Goal: Task Accomplishment & Management: Manage account settings

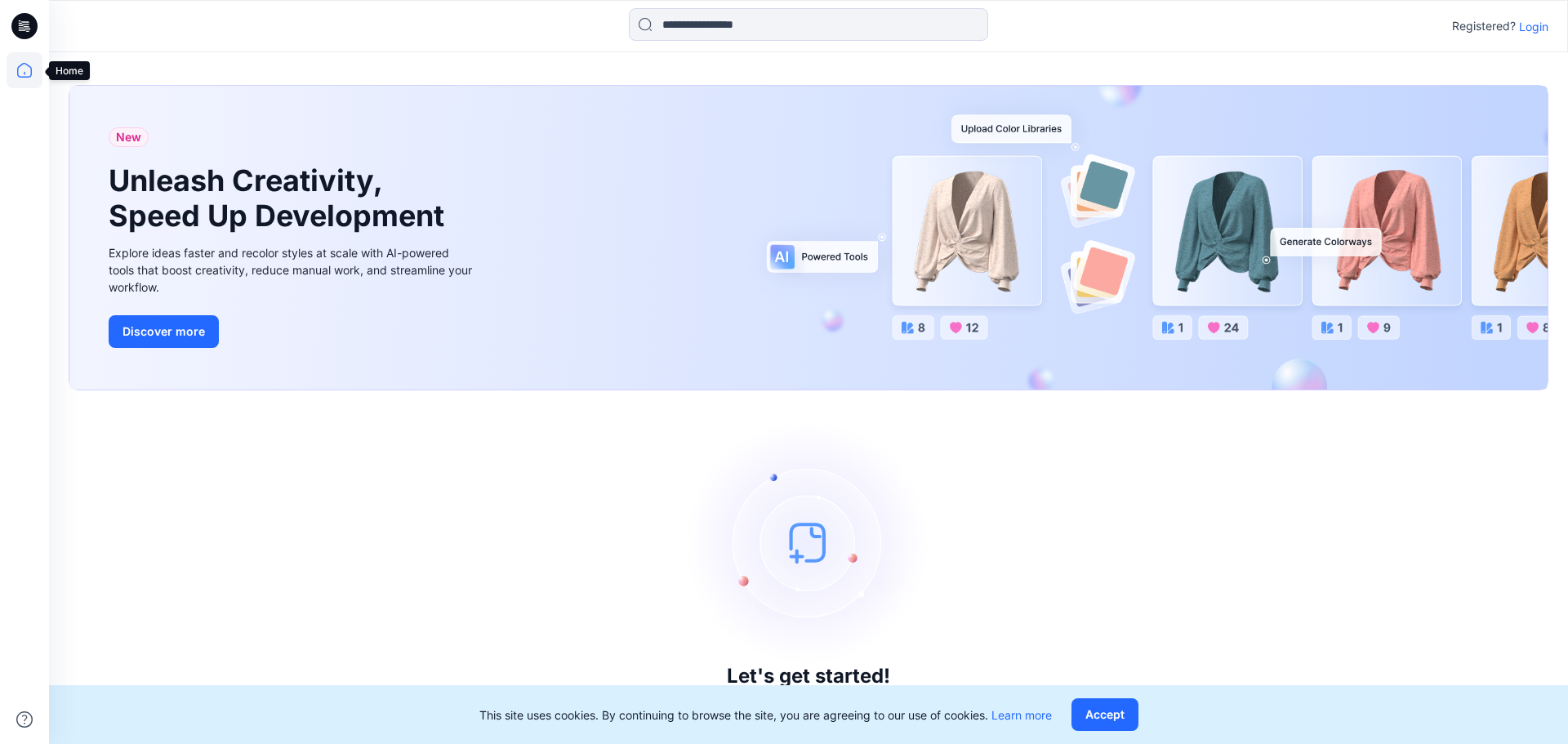
click at [21, 62] on icon at bounding box center [25, 71] width 36 height 36
click at [1113, 723] on button "Accept" at bounding box center [1105, 715] width 67 height 33
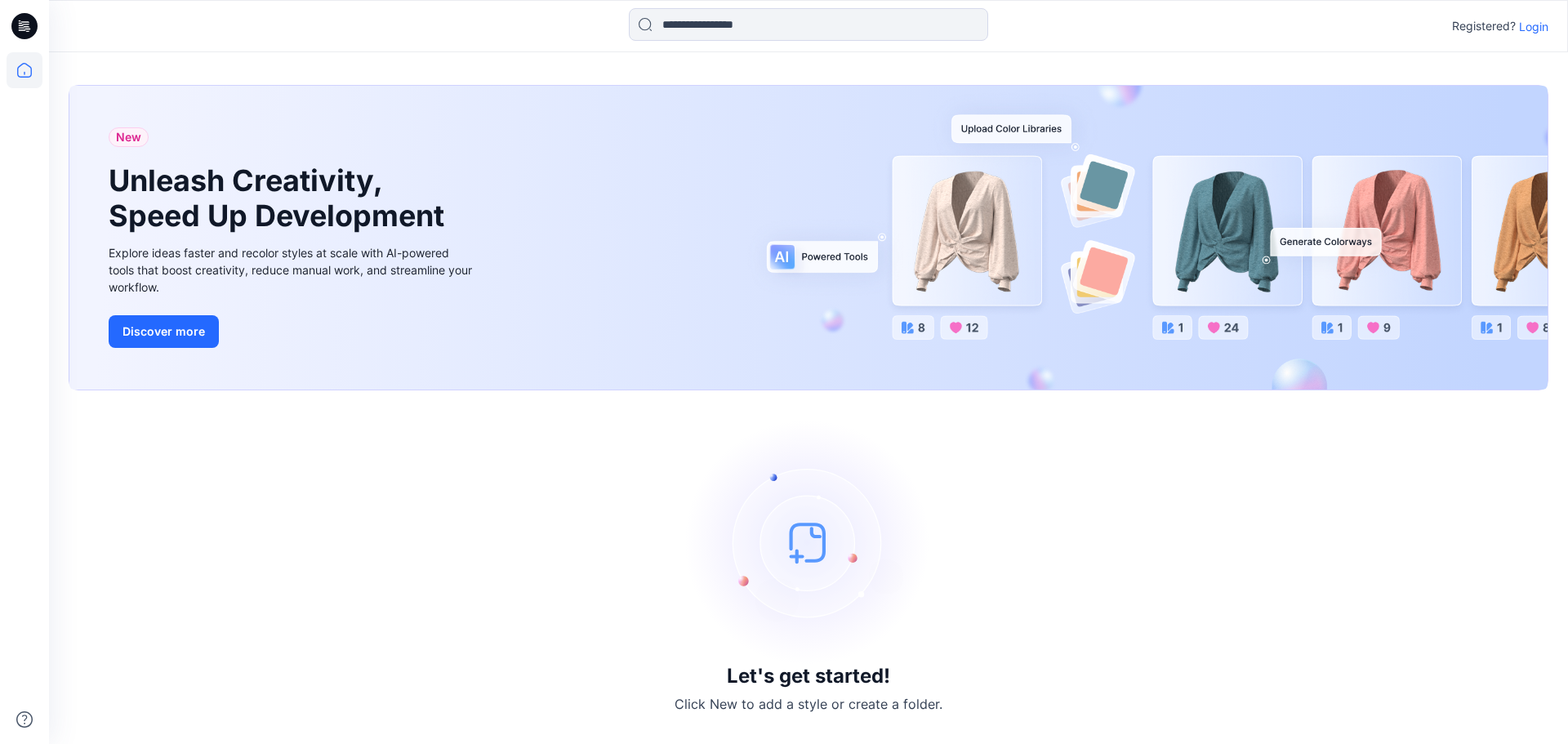
click at [759, 702] on p "Click New to add a style or create a folder." at bounding box center [809, 705] width 268 height 20
click at [792, 544] on img at bounding box center [809, 542] width 245 height 245
click at [825, 681] on h3 "Let's get started!" at bounding box center [808, 677] width 163 height 23
click at [1543, 25] on p "Login" at bounding box center [1534, 26] width 30 height 17
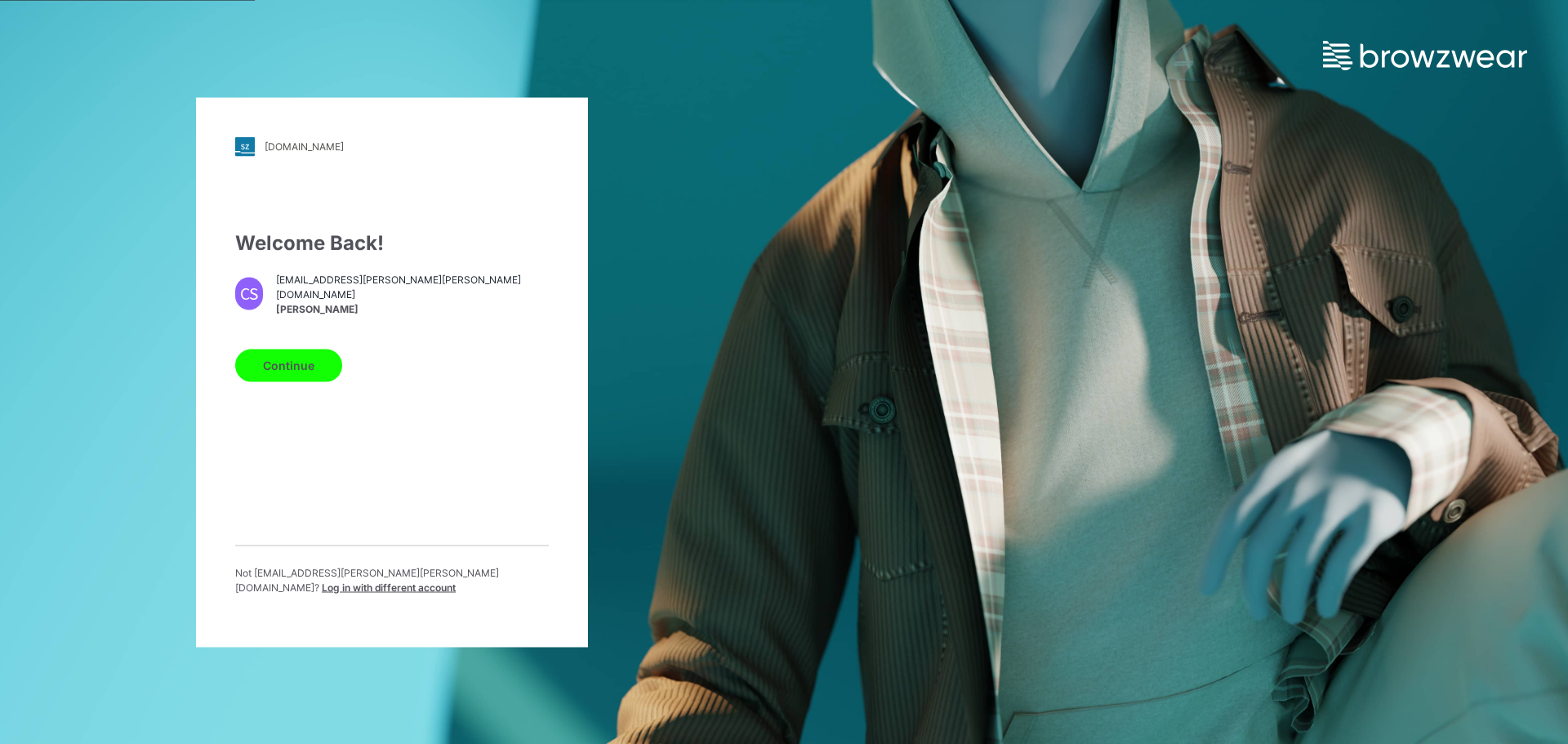
click at [319, 368] on button "Continue" at bounding box center [289, 365] width 107 height 33
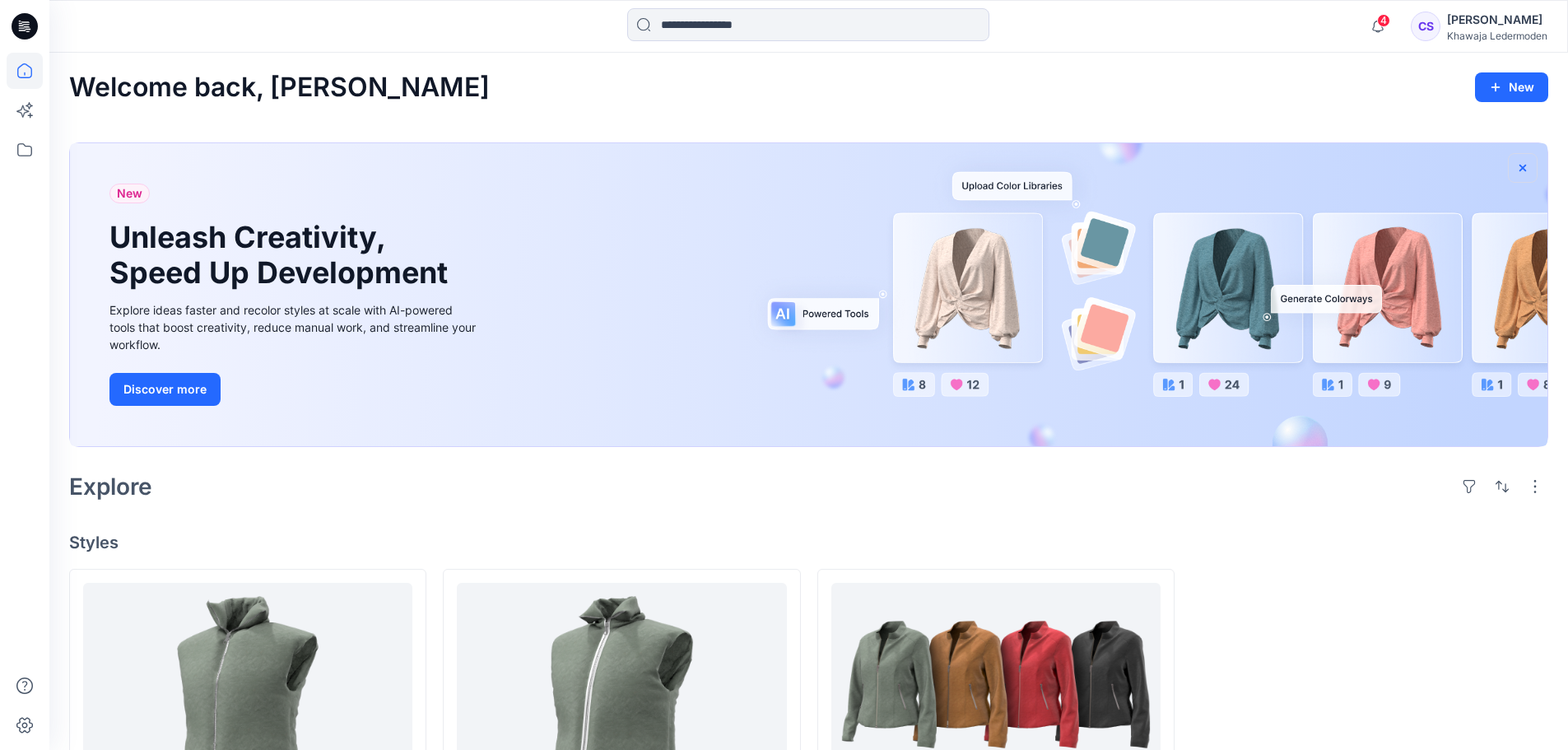
click at [1523, 165] on icon "button" at bounding box center [1523, 168] width 13 height 13
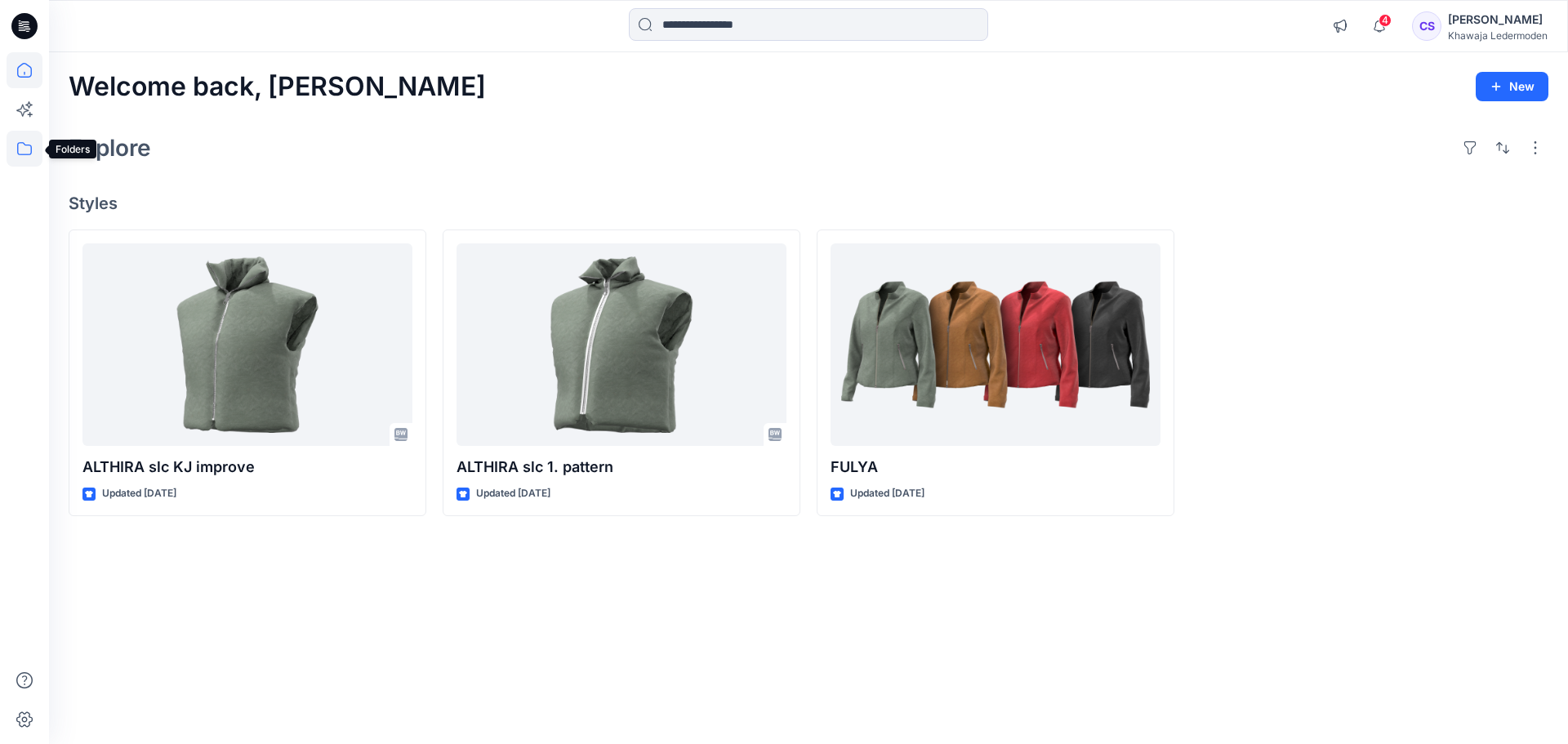
click at [32, 151] on icon at bounding box center [25, 148] width 15 height 13
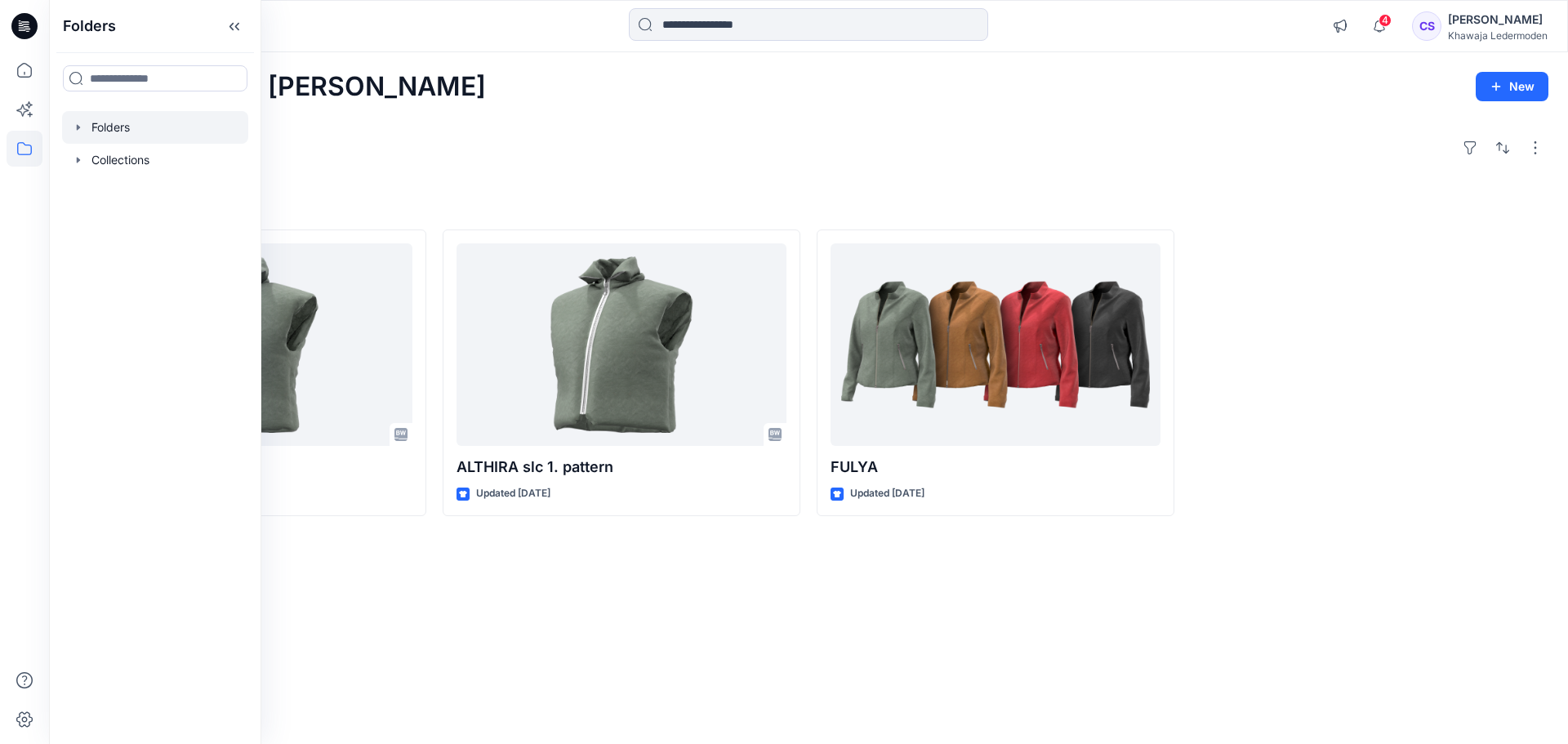
click at [77, 128] on icon "button" at bounding box center [79, 126] width 3 height 6
click at [77, 128] on icon "button" at bounding box center [79, 127] width 13 height 13
click at [77, 128] on icon "button" at bounding box center [79, 126] width 3 height 6
click at [77, 128] on icon "button" at bounding box center [79, 127] width 13 height 13
click at [78, 158] on icon "button" at bounding box center [79, 159] width 3 height 6
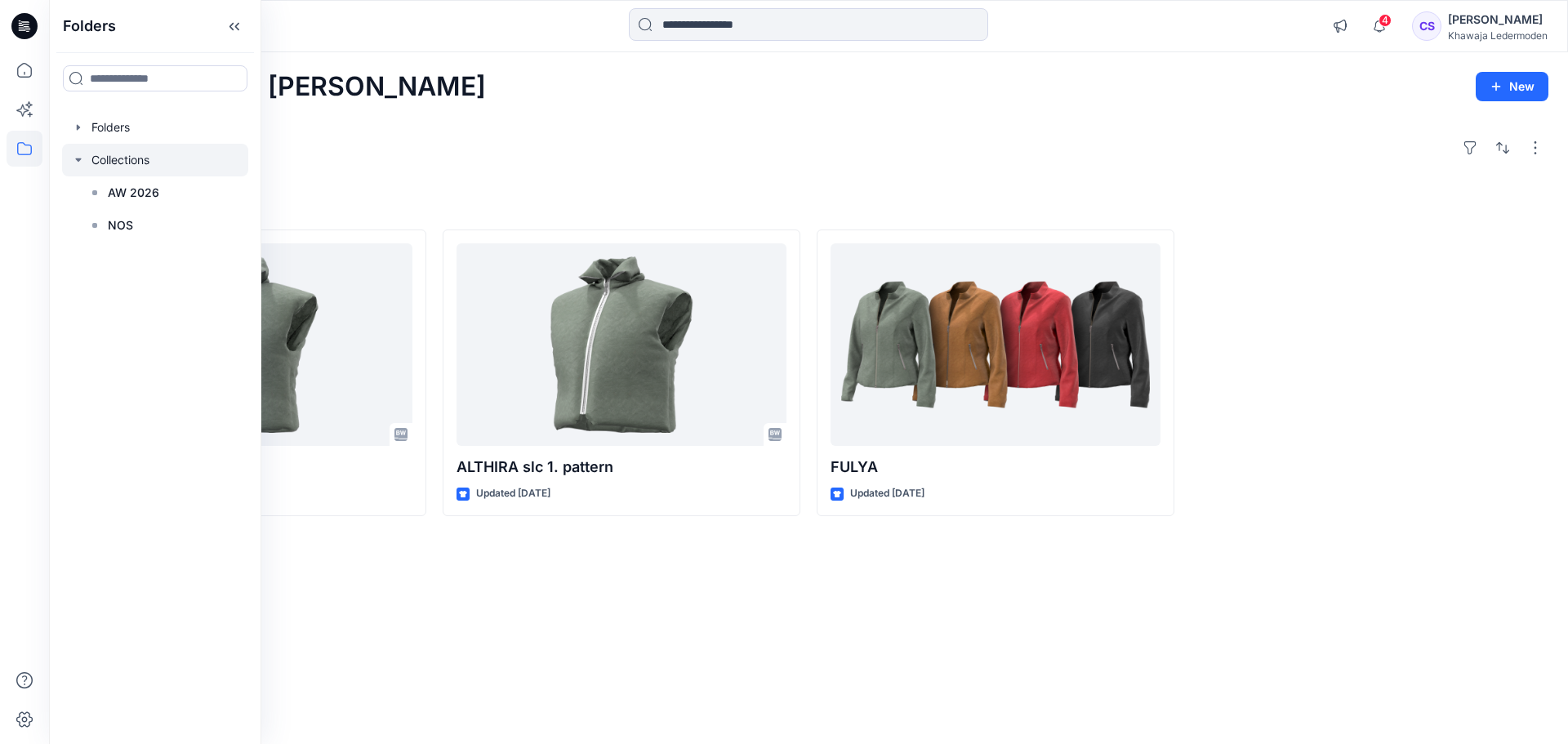
click at [78, 158] on icon "button" at bounding box center [78, 160] width 6 height 3
click at [113, 124] on div at bounding box center [155, 127] width 186 height 33
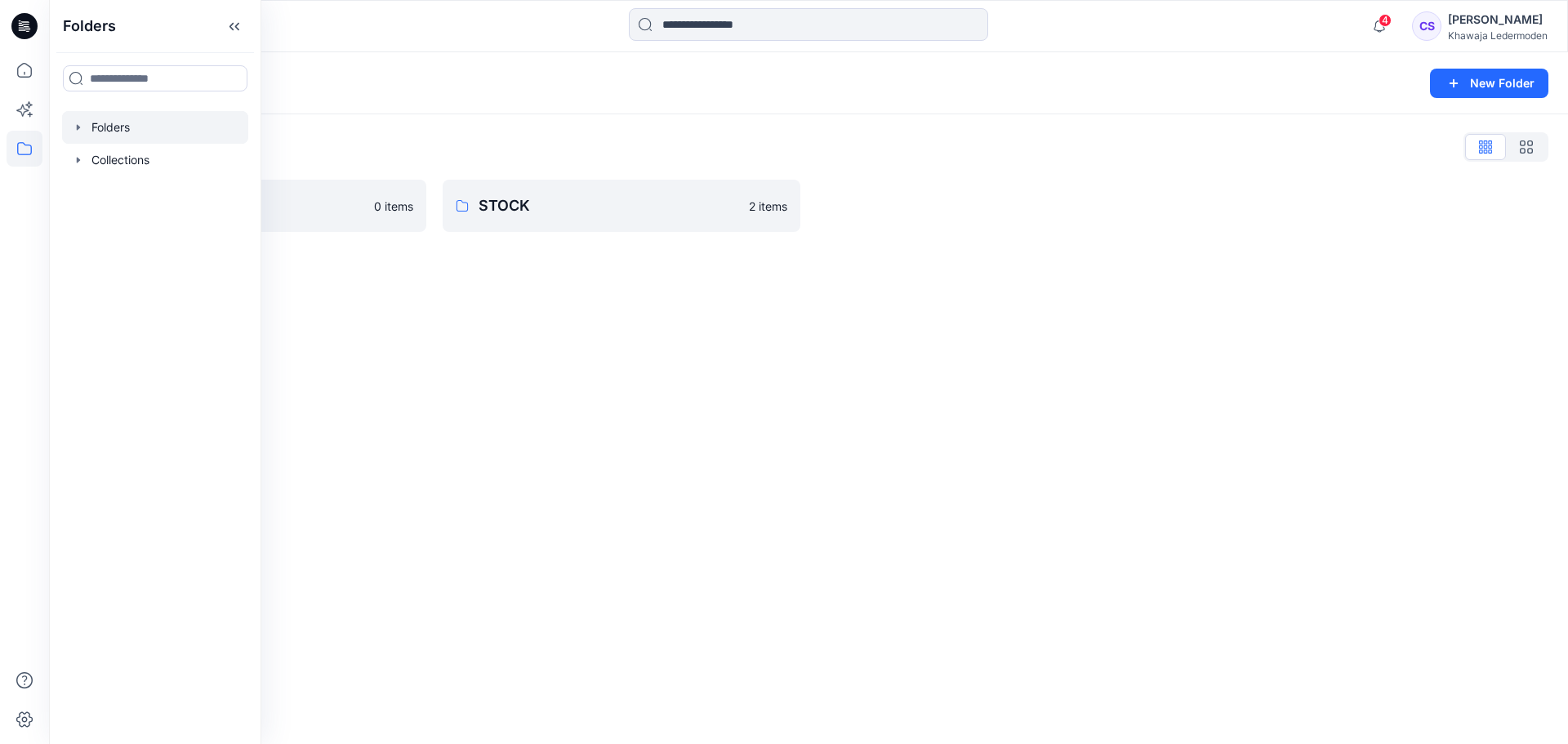
click at [82, 126] on icon "button" at bounding box center [79, 127] width 13 height 13
click at [139, 134] on div at bounding box center [155, 127] width 186 height 33
click at [136, 130] on div at bounding box center [155, 127] width 186 height 33
click at [337, 434] on div "Folders New Folder Folders List Practice 0 items STOCK 2 items" at bounding box center [809, 399] width 1520 height 692
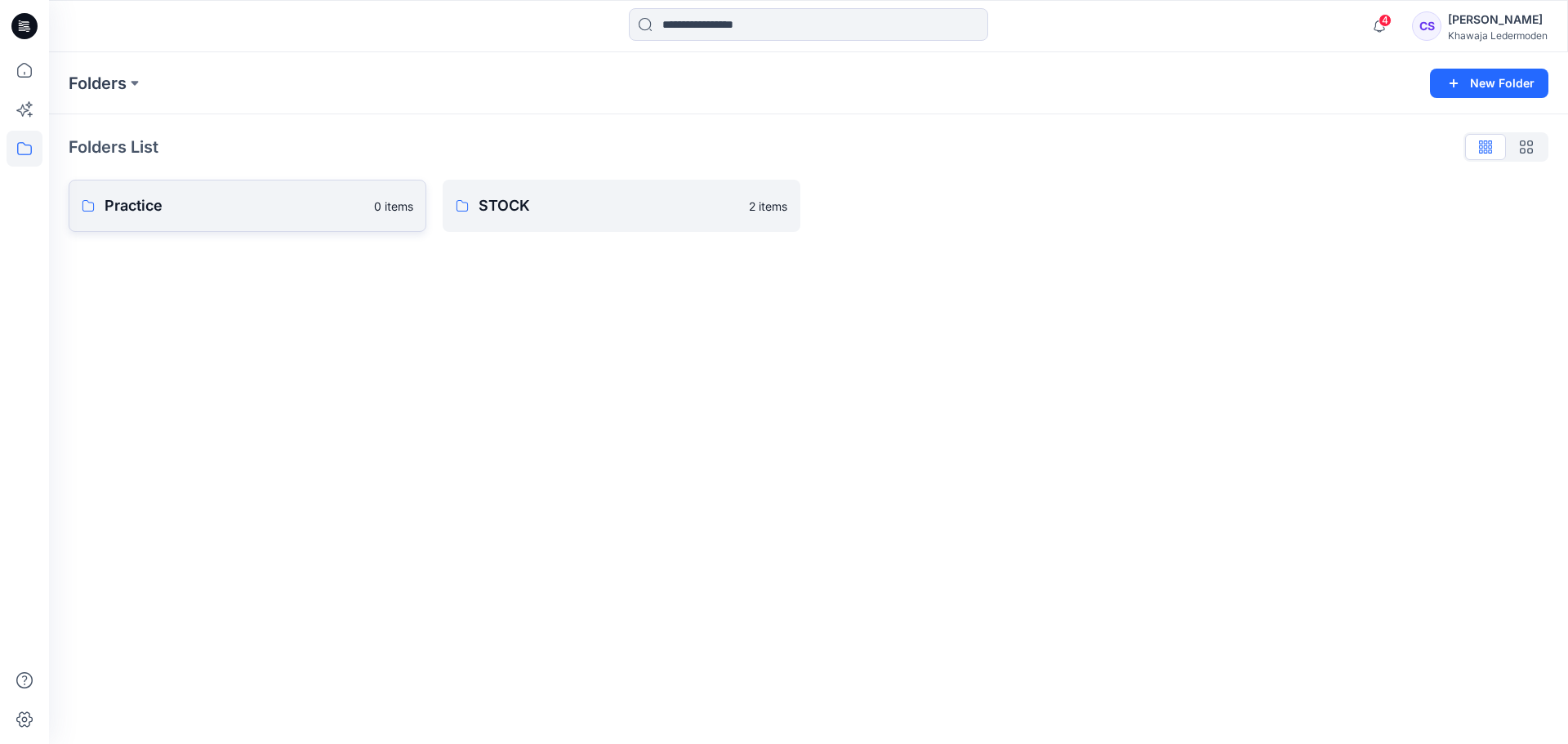
drag, startPoint x: 143, startPoint y: 208, endPoint x: 121, endPoint y: 201, distance: 23.1
click at [121, 201] on p "Practice" at bounding box center [234, 206] width 260 height 23
drag, startPoint x: 178, startPoint y: 206, endPoint x: 455, endPoint y: 111, distance: 292.8
click at [455, 111] on div "Folders New Folder" at bounding box center [809, 84] width 1520 height 62
drag, startPoint x: 128, startPoint y: 205, endPoint x: 108, endPoint y: 203, distance: 20.1
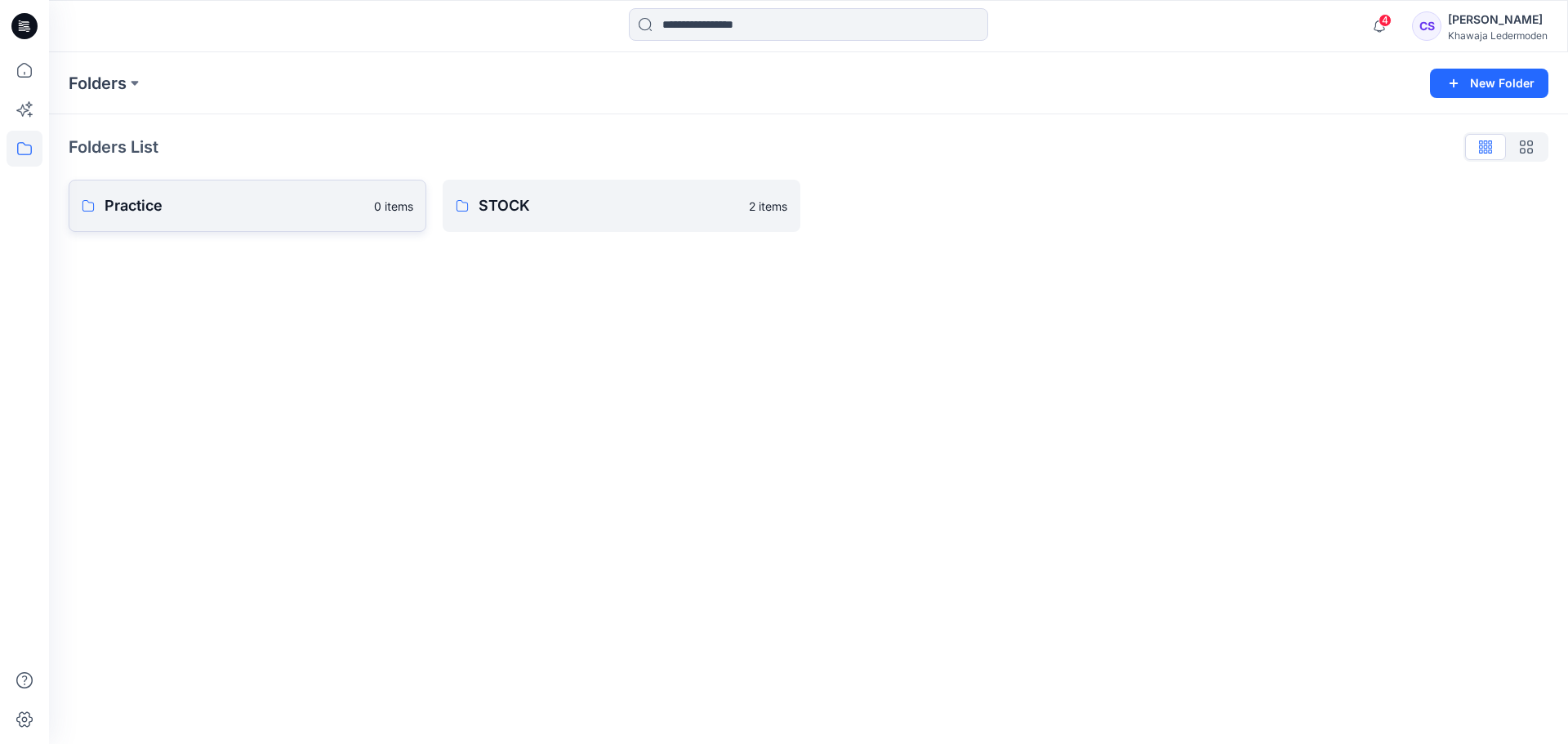
click at [108, 203] on p "Practice" at bounding box center [234, 206] width 260 height 23
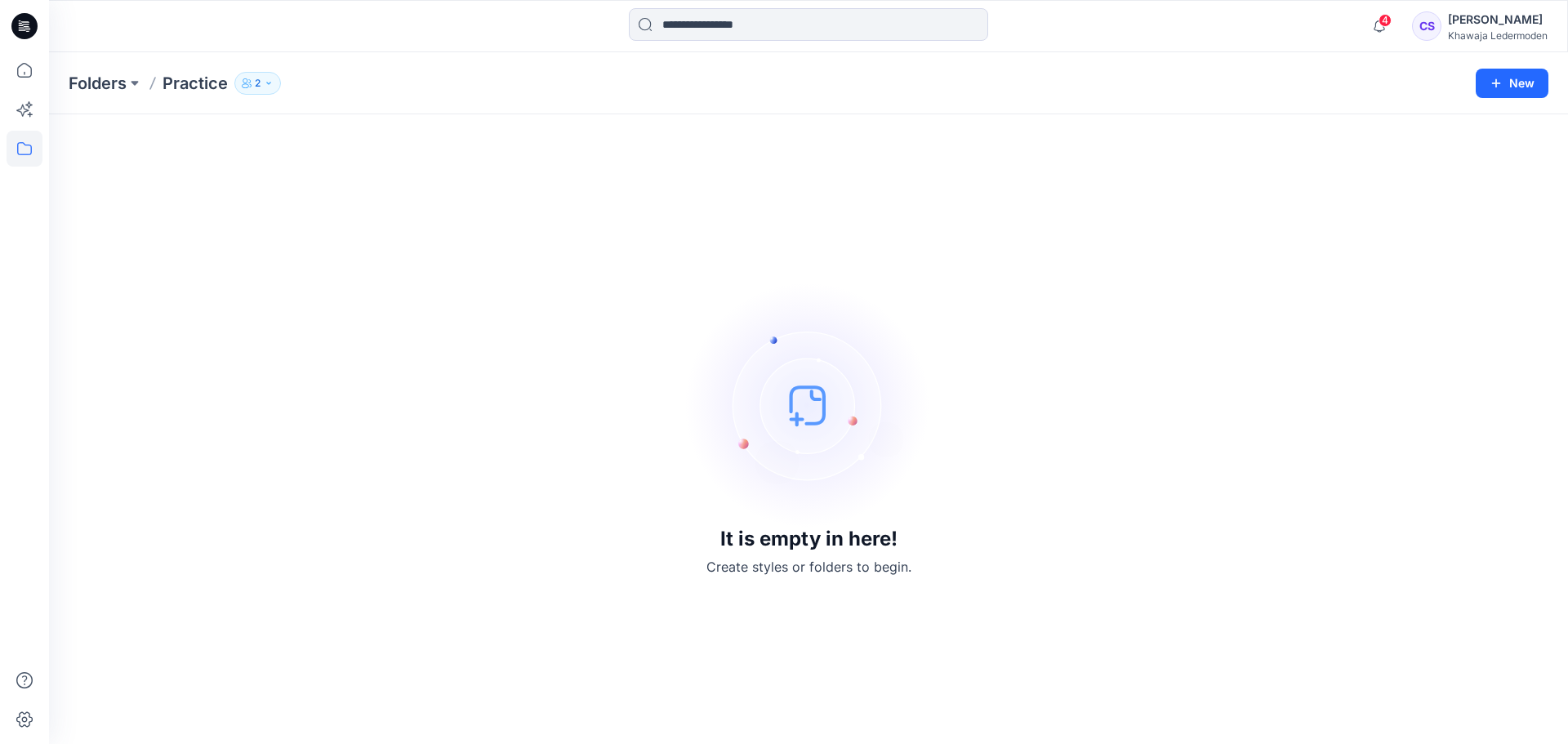
click at [192, 88] on p "Practice" at bounding box center [195, 84] width 66 height 23
click at [203, 81] on p "Practice" at bounding box center [195, 84] width 66 height 23
click at [116, 79] on p "Folders" at bounding box center [98, 84] width 58 height 23
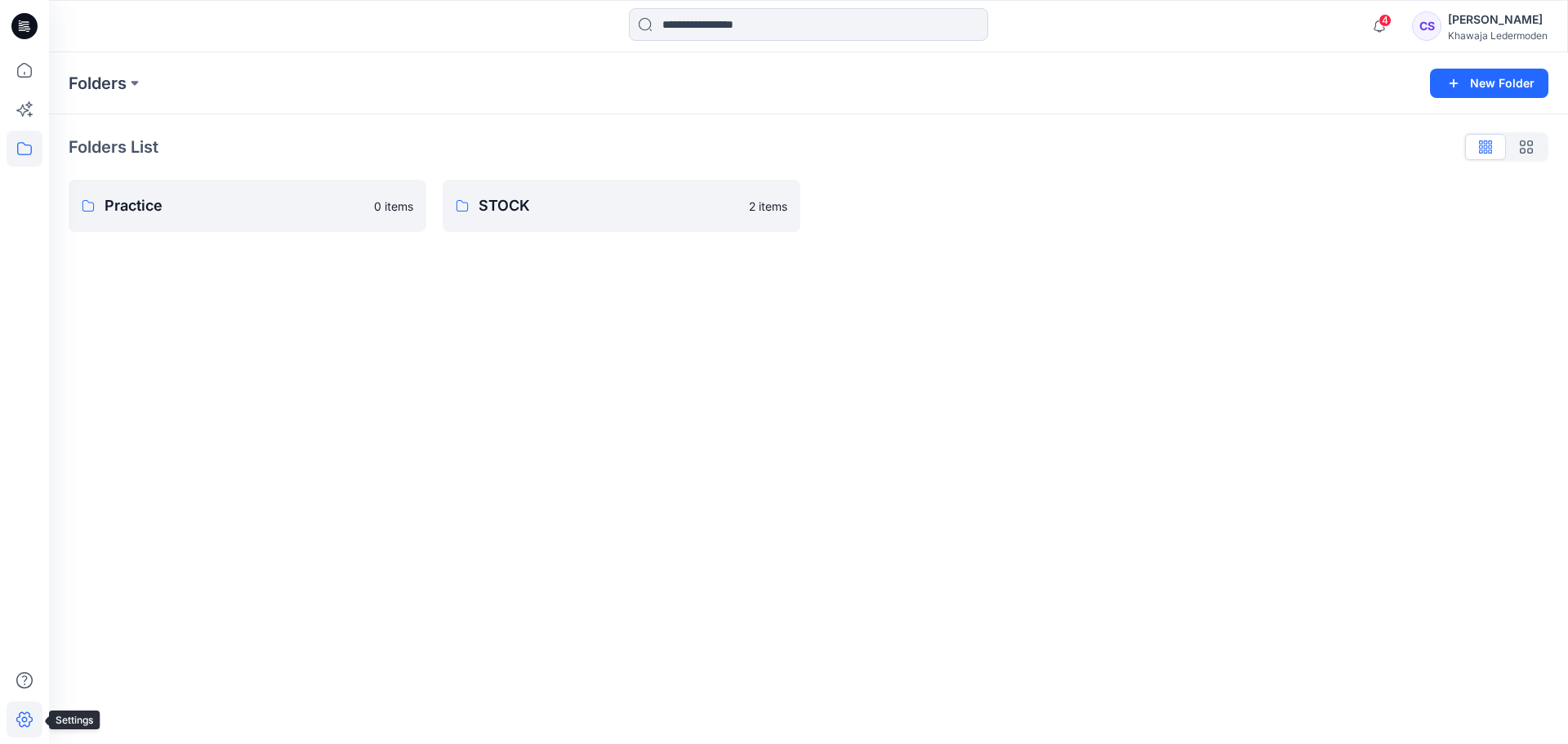
click at [19, 719] on icon at bounding box center [25, 720] width 36 height 36
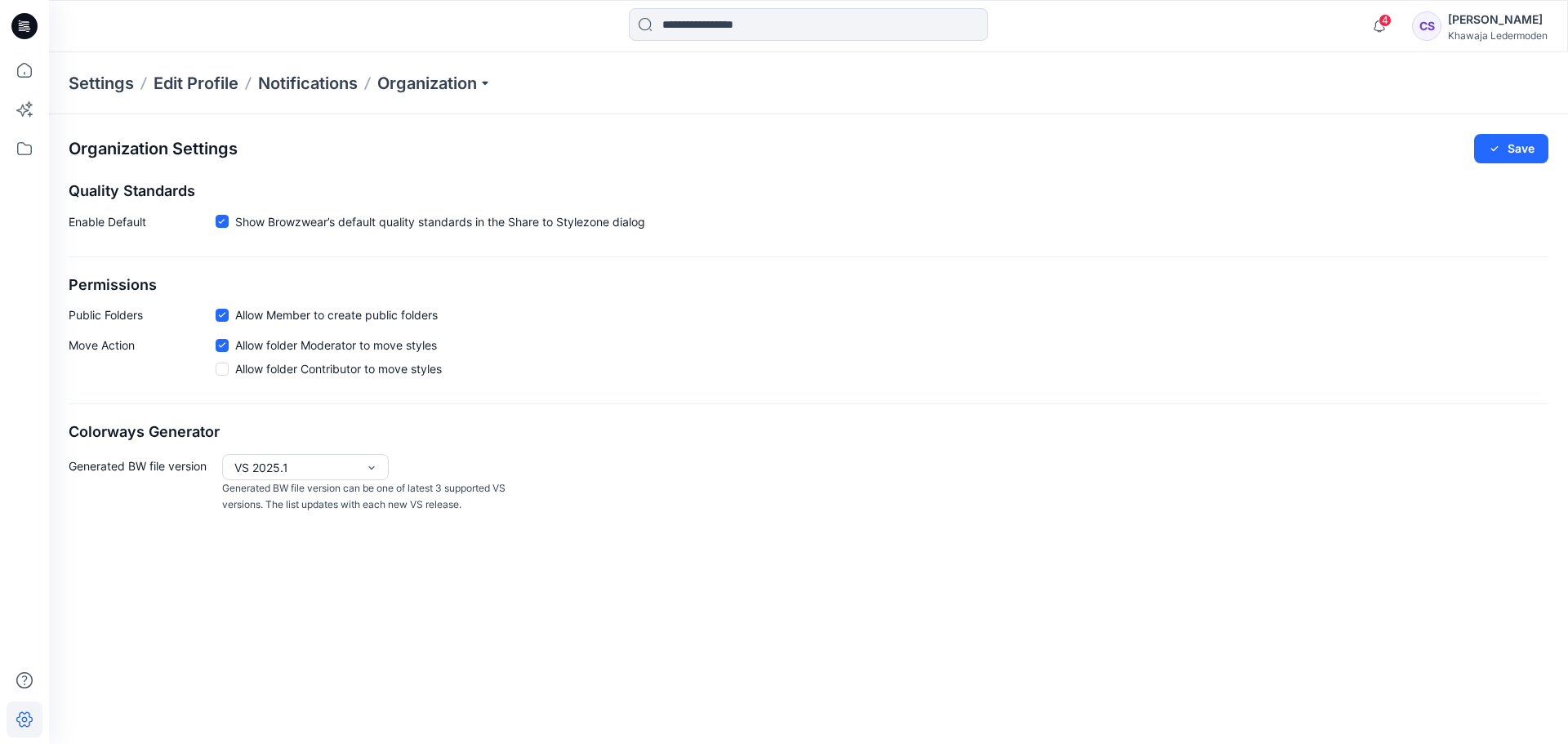
click at [19, 719] on icon at bounding box center [25, 720] width 36 height 36
click at [24, 705] on icon at bounding box center [25, 720] width 36 height 36
click at [1501, 140] on button "Save" at bounding box center [1511, 148] width 75 height 30
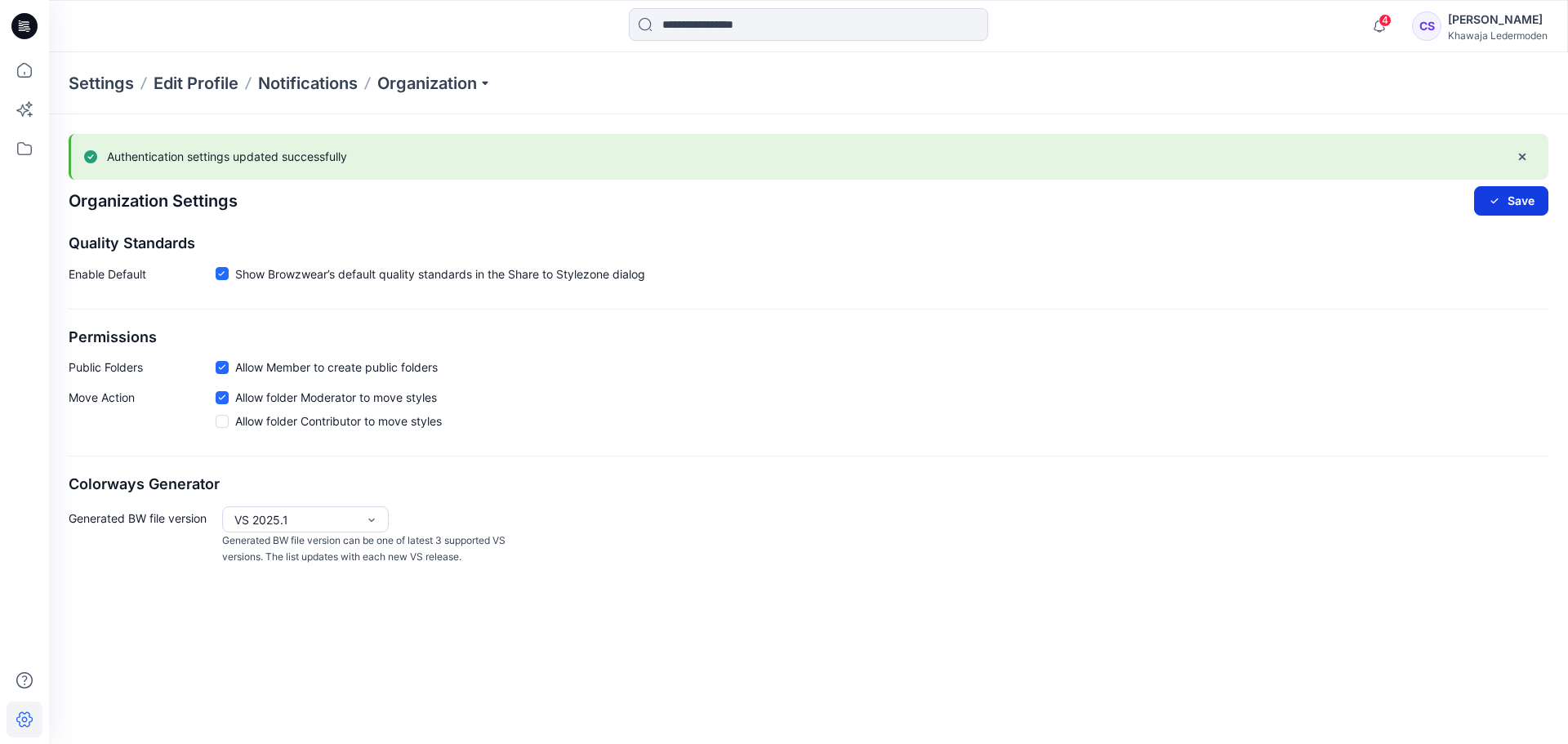
click at [1502, 212] on button "Save" at bounding box center [1511, 201] width 75 height 30
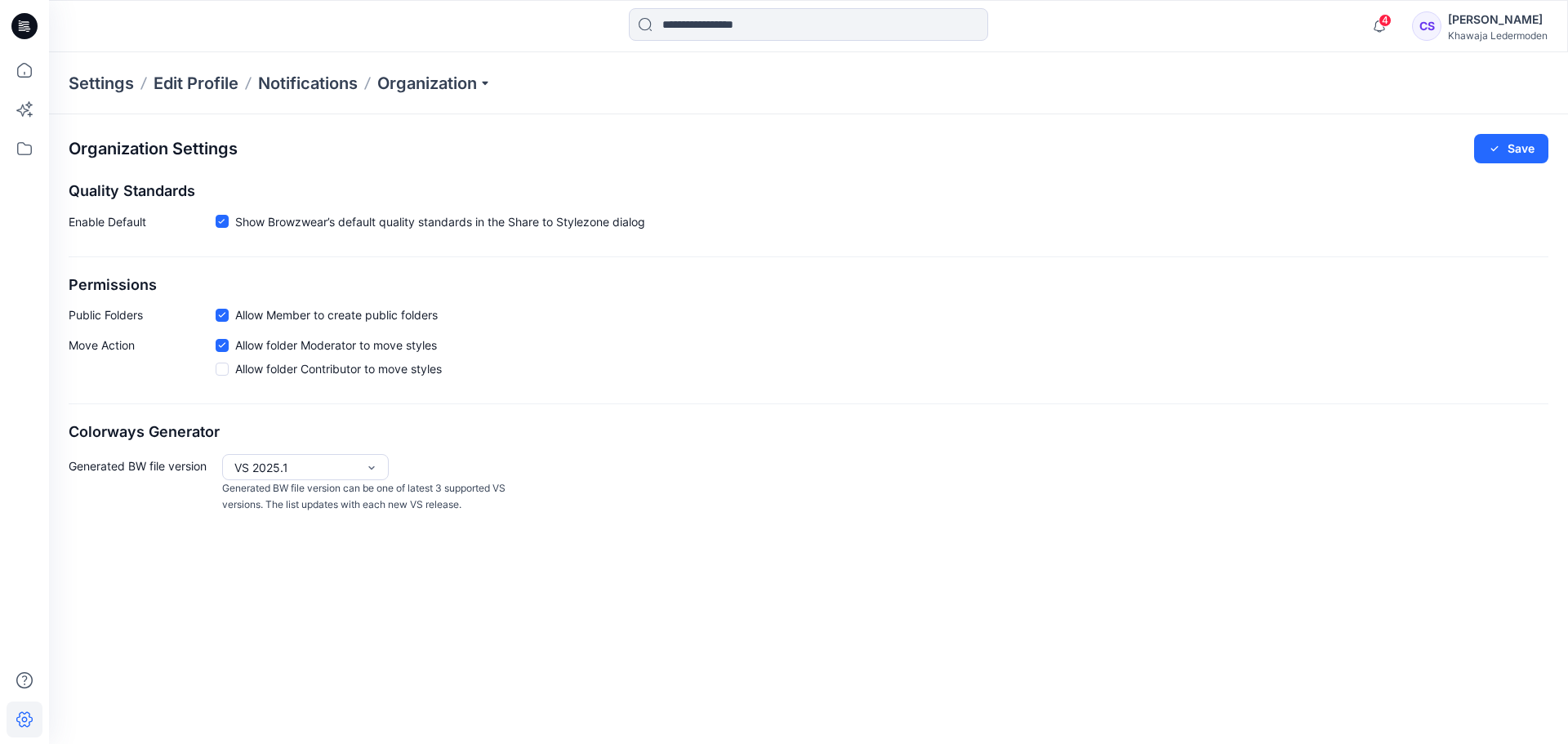
click at [1526, 156] on button "Save" at bounding box center [1511, 148] width 75 height 30
click at [22, 69] on icon at bounding box center [25, 71] width 36 height 36
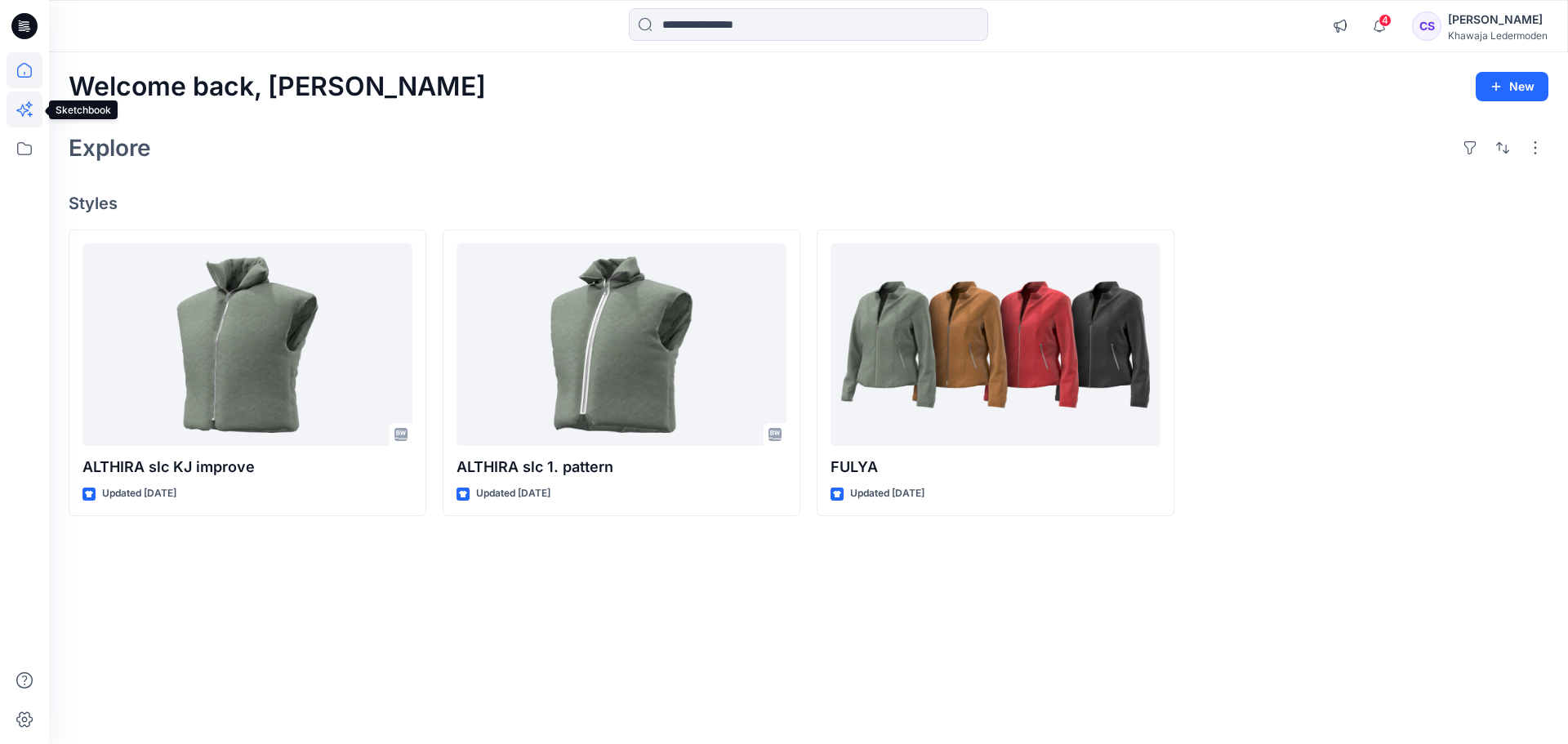
click at [30, 103] on icon at bounding box center [29, 105] width 7 height 7
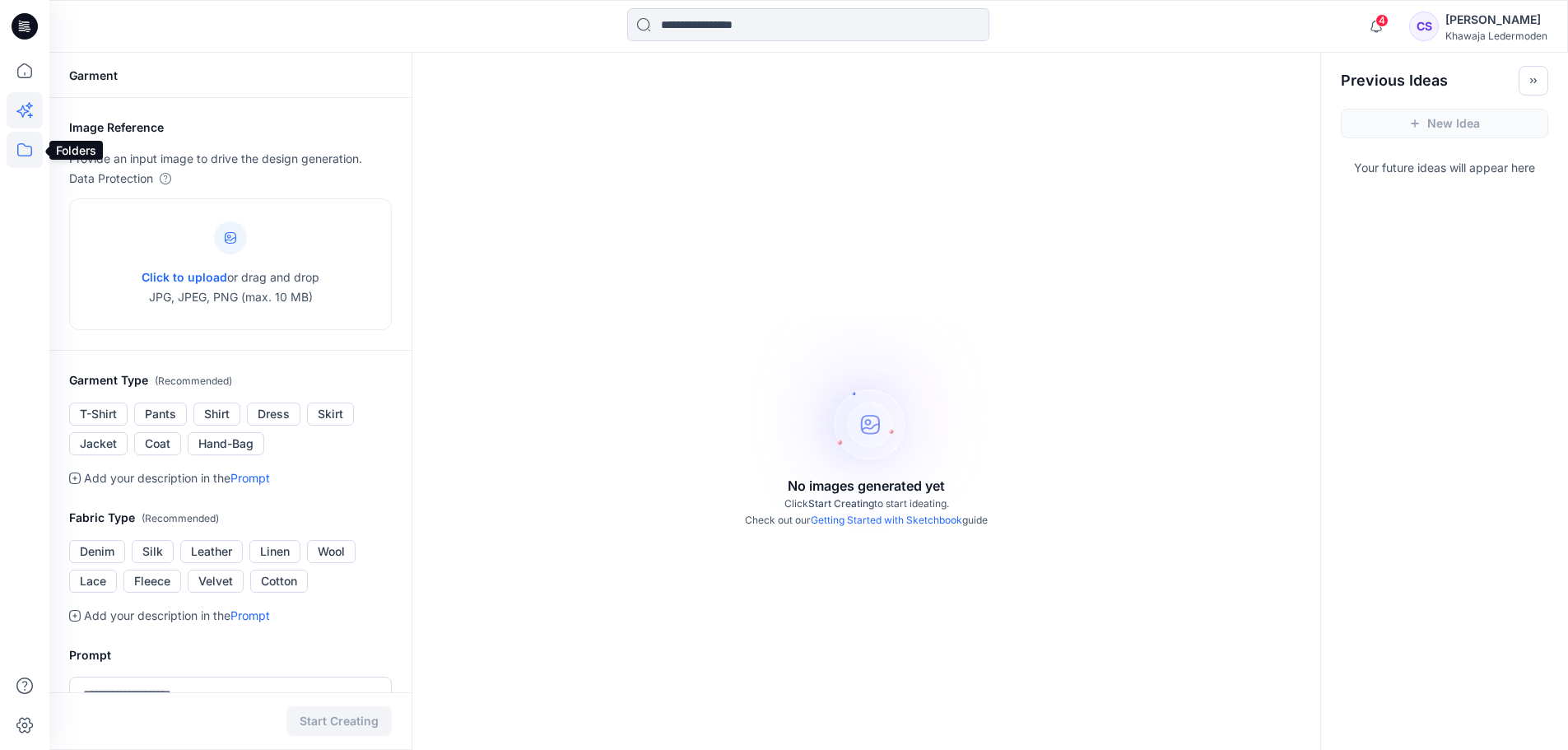
click at [23, 149] on icon at bounding box center [25, 150] width 36 height 36
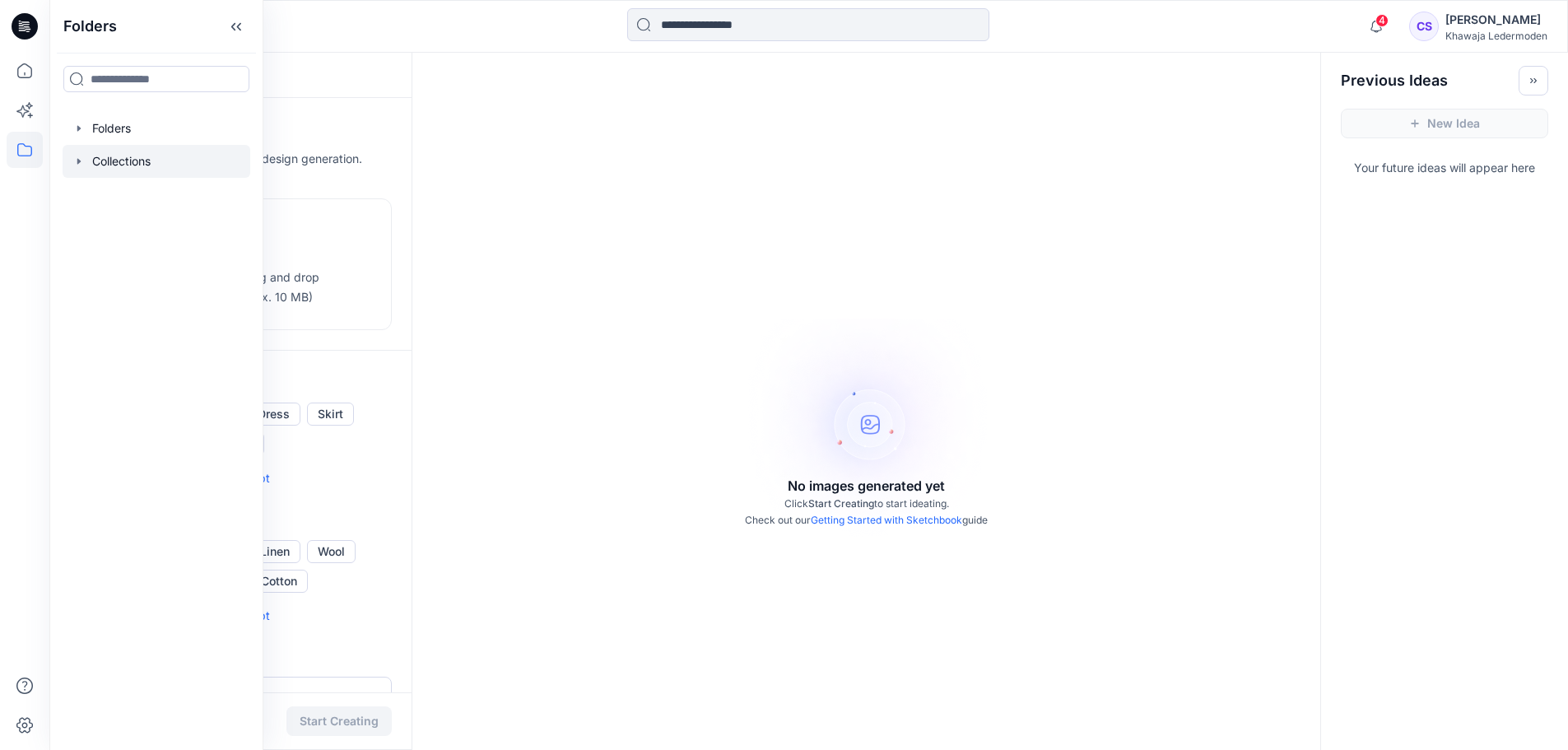
click at [100, 168] on div at bounding box center [156, 161] width 188 height 33
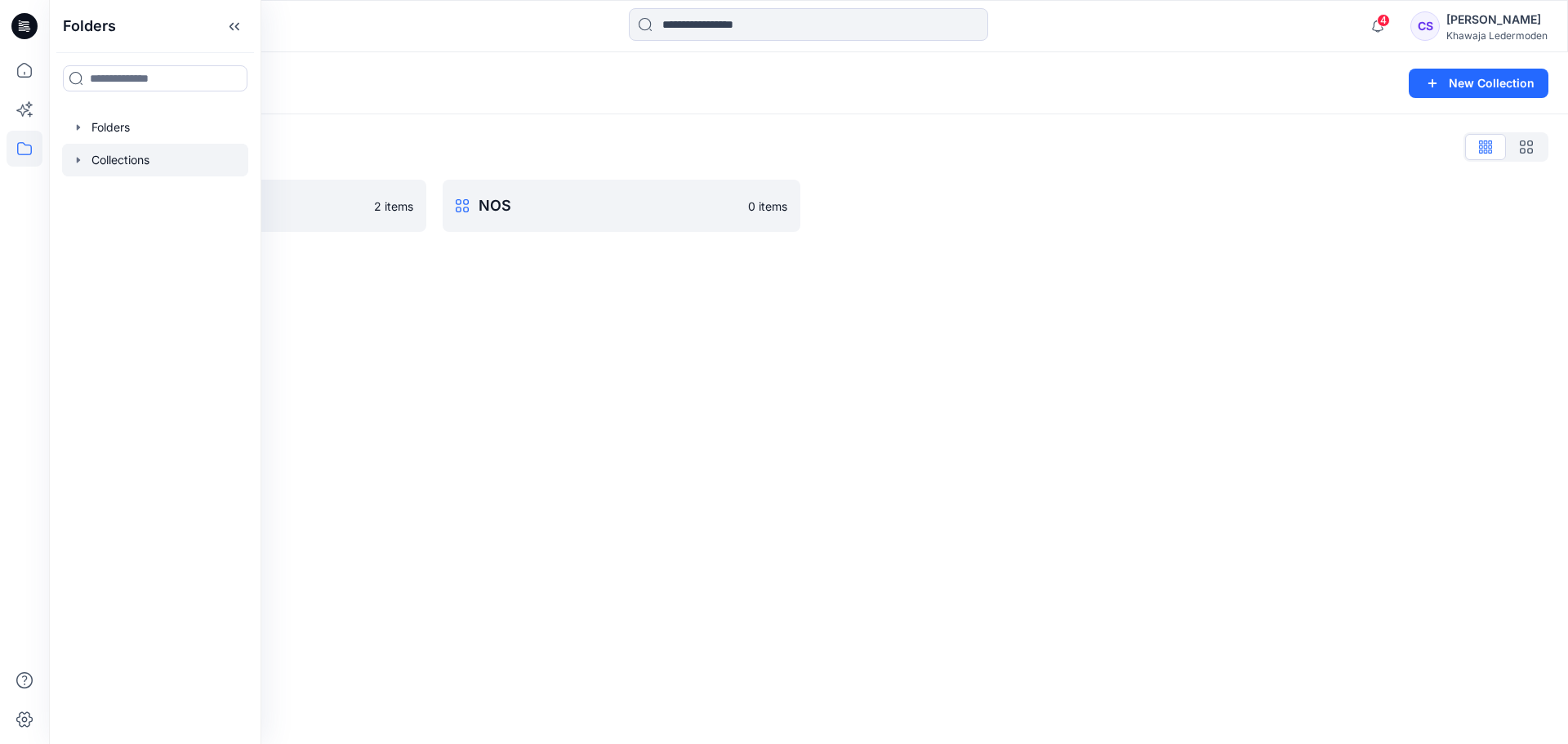
click at [1080, 499] on div "Collections New Collection Collections List AW 2026 2 items NOS 0 items" at bounding box center [809, 399] width 1520 height 692
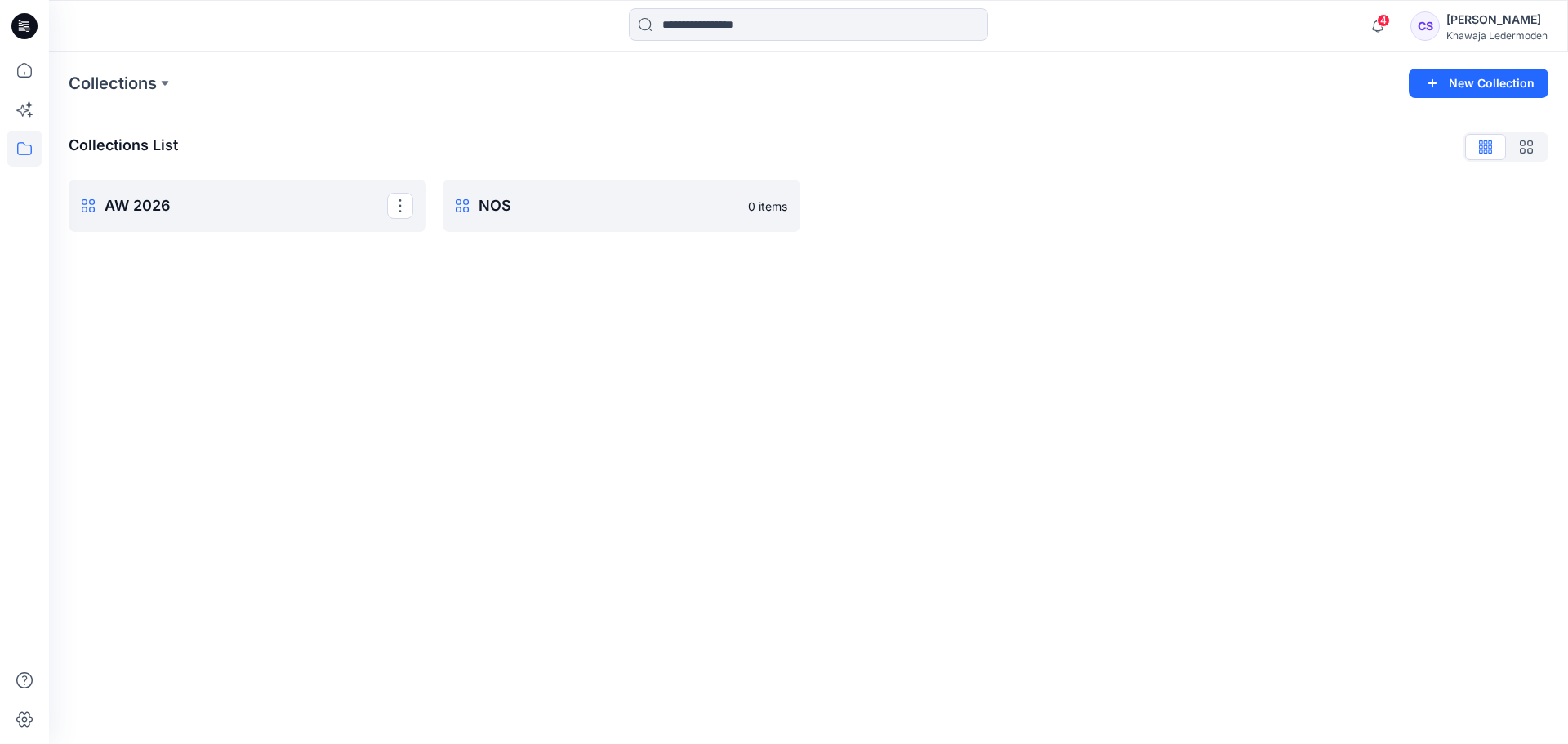
click at [257, 215] on p "AW 2026" at bounding box center [245, 206] width 283 height 23
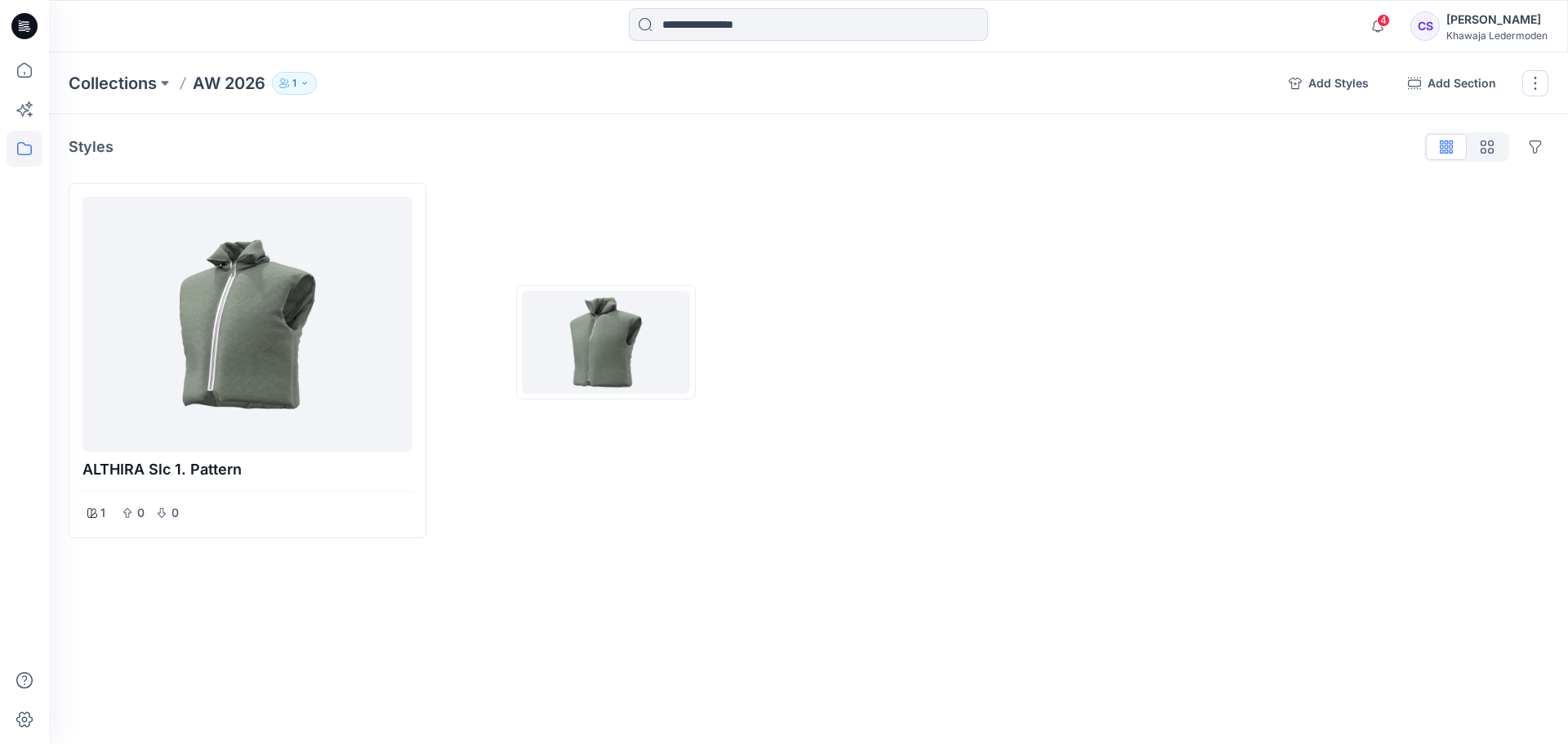
drag, startPoint x: 599, startPoint y: 418, endPoint x: 606, endPoint y: 342, distance: 76.3
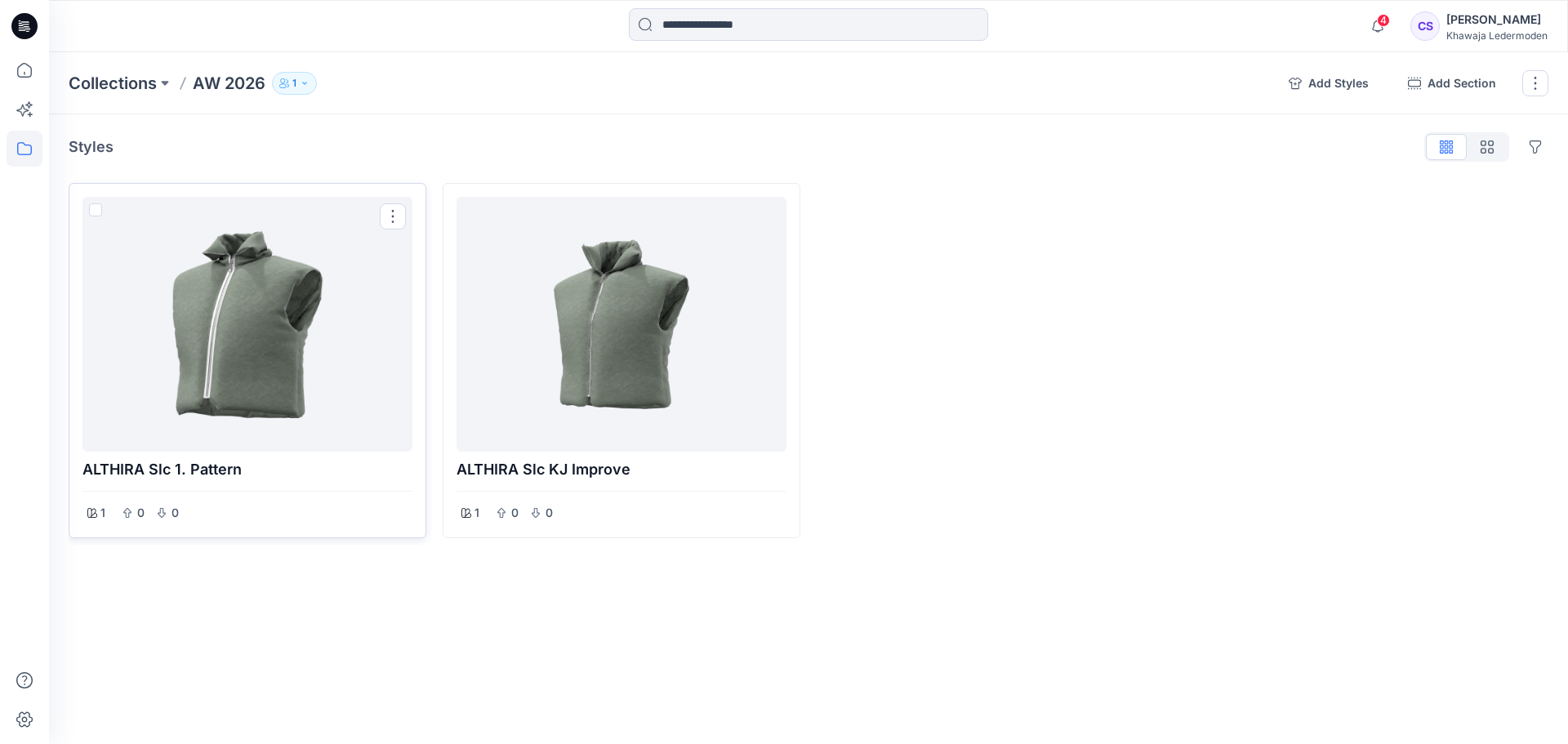
click at [307, 352] on div at bounding box center [248, 324] width 317 height 242
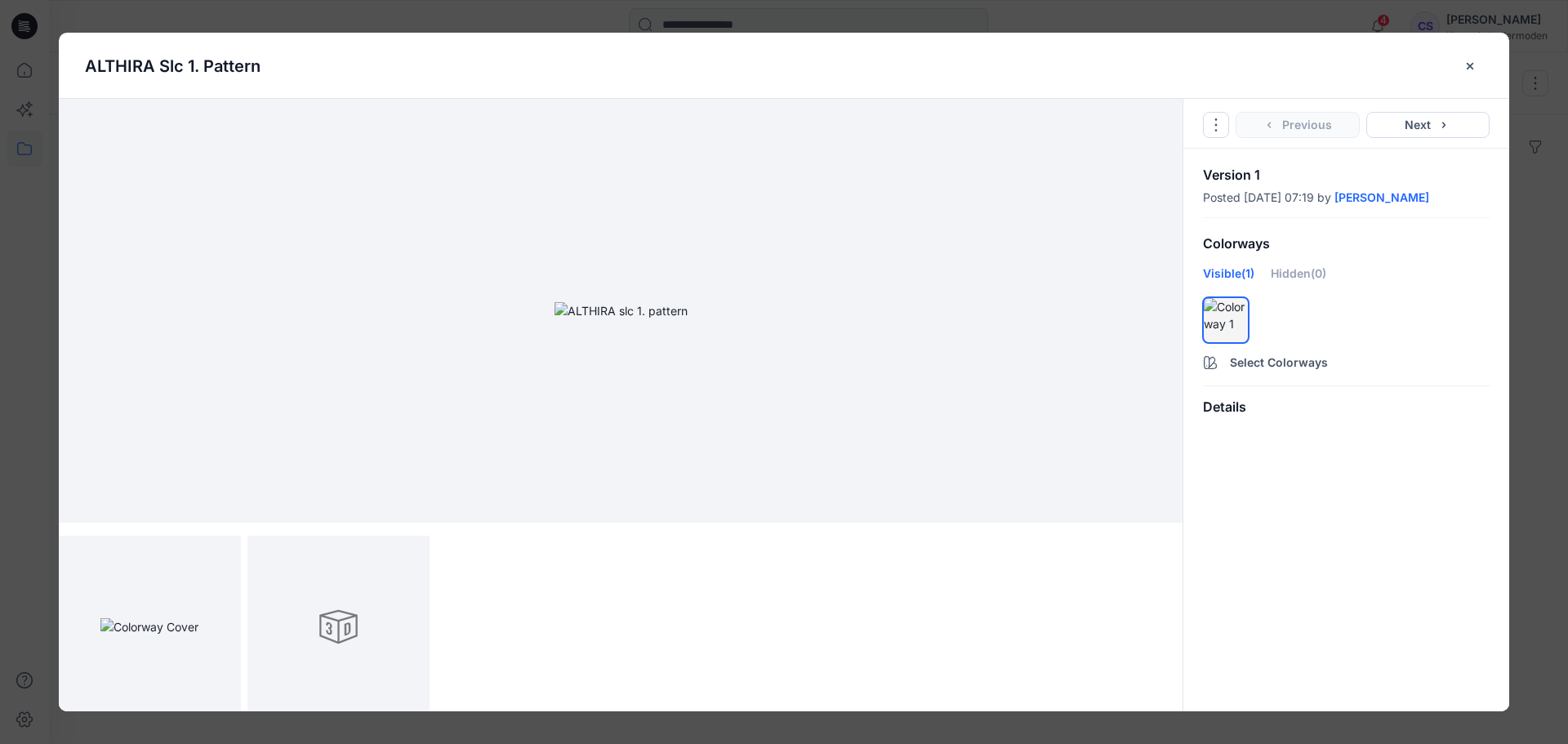
click at [1226, 176] on p "Version 1" at bounding box center [1347, 175] width 287 height 13
click at [1393, 123] on button "Next" at bounding box center [1428, 125] width 124 height 26
click at [1475, 70] on icon "close-btn" at bounding box center [1470, 66] width 13 height 13
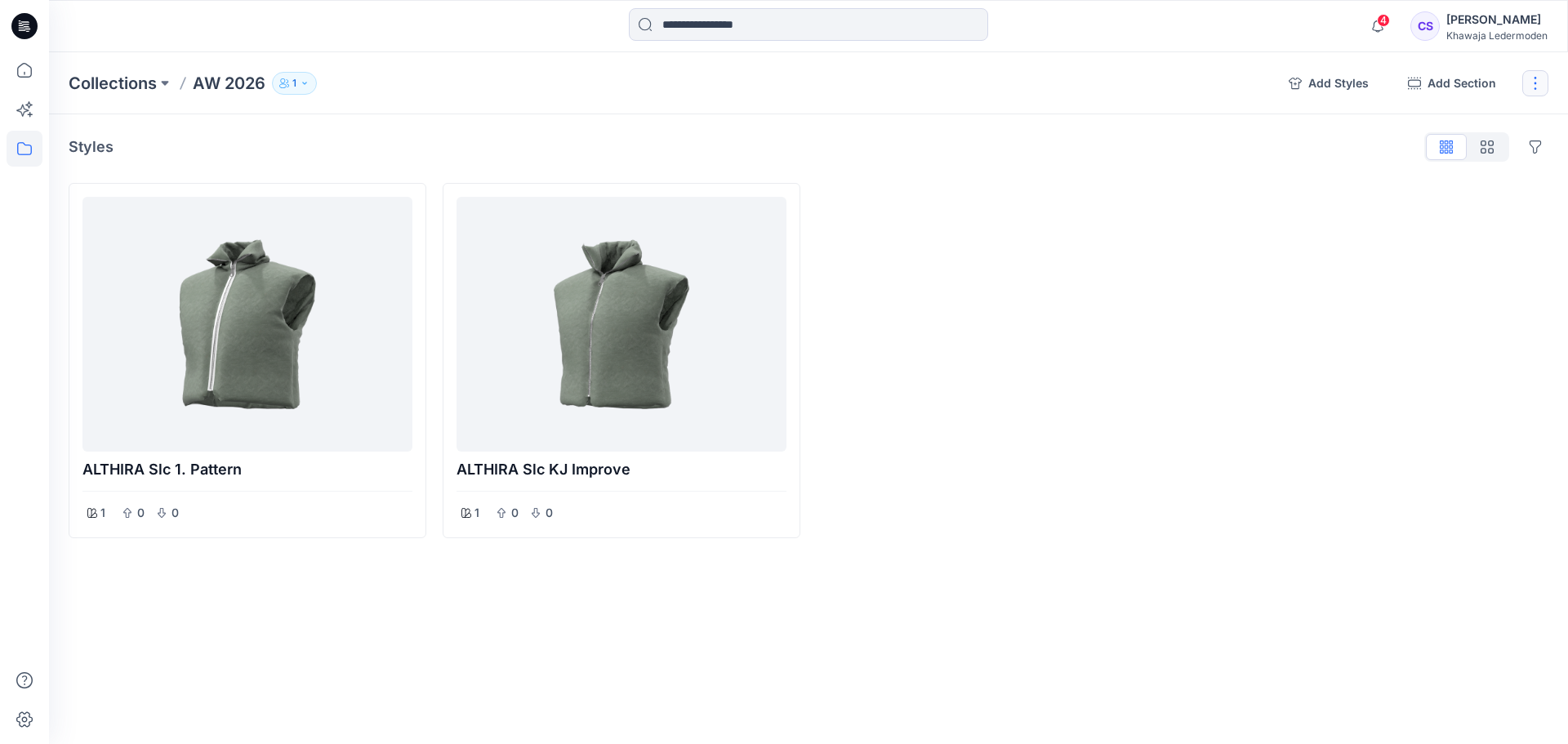
click at [1535, 71] on button "button" at bounding box center [1536, 84] width 26 height 26
click at [1467, 119] on button "Rename Collection" at bounding box center [1456, 124] width 176 height 30
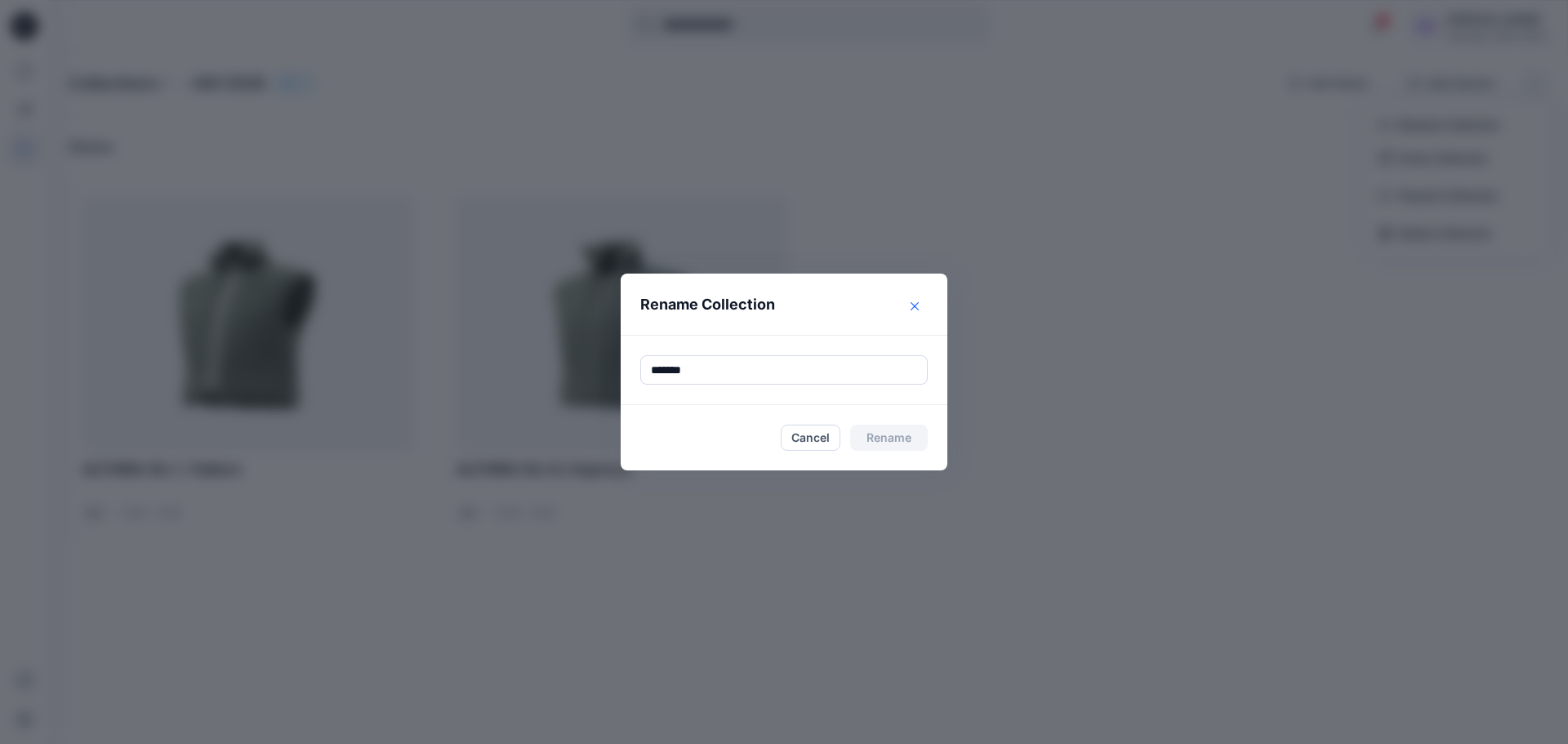
click at [906, 304] on button "Close" at bounding box center [915, 307] width 26 height 26
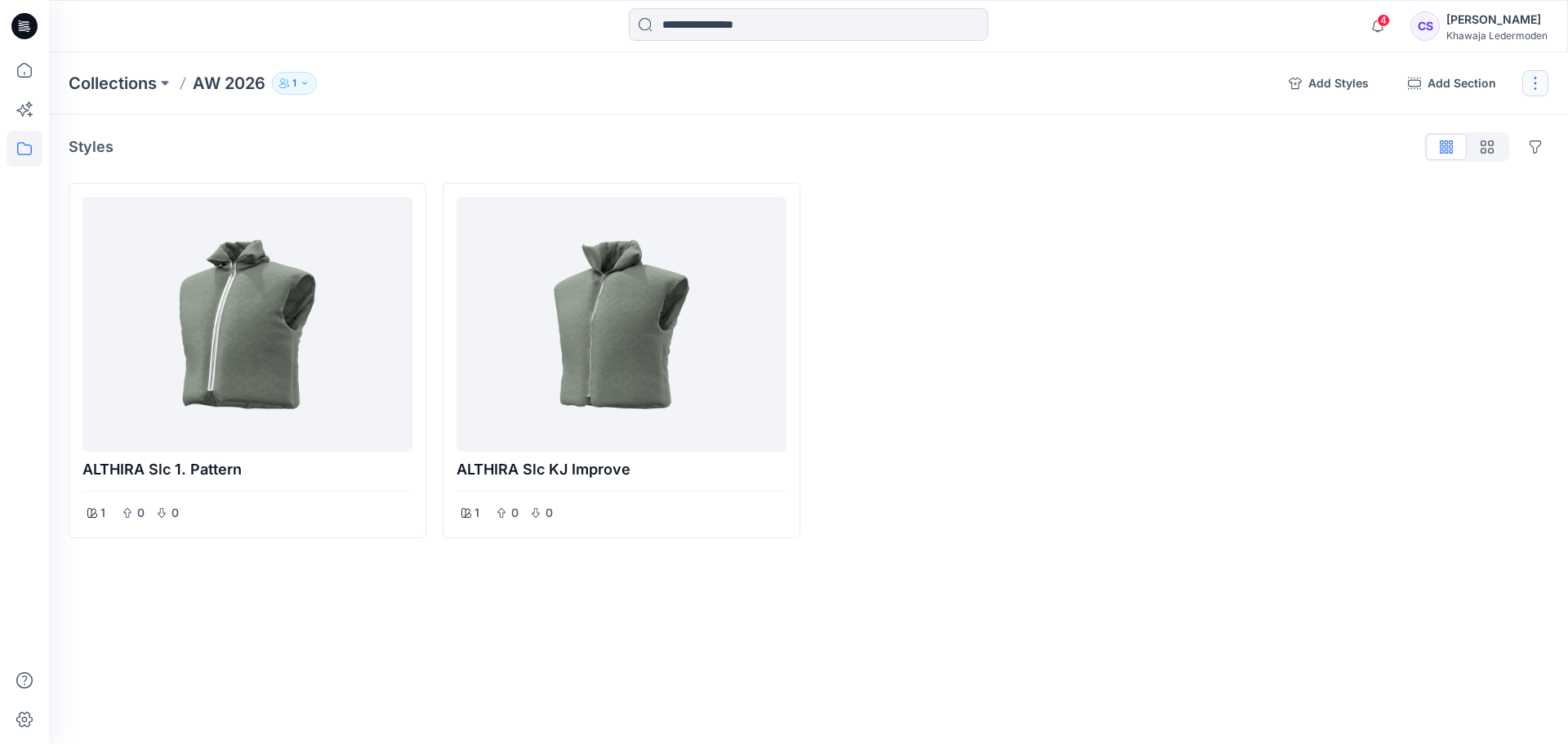
click at [1538, 86] on button "button" at bounding box center [1536, 84] width 26 height 26
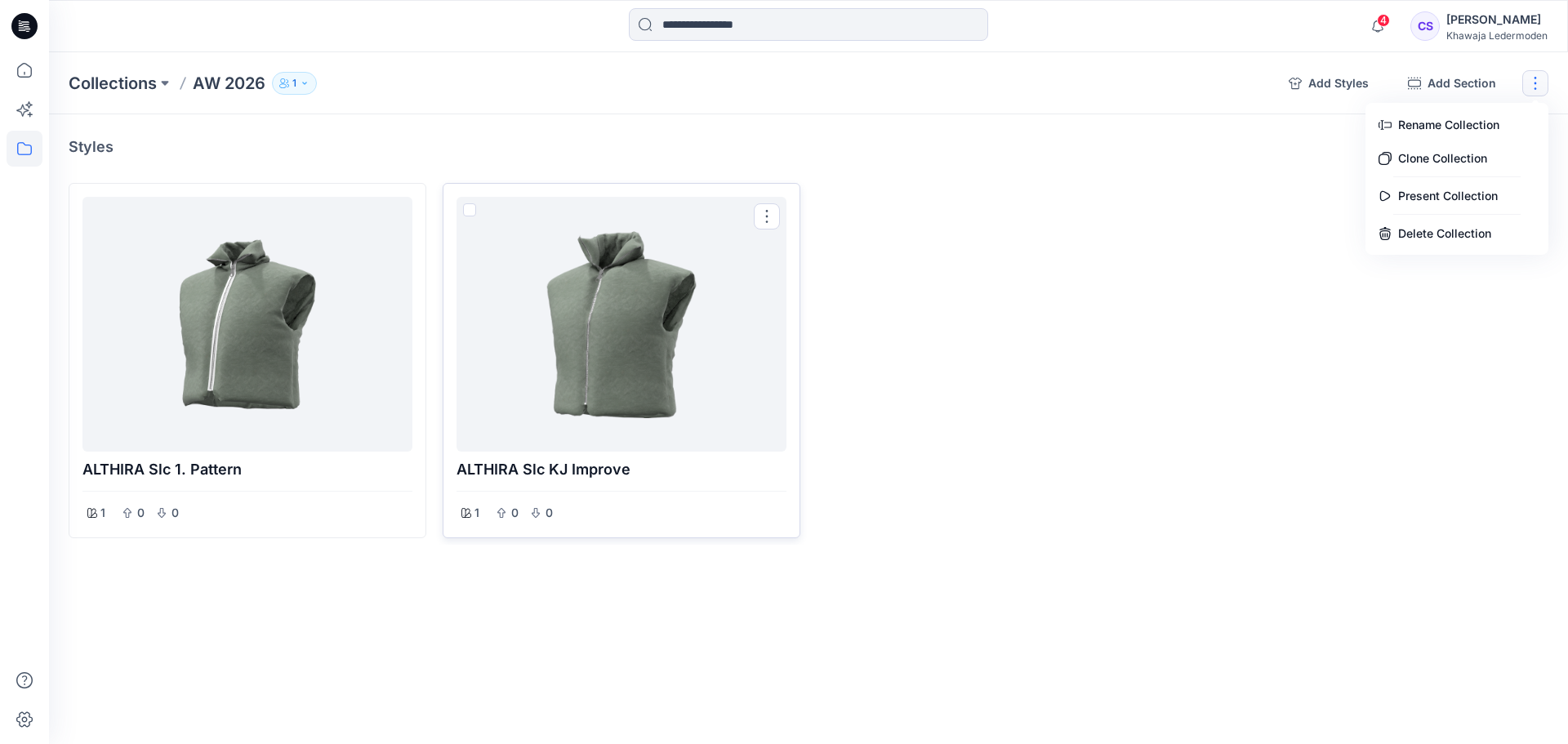
click at [590, 321] on div at bounding box center [622, 324] width 317 height 242
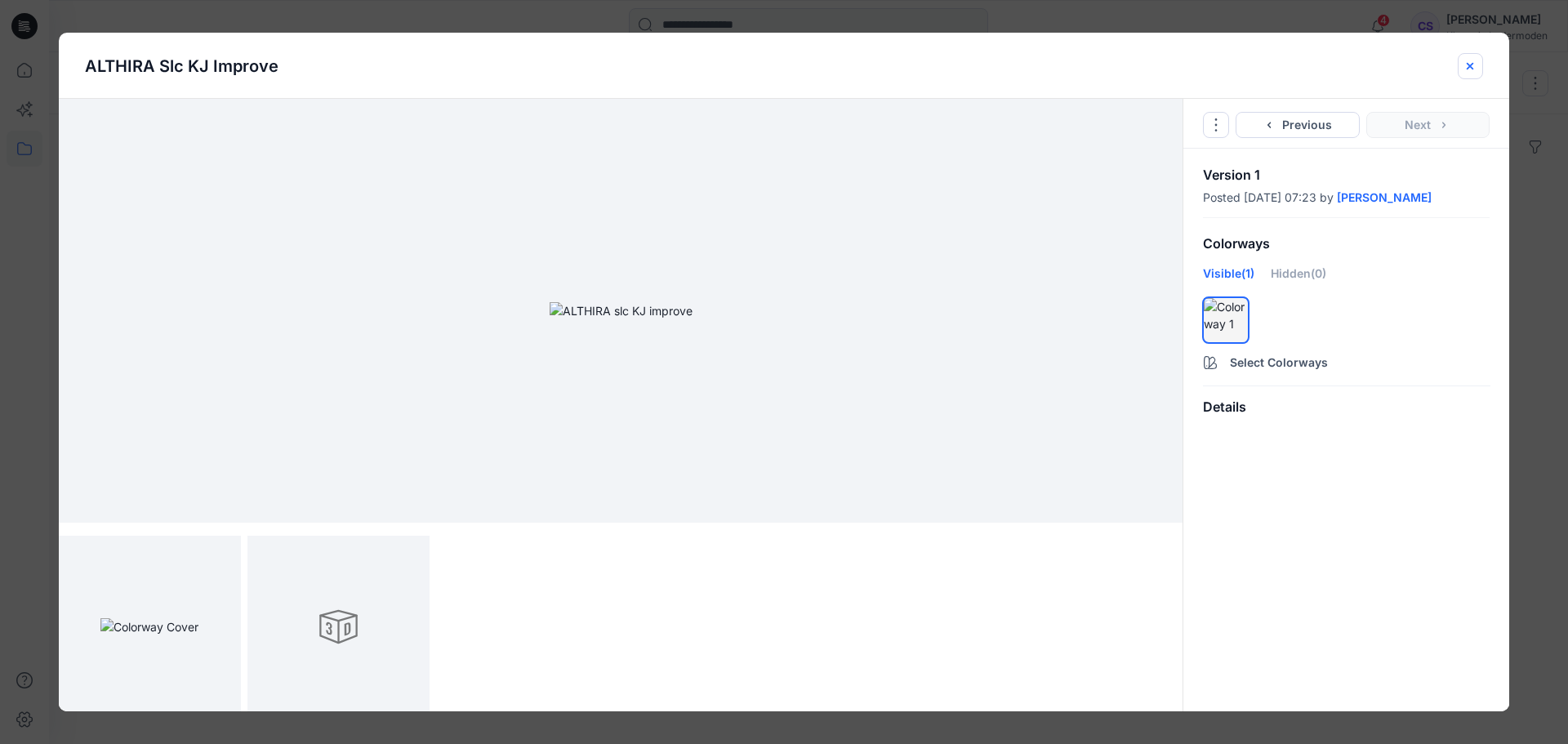
click at [1470, 65] on icon "close-btn" at bounding box center [1470, 66] width 13 height 13
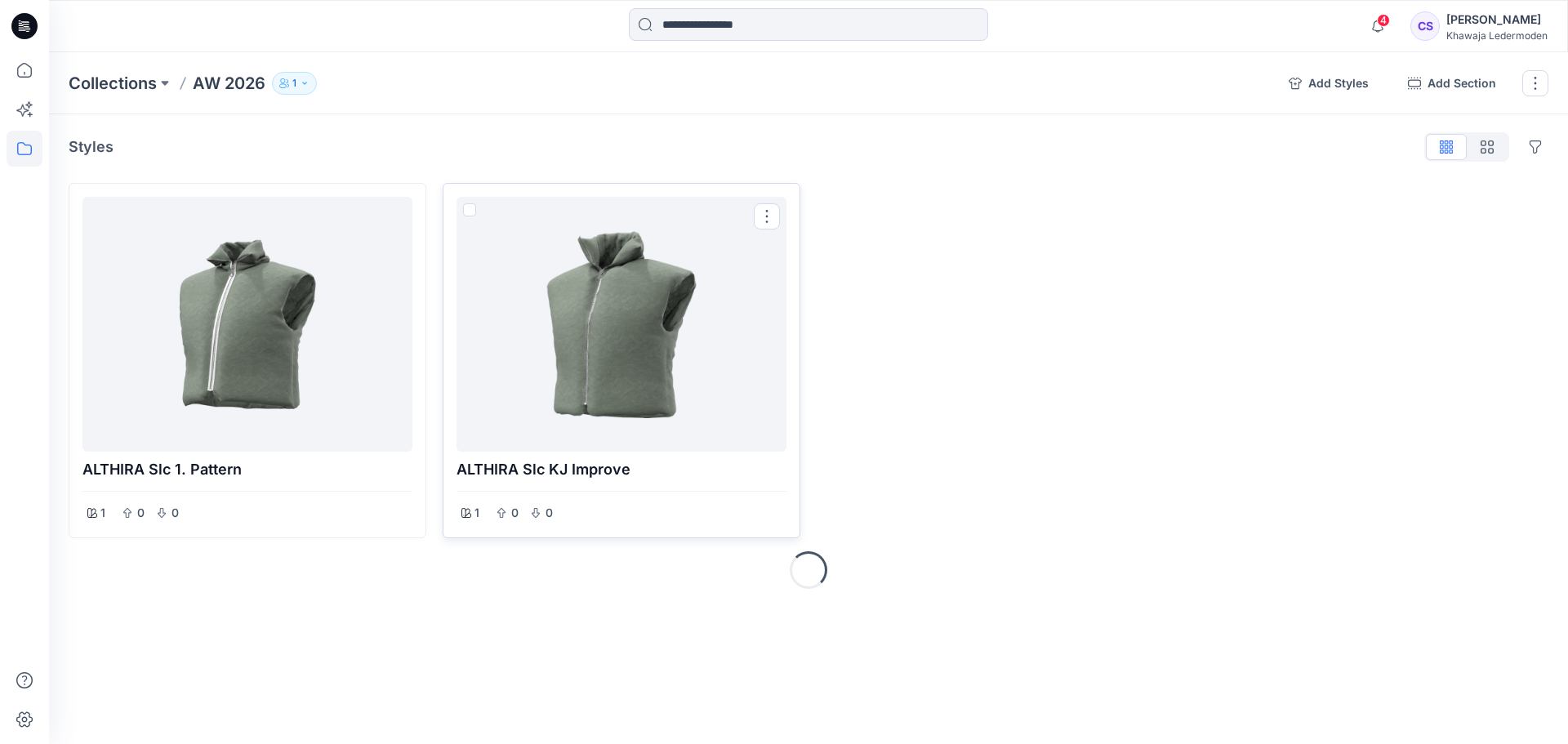
click at [590, 403] on div at bounding box center [622, 324] width 317 height 242
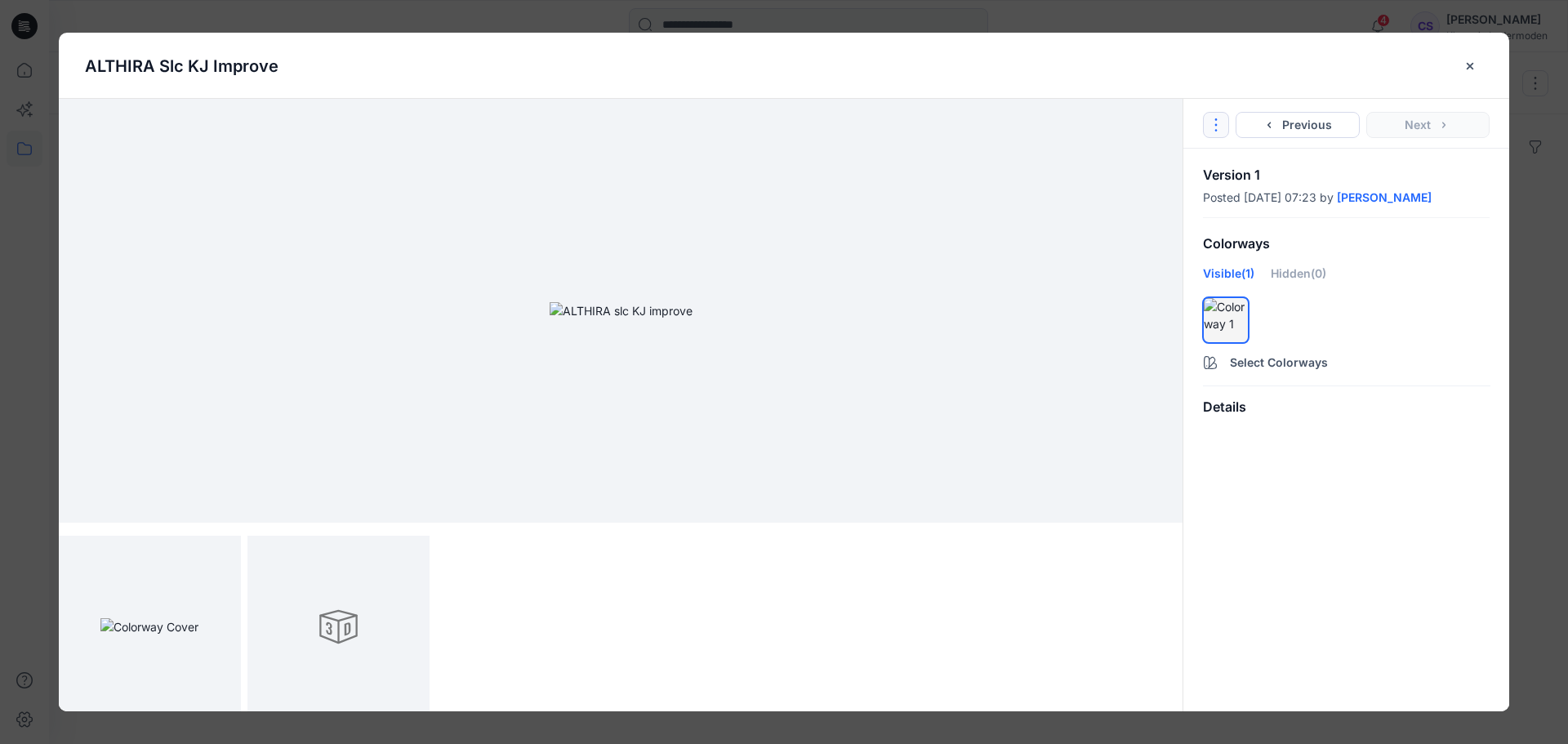
click at [1226, 129] on button "Options" at bounding box center [1216, 125] width 26 height 26
click at [1468, 68] on icon "close-btn" at bounding box center [1470, 66] width 7 height 7
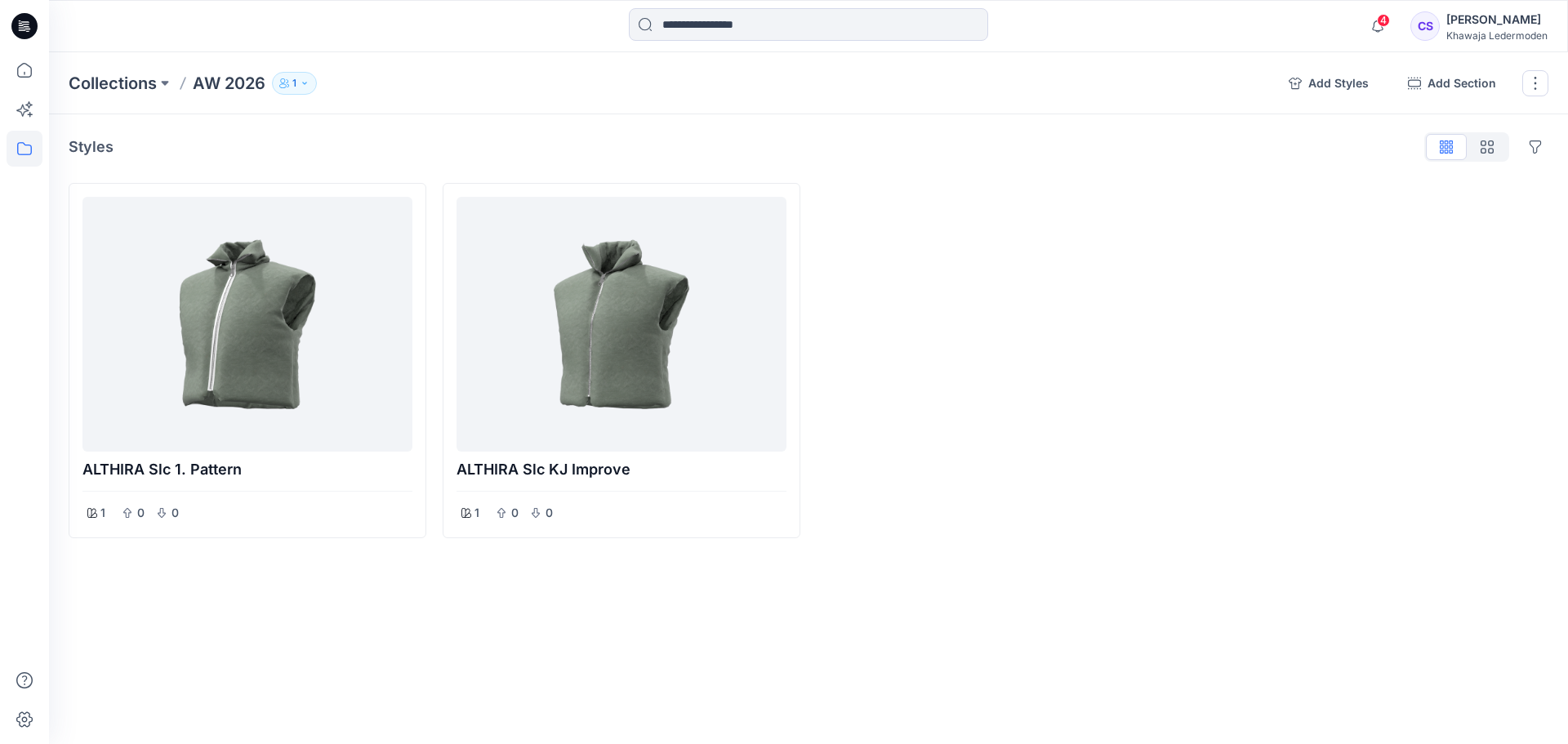
click at [307, 81] on icon "button" at bounding box center [305, 84] width 10 height 10
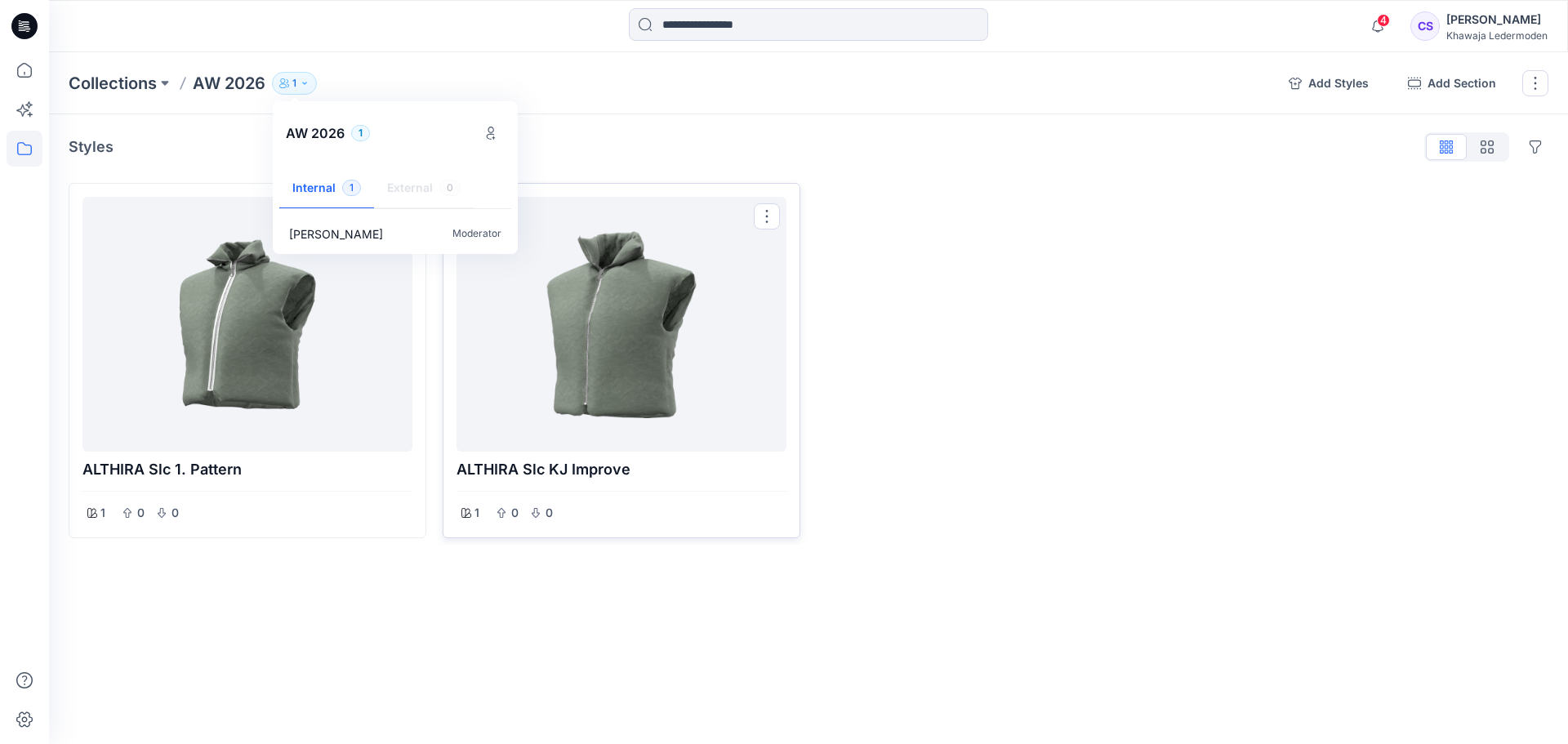
click at [691, 388] on div at bounding box center [622, 324] width 317 height 242
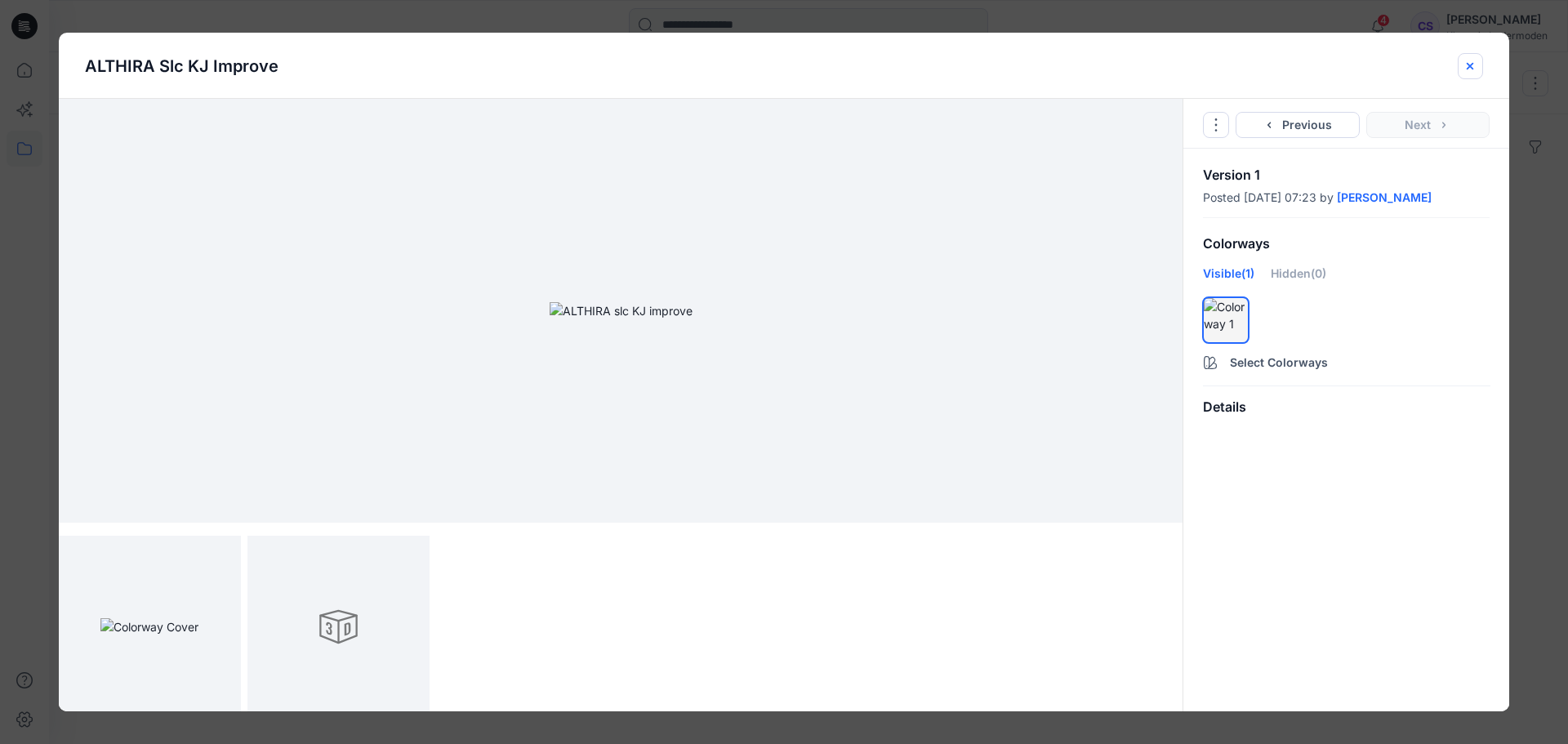
click at [1476, 53] on button "close-btn" at bounding box center [1470, 66] width 25 height 26
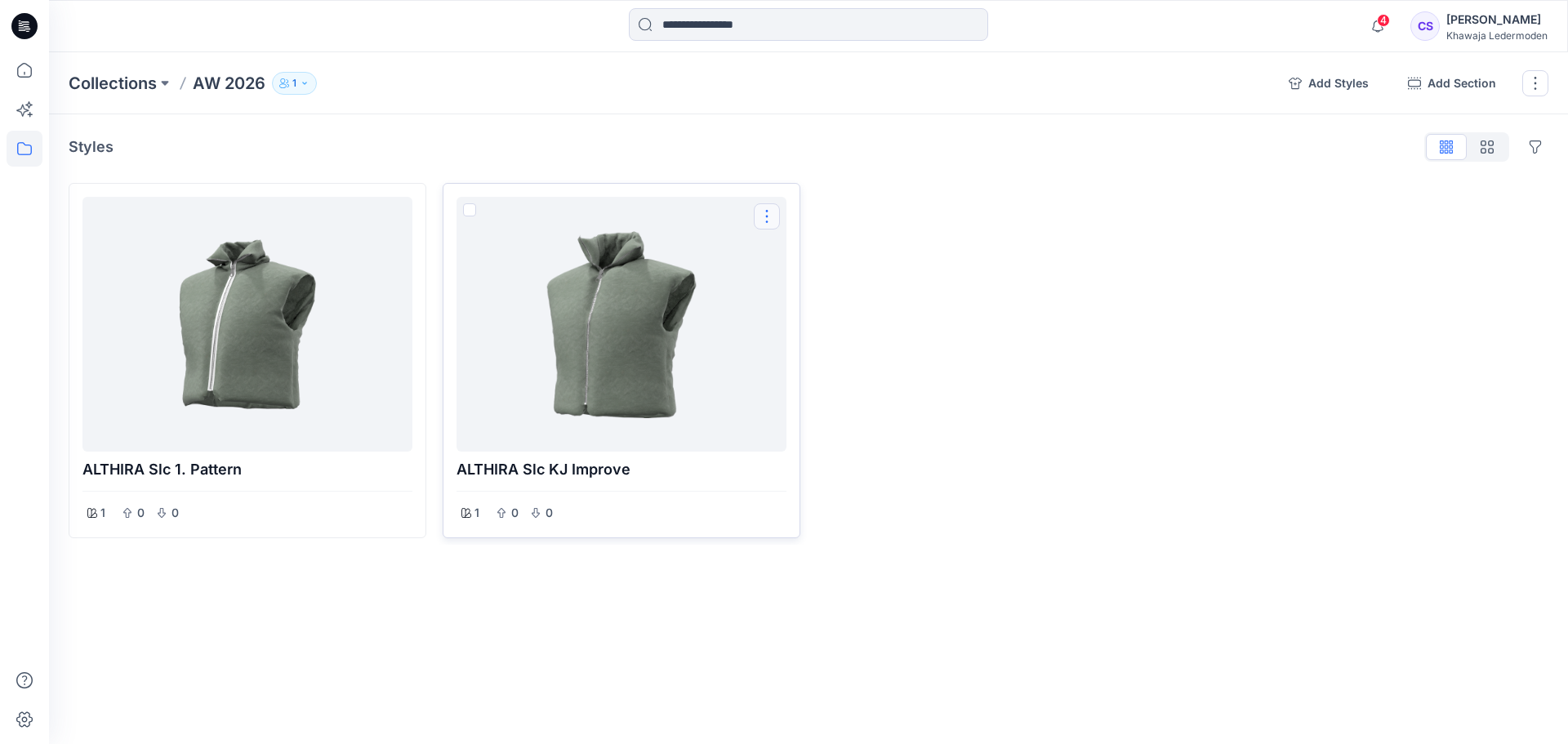
click at [763, 214] on button "Options" at bounding box center [767, 217] width 26 height 26
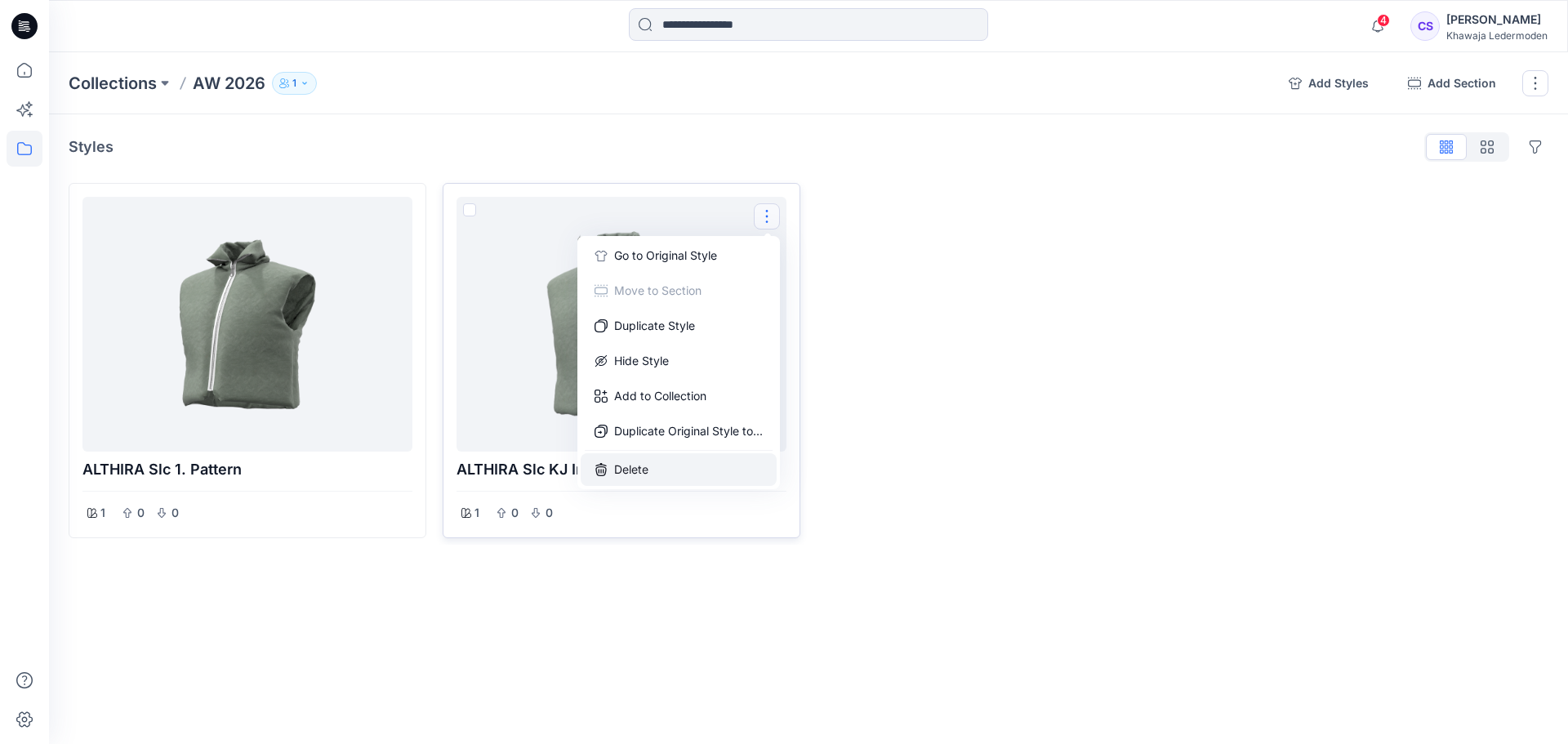
click at [686, 462] on button "Delete" at bounding box center [678, 470] width 196 height 33
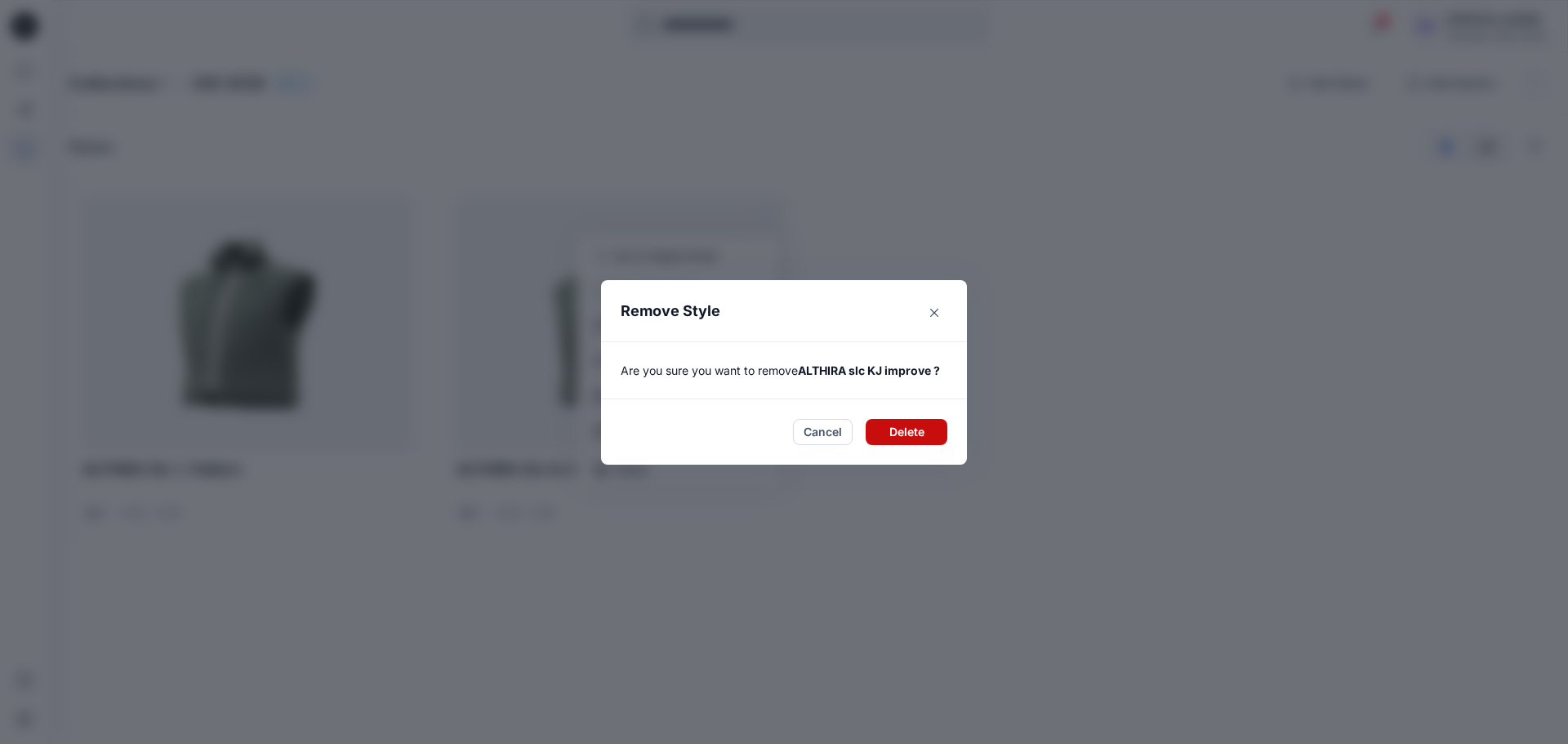
click at [906, 437] on button "Delete" at bounding box center [907, 432] width 82 height 26
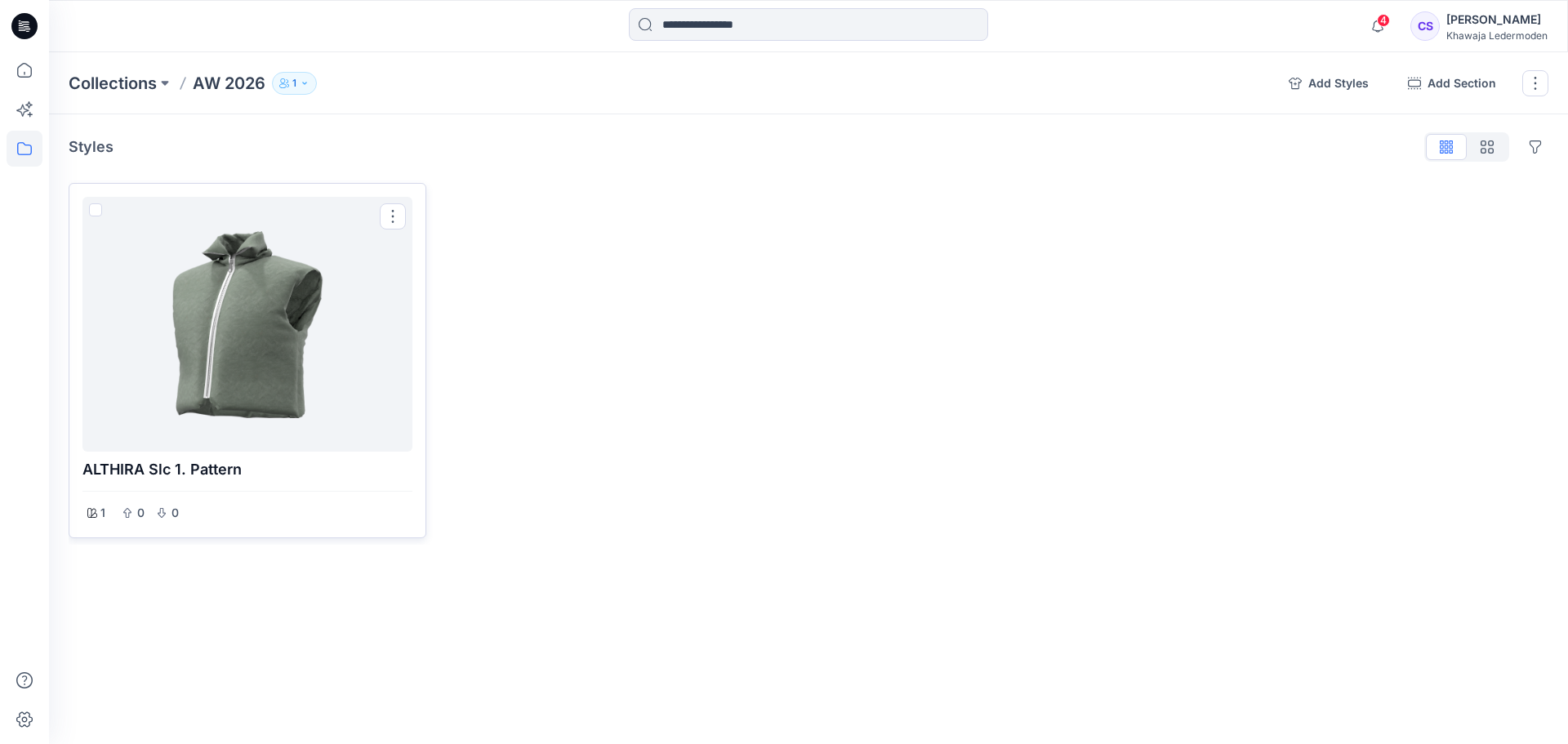
click at [380, 363] on div at bounding box center [248, 324] width 317 height 242
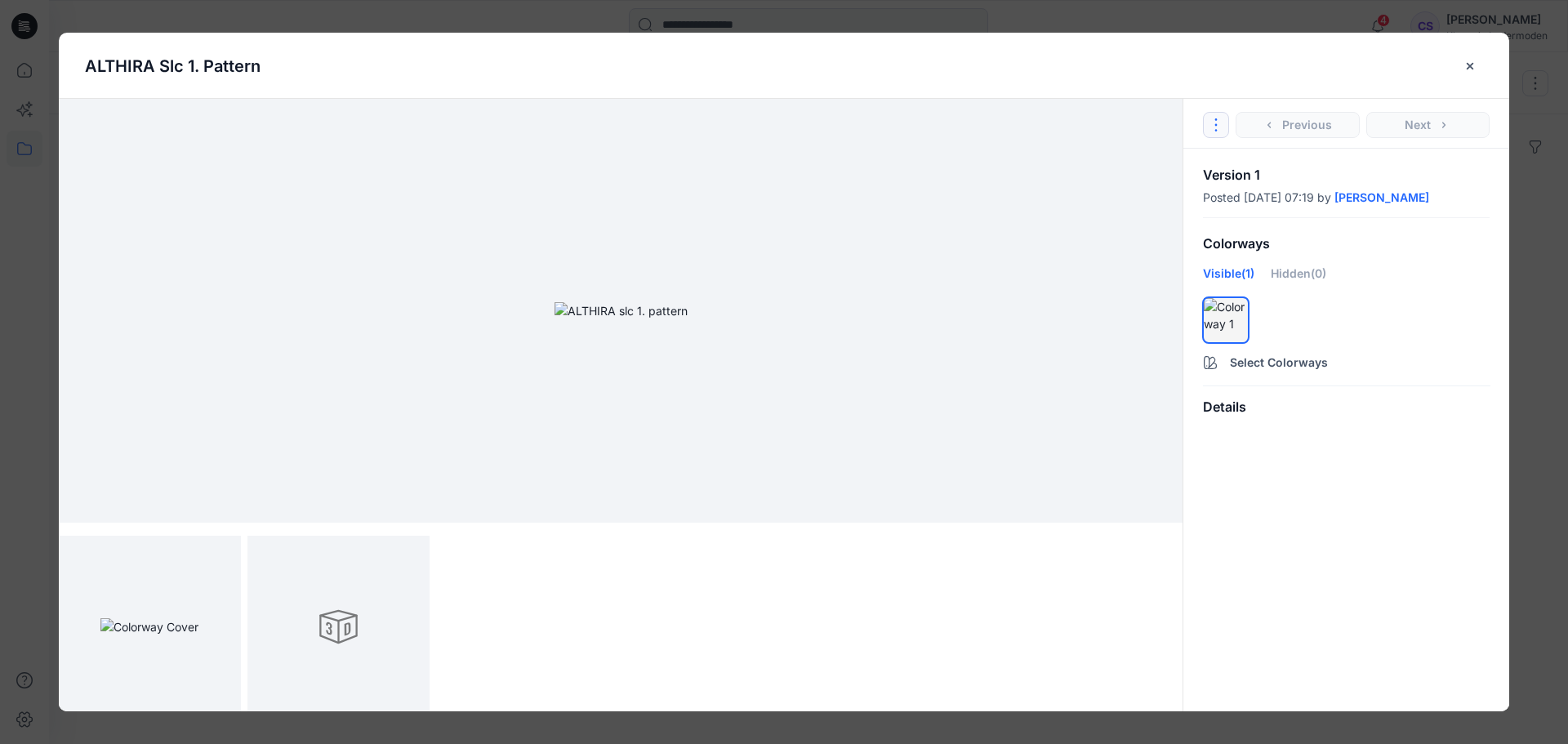
click at [1218, 126] on icon "Options" at bounding box center [1216, 125] width 13 height 13
click at [1225, 167] on link "Go to Original Style" at bounding box center [1216, 164] width 198 height 33
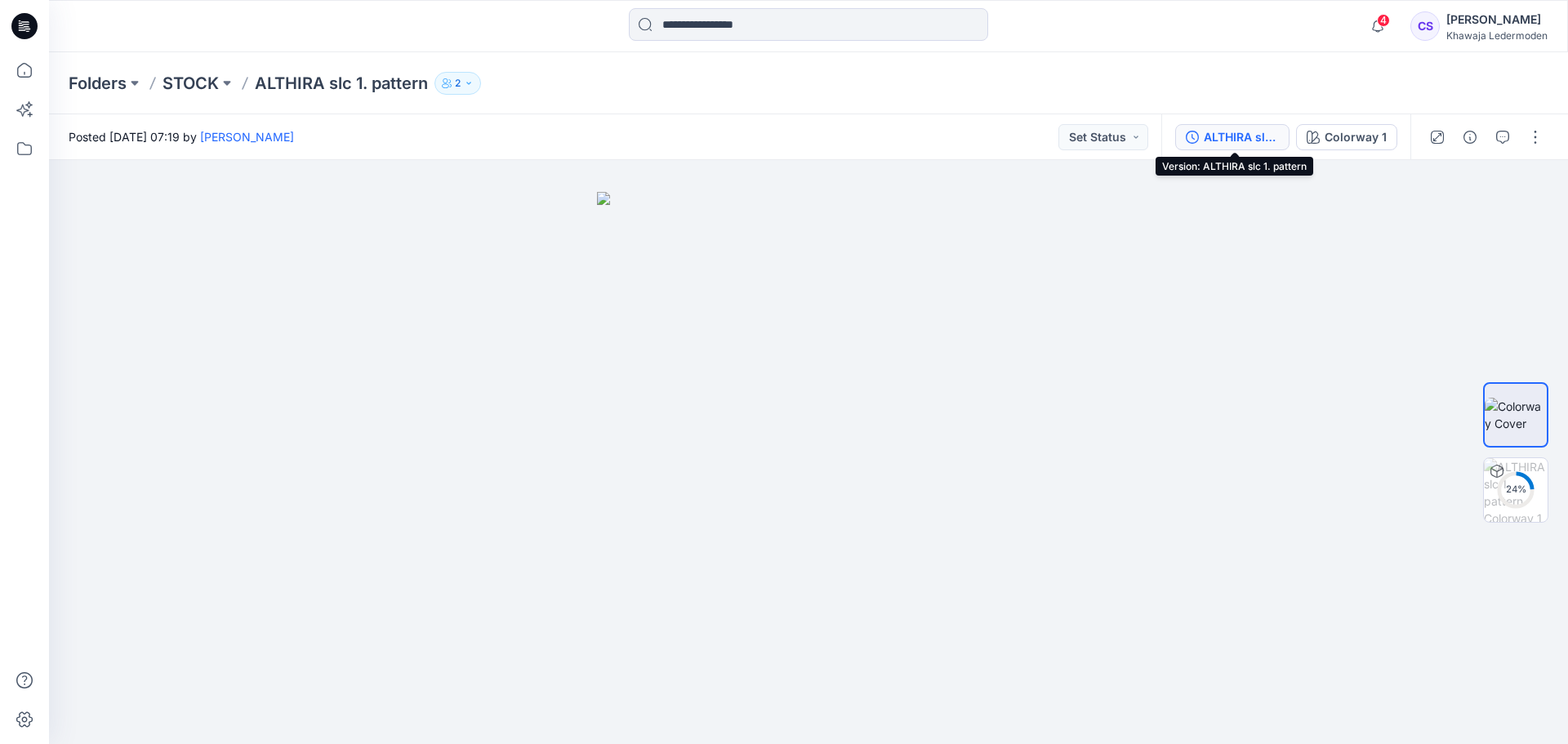
click at [1223, 128] on div "ALTHIRA slc 1. pattern" at bounding box center [1242, 137] width 75 height 18
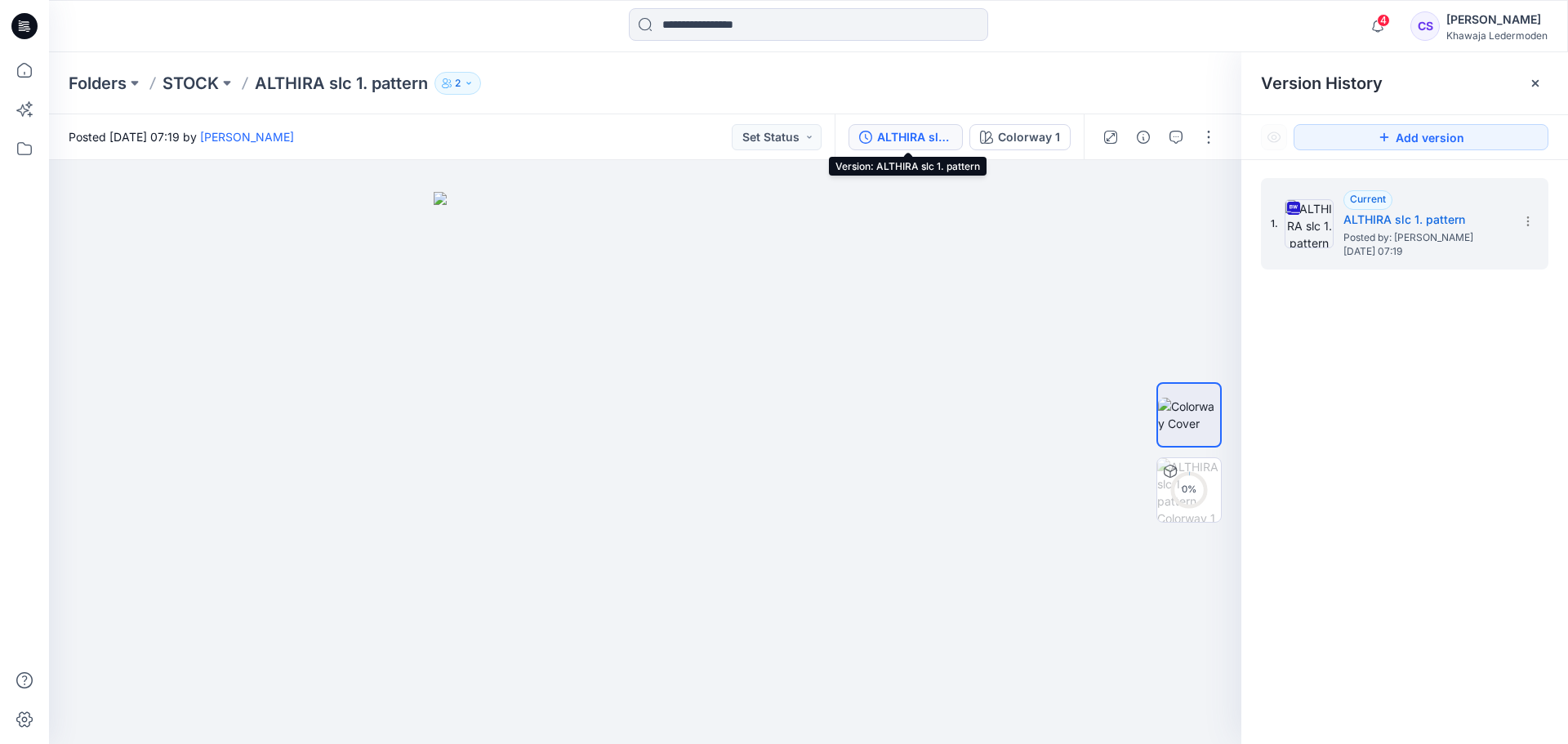
click at [941, 134] on div "ALTHIRA slc 1. pattern" at bounding box center [915, 137] width 75 height 18
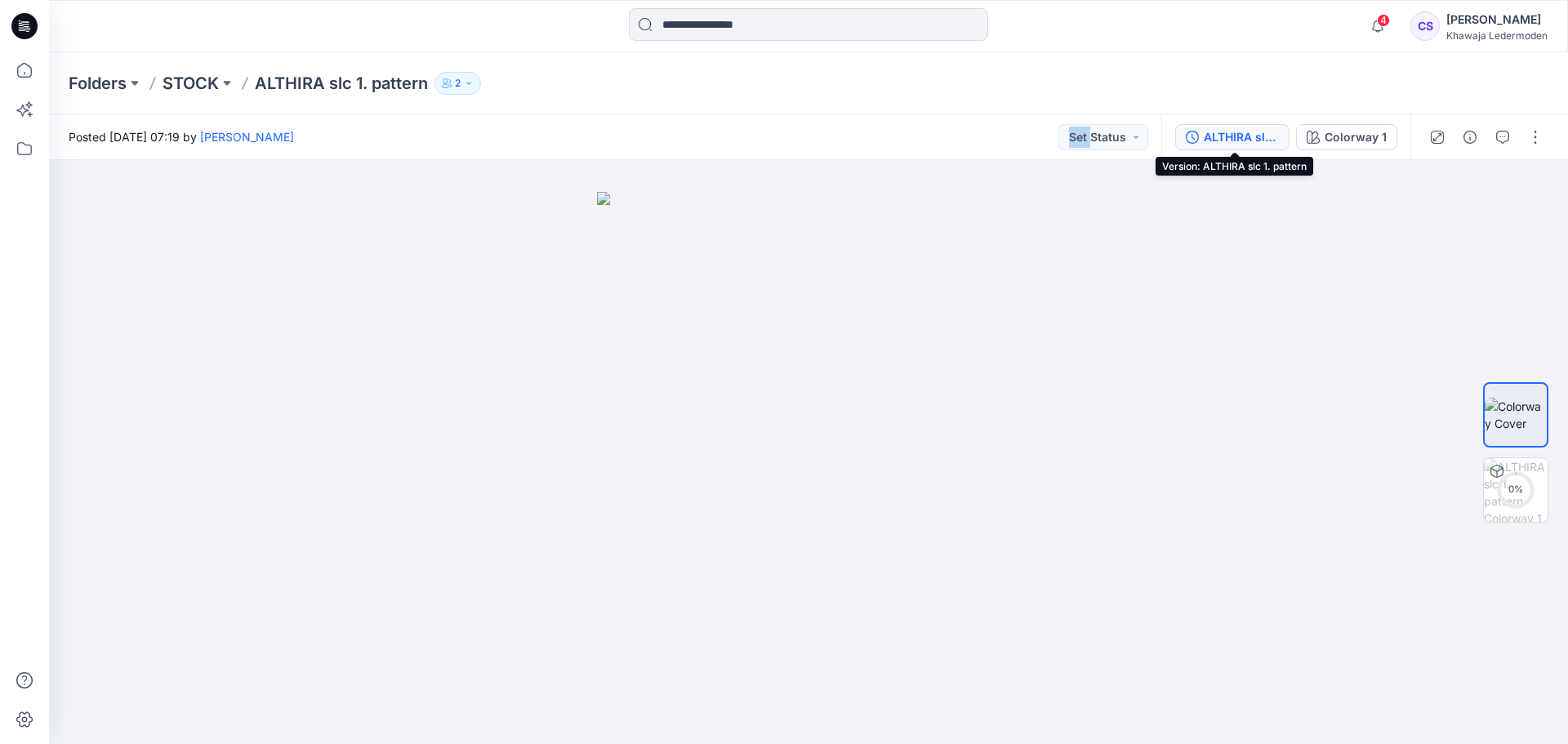
click at [941, 134] on div "Posted Wednesday, August 27, 2025 07:19 by Charlotte Steinert Set Status" at bounding box center [605, 136] width 1113 height 45
click at [1218, 130] on div "ALTHIRA slc 1. pattern" at bounding box center [1242, 137] width 75 height 18
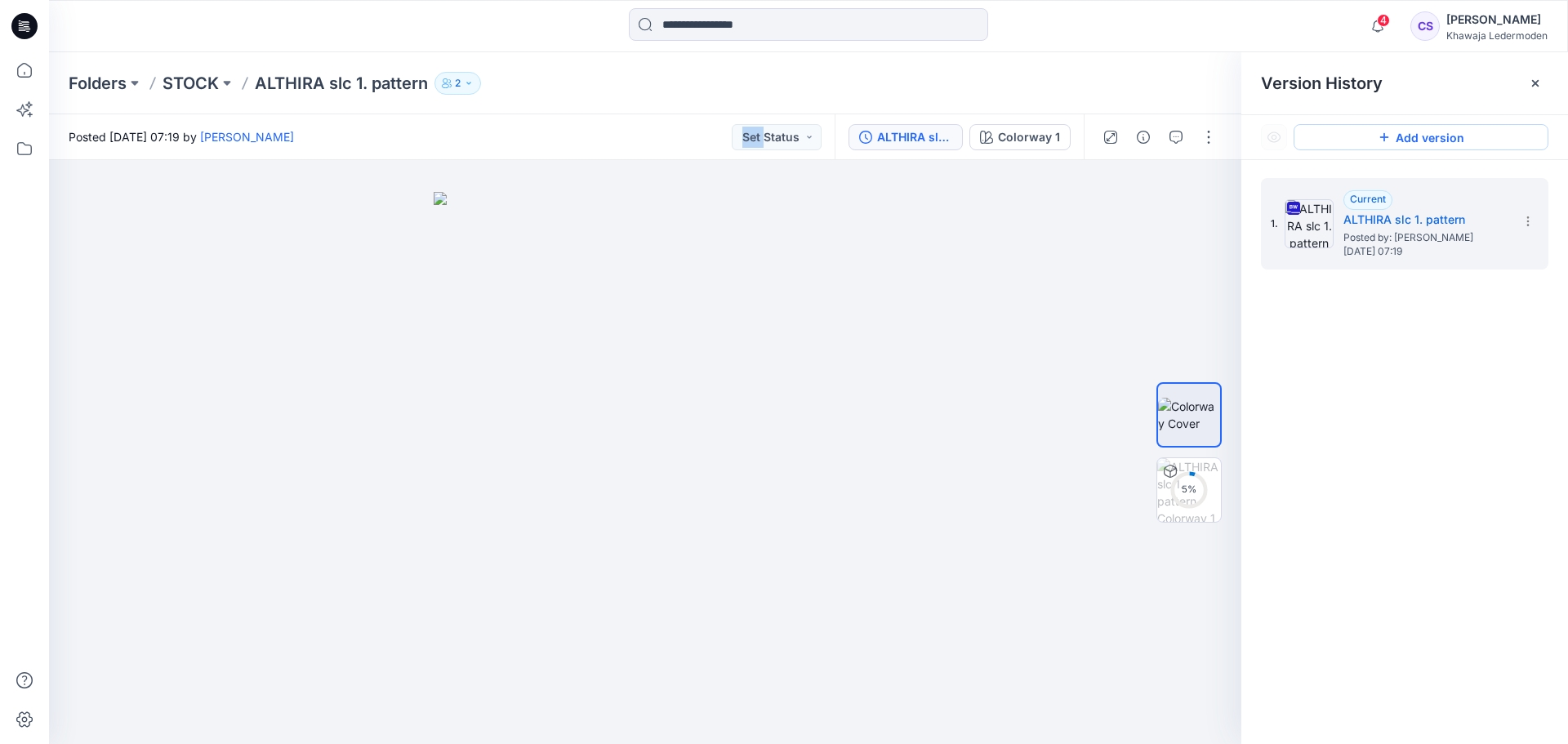
click at [1438, 136] on button "Add version" at bounding box center [1421, 137] width 255 height 26
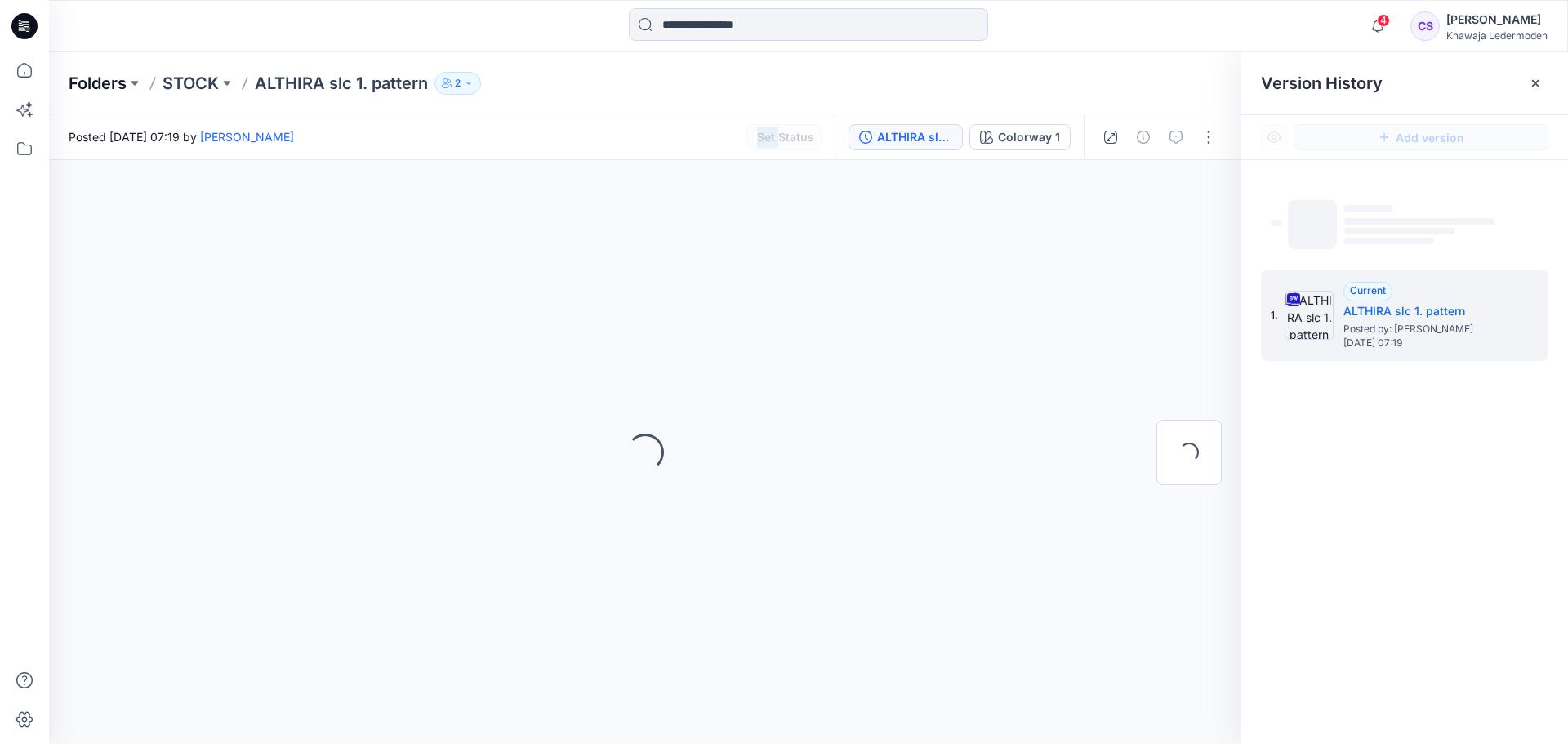
click at [107, 84] on p "Folders" at bounding box center [98, 84] width 58 height 23
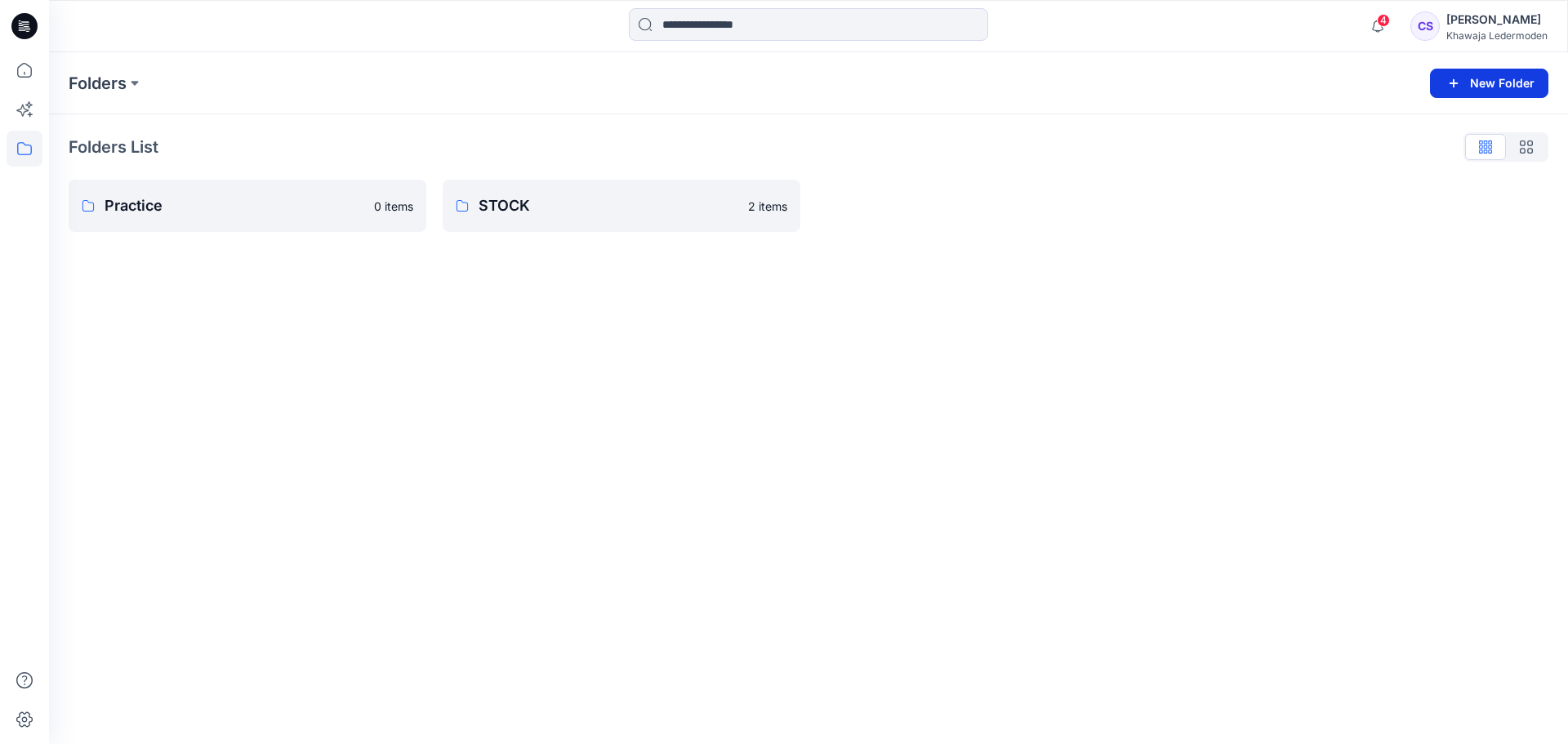
click at [1514, 79] on button "New Folder" at bounding box center [1489, 84] width 118 height 30
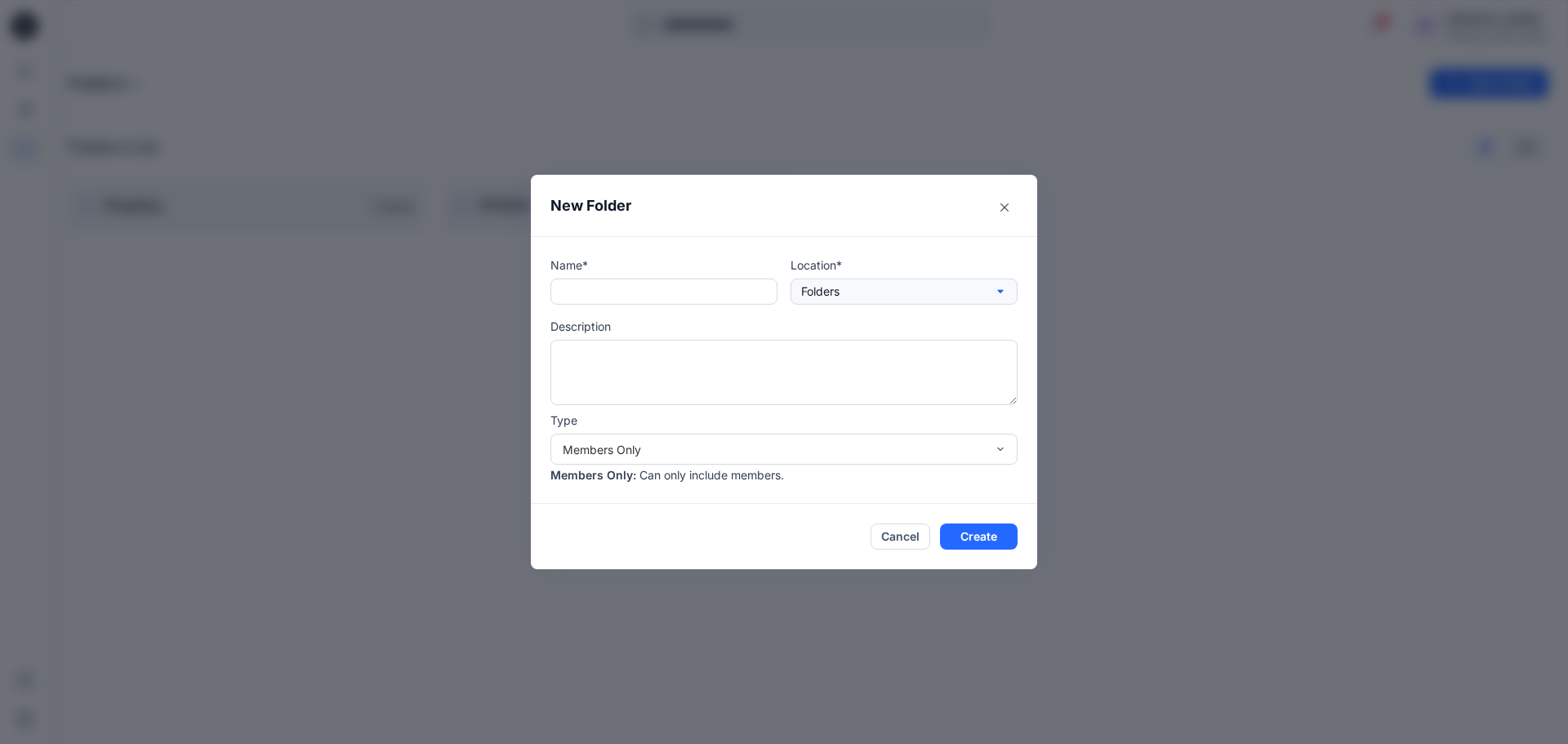
click at [928, 292] on button "Folders" at bounding box center [904, 292] width 227 height 26
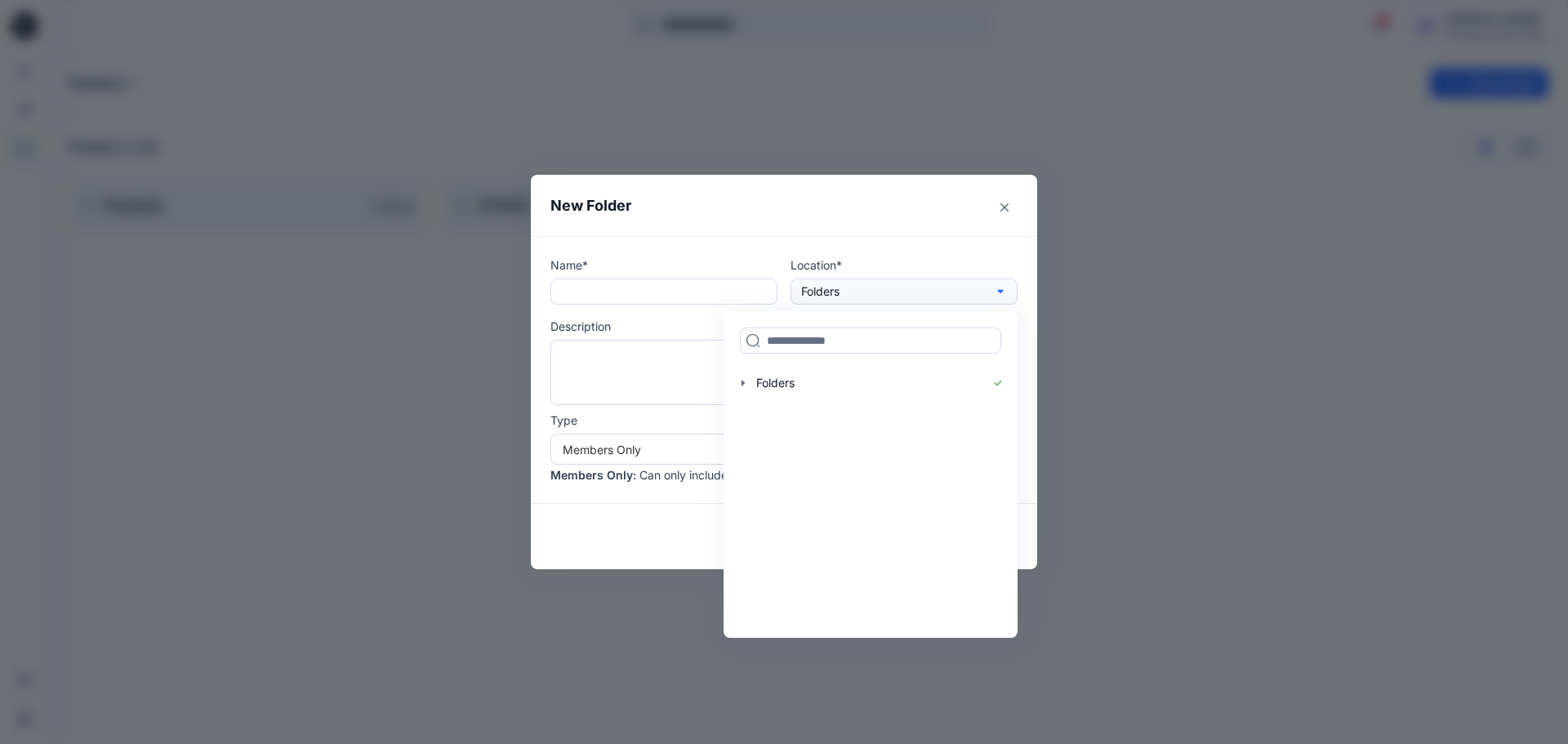
click at [928, 292] on button "Folders" at bounding box center [904, 292] width 227 height 26
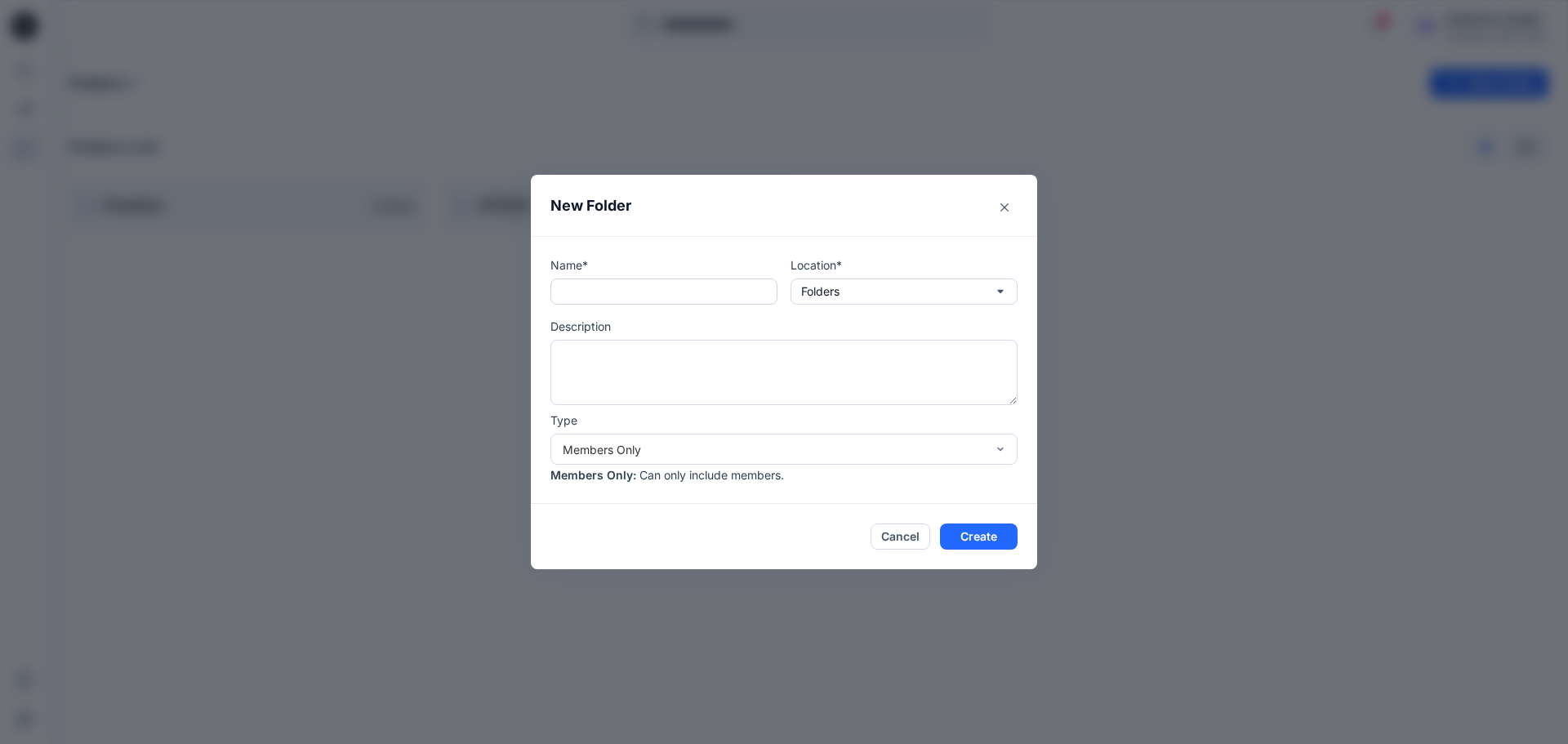
click at [674, 292] on input "text" at bounding box center [663, 292] width 227 height 26
type input "**********"
click at [949, 449] on div "Members Only" at bounding box center [774, 450] width 423 height 17
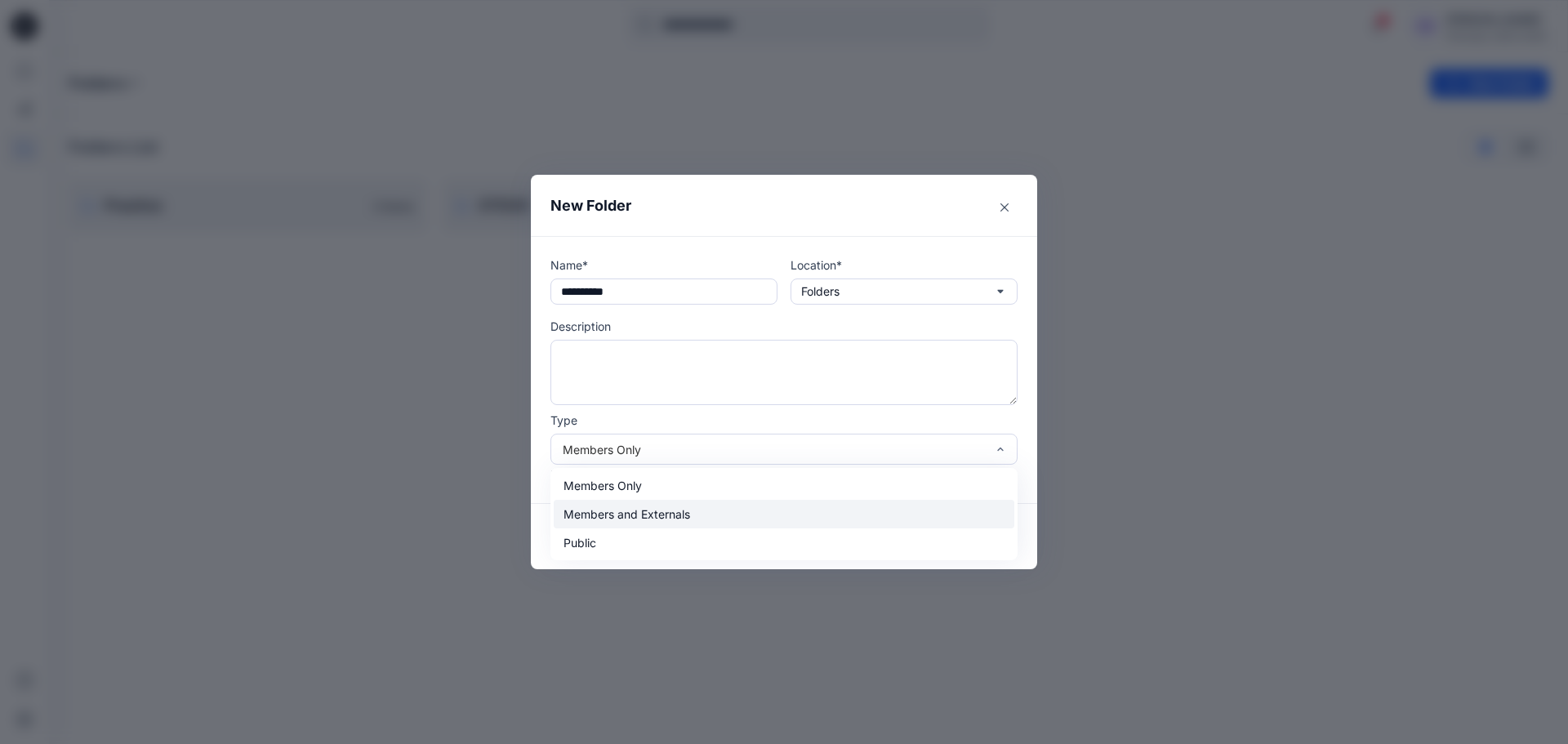
click at [698, 511] on div "Members and Externals" at bounding box center [784, 514] width 461 height 29
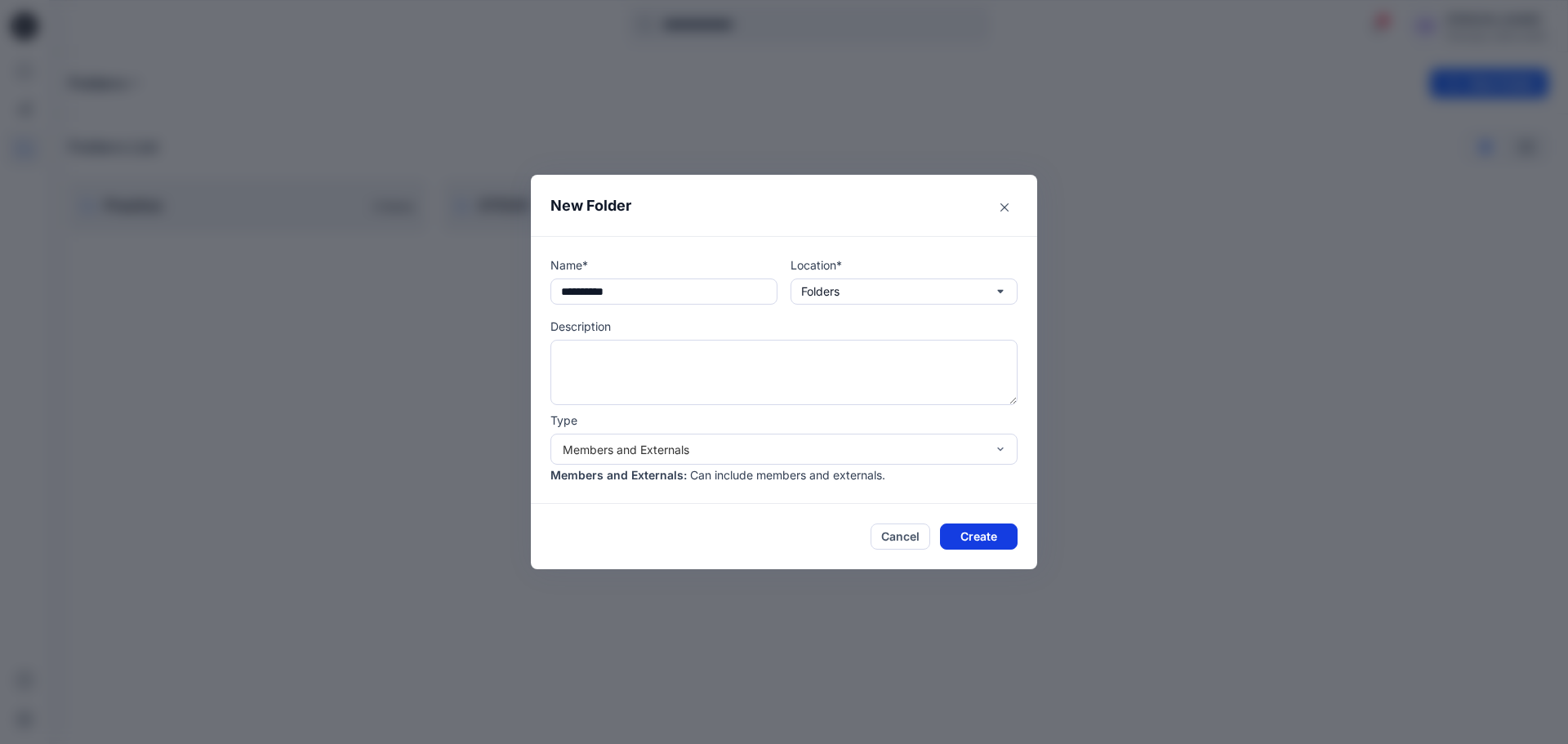
click at [981, 543] on button "Create" at bounding box center [978, 536] width 78 height 26
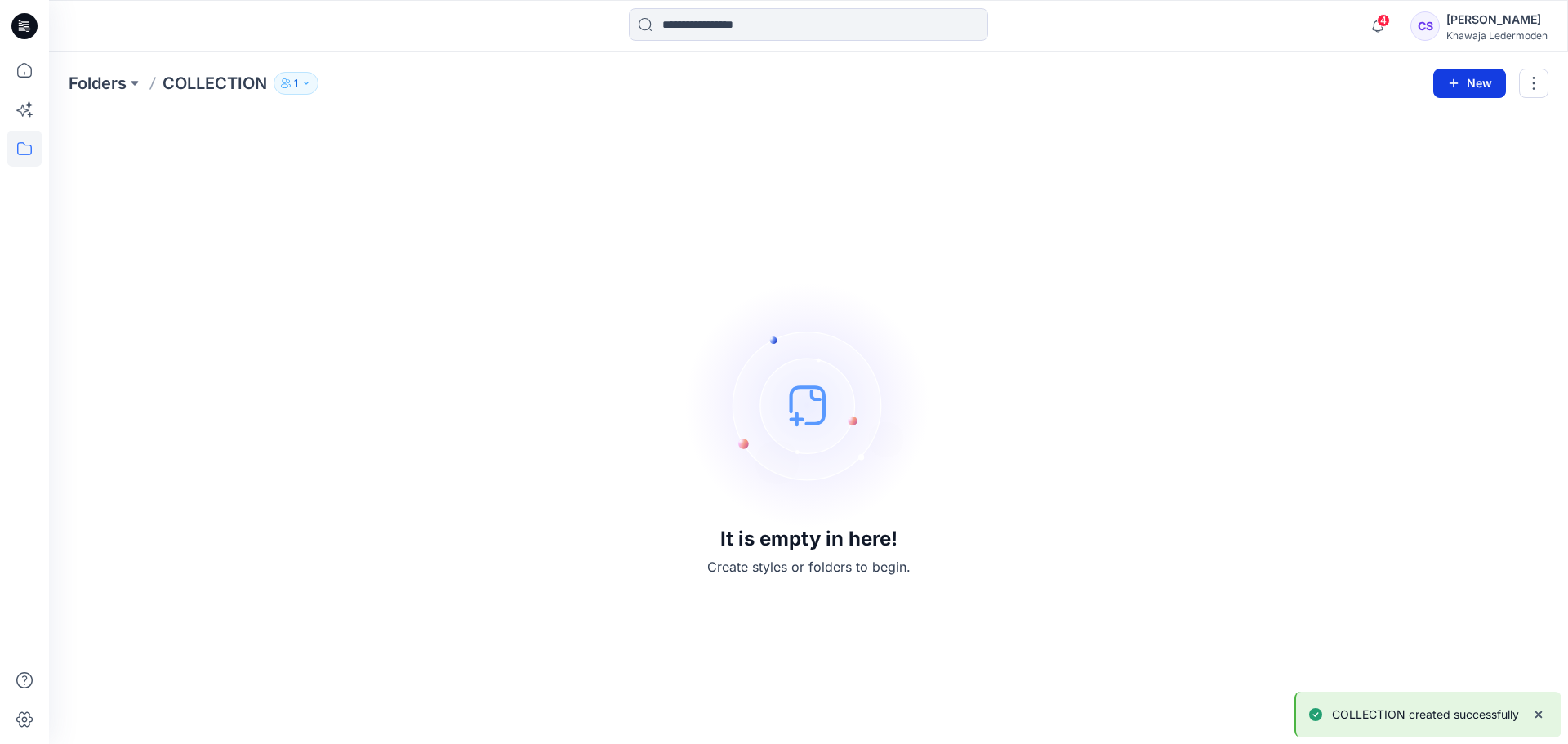
click at [1490, 78] on button "New" at bounding box center [1470, 84] width 73 height 30
click at [1448, 155] on p "New Folder" at bounding box center [1422, 155] width 61 height 17
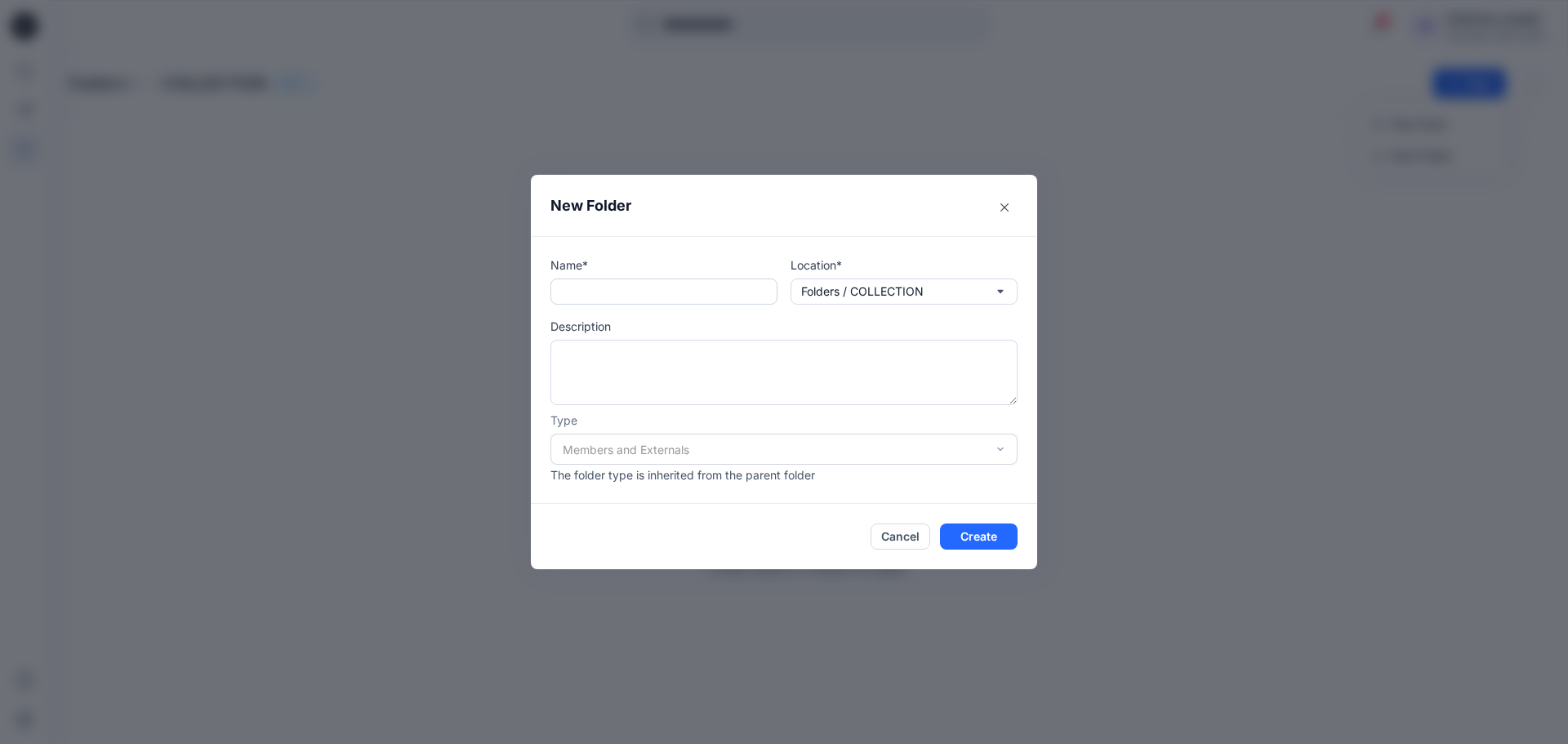
click at [638, 300] on input "text" at bounding box center [663, 292] width 227 height 26
type input "*******"
click at [978, 537] on button "Create" at bounding box center [978, 536] width 78 height 26
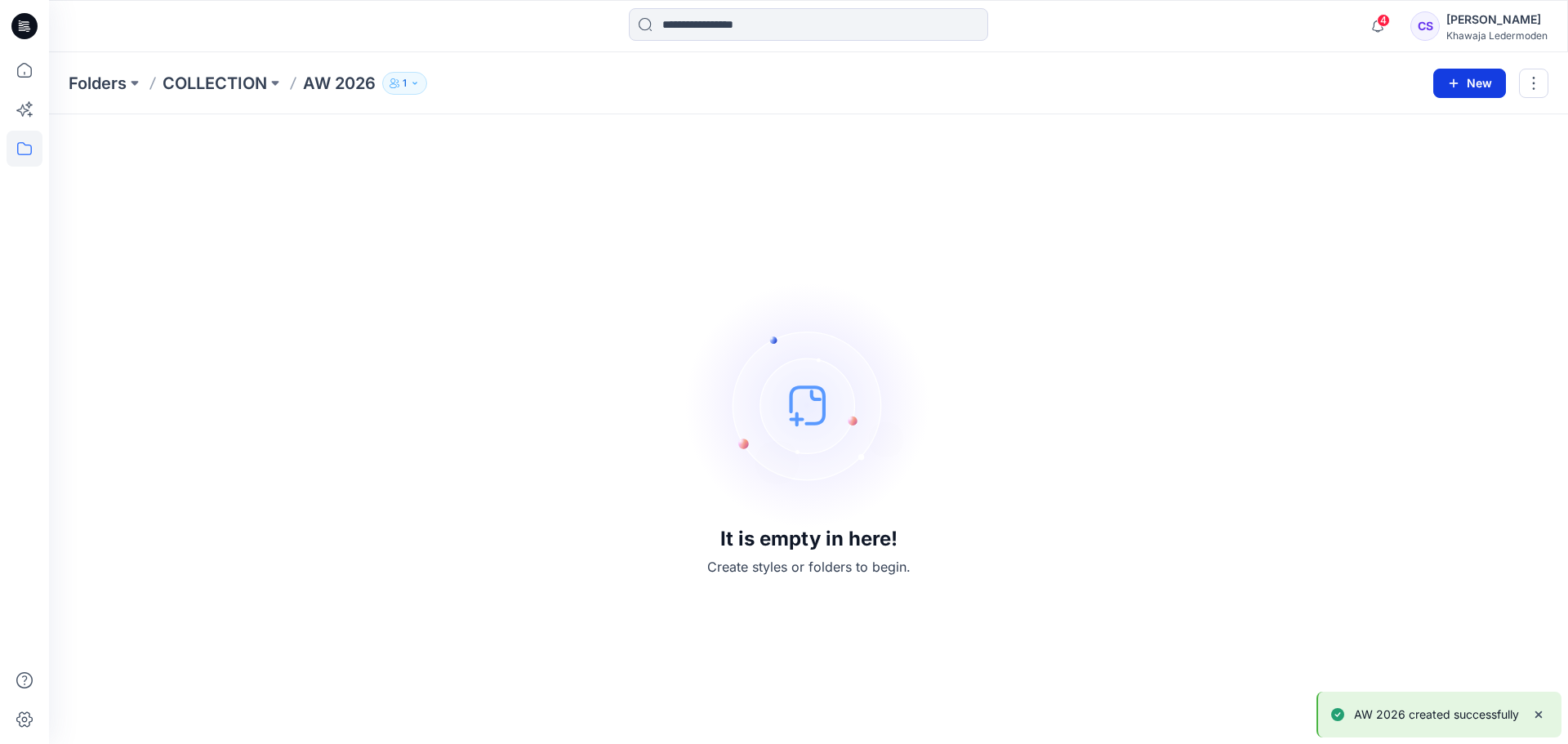
click at [1468, 83] on button "New" at bounding box center [1470, 84] width 73 height 30
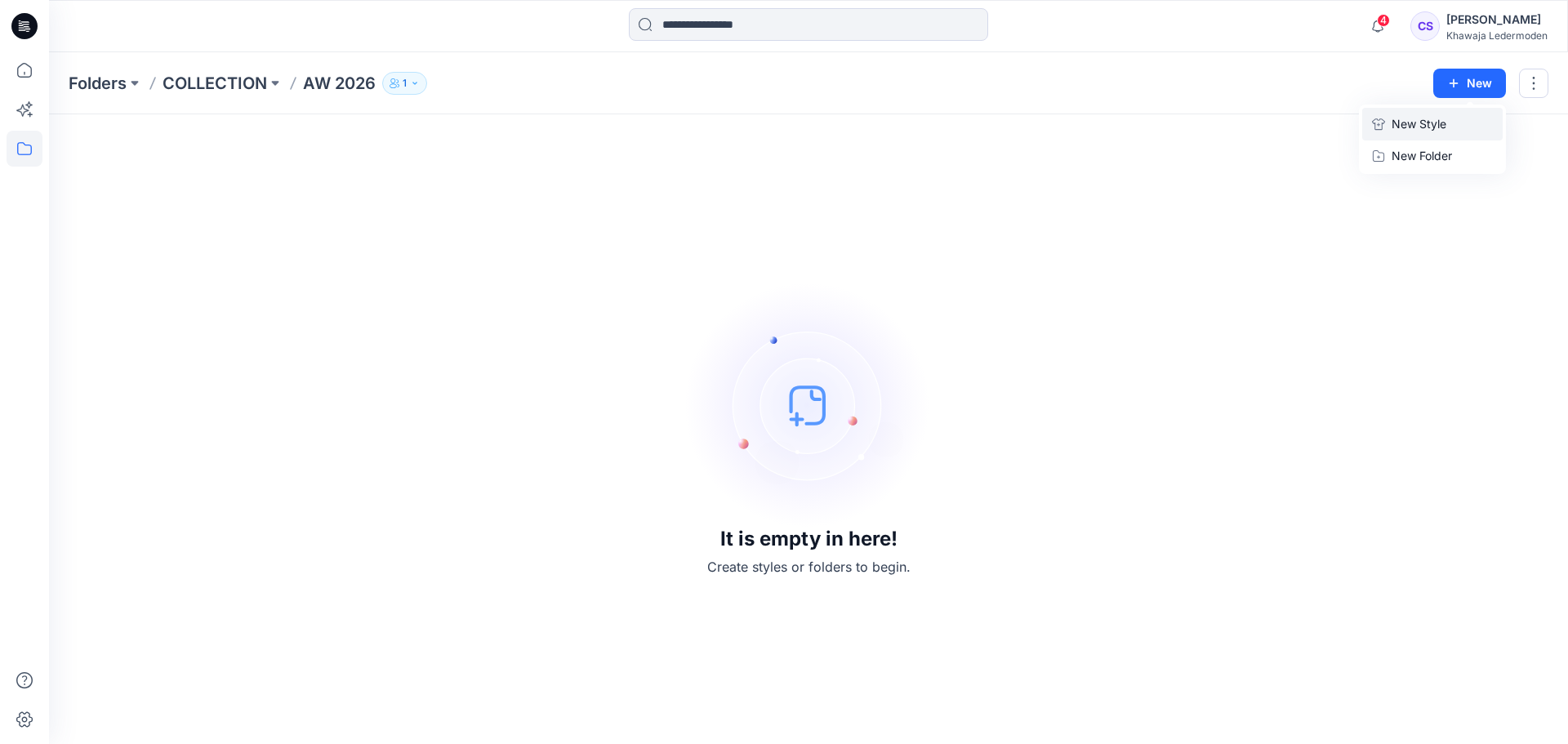
click at [1447, 133] on button "New Style" at bounding box center [1432, 124] width 140 height 33
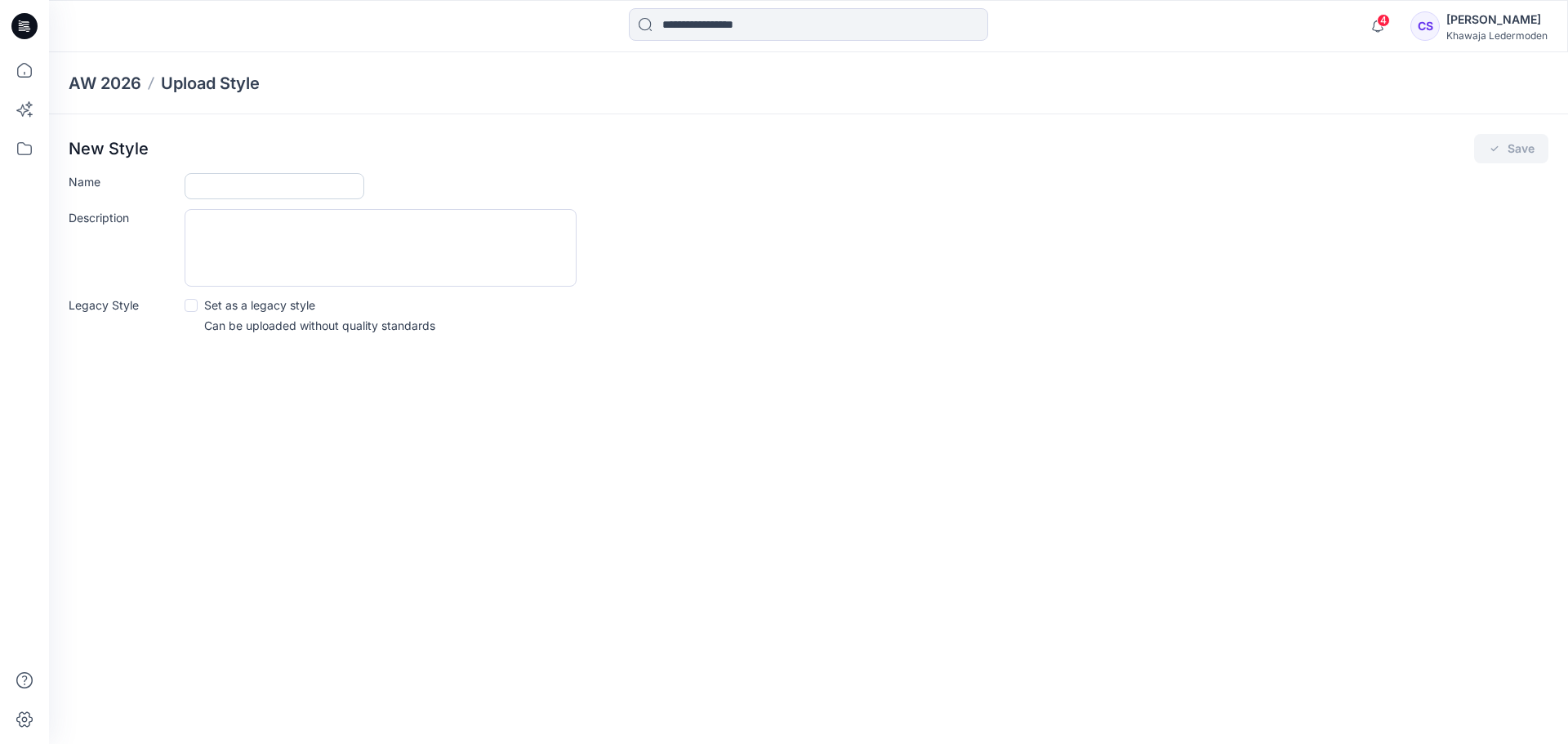
click at [260, 196] on input "Name" at bounding box center [274, 186] width 180 height 26
type input "*******"
click at [258, 243] on textarea "Description" at bounding box center [381, 248] width 392 height 78
type textarea "***"
click at [1519, 142] on button "Save" at bounding box center [1511, 148] width 75 height 30
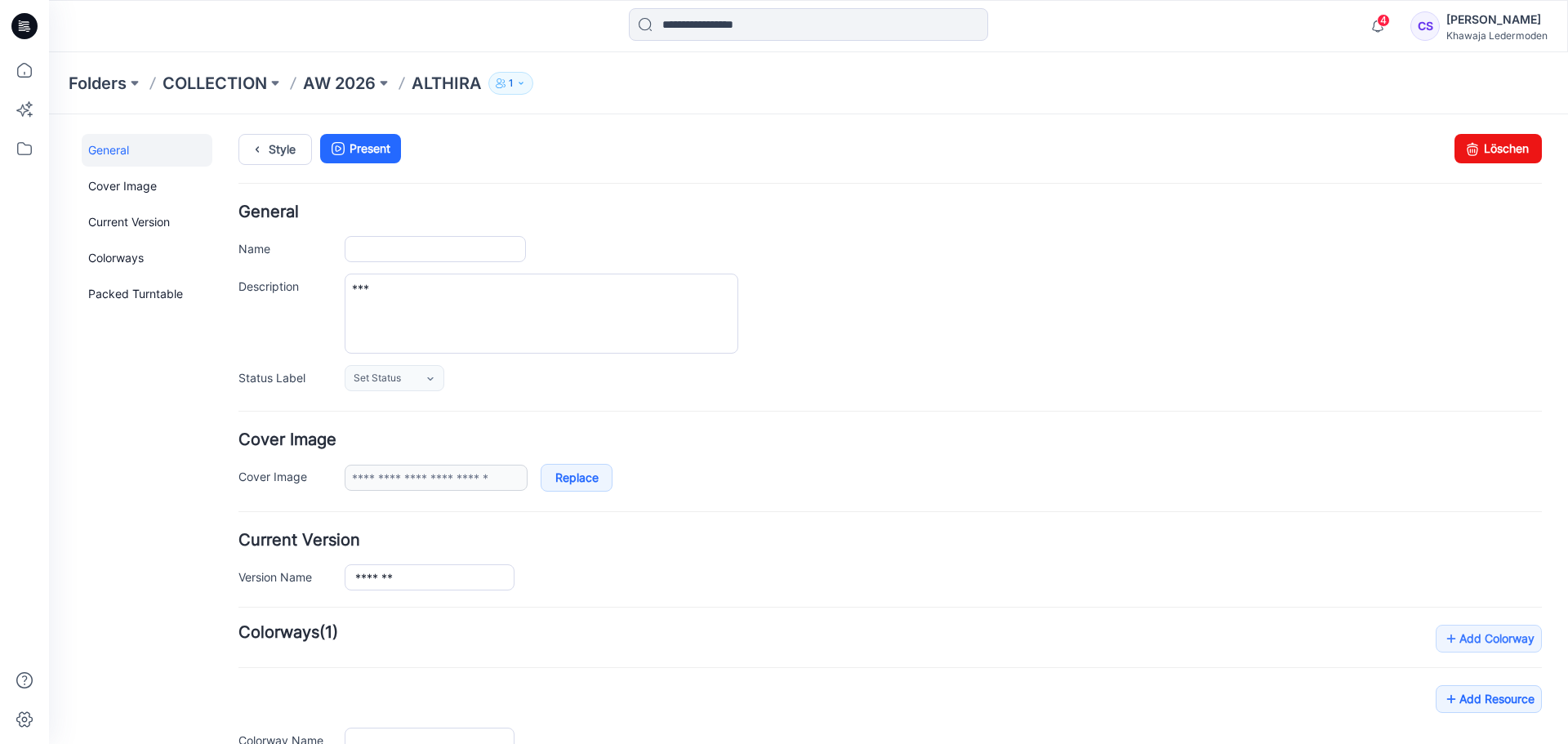
type input "*******"
type input "**********"
click at [409, 372] on link "Set Status" at bounding box center [394, 378] width 100 height 26
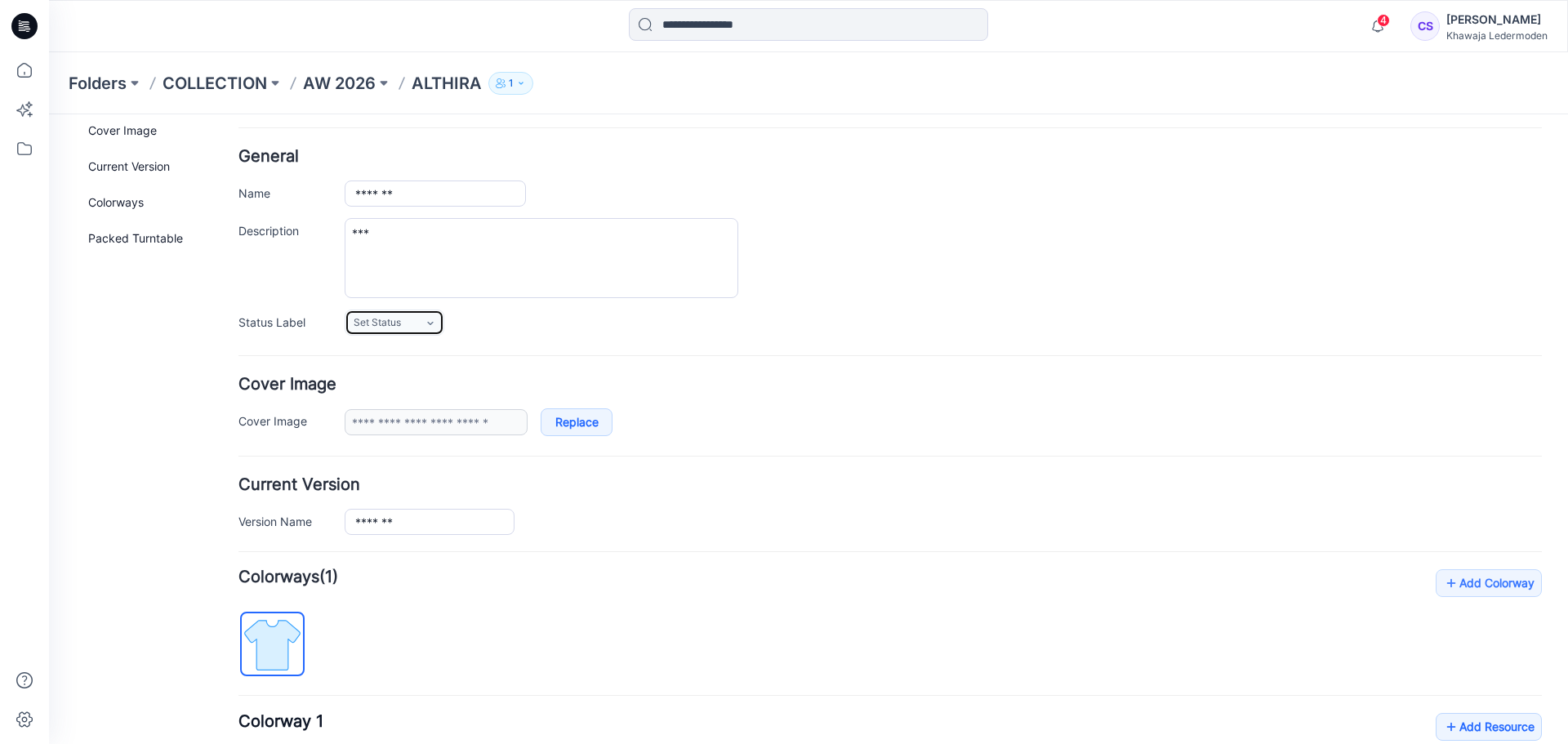
scroll to position [82, 0]
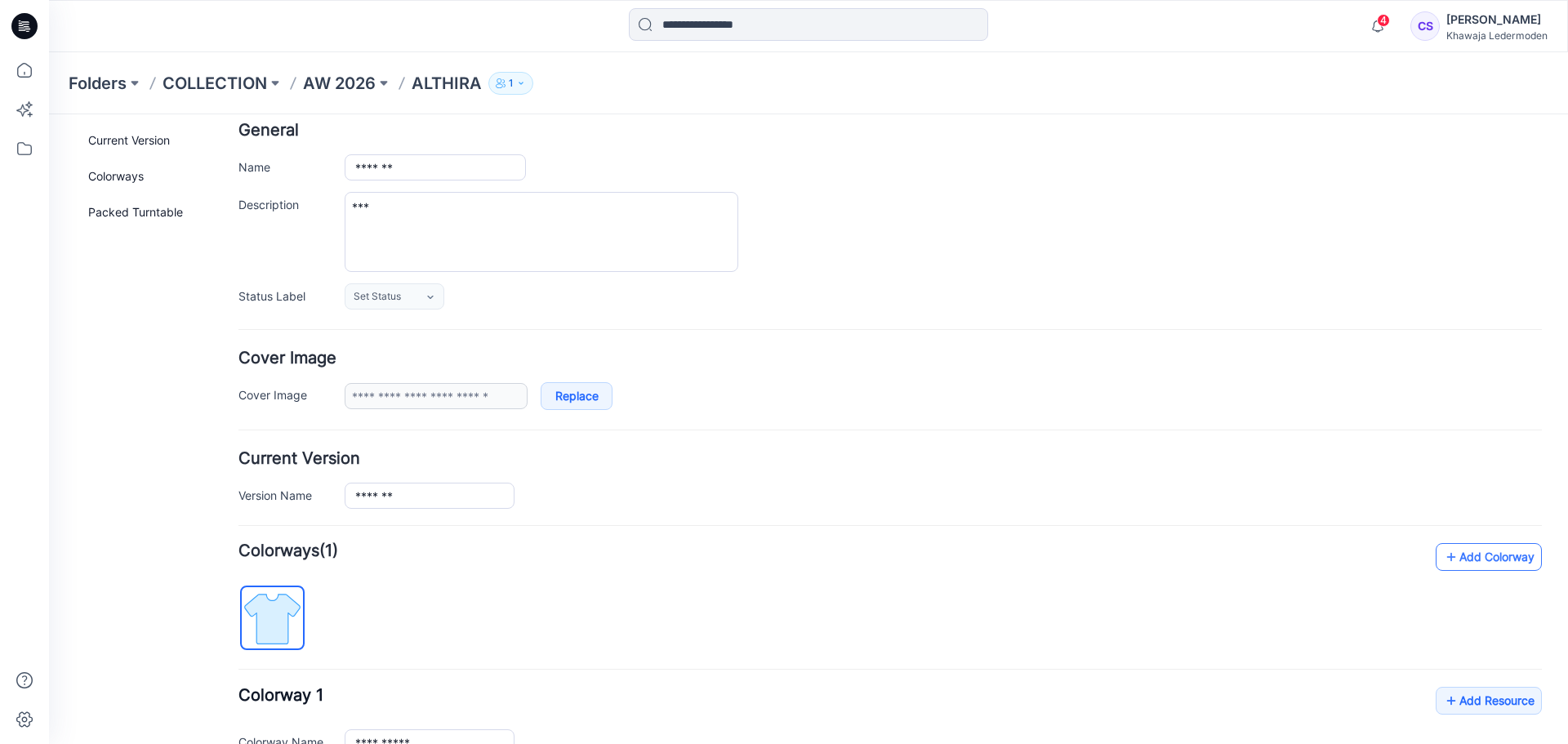
click at [1479, 559] on link "Add Colorway" at bounding box center [1488, 557] width 106 height 28
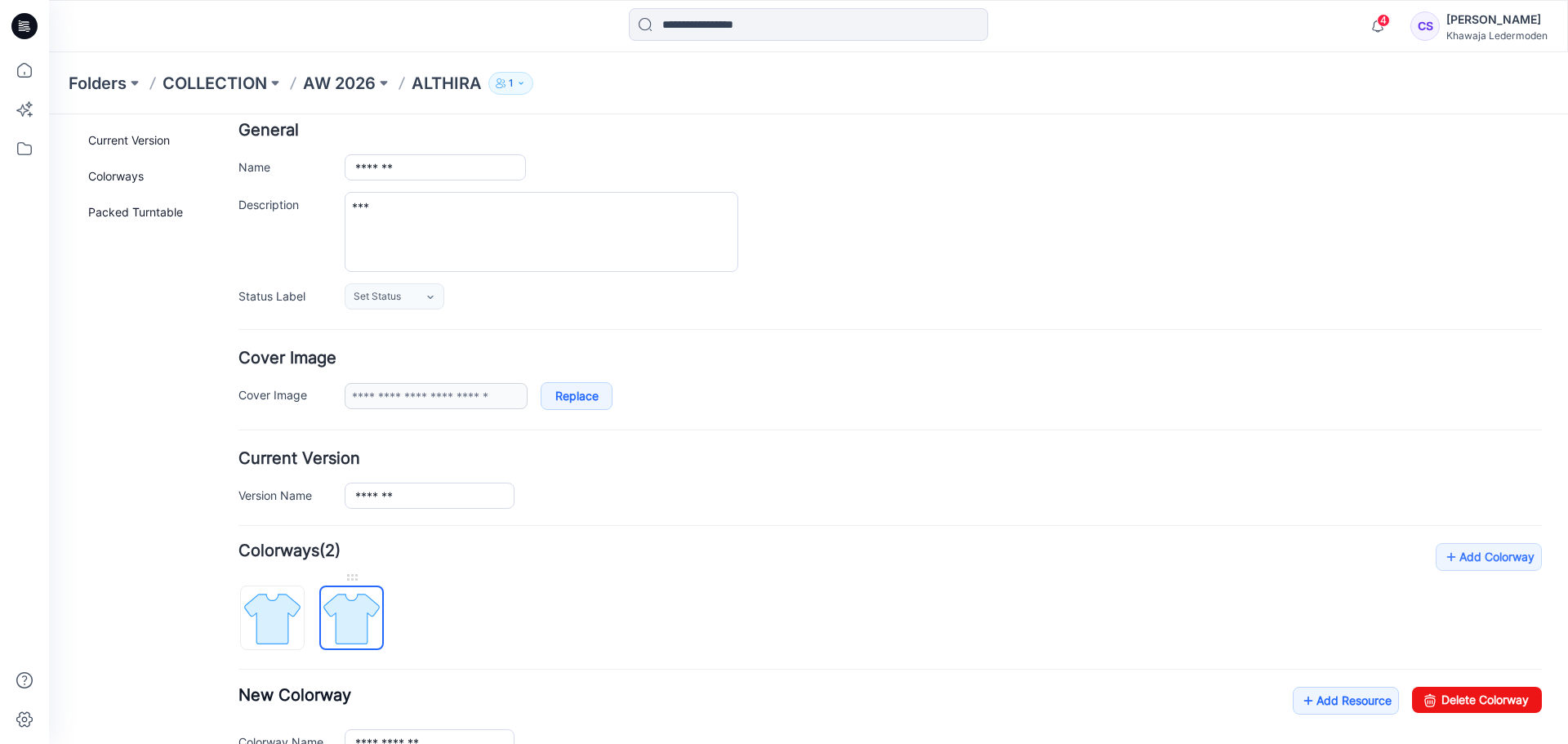
click at [365, 596] on img at bounding box center [351, 618] width 62 height 62
drag, startPoint x: 361, startPoint y: 596, endPoint x: 875, endPoint y: 422, distance: 542.7
click at [875, 422] on form "**********" at bounding box center [891, 535] width 1304 height 825
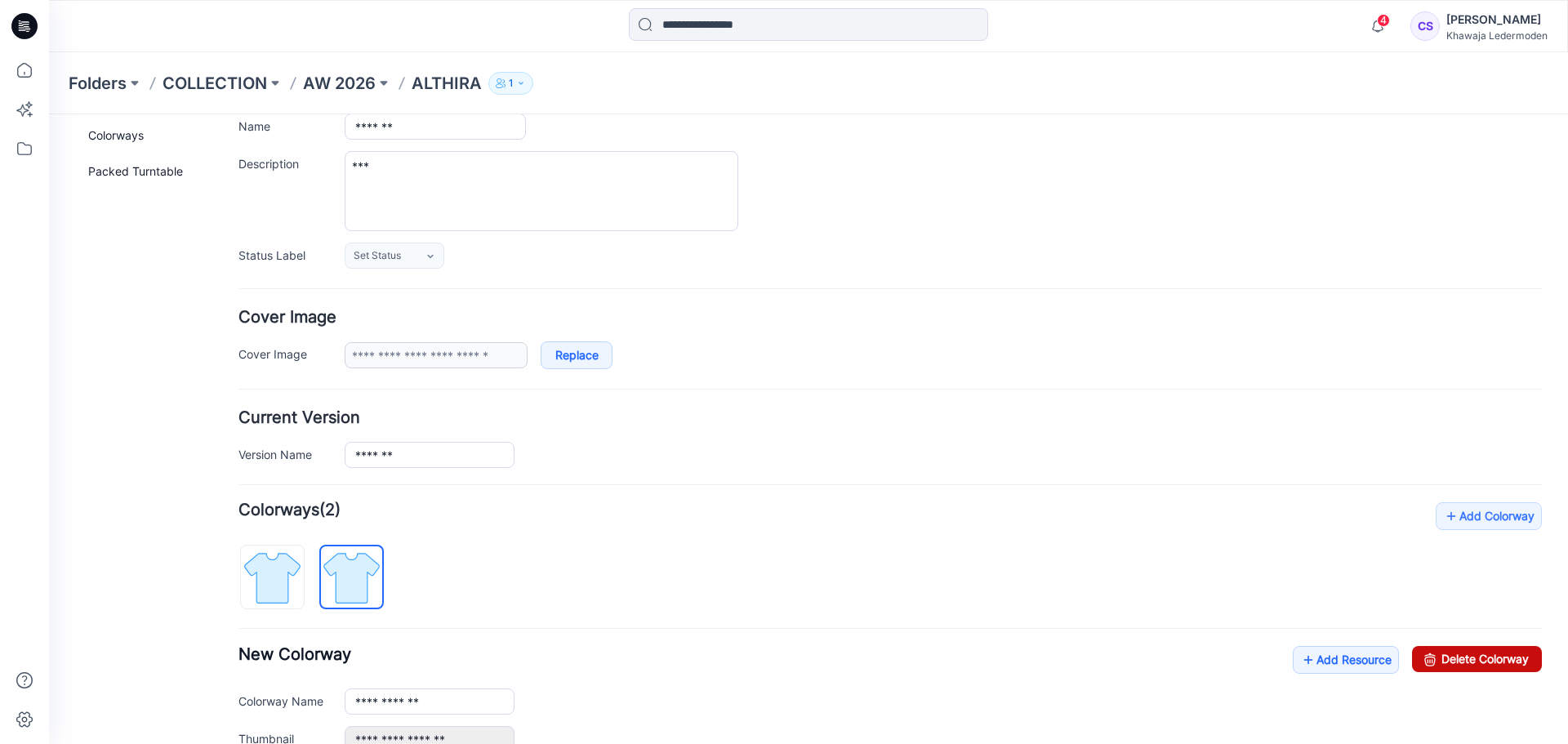
scroll to position [163, 0]
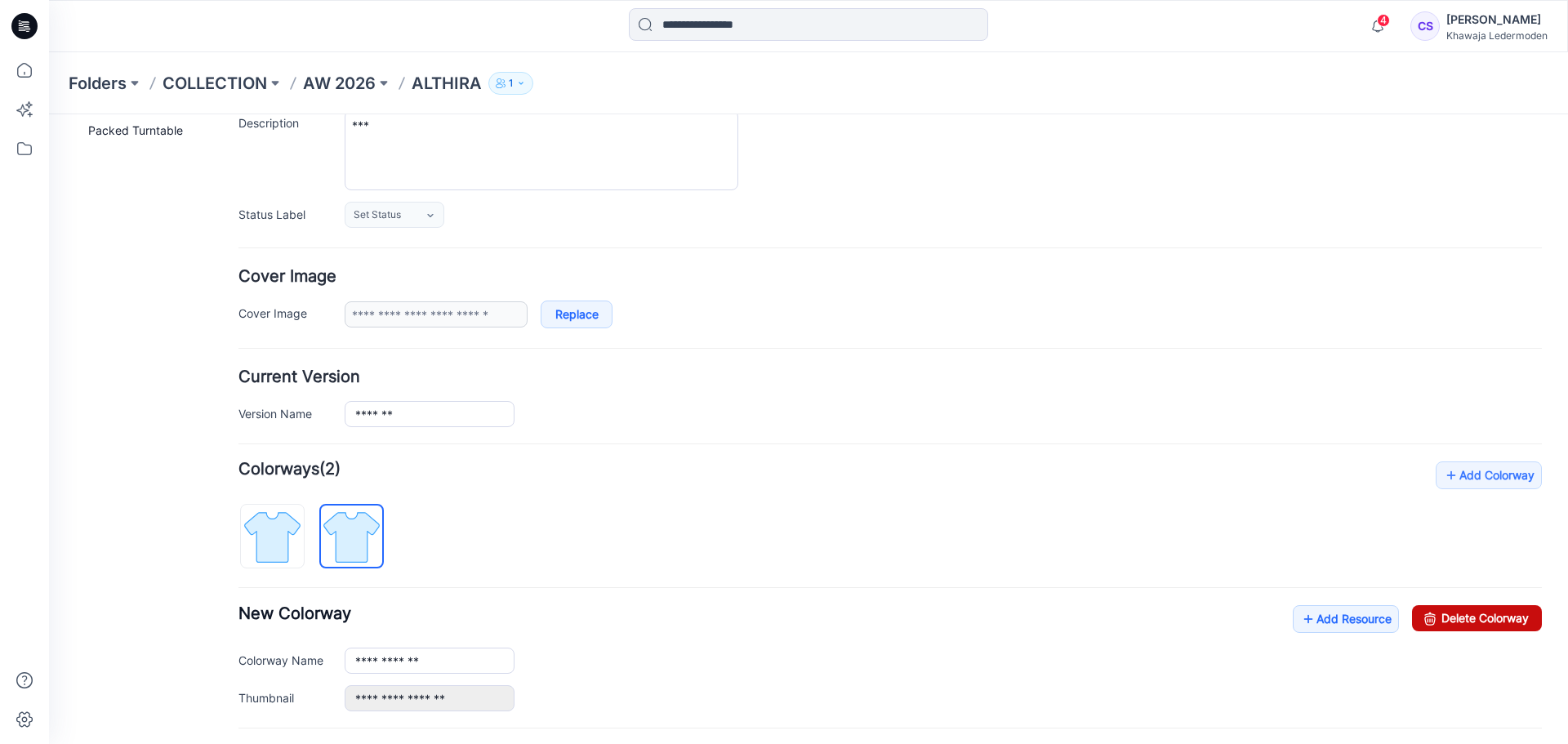
drag, startPoint x: 1456, startPoint y: 619, endPoint x: 900, endPoint y: 184, distance: 705.9
click at [1456, 619] on link "Delete Colorway" at bounding box center [1477, 618] width 130 height 26
type input "**********"
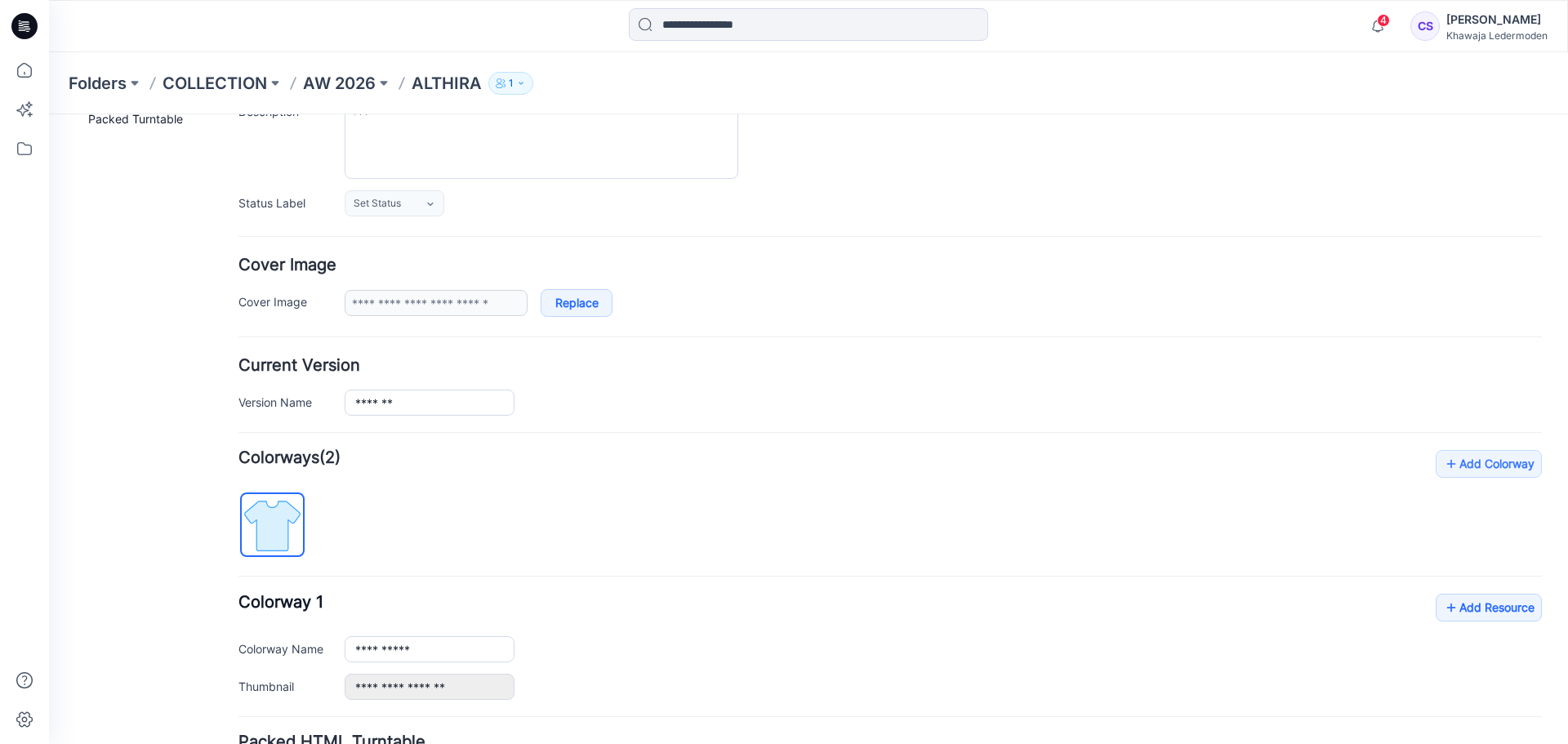
scroll to position [317, 0]
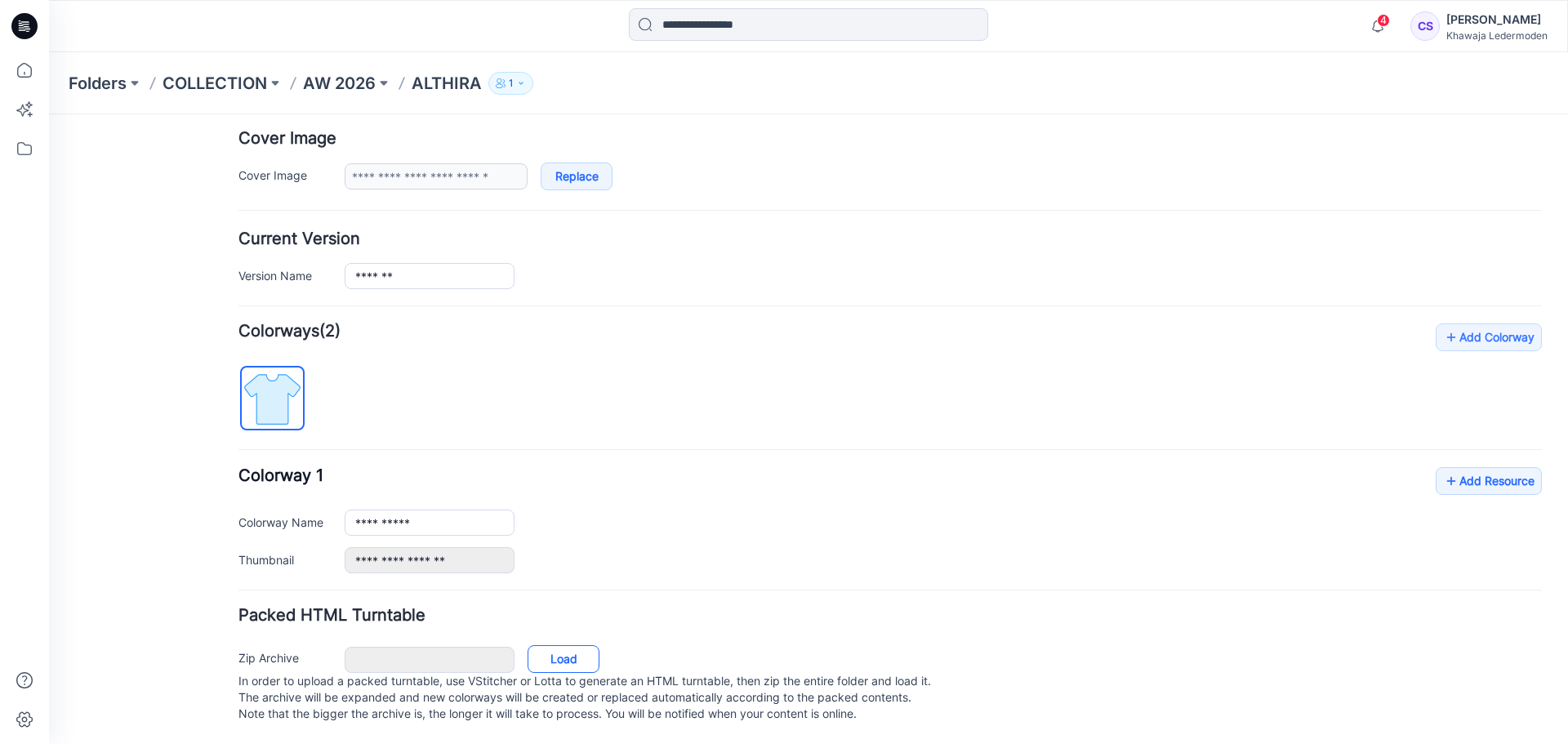
click at [572, 647] on link "Load" at bounding box center [563, 660] width 72 height 28
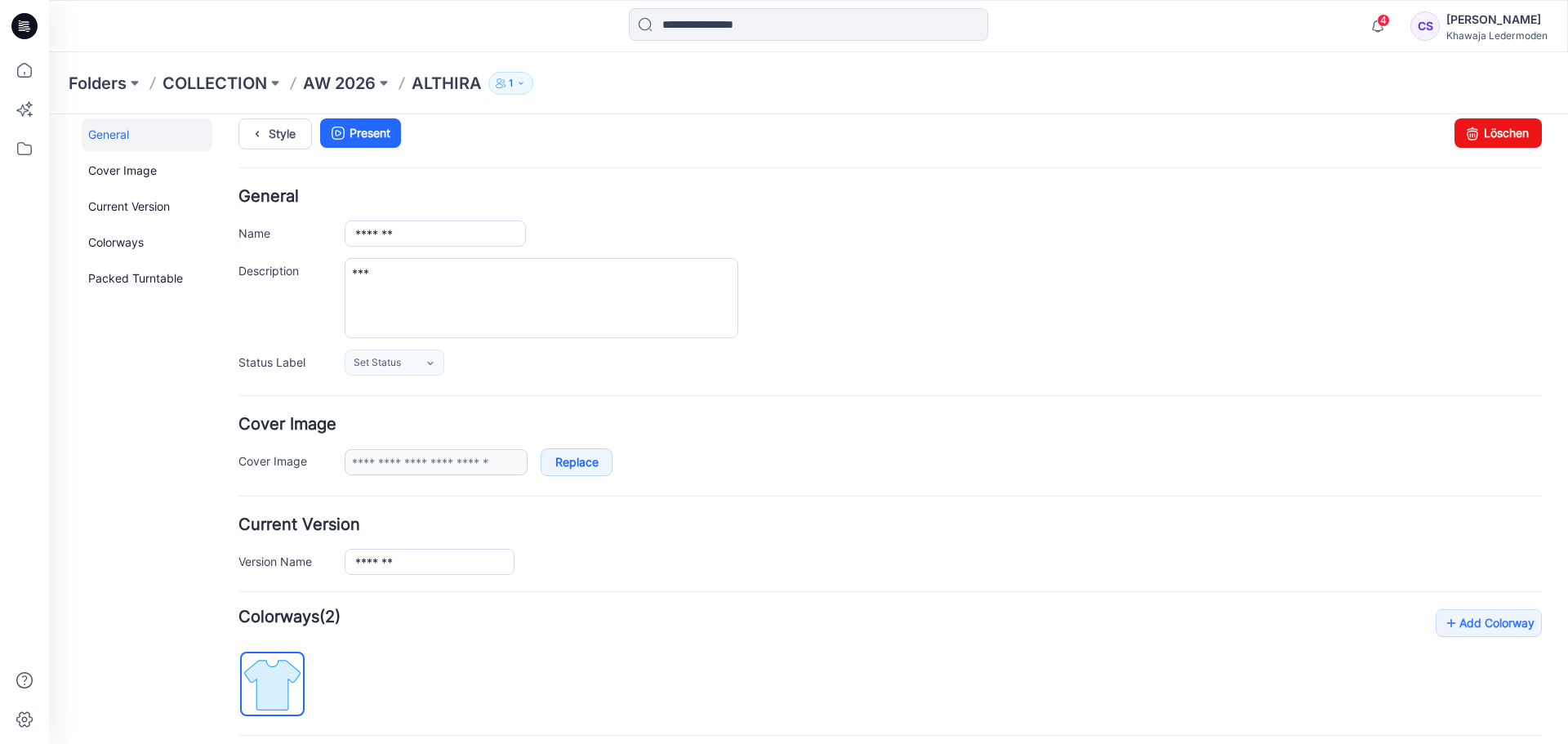
scroll to position [0, 0]
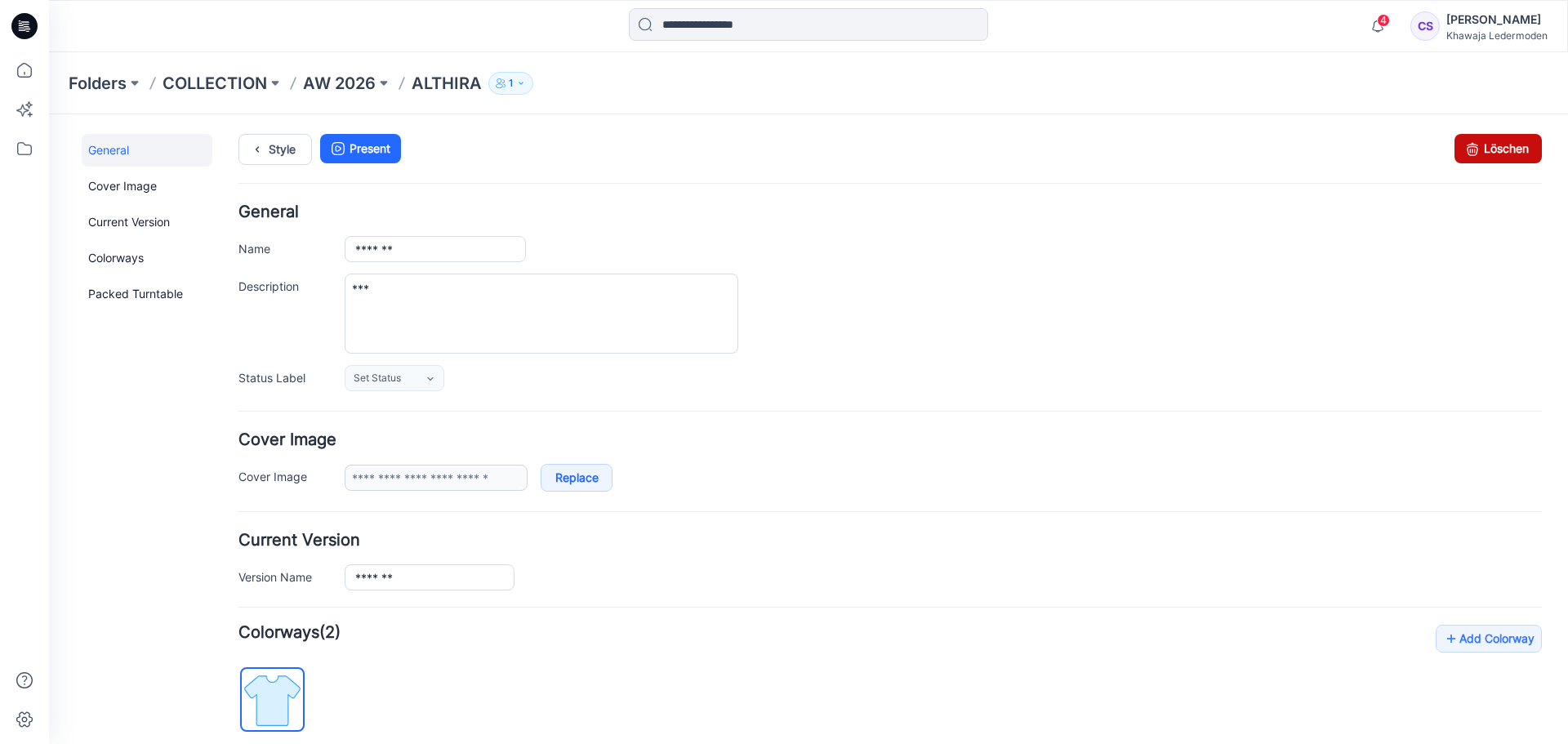
click at [1484, 162] on link "Löschen" at bounding box center [1498, 148] width 88 height 30
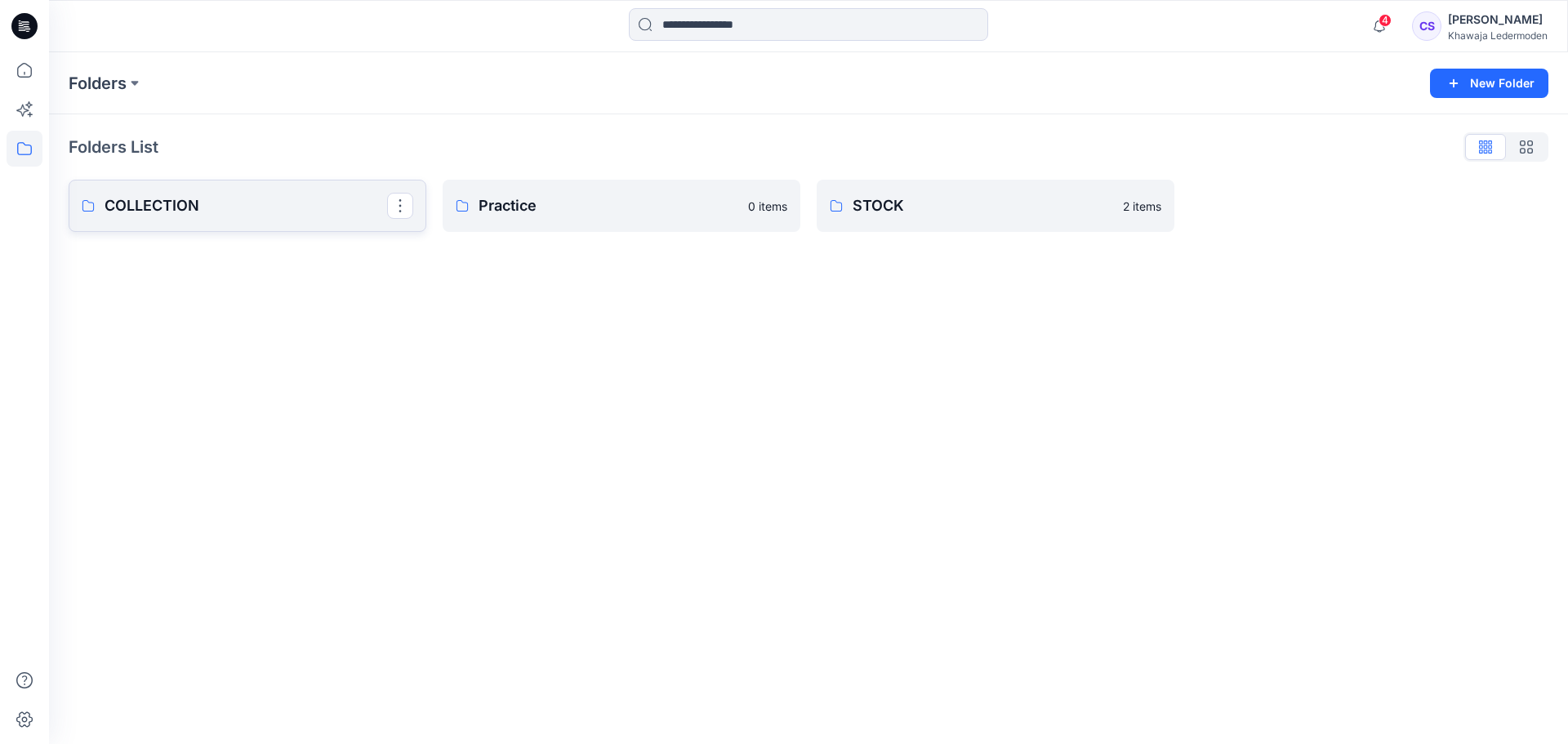
click at [253, 208] on p "COLLECTION" at bounding box center [245, 206] width 283 height 23
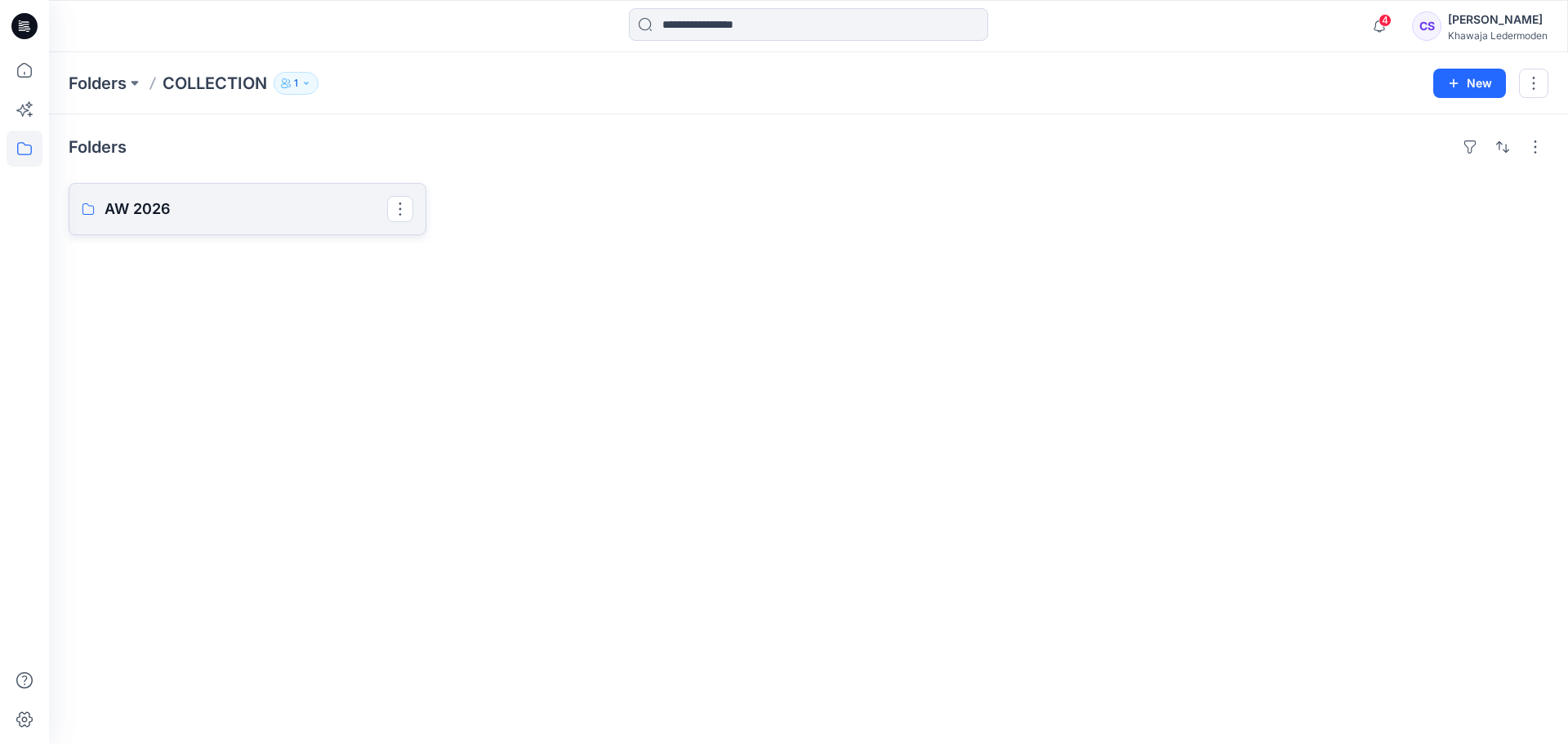
click at [253, 208] on p "AW 2026" at bounding box center [245, 209] width 283 height 23
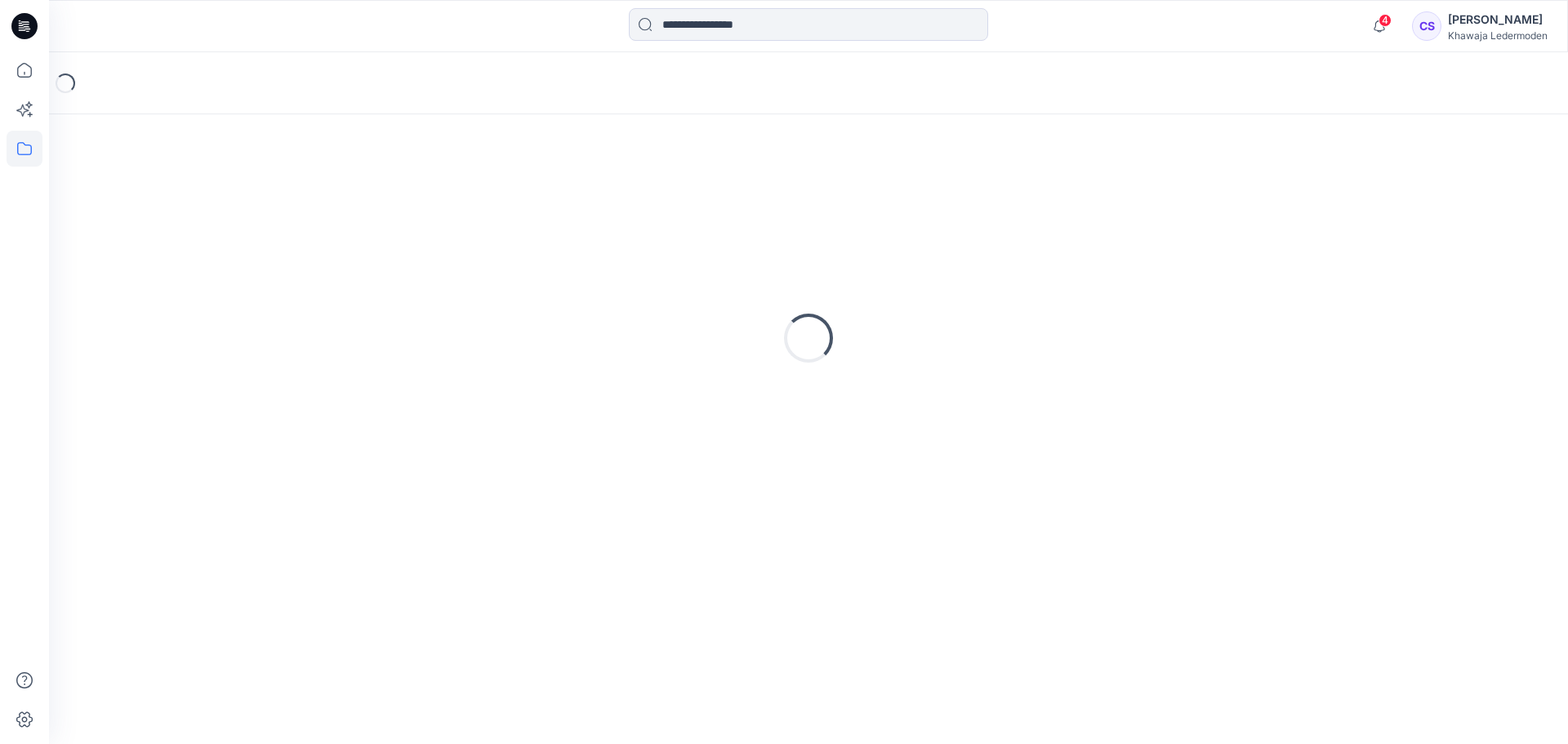
click at [253, 208] on div "Loading..." at bounding box center [809, 338] width 1480 height 409
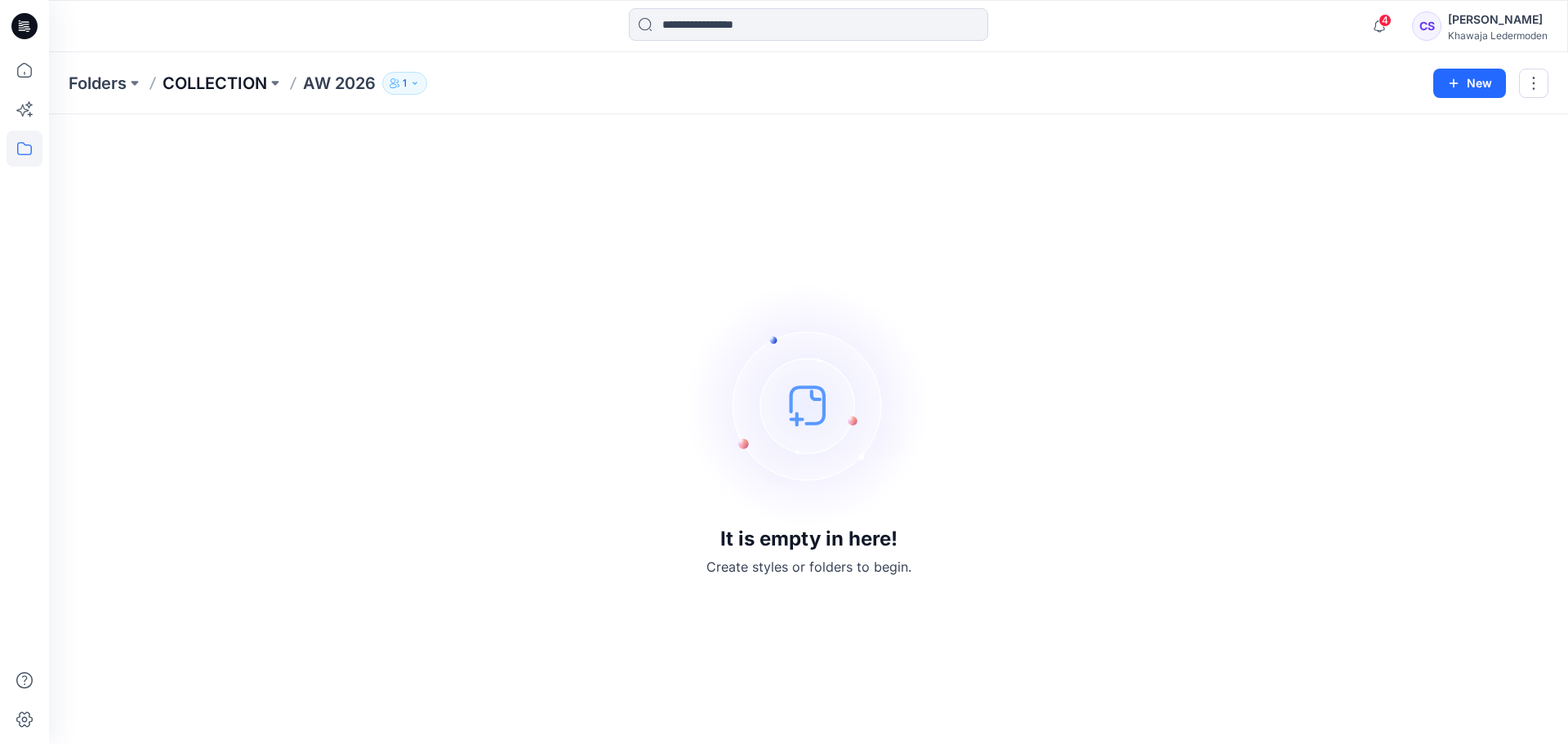
click at [226, 82] on p "COLLECTION" at bounding box center [214, 84] width 104 height 23
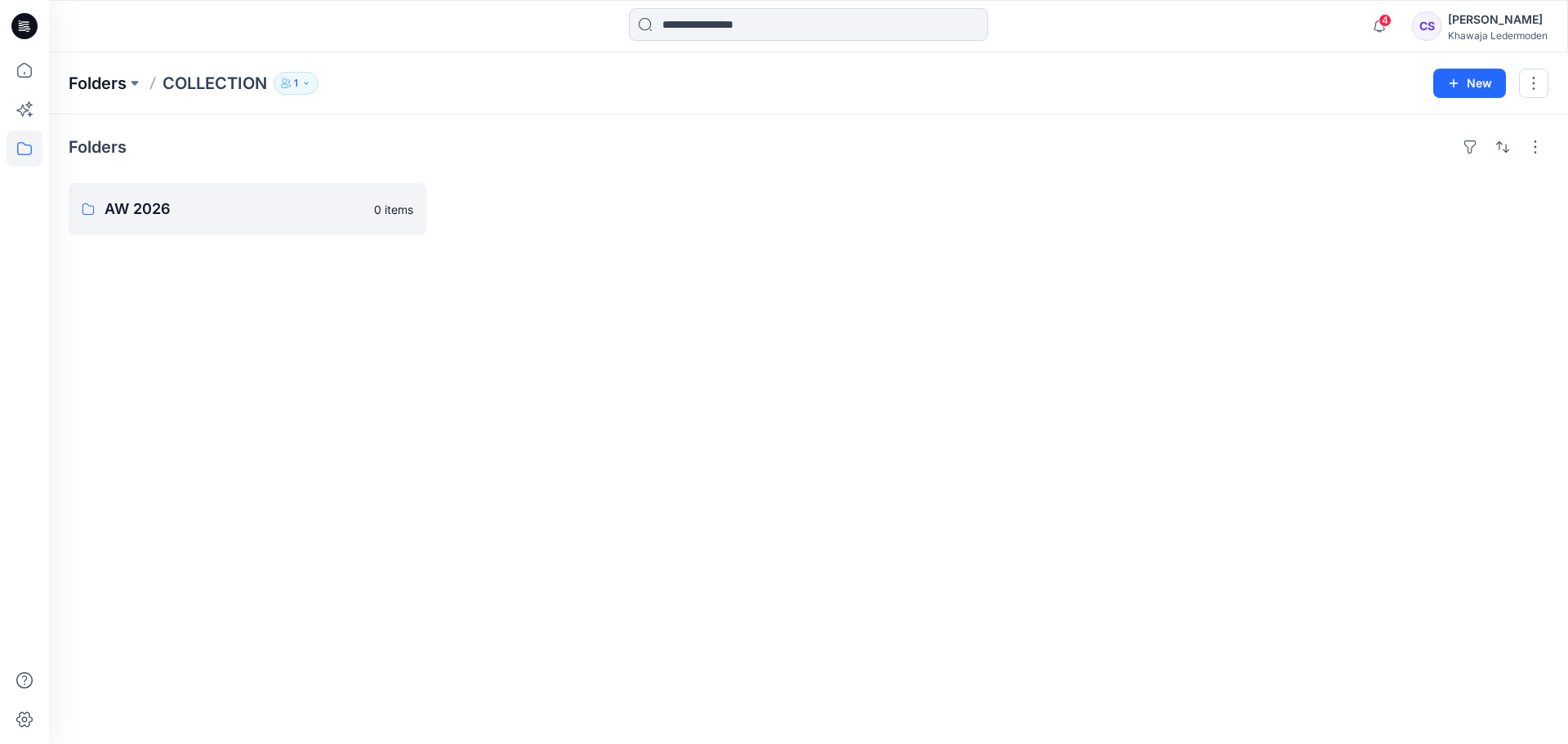
click at [96, 82] on p "Folders" at bounding box center [98, 84] width 58 height 23
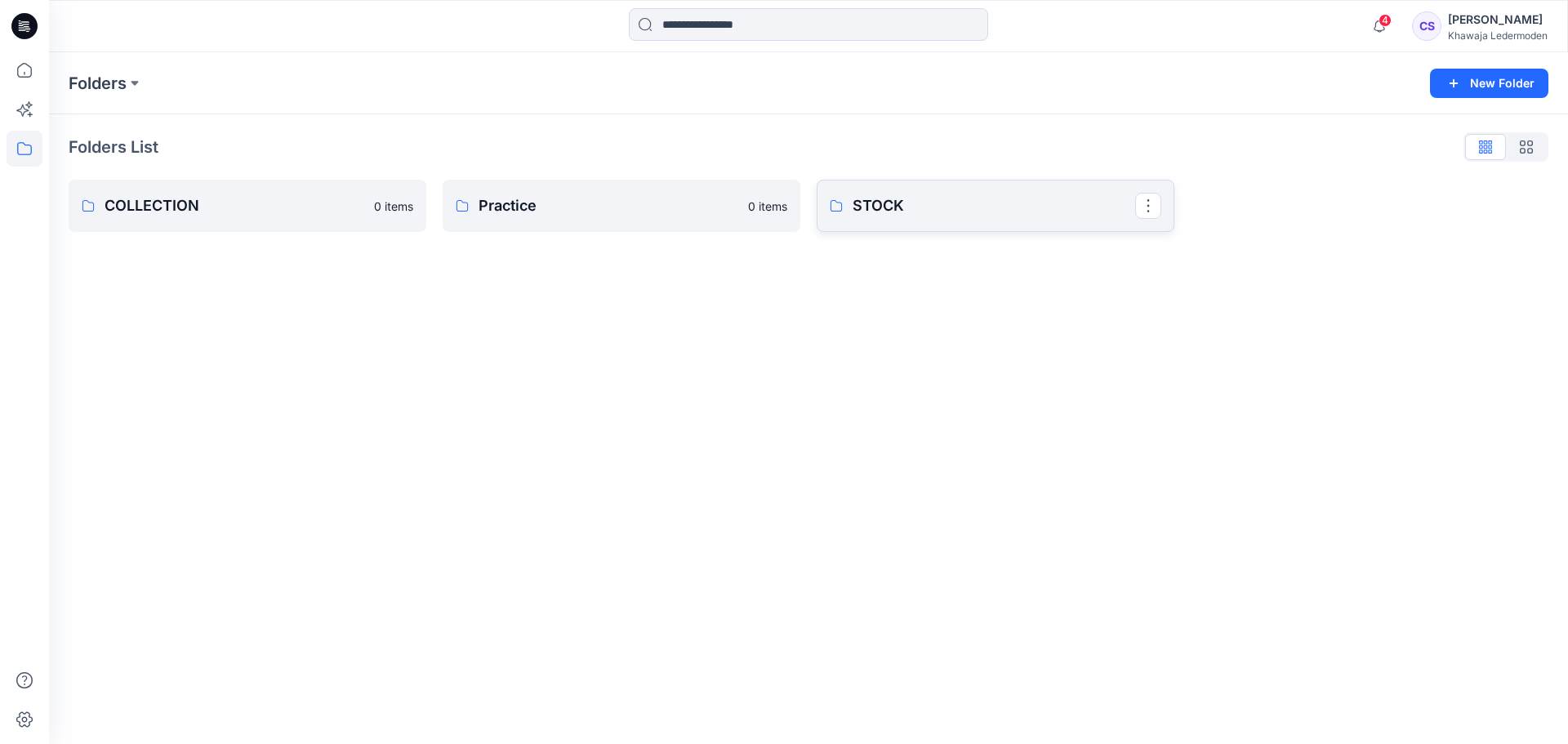
click at [943, 219] on link "STOCK" at bounding box center [996, 206] width 358 height 52
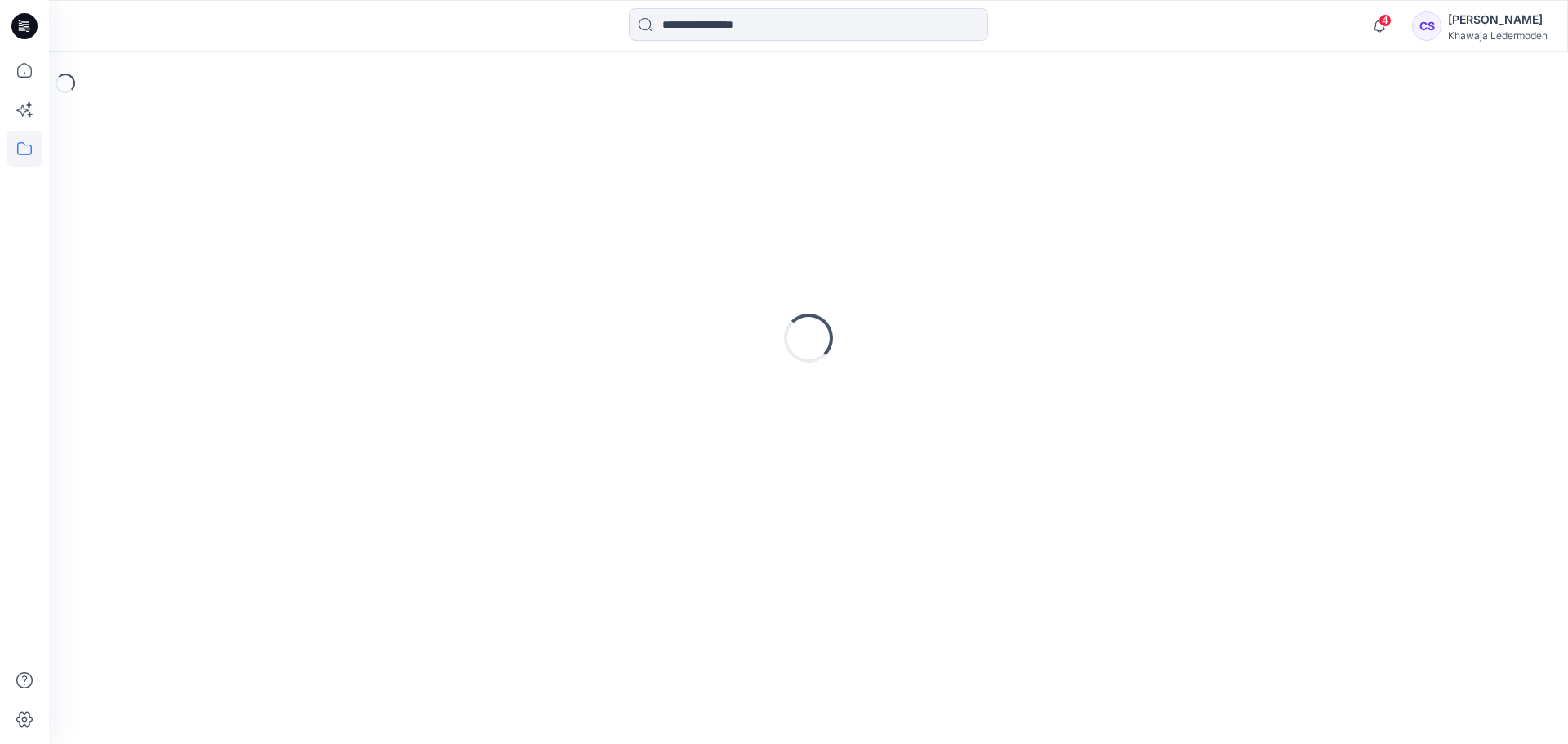
click at [943, 219] on div "Loading..." at bounding box center [809, 338] width 1480 height 409
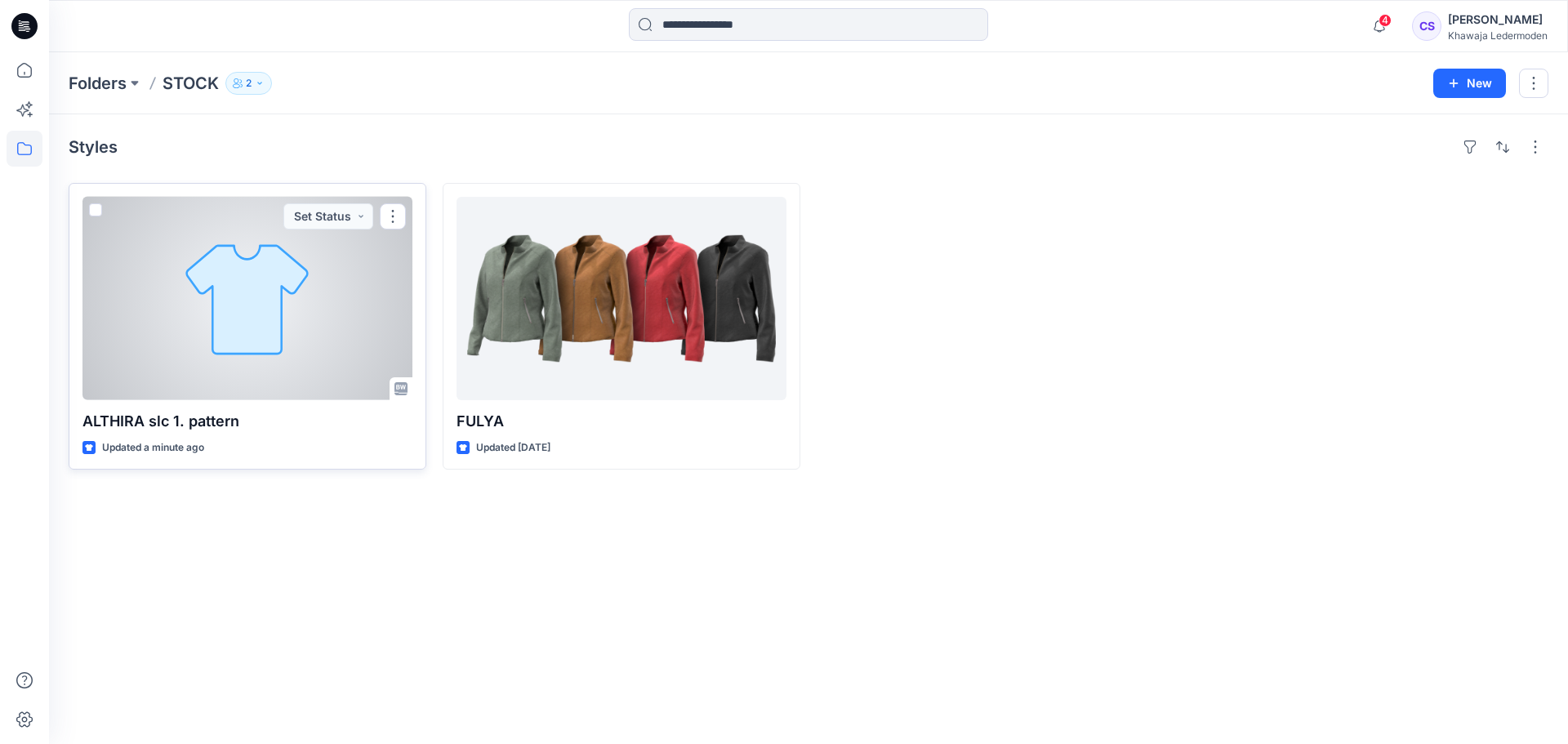
click at [142, 304] on div at bounding box center [248, 299] width 330 height 203
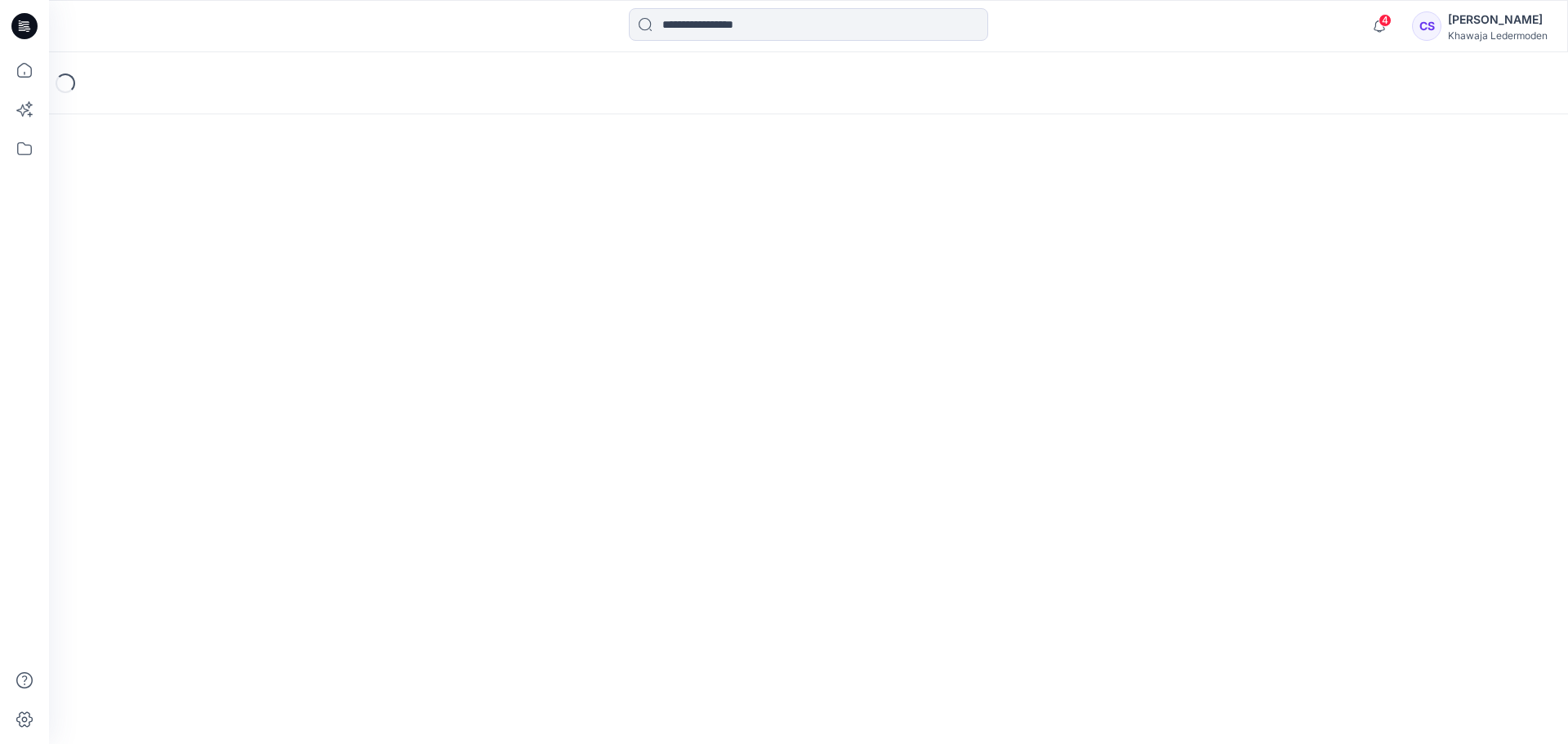
click at [142, 304] on div "Loading..." at bounding box center [809, 399] width 1520 height 692
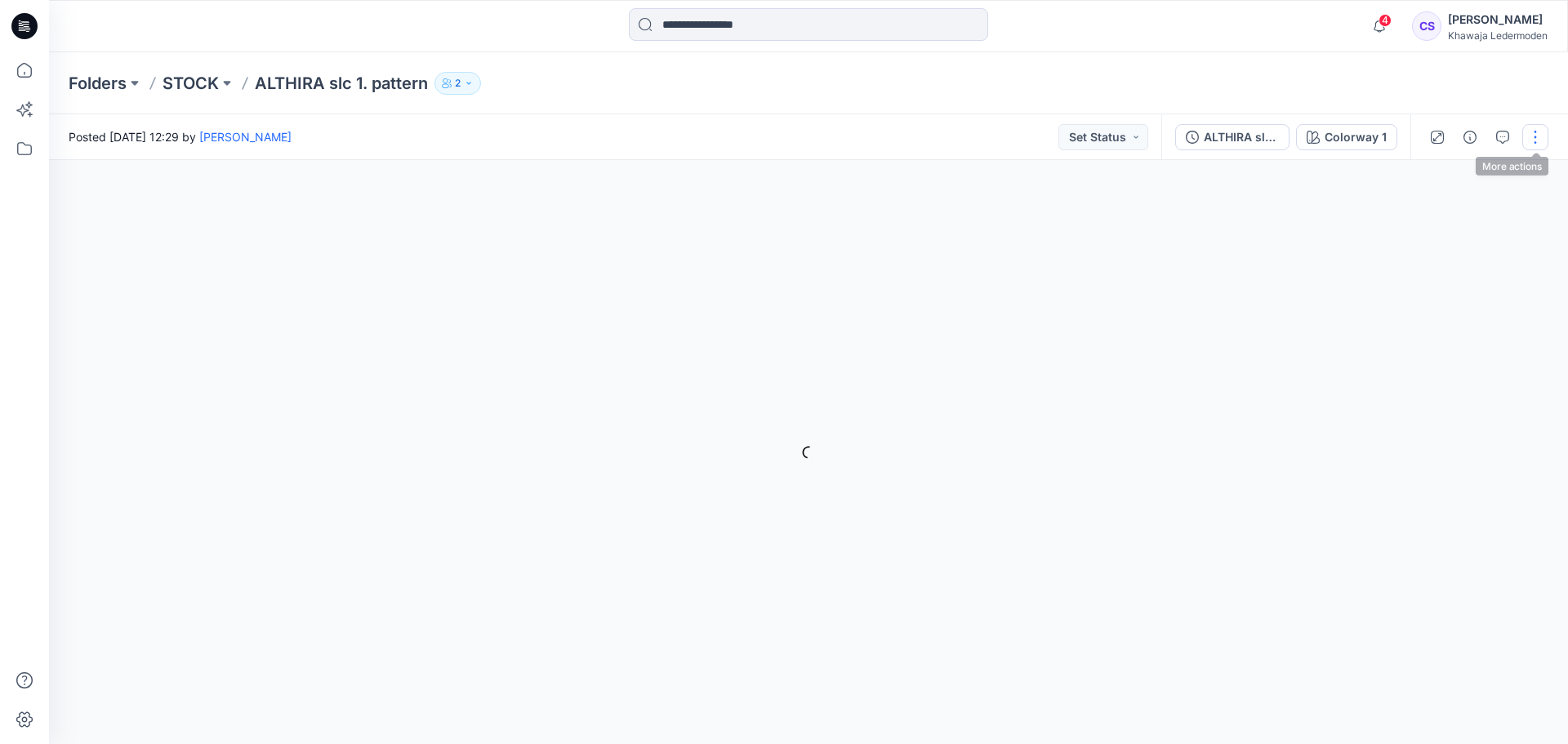
click at [1533, 143] on button "button" at bounding box center [1536, 137] width 26 height 26
click at [1458, 222] on button "Edit" at bounding box center [1466, 221] width 150 height 30
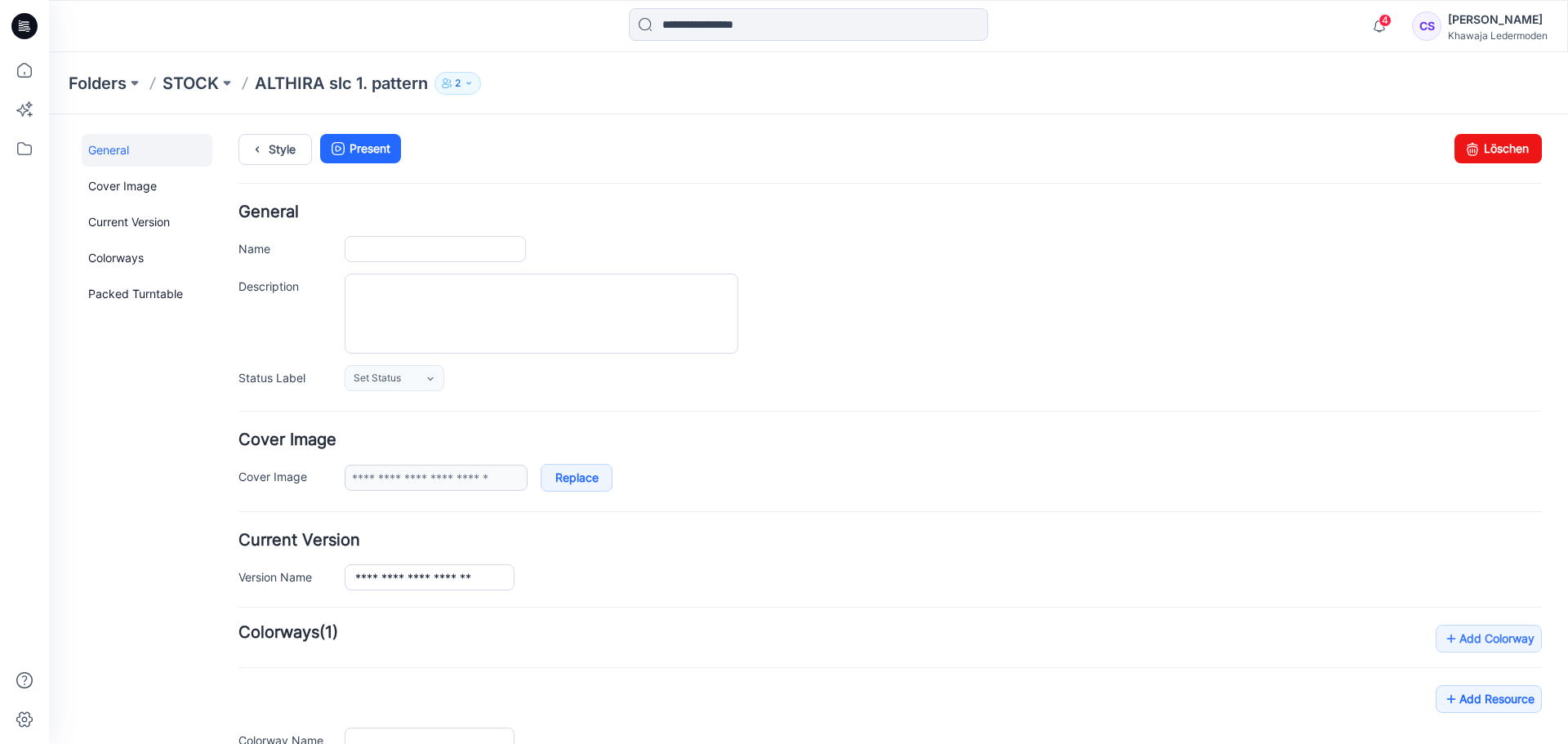
type input "**********"
drag, startPoint x: 484, startPoint y: 249, endPoint x: 404, endPoint y: 253, distance: 80.1
click at [404, 253] on input "**********" at bounding box center [435, 249] width 181 height 26
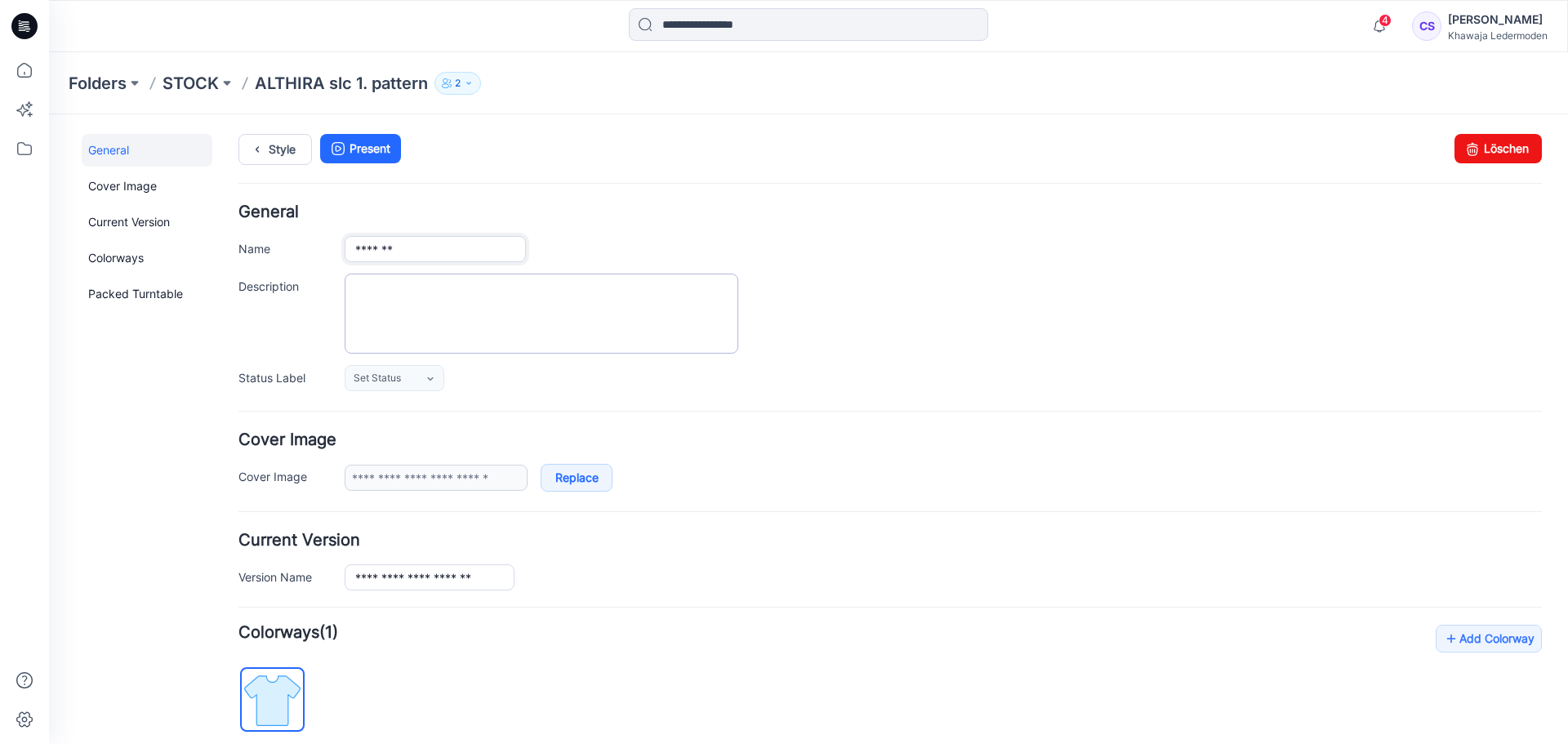
type input "*******"
click at [454, 297] on textarea "Description" at bounding box center [541, 314] width 394 height 80
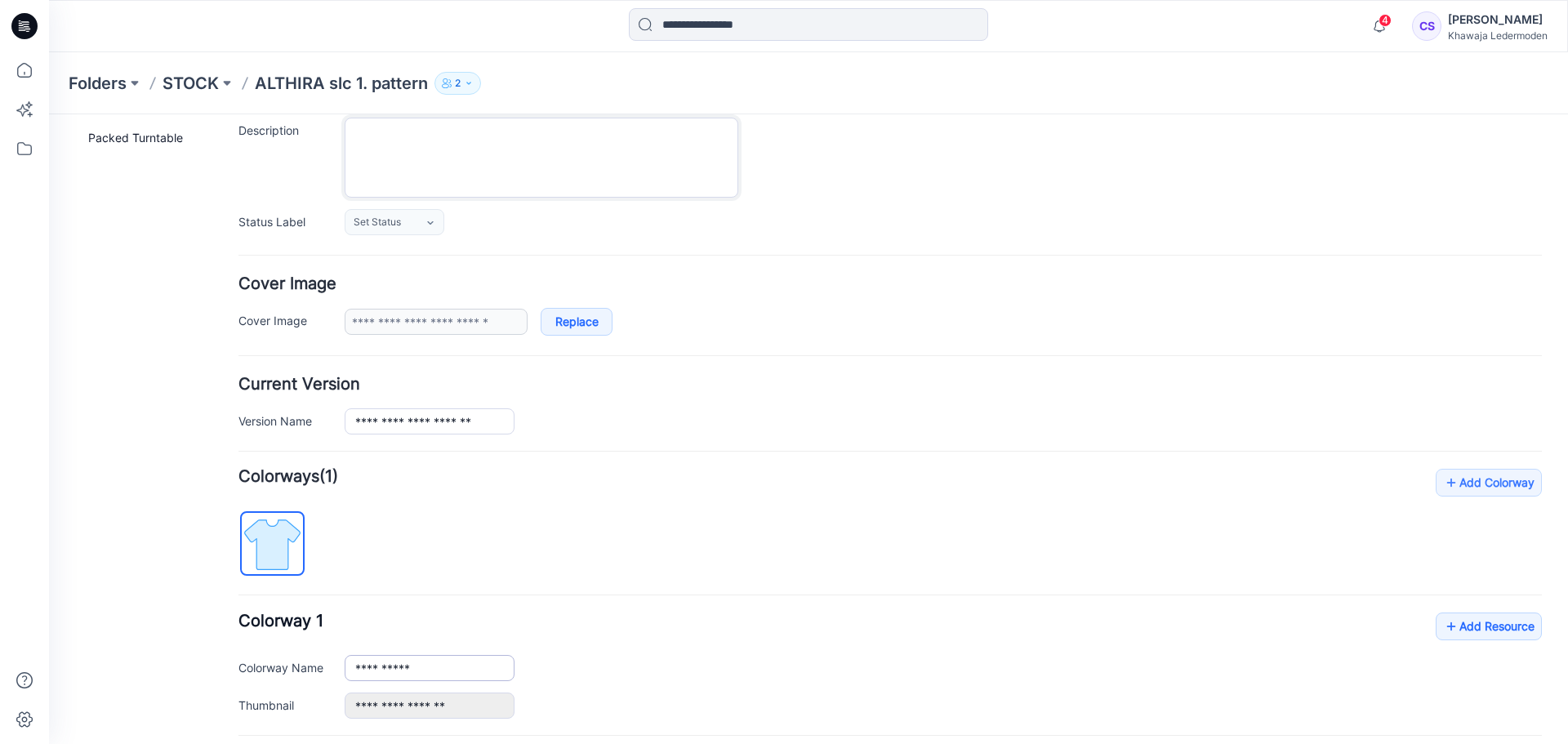
scroll to position [154, 0]
click at [483, 422] on input "**********" at bounding box center [429, 423] width 170 height 26
click at [492, 429] on input "**********" at bounding box center [429, 423] width 170 height 26
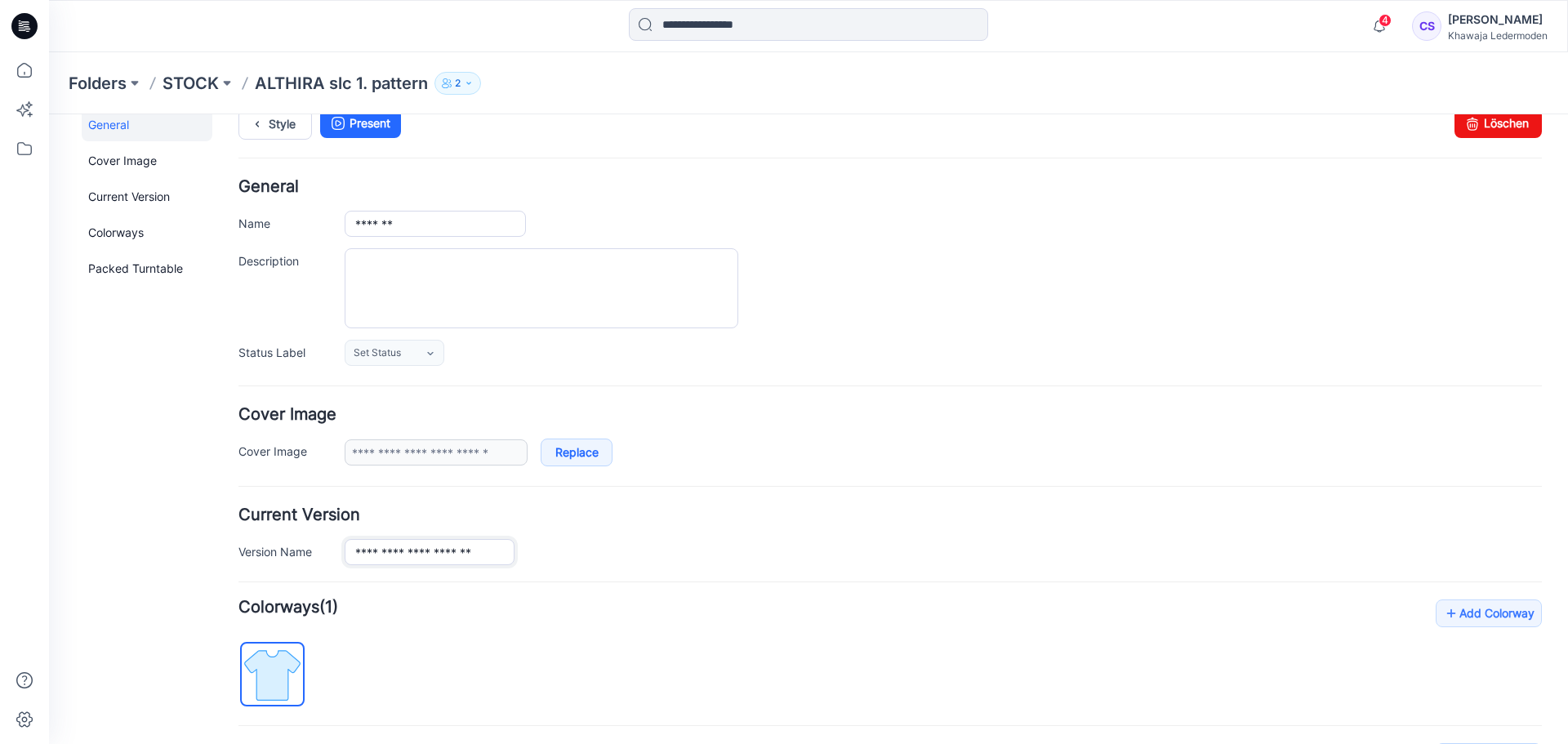
scroll to position [0, 0]
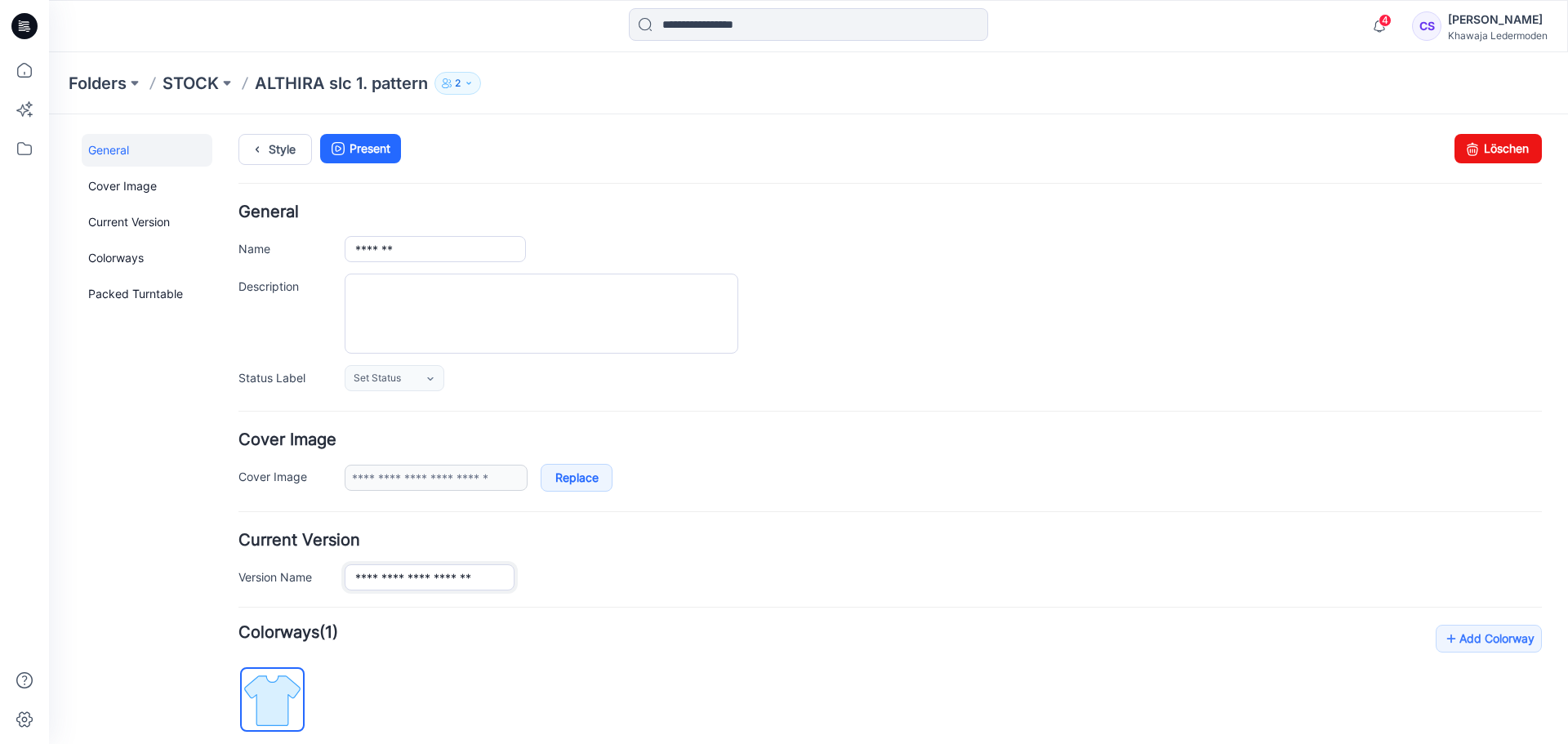
drag, startPoint x: 490, startPoint y: 577, endPoint x: 317, endPoint y: 573, distance: 173.0
click at [317, 573] on div "**********" at bounding box center [891, 577] width 1304 height 26
type input "**********"
click at [637, 296] on textarea "Description" at bounding box center [541, 314] width 394 height 80
type textarea "***"
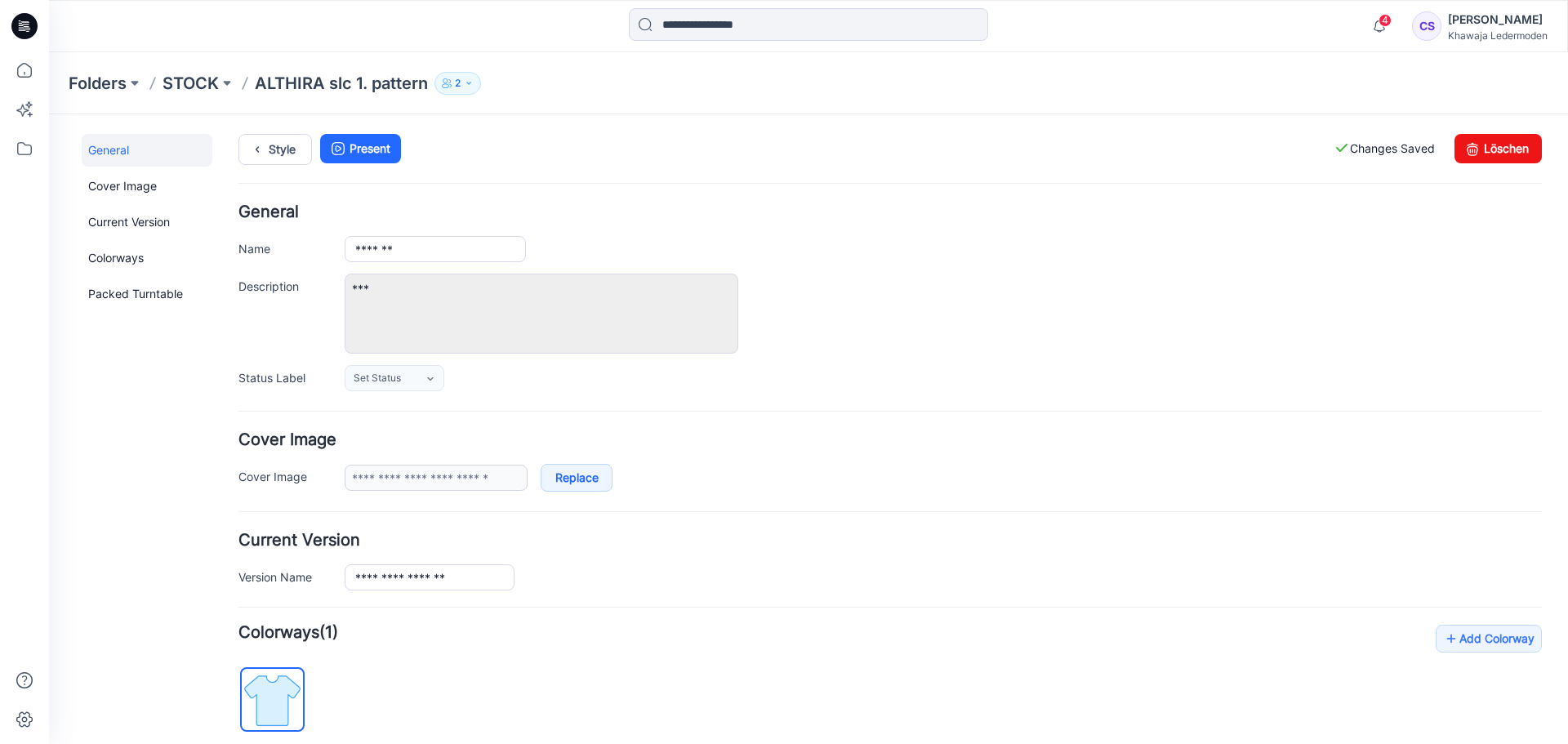
click at [1358, 144] on label "Changes Saved" at bounding box center [1384, 148] width 102 height 30
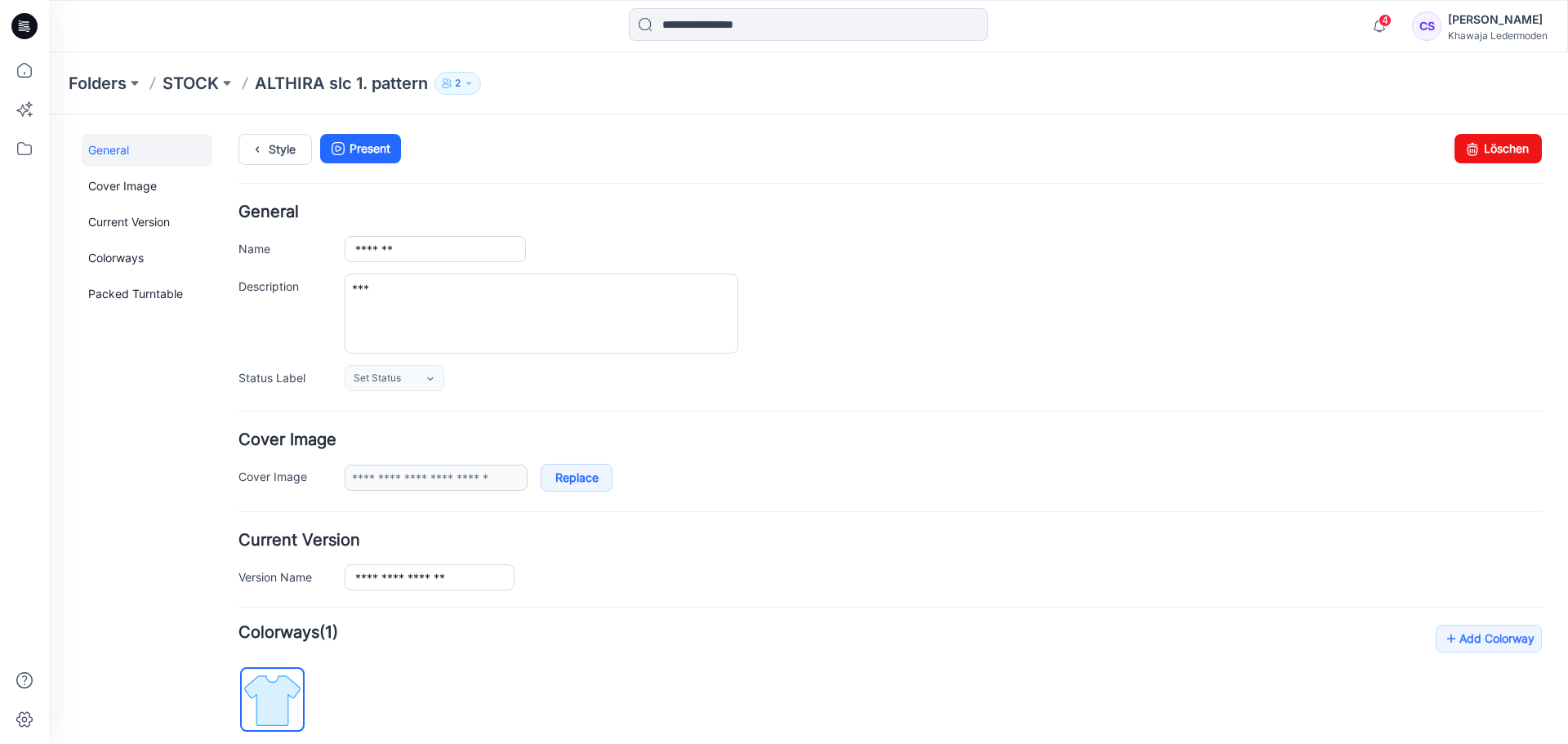
click at [335, 91] on p "ALTHIRA slc 1. pattern" at bounding box center [341, 84] width 173 height 23
click at [198, 82] on p "STOCK" at bounding box center [190, 84] width 57 height 23
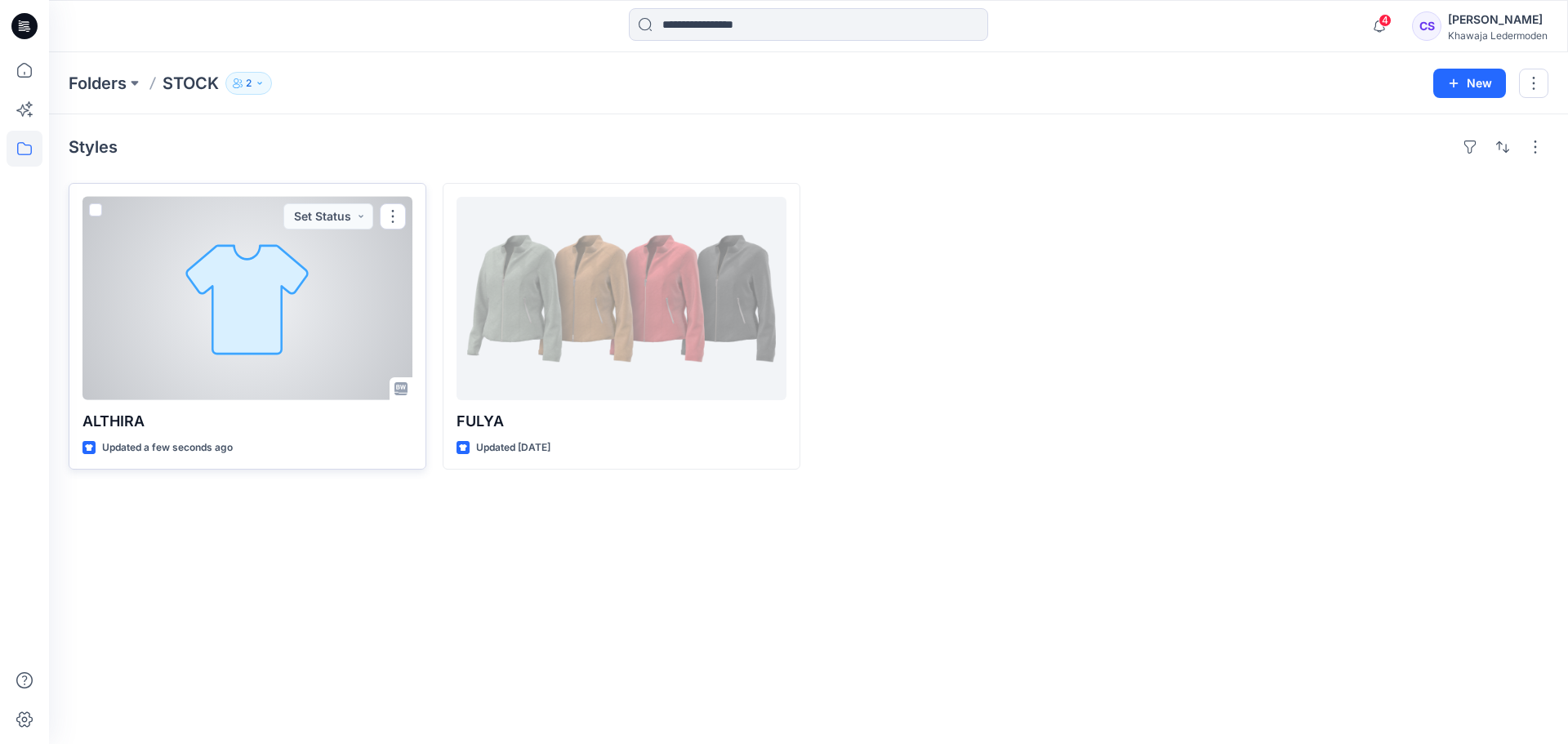
click at [288, 293] on div at bounding box center [248, 299] width 330 height 203
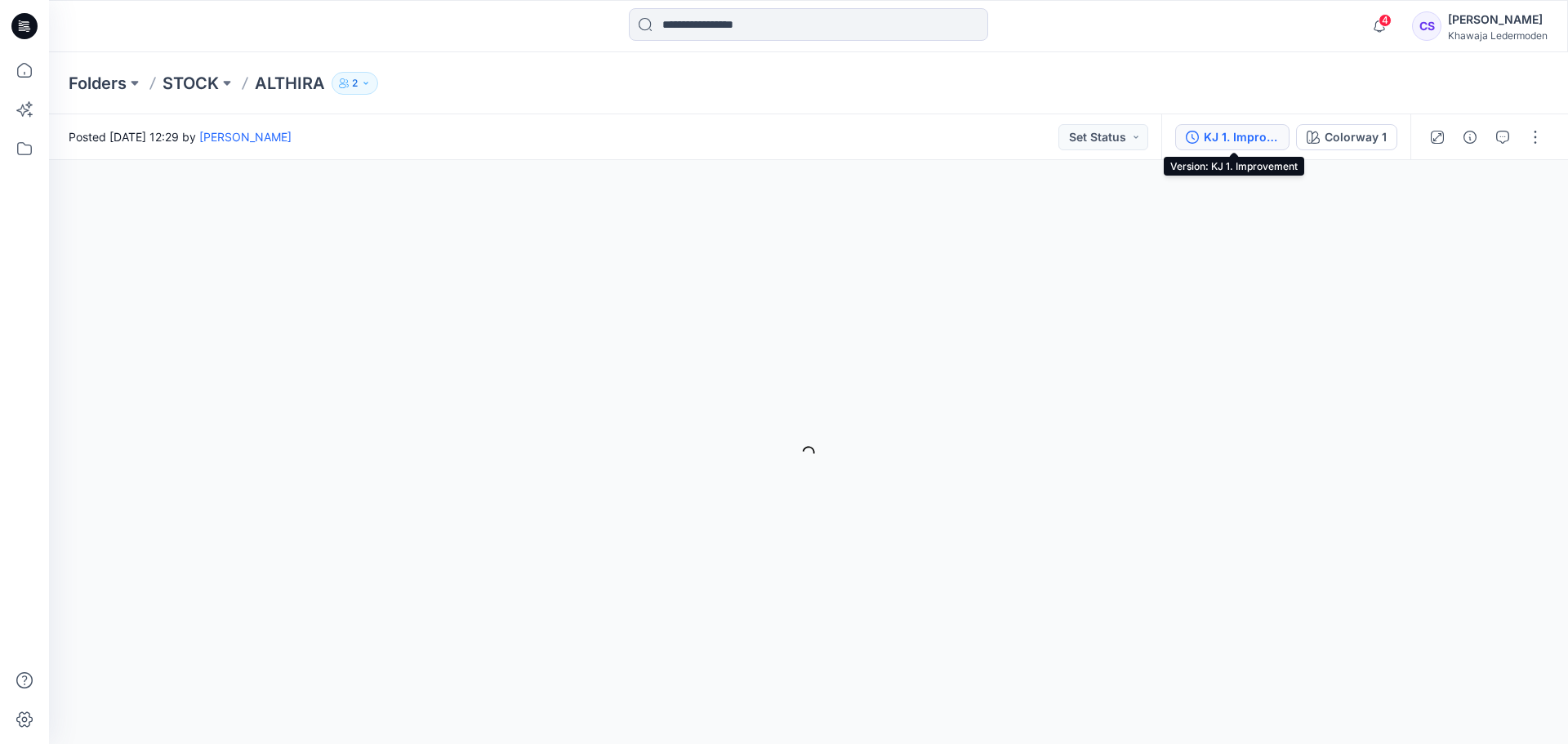
click at [1195, 129] on button "KJ 1. Improvement" at bounding box center [1232, 137] width 114 height 26
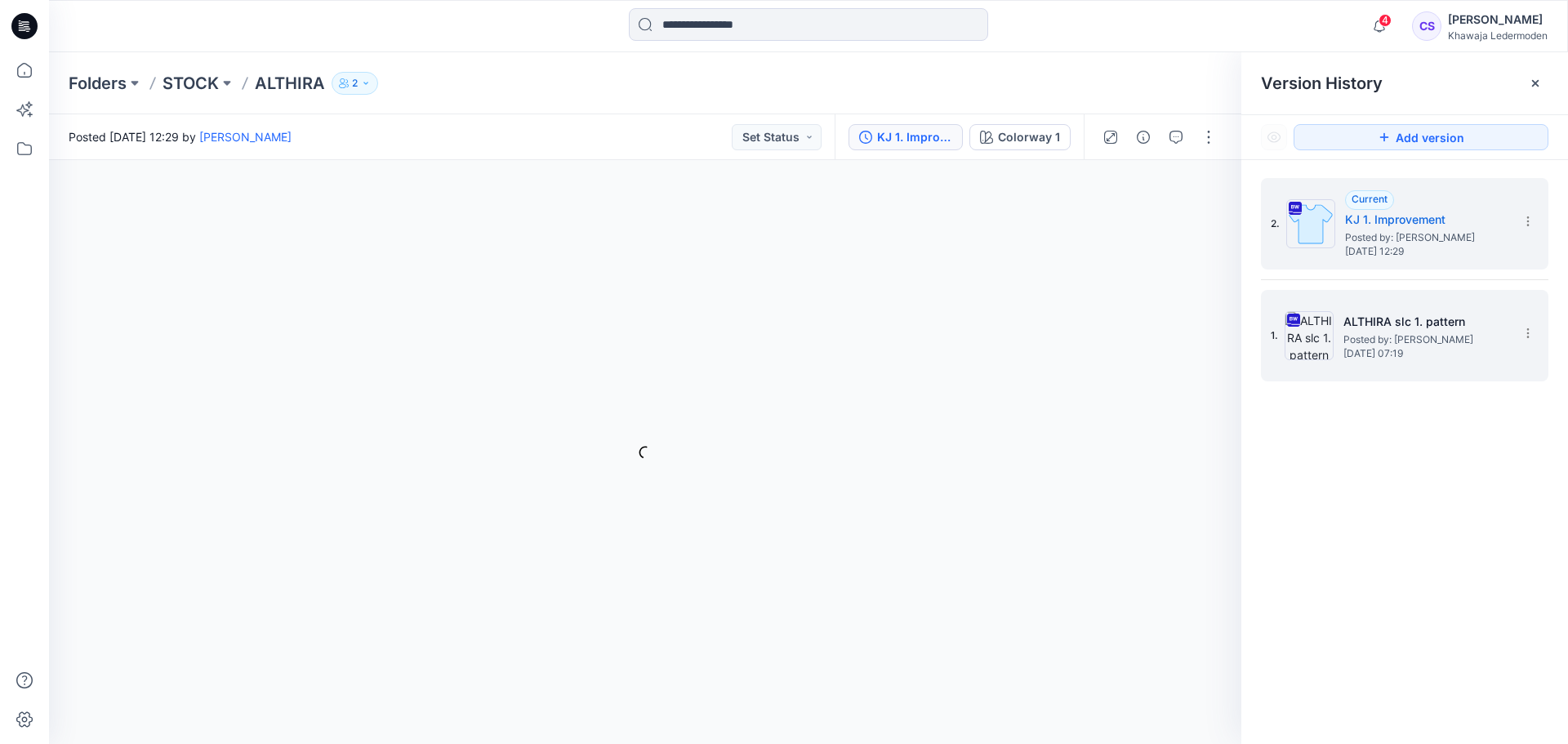
click at [1408, 326] on h5 "ALTHIRA slc 1. pattern" at bounding box center [1424, 322] width 163 height 20
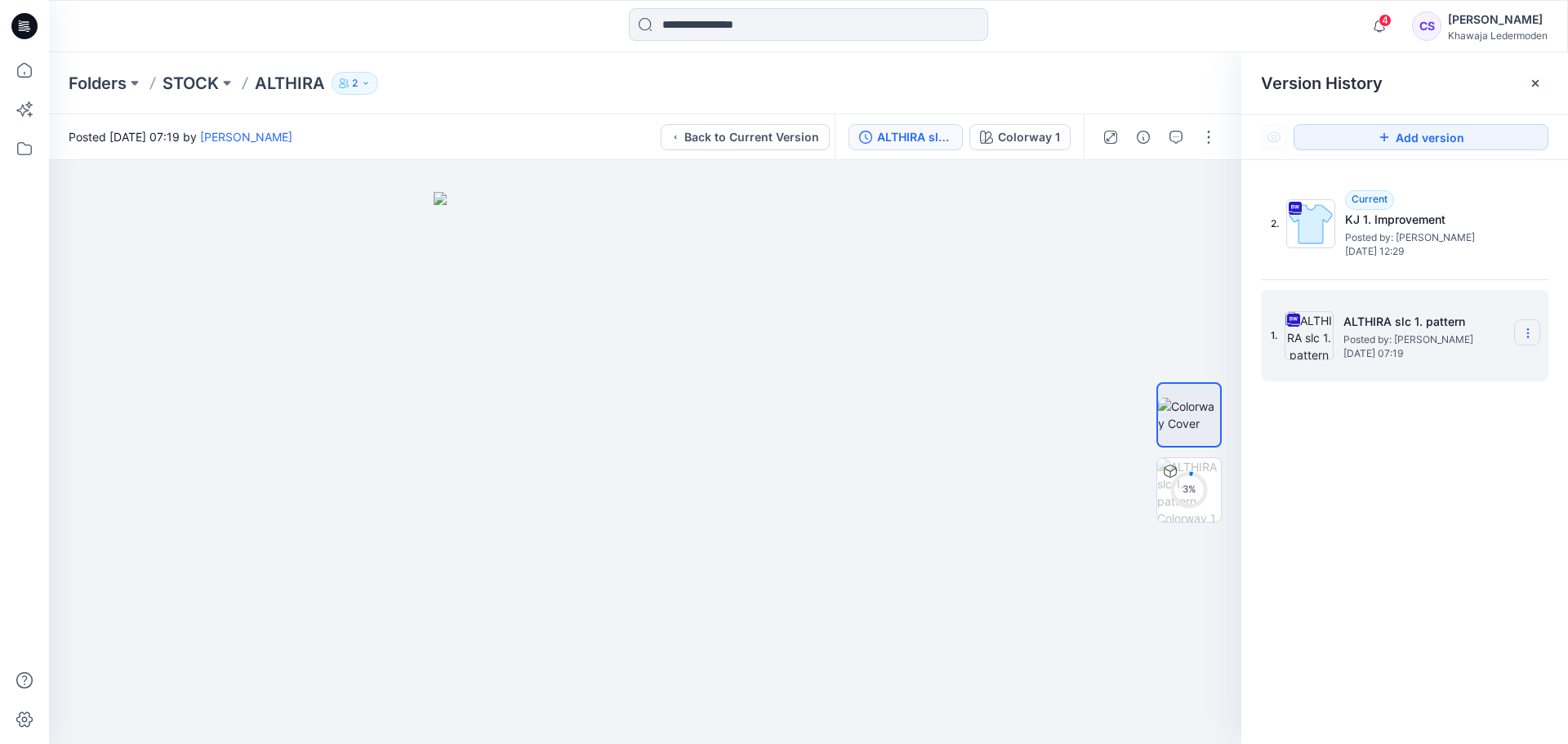
click at [1526, 334] on icon at bounding box center [1529, 333] width 13 height 13
click at [1279, 402] on div "2. Current KJ 1. Improvement Posted by: Charlotte Steinert Tuesday, September 0…" at bounding box center [1405, 463] width 326 height 608
click at [1389, 337] on span "Posted by: Charlotte Steinert" at bounding box center [1424, 340] width 163 height 16
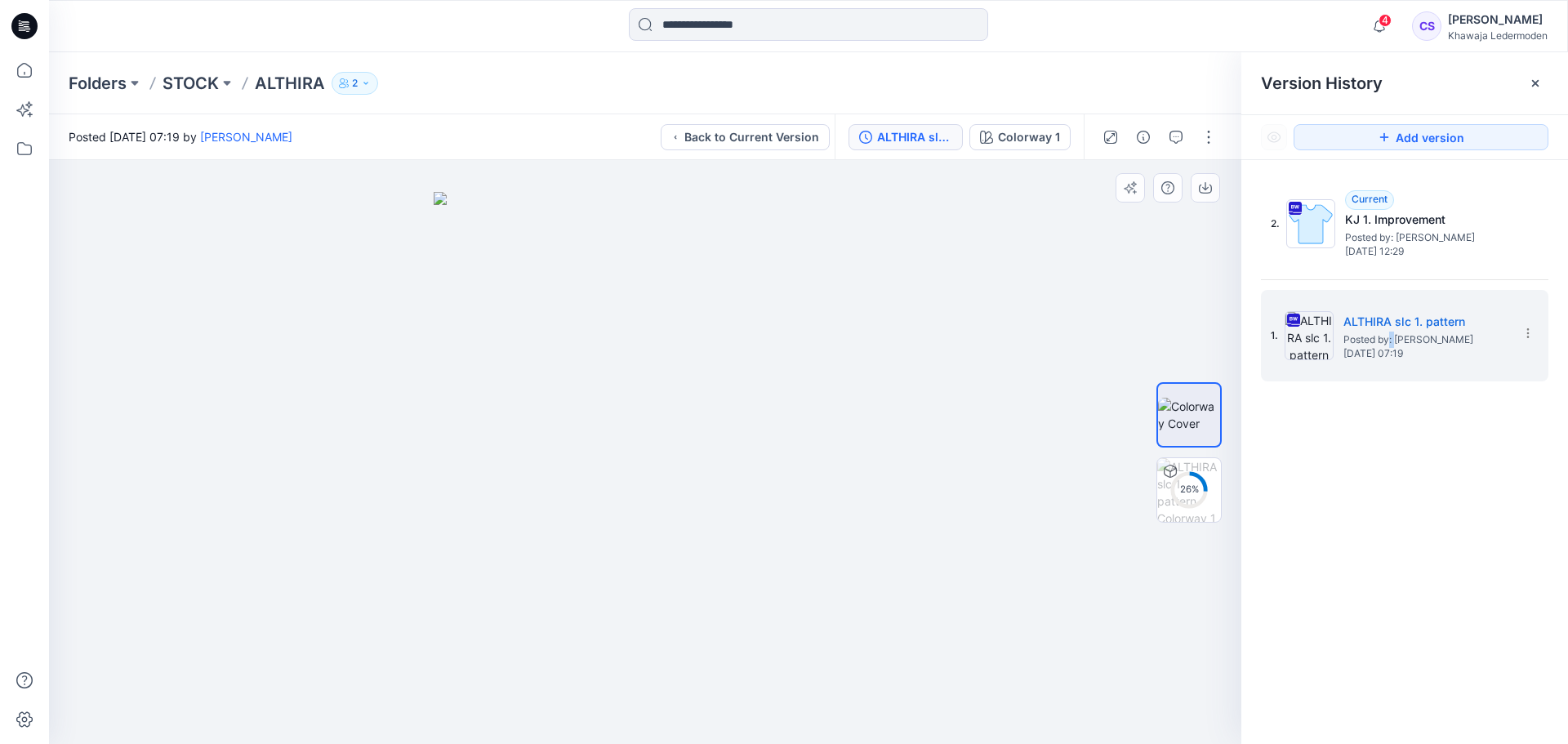
click at [1119, 308] on div at bounding box center [645, 452] width 1192 height 584
click at [1203, 140] on button "button" at bounding box center [1209, 137] width 26 height 26
click at [984, 227] on div at bounding box center [645, 452] width 1192 height 584
click at [1204, 134] on button "button" at bounding box center [1209, 137] width 26 height 26
click at [1530, 335] on icon at bounding box center [1529, 333] width 13 height 13
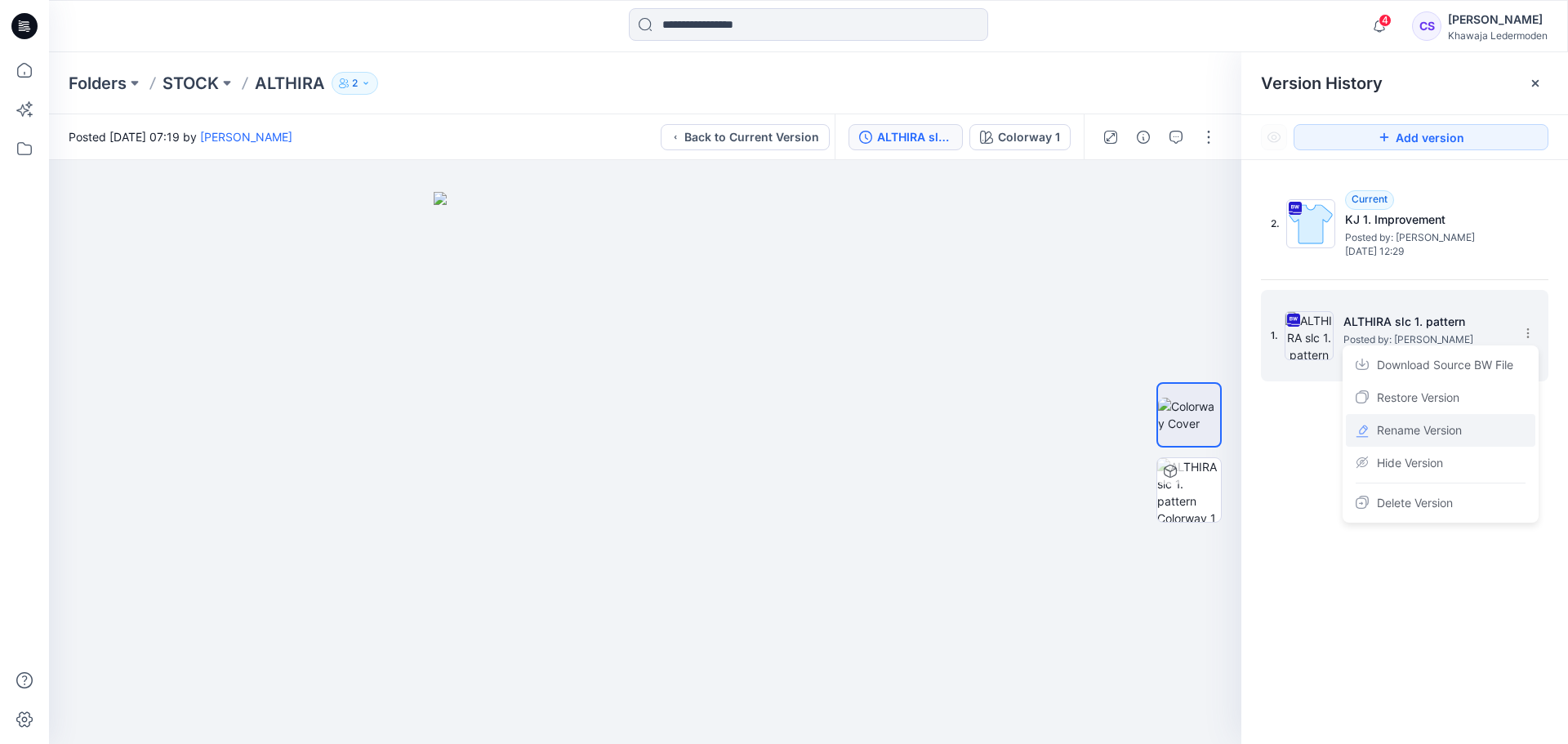
click at [1429, 424] on span "Rename Version" at bounding box center [1420, 431] width 85 height 20
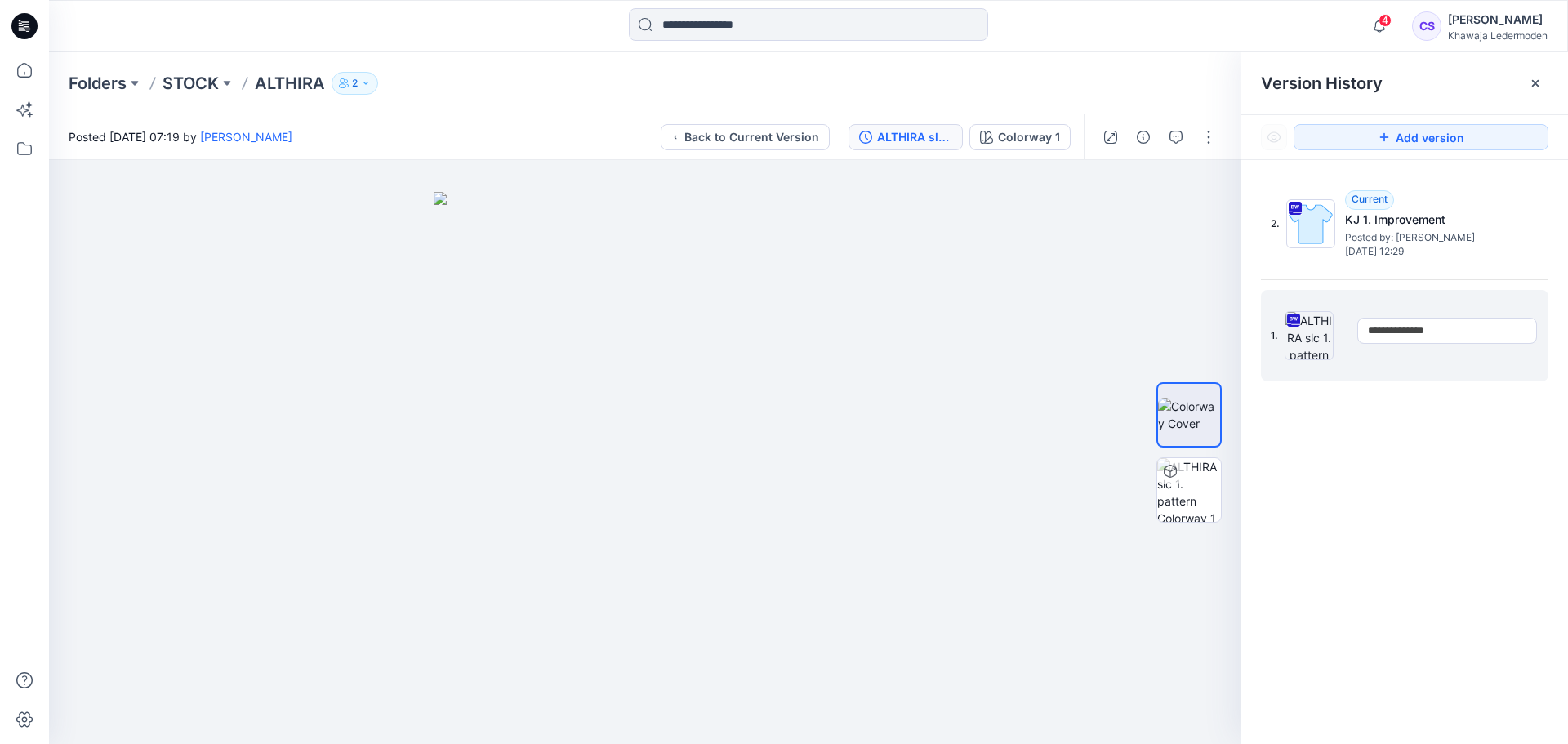
type input "**********"
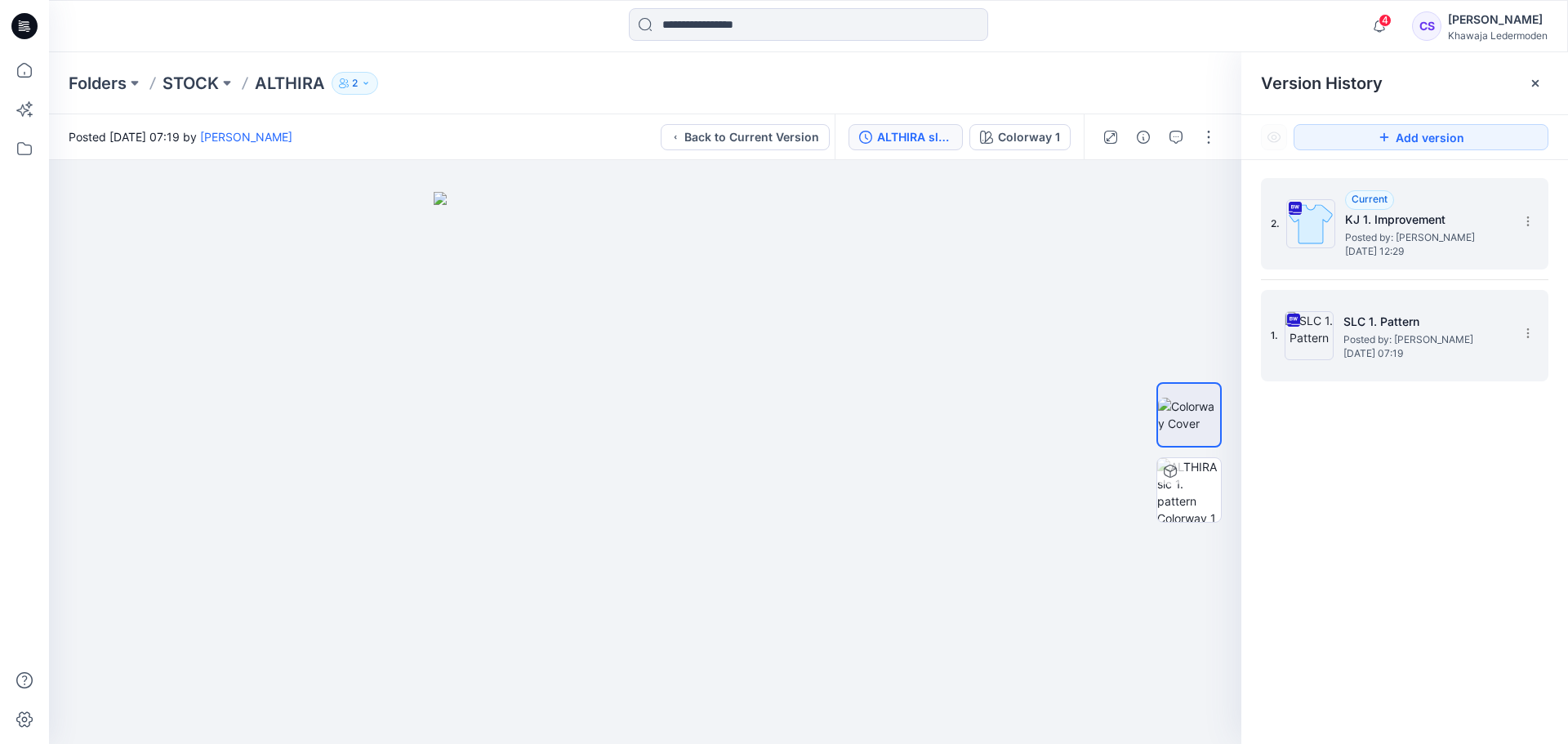
click at [1325, 230] on img at bounding box center [1311, 224] width 49 height 49
click at [1408, 235] on span "Posted by: Charlotte Steinert" at bounding box center [1426, 238] width 163 height 16
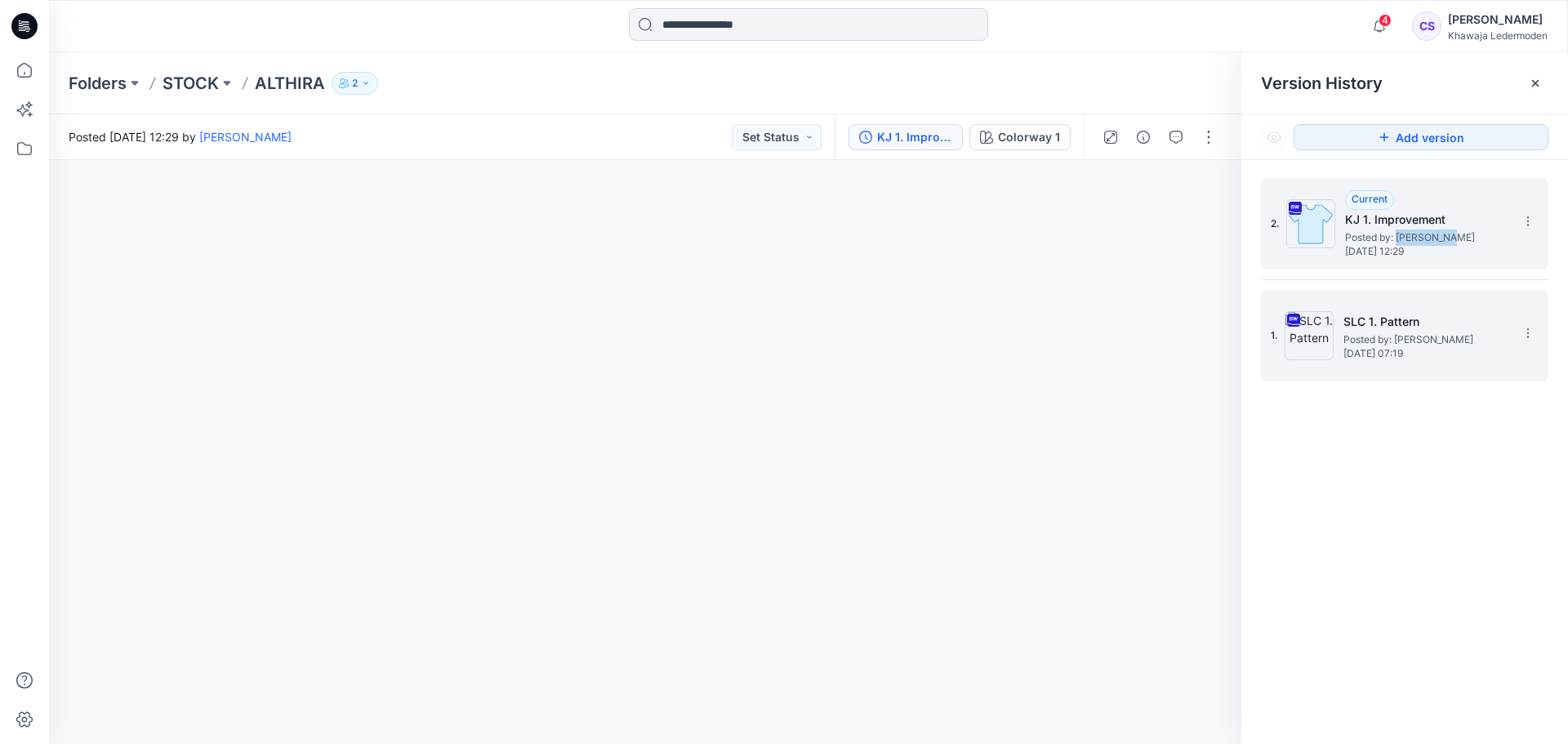
click at [1408, 235] on span "Posted by: Charlotte Steinert" at bounding box center [1426, 238] width 163 height 16
click at [1398, 259] on div "2. Current KJ 1. Improvement Posted by: Charlotte Steinert Tuesday, September 0…" at bounding box center [1393, 224] width 245 height 79
click at [293, 72] on p "ALTHIRA" at bounding box center [290, 84] width 71 height 23
click at [187, 78] on p "STOCK" at bounding box center [190, 84] width 57 height 23
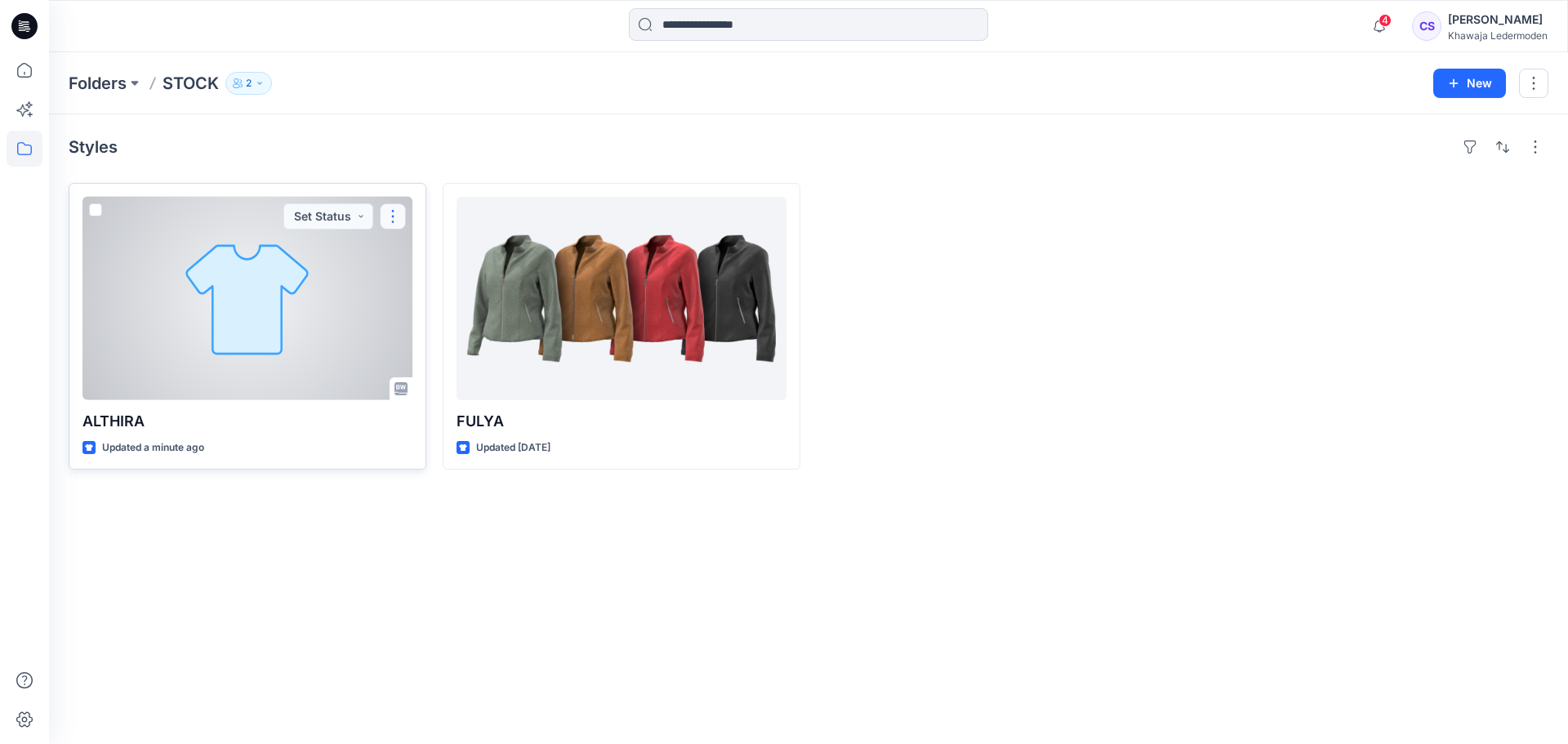
click at [391, 215] on button "button" at bounding box center [393, 217] width 26 height 26
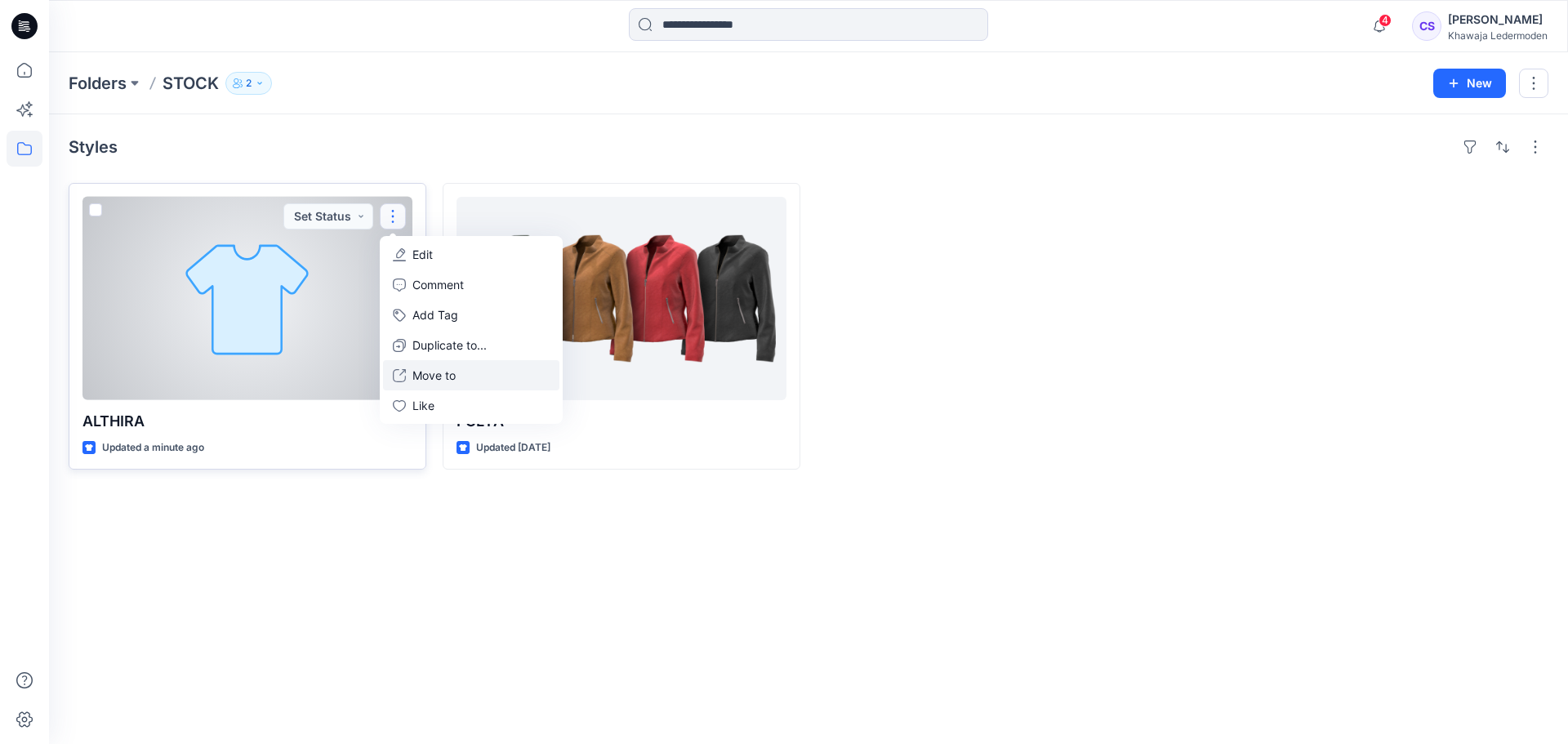
click at [440, 366] on button "Move to" at bounding box center [471, 375] width 176 height 30
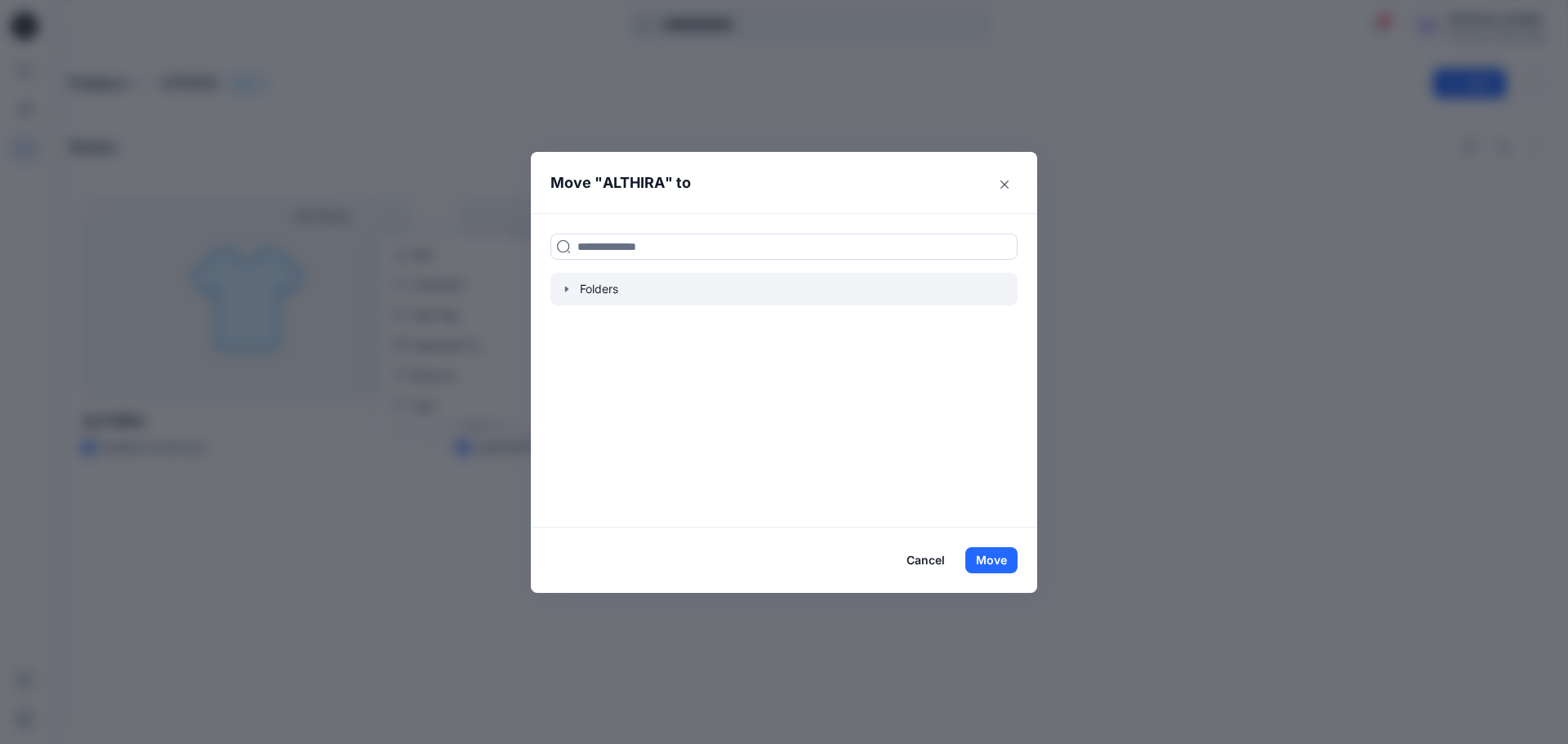
click at [609, 284] on div at bounding box center [784, 290] width 467 height 33
click at [578, 294] on div at bounding box center [784, 290] width 467 height 33
click at [567, 290] on icon "button" at bounding box center [567, 290] width 3 height 6
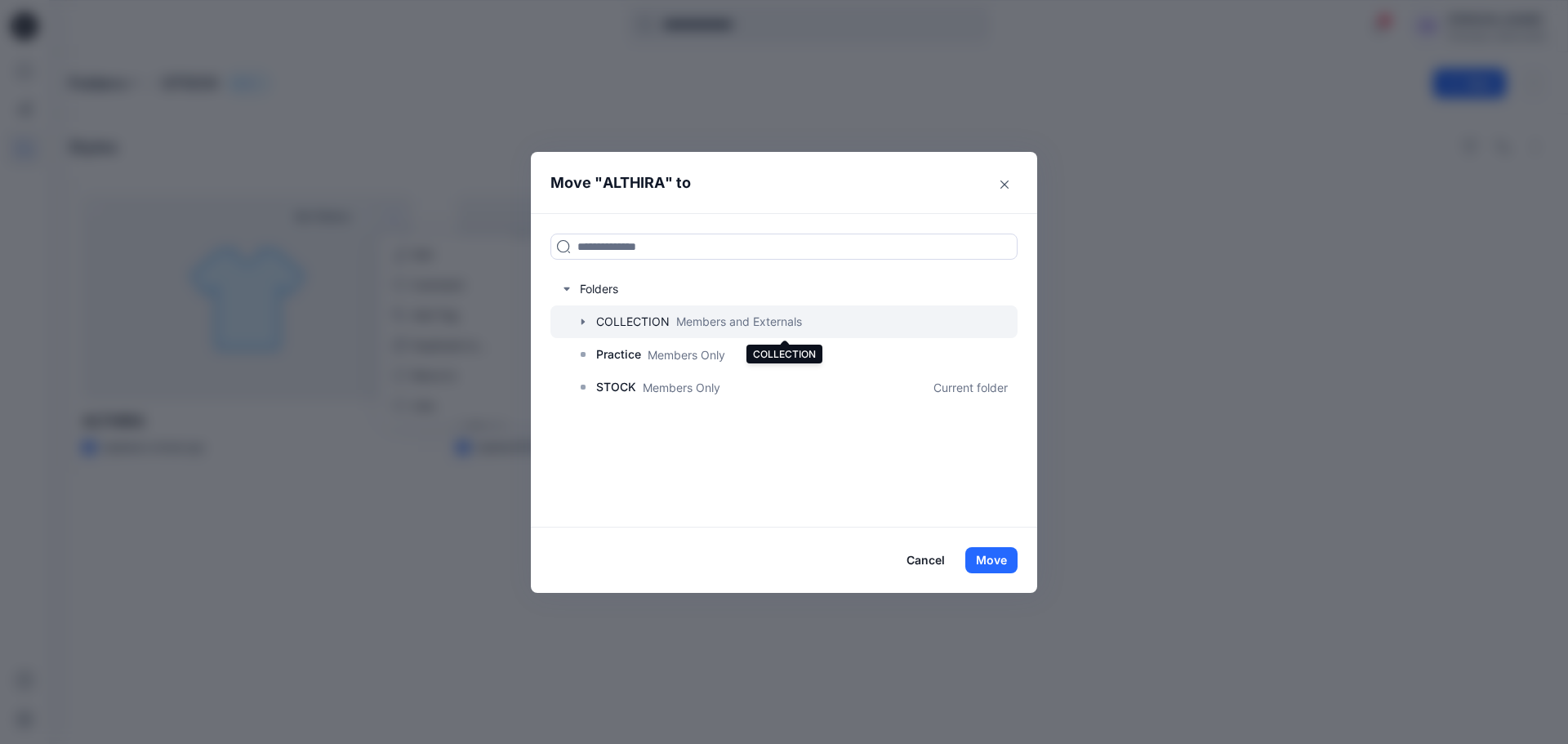
click at [631, 318] on div at bounding box center [784, 322] width 467 height 33
click at [650, 318] on div at bounding box center [784, 322] width 467 height 33
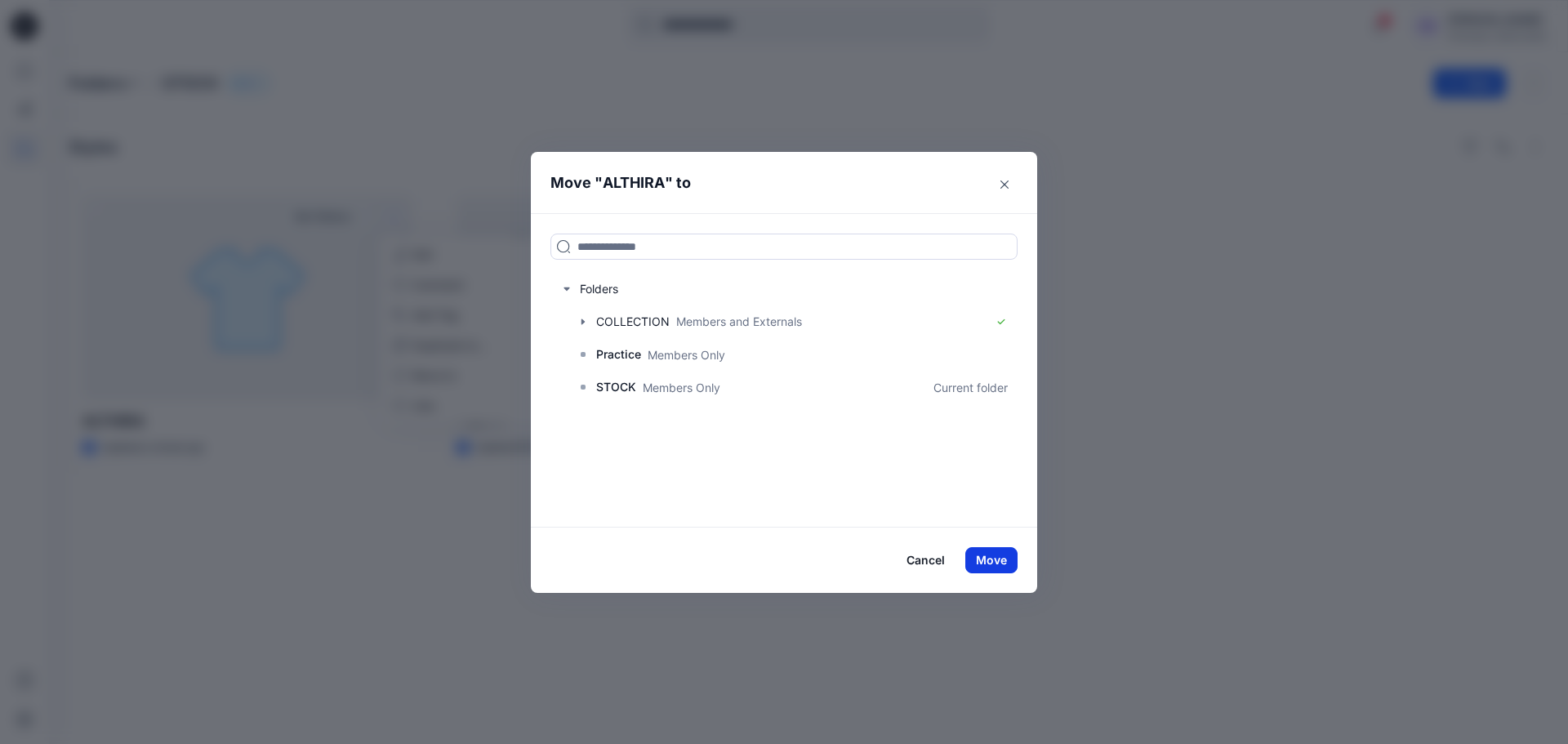
click at [1001, 564] on button "Move" at bounding box center [991, 560] width 52 height 26
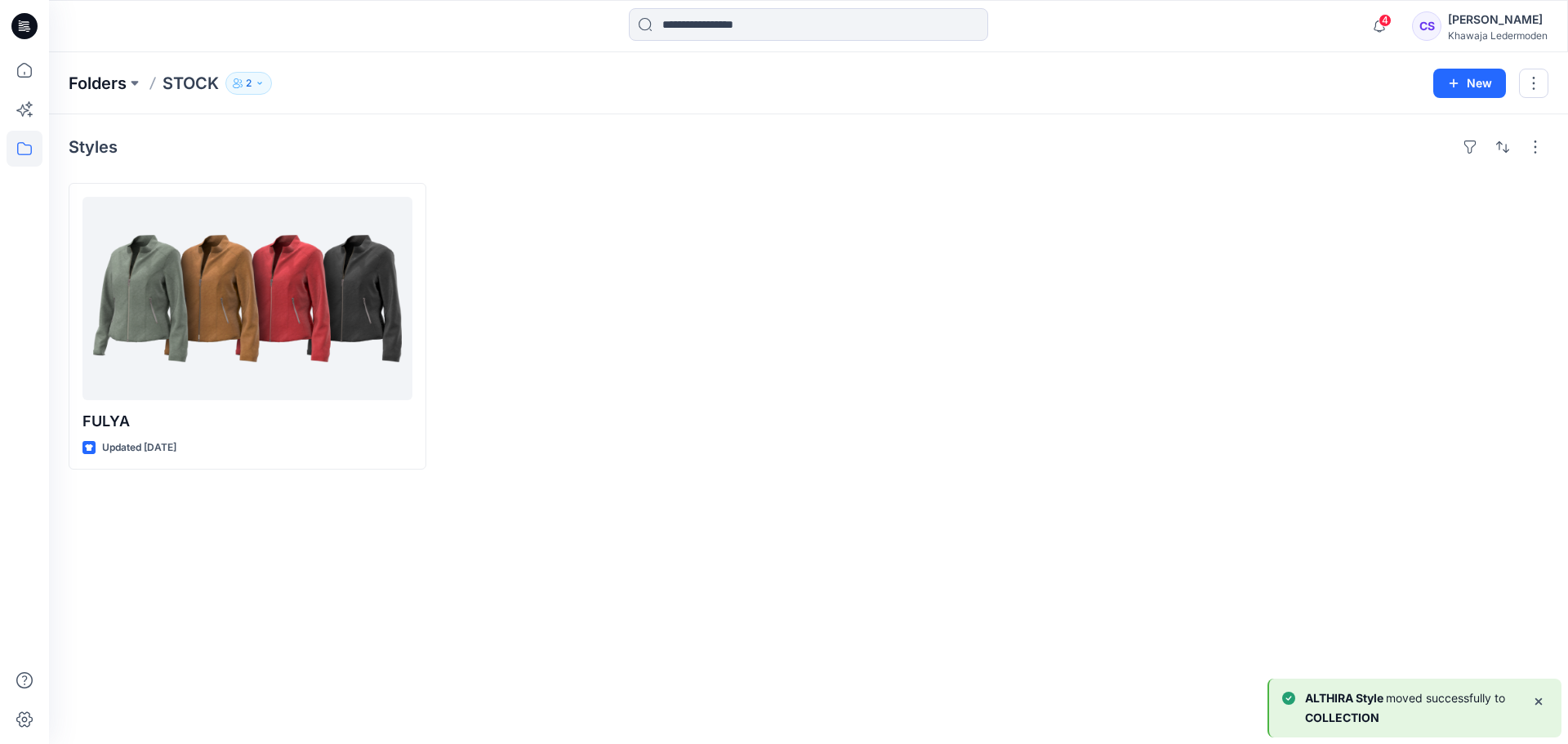
click at [86, 81] on p "Folders" at bounding box center [98, 84] width 58 height 23
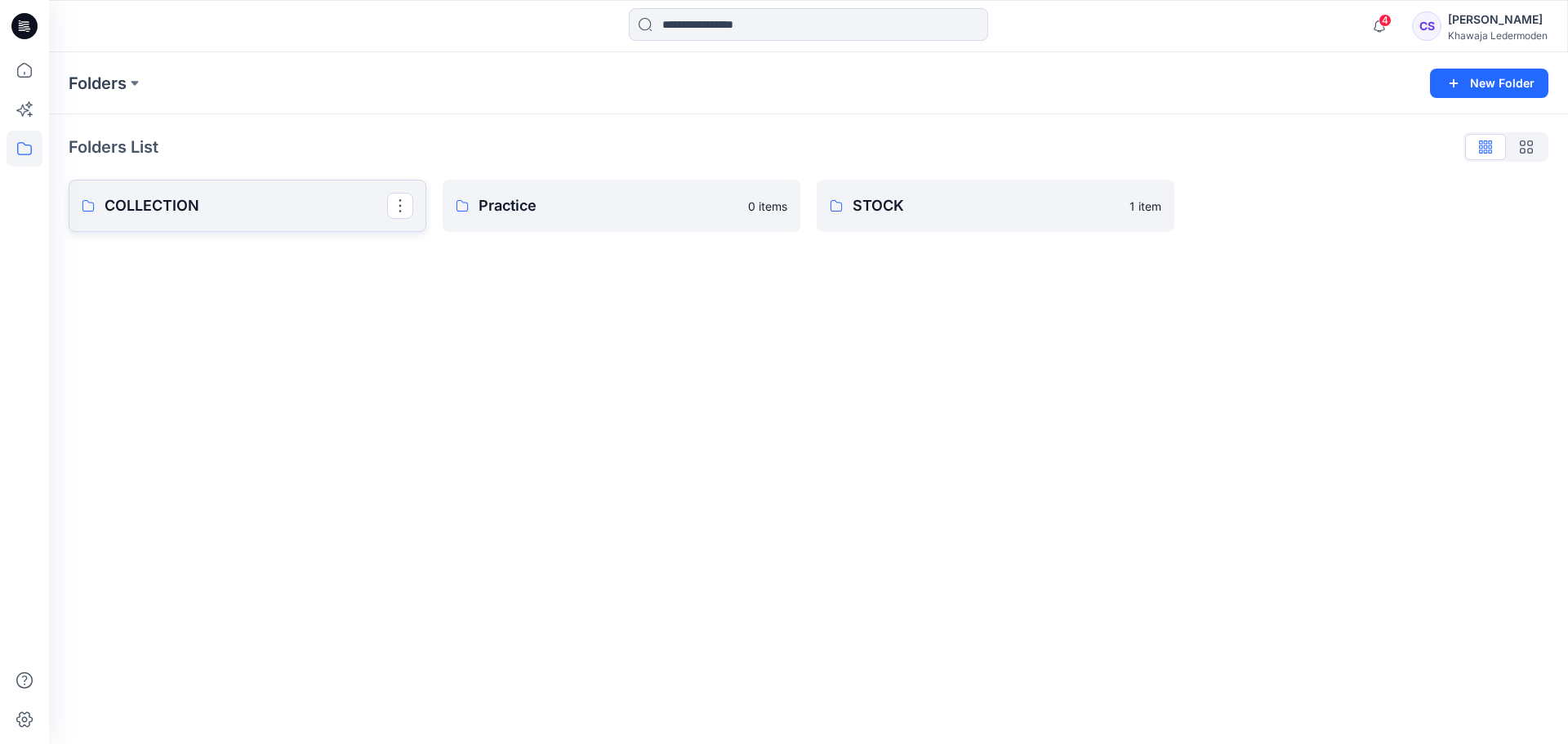
click at [294, 212] on p "COLLECTION" at bounding box center [245, 206] width 283 height 23
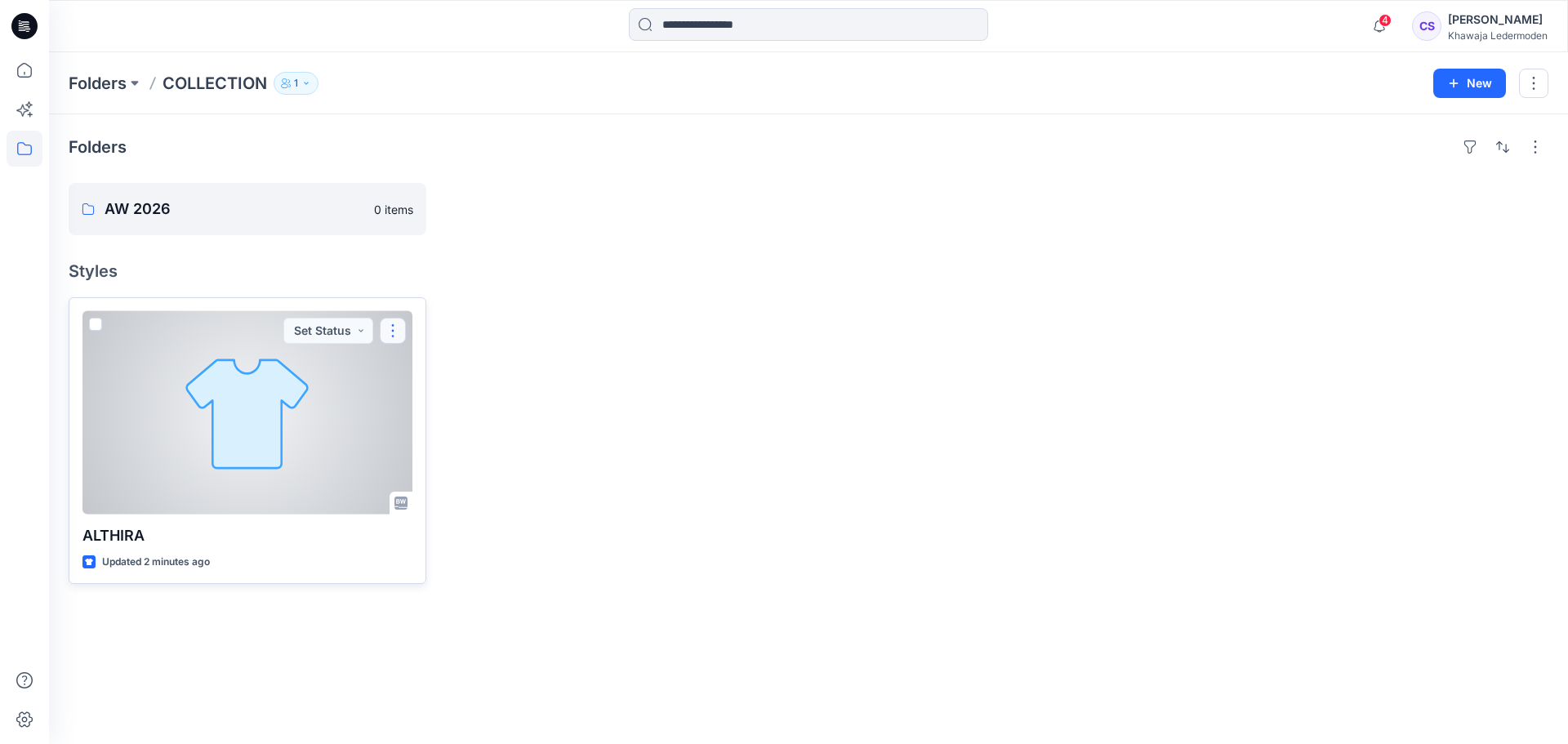
click at [392, 323] on button "button" at bounding box center [393, 331] width 26 height 26
click at [438, 493] on p "Move to" at bounding box center [434, 490] width 43 height 17
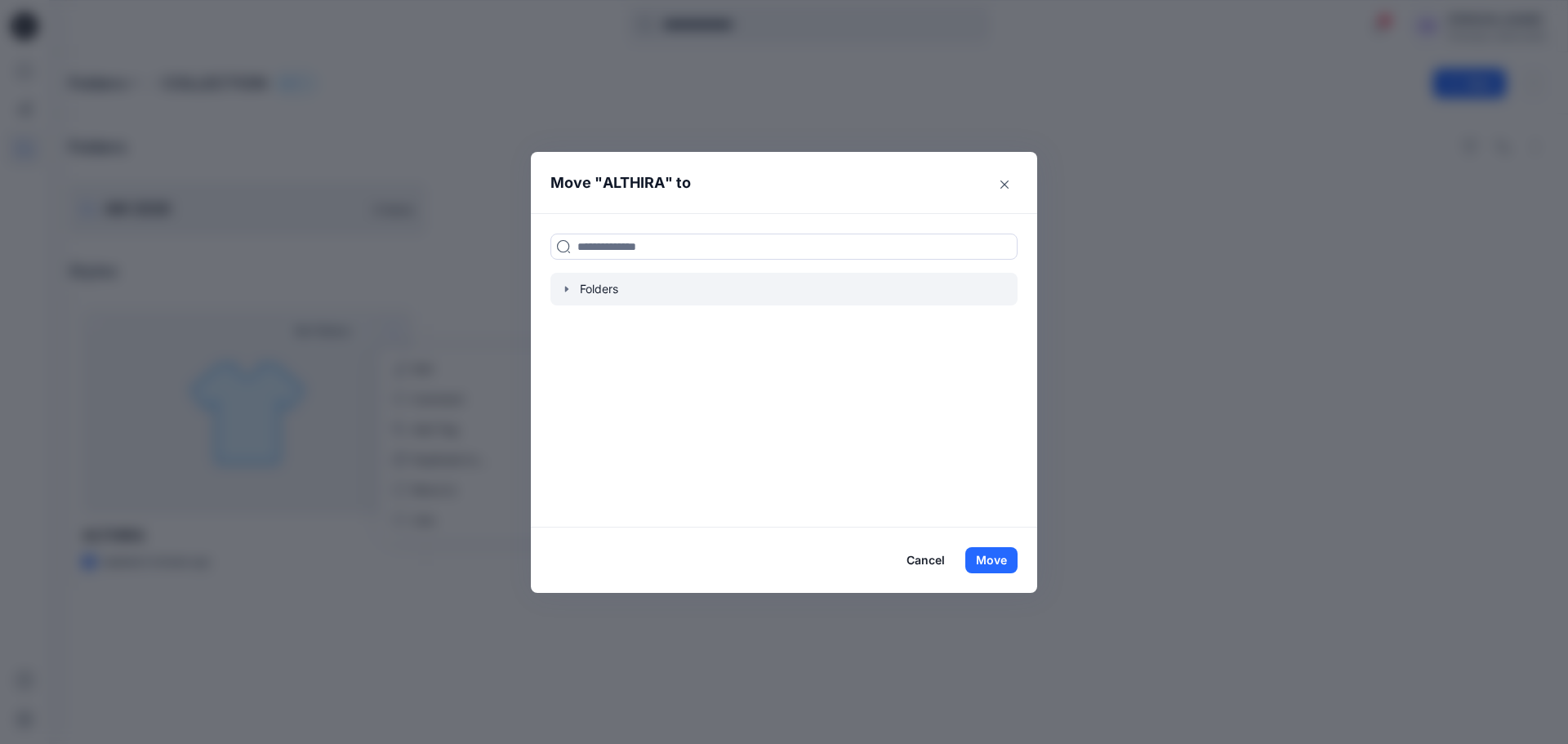
click at [555, 289] on div at bounding box center [784, 290] width 467 height 33
click at [563, 288] on icon "button" at bounding box center [567, 290] width 13 height 13
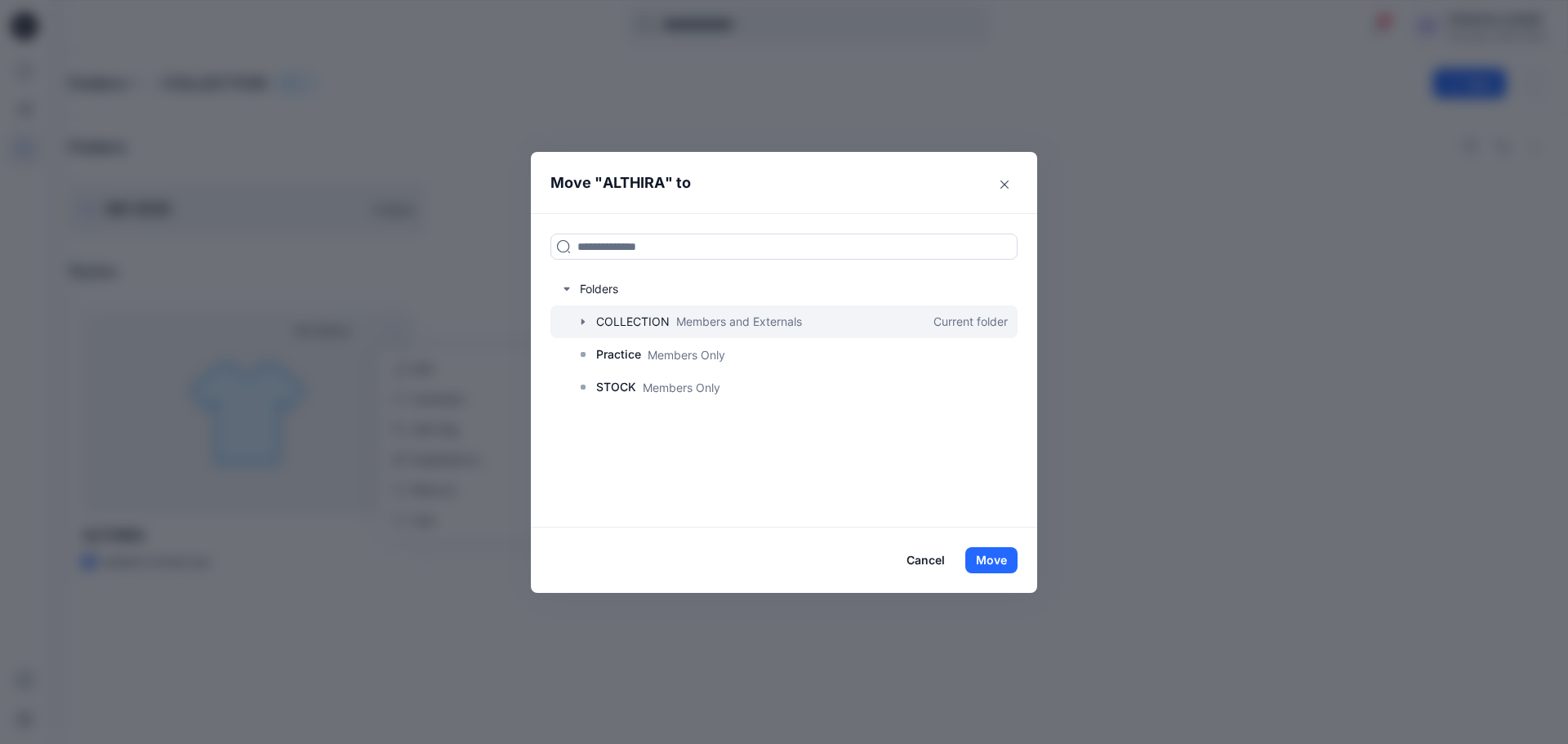
click at [586, 322] on icon "button" at bounding box center [583, 322] width 13 height 13
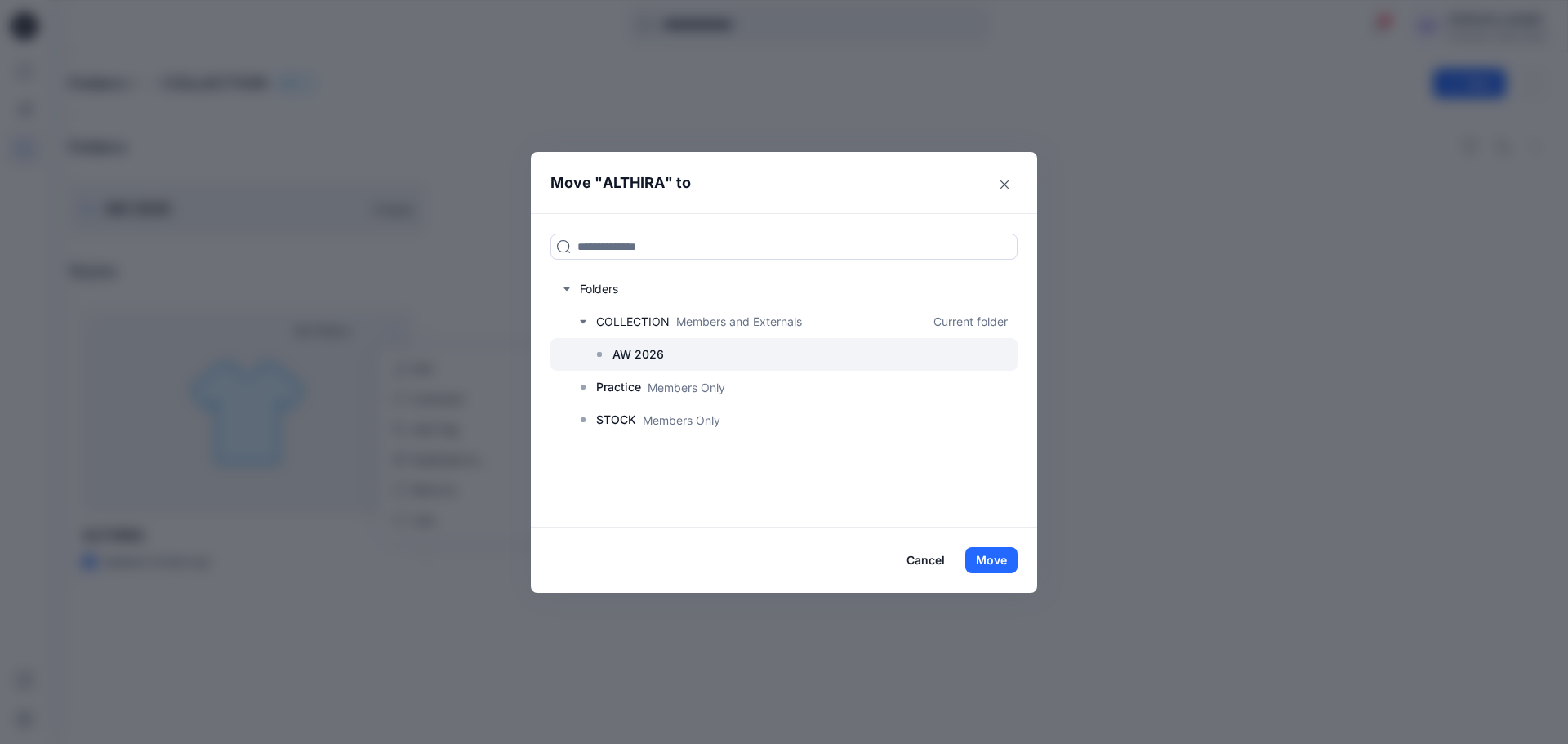
click at [599, 353] on rect at bounding box center [599, 354] width 5 height 5
click at [656, 360] on p "AW 2026" at bounding box center [638, 354] width 52 height 20
click at [1014, 567] on button "Move" at bounding box center [991, 560] width 52 height 26
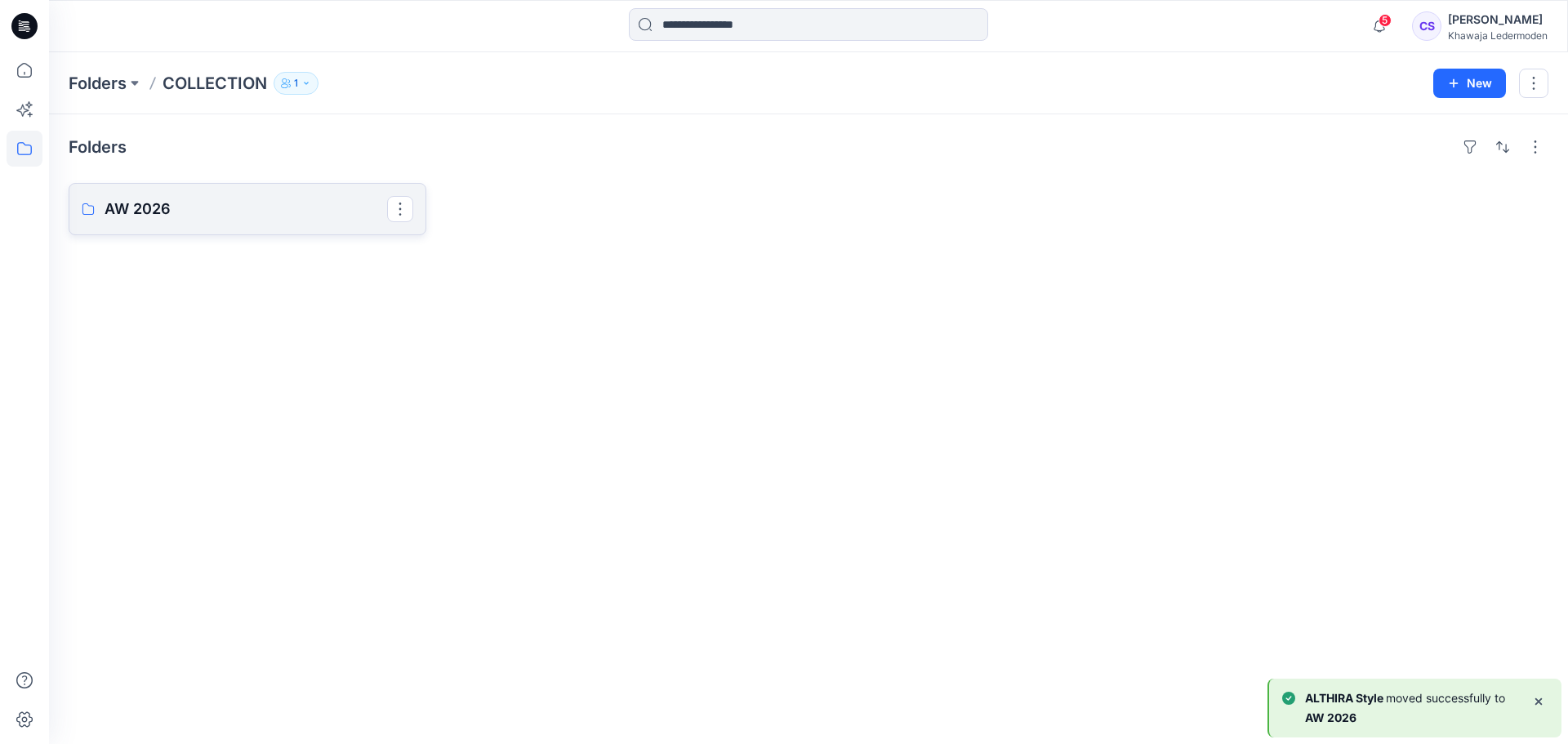
click at [294, 209] on p "AW 2026" at bounding box center [245, 209] width 283 height 23
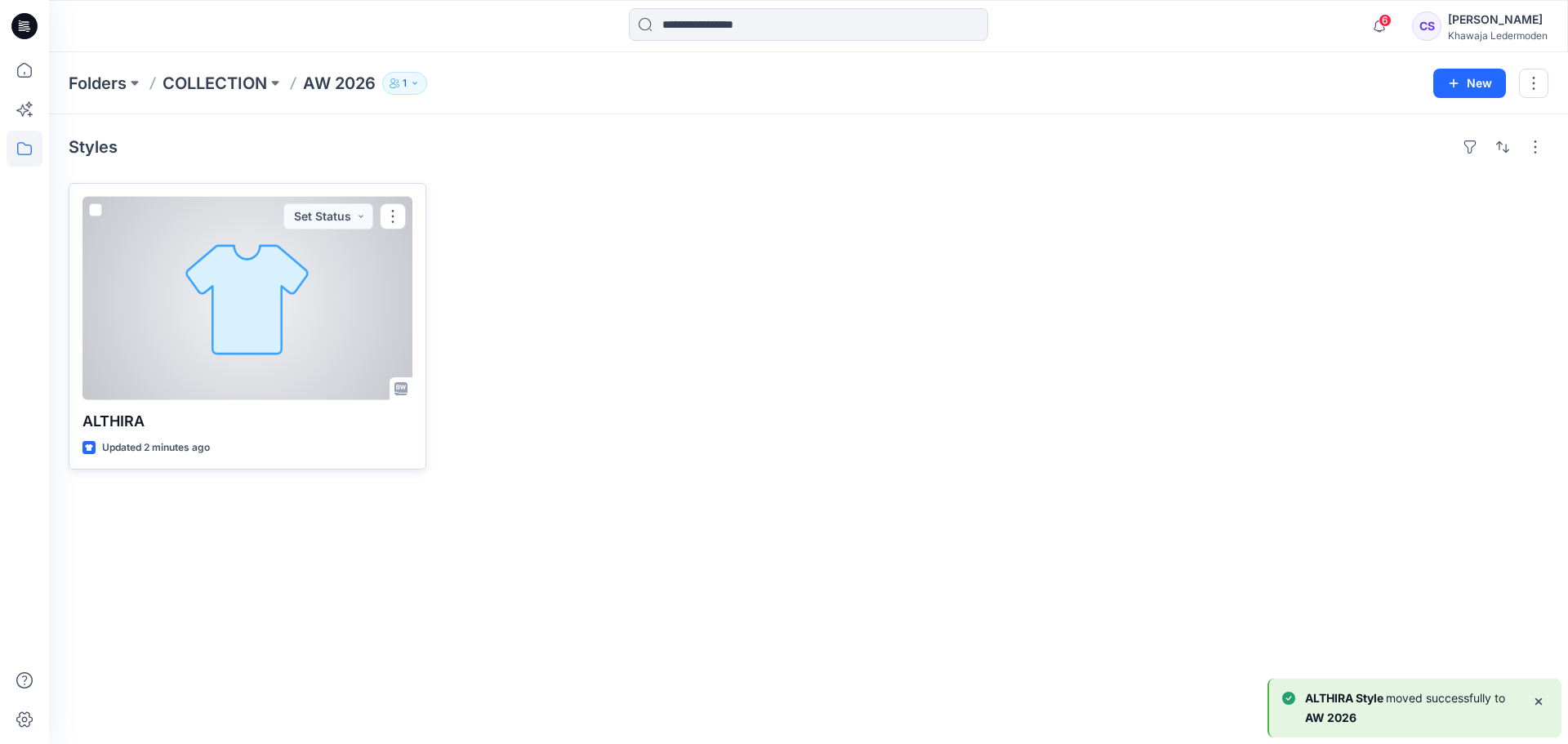
click at [285, 284] on div at bounding box center [248, 299] width 330 height 203
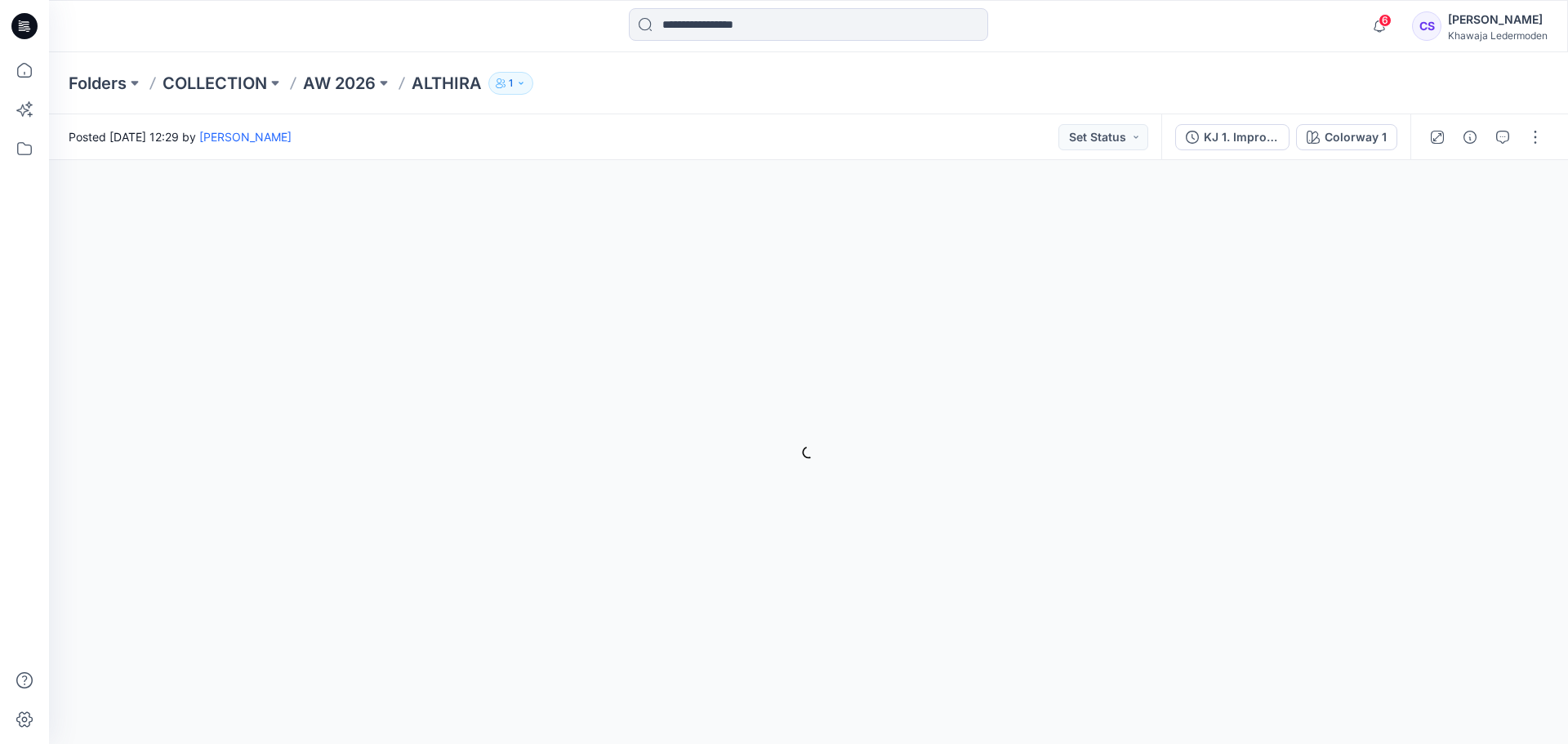
click at [522, 84] on icon "button" at bounding box center [520, 83] width 4 height 2
click at [834, 281] on div "Colorway 1 Loading... Material Properties Loading..." at bounding box center [809, 452] width 1520 height 584
click at [1215, 129] on div "KJ 1. Improvement" at bounding box center [1242, 137] width 75 height 18
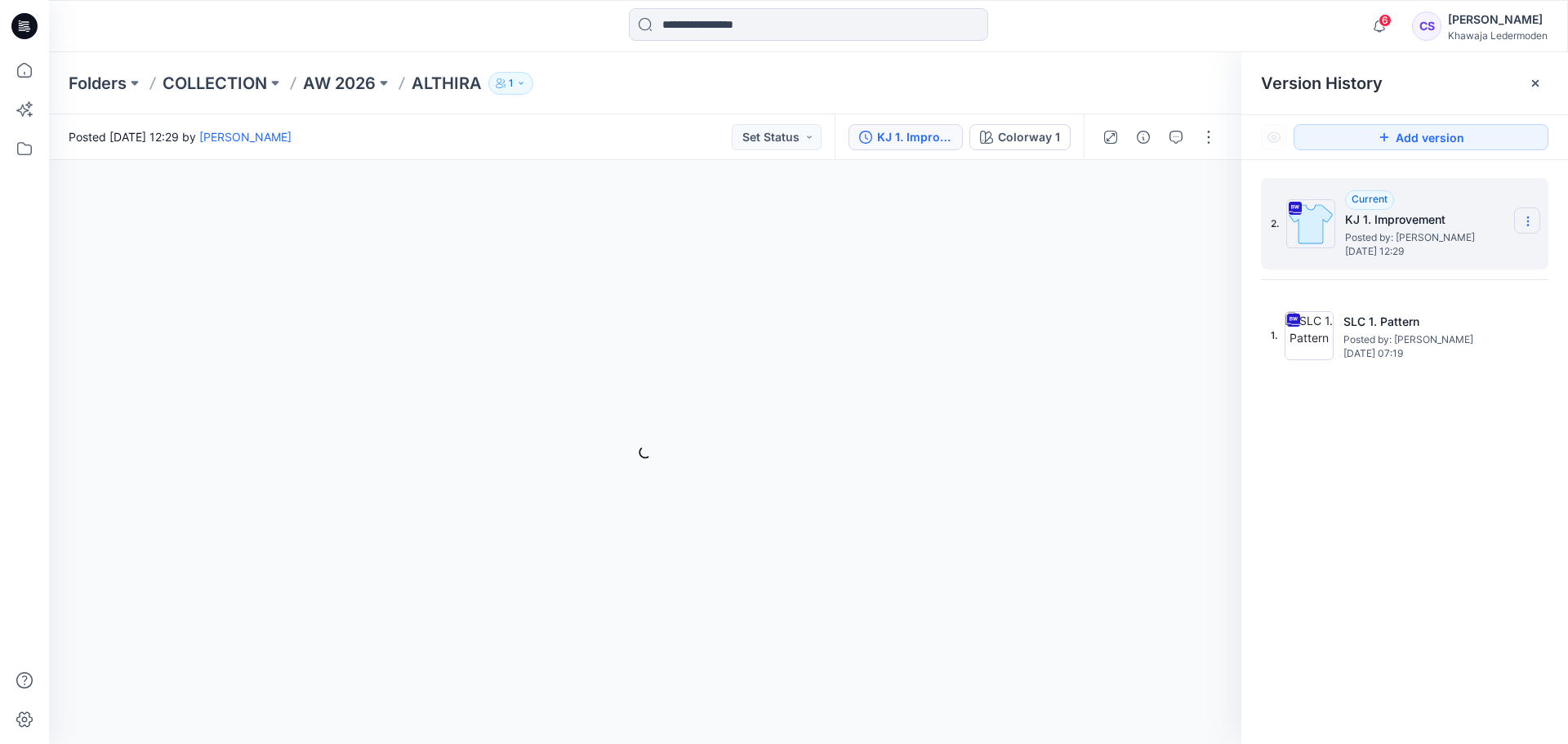
click at [1531, 220] on icon at bounding box center [1529, 221] width 13 height 13
click at [1339, 385] on div "2. Current KJ 1. Improvement Posted by: Charlotte Steinert Tuesday, September 0…" at bounding box center [1405, 463] width 326 height 608
click at [1402, 218] on h5 "KJ 1. Improvement" at bounding box center [1426, 220] width 163 height 20
click at [1528, 213] on section at bounding box center [1528, 221] width 26 height 26
click at [1441, 354] on span "Delete Version" at bounding box center [1415, 358] width 76 height 20
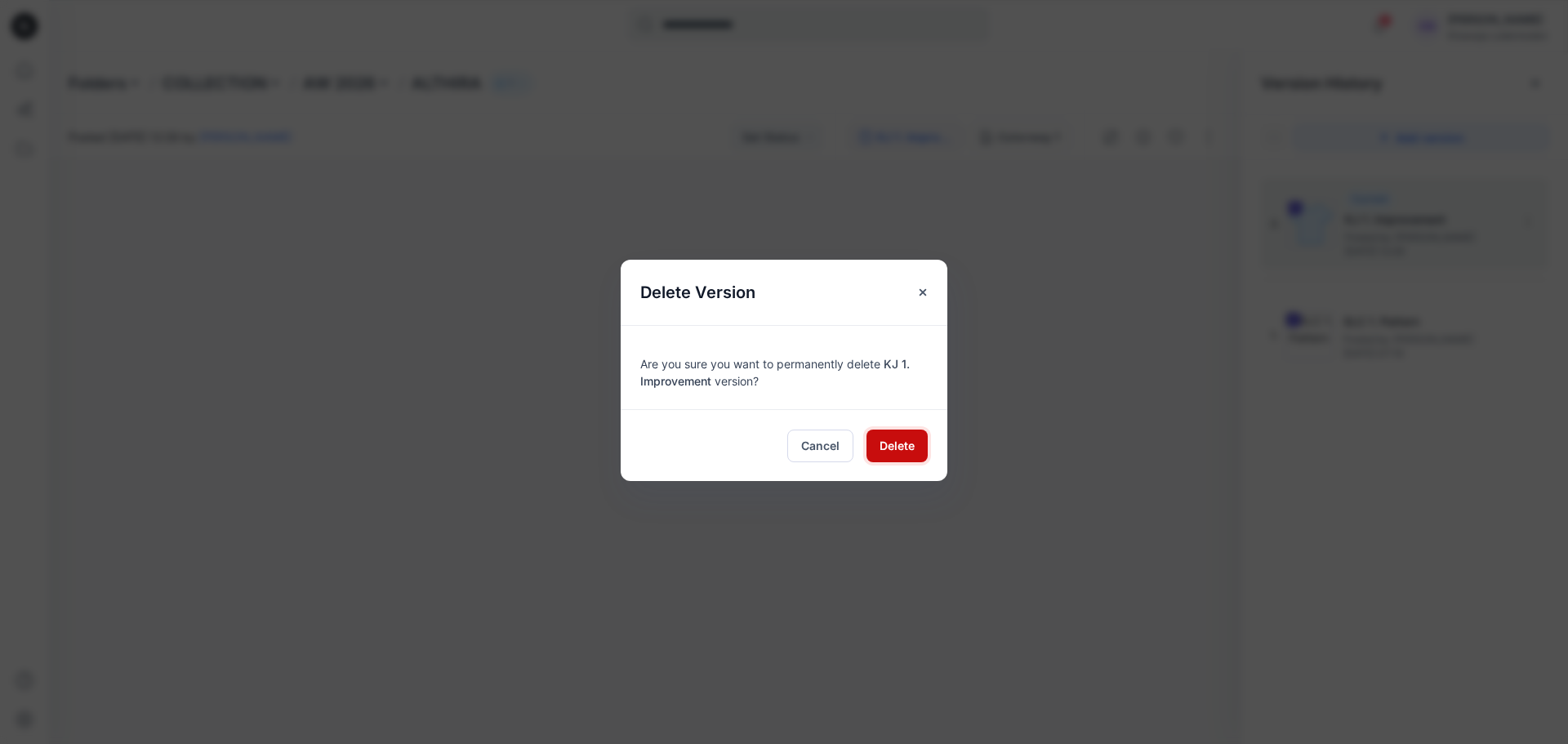
click at [882, 447] on span "Delete" at bounding box center [897, 445] width 35 height 17
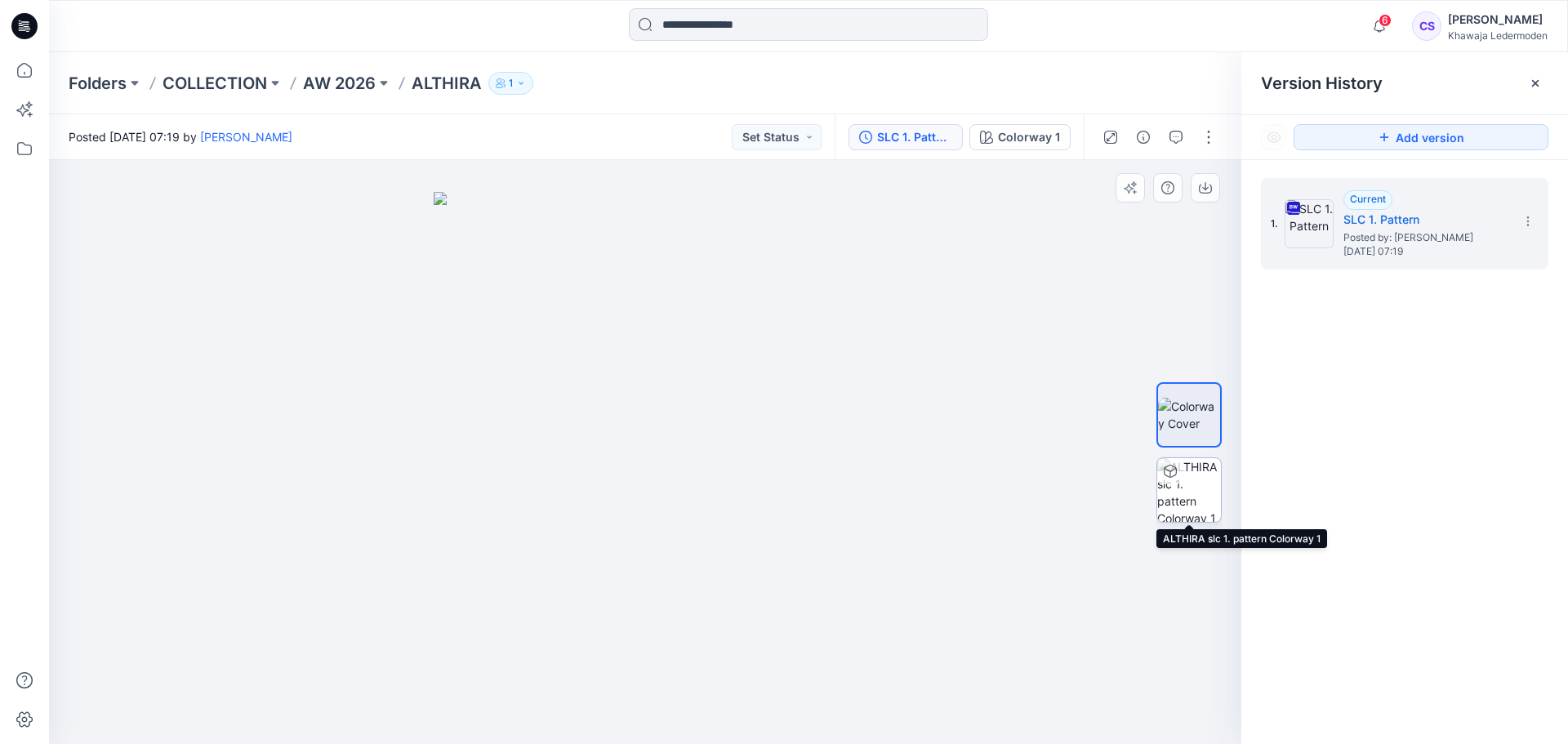
click at [1181, 495] on img at bounding box center [1189, 491] width 64 height 64
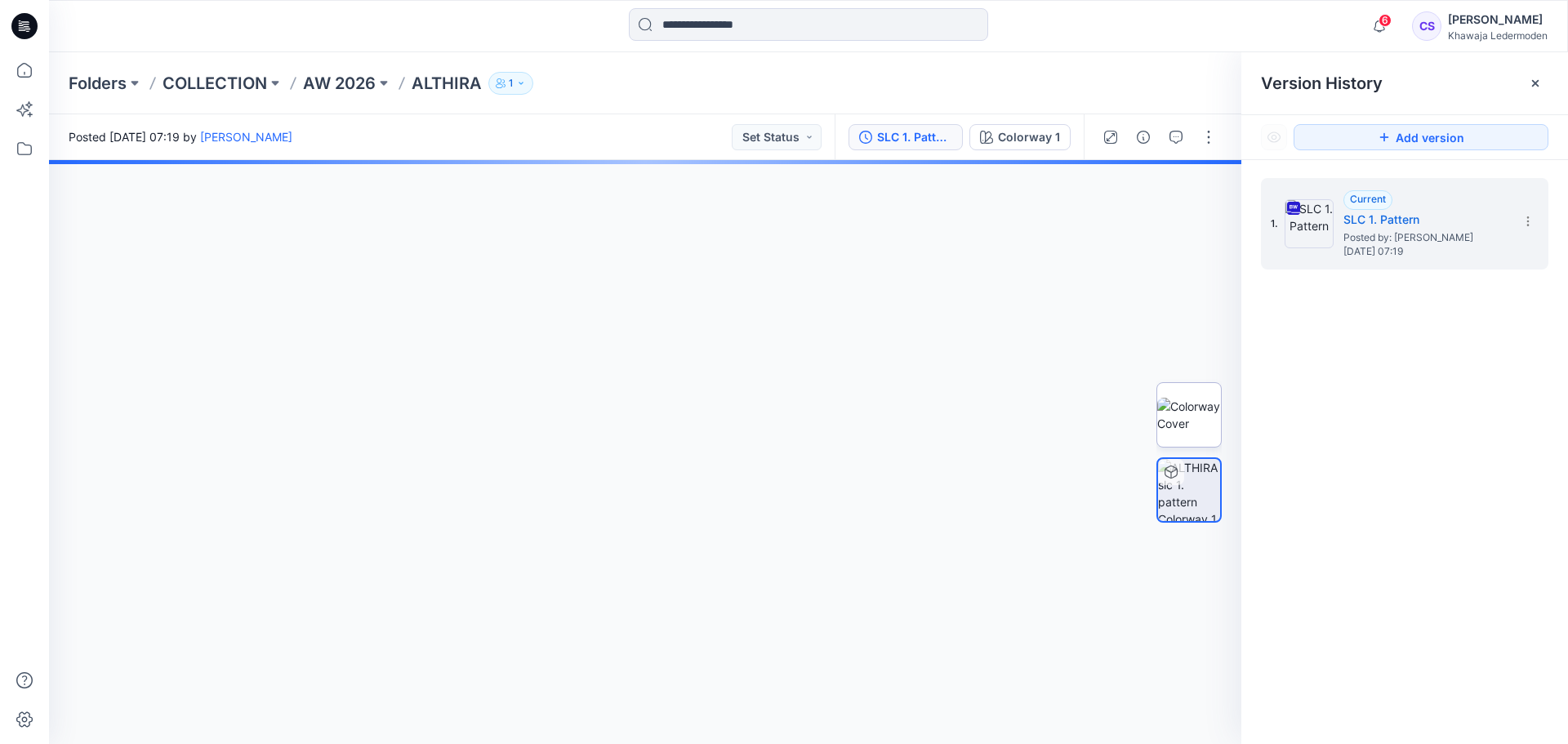
click at [1187, 432] on img at bounding box center [1189, 415] width 64 height 34
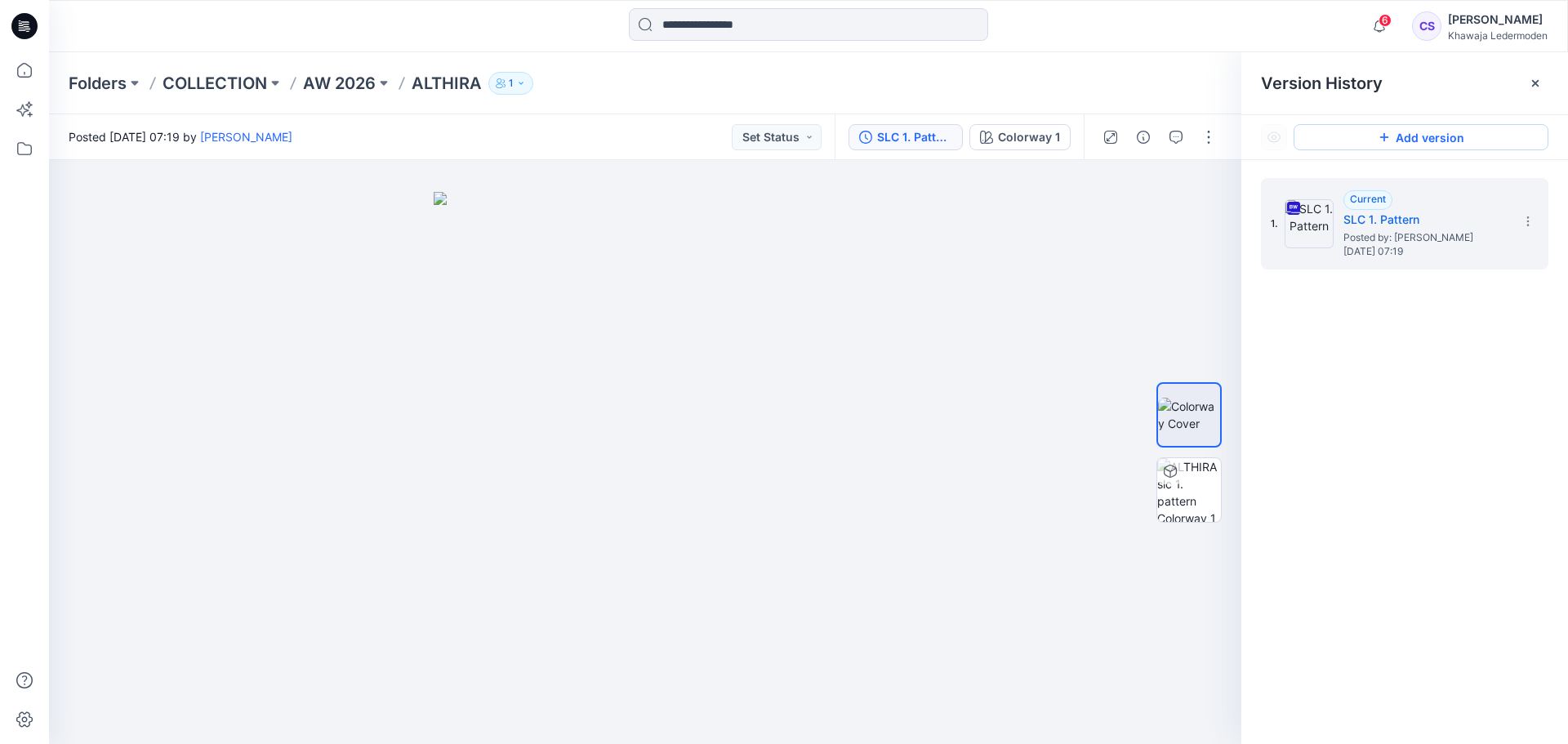
click at [1420, 144] on button "Add version" at bounding box center [1421, 137] width 255 height 26
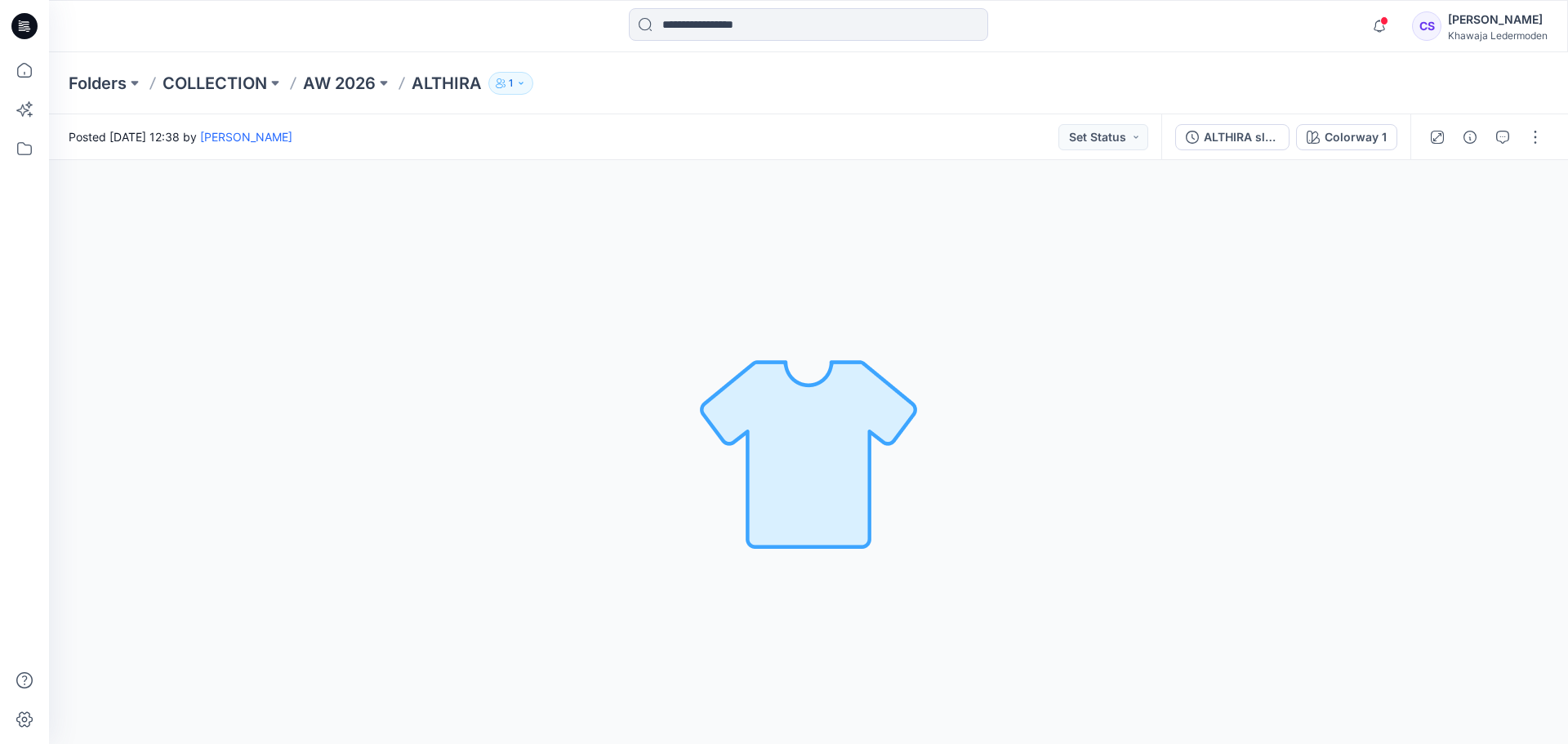
click at [796, 447] on img at bounding box center [809, 452] width 229 height 229
click at [1248, 140] on div "ALTHIRA slc KJ improve" at bounding box center [1242, 137] width 75 height 18
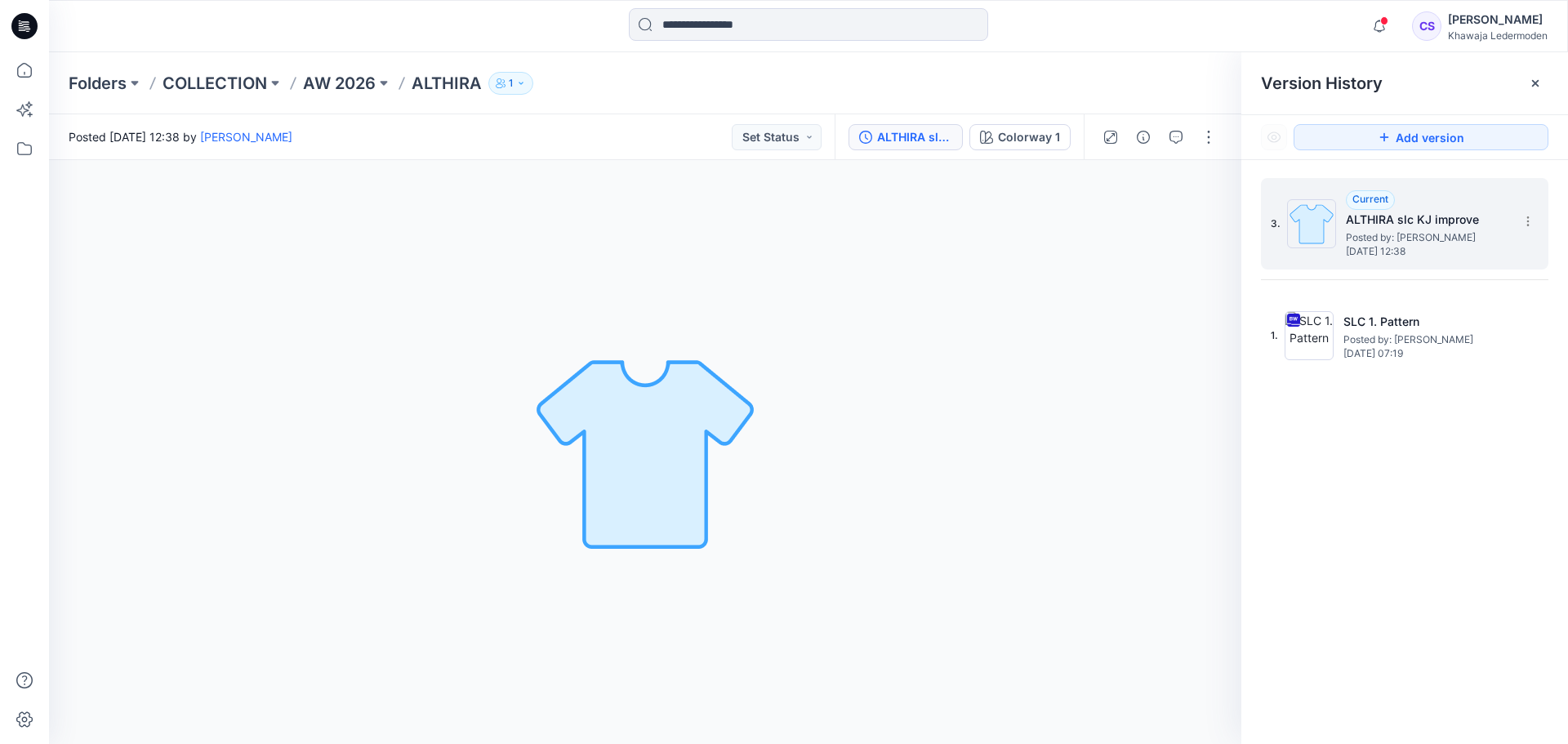
click at [1409, 231] on span "Posted by: [PERSON_NAME]" at bounding box center [1427, 238] width 163 height 16
click at [1381, 224] on h5 "ALTHIRA slc KJ improve" at bounding box center [1427, 220] width 163 height 20
click at [1202, 136] on button "button" at bounding box center [1209, 137] width 26 height 26
click at [1132, 222] on button "Edit" at bounding box center [1140, 221] width 150 height 30
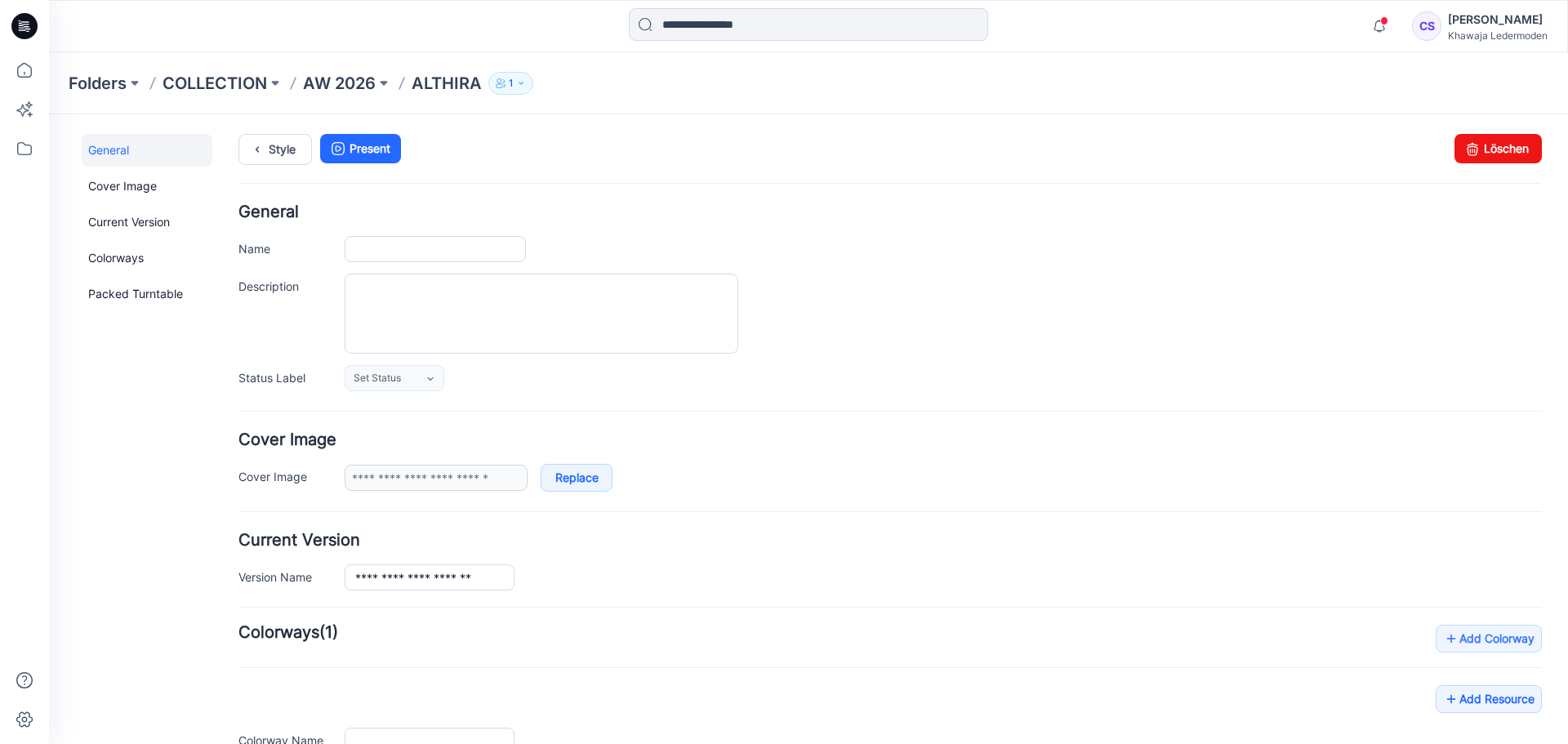
type input "*******"
type textarea "***"
type input "**********"
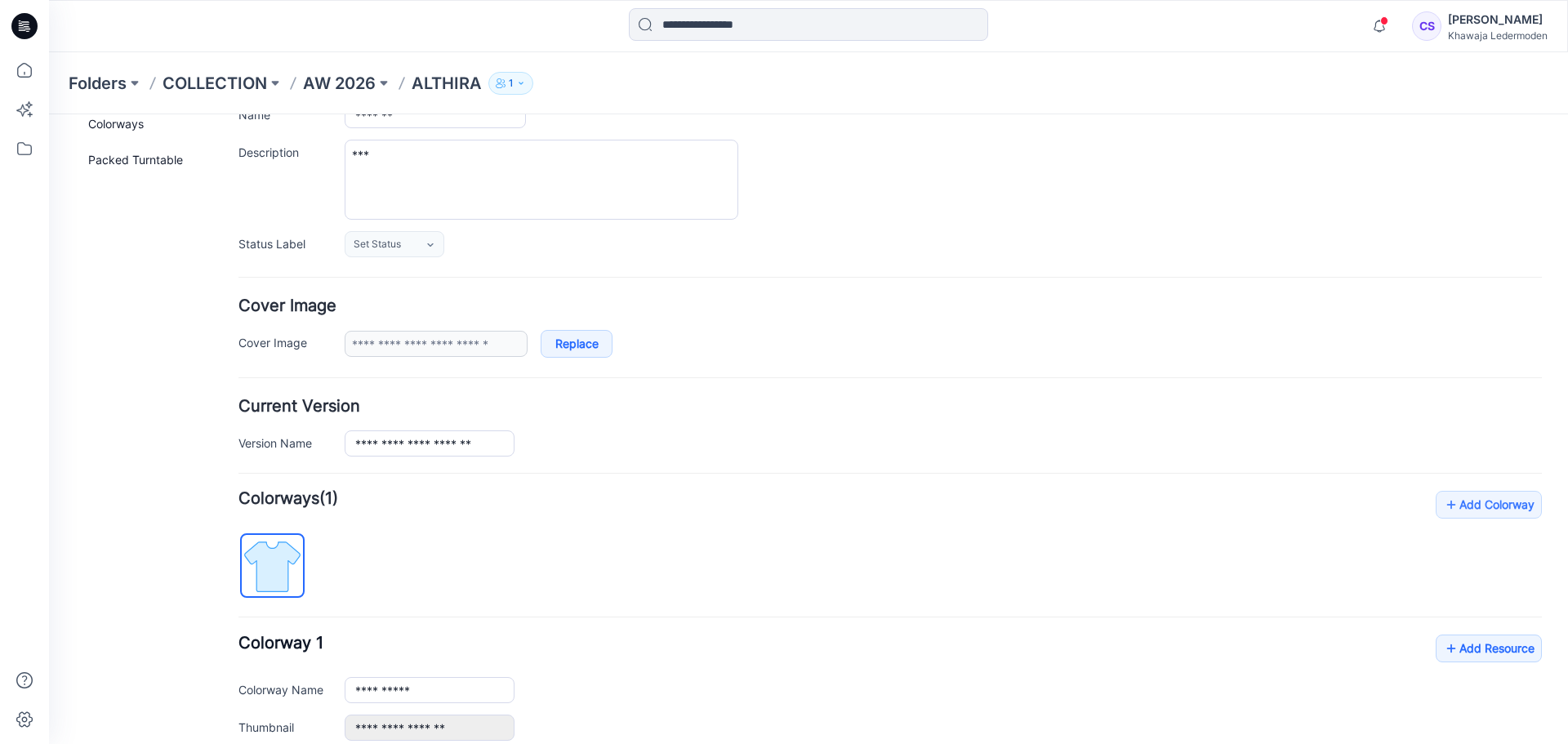
scroll to position [163, 0]
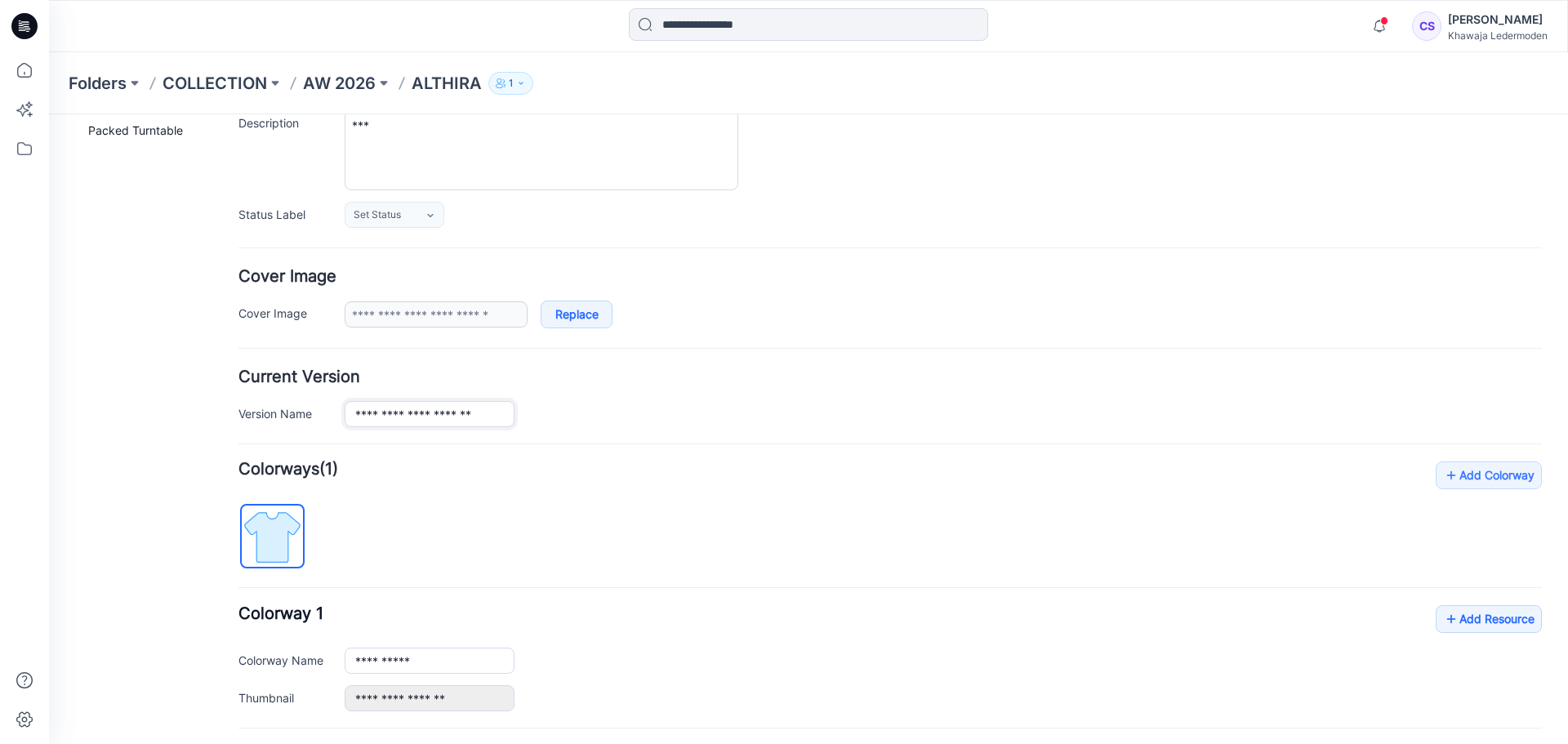
drag, startPoint x: 426, startPoint y: 416, endPoint x: 291, endPoint y: 401, distance: 135.8
click at [291, 401] on div "**********" at bounding box center [891, 414] width 1304 height 26
type input "**********"
click at [691, 418] on div "**********" at bounding box center [943, 414] width 1197 height 26
click at [568, 313] on link "Replace" at bounding box center [577, 315] width 72 height 28
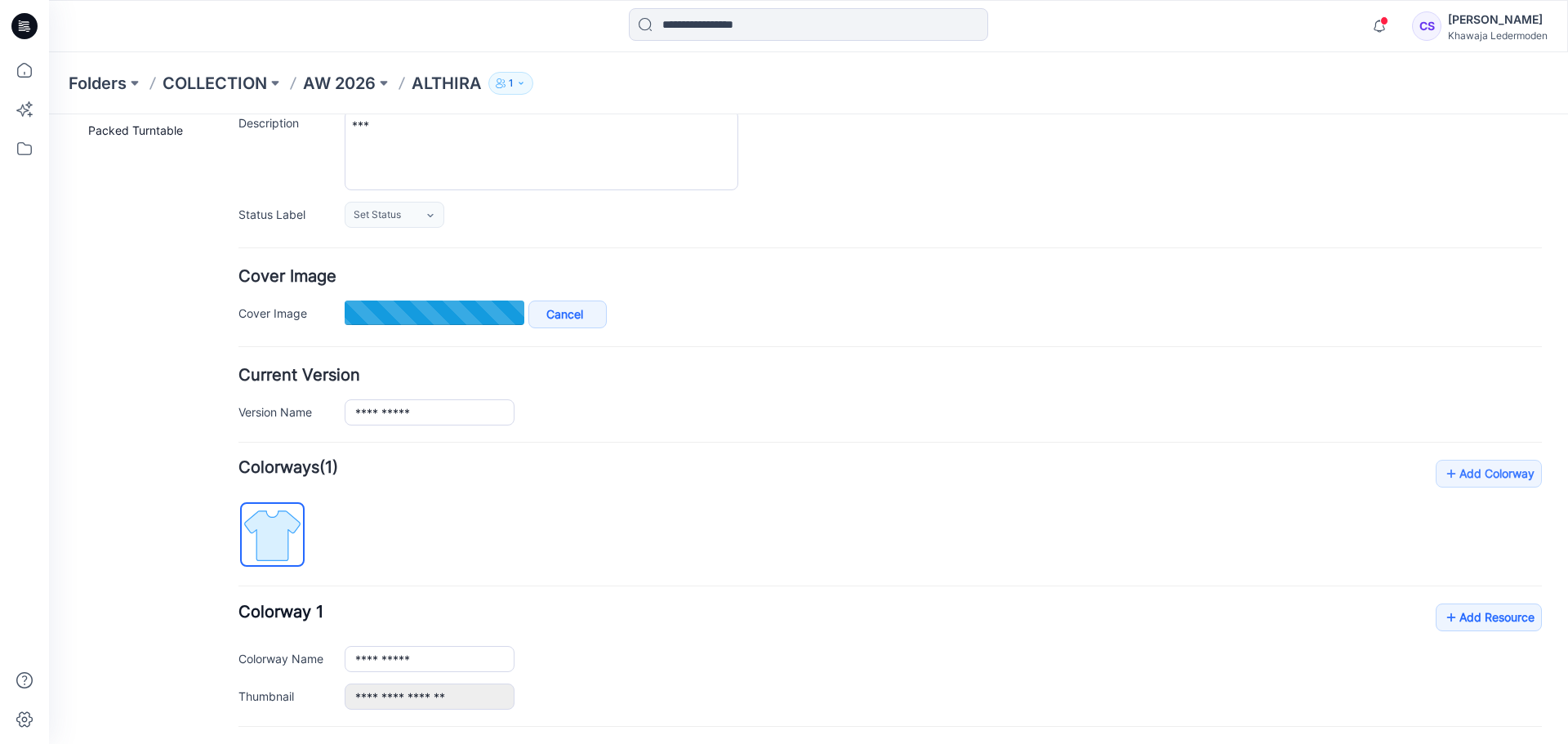
type input "**********"
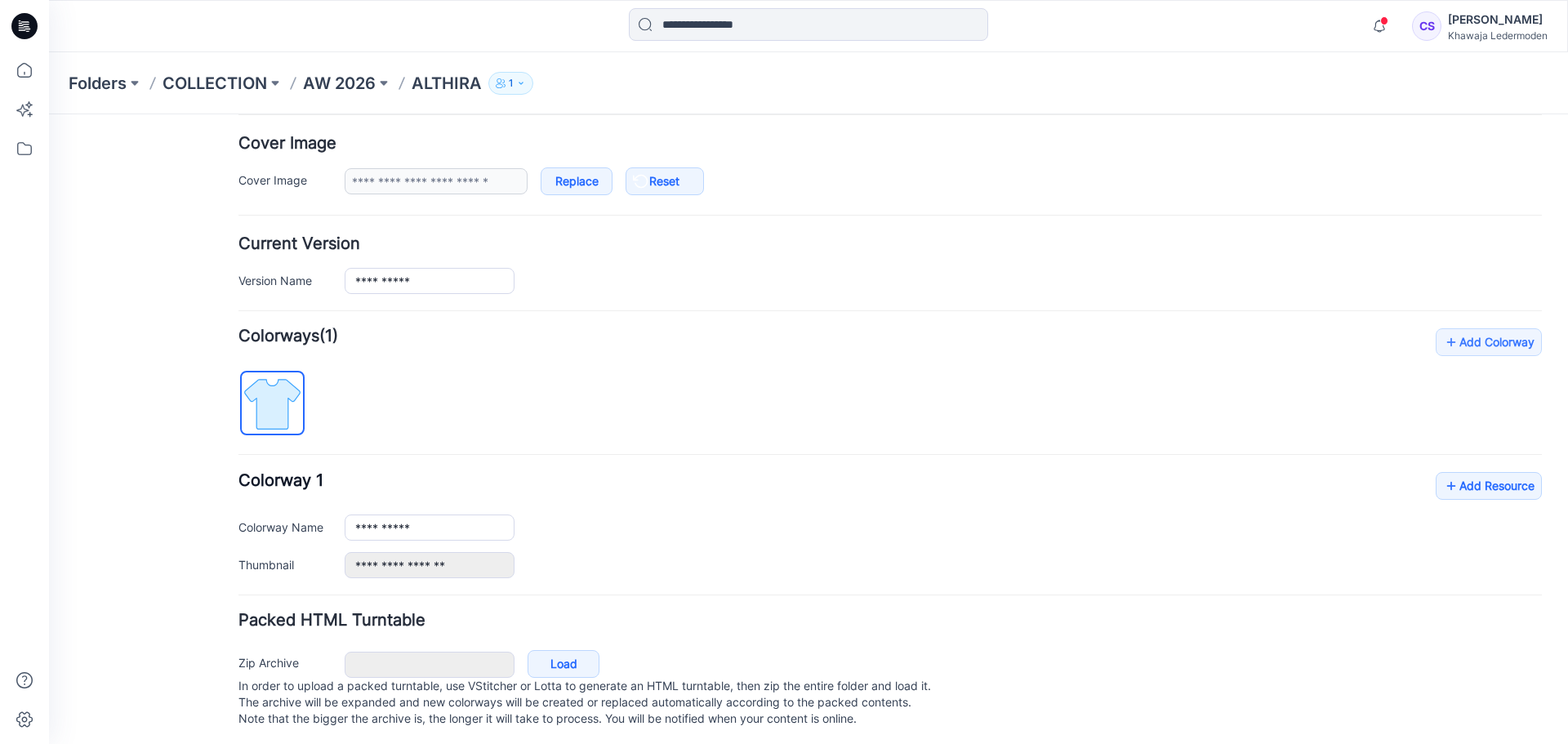
scroll to position [317, 0]
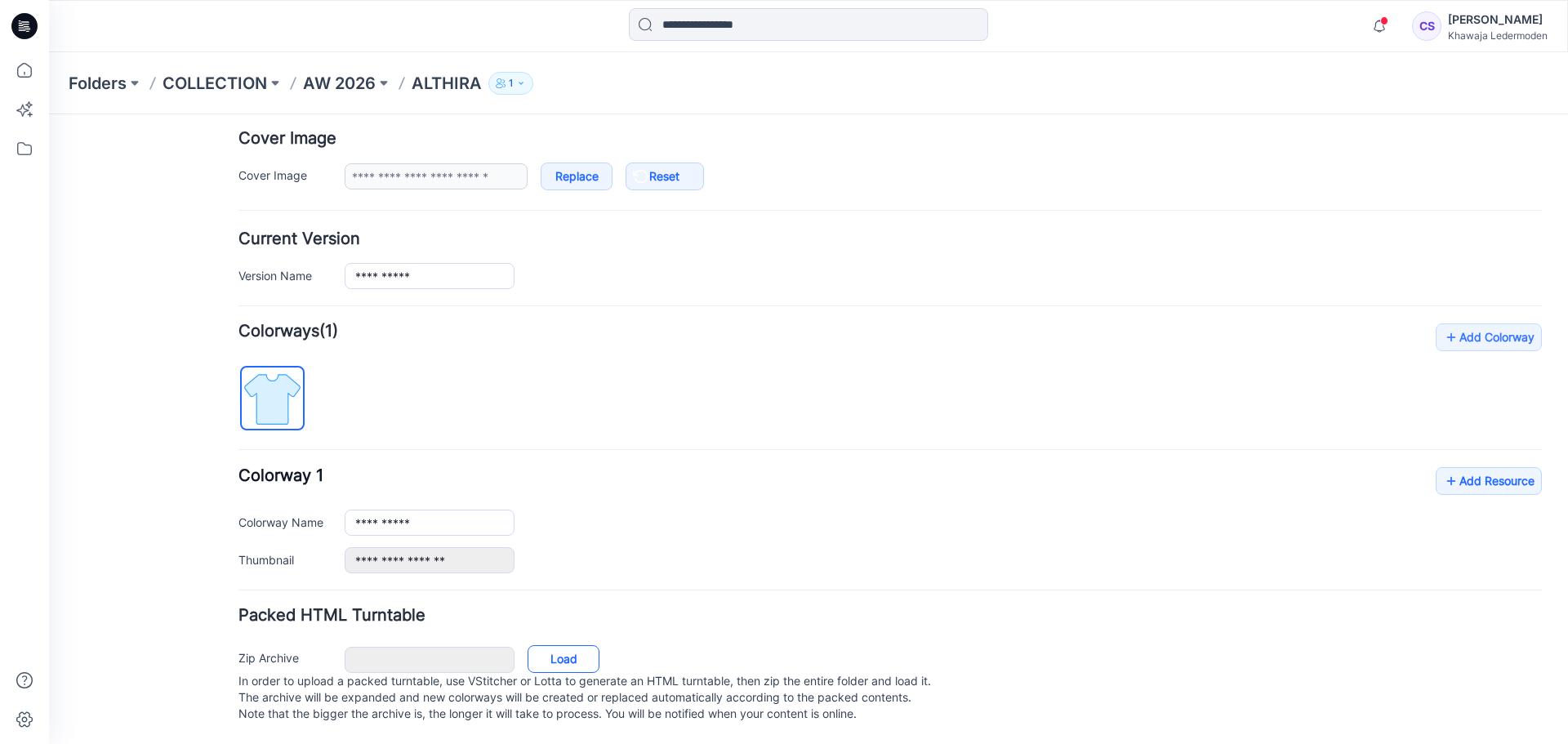
click at [578, 650] on link "Load" at bounding box center [563, 660] width 72 height 28
click at [572, 647] on link "Cancel" at bounding box center [567, 661] width 79 height 28
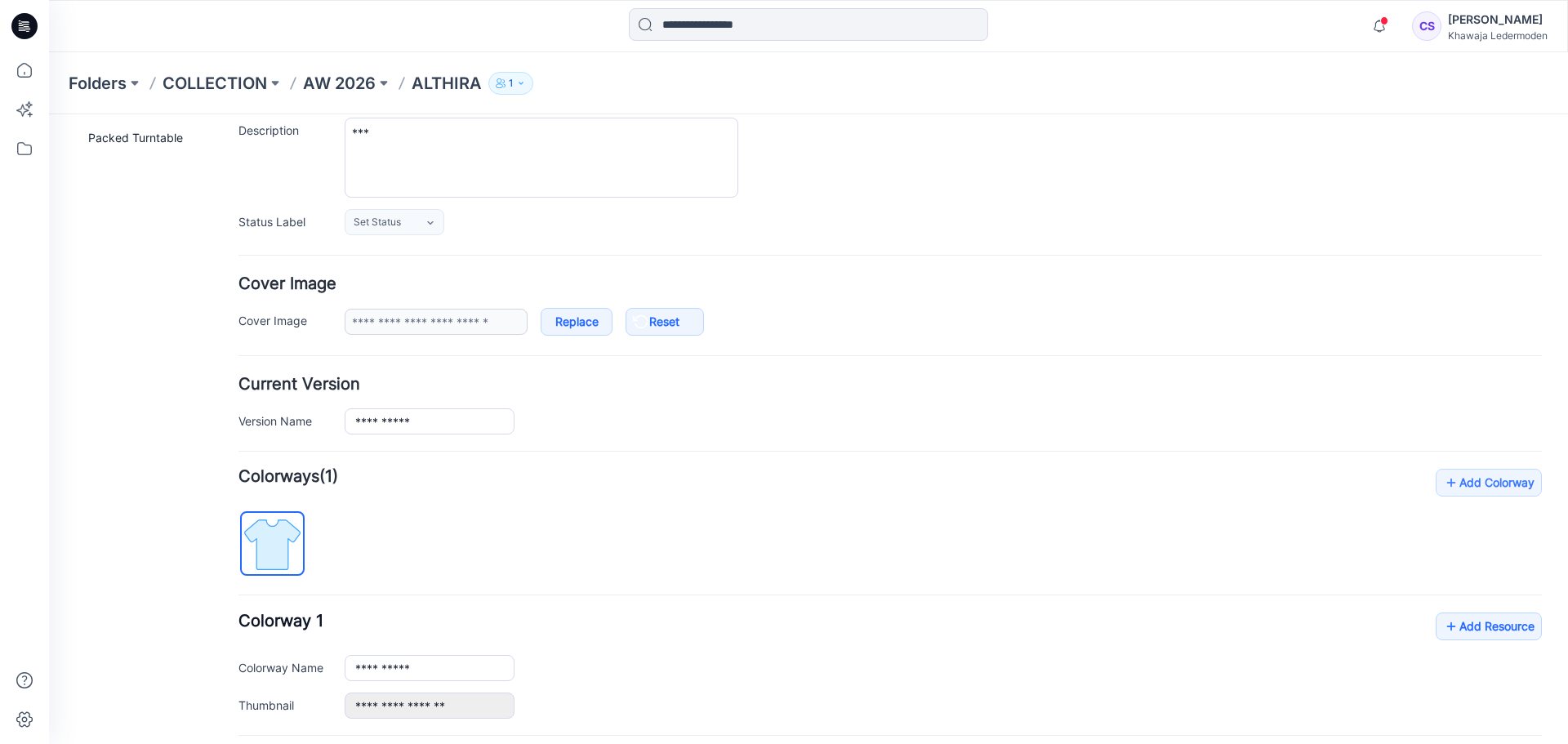
scroll to position [197, 0]
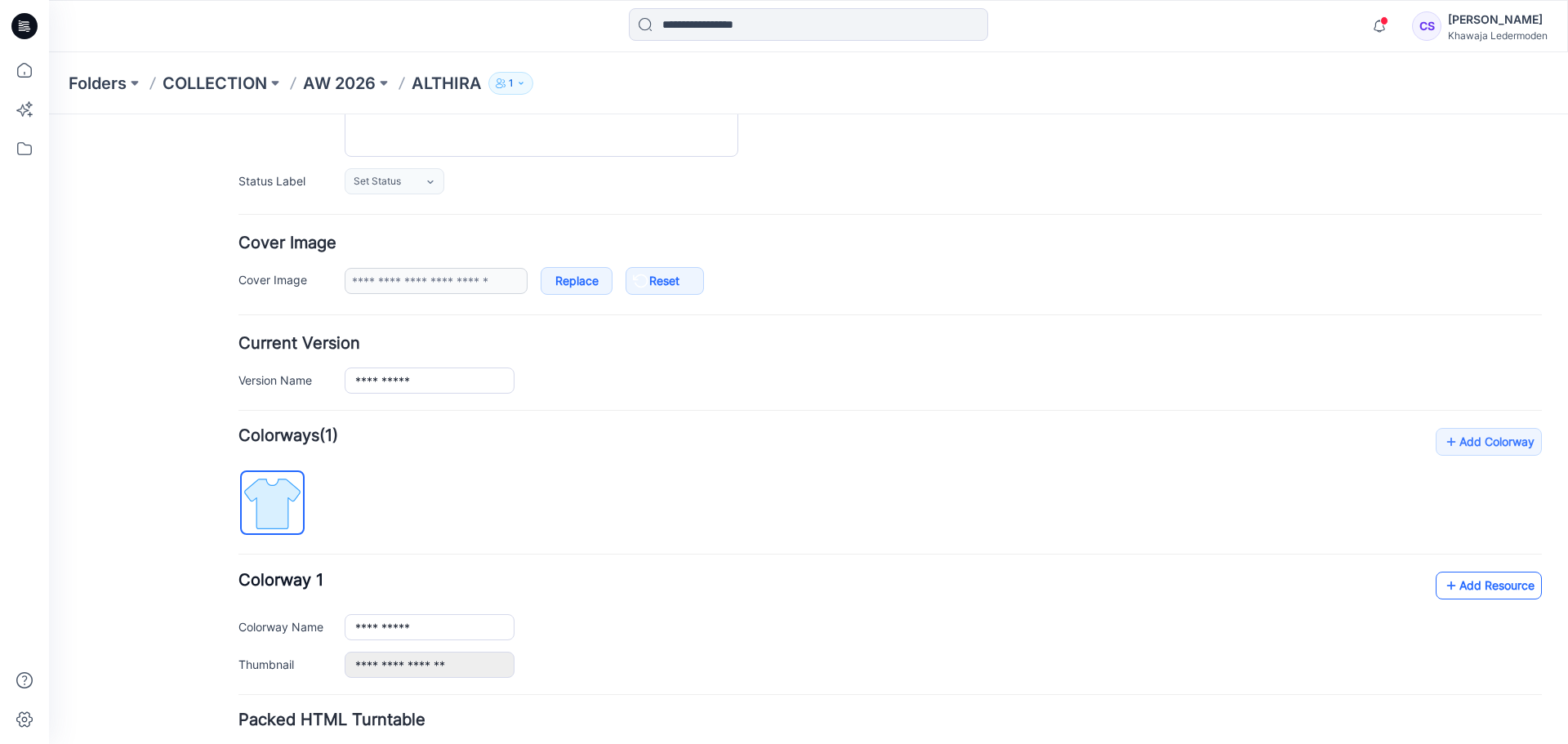
click at [1452, 596] on link "Add Resource" at bounding box center [1488, 586] width 106 height 28
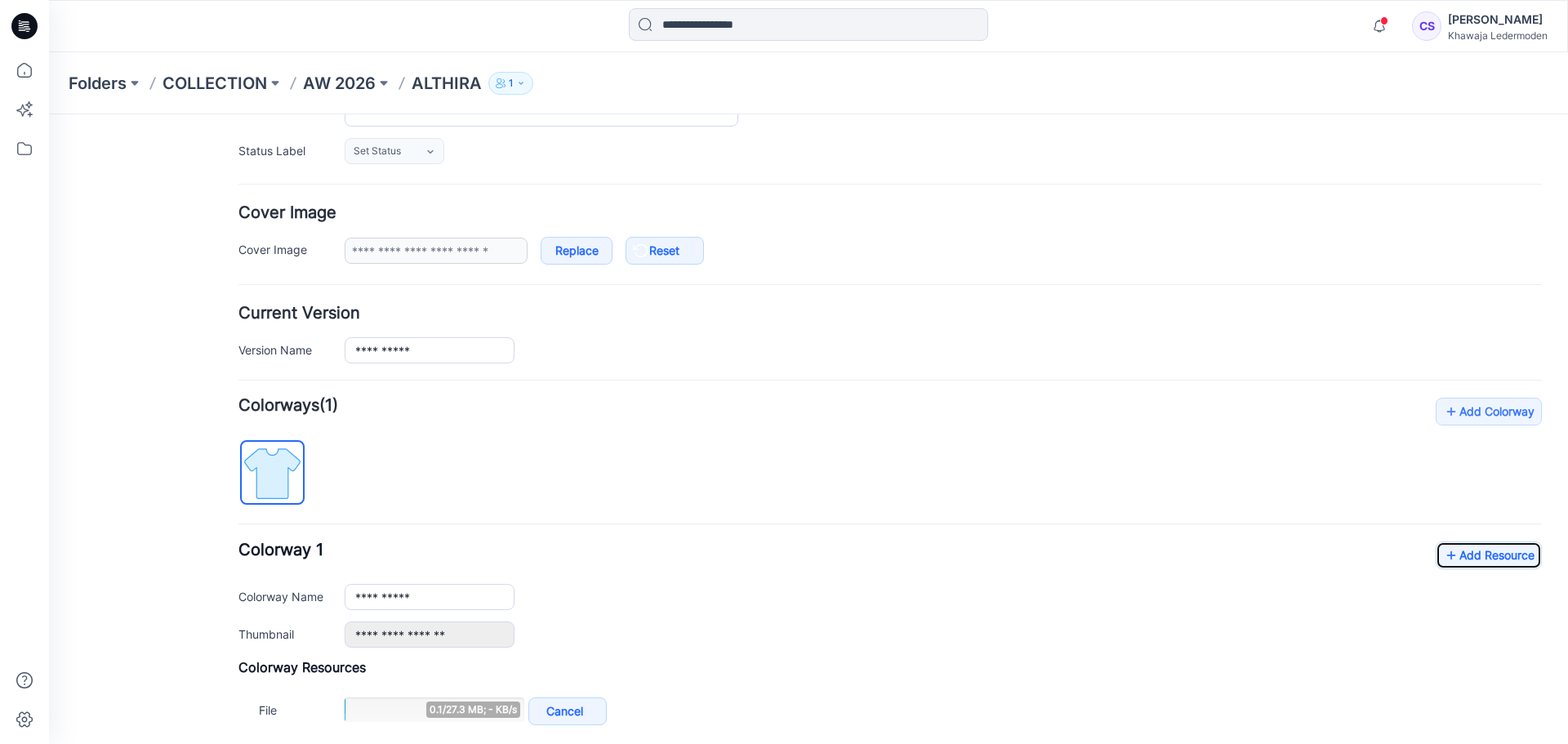
scroll to position [279, 0]
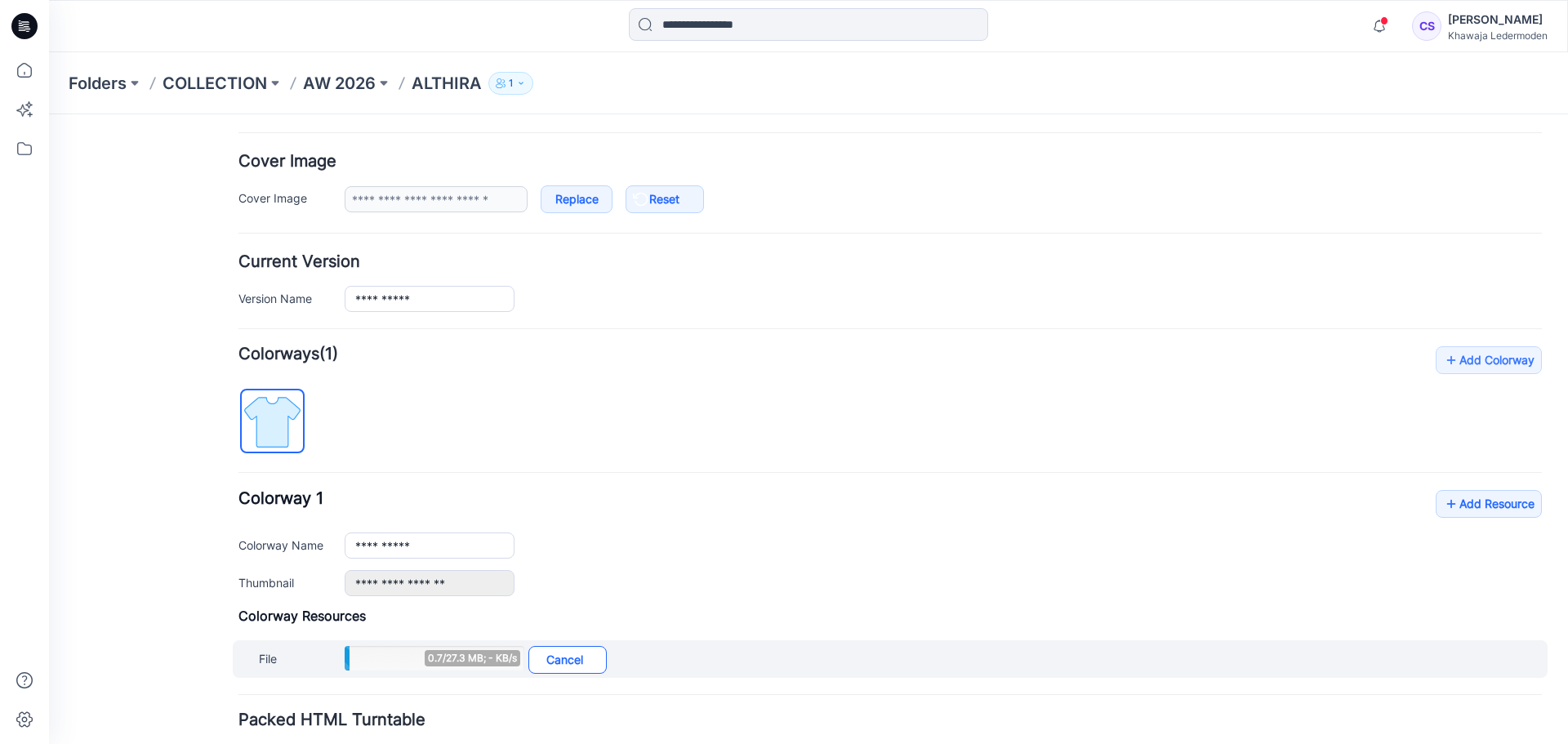
click at [587, 658] on link "Cancel" at bounding box center [567, 660] width 79 height 28
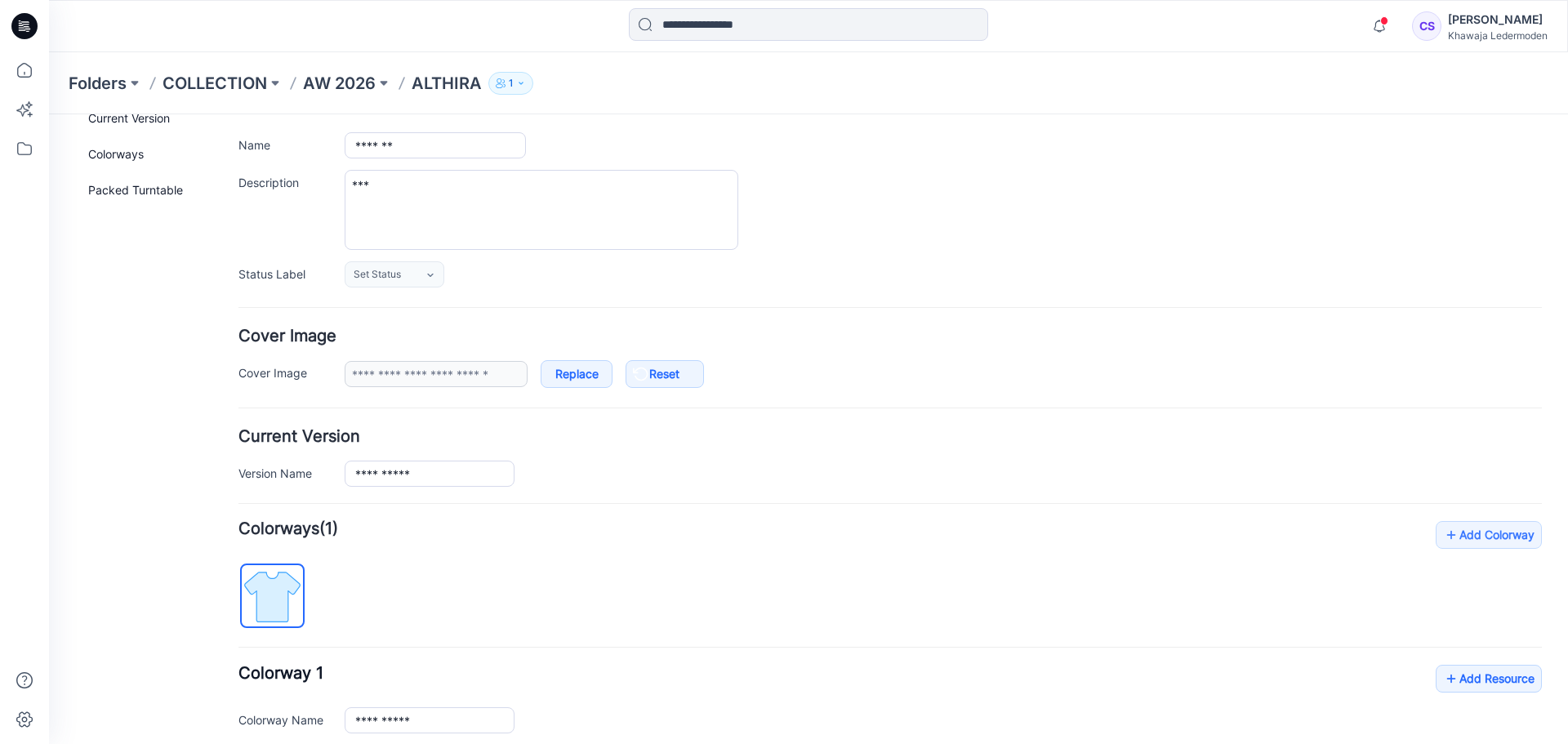
scroll to position [0, 0]
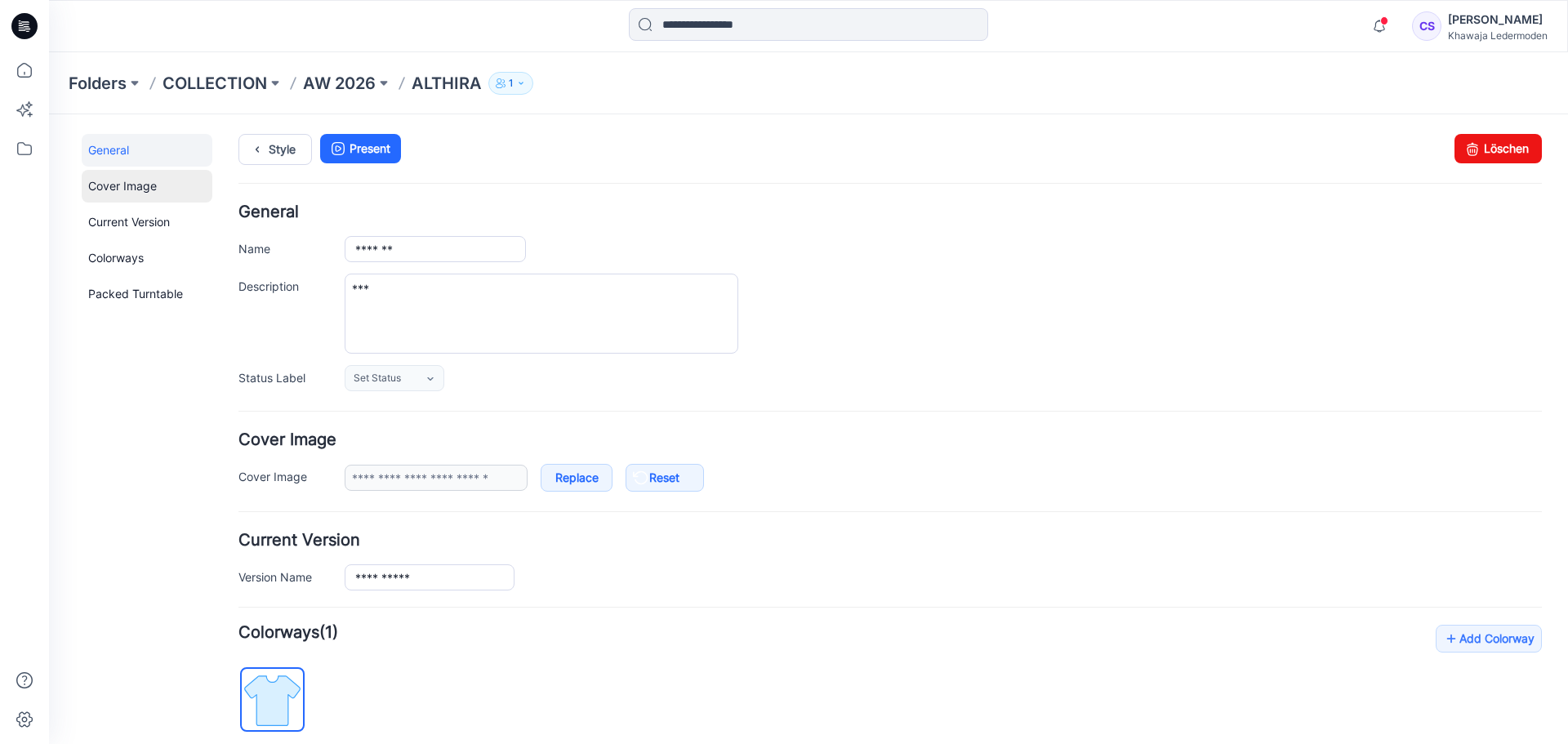
click at [171, 189] on link "Cover Image" at bounding box center [147, 186] width 130 height 33
click at [155, 231] on link "Current Version" at bounding box center [147, 222] width 130 height 33
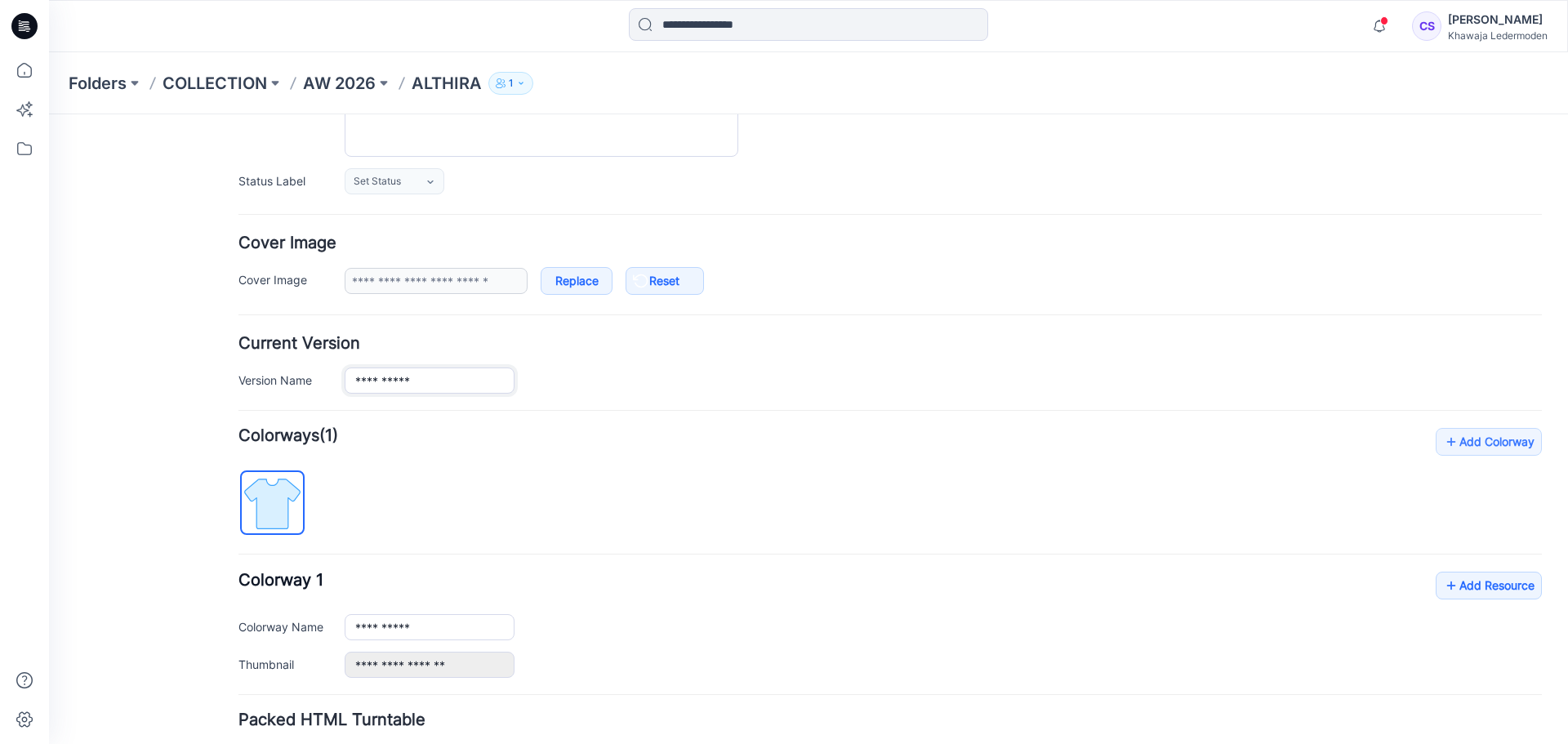
click at [414, 380] on input "**********" at bounding box center [429, 381] width 170 height 26
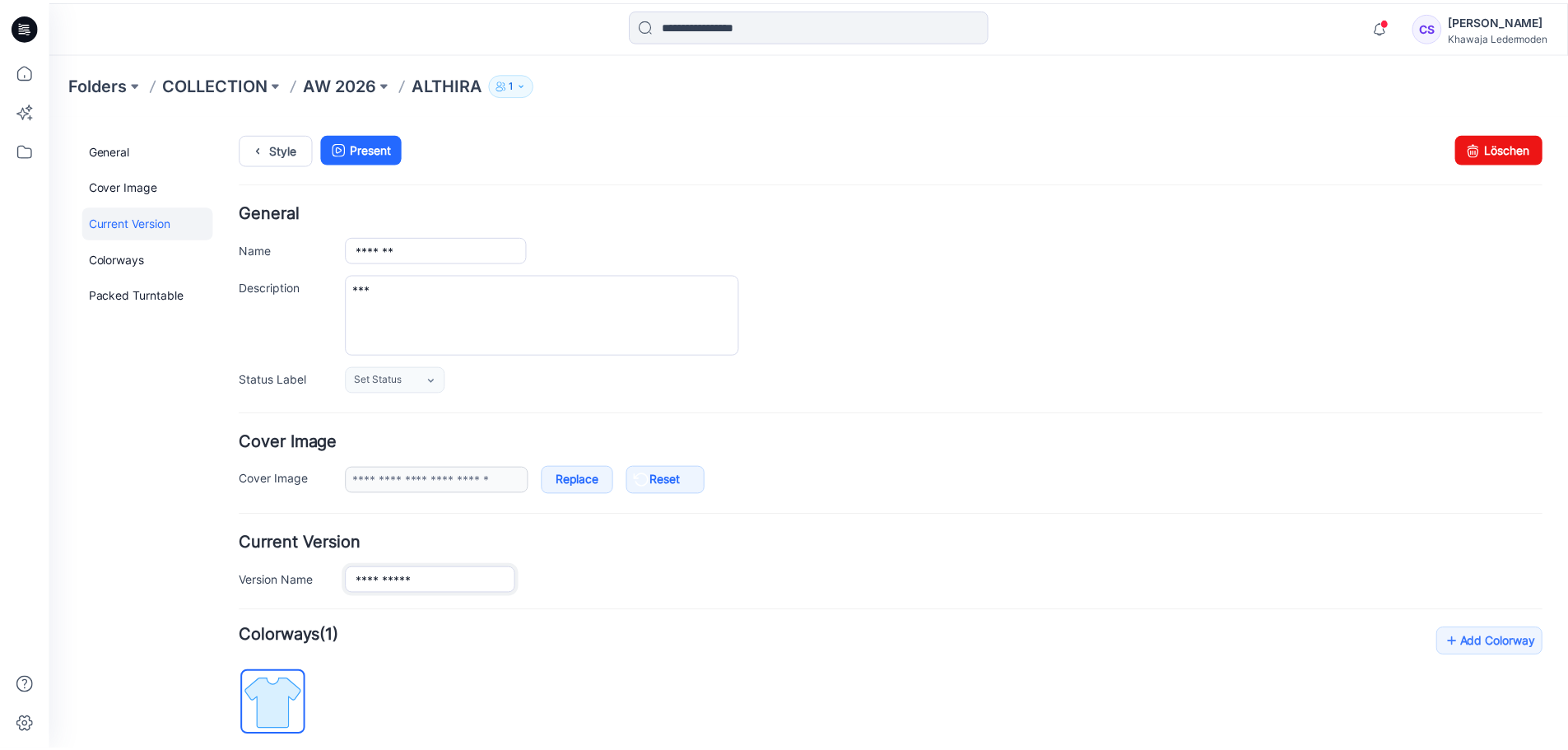
scroll to position [0, 0]
click at [446, 83] on p "ALTHIRA" at bounding box center [450, 84] width 71 height 23
click at [344, 88] on p "AW 2026" at bounding box center [342, 84] width 74 height 23
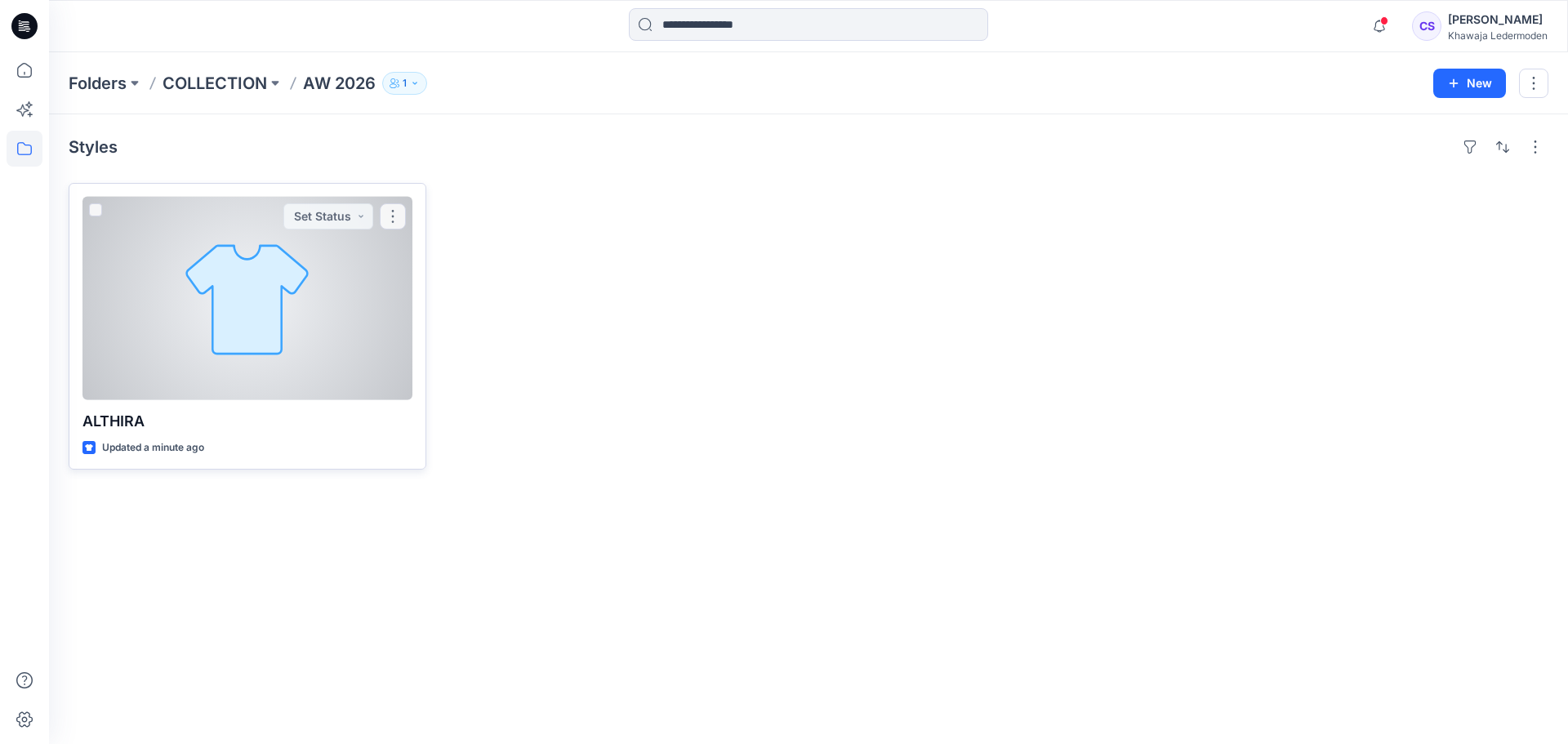
click at [352, 284] on div at bounding box center [248, 299] width 330 height 203
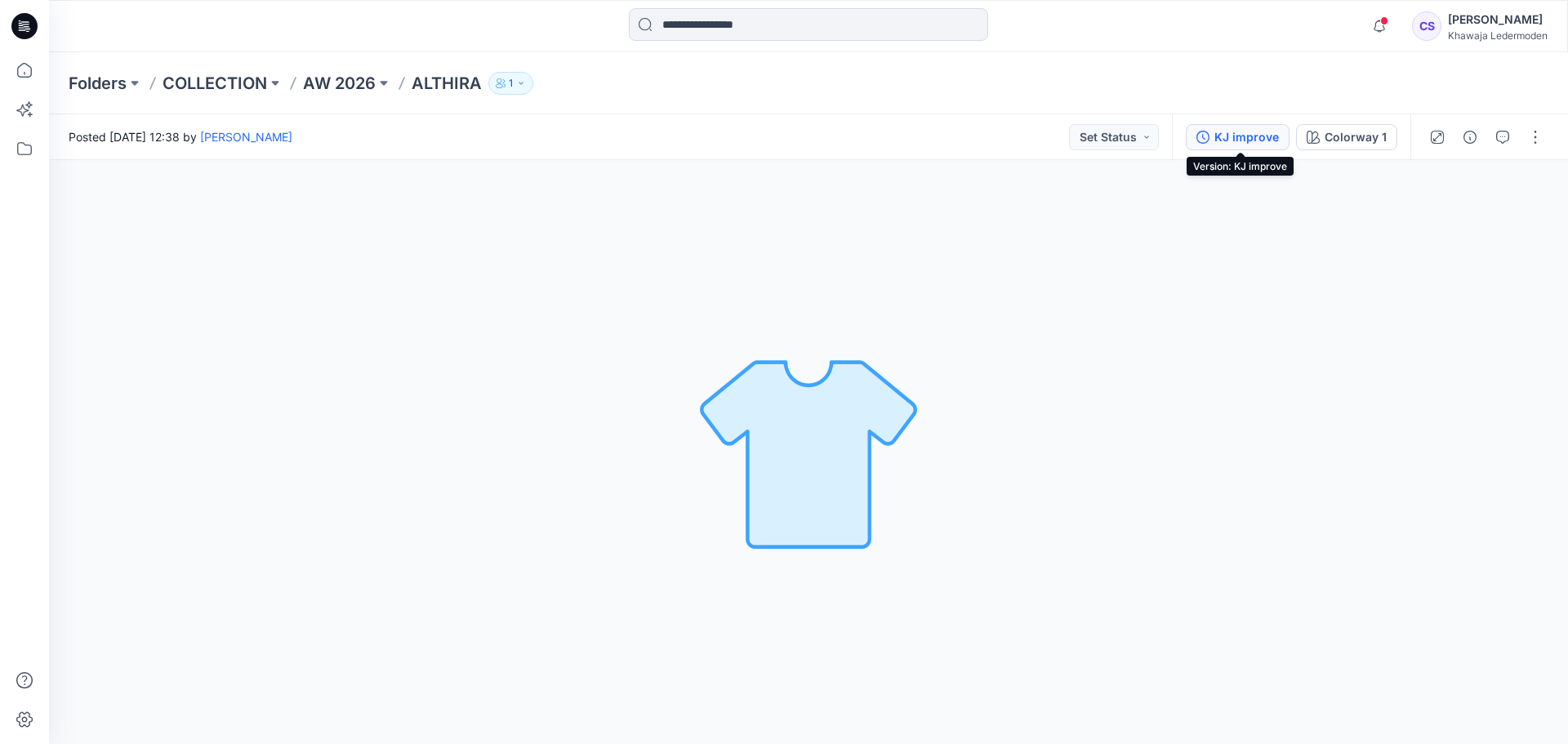
click at [1269, 138] on div "KJ improve" at bounding box center [1247, 137] width 65 height 18
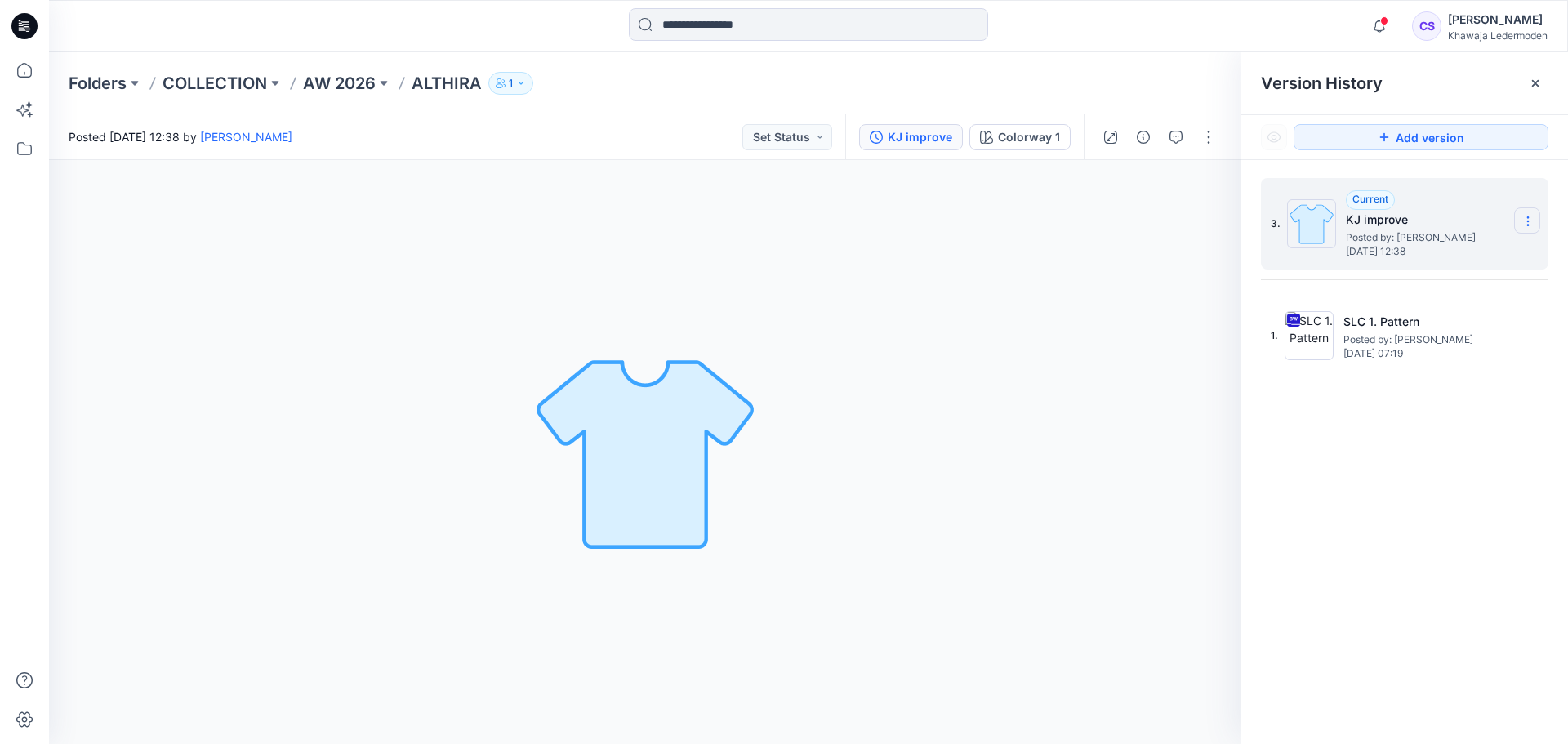
click at [1534, 216] on icon at bounding box center [1529, 221] width 13 height 13
click at [1446, 323] on span "Delete Version" at bounding box center [1415, 326] width 76 height 20
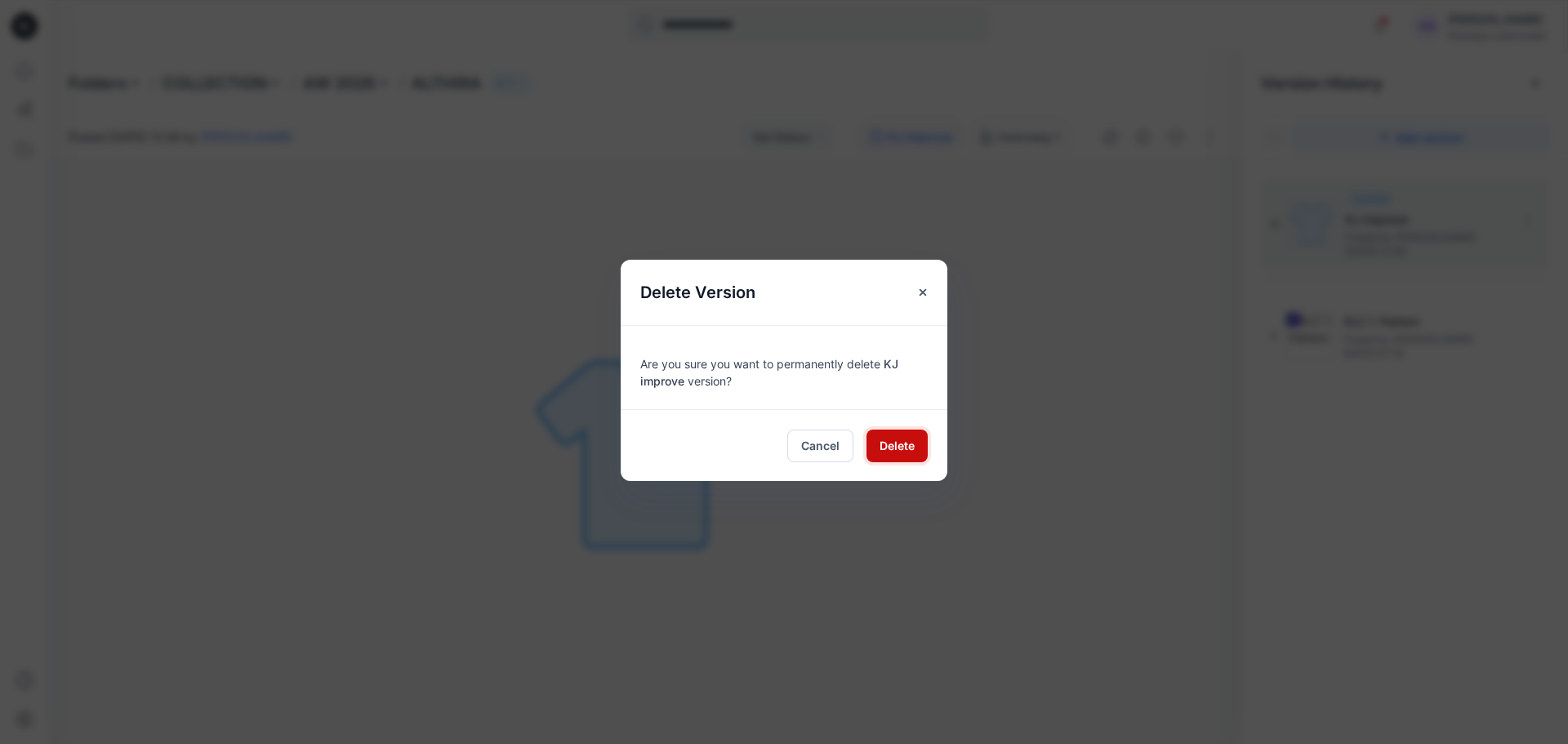
click at [885, 450] on span "Delete" at bounding box center [897, 445] width 35 height 17
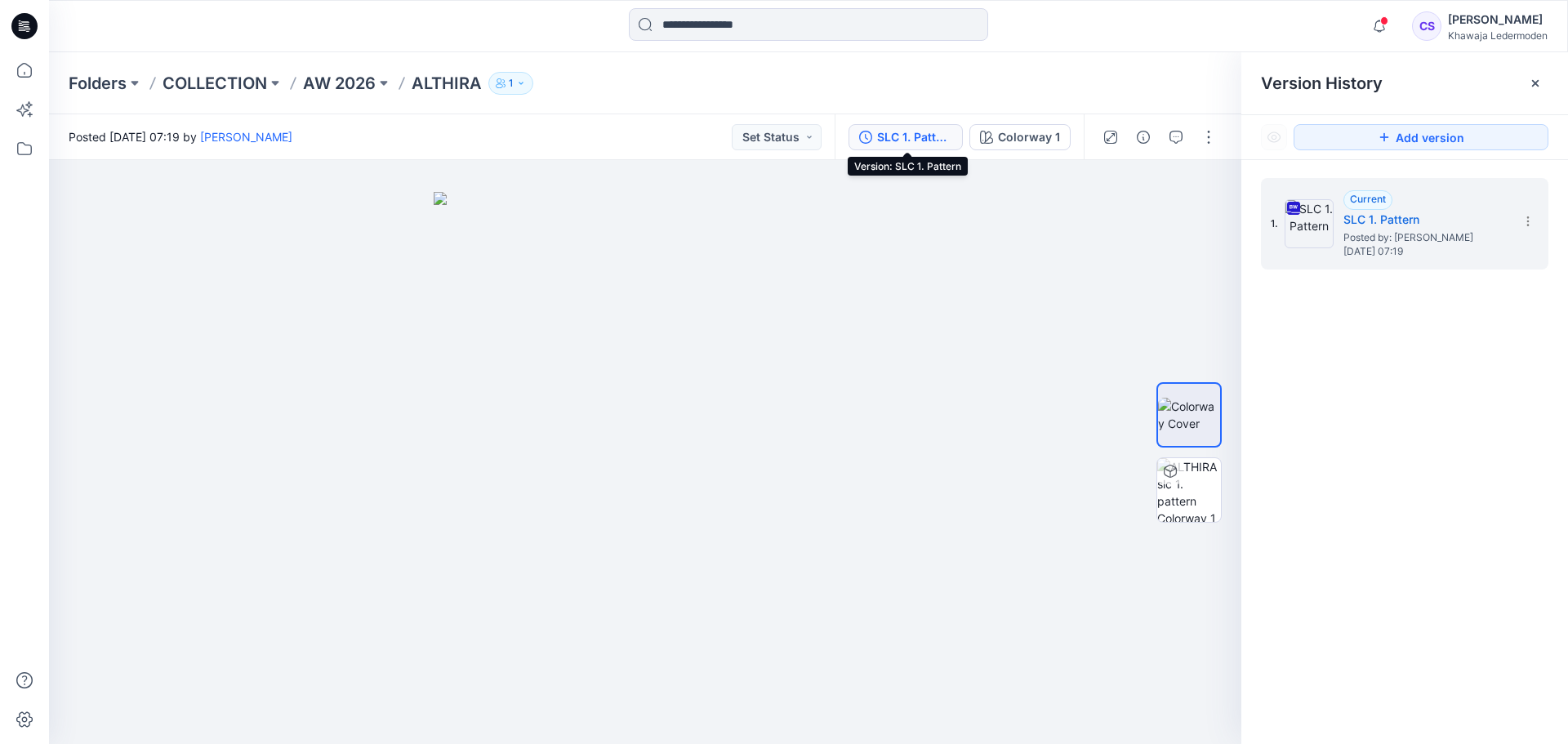
click at [891, 133] on div "SLC 1. Pattern" at bounding box center [915, 137] width 75 height 18
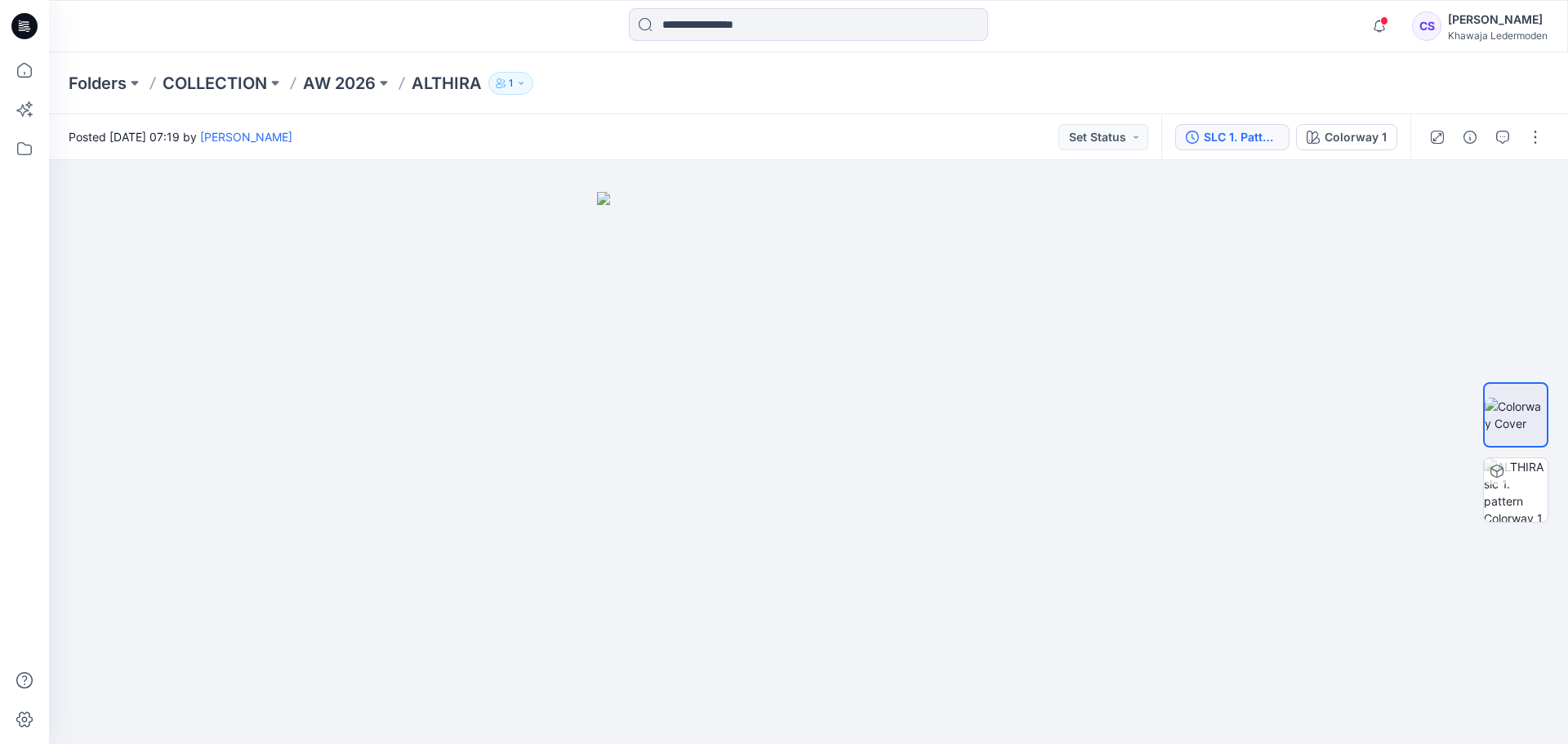
click at [891, 133] on div "Posted Wednesday, August 27, 2025 07:19 by Charlotte Steinert Set Status" at bounding box center [605, 136] width 1113 height 45
click at [1192, 125] on button "SLC 1. Pattern" at bounding box center [1232, 137] width 114 height 26
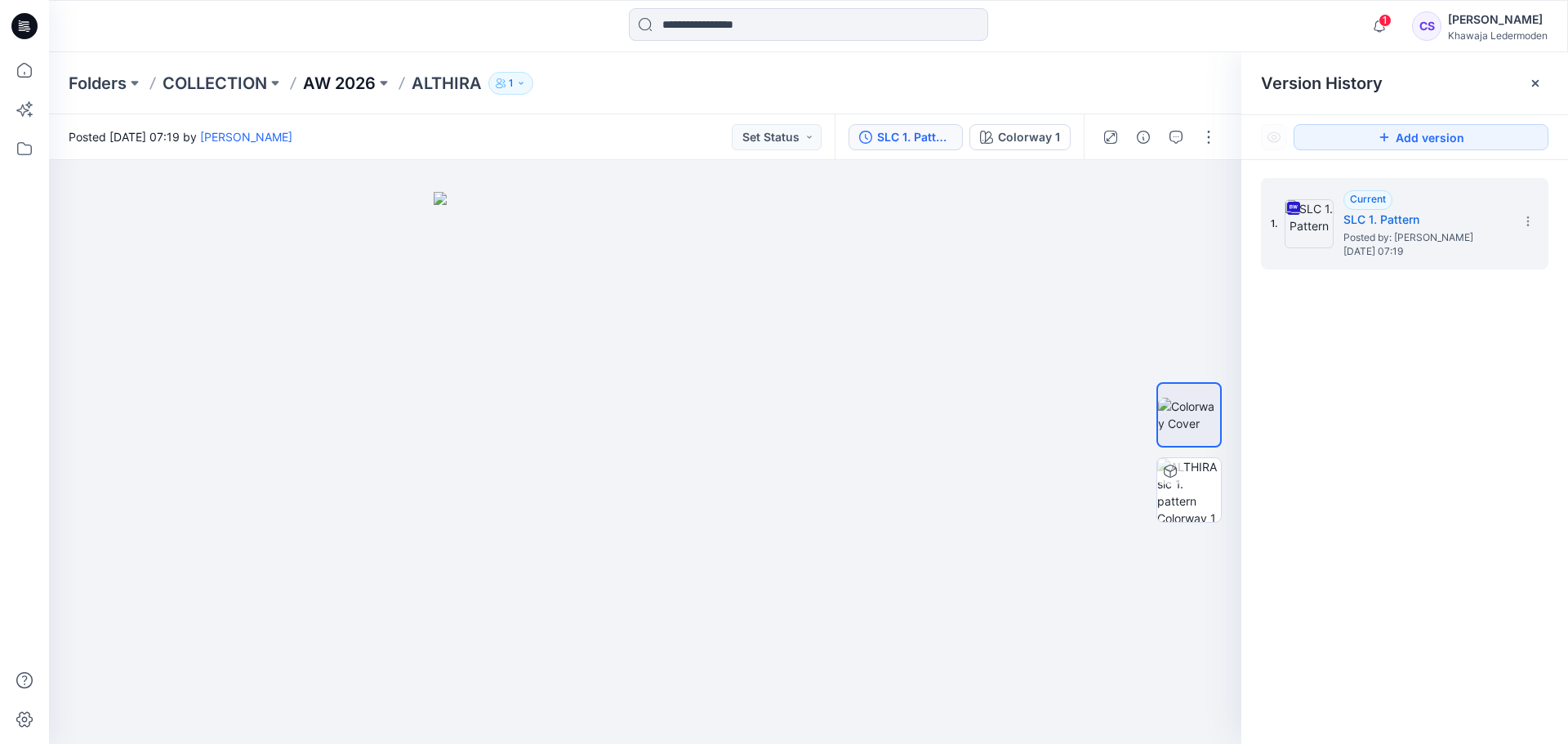
click at [342, 83] on p "AW 2026" at bounding box center [340, 84] width 73 height 23
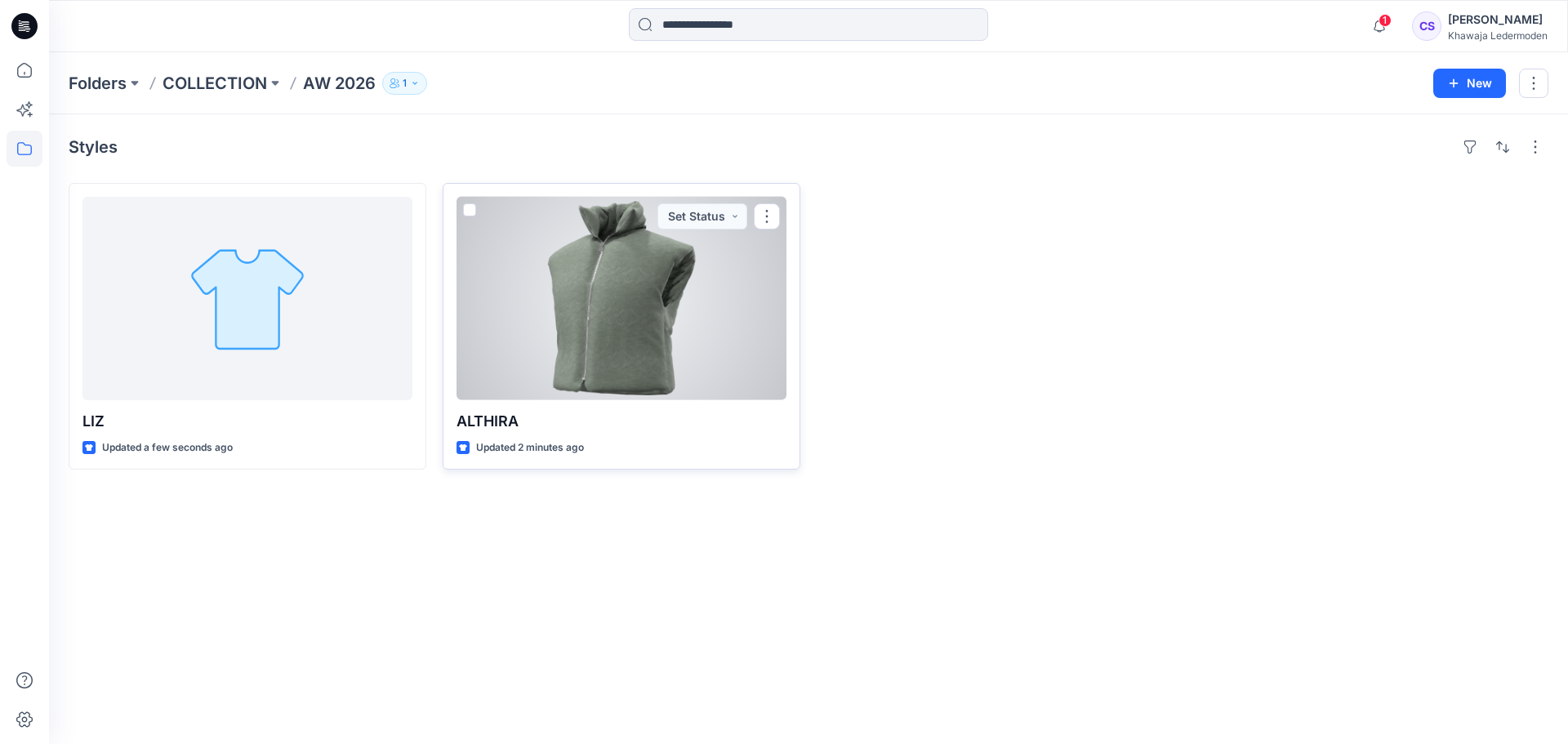
click at [570, 252] on div at bounding box center [622, 299] width 330 height 203
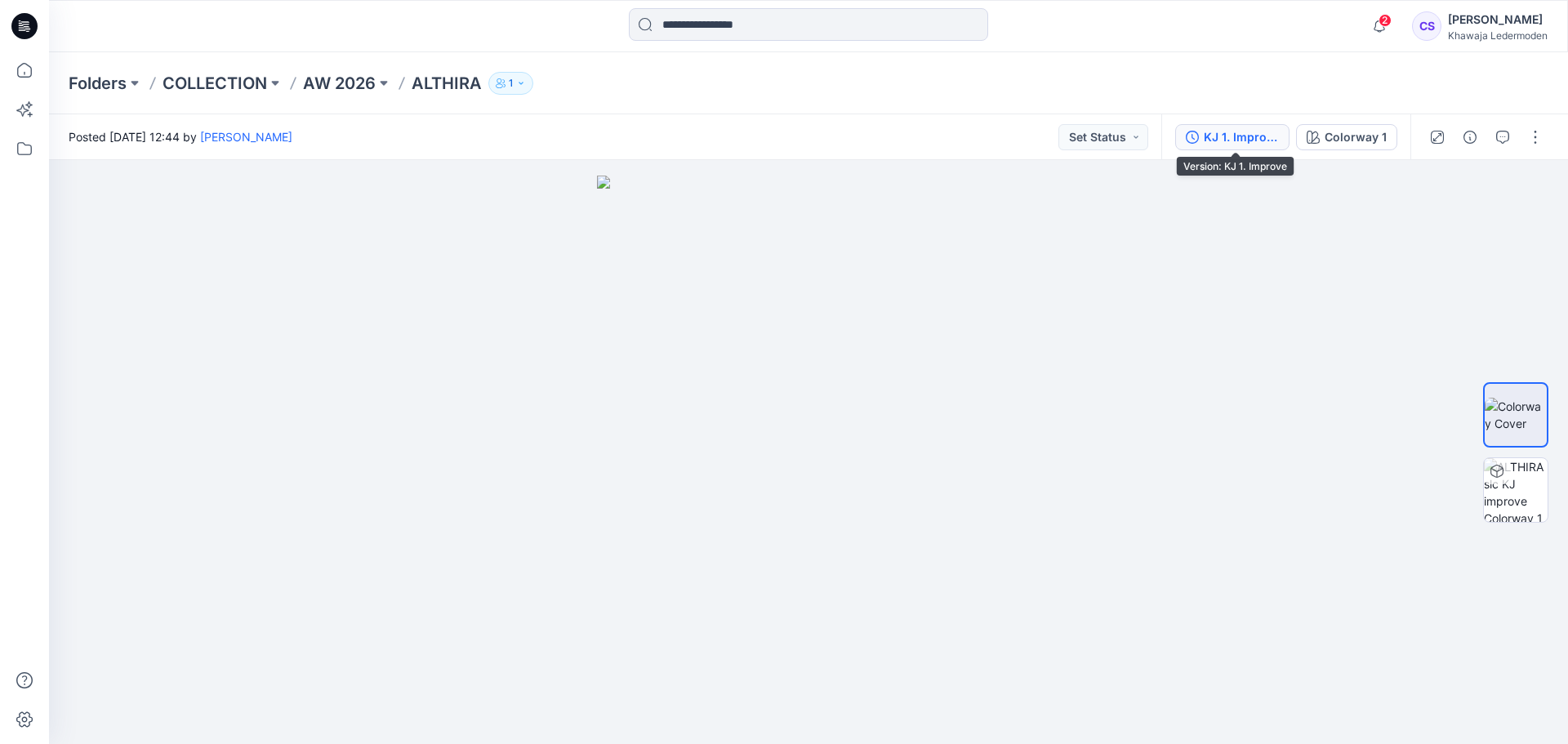
click at [1265, 140] on div "KJ 1. Improve" at bounding box center [1242, 137] width 75 height 18
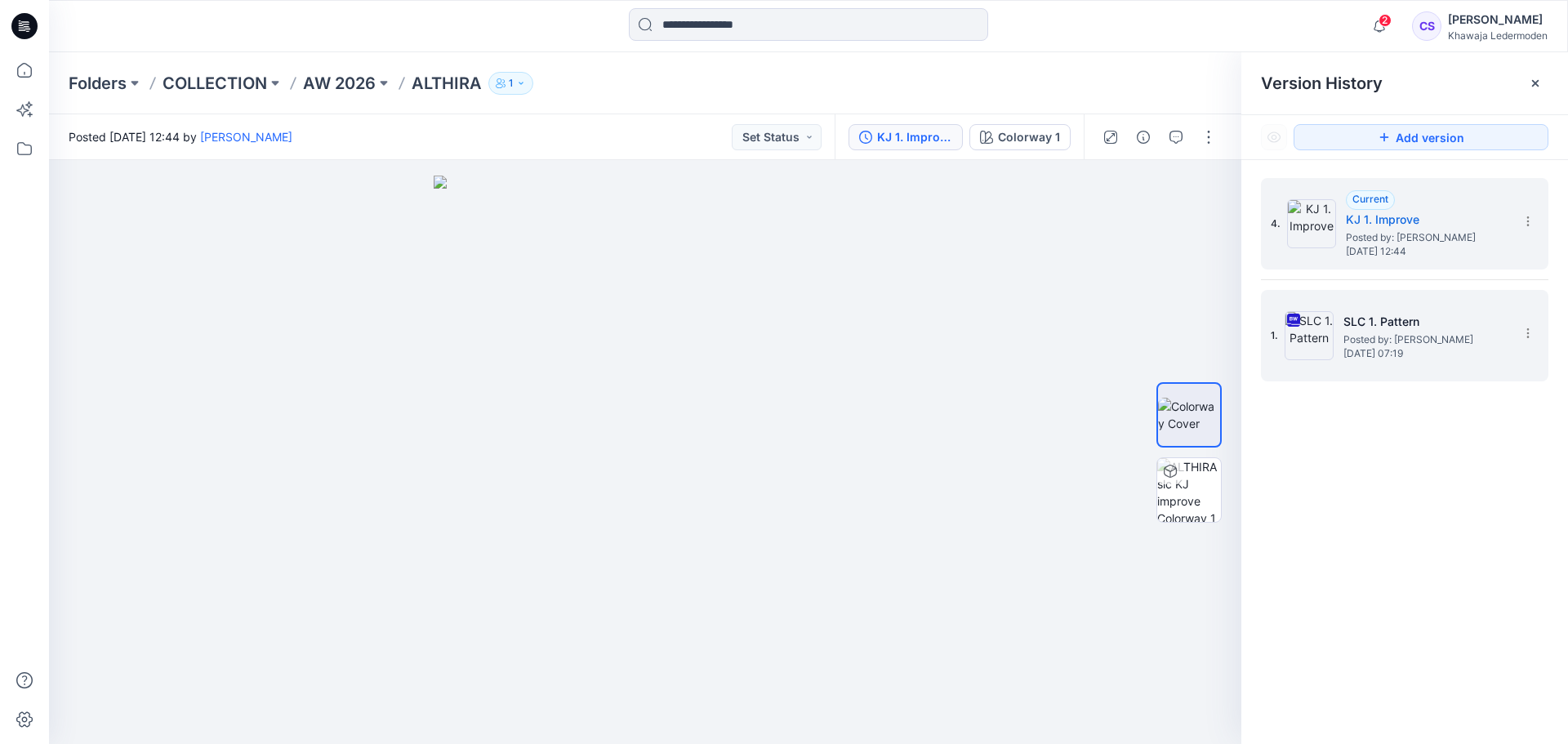
click at [1383, 340] on span "Posted by: Charlotte Steinert" at bounding box center [1424, 340] width 163 height 16
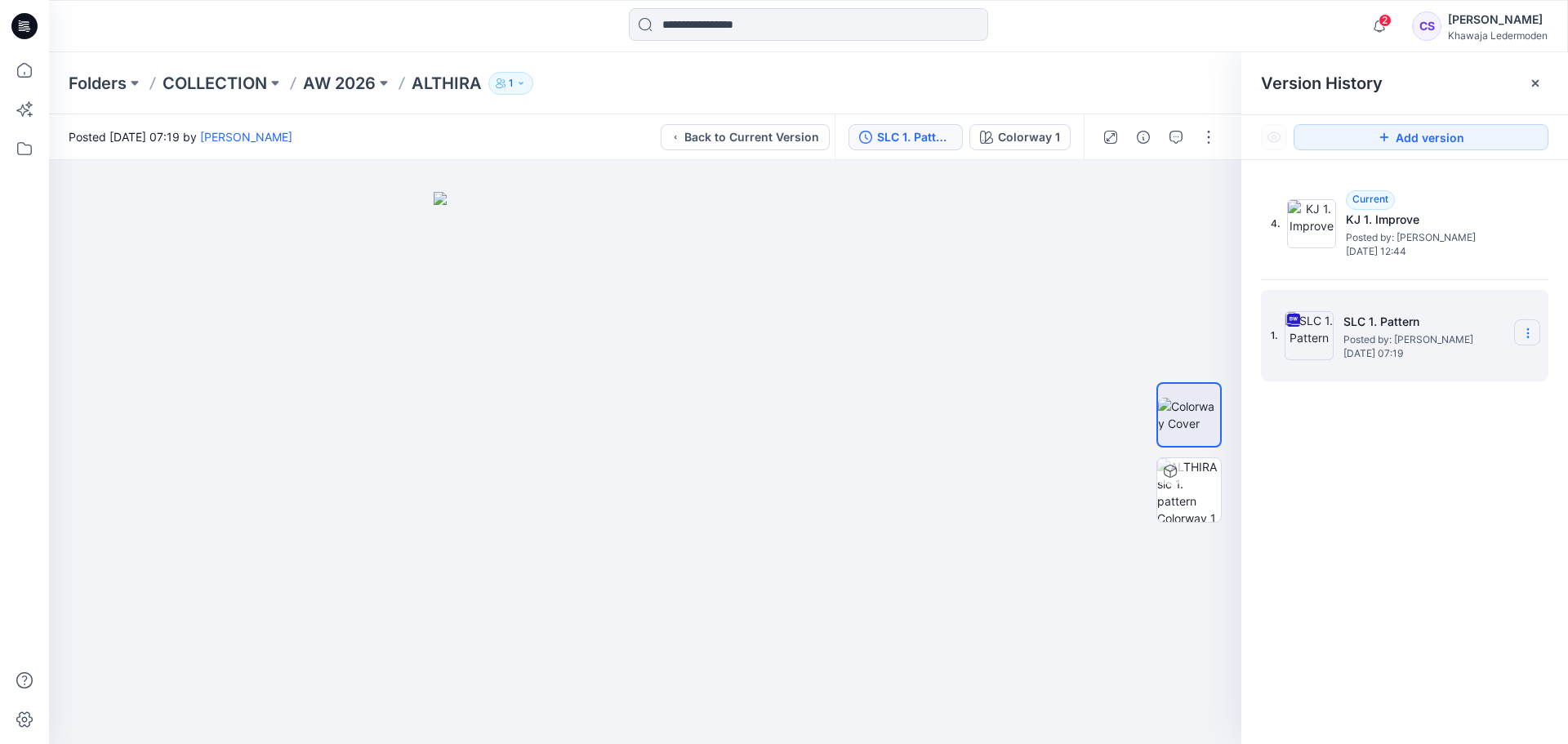
click at [1527, 333] on icon at bounding box center [1529, 333] width 13 height 13
click at [1437, 427] on span "Rename Version" at bounding box center [1420, 431] width 85 height 20
click at [1473, 327] on input "**********" at bounding box center [1447, 331] width 180 height 26
type input "**********"
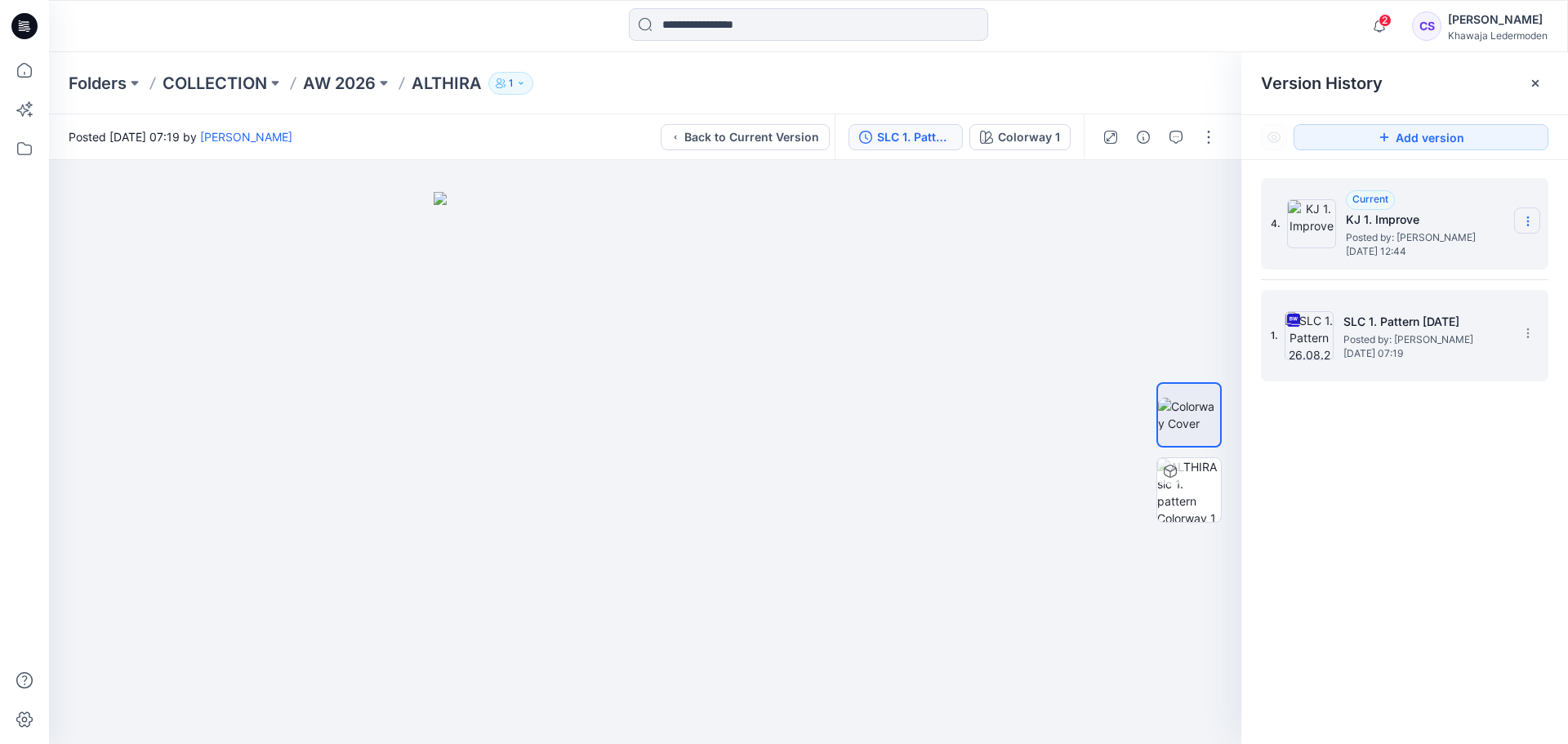
click at [1528, 222] on icon at bounding box center [1528, 221] width 1 height 1
click at [1464, 276] on div "Rename Version" at bounding box center [1440, 286] width 189 height 33
click at [1465, 220] on input "**********" at bounding box center [1447, 219] width 180 height 26
type input "**********"
click at [321, 79] on p "AW 2026" at bounding box center [340, 84] width 73 height 23
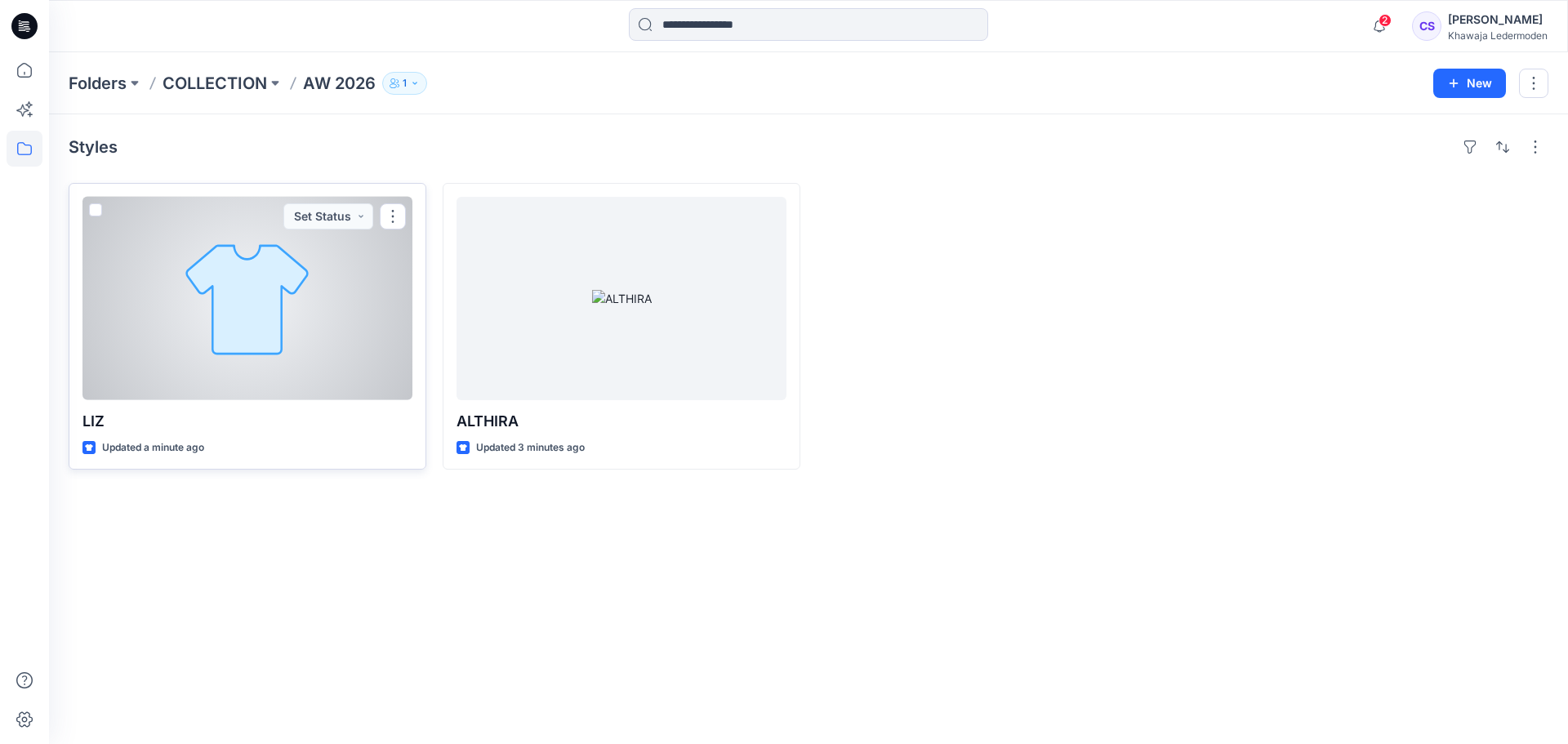
click at [230, 294] on div at bounding box center [248, 299] width 330 height 203
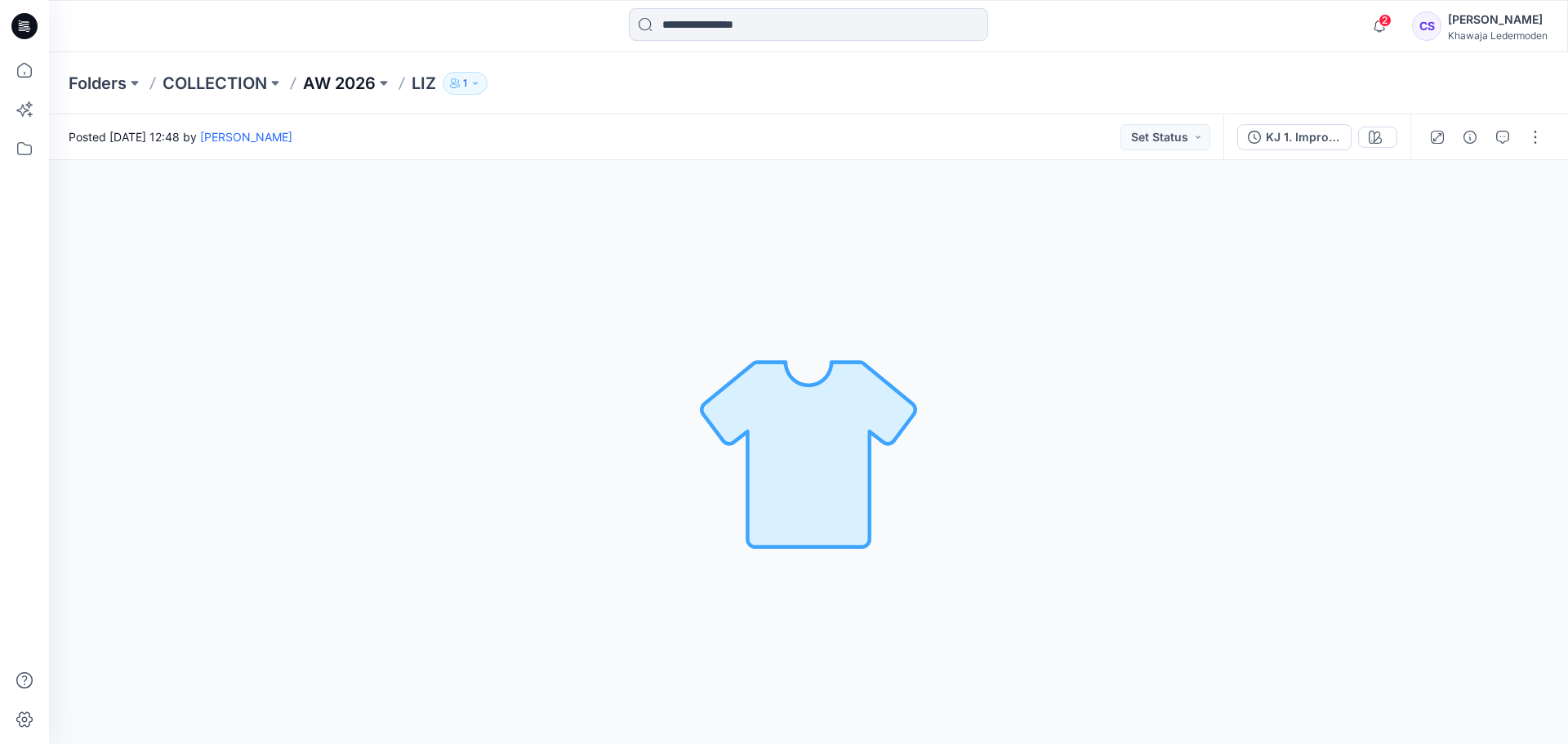
click at [341, 78] on p "AW 2026" at bounding box center [340, 84] width 73 height 23
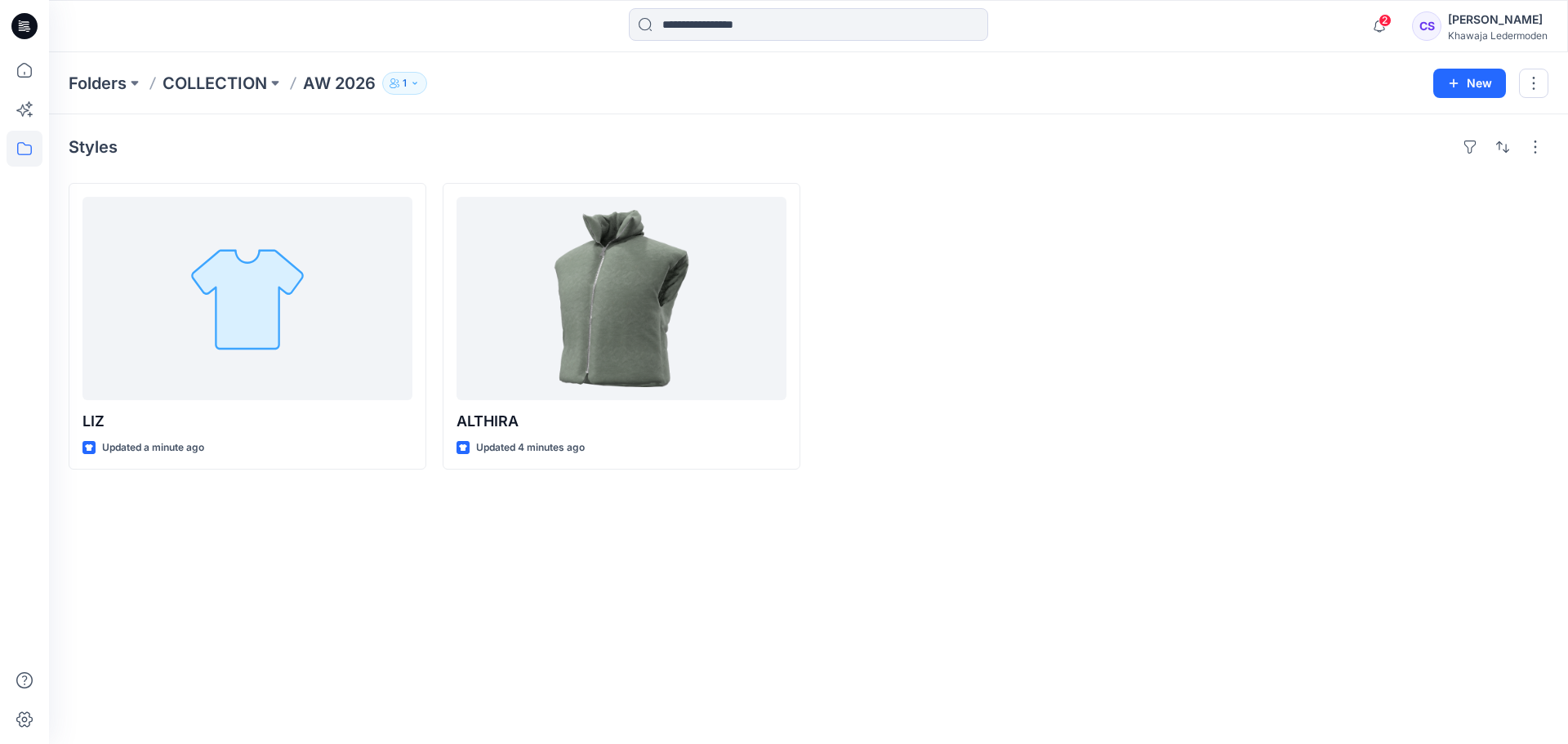
click at [403, 76] on button "1" at bounding box center [404, 84] width 45 height 23
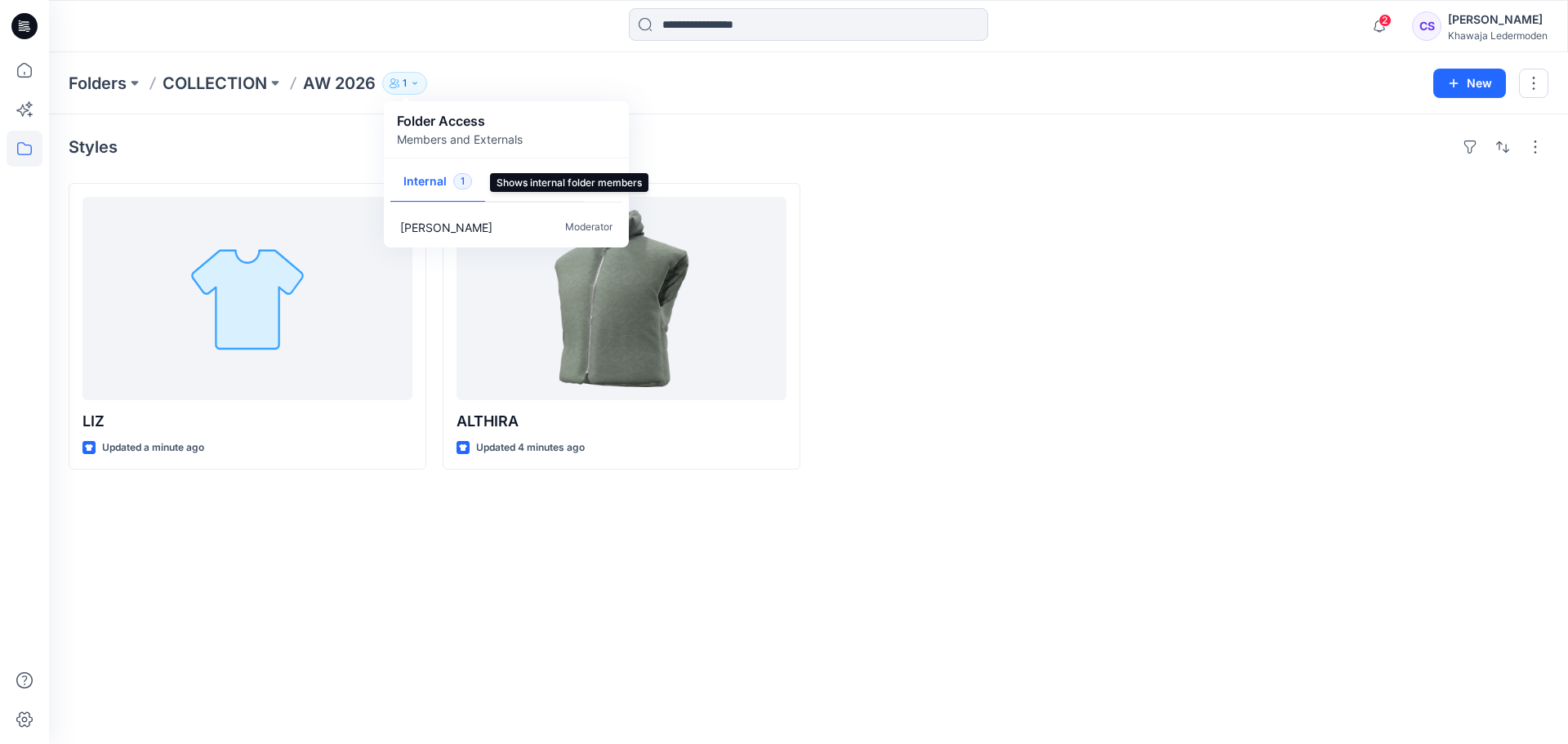
click at [444, 187] on button "Internal 1" at bounding box center [438, 182] width 95 height 42
click at [444, 129] on p "Folder Access" at bounding box center [459, 121] width 125 height 20
click at [1537, 92] on button "button" at bounding box center [1534, 84] width 30 height 30
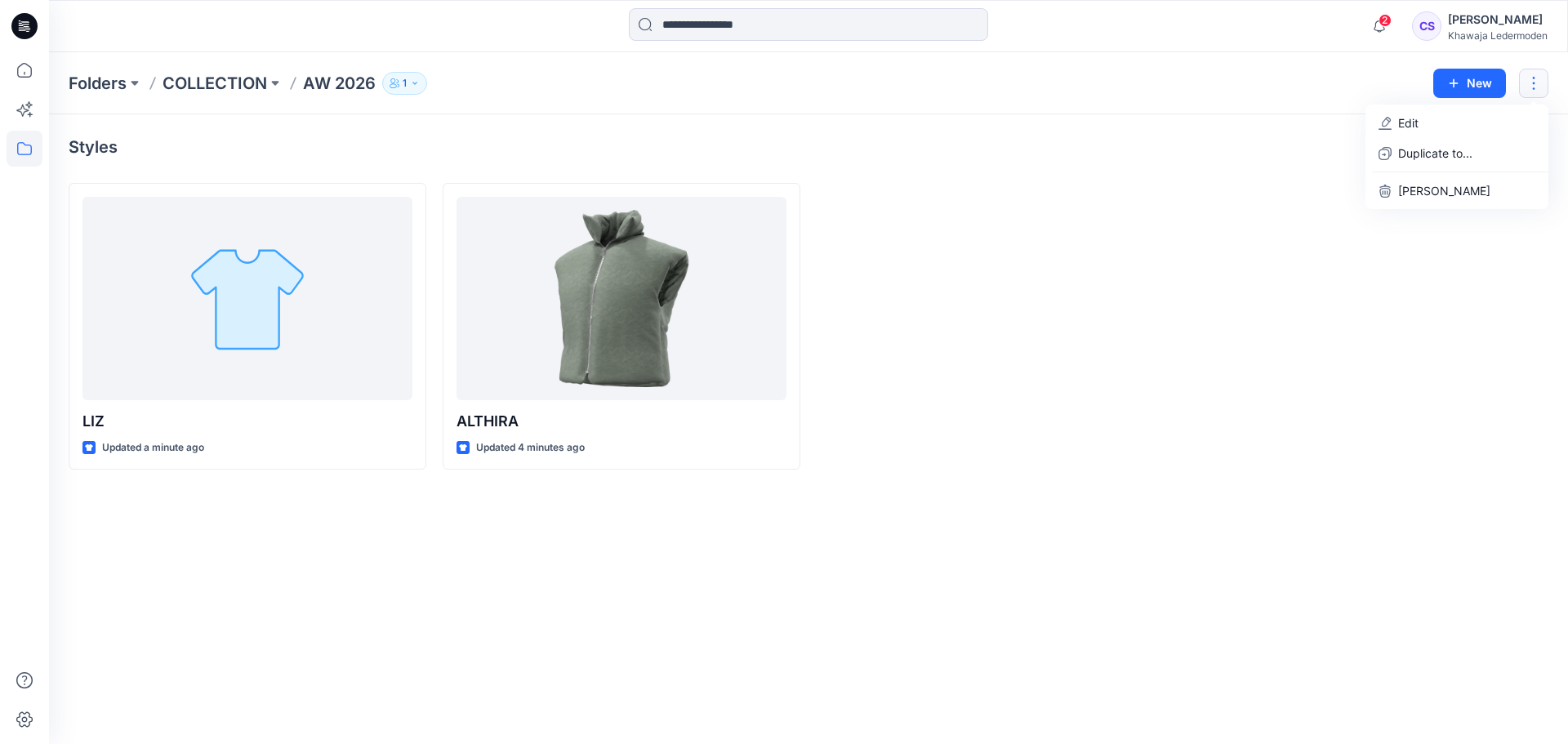
drag, startPoint x: 1335, startPoint y: 266, endPoint x: 1347, endPoint y: 244, distance: 25.1
click at [1337, 262] on div at bounding box center [1370, 326] width 358 height 287
click at [1537, 144] on button "button" at bounding box center [1536, 147] width 26 height 26
click at [222, 85] on p "COLLECTION" at bounding box center [214, 84] width 104 height 23
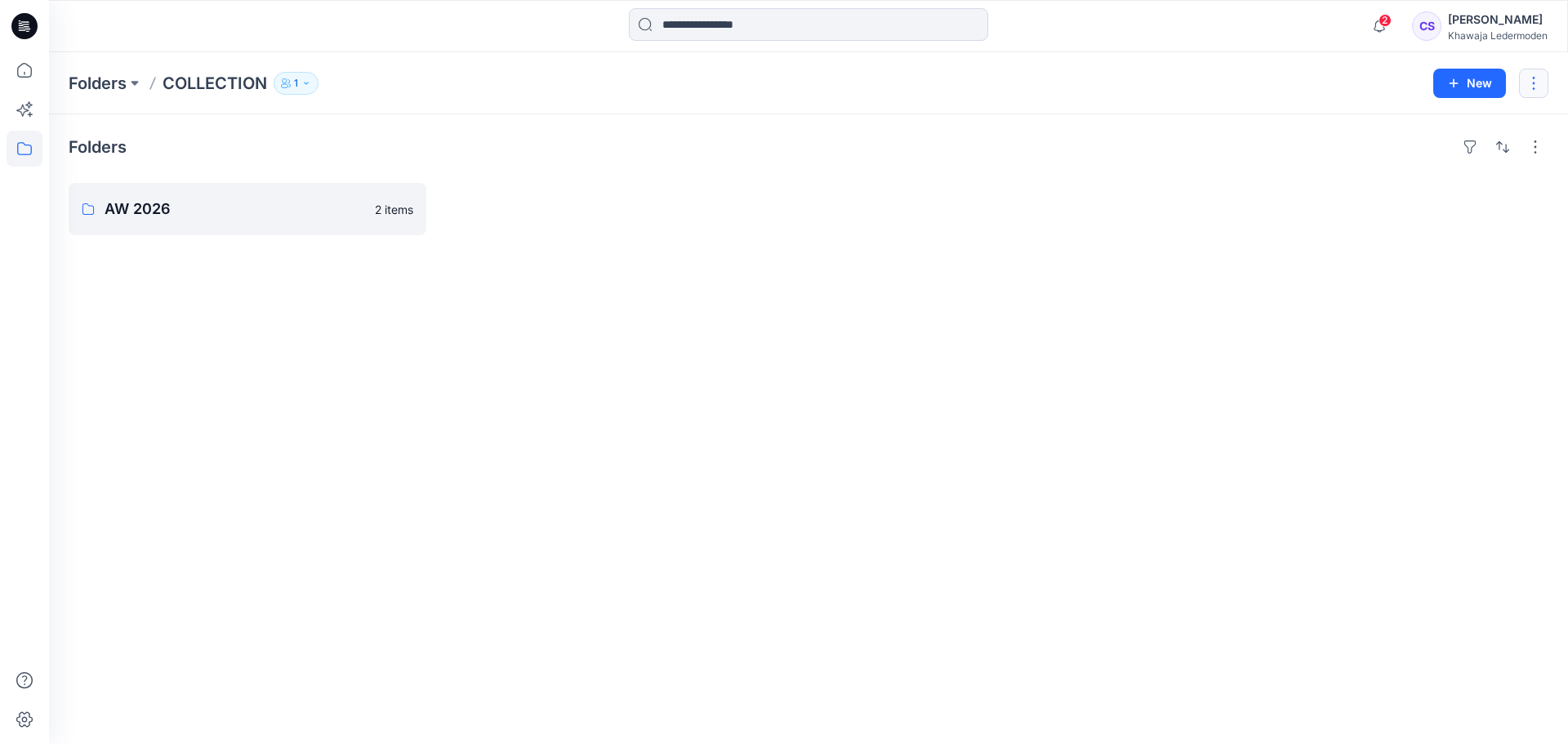
click at [1547, 83] on button "button" at bounding box center [1534, 84] width 30 height 30
click at [1470, 188] on p "Manage Users" at bounding box center [1437, 183] width 77 height 17
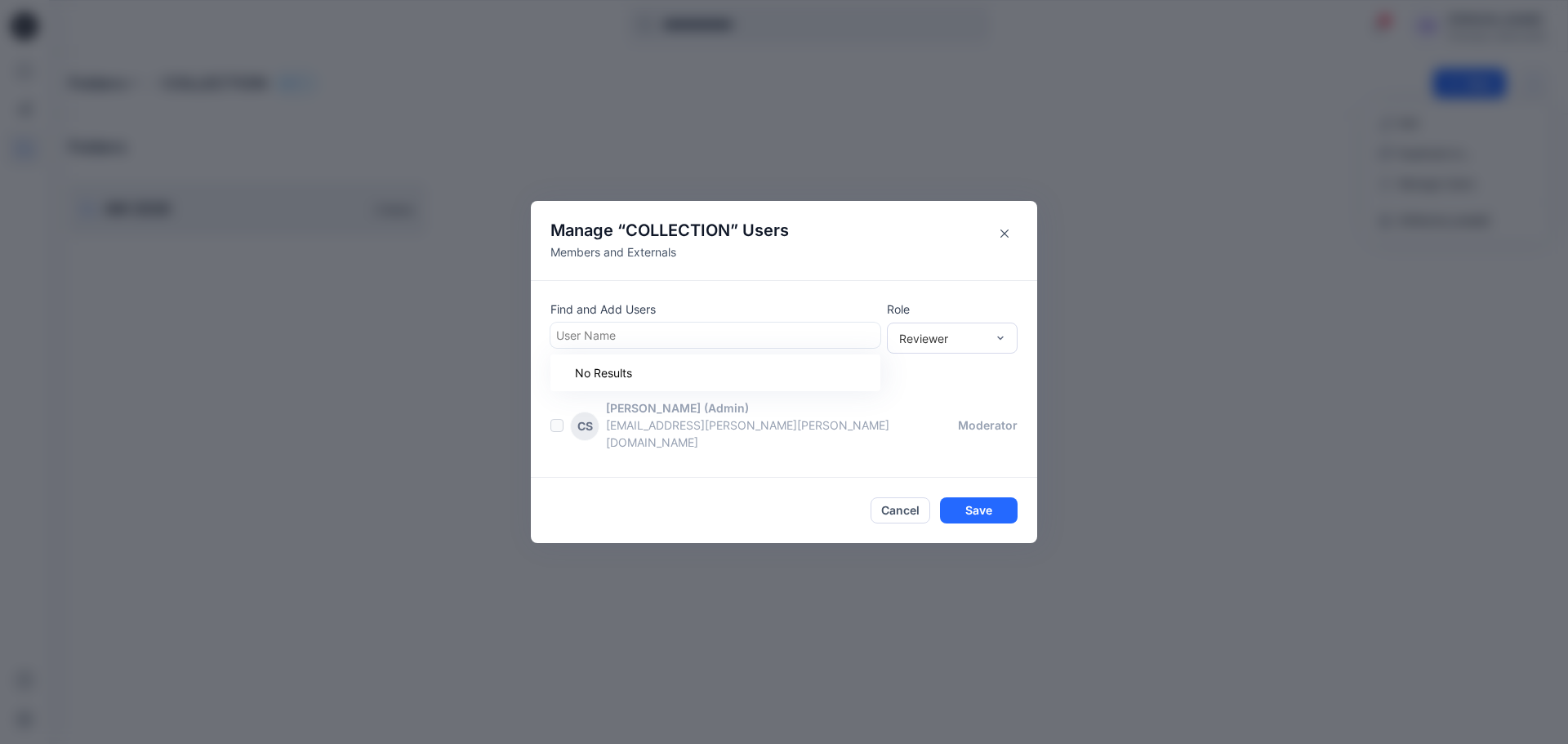
click at [737, 345] on div at bounding box center [715, 335] width 318 height 21
type input "**"
click at [661, 386] on div "NR Noemi Russo" at bounding box center [715, 376] width 310 height 23
click at [950, 346] on div "Reviewer" at bounding box center [943, 337] width 87 height 17
click at [962, 427] on div "Moderator" at bounding box center [952, 427] width 124 height 29
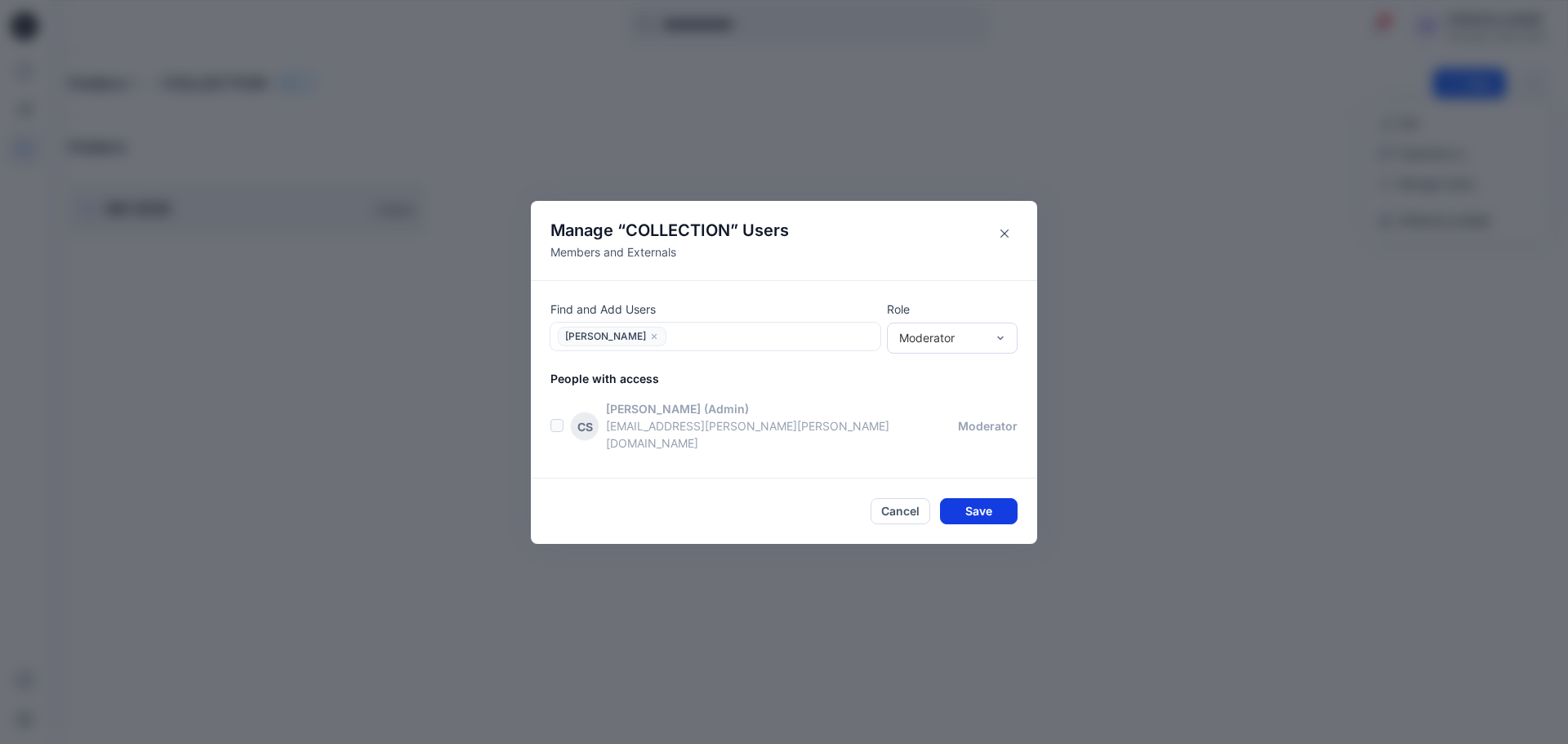
click at [1001, 505] on button "Save" at bounding box center [978, 512] width 78 height 26
click at [990, 504] on button "Save" at bounding box center [978, 512] width 78 height 26
click at [969, 346] on div "Moderator" at bounding box center [943, 337] width 87 height 17
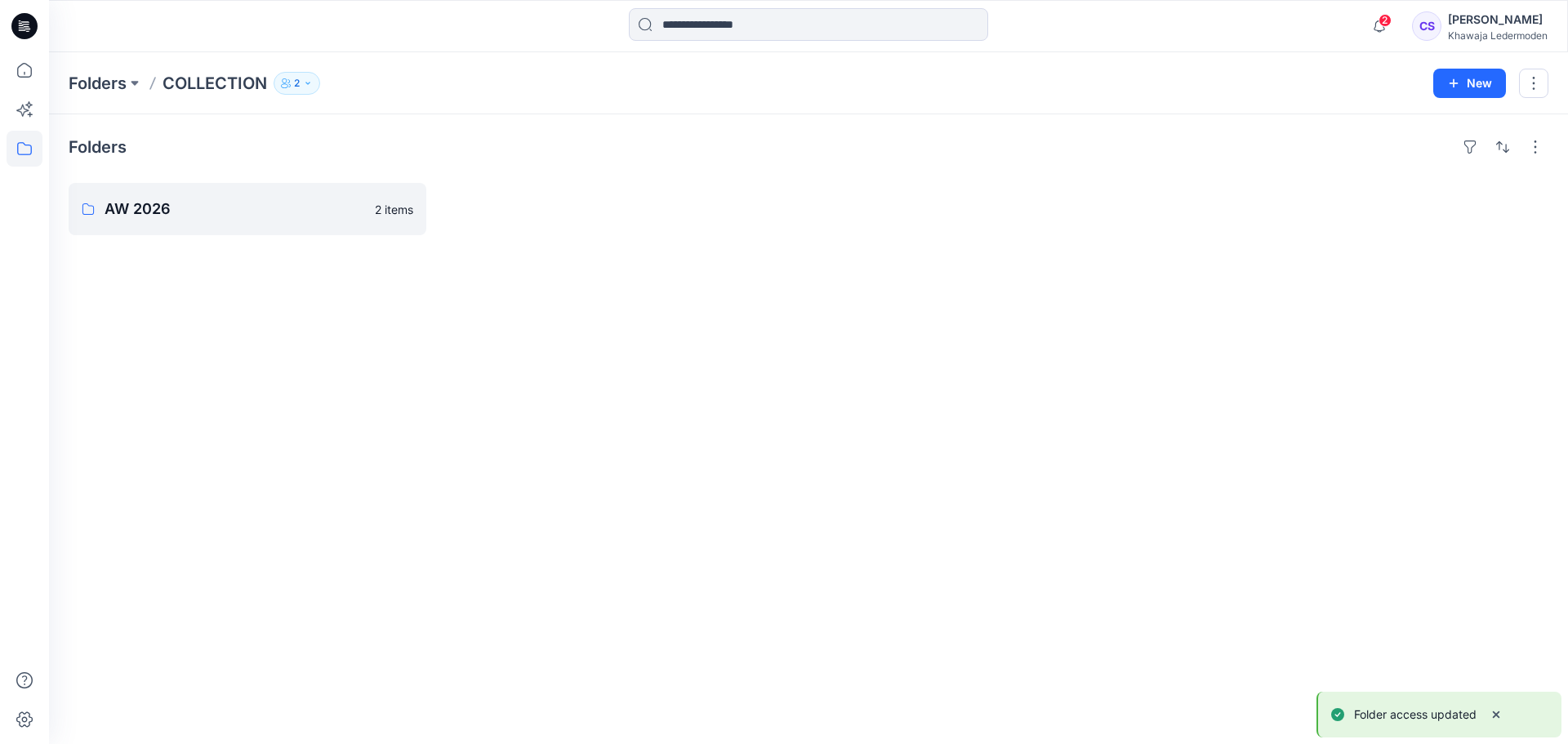
click at [293, 92] on button "2" at bounding box center [297, 84] width 47 height 23
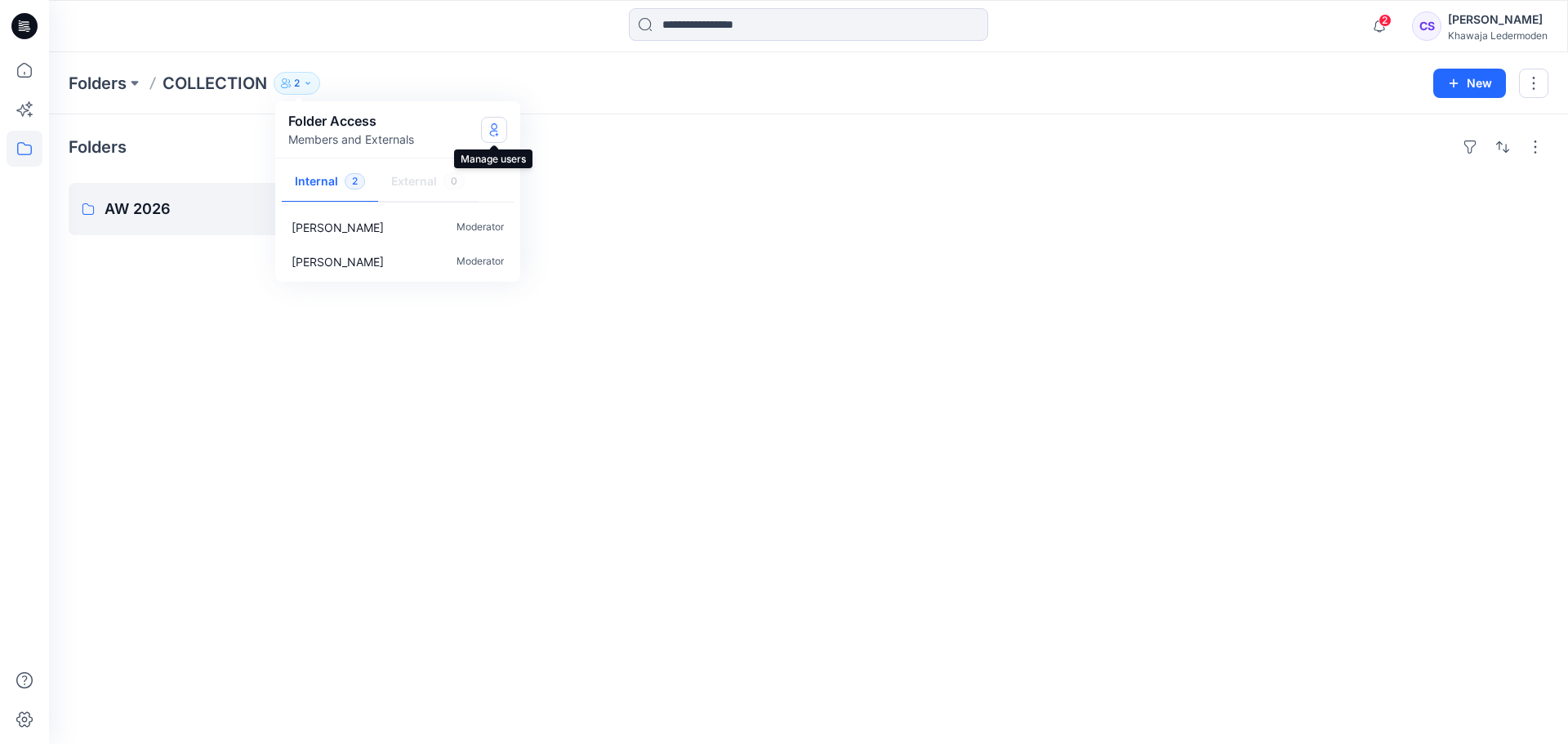
click at [492, 132] on icon "Manage Users" at bounding box center [495, 130] width 13 height 13
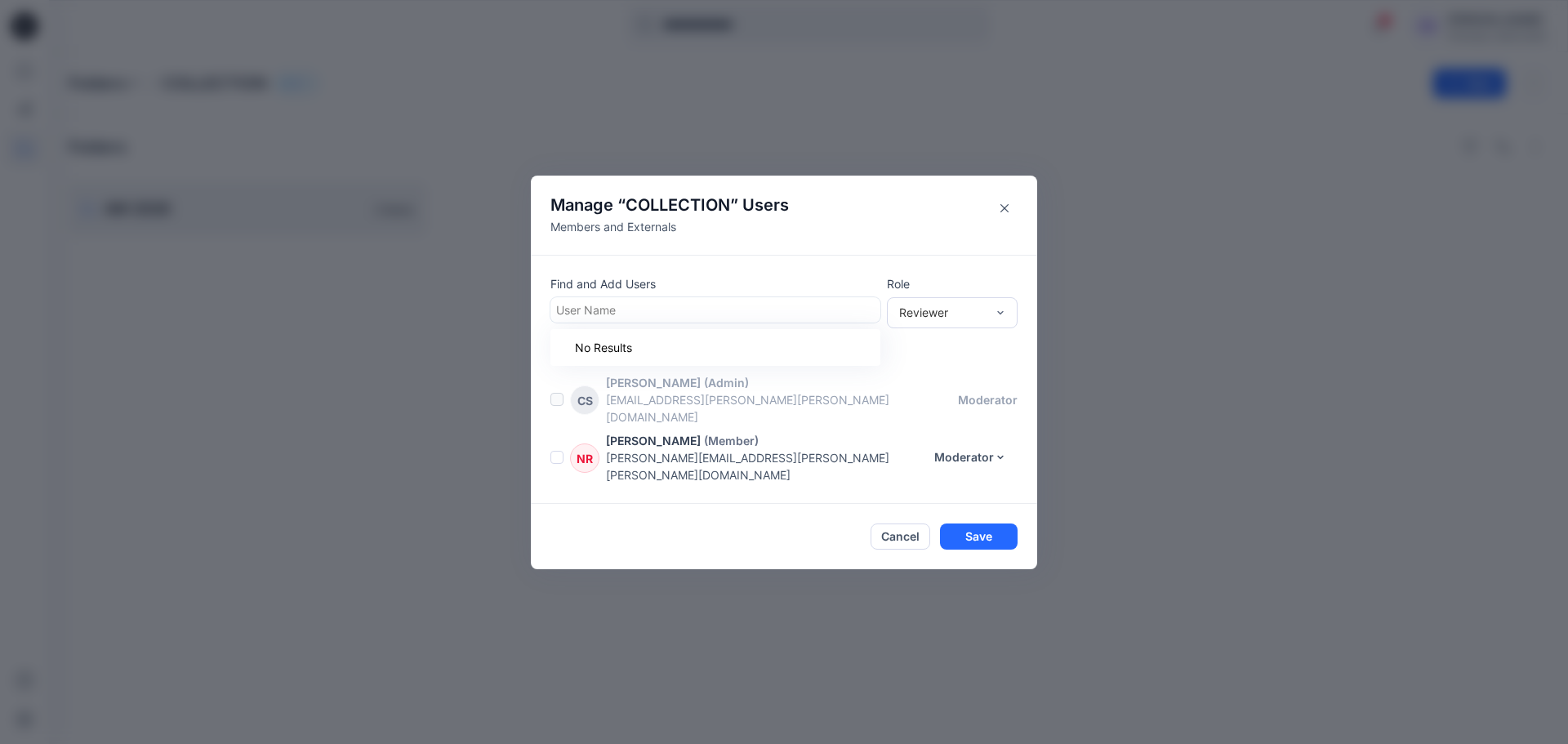
click at [688, 320] on div at bounding box center [715, 310] width 318 height 21
type input "*"
click at [1005, 212] on icon "Close" at bounding box center [1005, 208] width 8 height 8
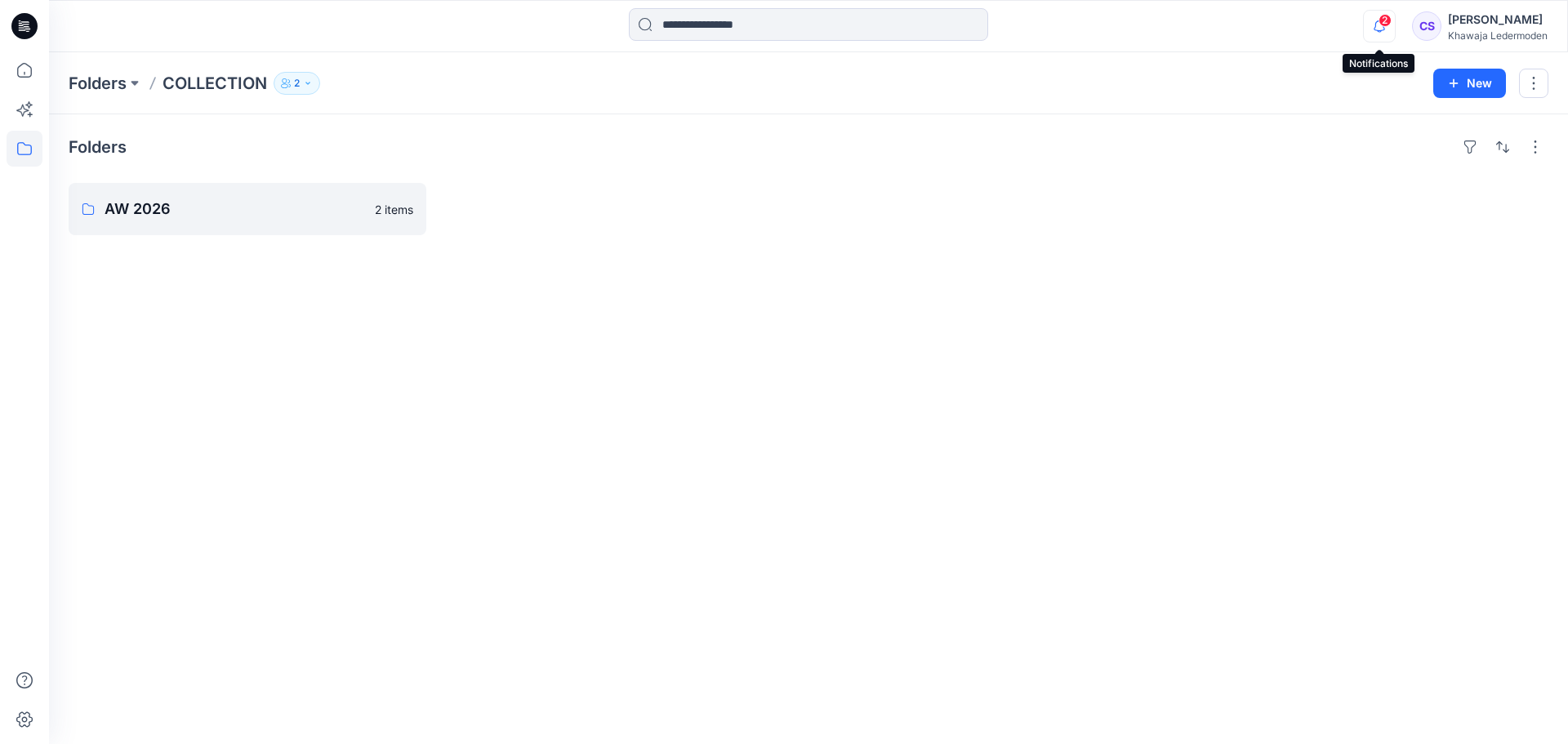
click at [1374, 24] on icon "button" at bounding box center [1379, 26] width 31 height 33
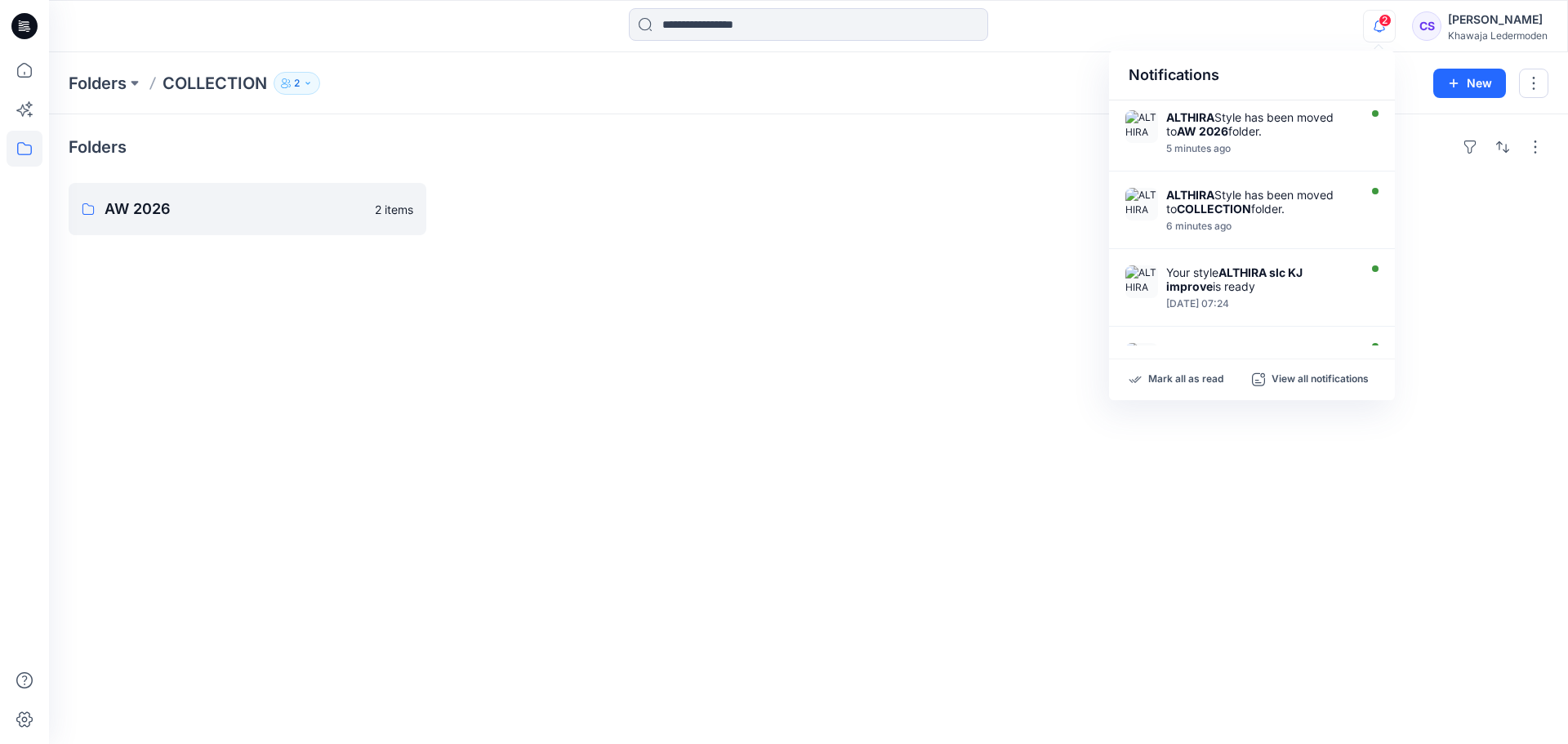
click at [558, 270] on div "Folders AW 2026 2 items" at bounding box center [809, 429] width 1520 height 630
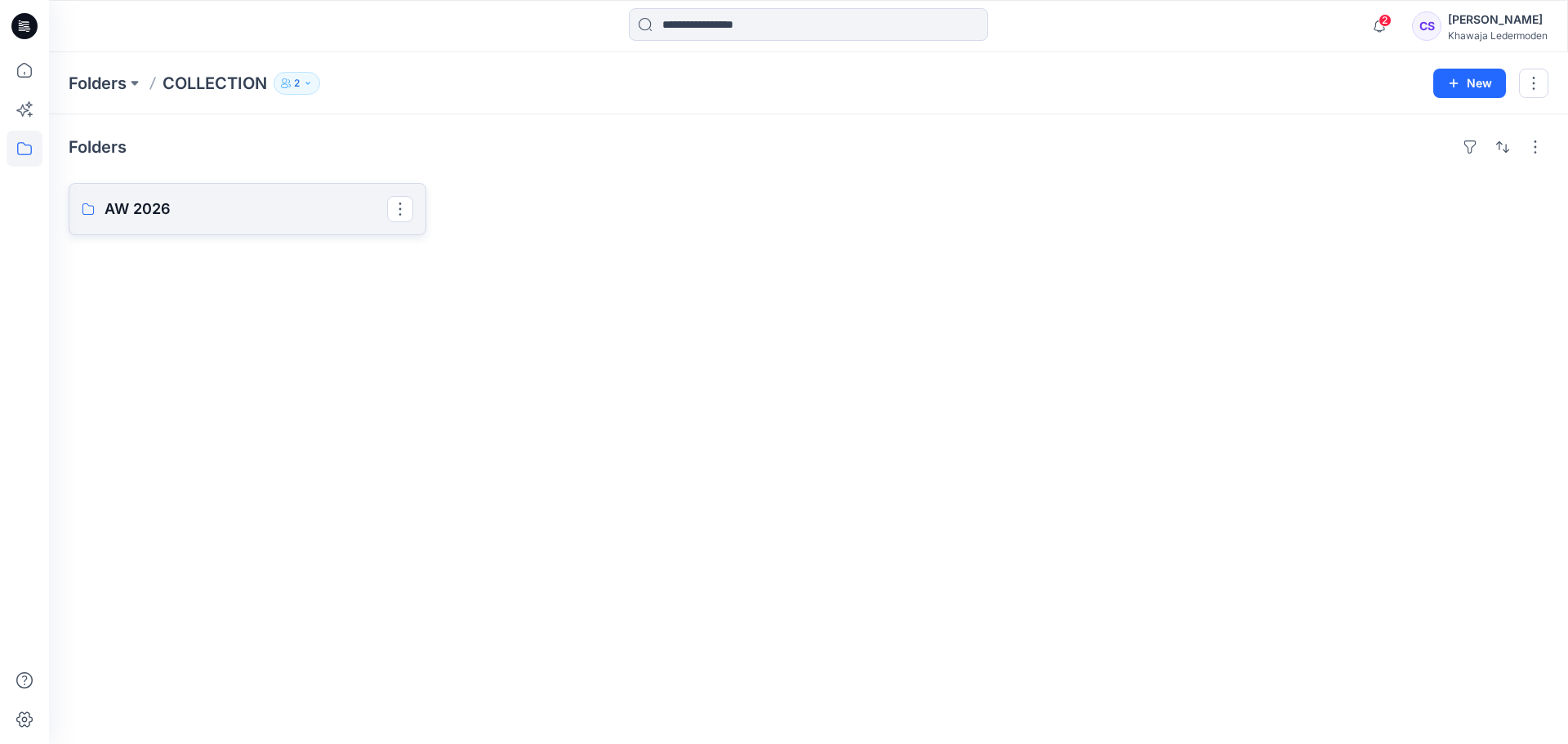
click at [315, 213] on p "AW 2026" at bounding box center [245, 209] width 283 height 23
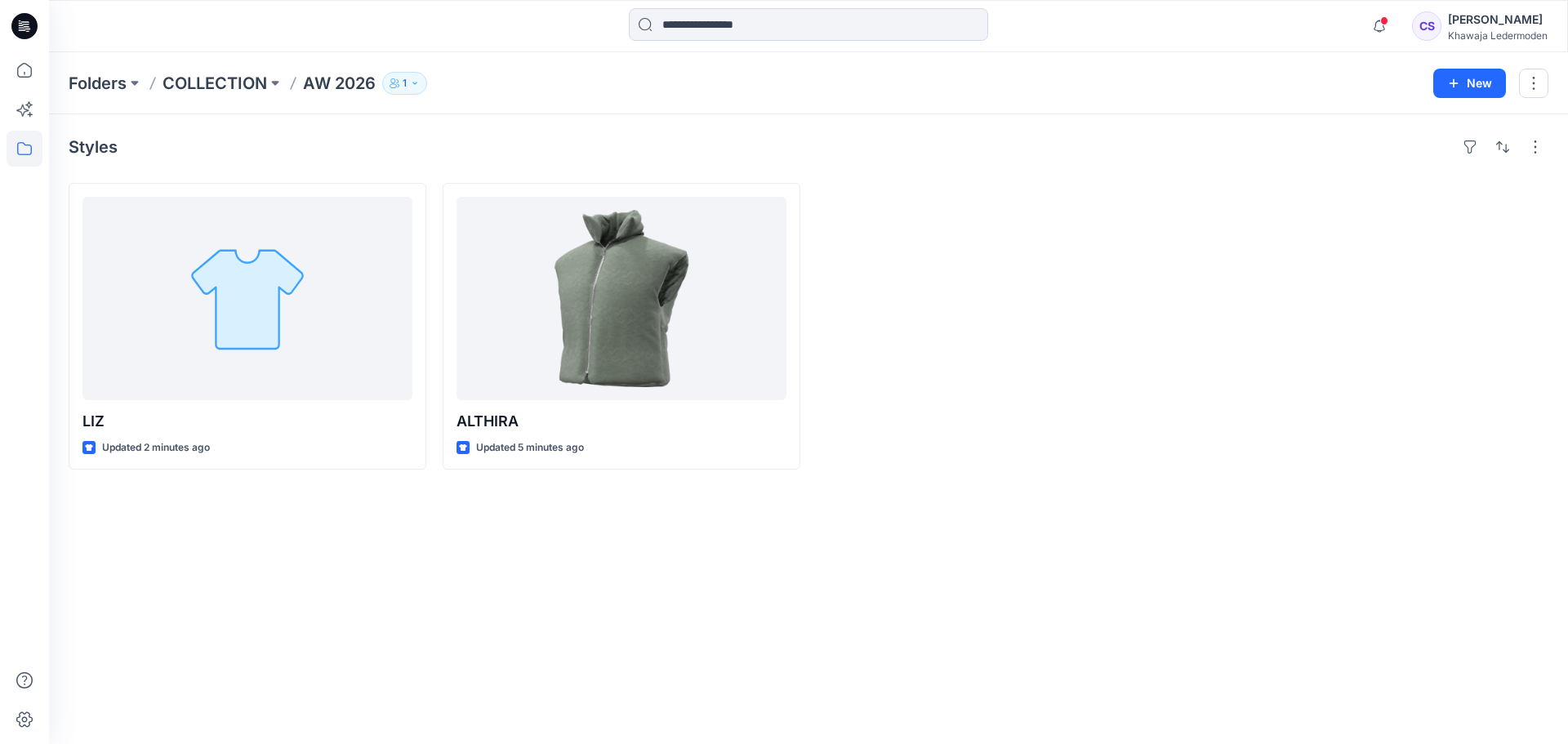
click at [399, 87] on icon "button" at bounding box center [394, 84] width 10 height 10
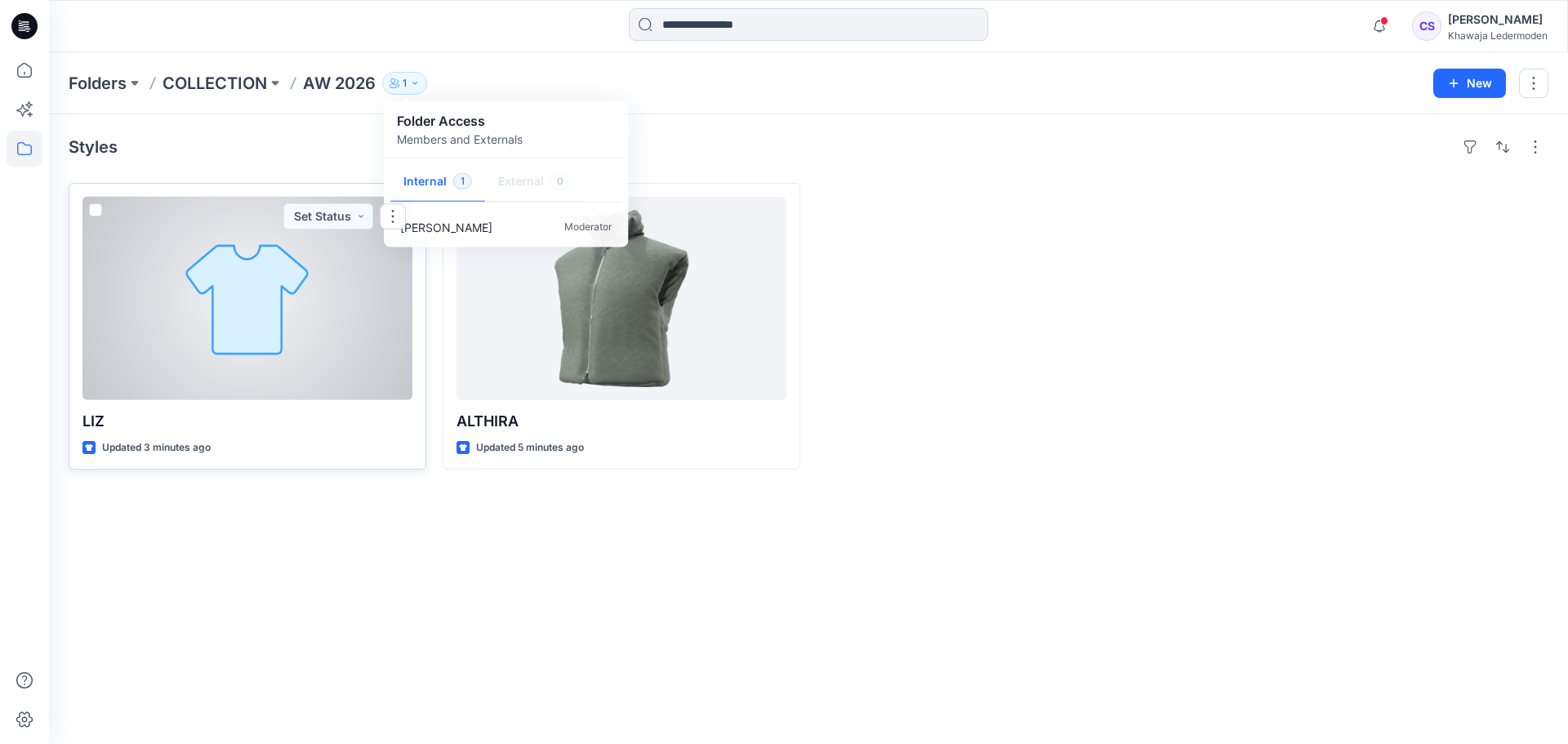
click at [227, 370] on div at bounding box center [248, 299] width 330 height 203
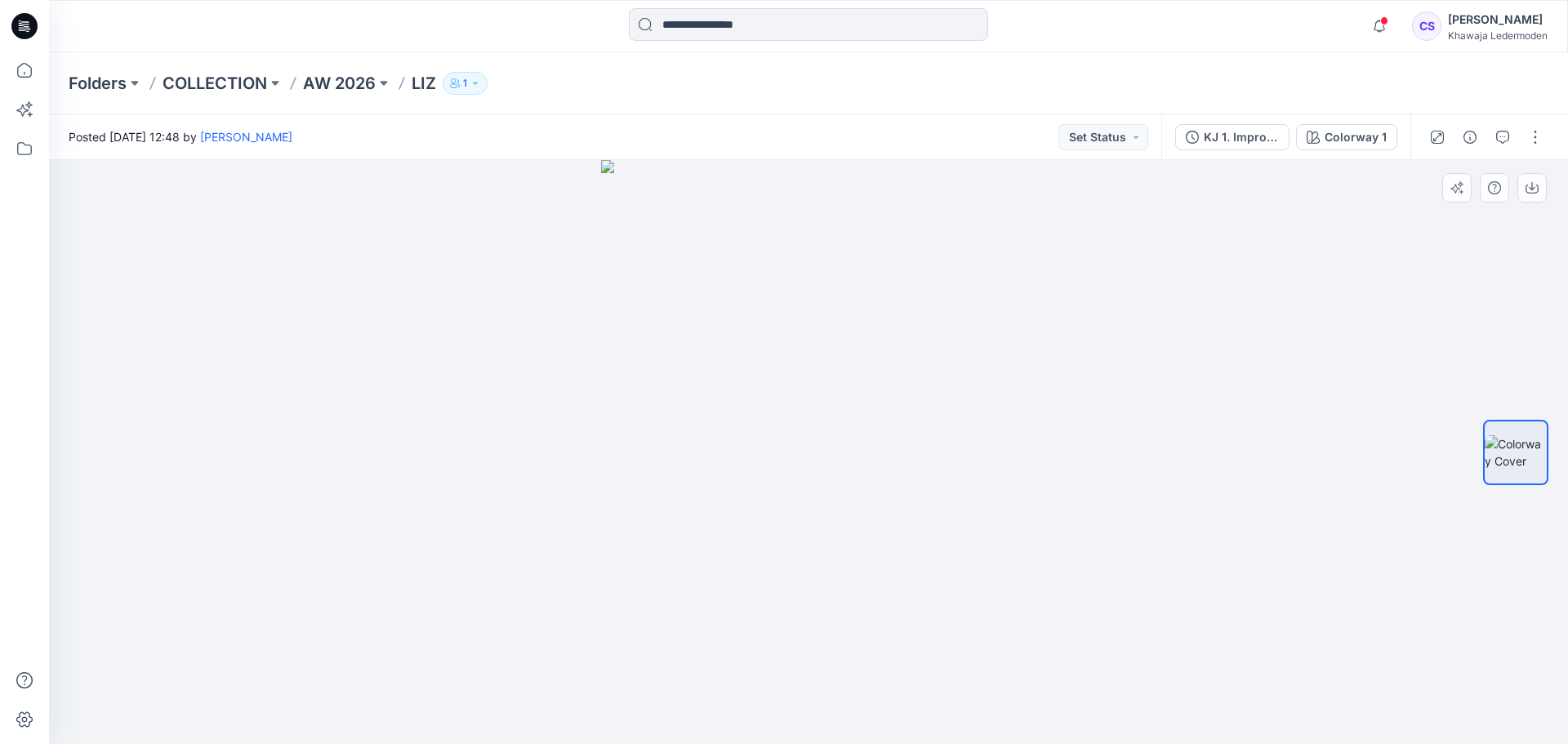
click at [1187, 413] on div at bounding box center [809, 452] width 1520 height 584
click at [337, 84] on p "AW 2026" at bounding box center [340, 84] width 73 height 23
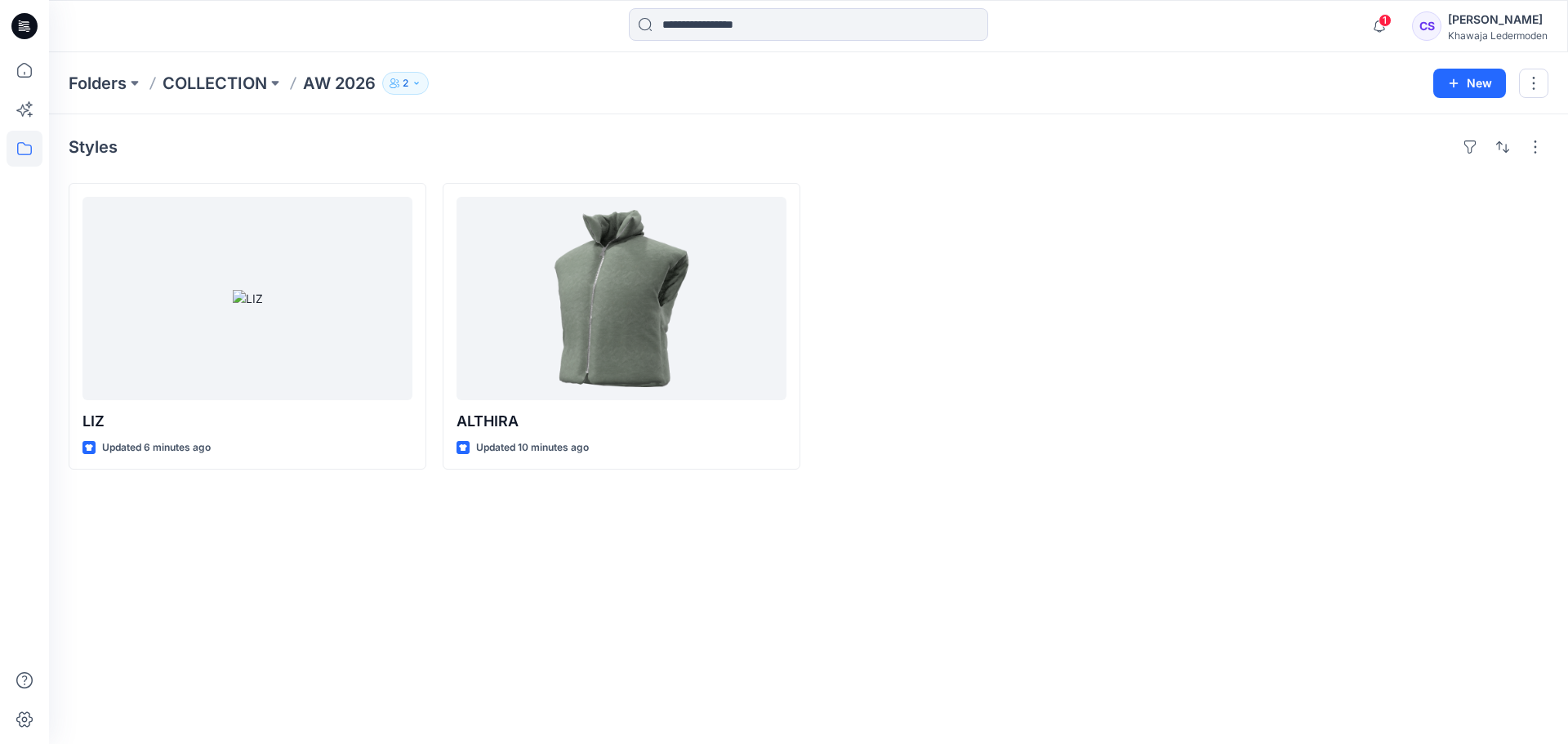
click at [1323, 363] on div at bounding box center [1370, 326] width 358 height 287
click at [1041, 327] on div at bounding box center [996, 326] width 358 height 287
click at [850, 537] on div "Styles LIZ Updated 6 minutes ago ALTHIRA Updated 10 minutes ago" at bounding box center [809, 429] width 1520 height 630
click at [32, 35] on icon at bounding box center [25, 26] width 26 height 26
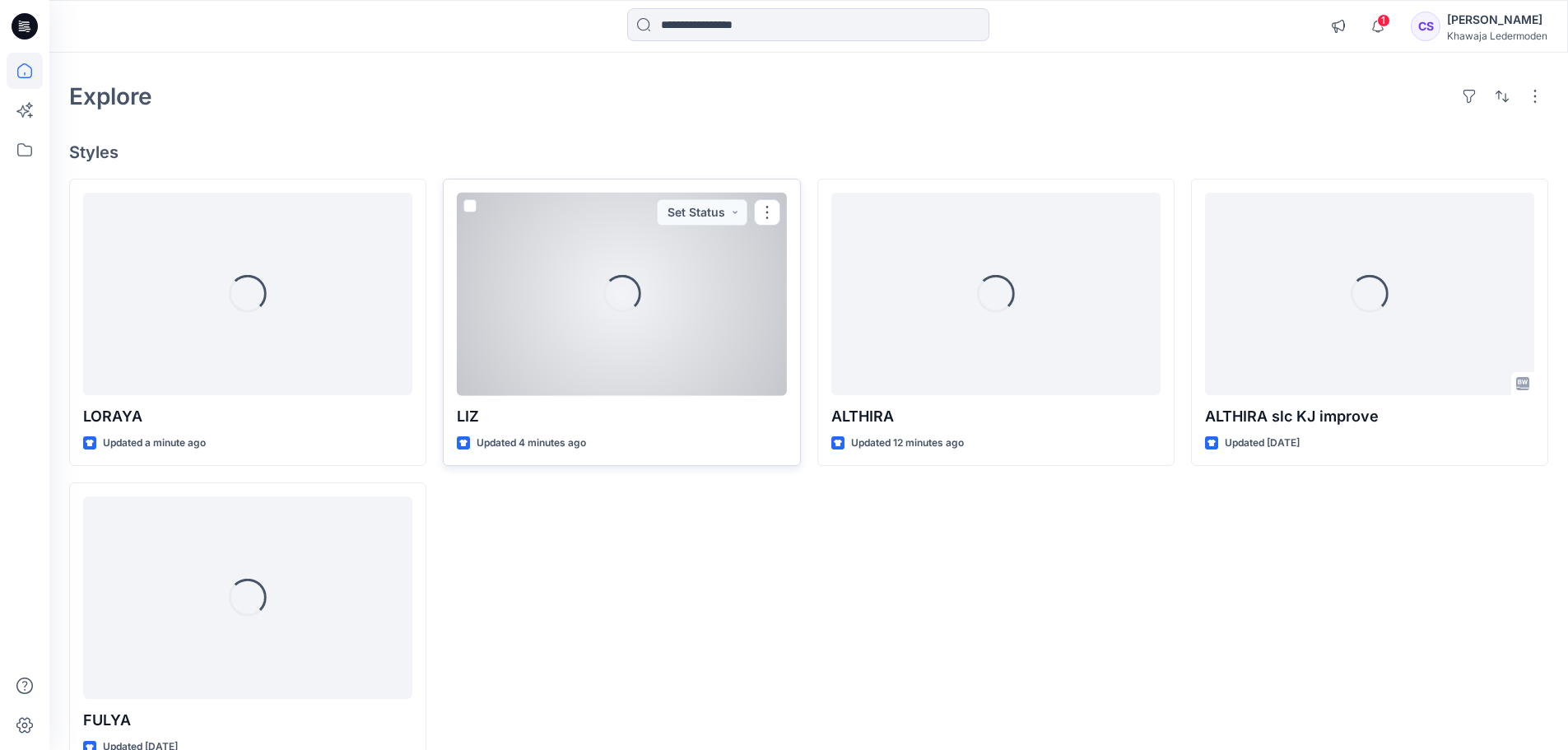
scroll to position [93, 0]
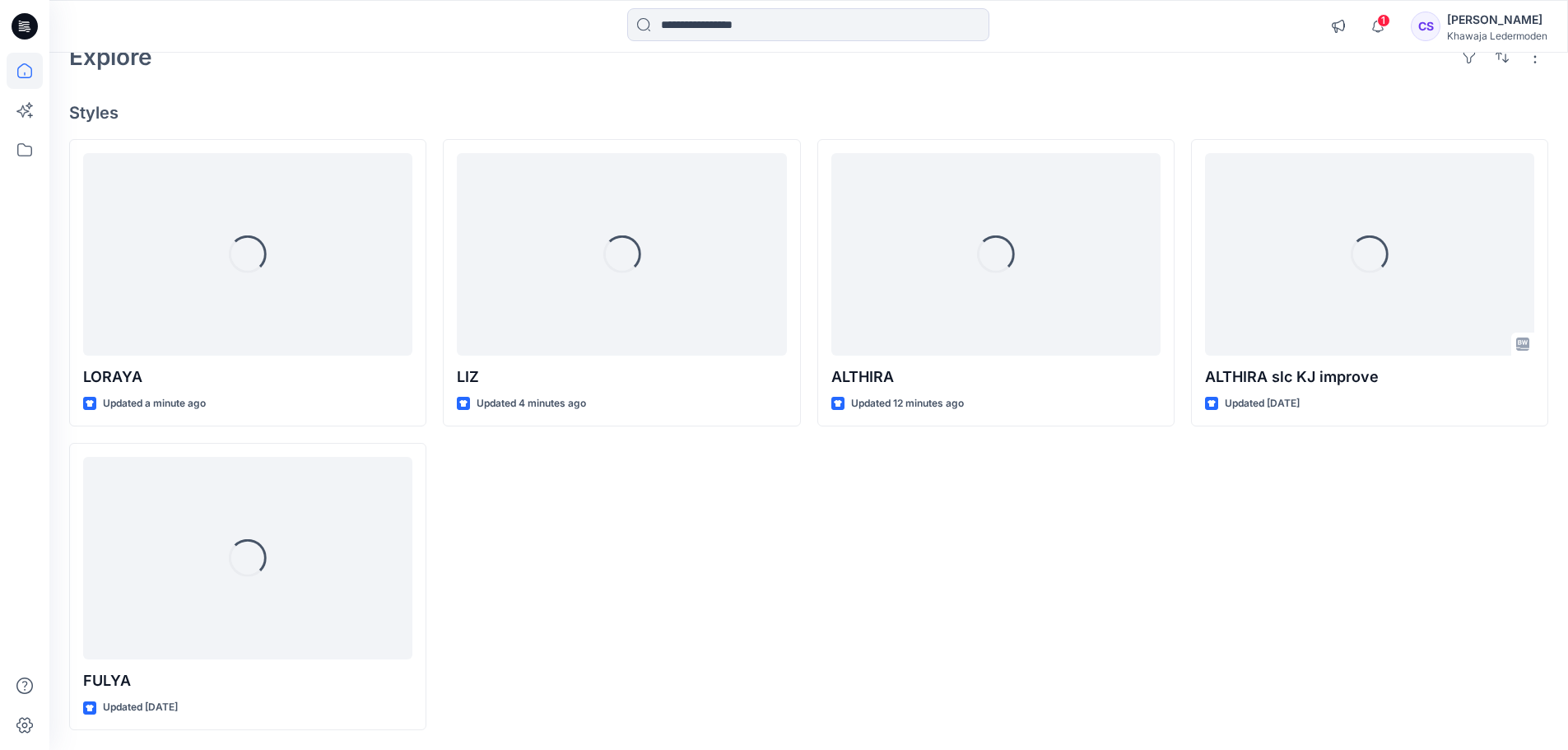
click at [21, 26] on icon at bounding box center [25, 26] width 26 height 26
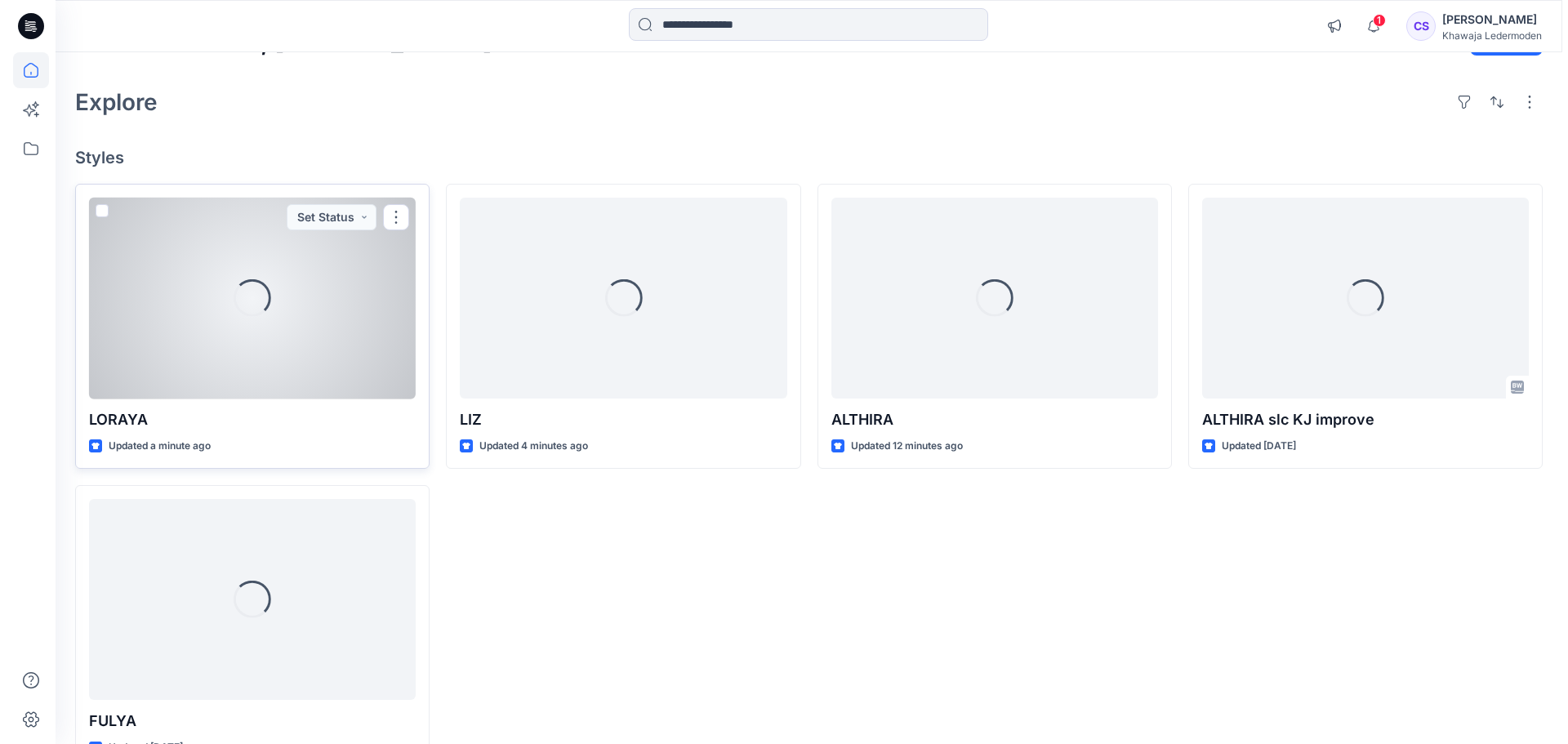
scroll to position [0, 0]
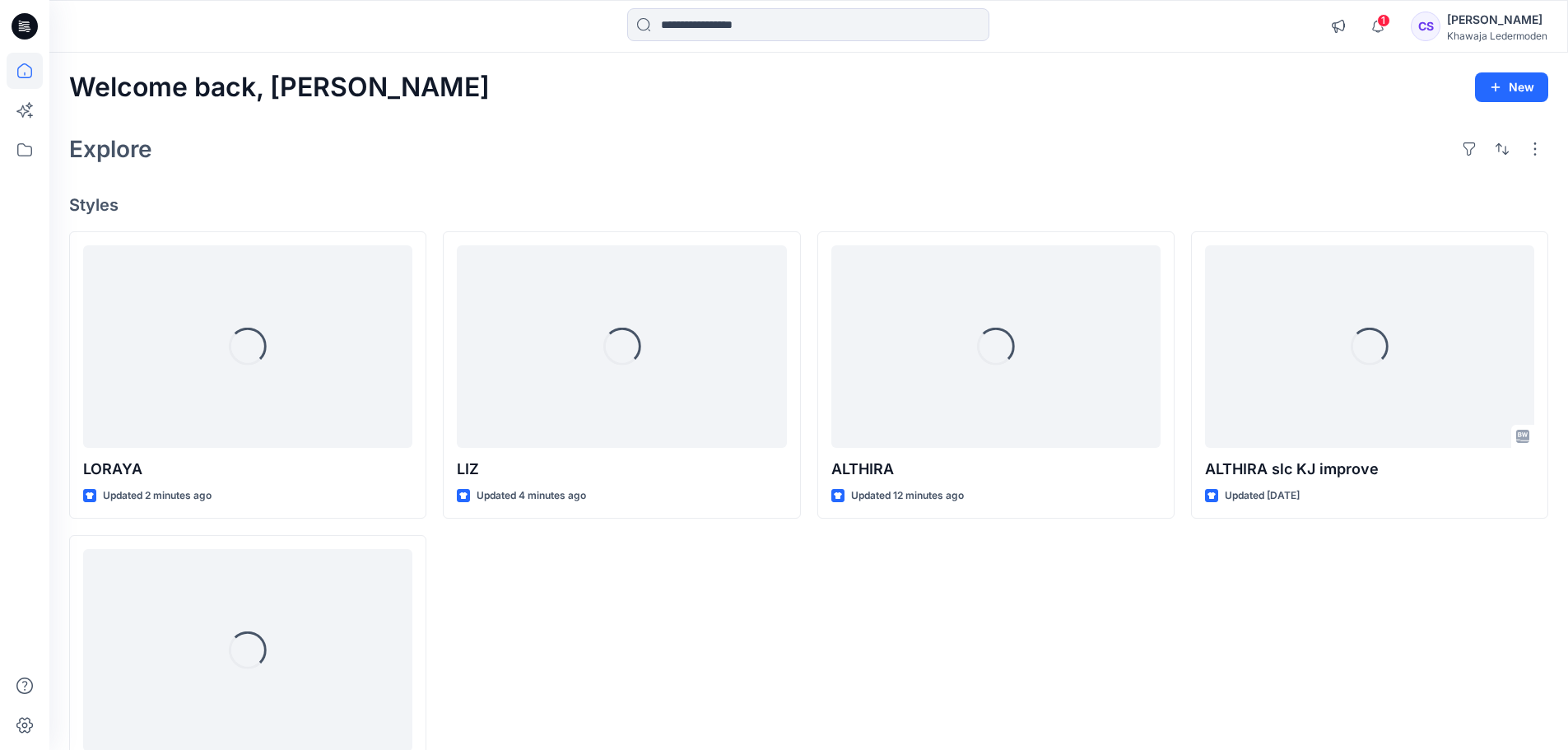
click at [31, 20] on icon at bounding box center [25, 26] width 26 height 26
click at [26, 23] on icon at bounding box center [25, 26] width 26 height 26
click at [28, 723] on icon at bounding box center [25, 726] width 36 height 36
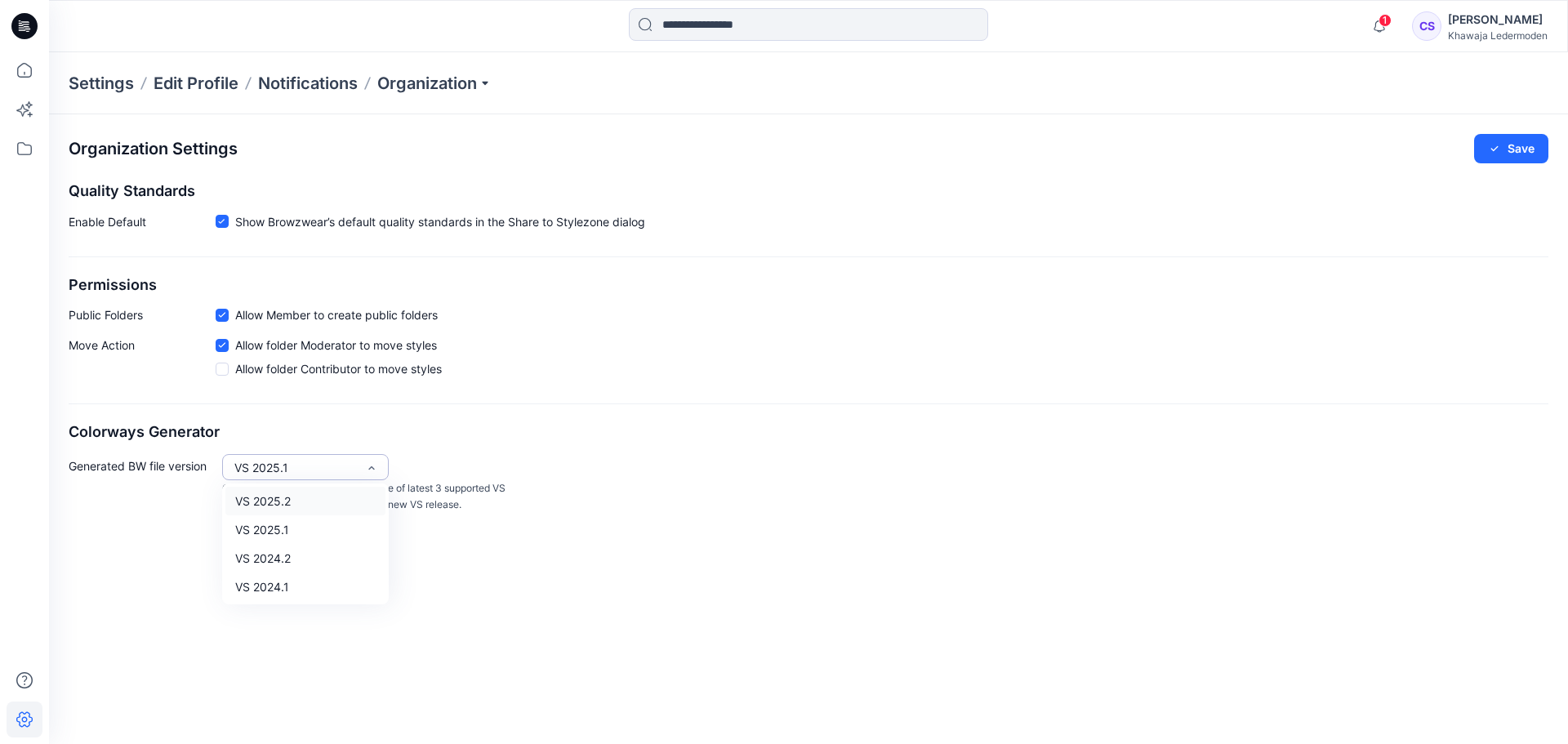
click at [335, 468] on div "VS 2025.1" at bounding box center [295, 468] width 122 height 17
click at [16, 22] on icon at bounding box center [25, 26] width 26 height 26
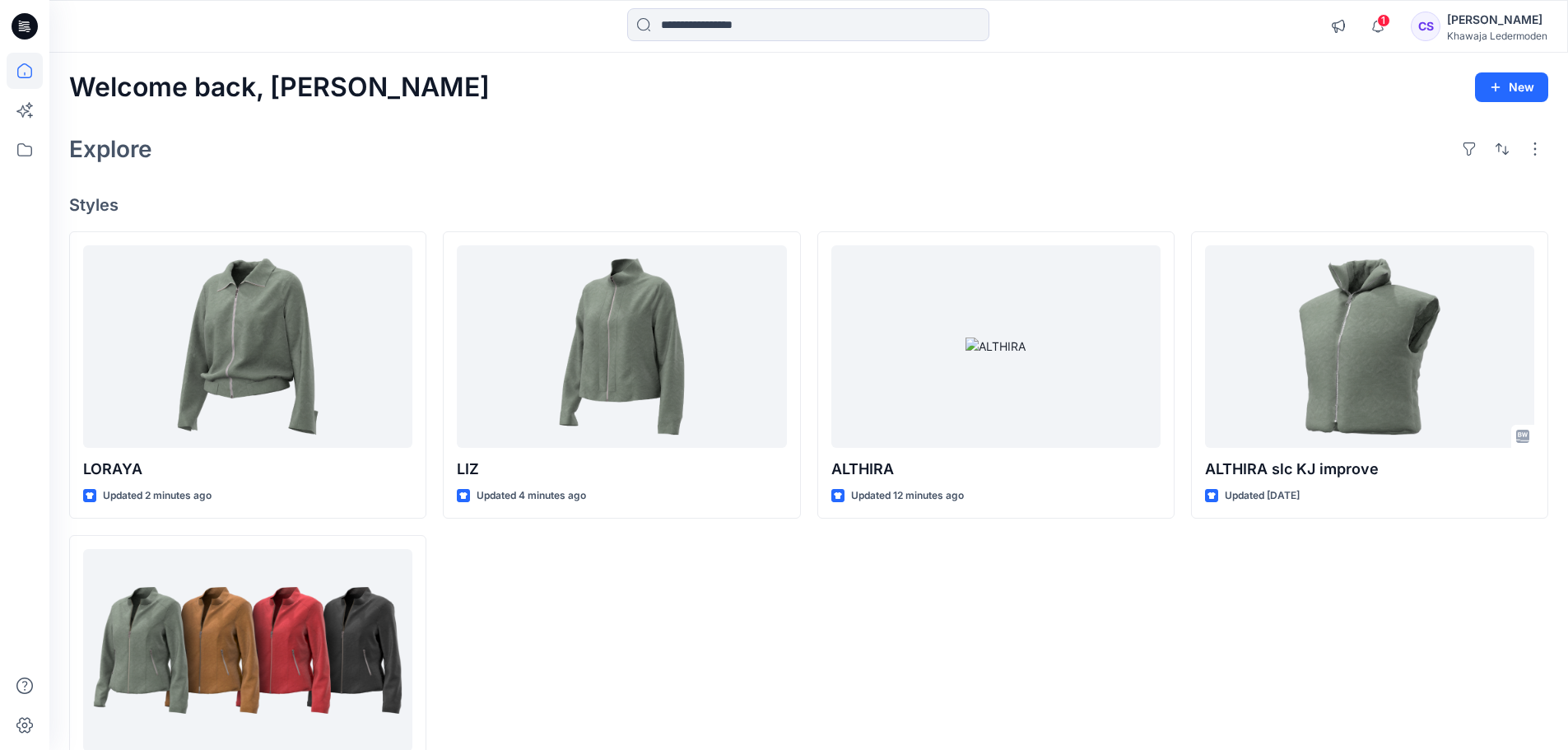
click at [16, 22] on icon at bounding box center [25, 26] width 26 height 26
click at [19, 24] on icon at bounding box center [21, 23] width 3 height 1
click at [1475, 18] on div "[PERSON_NAME]" at bounding box center [1498, 20] width 101 height 20
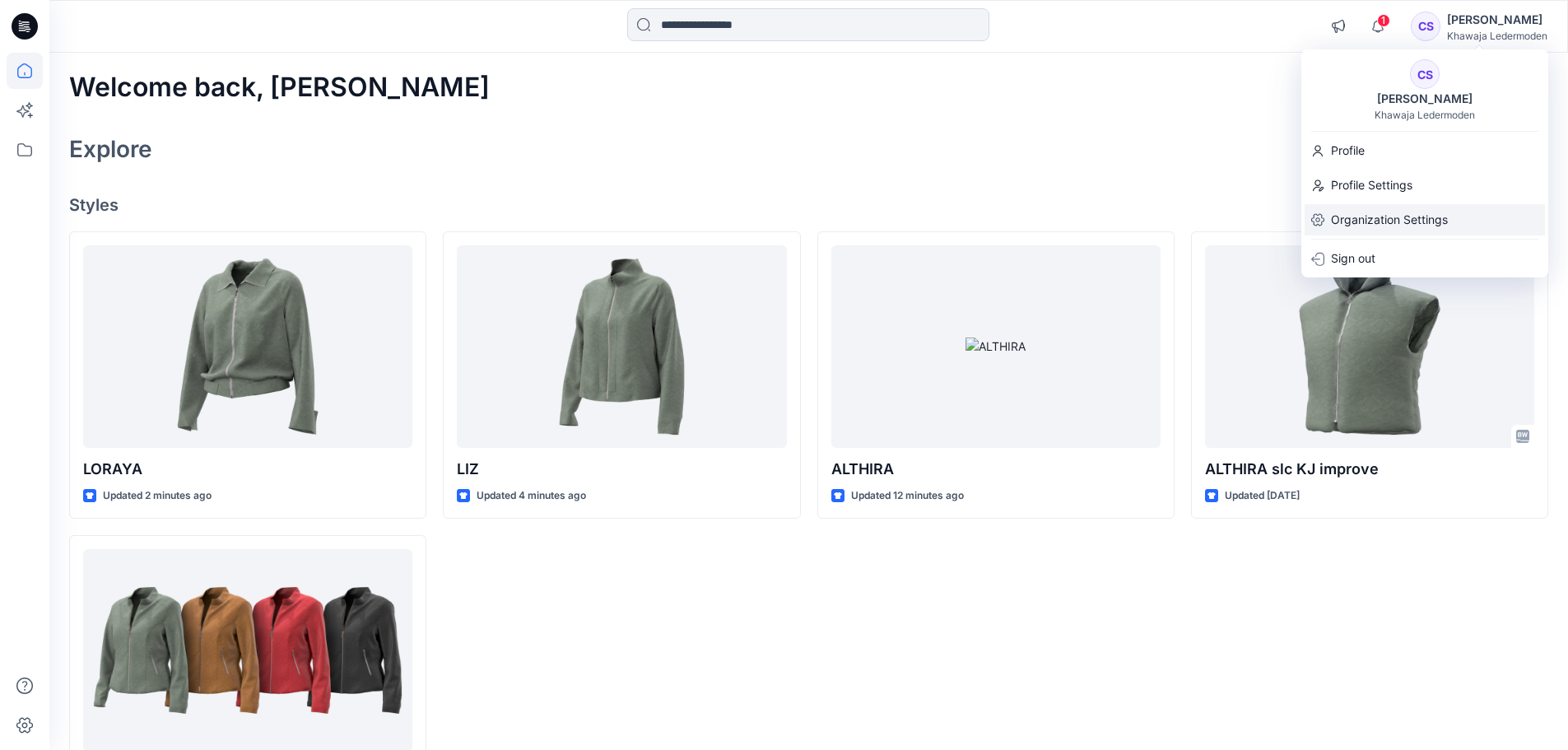
click at [1397, 219] on p "Organization Settings" at bounding box center [1389, 220] width 117 height 31
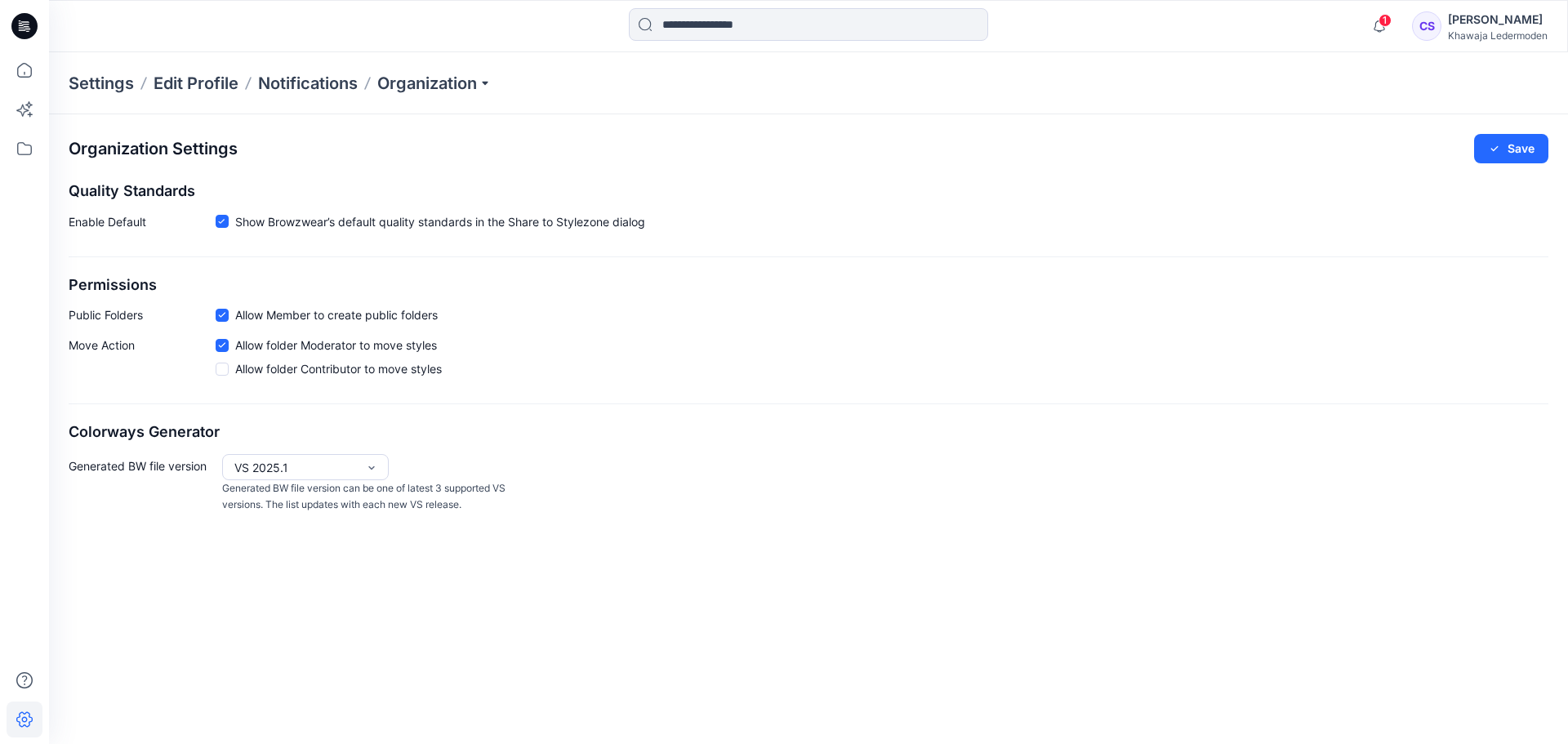
click at [1456, 30] on div "Khawaja Ledermoden" at bounding box center [1498, 35] width 100 height 12
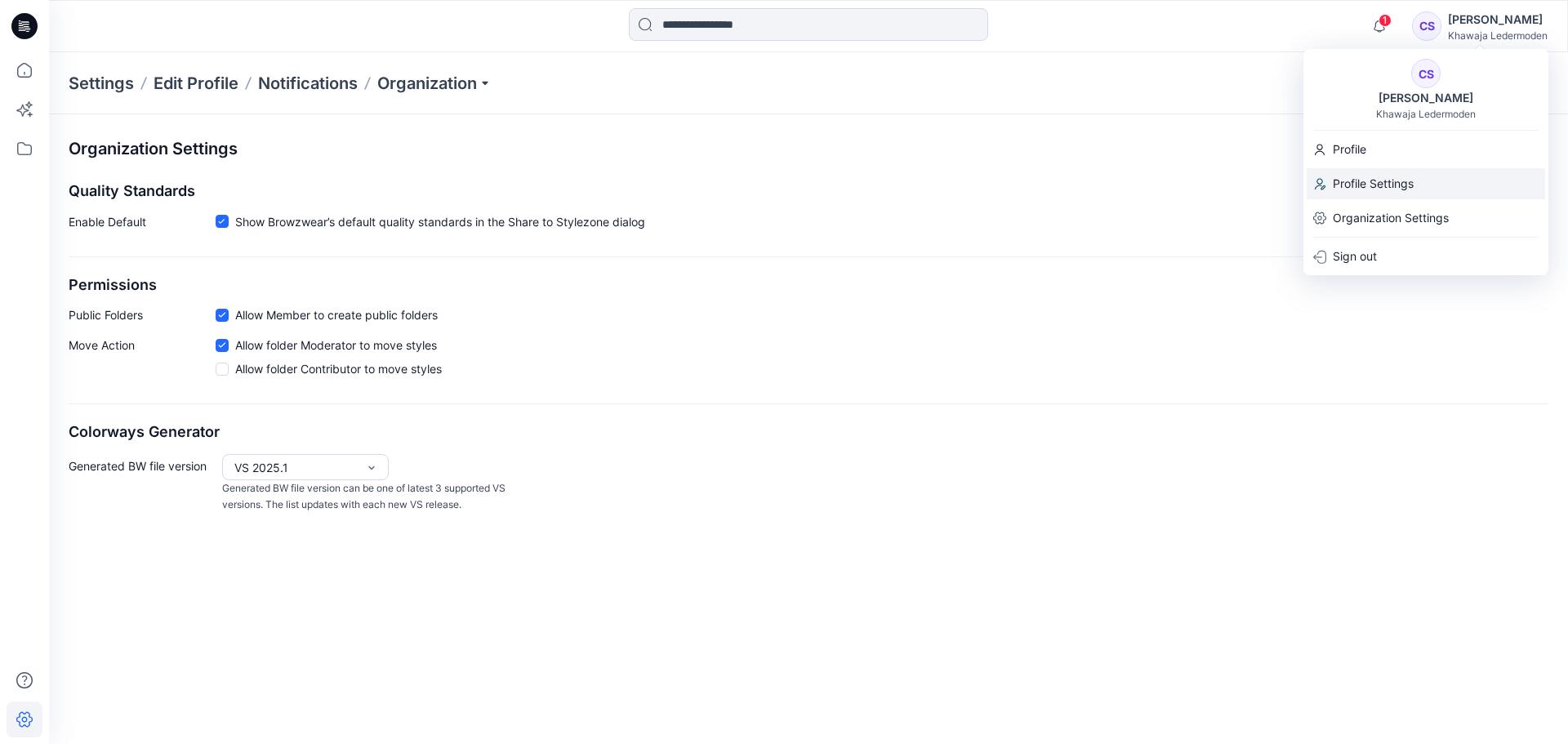
click at [1417, 172] on div "Profile Settings" at bounding box center [1426, 184] width 239 height 31
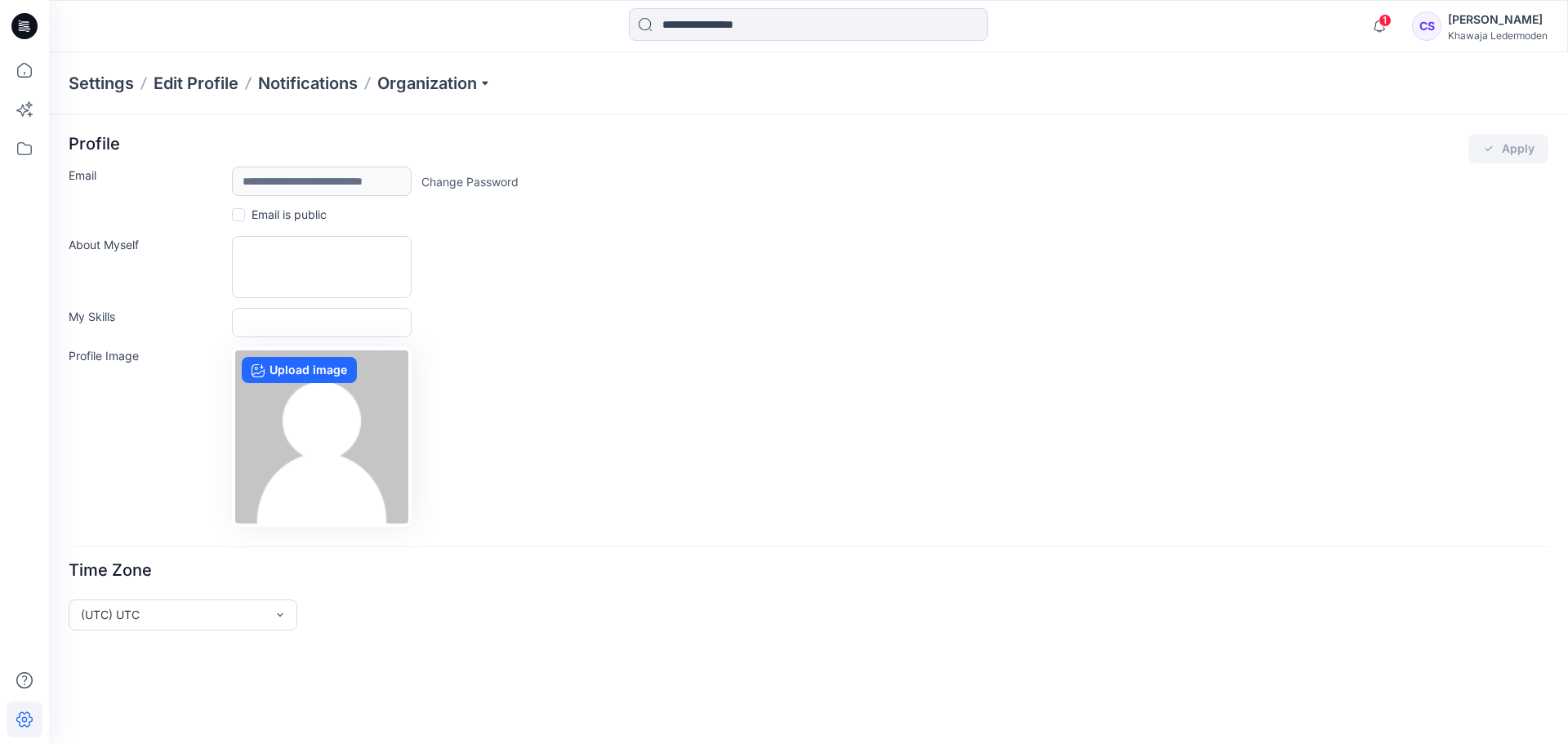
click at [1467, 27] on div "[PERSON_NAME]" at bounding box center [1498, 20] width 100 height 20
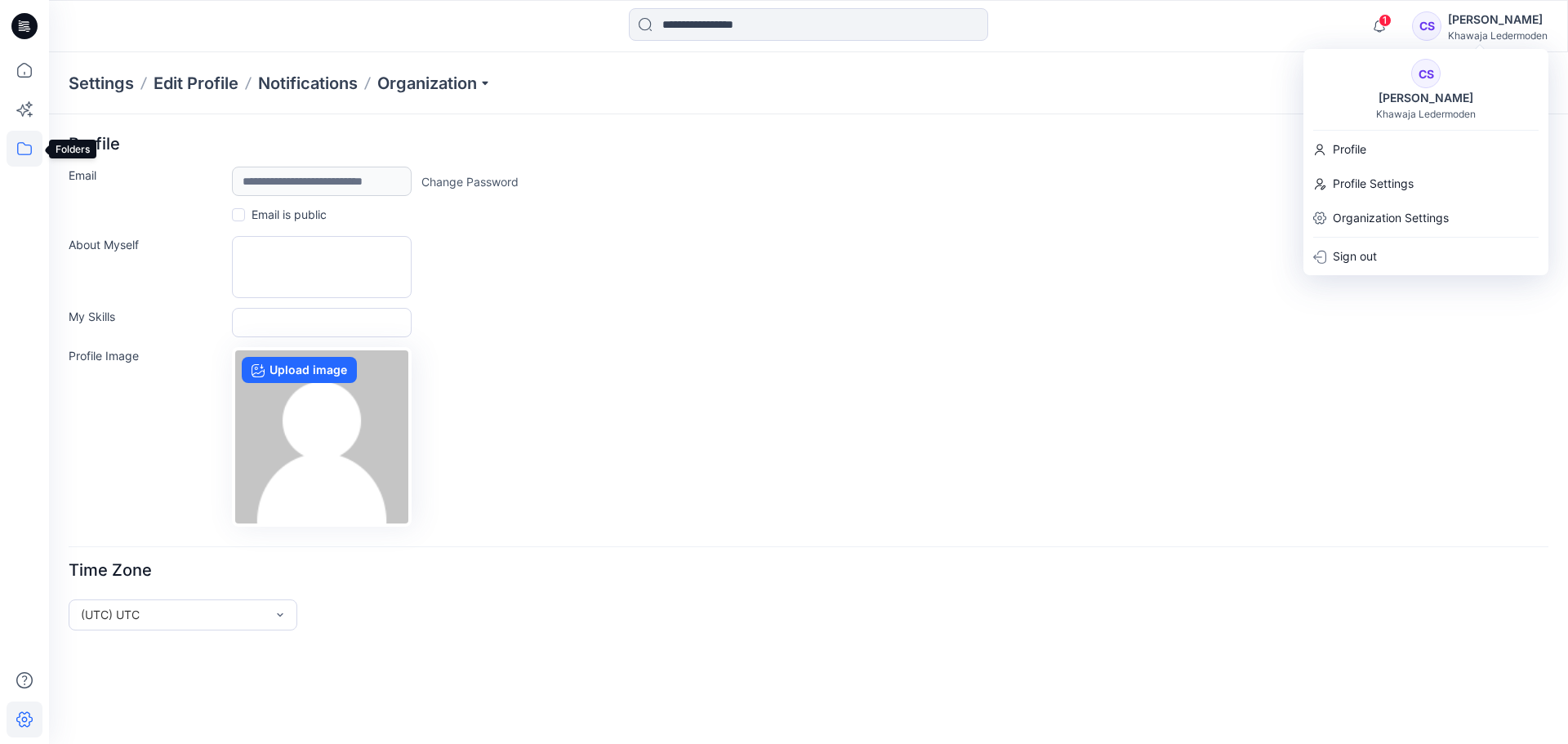
click at [31, 153] on icon at bounding box center [25, 148] width 15 height 13
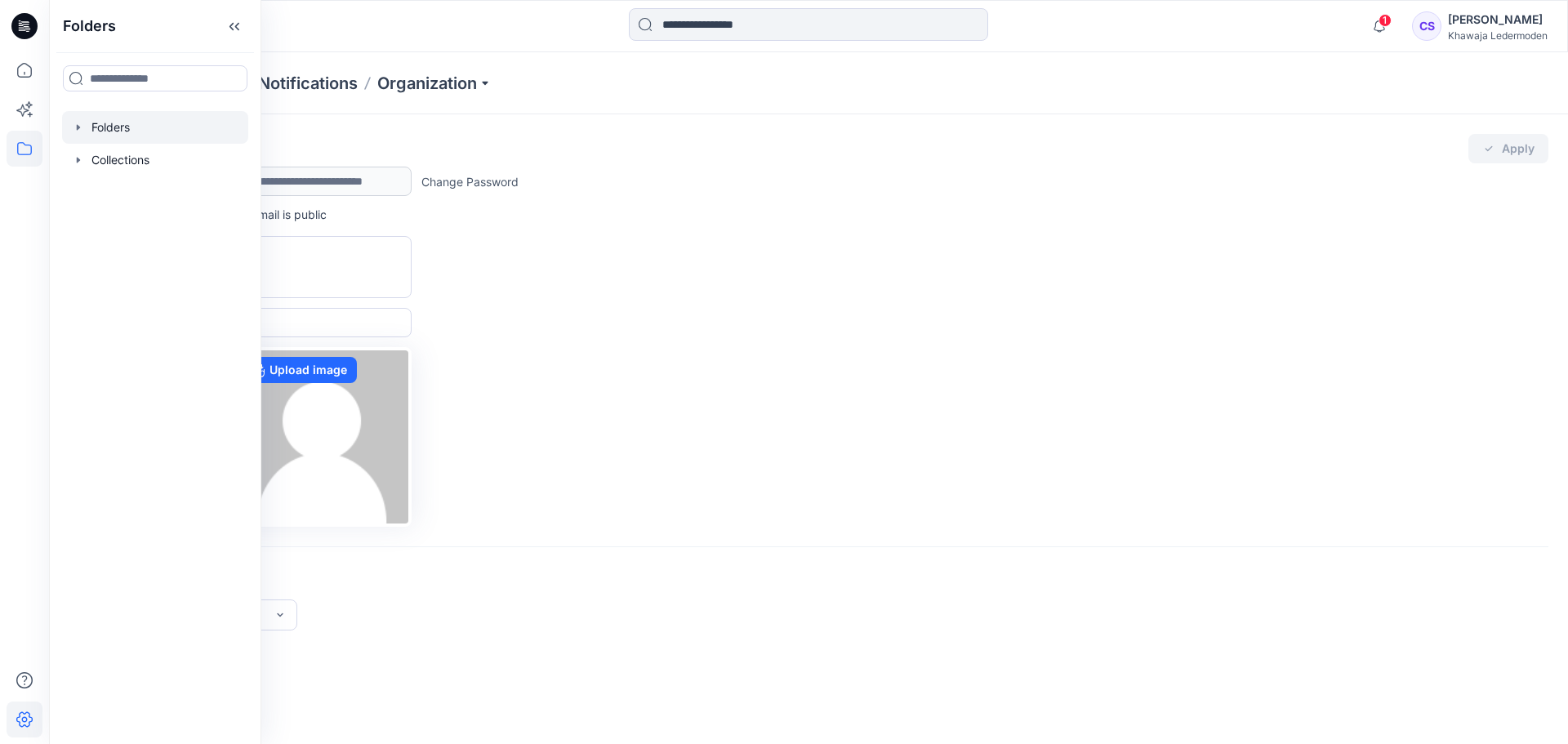
click at [80, 129] on icon "button" at bounding box center [79, 127] width 13 height 13
click at [95, 160] on icon "button" at bounding box center [95, 159] width 3 height 6
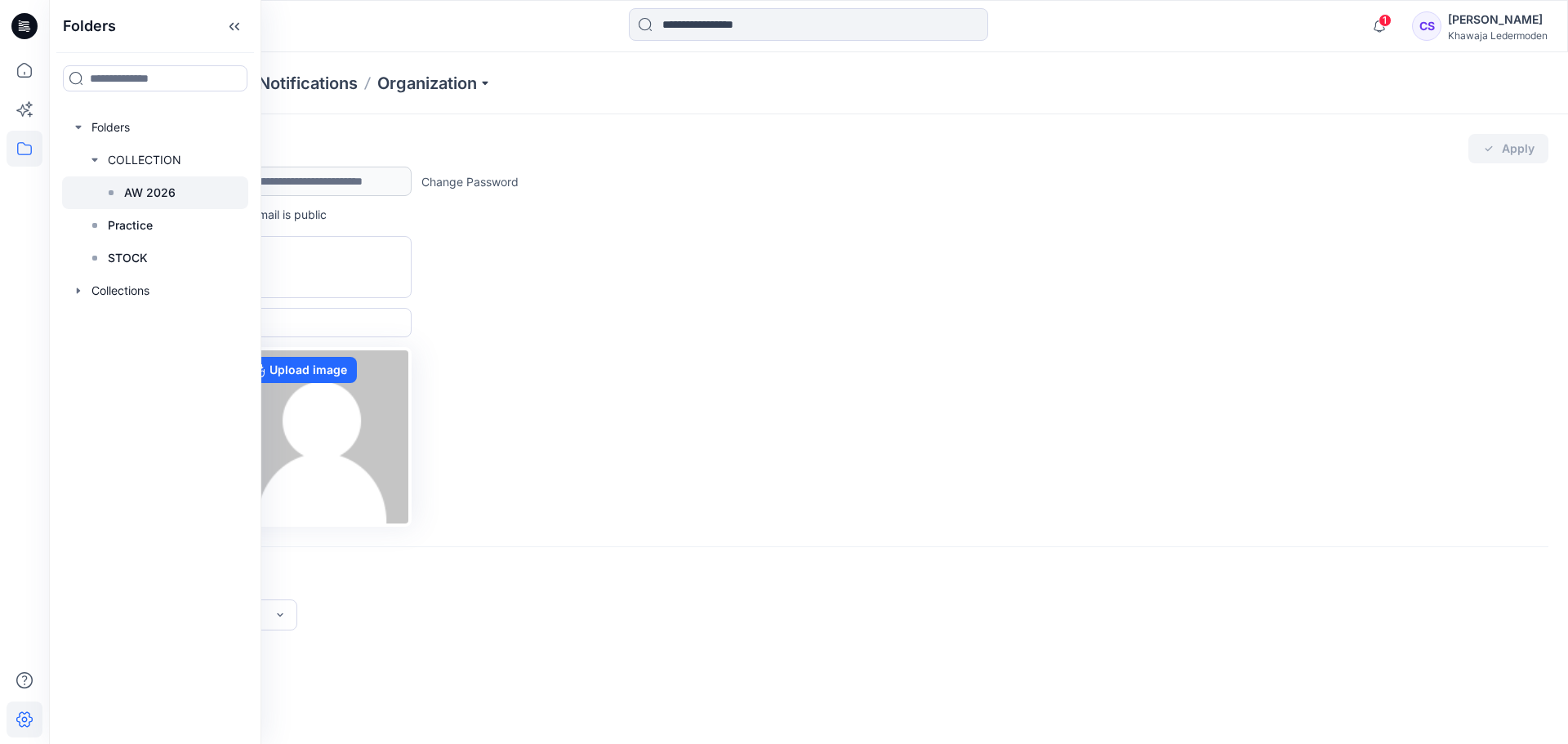
click at [138, 186] on p "AW 2026" at bounding box center [149, 193] width 52 height 20
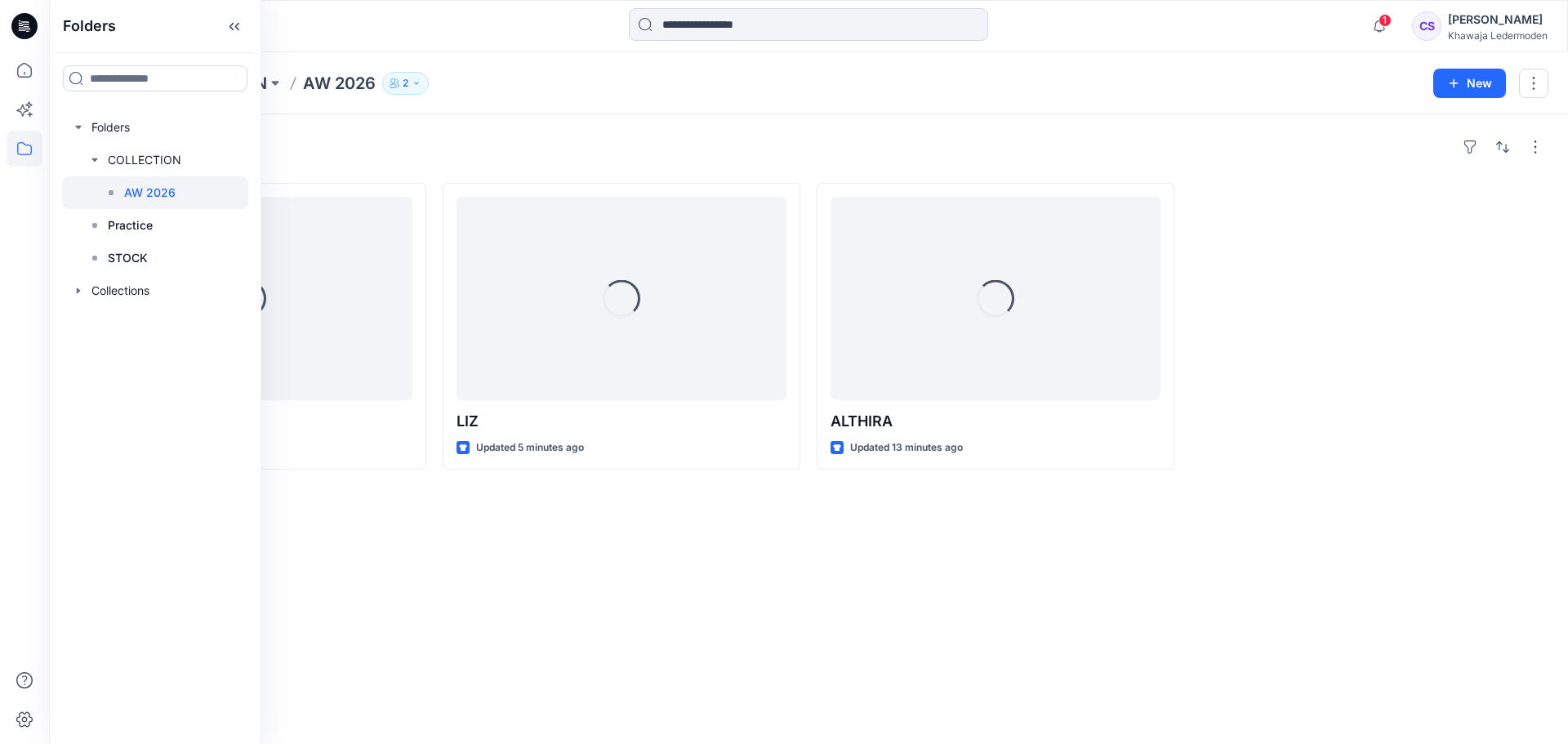
click at [1228, 285] on div at bounding box center [1370, 326] width 358 height 287
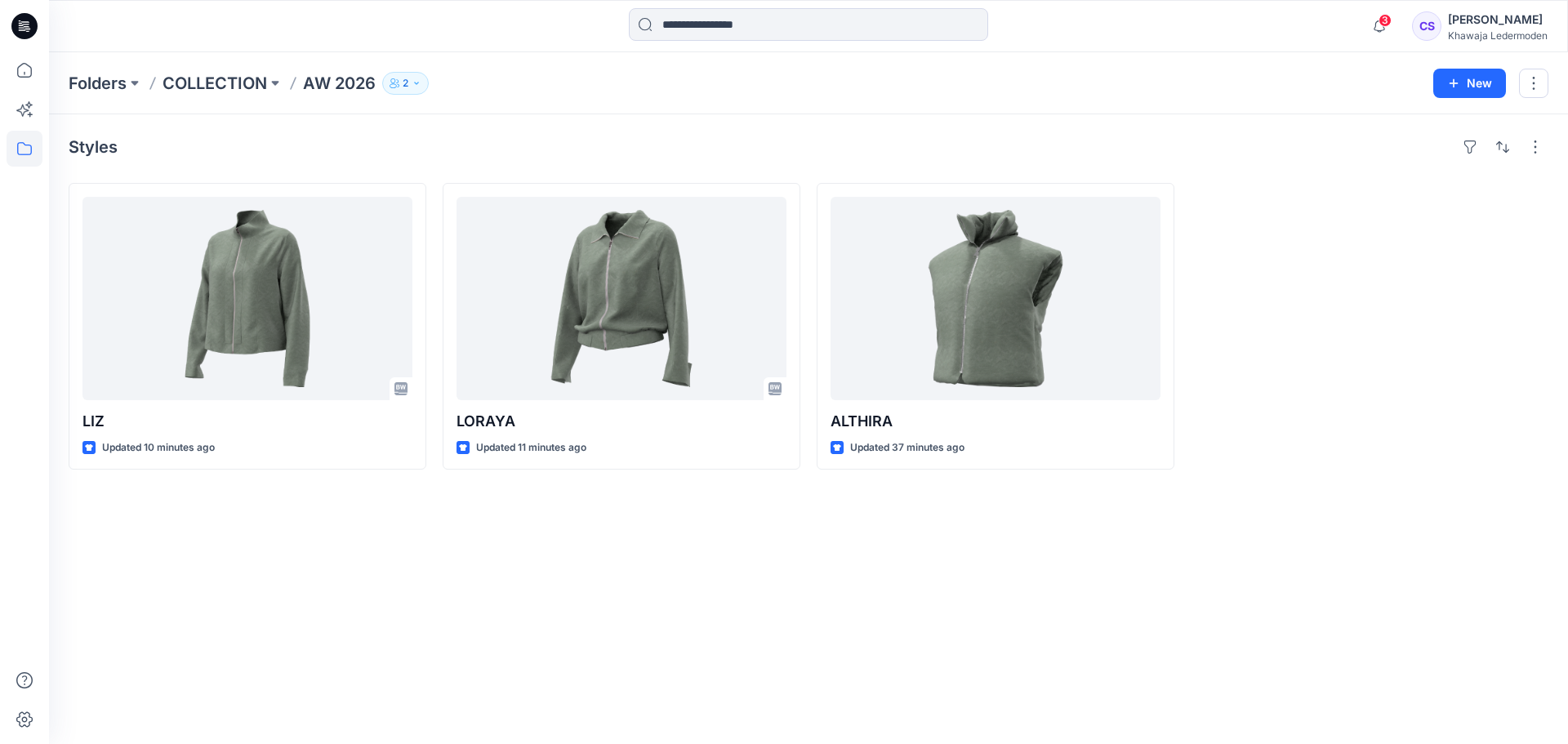
click at [422, 81] on icon "button" at bounding box center [417, 84] width 10 height 10
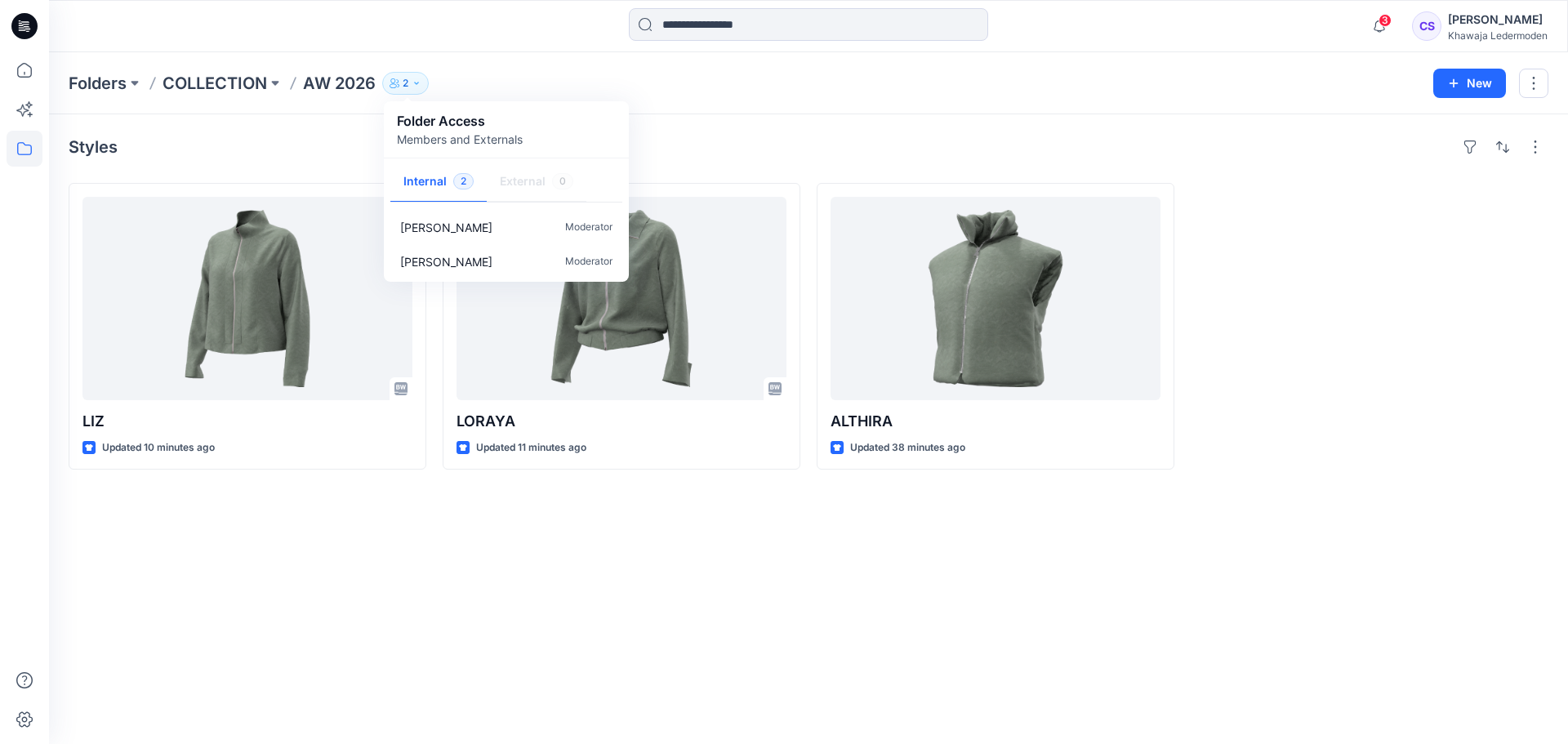
click at [1363, 379] on div at bounding box center [1370, 326] width 358 height 287
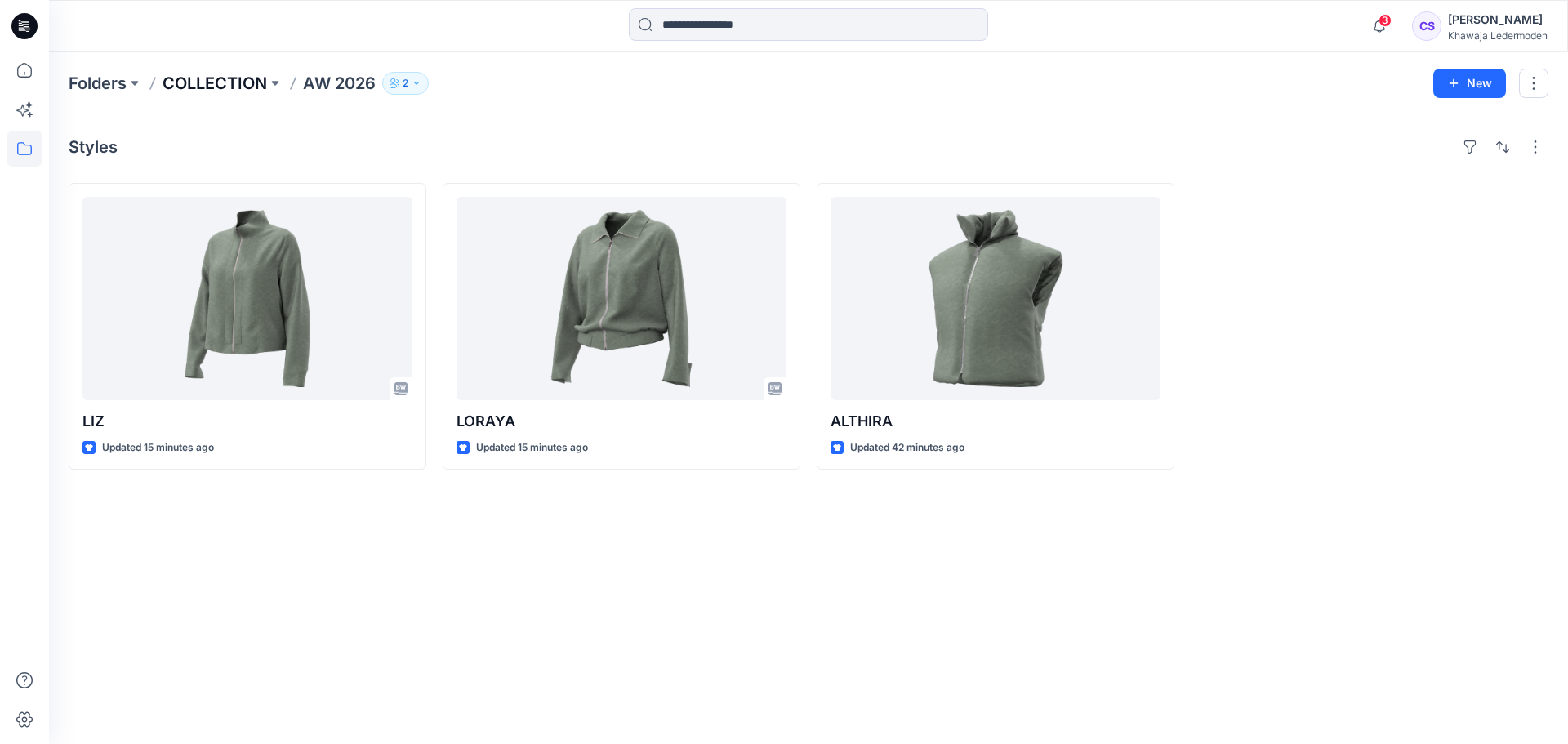
click at [248, 83] on p "COLLECTION" at bounding box center [214, 84] width 104 height 23
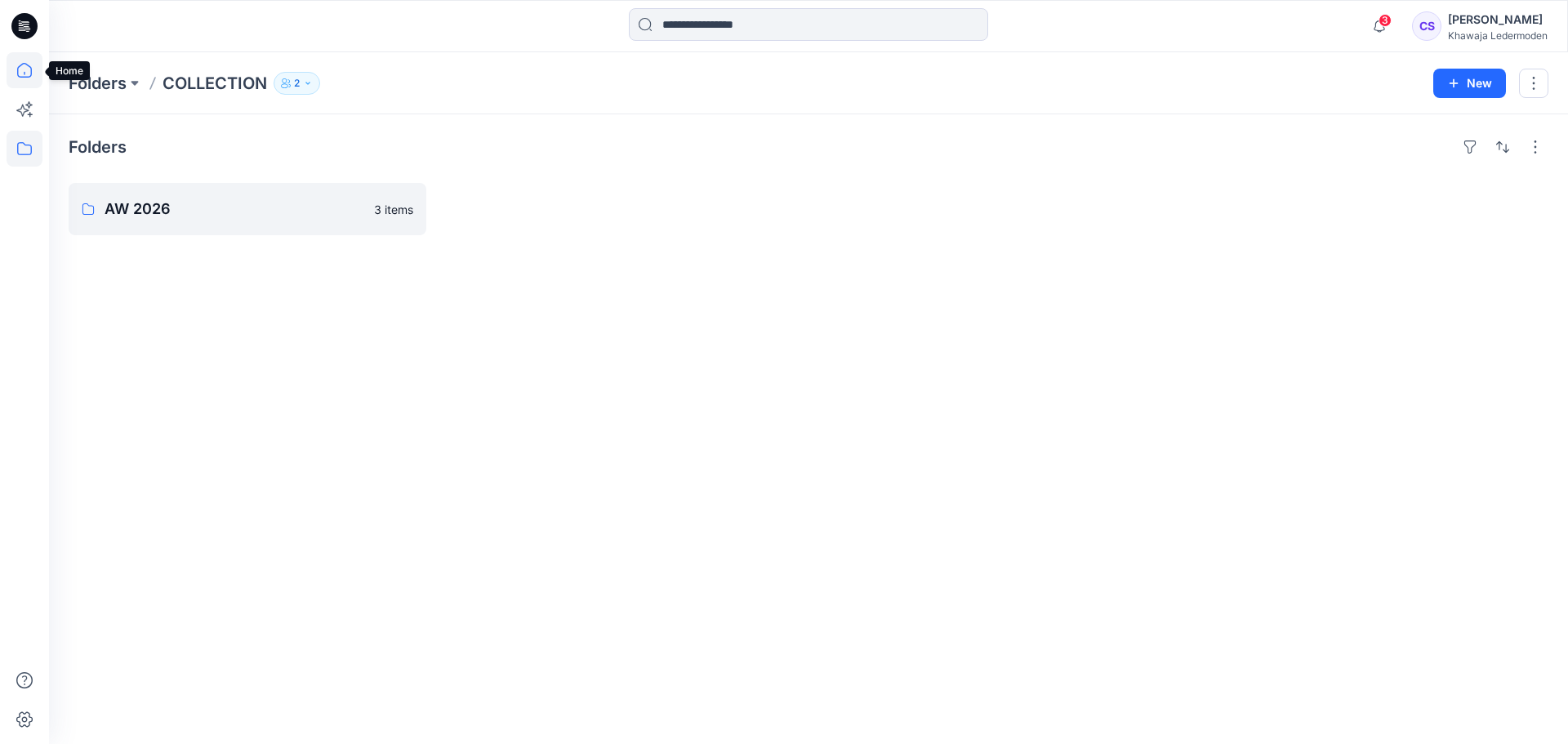
click at [31, 81] on icon at bounding box center [25, 71] width 36 height 36
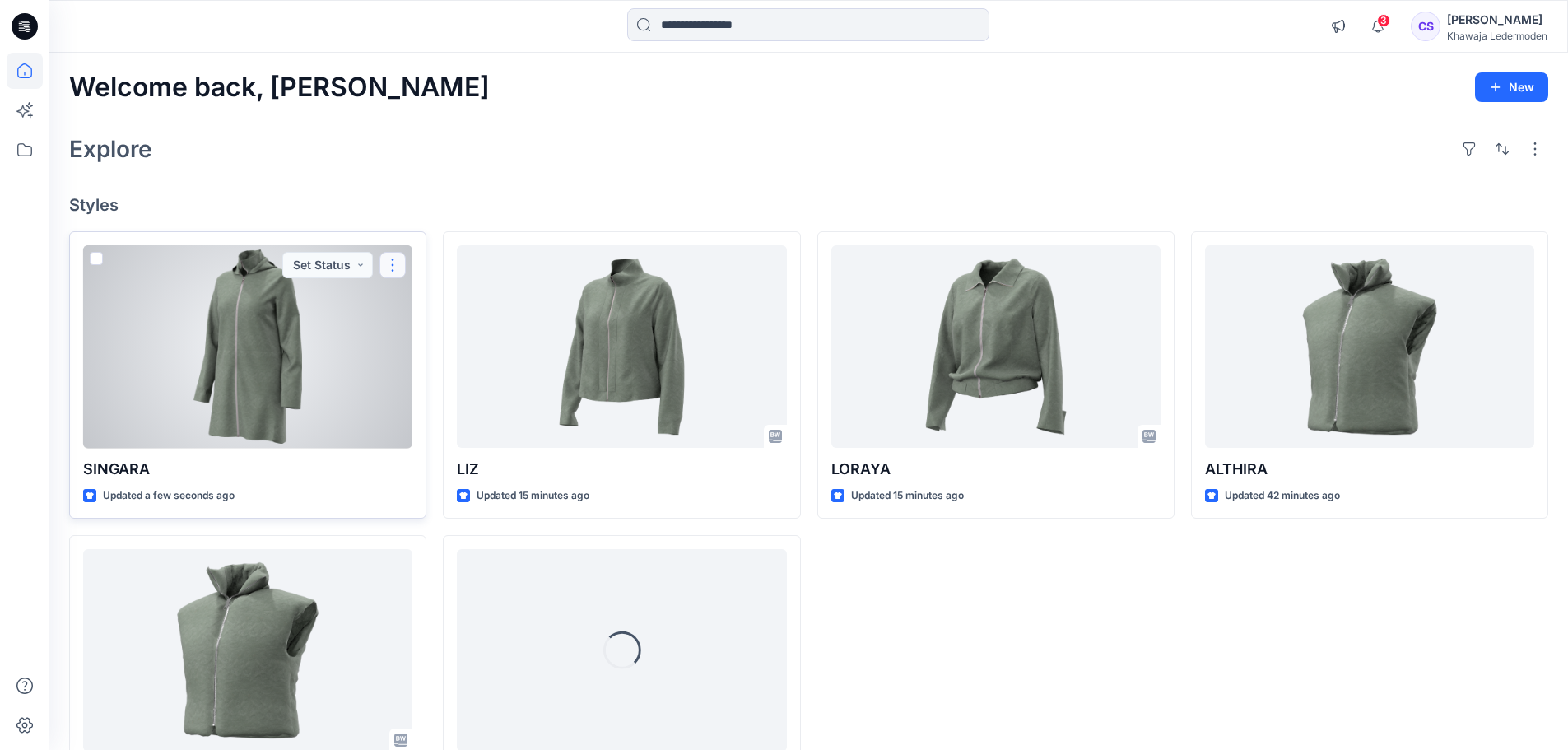
click at [387, 260] on button "button" at bounding box center [393, 265] width 26 height 26
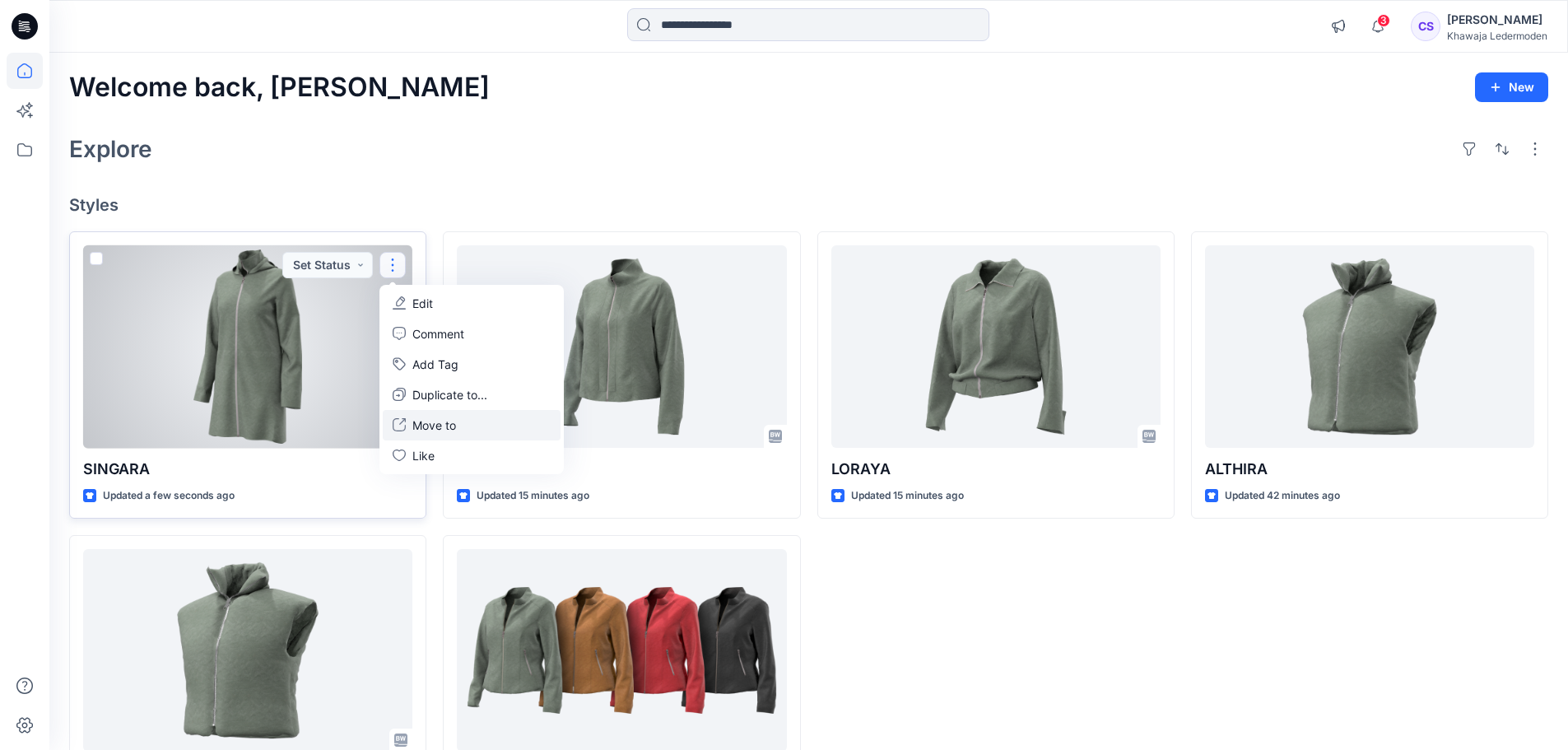
click at [436, 426] on p "Move to" at bounding box center [434, 425] width 44 height 17
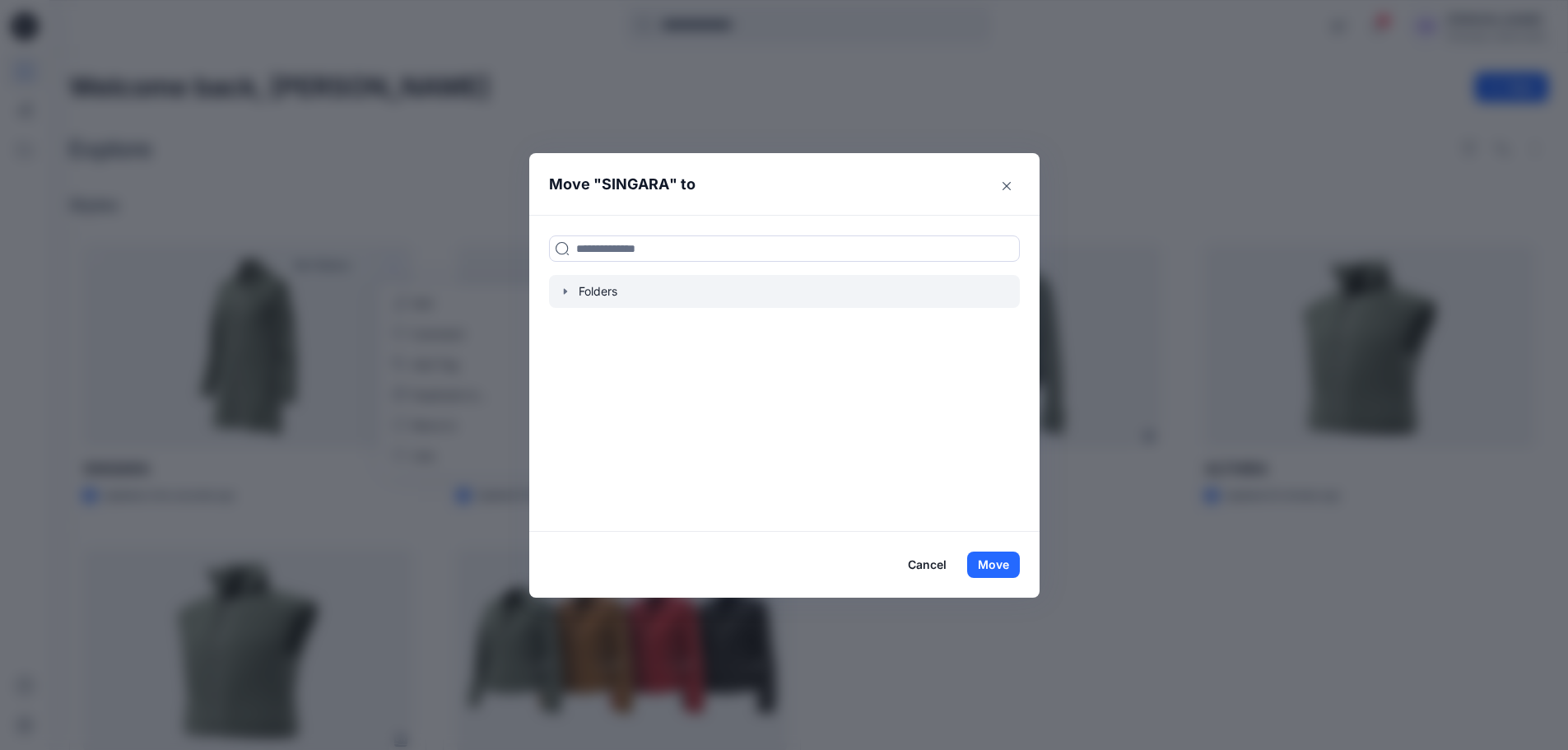
click at [579, 290] on div at bounding box center [784, 292] width 471 height 33
click at [566, 290] on icon "button" at bounding box center [565, 292] width 3 height 6
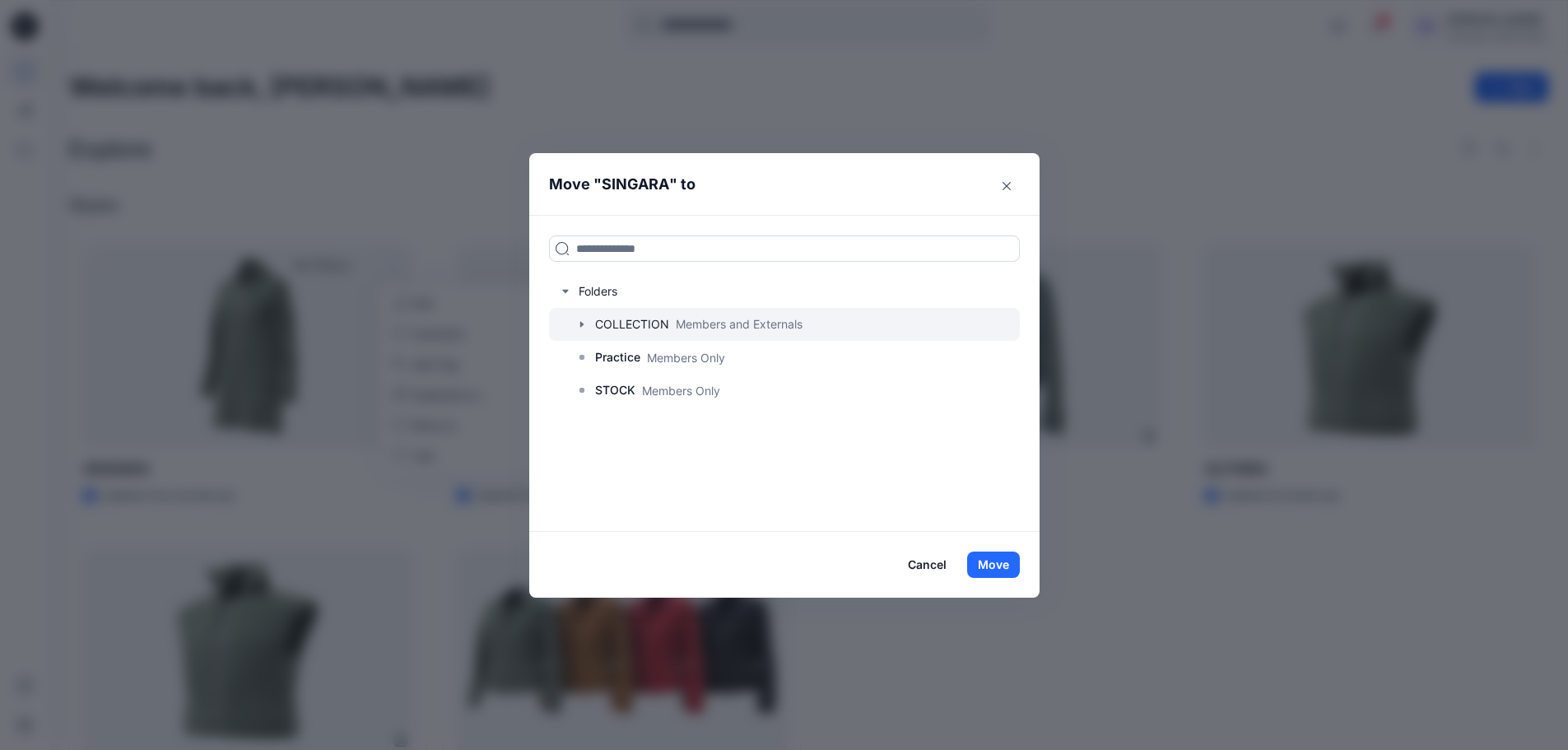
click at [620, 332] on div at bounding box center [784, 325] width 471 height 33
click at [582, 324] on icon "button" at bounding box center [582, 324] width 13 height 13
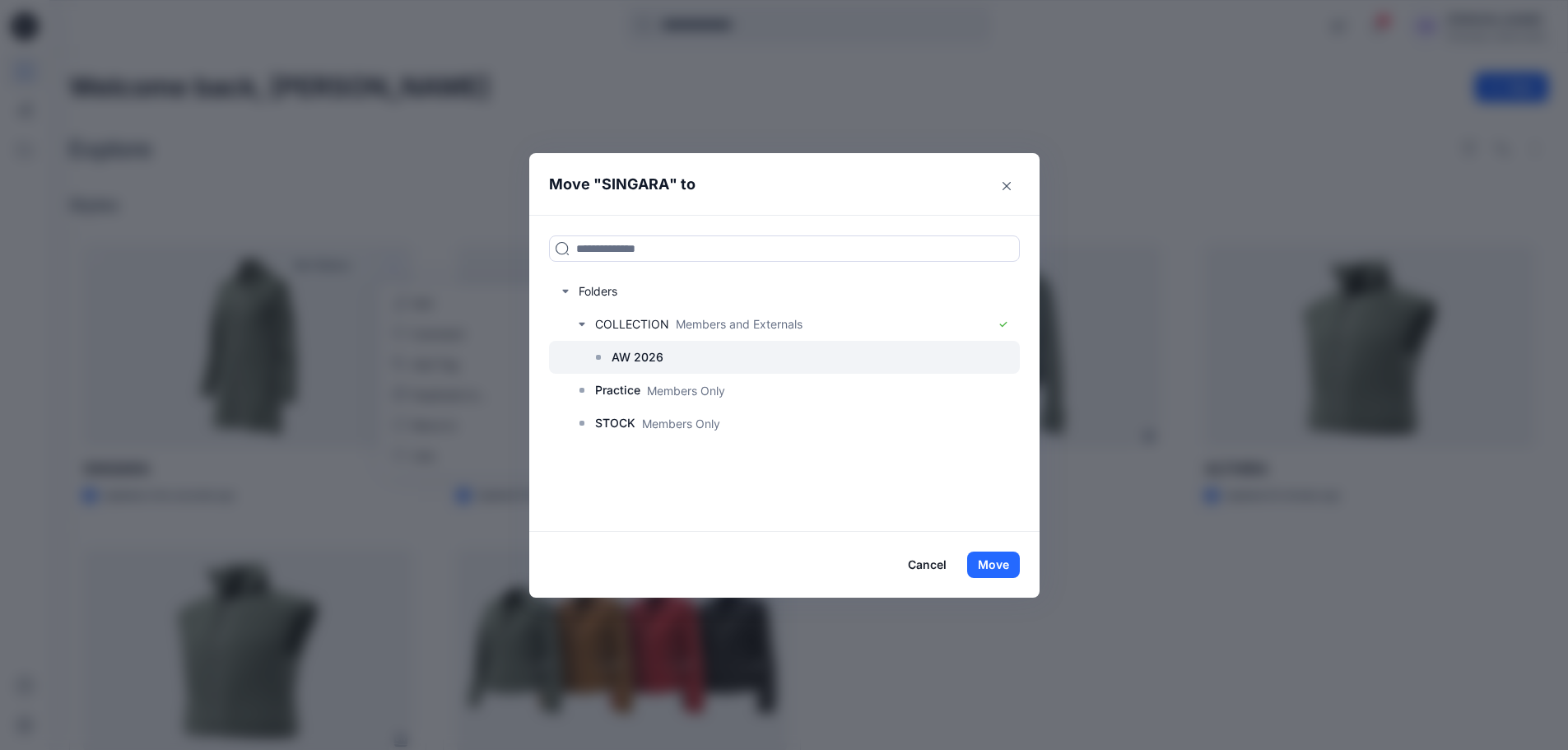
click at [595, 343] on div at bounding box center [784, 357] width 471 height 33
click at [1004, 563] on button "Move" at bounding box center [994, 565] width 53 height 26
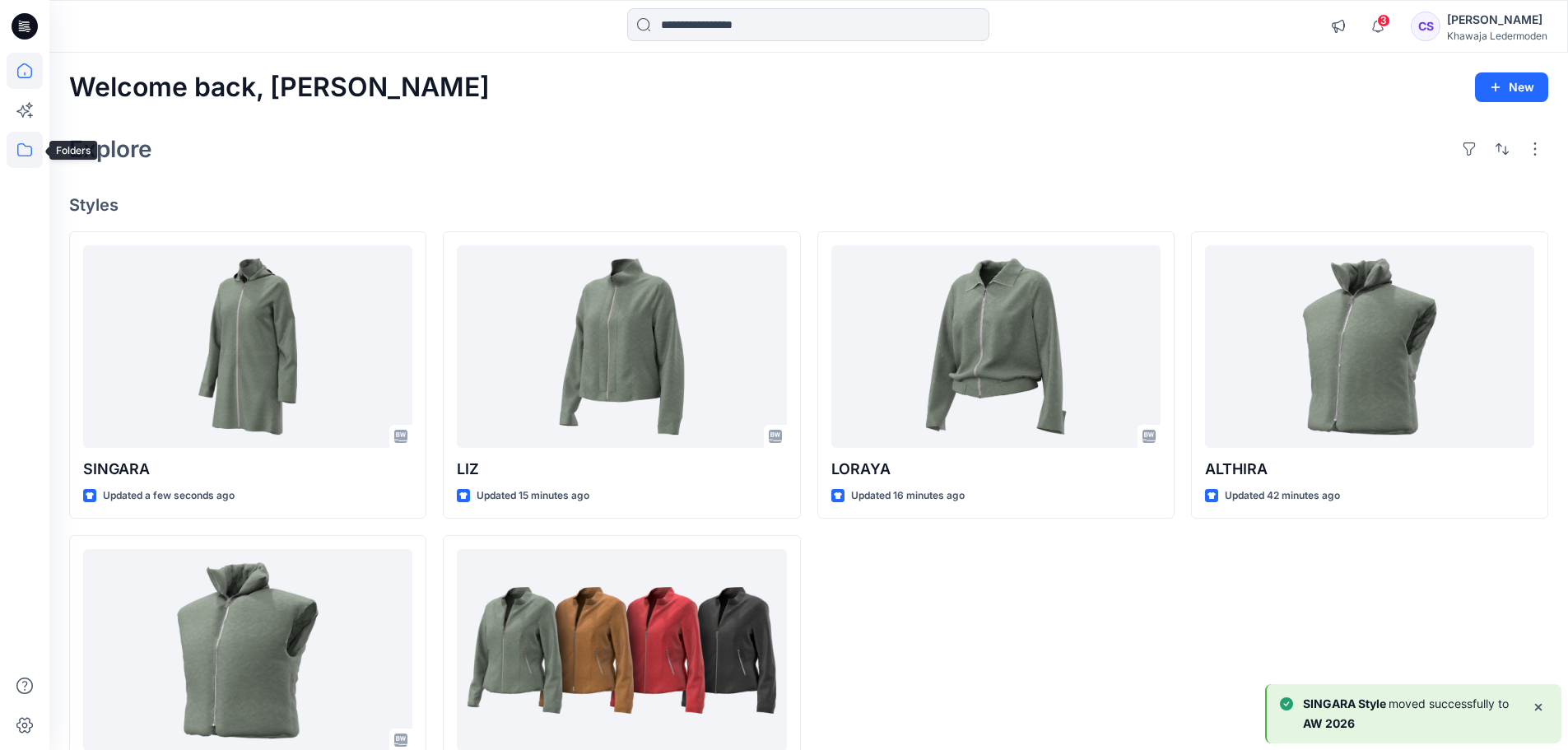
click at [31, 150] on icon at bounding box center [25, 150] width 36 height 36
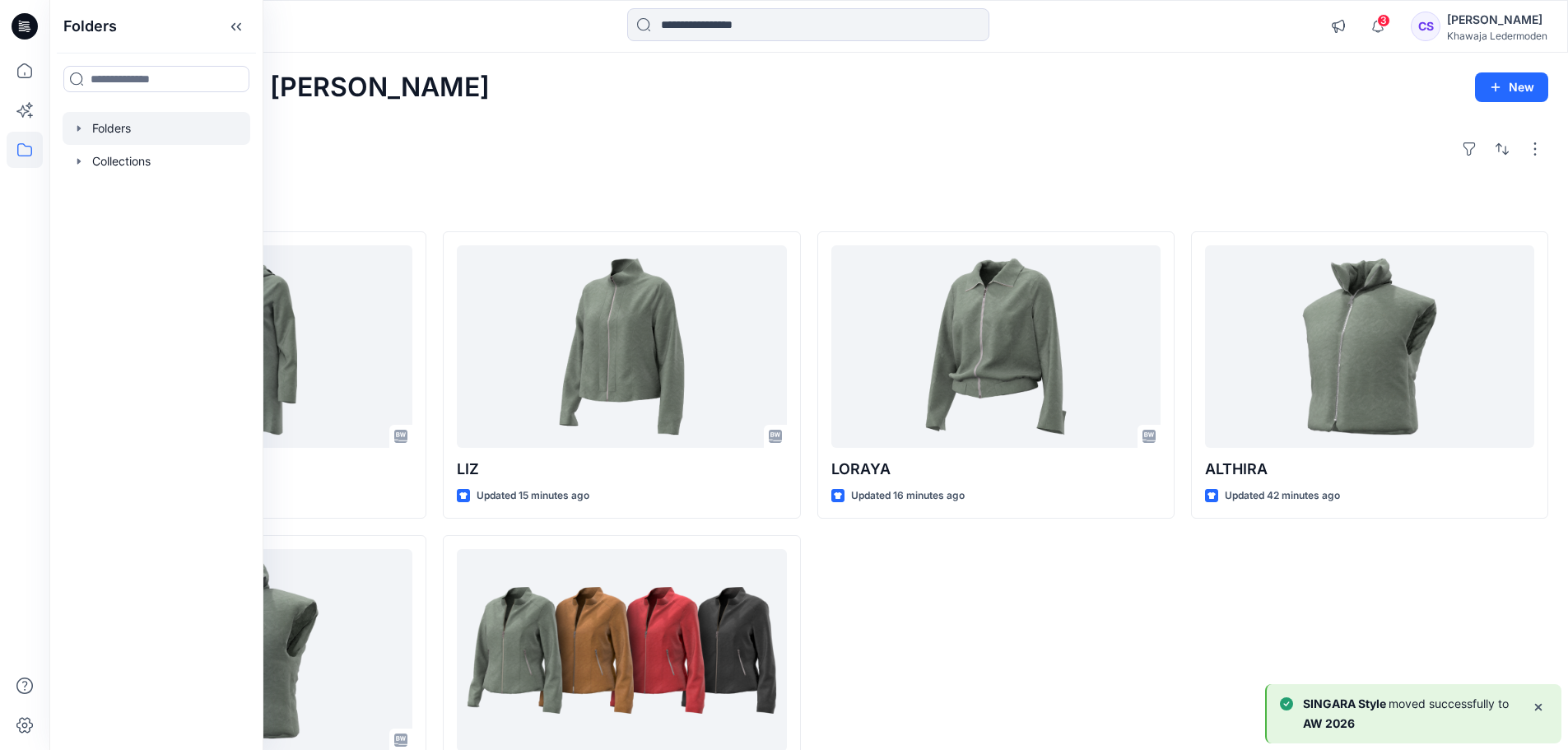
click at [113, 141] on div at bounding box center [156, 128] width 188 height 33
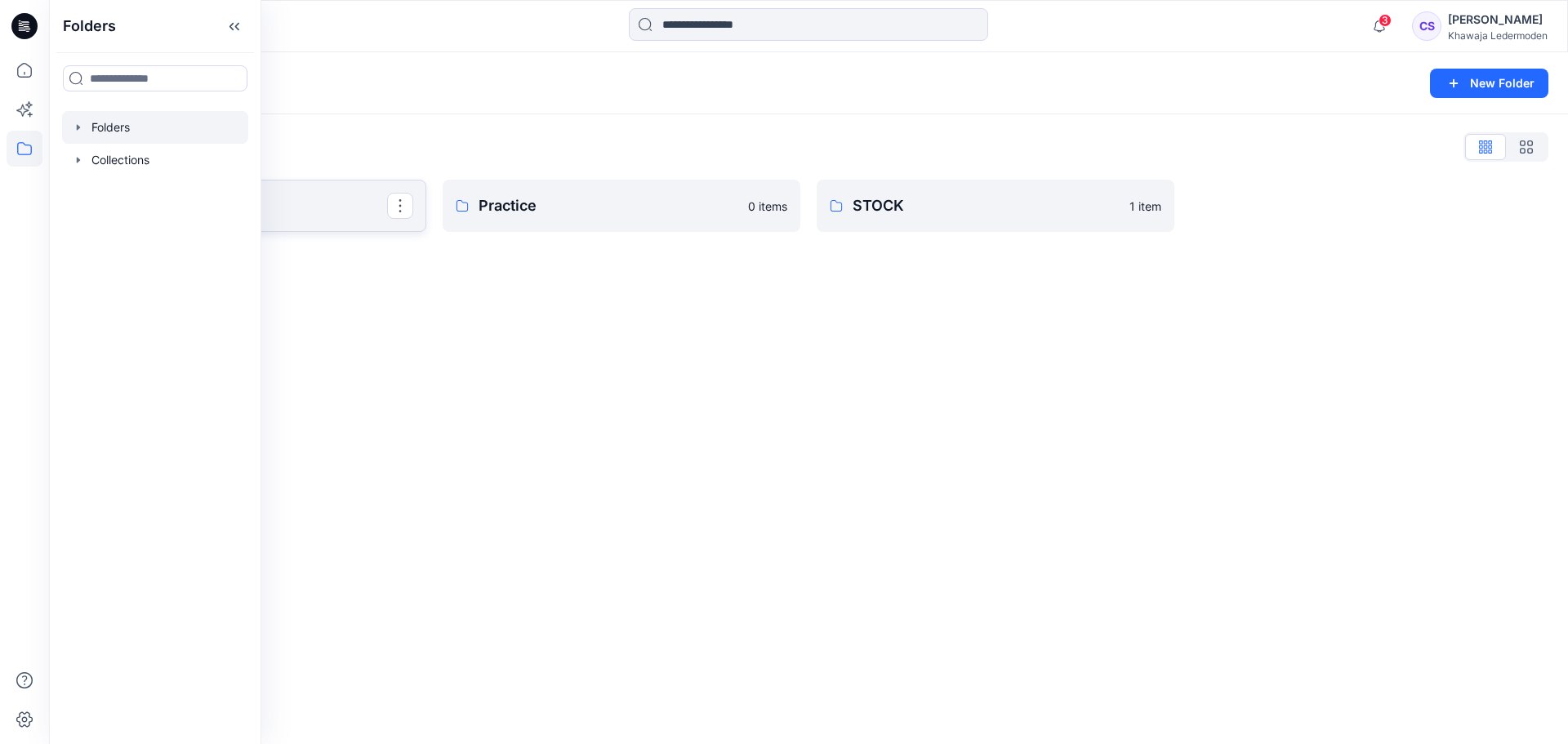
click at [325, 208] on p "COLLECTION" at bounding box center [245, 206] width 283 height 23
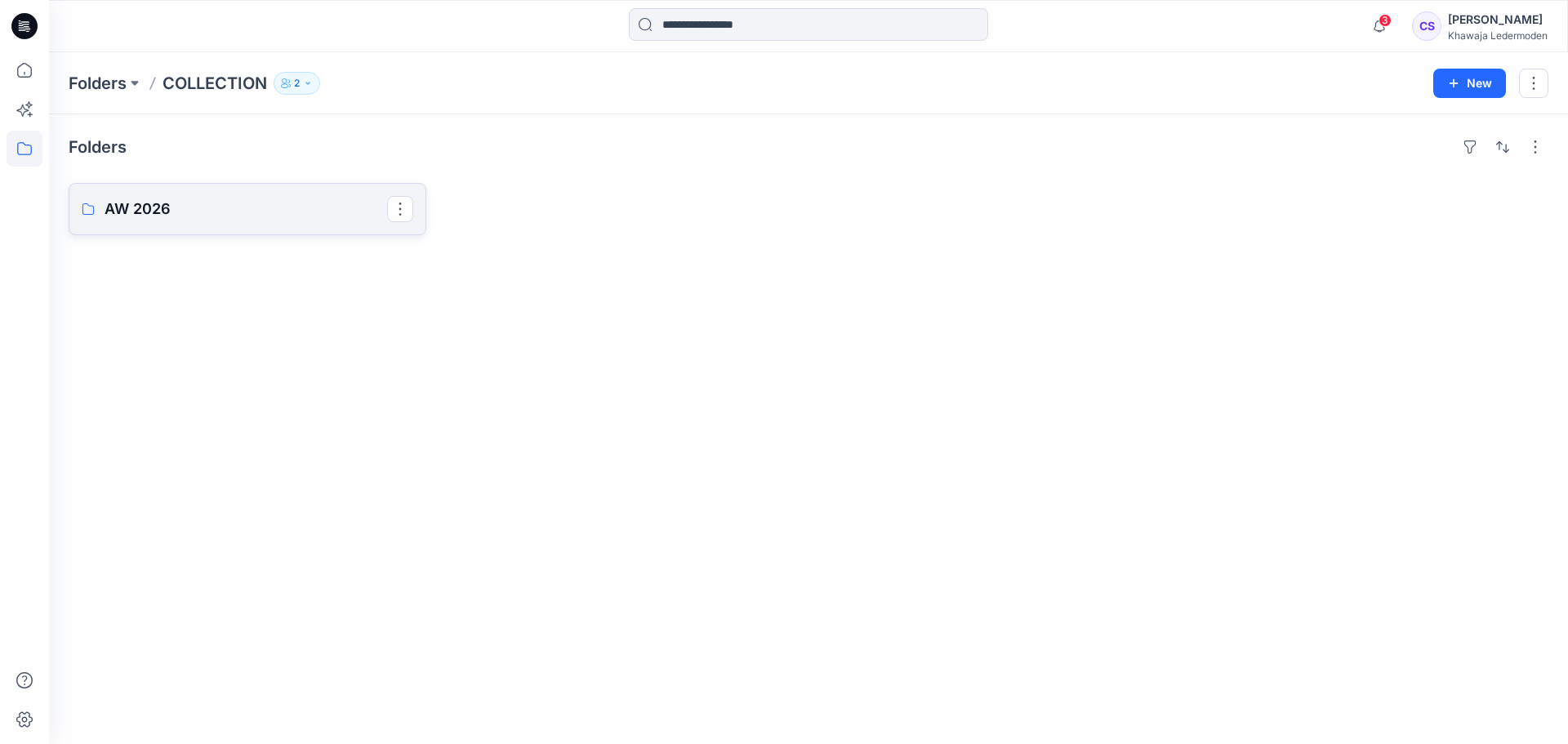
click at [248, 205] on p "AW 2026" at bounding box center [245, 209] width 283 height 23
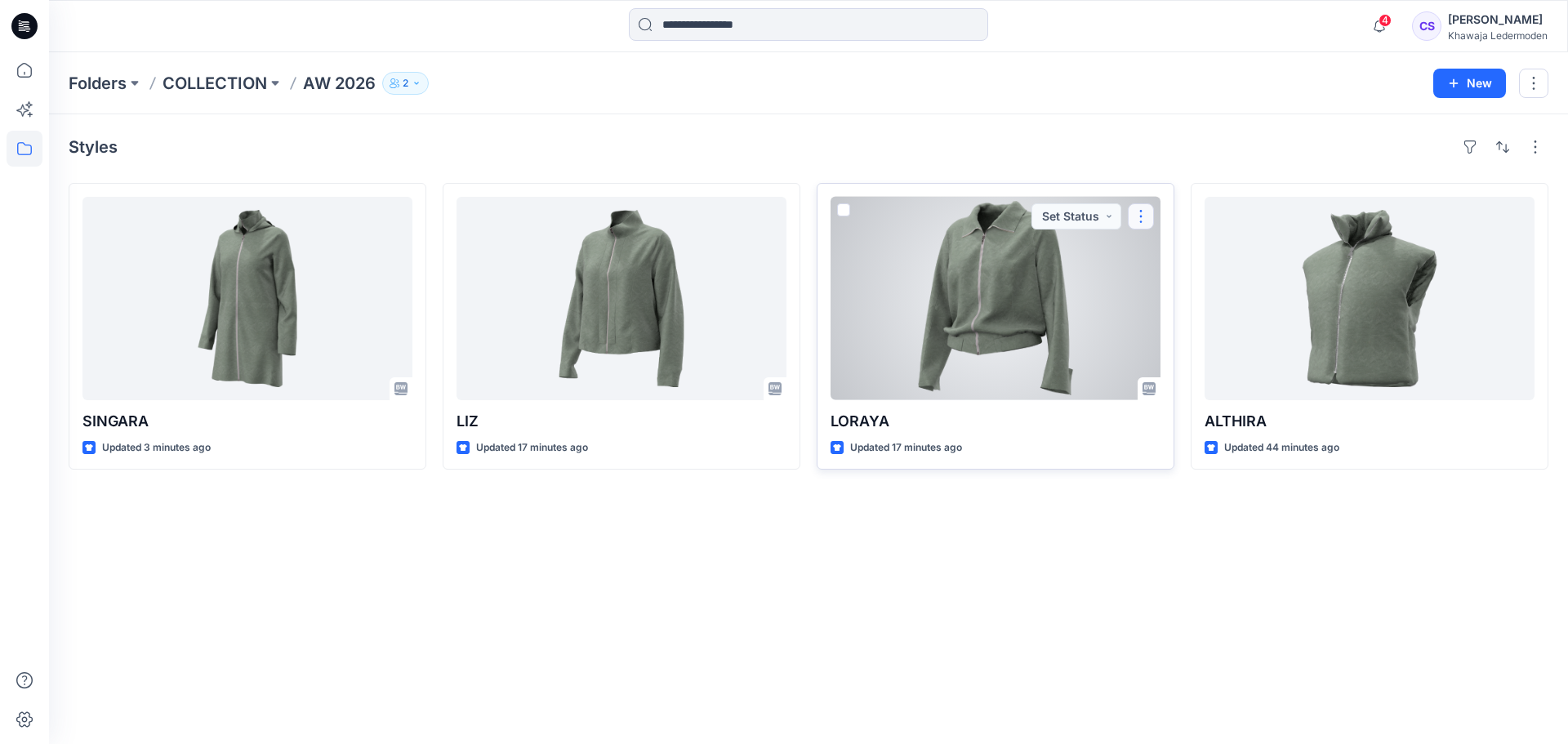
click at [1142, 218] on button "button" at bounding box center [1141, 217] width 26 height 26
click at [1140, 224] on button "button" at bounding box center [1141, 217] width 26 height 26
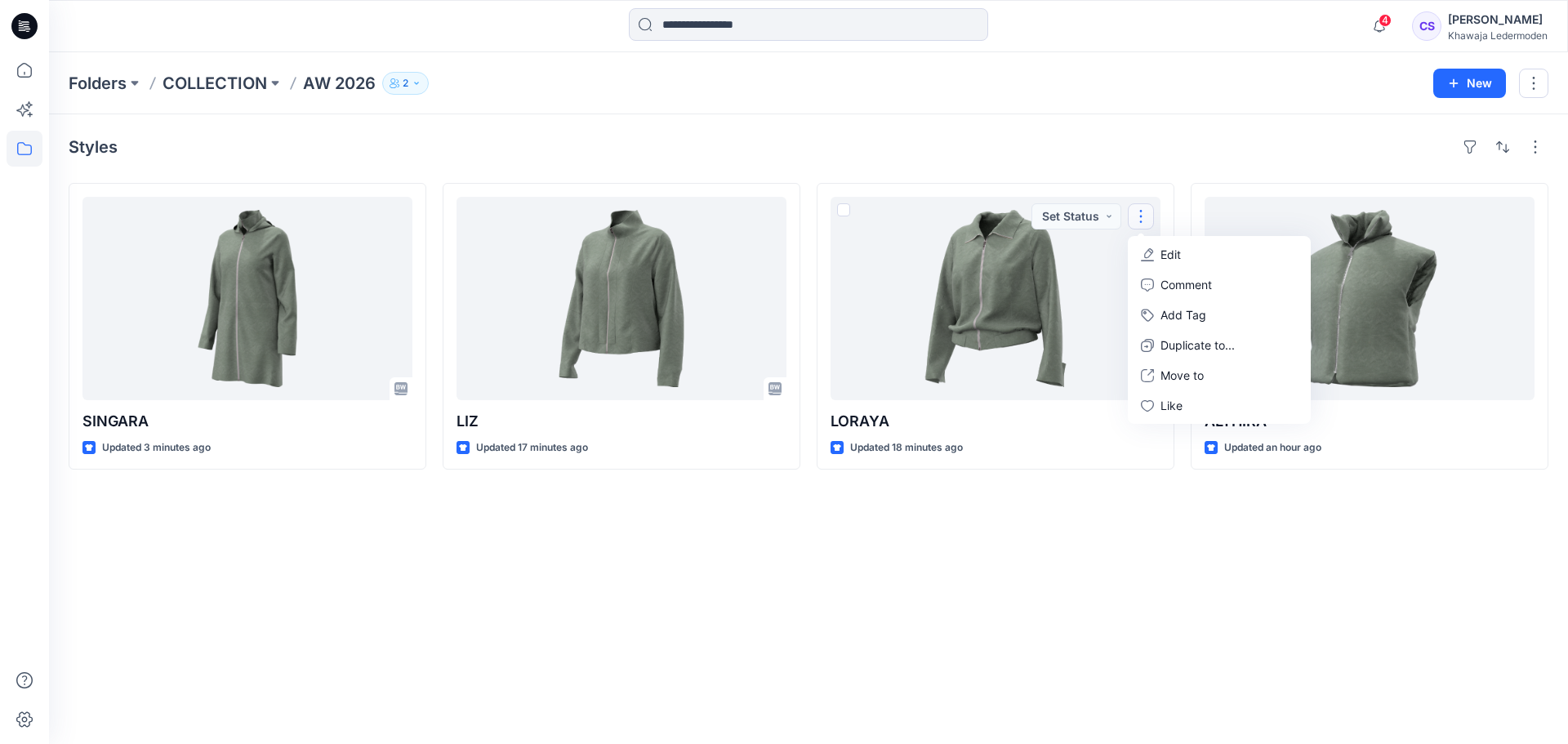
click at [1011, 556] on div "Styles SINGARA Updated 3 minutes ago [PERSON_NAME] Updated 17 minutes ago [PERS…" at bounding box center [809, 429] width 1520 height 630
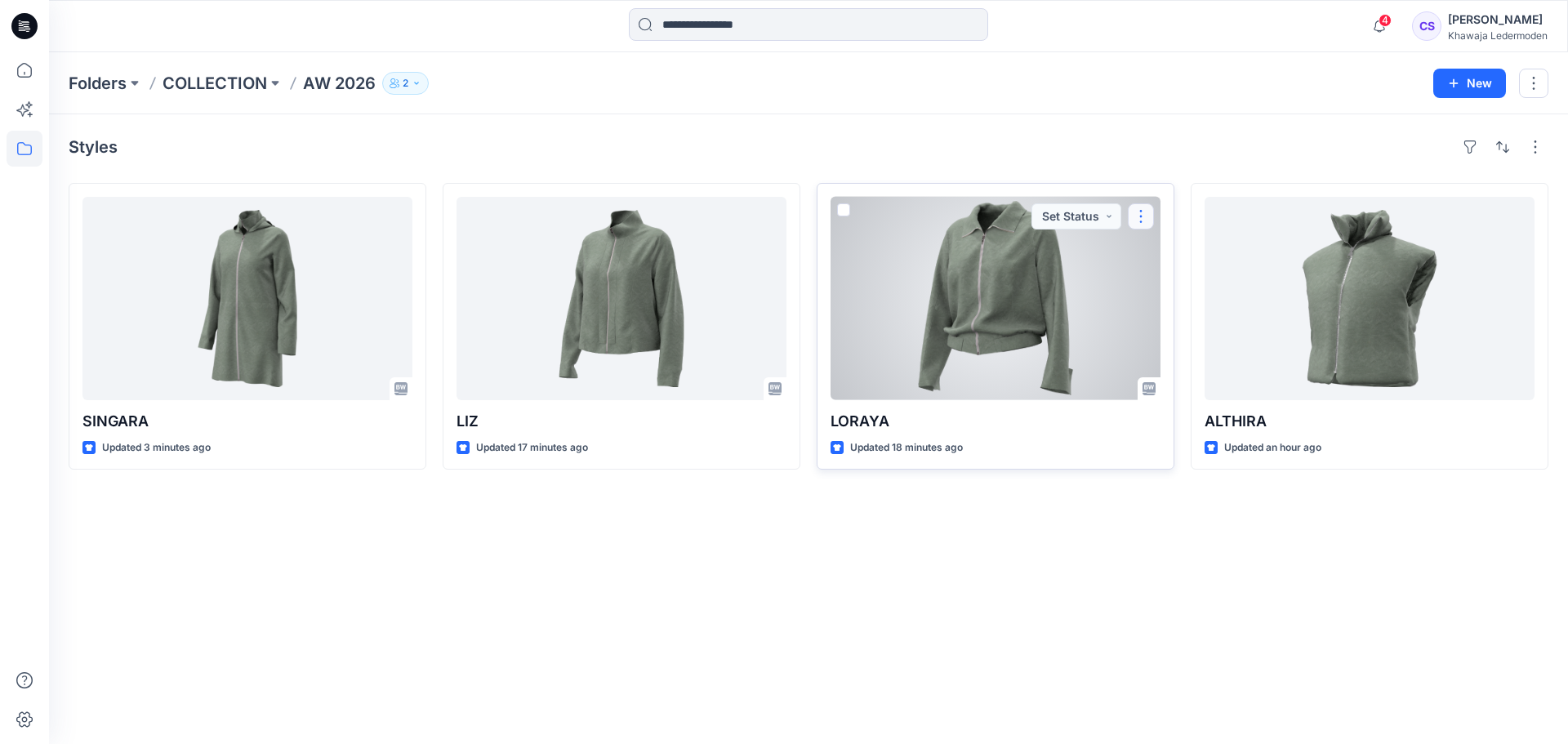
click at [1137, 218] on button "button" at bounding box center [1141, 217] width 26 height 26
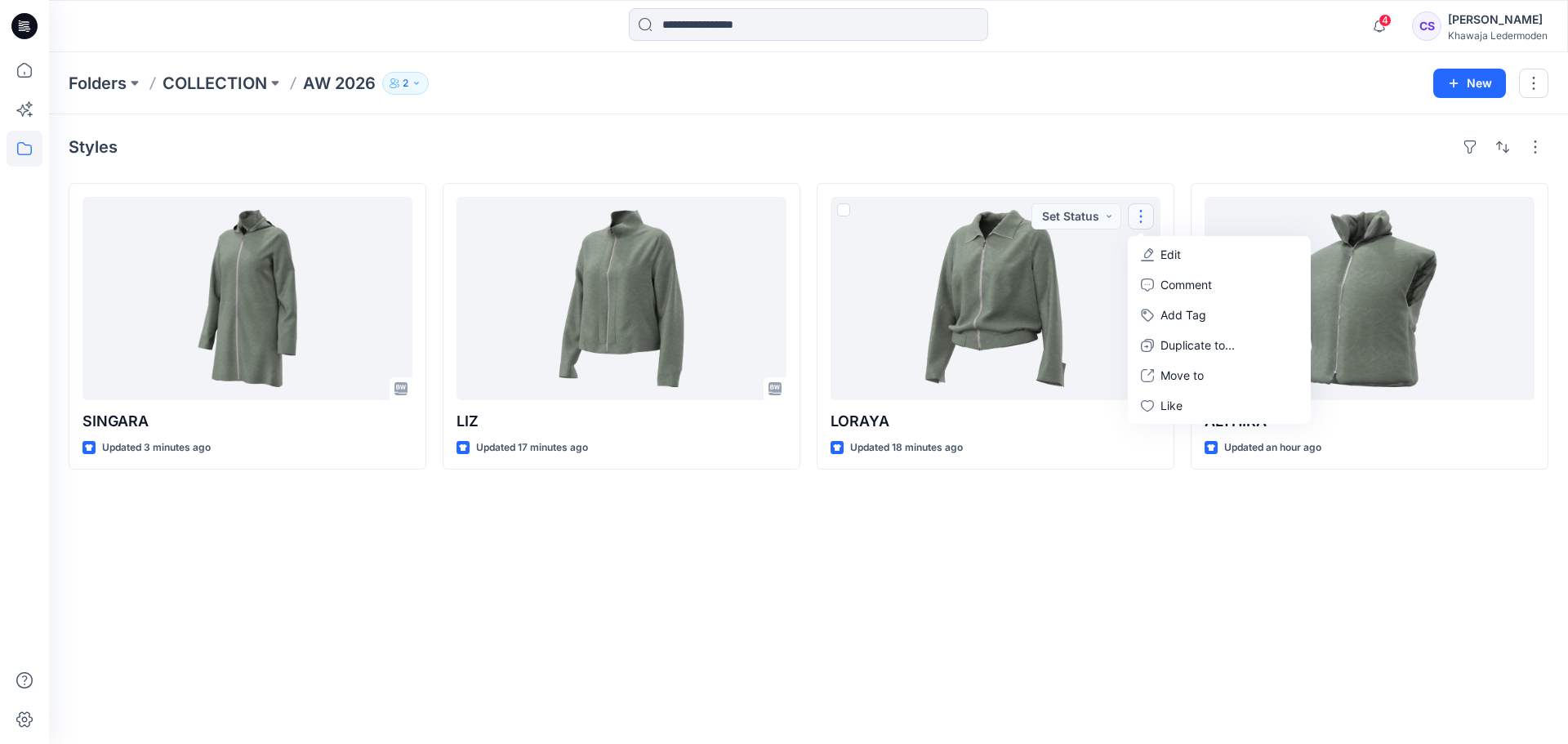
click at [1275, 502] on div "Styles SINGARA Updated 3 minutes ago [PERSON_NAME] Updated 17 minutes ago [PERS…" at bounding box center [809, 429] width 1520 height 630
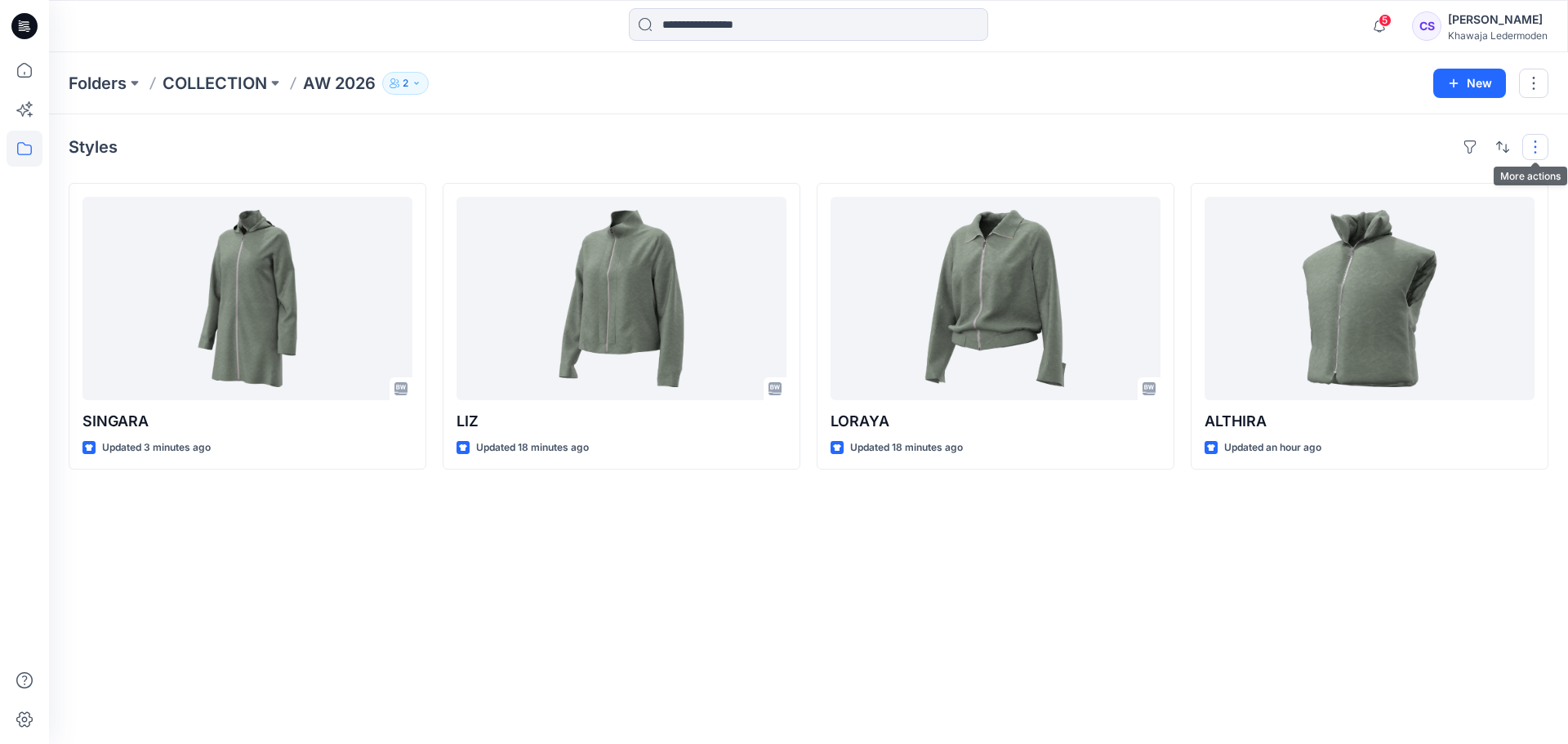
click at [1532, 145] on button "button" at bounding box center [1536, 147] width 26 height 26
click at [1485, 93] on button "New" at bounding box center [1470, 84] width 73 height 30
click at [1449, 150] on p "New Folder" at bounding box center [1422, 155] width 61 height 17
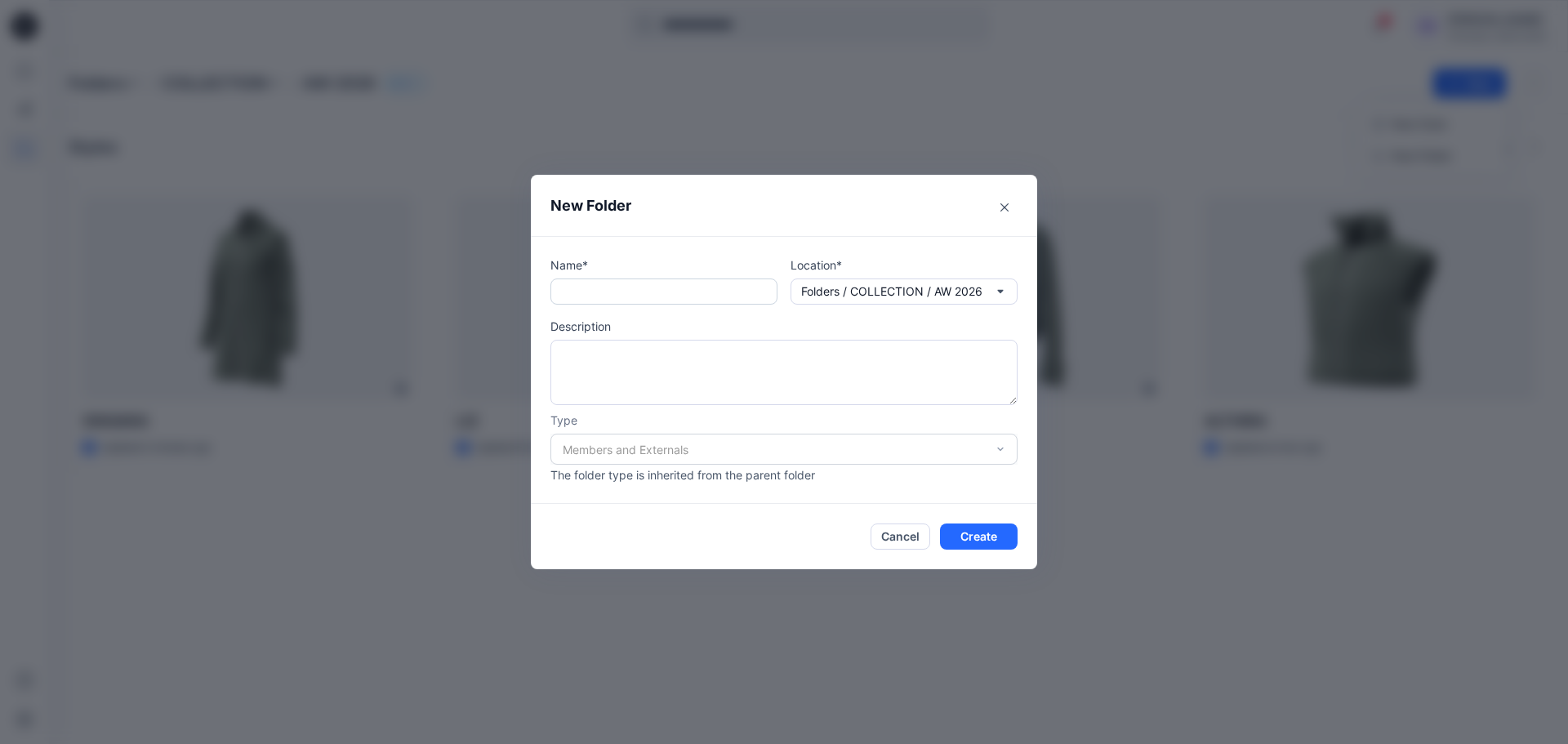
click at [663, 287] on input "text" at bounding box center [663, 292] width 227 height 26
type input "***"
click at [991, 539] on button "Create" at bounding box center [978, 536] width 78 height 26
click at [978, 539] on button "Create" at bounding box center [978, 536] width 78 height 26
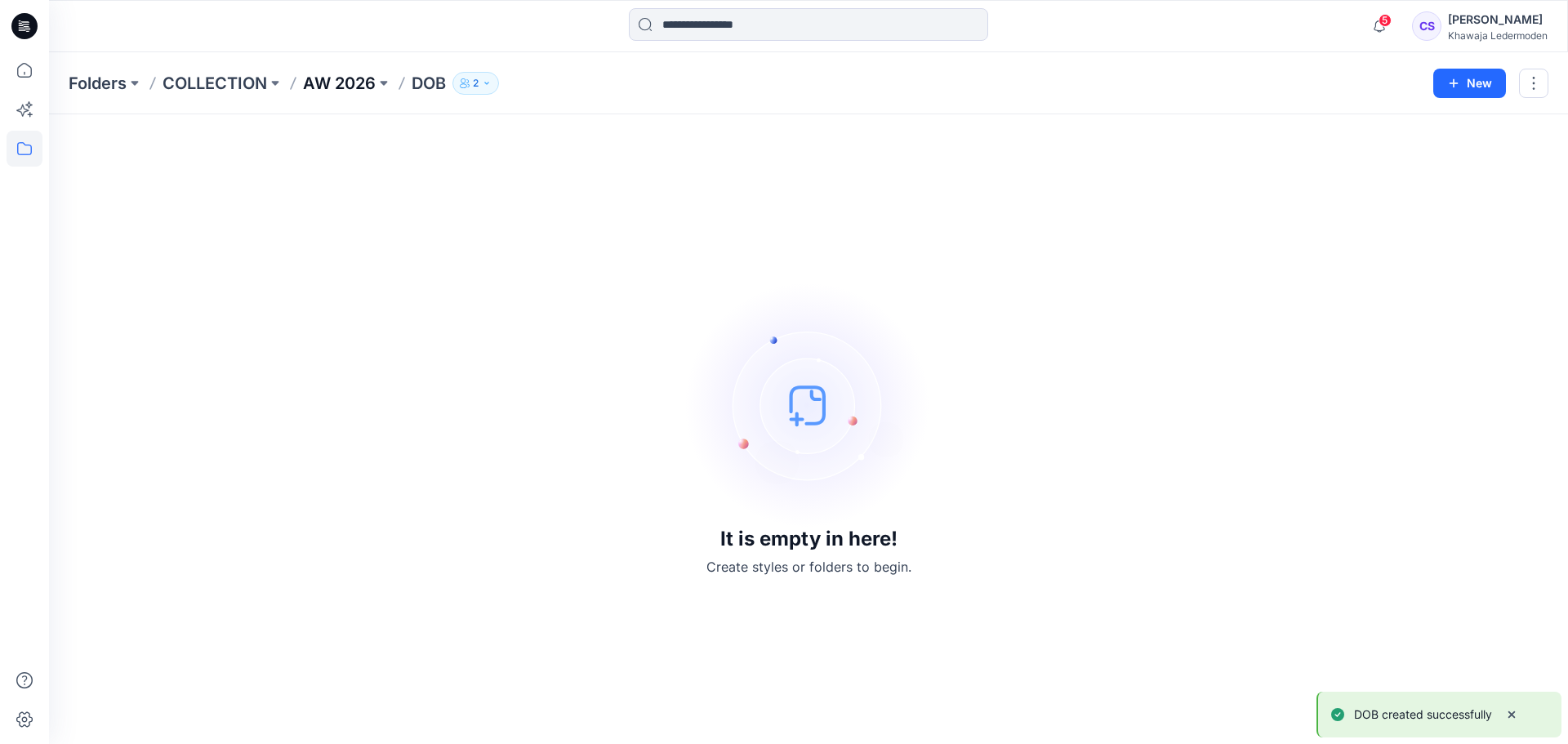
click at [323, 83] on p "AW 2026" at bounding box center [340, 84] width 73 height 23
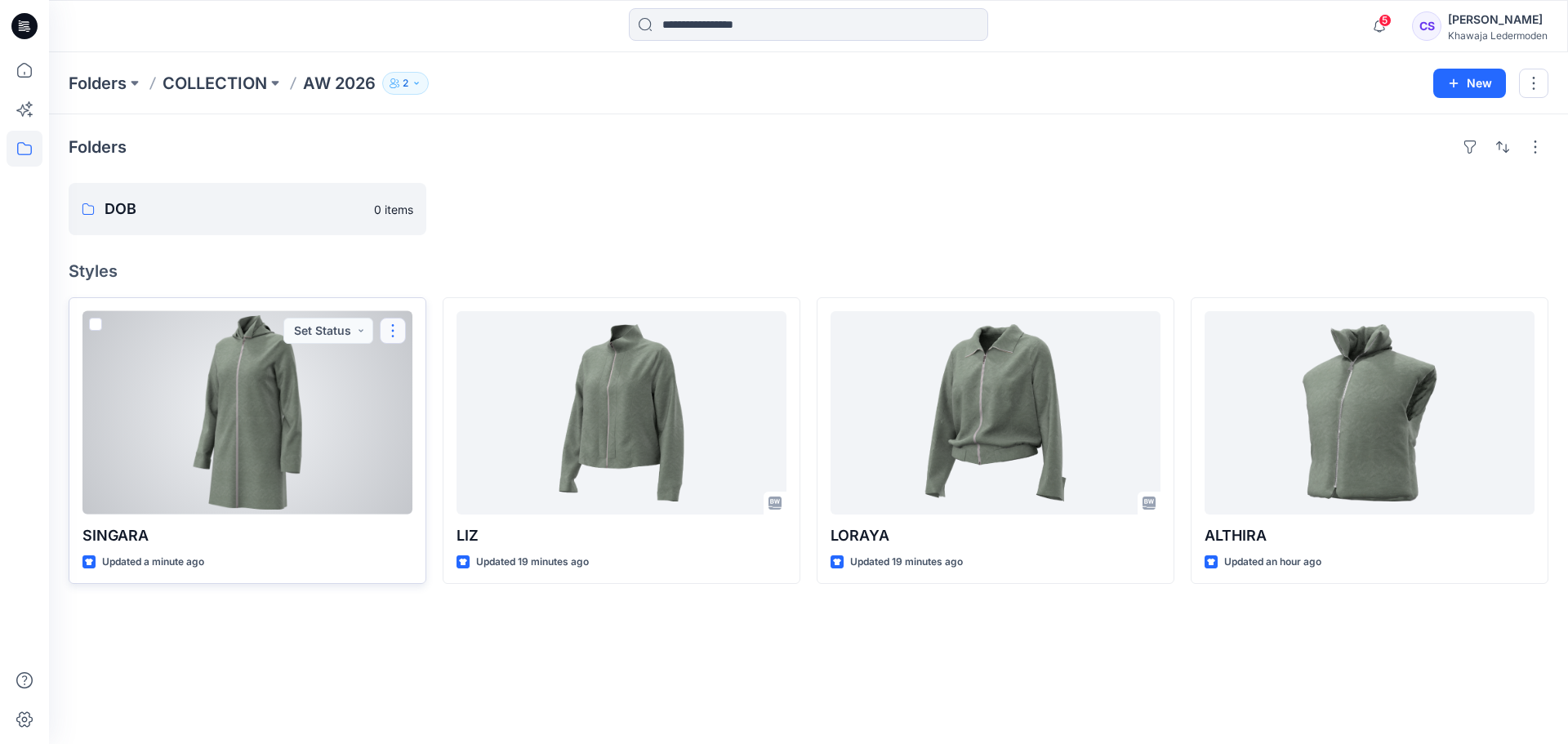
click at [392, 335] on button "button" at bounding box center [393, 331] width 26 height 26
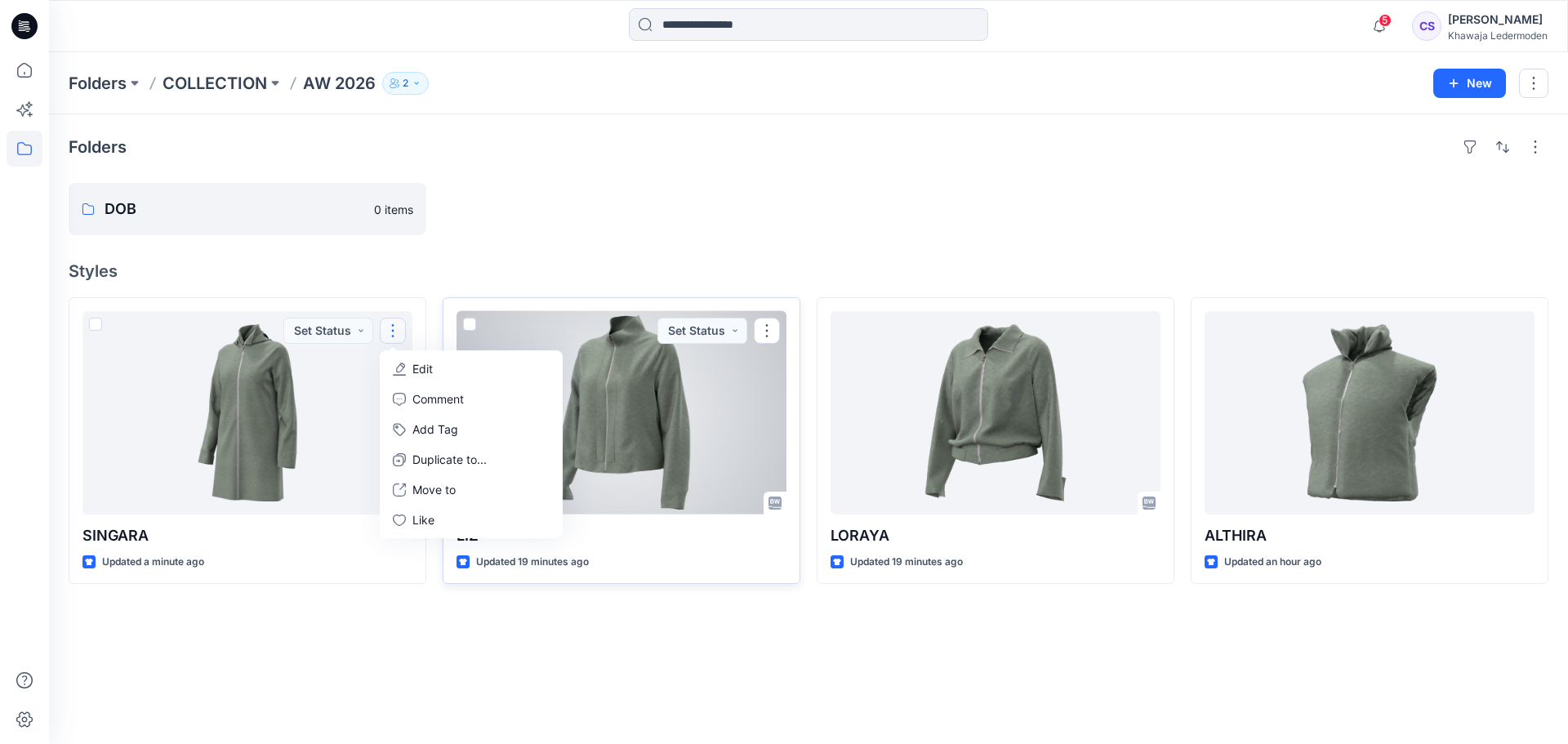
drag, startPoint x: 664, startPoint y: 335, endPoint x: 656, endPoint y: 397, distance: 62.5
click at [656, 397] on div "[PERSON_NAME] Updated 19 minutes ago Set Status" at bounding box center [622, 441] width 358 height 287
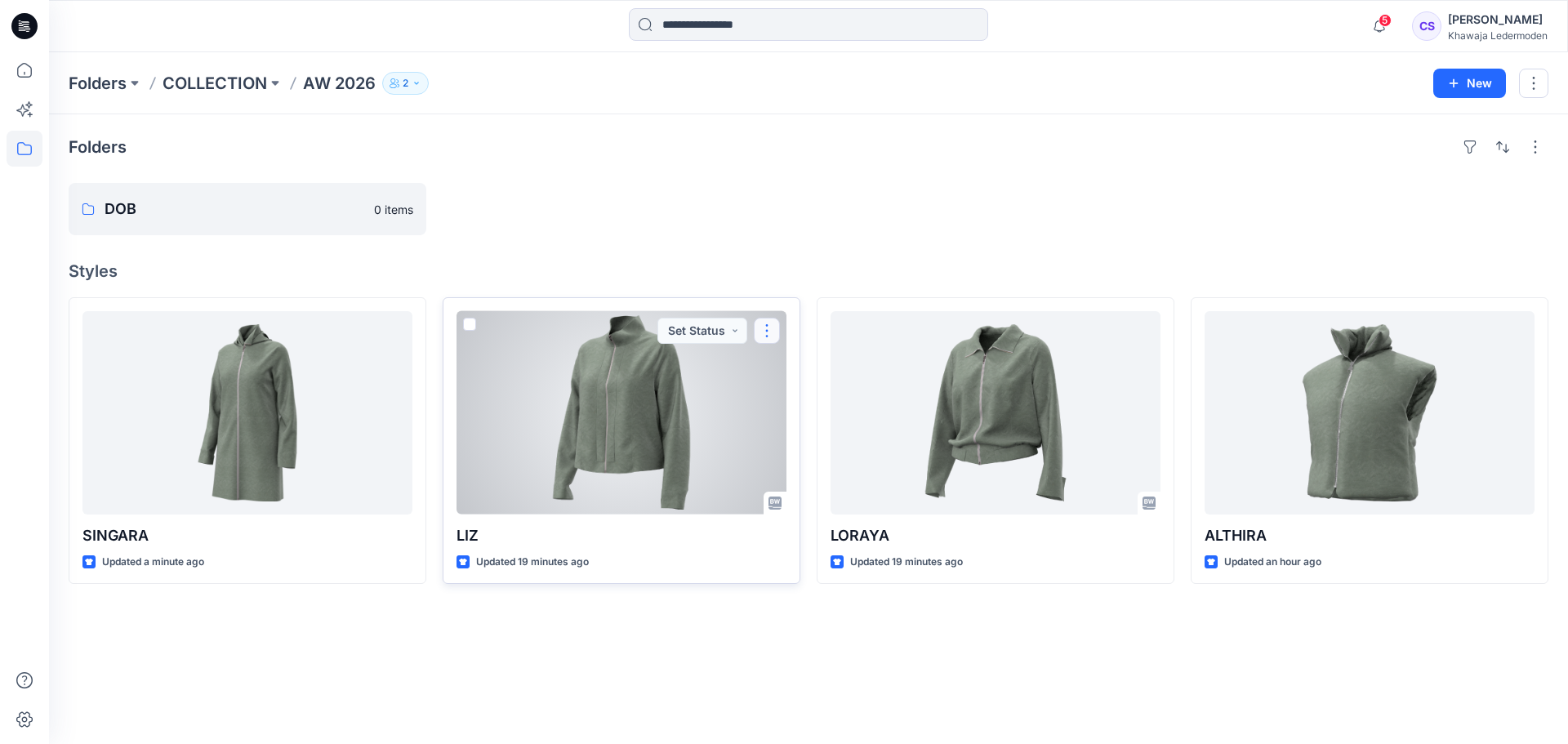
click at [763, 328] on button "button" at bounding box center [767, 331] width 26 height 26
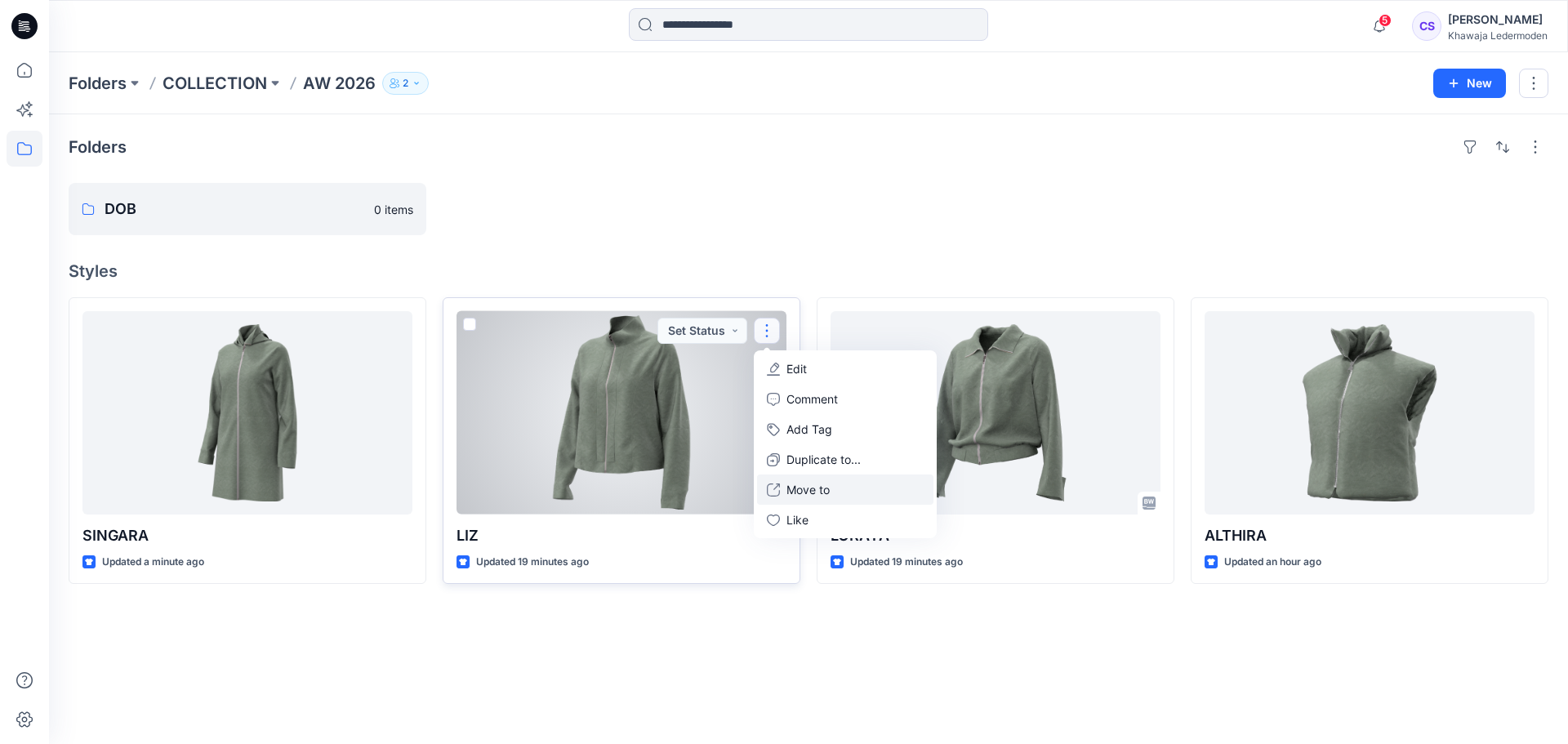
click at [845, 486] on button "Move to" at bounding box center [845, 490] width 176 height 30
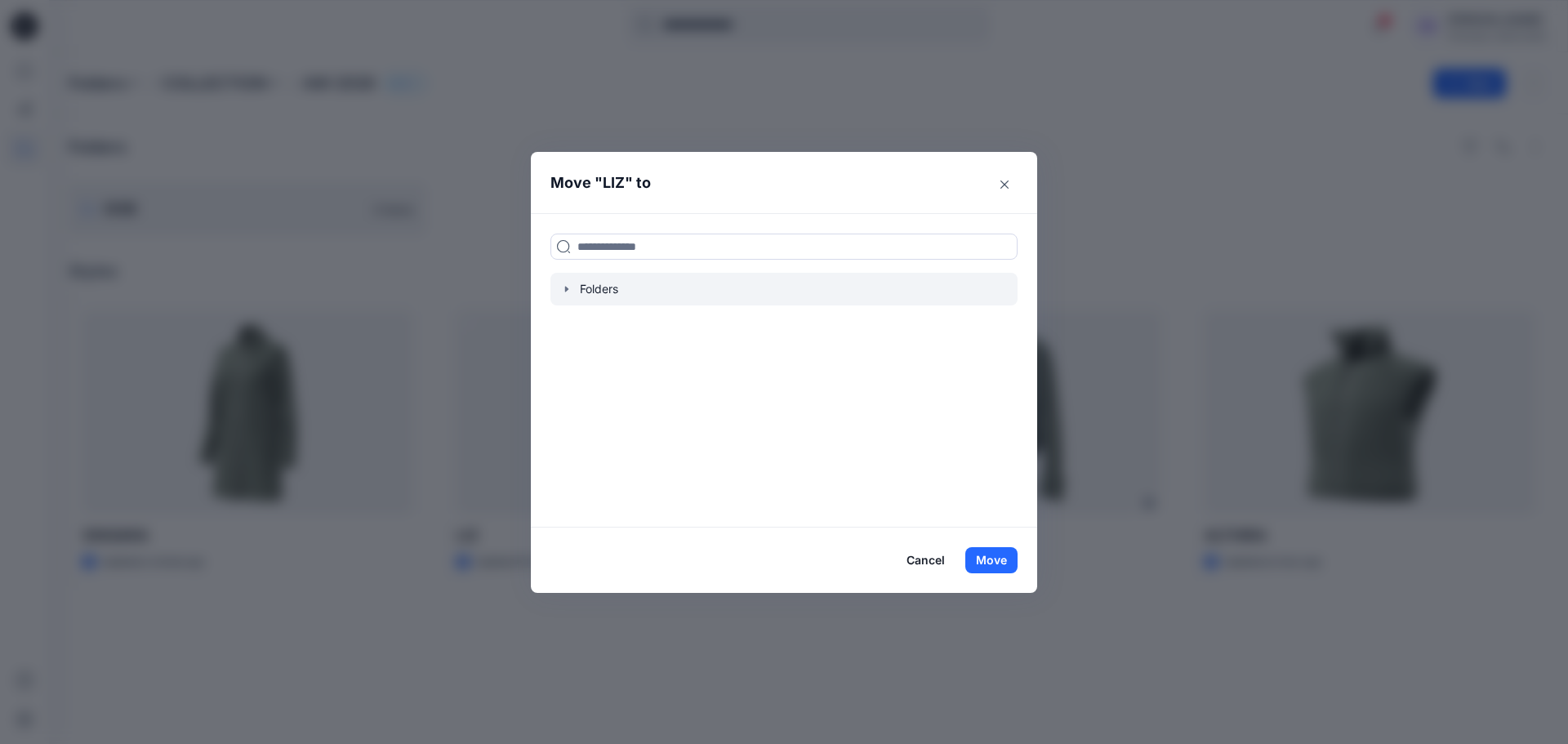
click at [557, 283] on div at bounding box center [784, 290] width 467 height 33
click at [564, 288] on icon "button" at bounding box center [567, 290] width 13 height 13
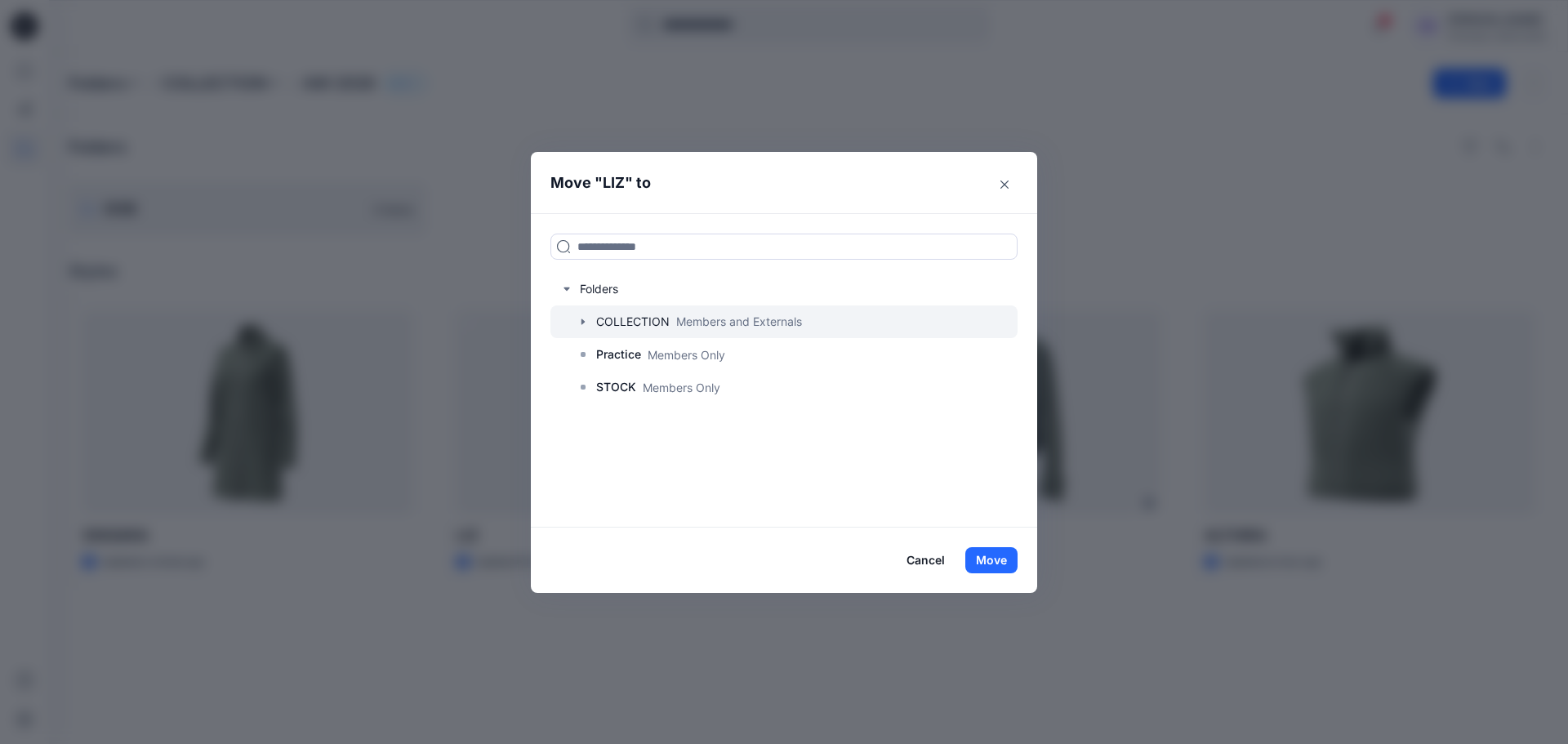
click at [581, 323] on icon "button" at bounding box center [583, 322] width 3 height 6
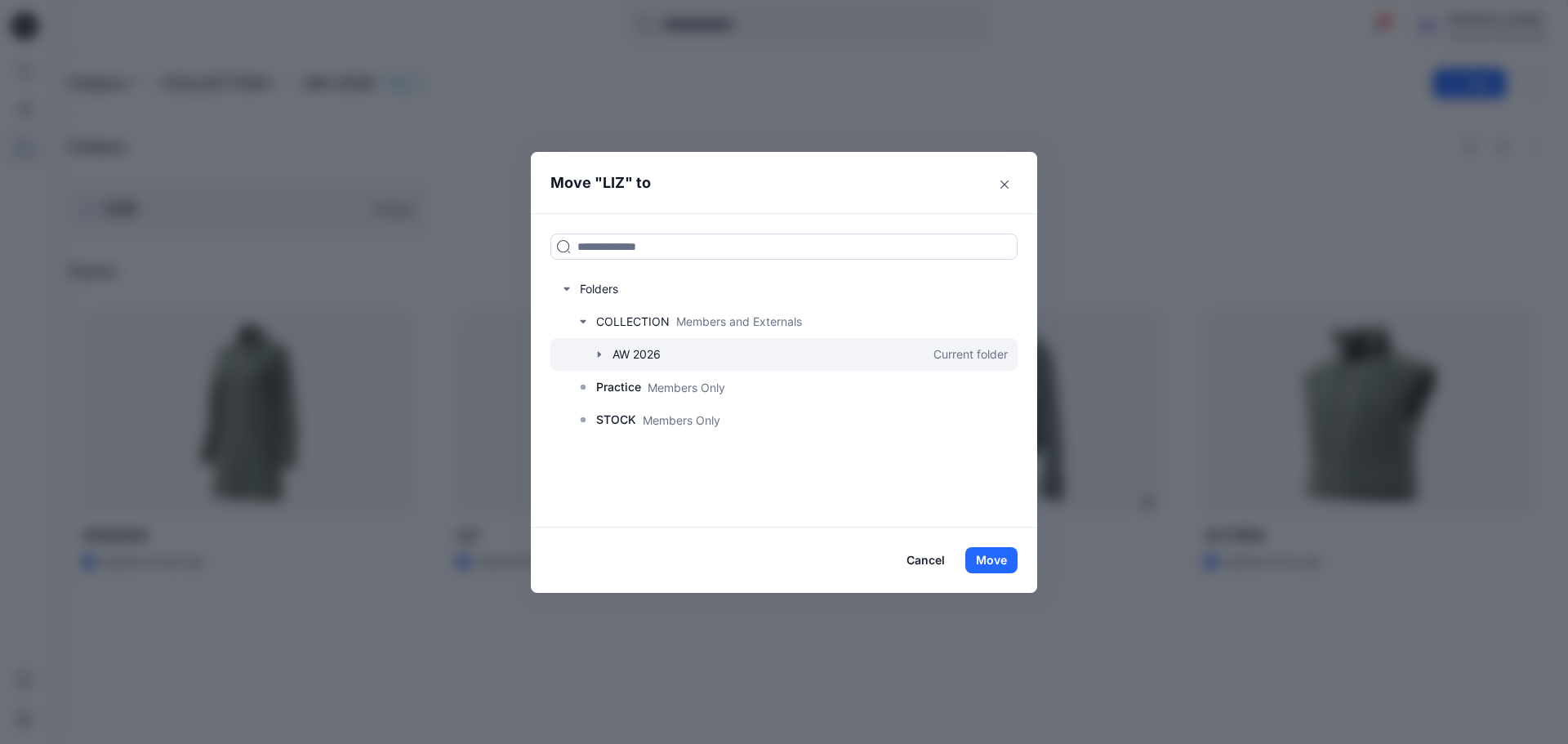
click at [596, 351] on icon "button" at bounding box center [599, 354] width 13 height 13
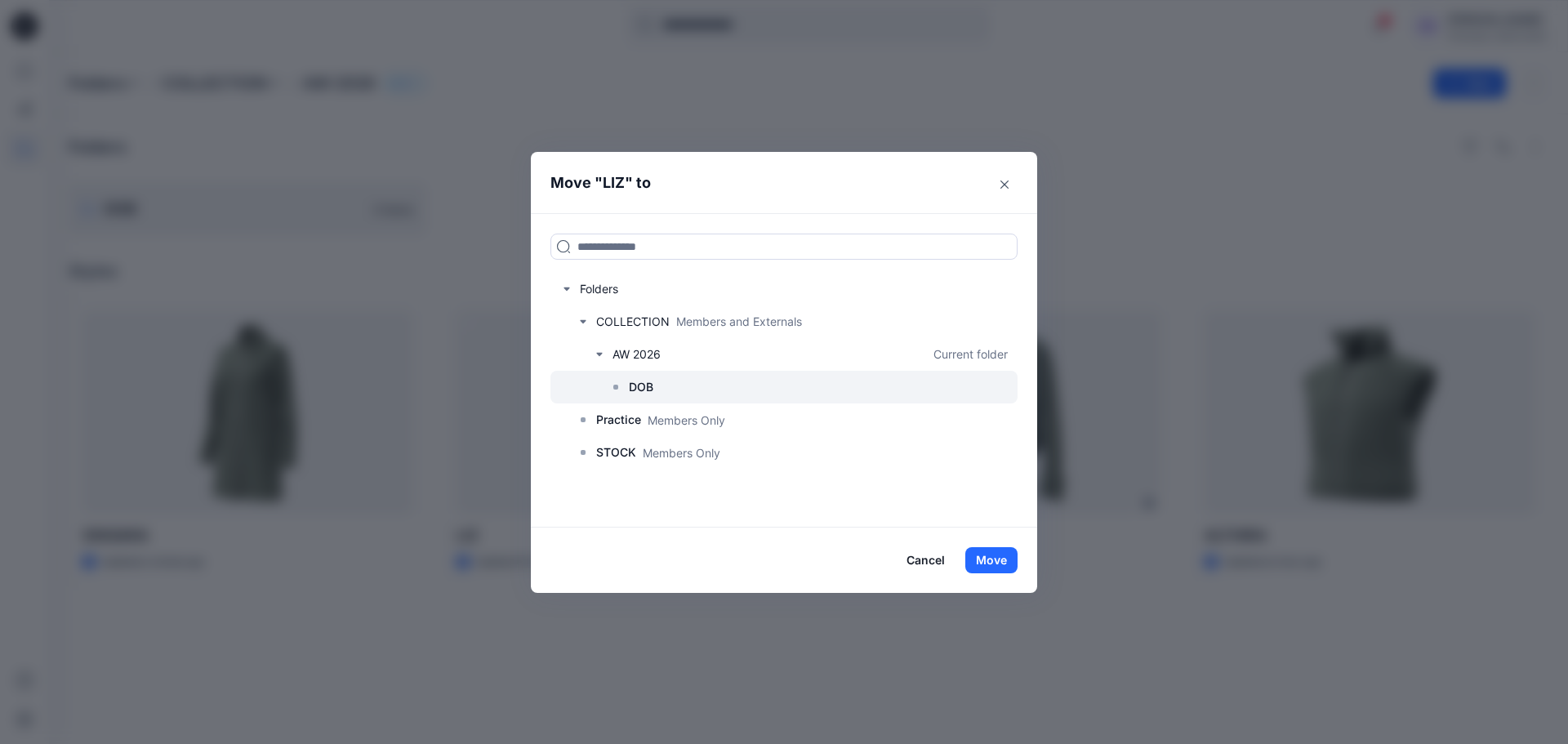
click at [630, 388] on p "DOB" at bounding box center [641, 387] width 25 height 20
click at [1002, 554] on button "Move" at bounding box center [991, 560] width 52 height 26
click at [999, 568] on button "Move" at bounding box center [991, 560] width 52 height 26
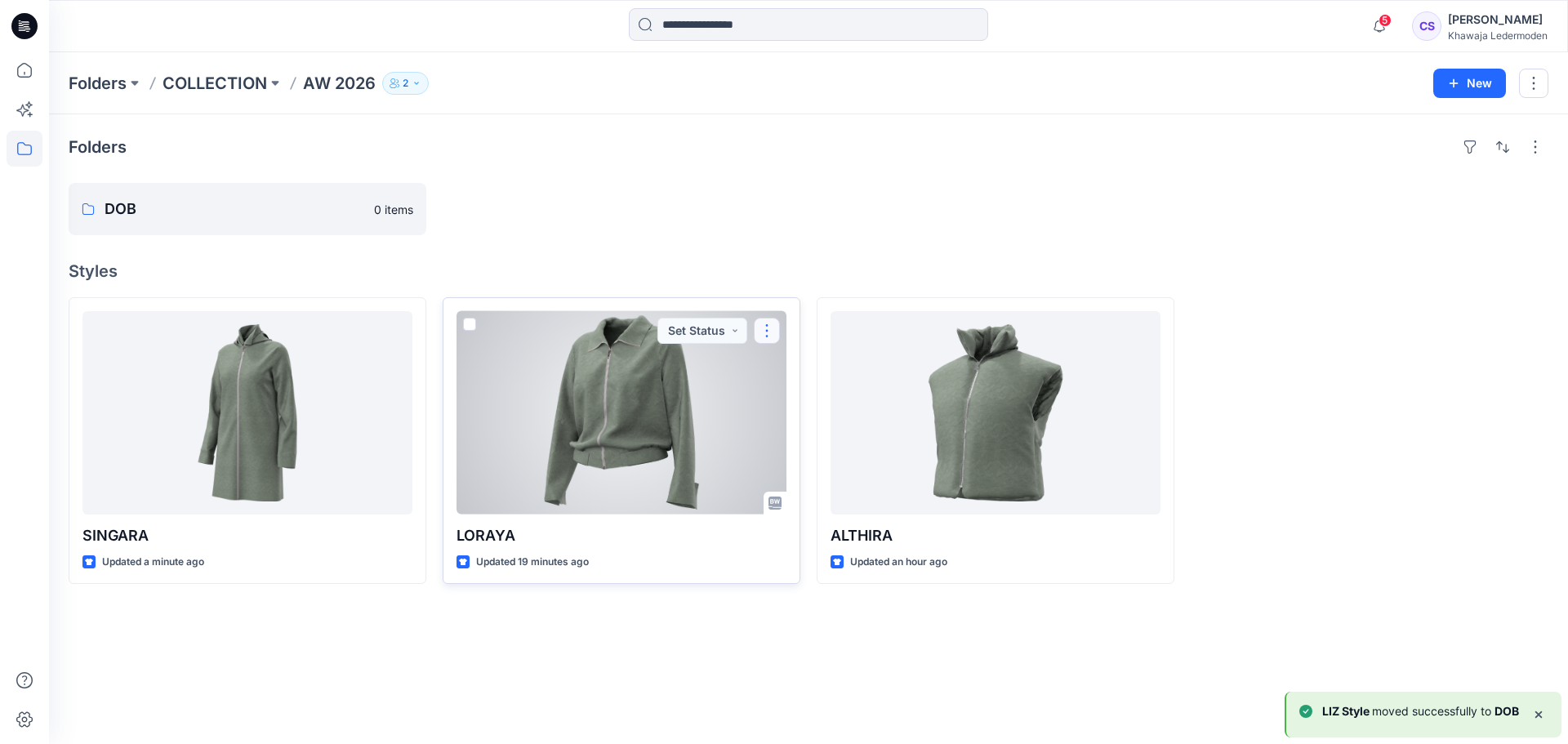
click at [764, 327] on button "button" at bounding box center [767, 331] width 26 height 26
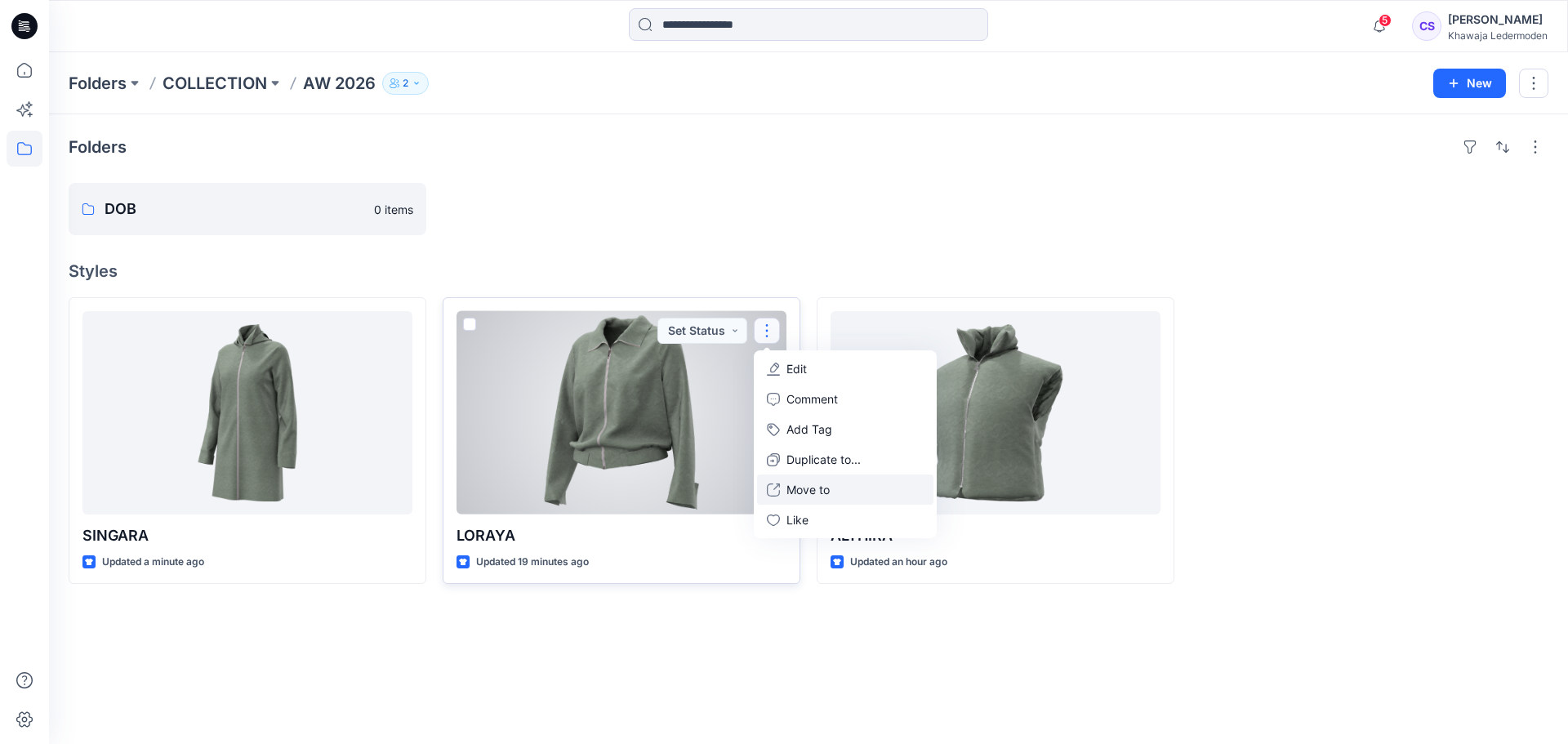
click at [795, 482] on p "Move to" at bounding box center [808, 490] width 43 height 17
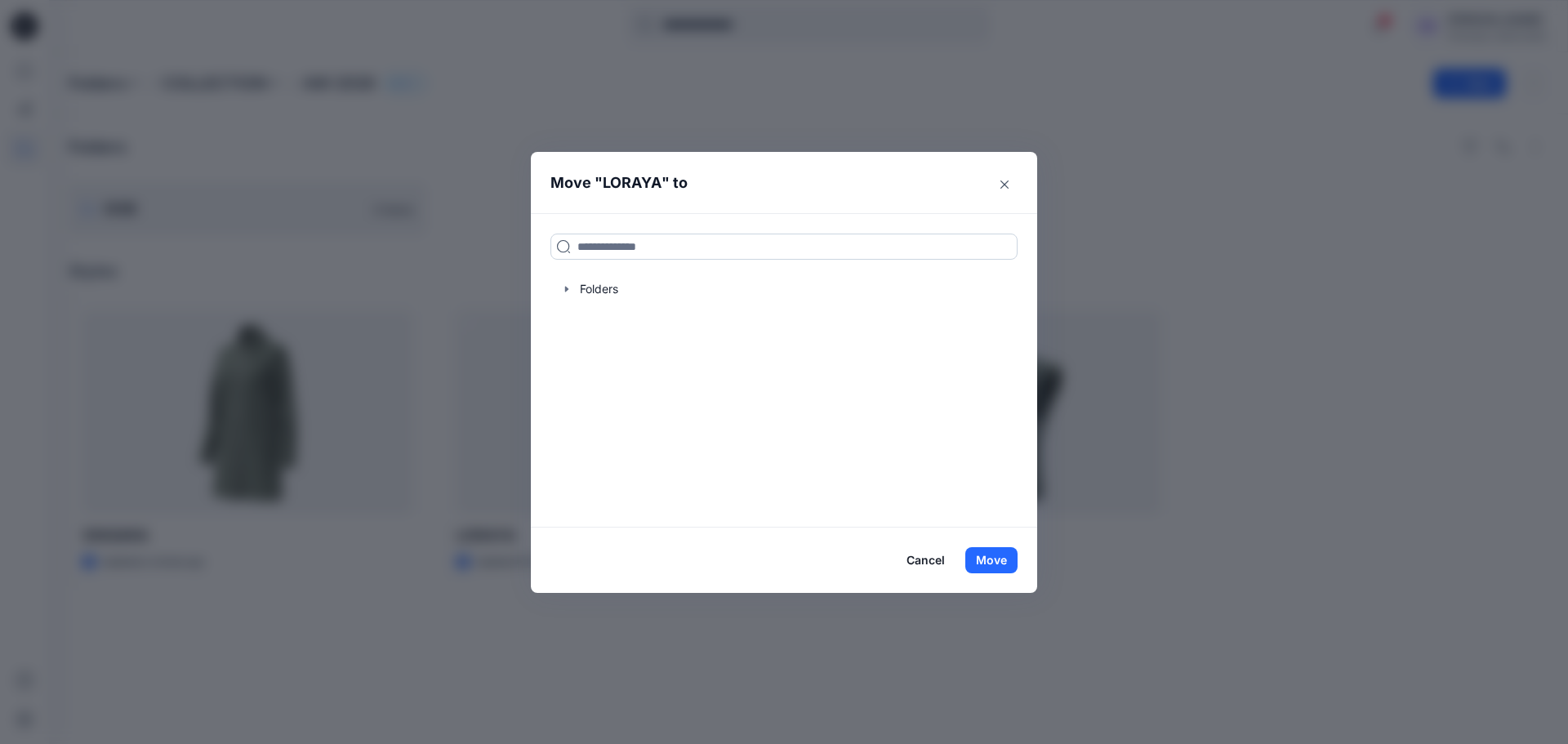
click at [615, 248] on input at bounding box center [784, 247] width 467 height 26
type input "***"
click at [643, 295] on p "COLLECTION" at bounding box center [658, 301] width 63 height 17
click at [982, 563] on button "Move" at bounding box center [991, 560] width 52 height 26
click at [991, 559] on button "Move" at bounding box center [991, 560] width 52 height 26
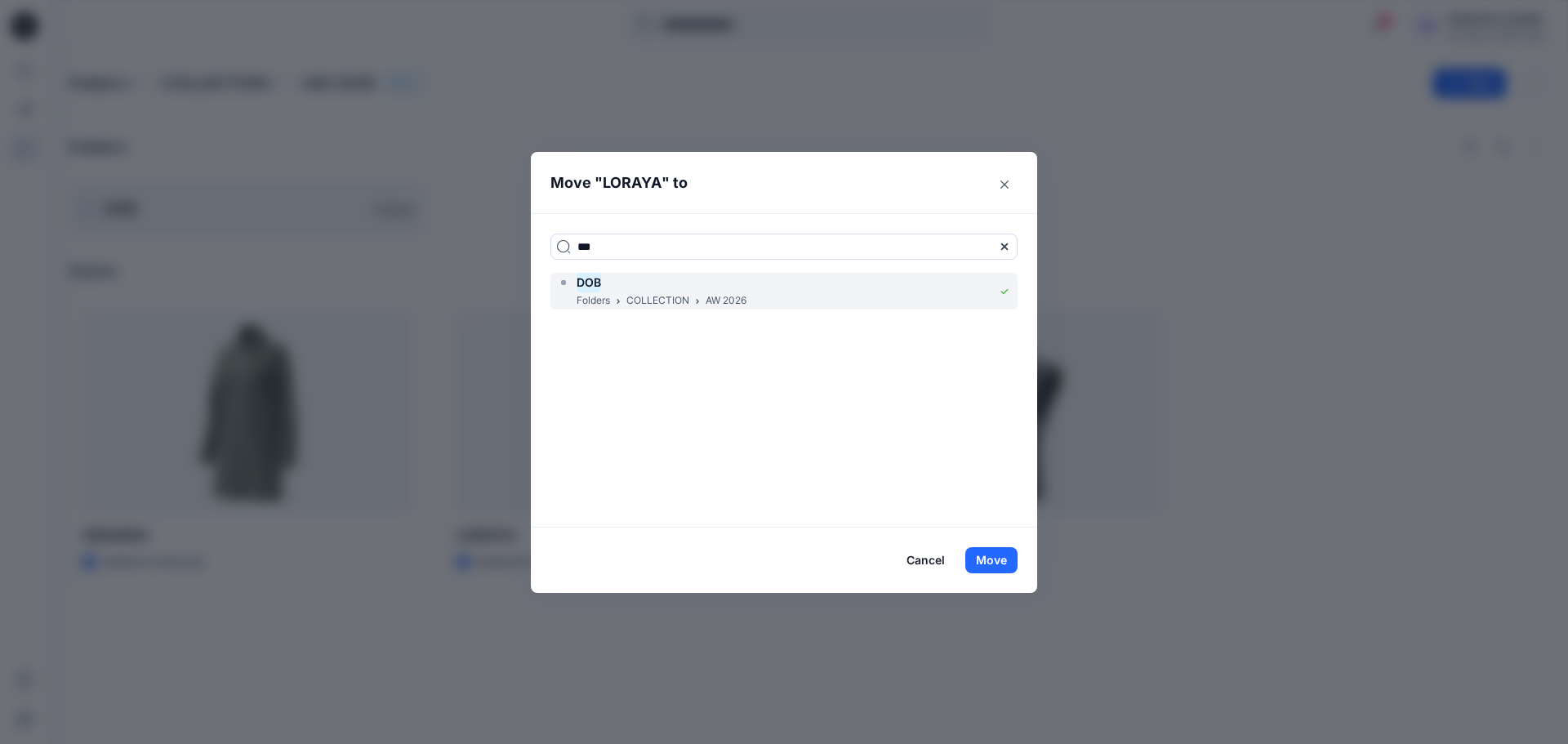
click at [762, 290] on div "DOB Folders COLLECTION AW 2026" at bounding box center [784, 291] width 467 height 37
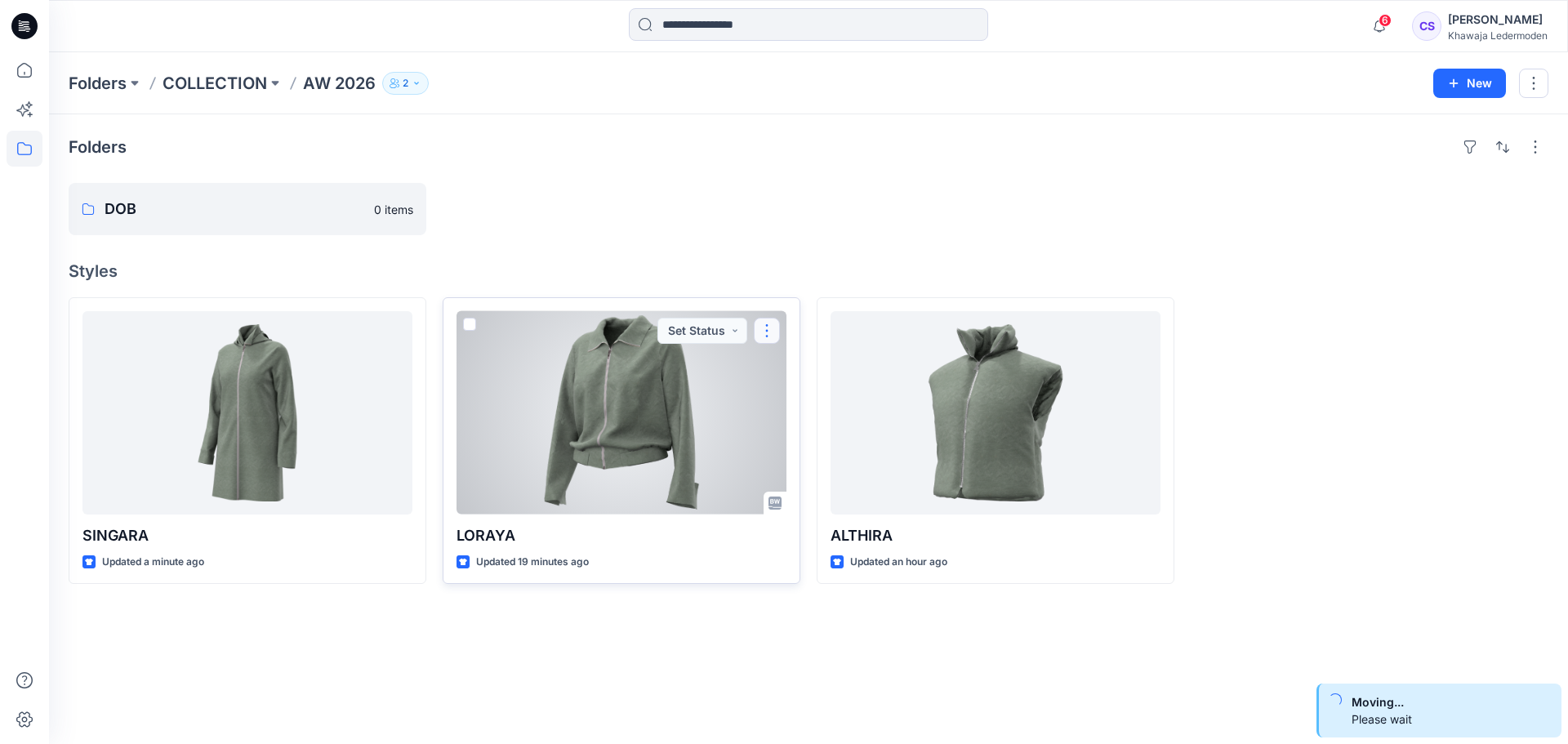
click at [760, 339] on button "button" at bounding box center [767, 331] width 26 height 26
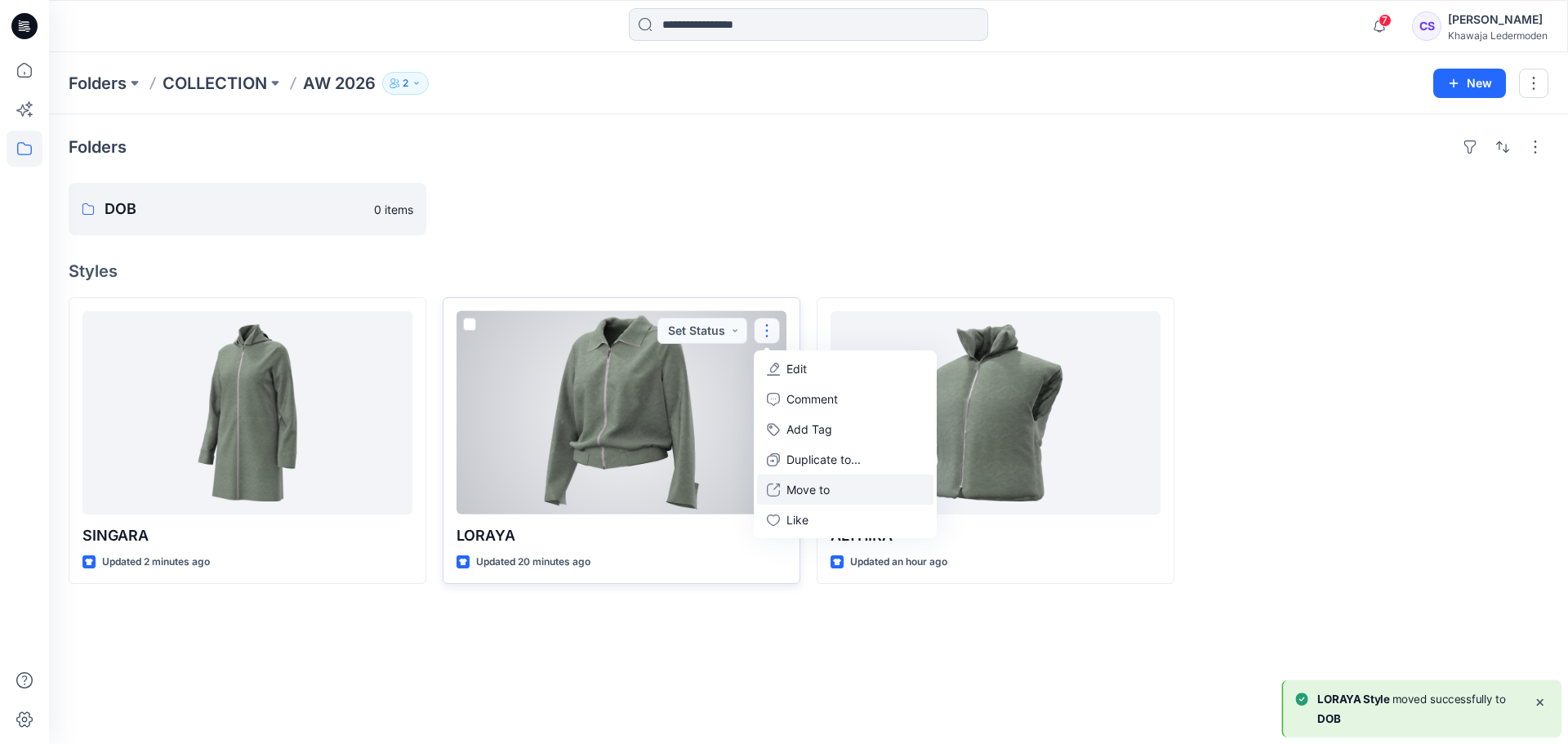
click at [814, 486] on p "Move to" at bounding box center [808, 490] width 43 height 17
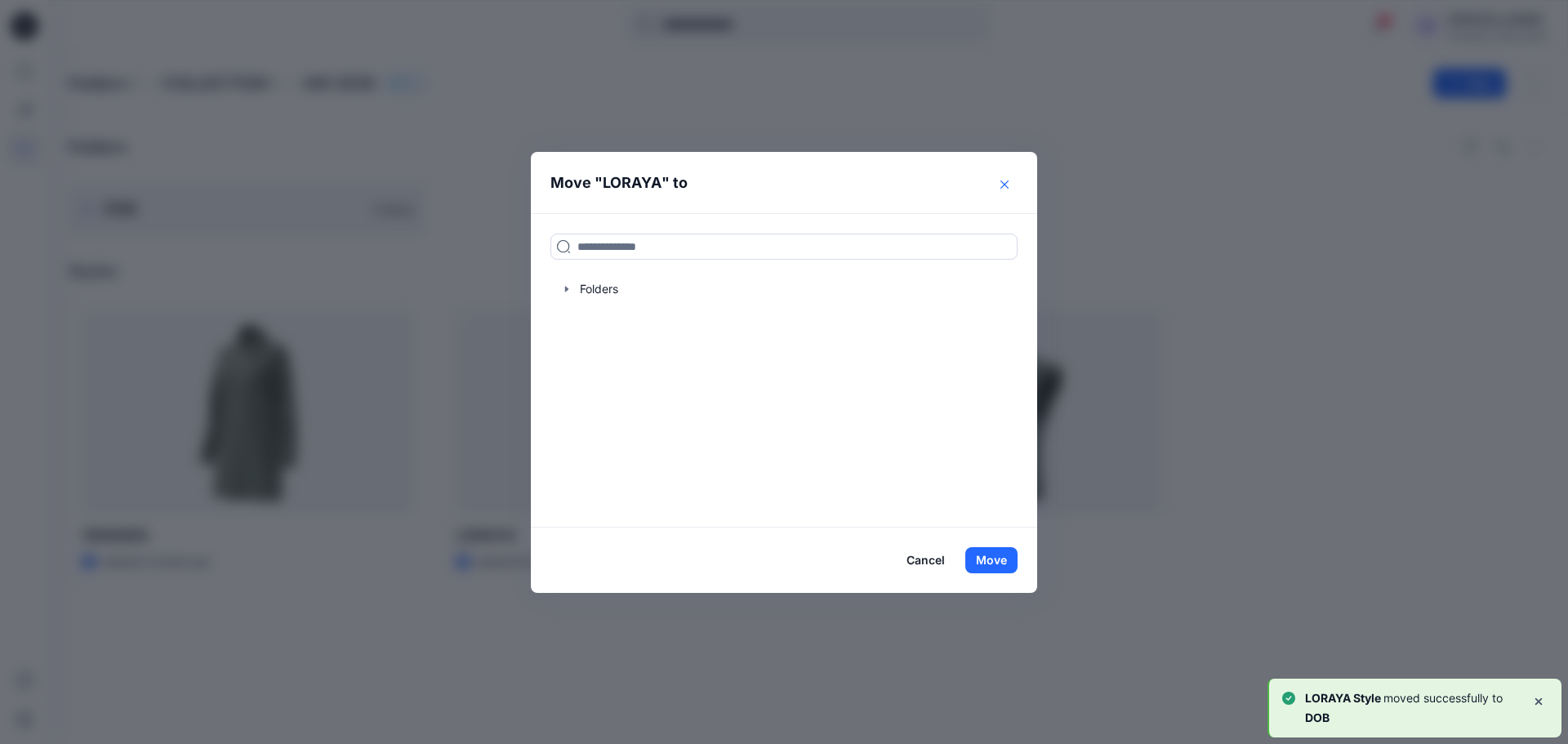
click at [992, 180] on button "Close" at bounding box center [1005, 185] width 26 height 26
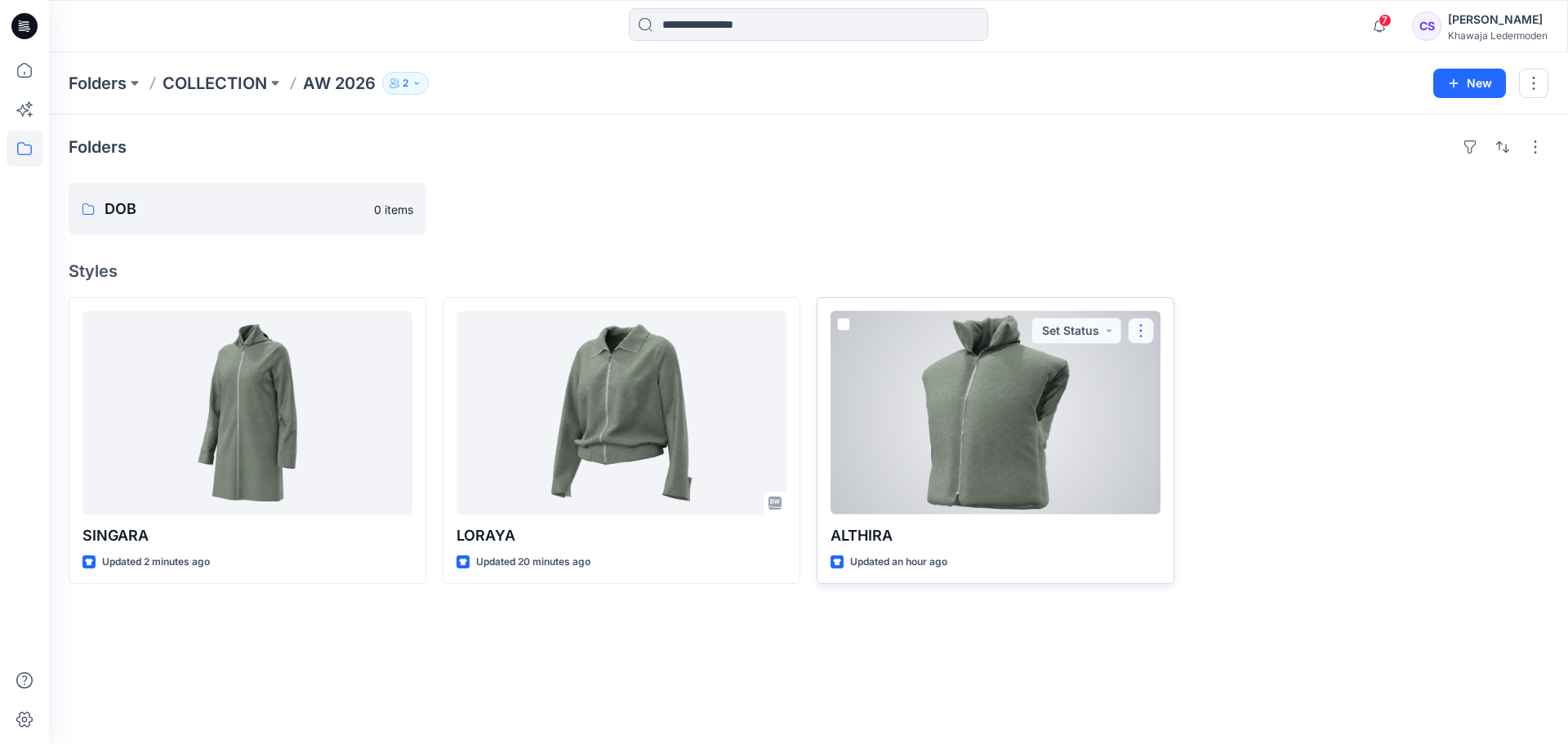
click at [1139, 331] on button "button" at bounding box center [1141, 331] width 26 height 26
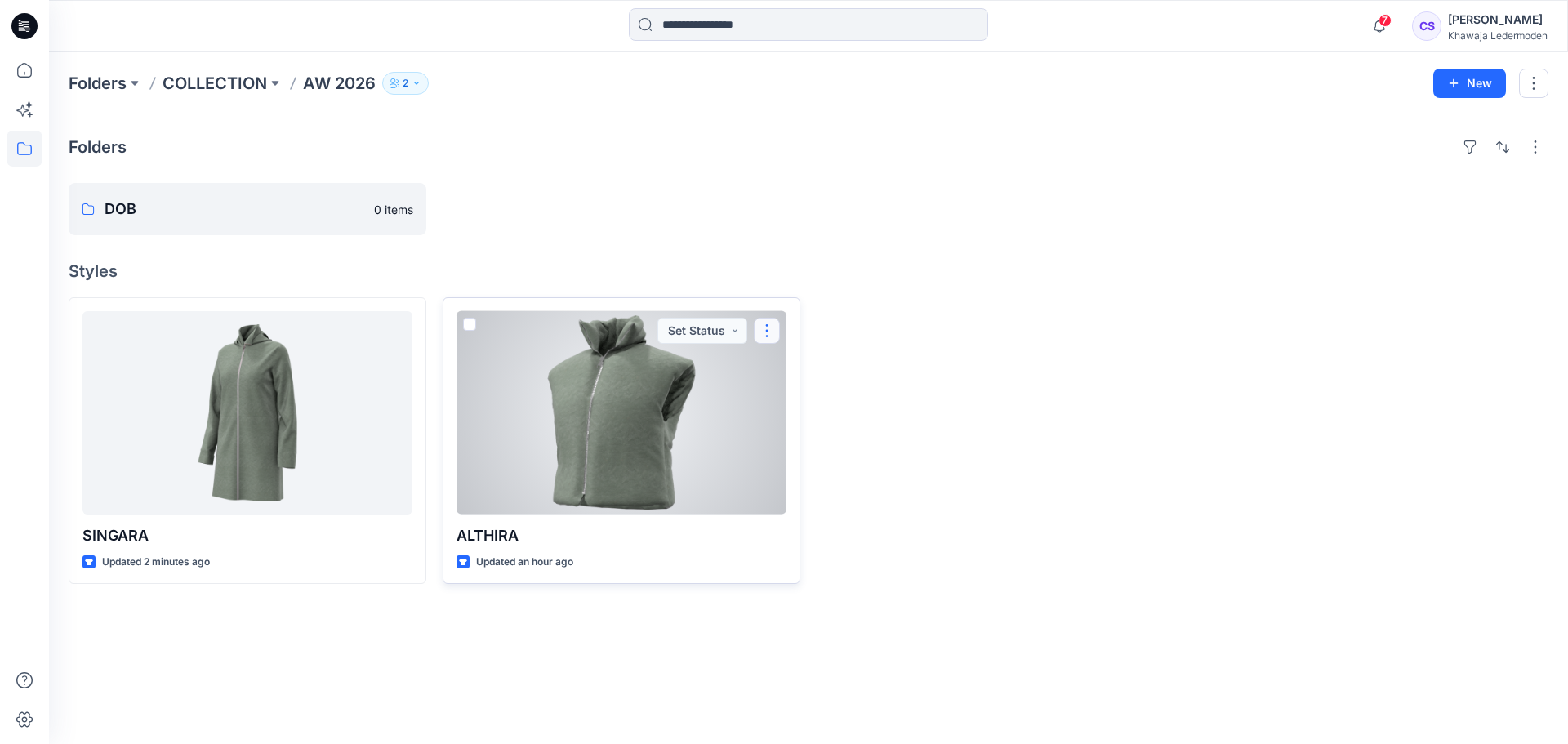
click at [775, 329] on button "button" at bounding box center [767, 331] width 26 height 26
click at [821, 486] on p "Move to" at bounding box center [808, 490] width 43 height 17
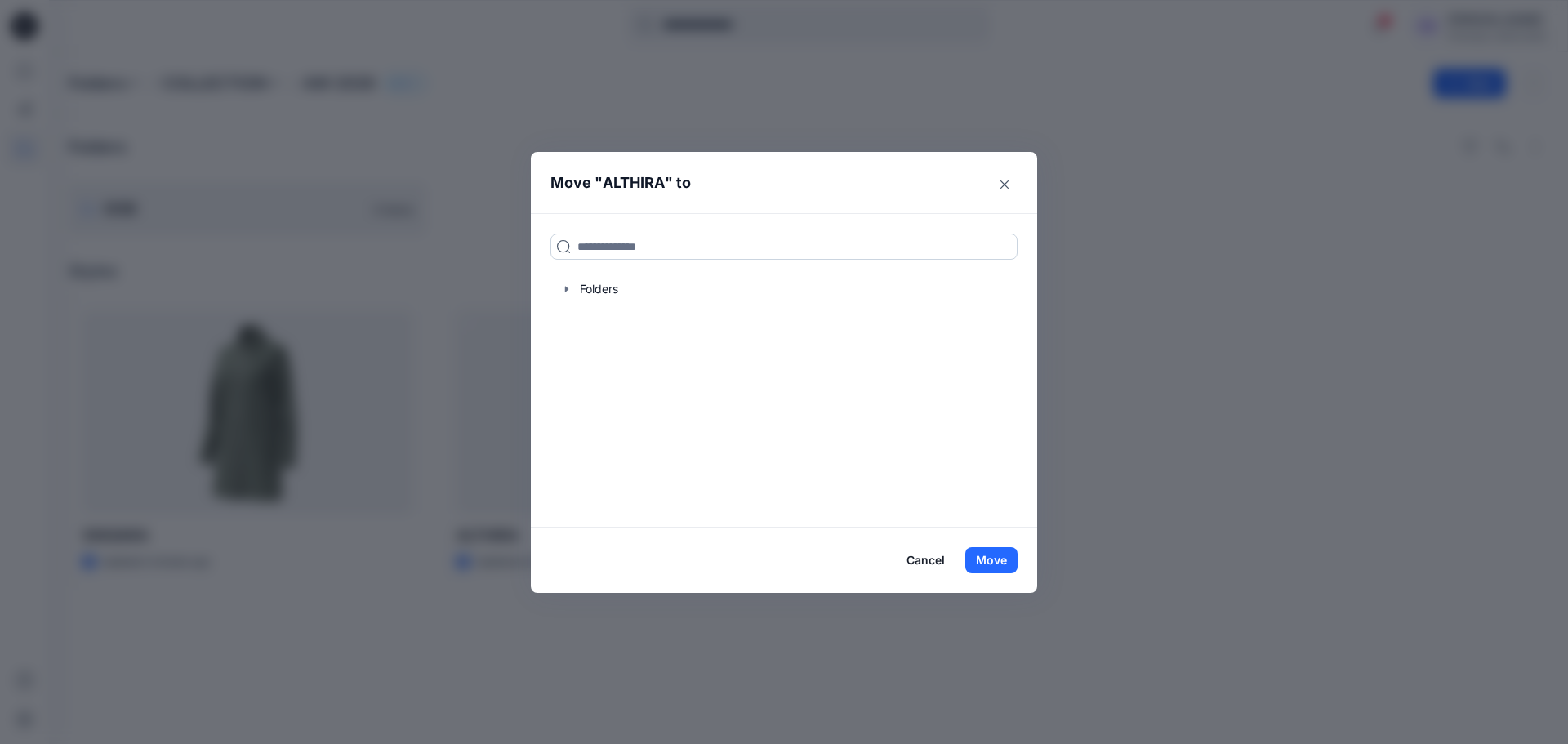
click at [738, 251] on input at bounding box center [784, 247] width 467 height 26
type input "***"
click at [691, 291] on div "DOB" at bounding box center [651, 283] width 189 height 20
click at [998, 559] on button "Move" at bounding box center [991, 560] width 52 height 26
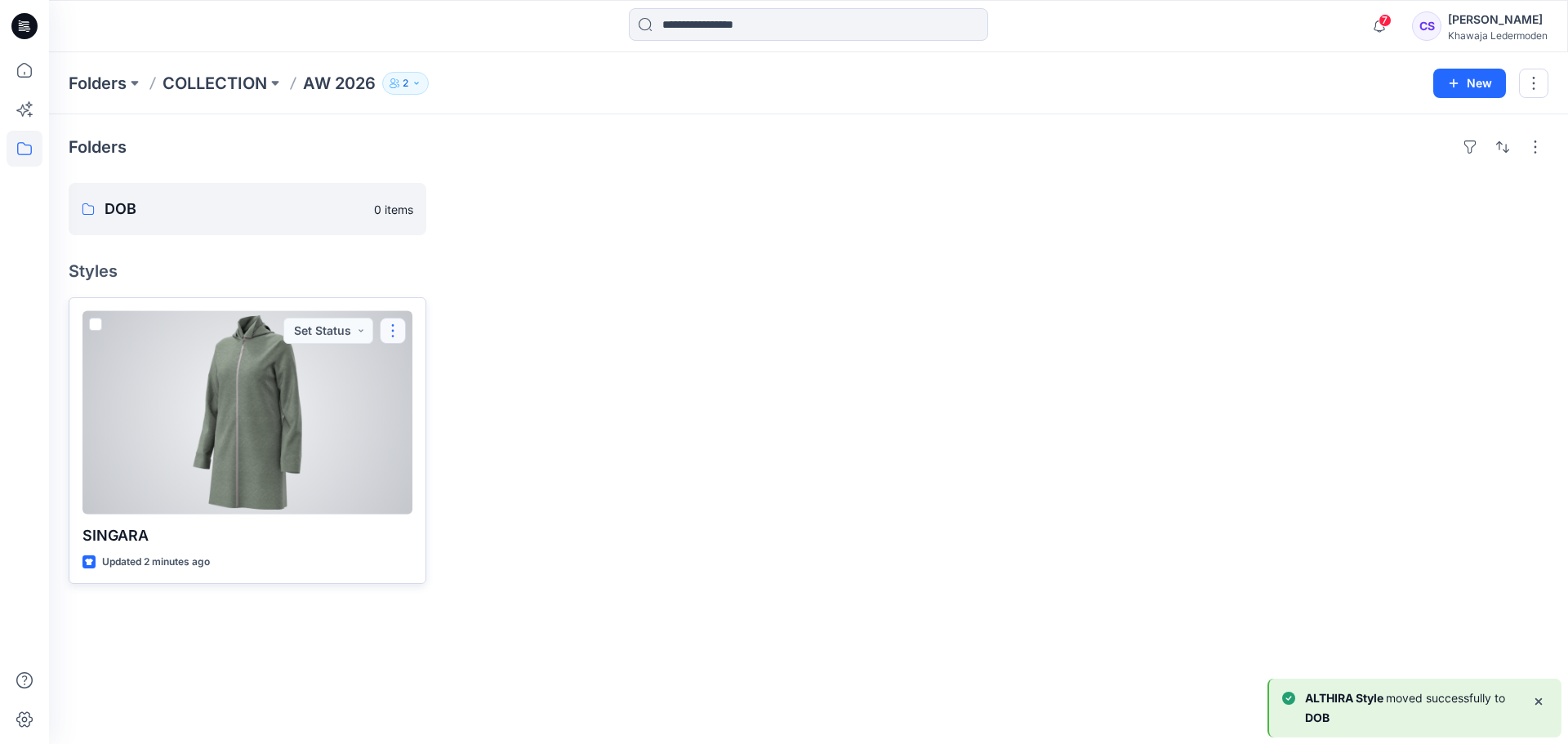
click at [399, 334] on button "button" at bounding box center [393, 331] width 26 height 26
click at [411, 477] on button "Move to" at bounding box center [471, 490] width 176 height 30
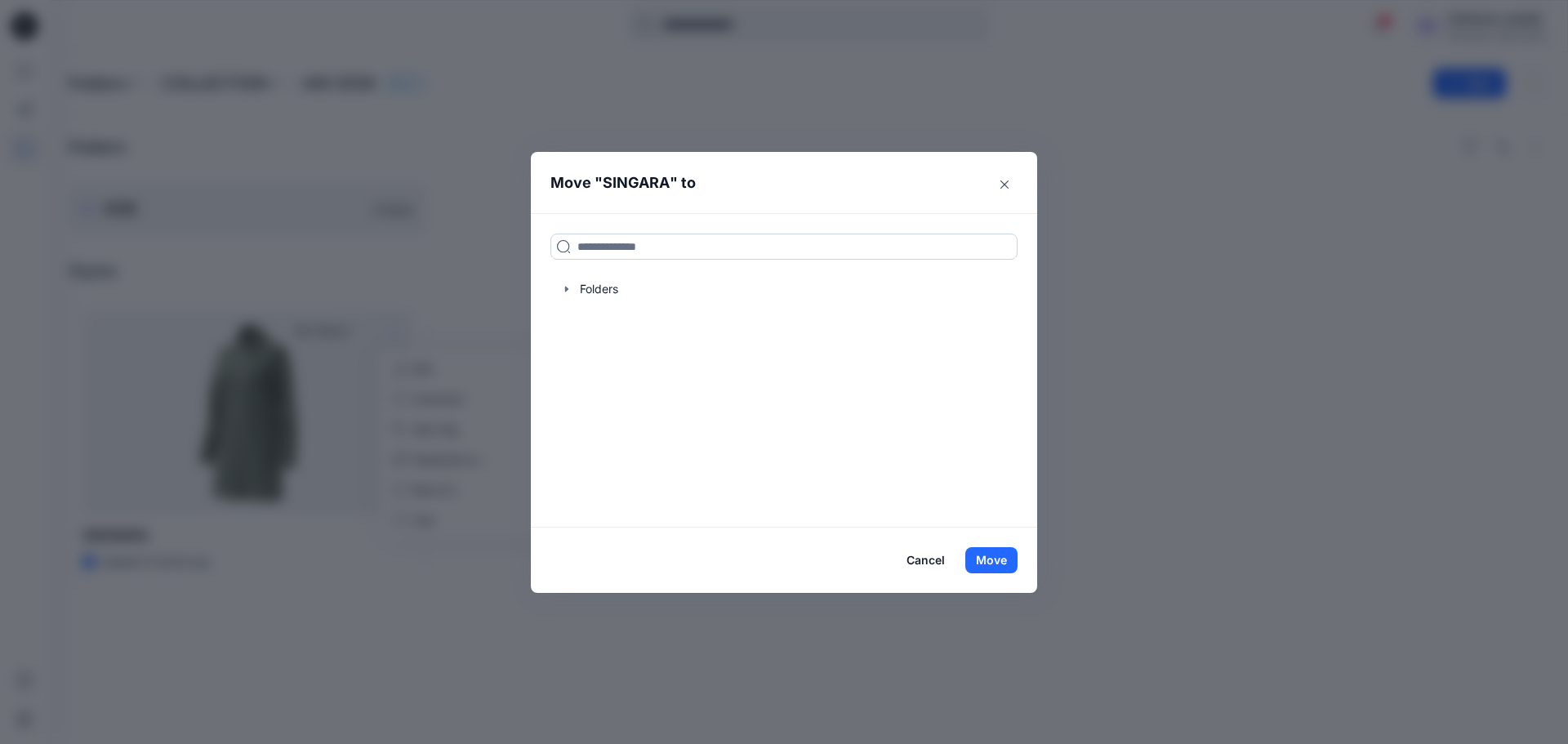
click at [634, 240] on input at bounding box center [784, 247] width 467 height 26
type input "***"
click at [1003, 559] on button "Move" at bounding box center [991, 560] width 52 height 26
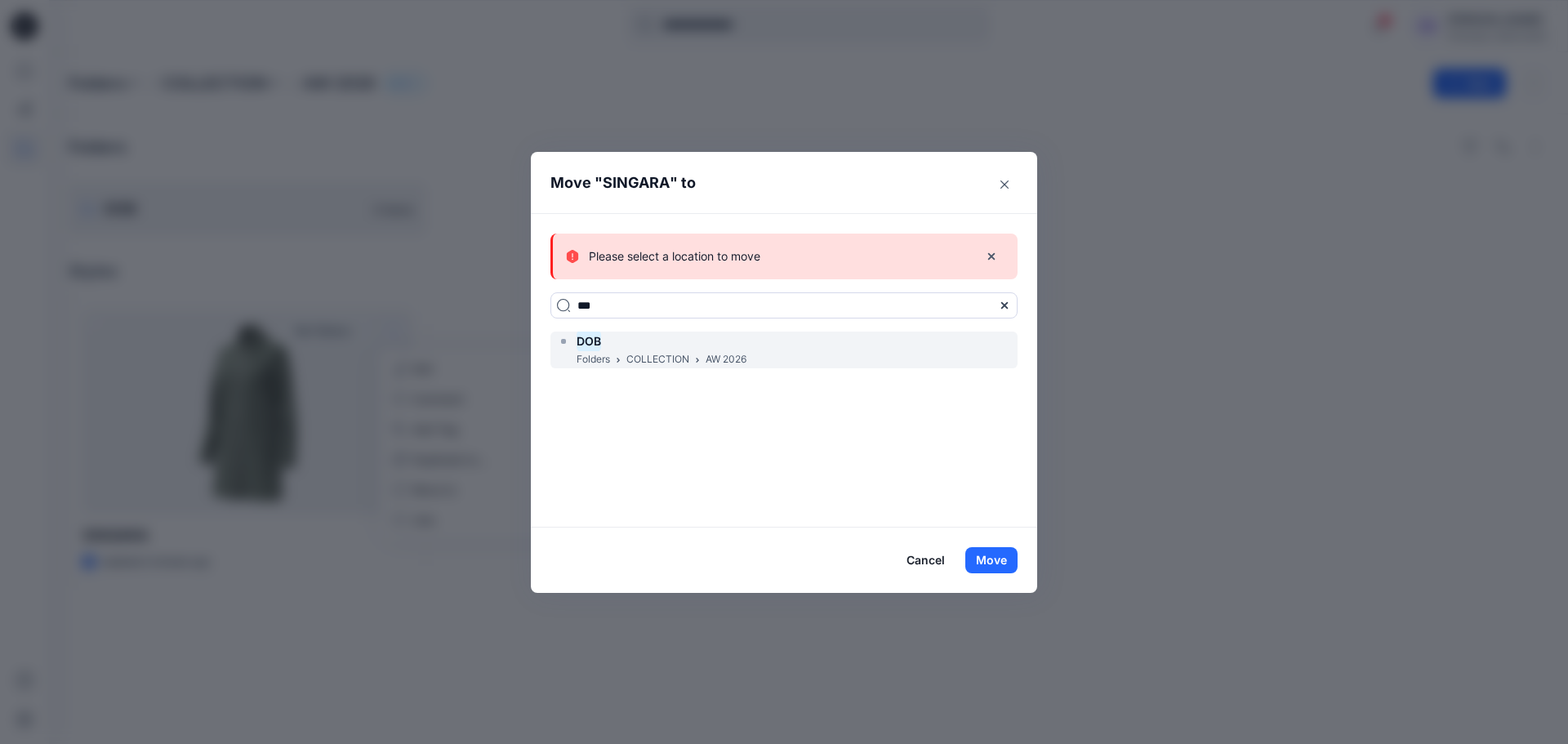
click at [704, 350] on div "DOB" at bounding box center [651, 341] width 189 height 20
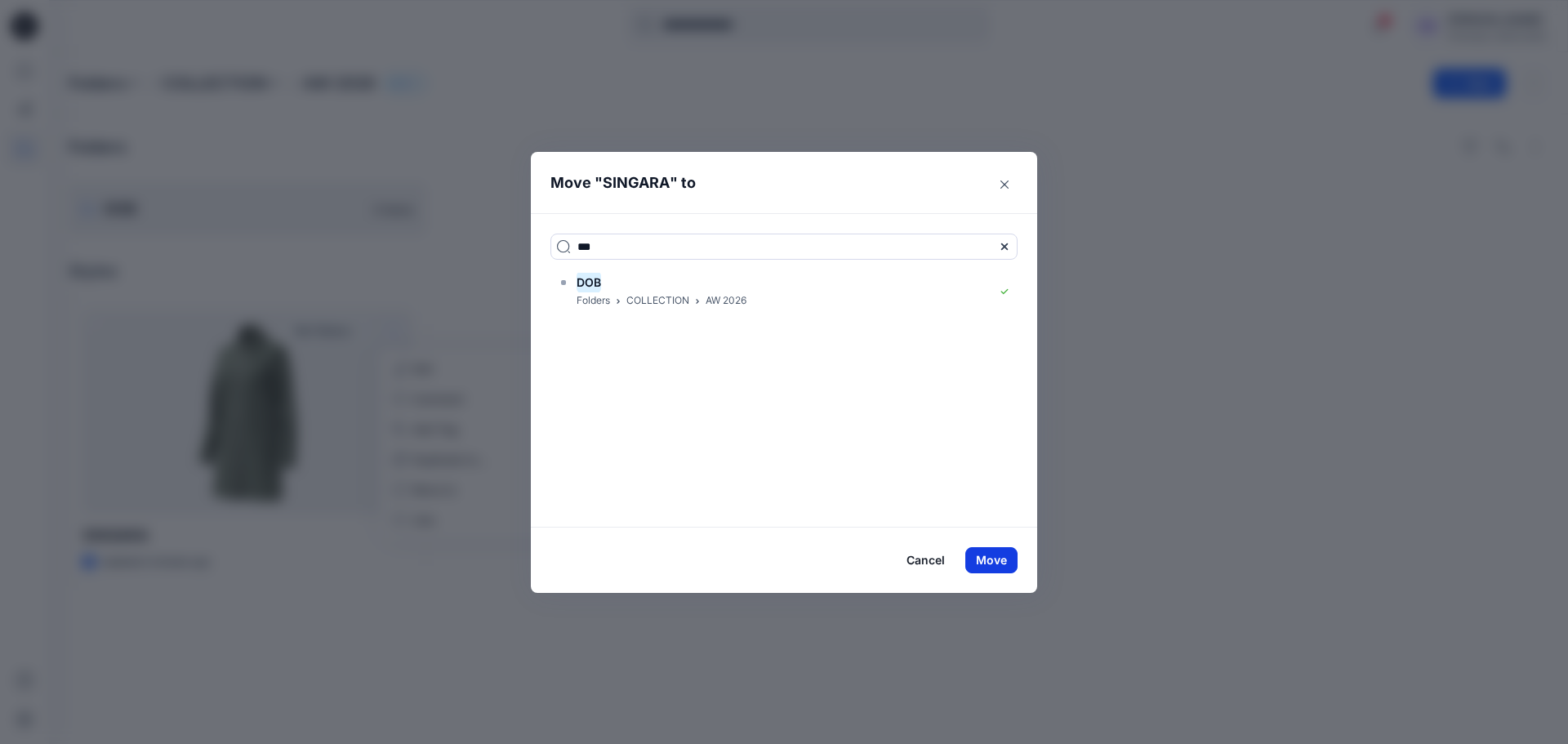
click at [996, 567] on button "Move" at bounding box center [991, 560] width 52 height 26
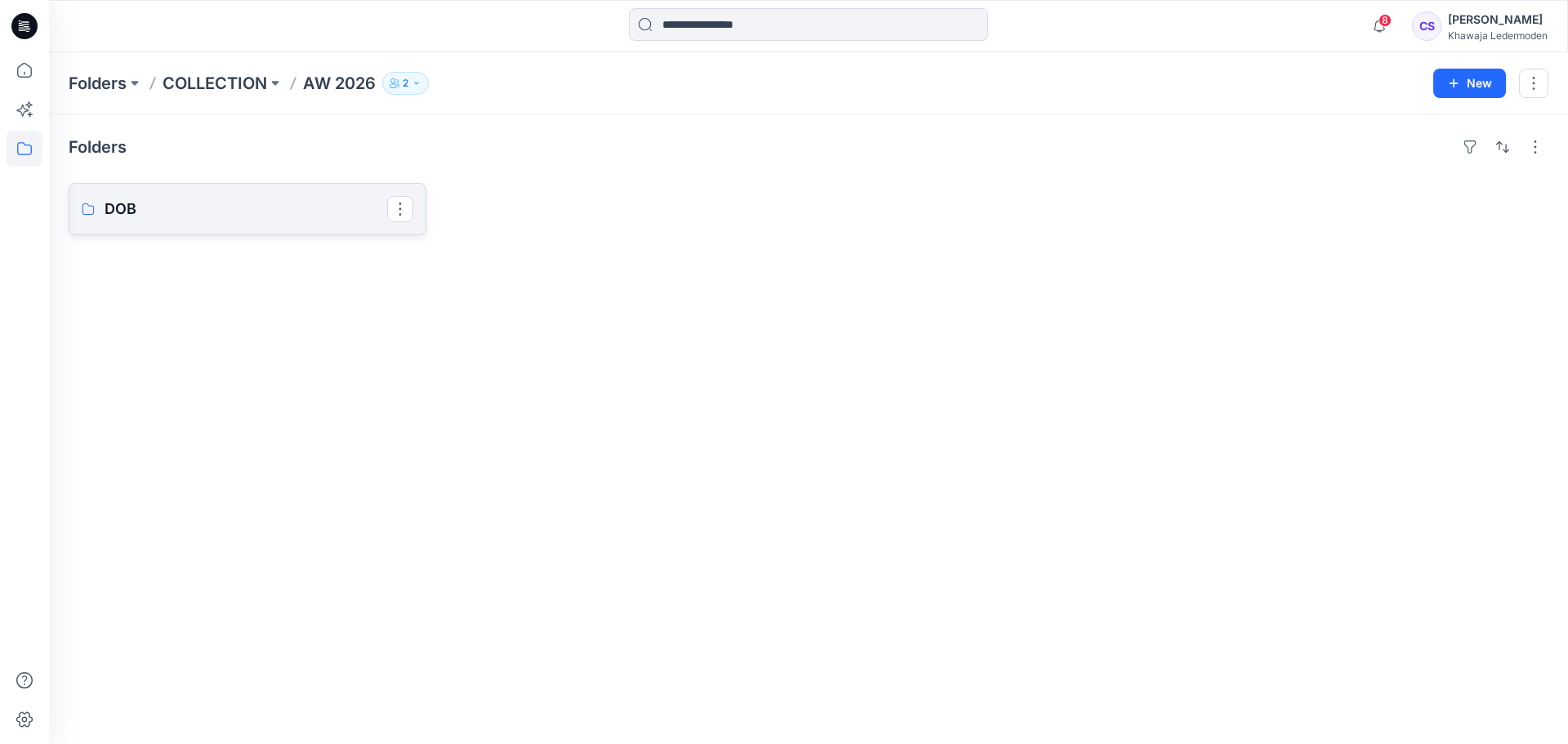
click at [235, 204] on p "DOB" at bounding box center [245, 209] width 283 height 23
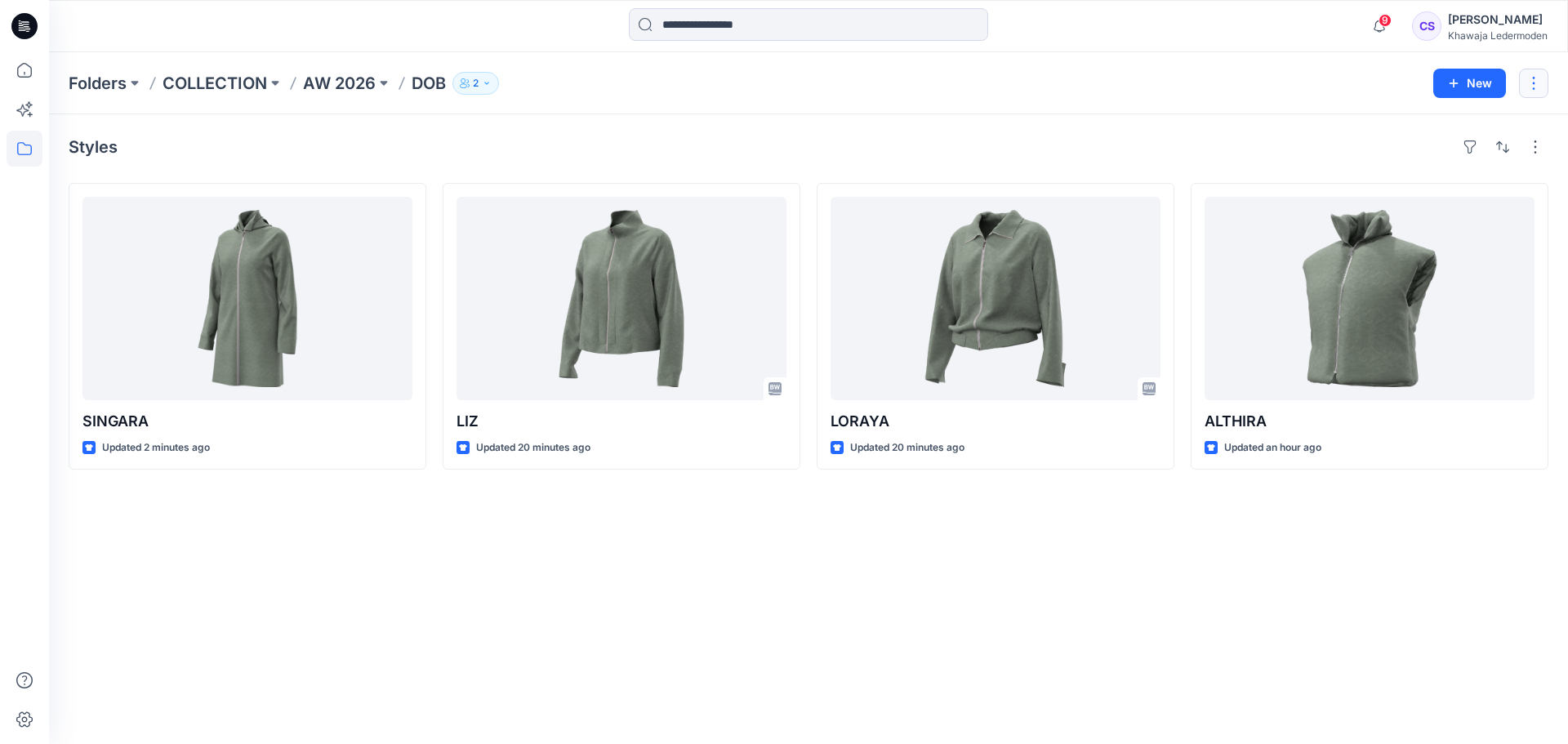
click at [1521, 88] on button "button" at bounding box center [1534, 84] width 30 height 30
click at [1442, 126] on button "Edit" at bounding box center [1456, 122] width 176 height 30
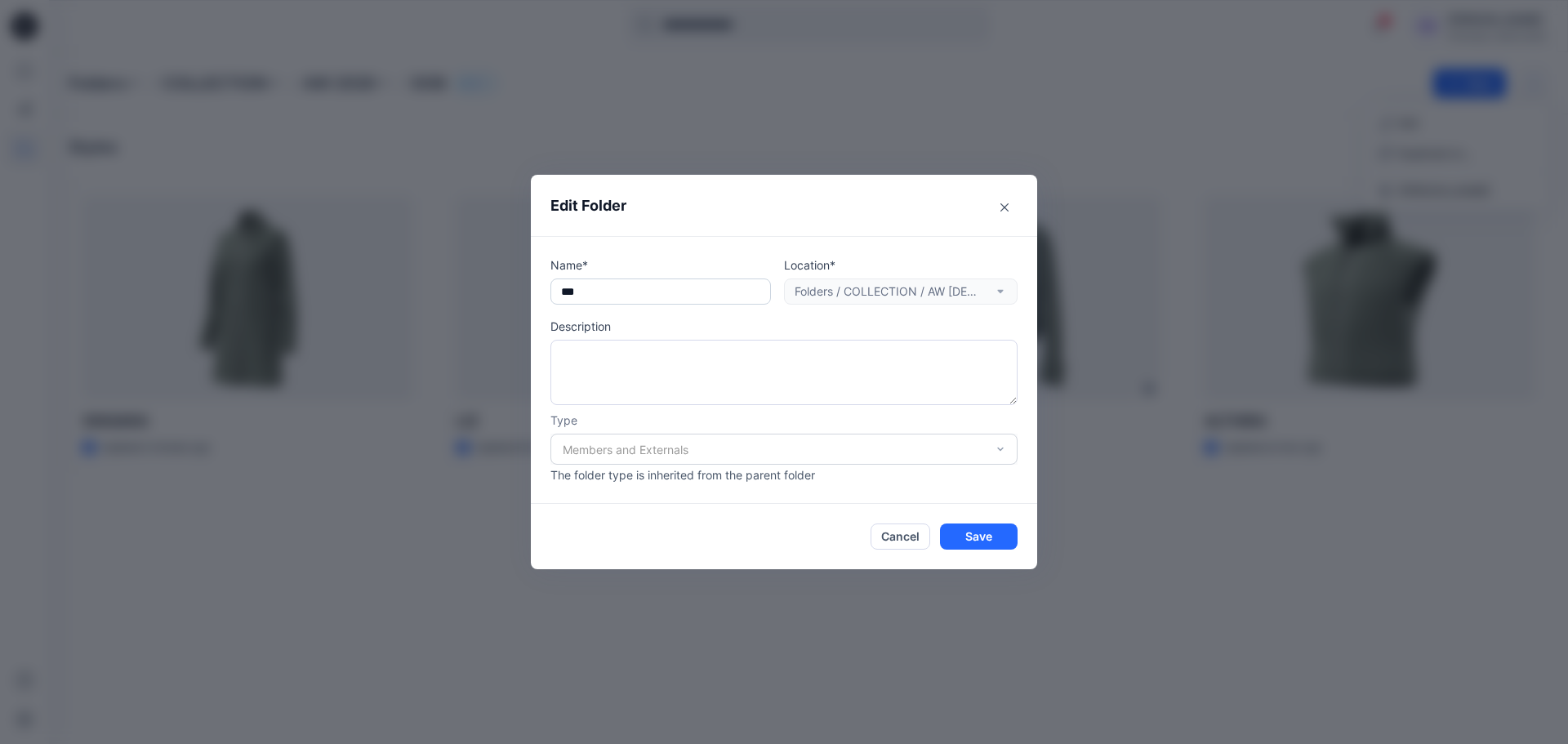
click at [626, 291] on input "***" at bounding box center [660, 292] width 221 height 26
type input "**********"
click at [988, 536] on button "Save" at bounding box center [978, 536] width 78 height 26
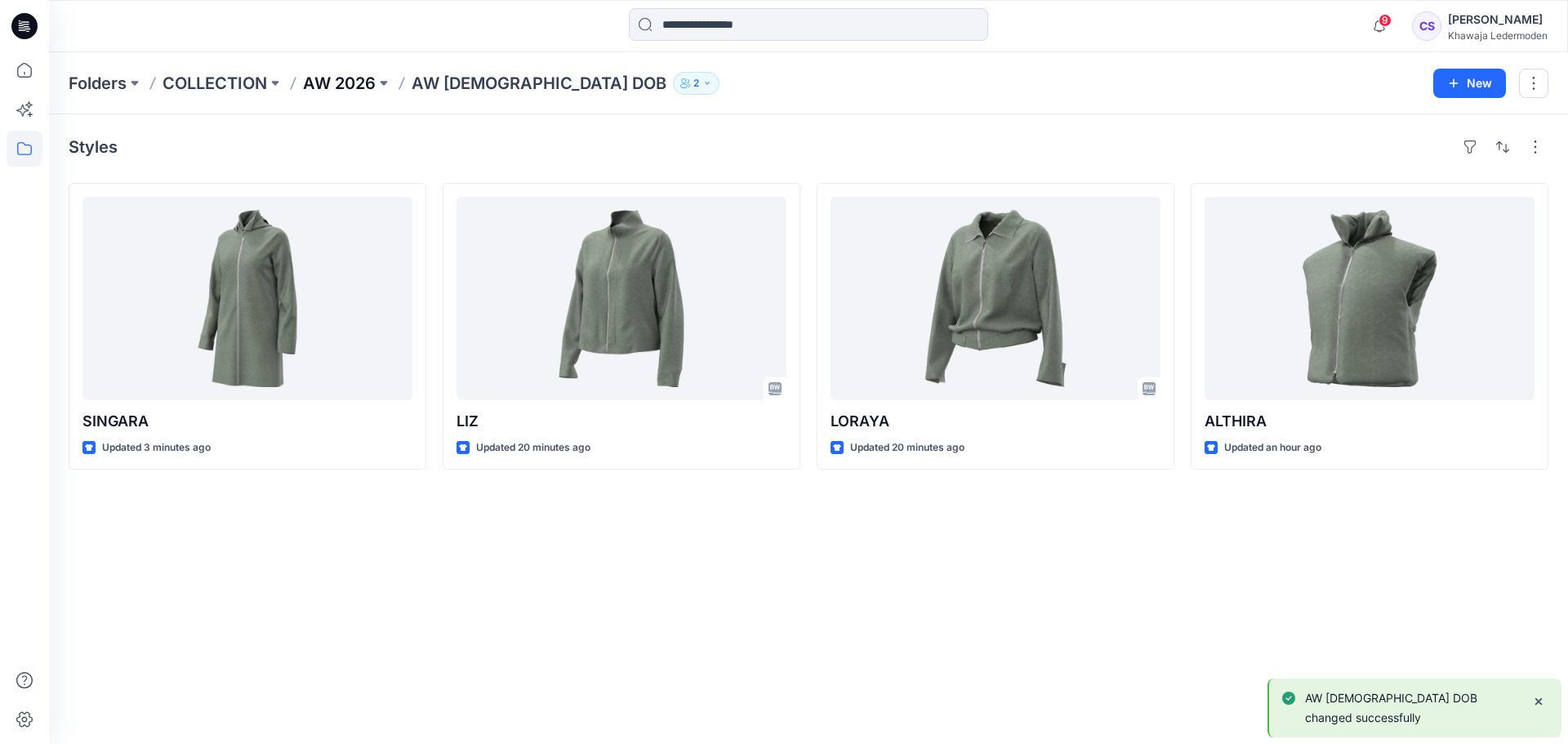
click at [359, 88] on p "AW 2026" at bounding box center [340, 84] width 73 height 23
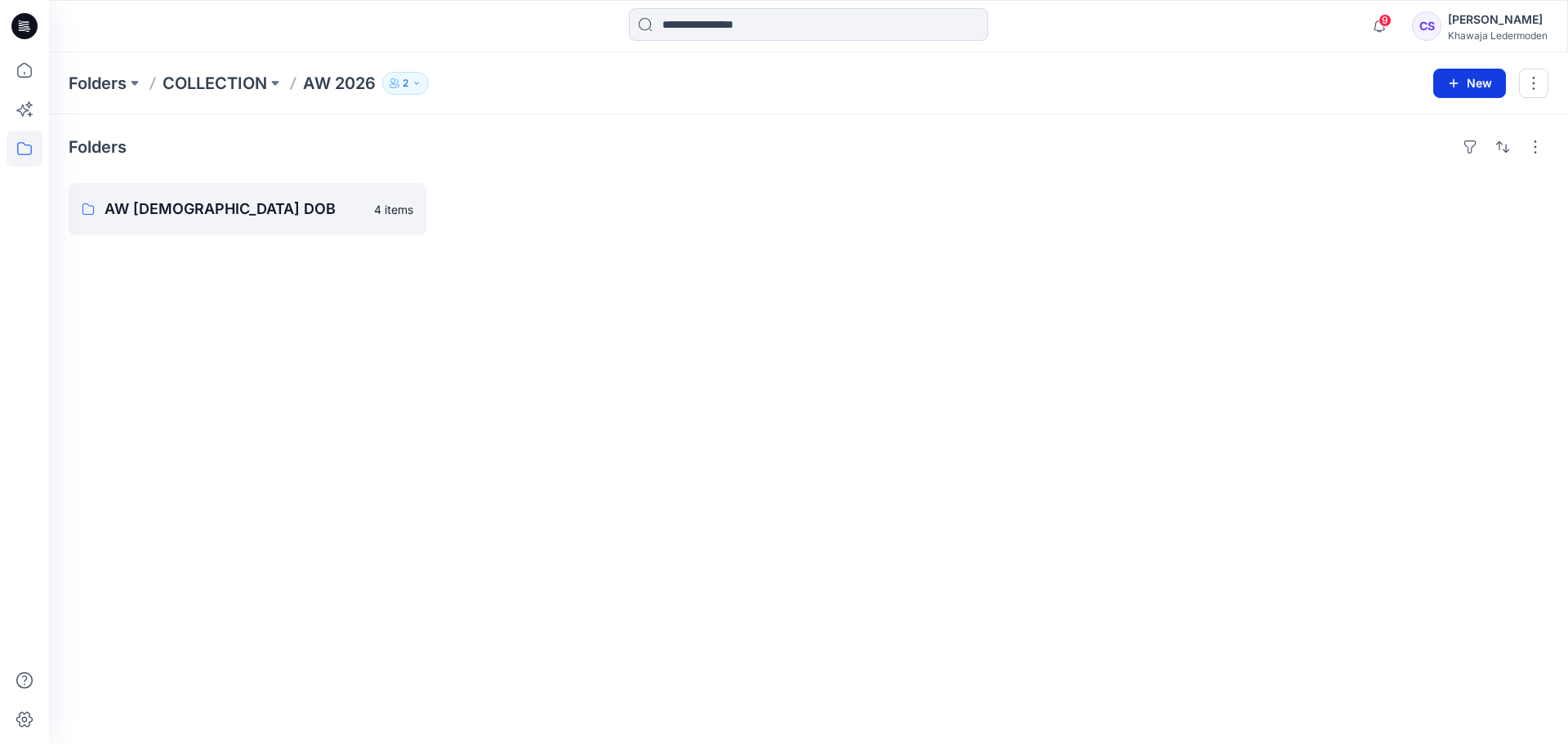
click at [1465, 79] on button "New" at bounding box center [1470, 84] width 73 height 30
click at [1408, 157] on p "New Folder" at bounding box center [1422, 155] width 61 height 17
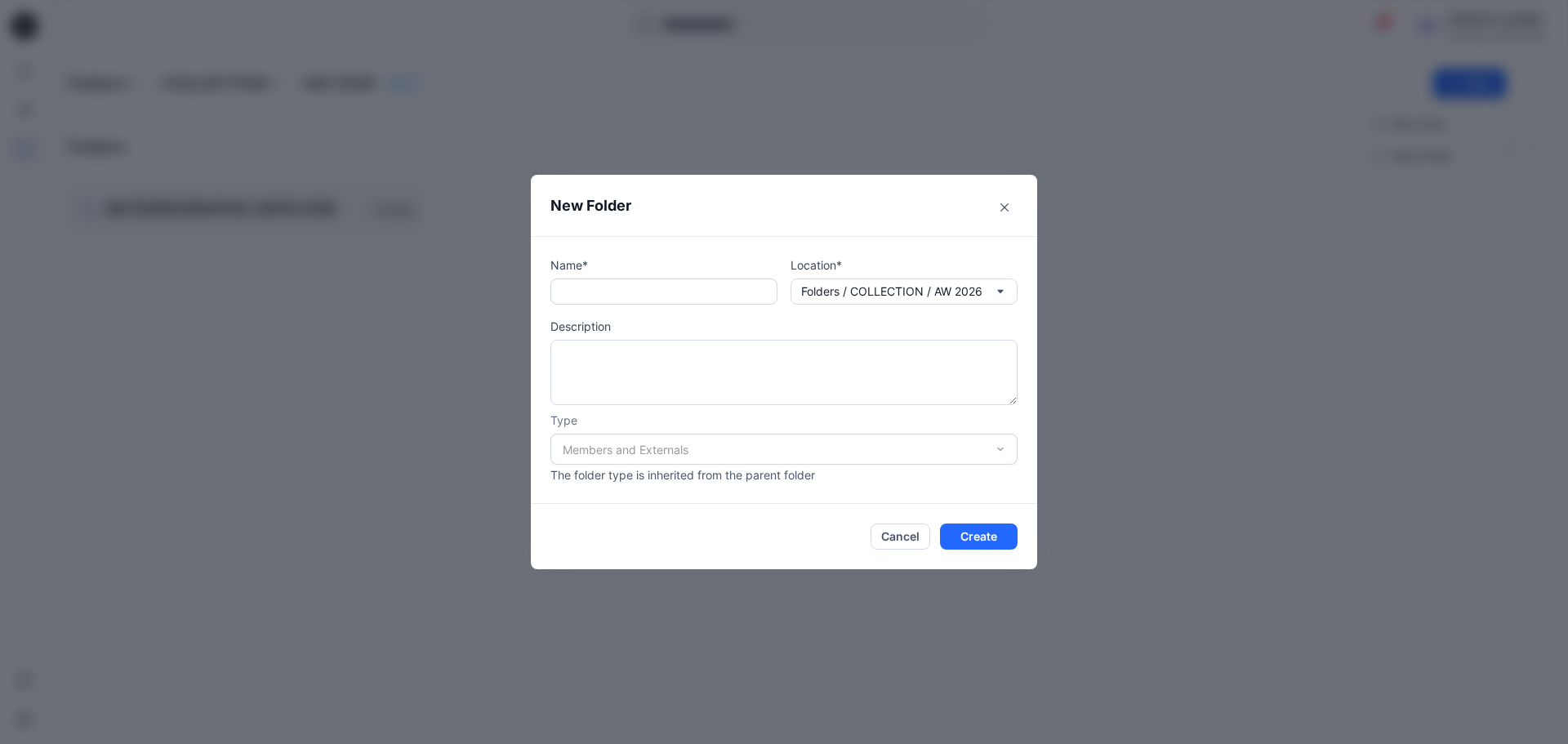
click at [657, 292] on input "text" at bounding box center [663, 292] width 227 height 26
type input "**********"
click at [959, 535] on button "Create" at bounding box center [978, 536] width 78 height 26
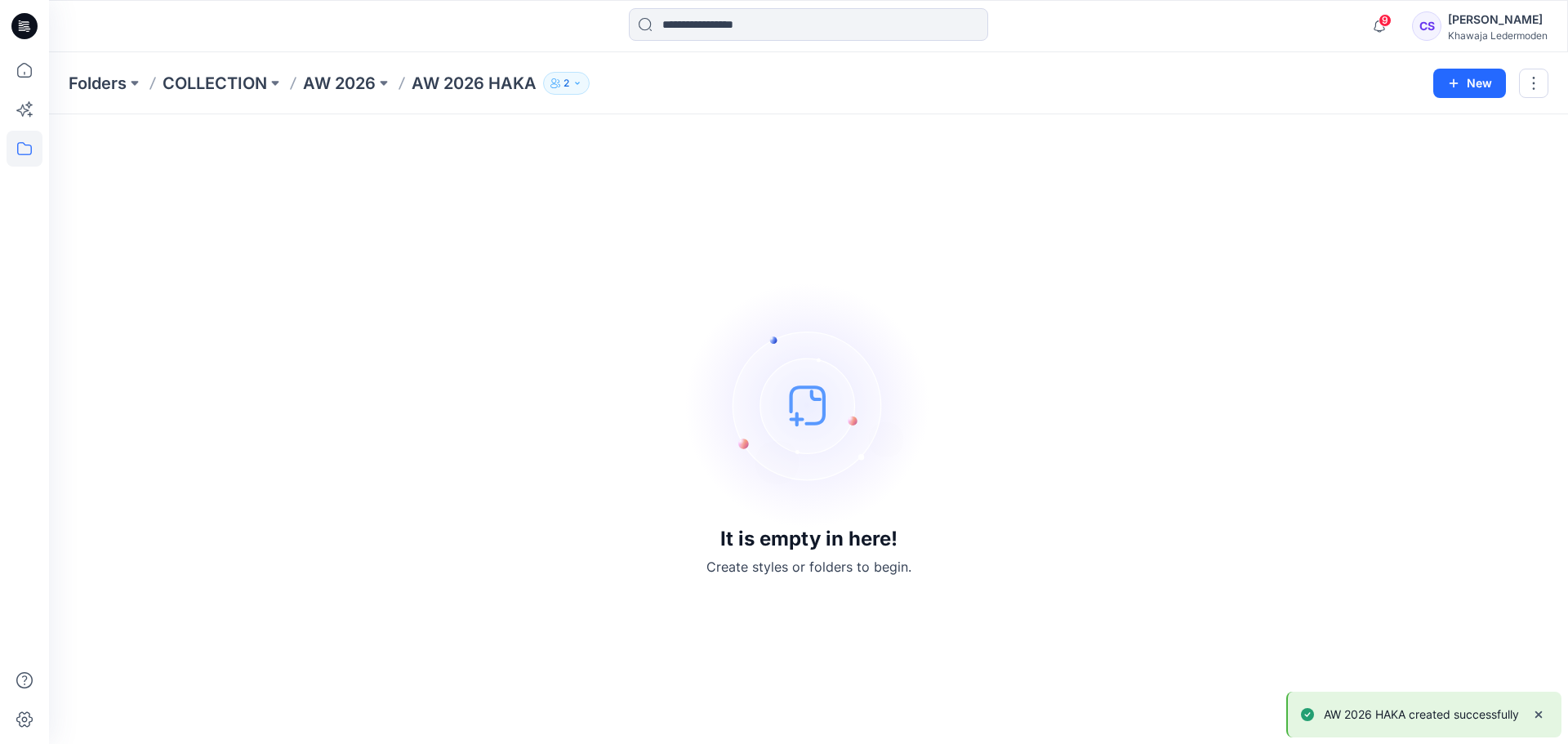
click at [861, 274] on div "It is empty in here! Create styles or folders to begin." at bounding box center [809, 429] width 1480 height 591
click at [351, 79] on p "AW 2026" at bounding box center [340, 84] width 73 height 23
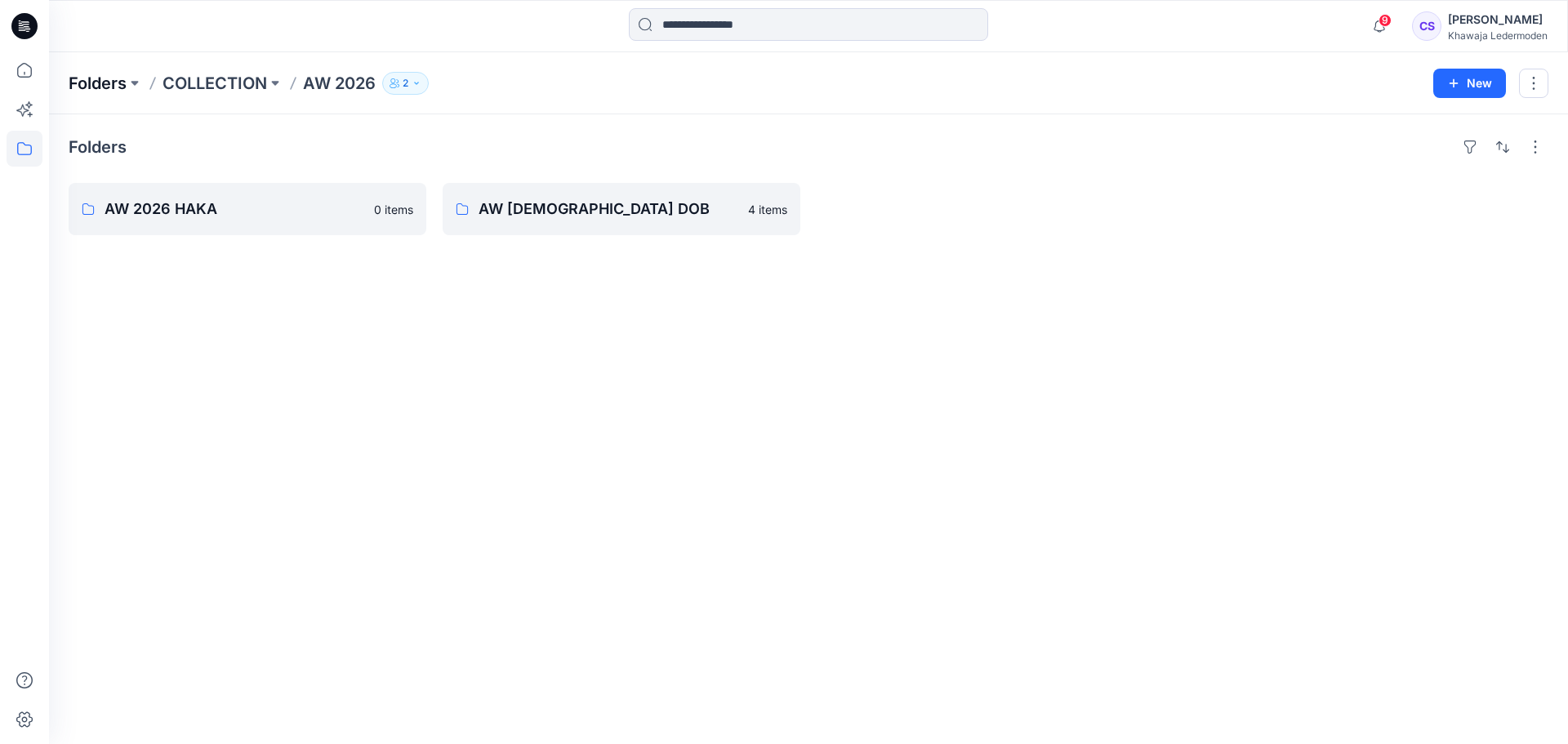
click at [87, 79] on p "Folders" at bounding box center [98, 84] width 58 height 23
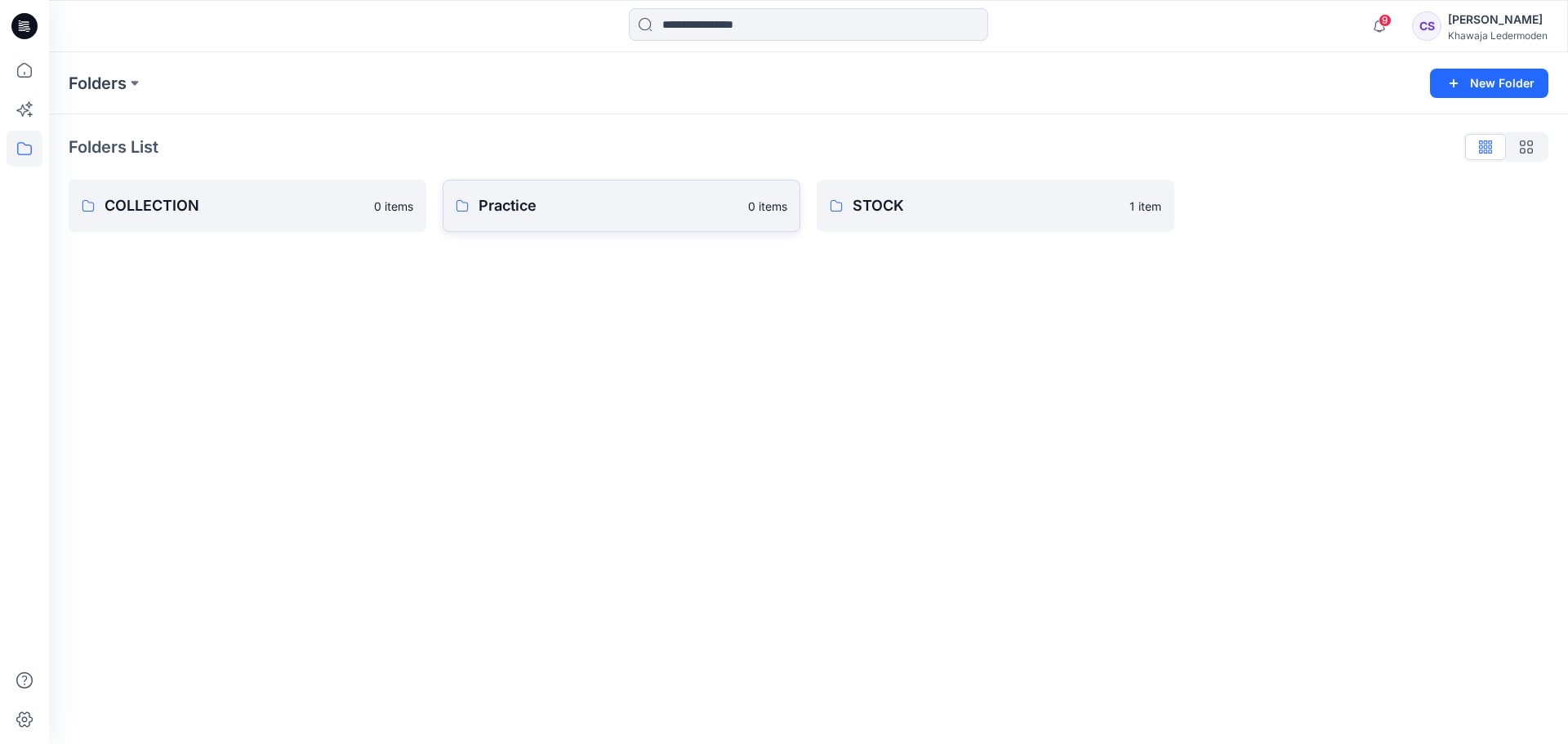
click at [597, 196] on p "Practice" at bounding box center [609, 206] width 260 height 23
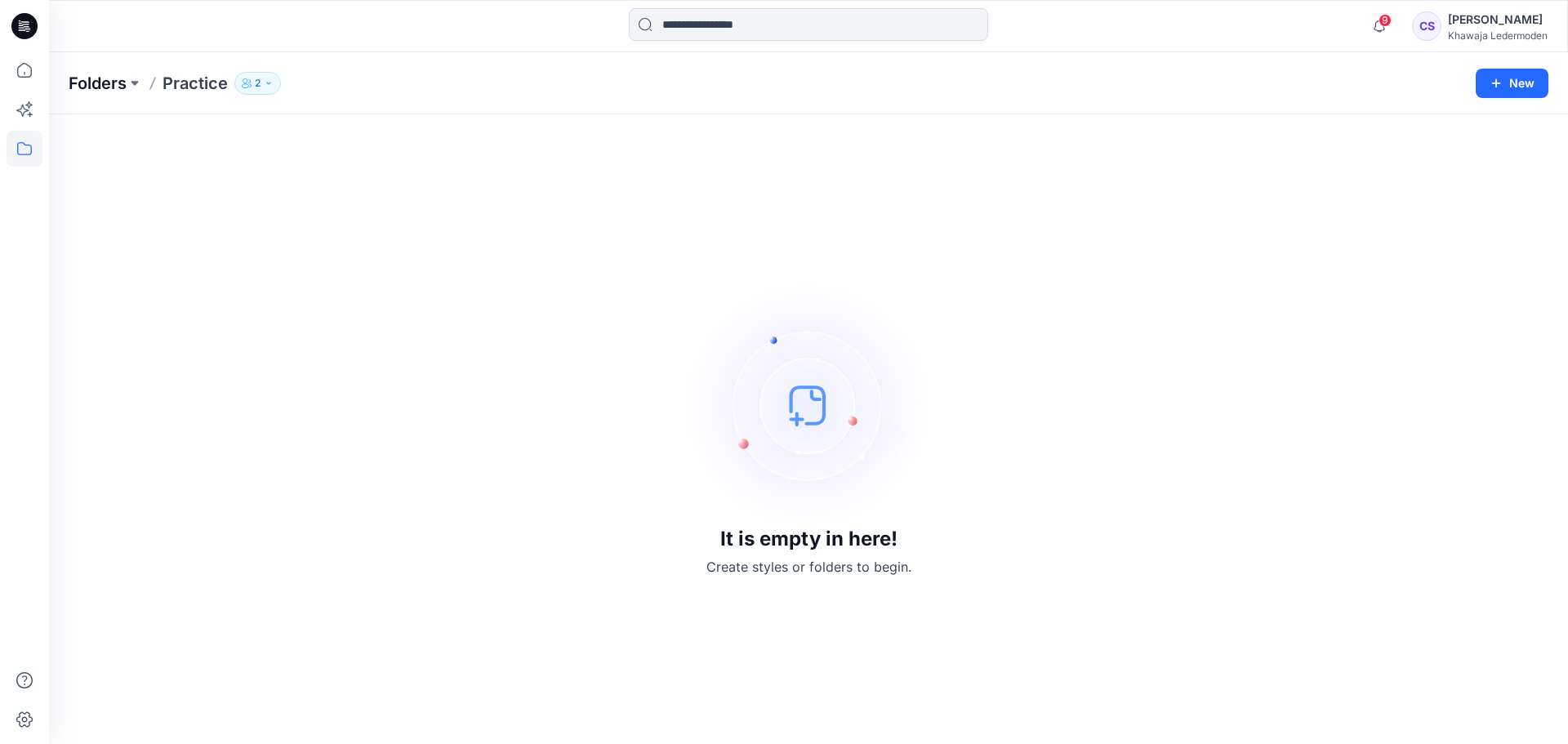
click at [95, 88] on p "Folders" at bounding box center [98, 84] width 58 height 23
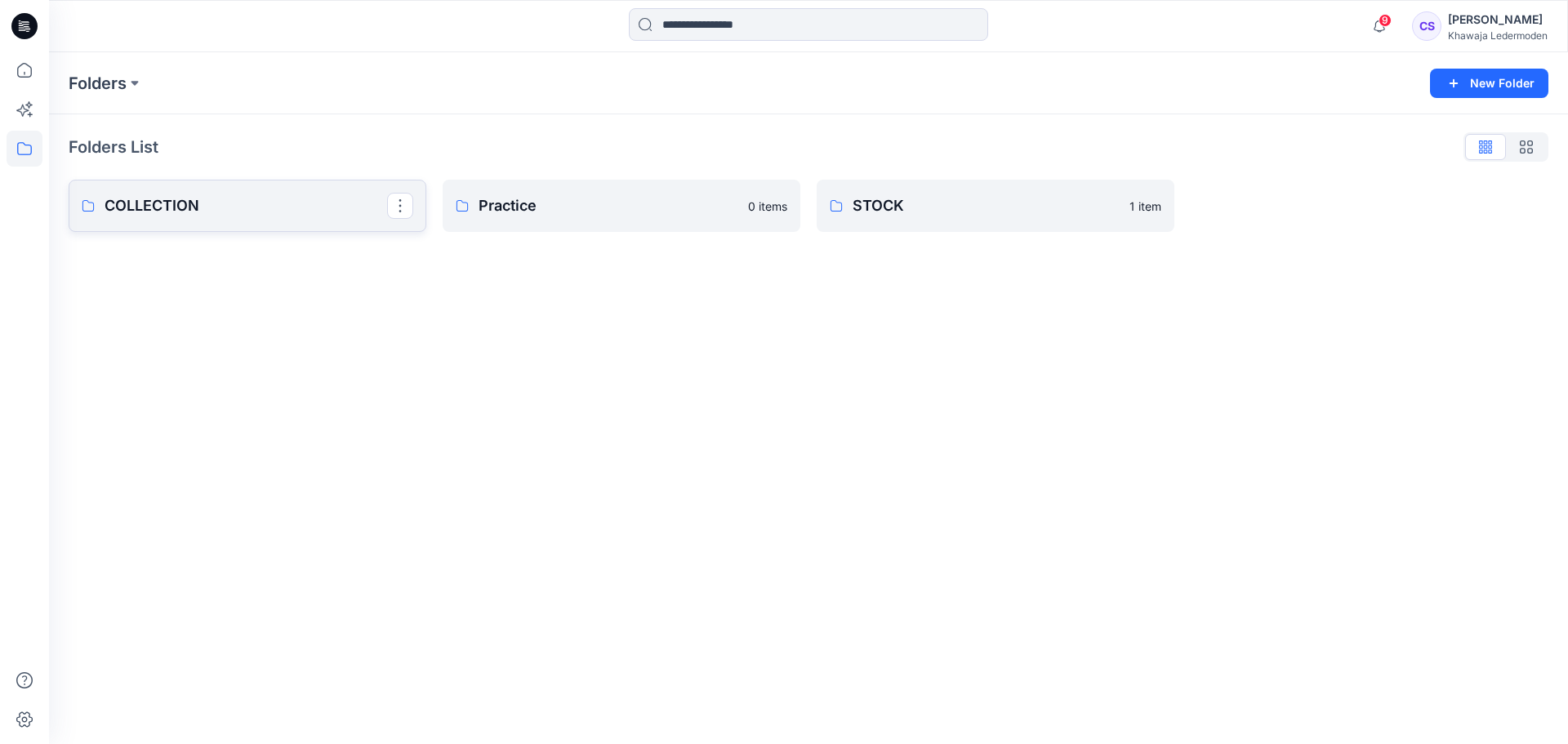
click at [316, 212] on p "COLLECTION" at bounding box center [245, 206] width 283 height 23
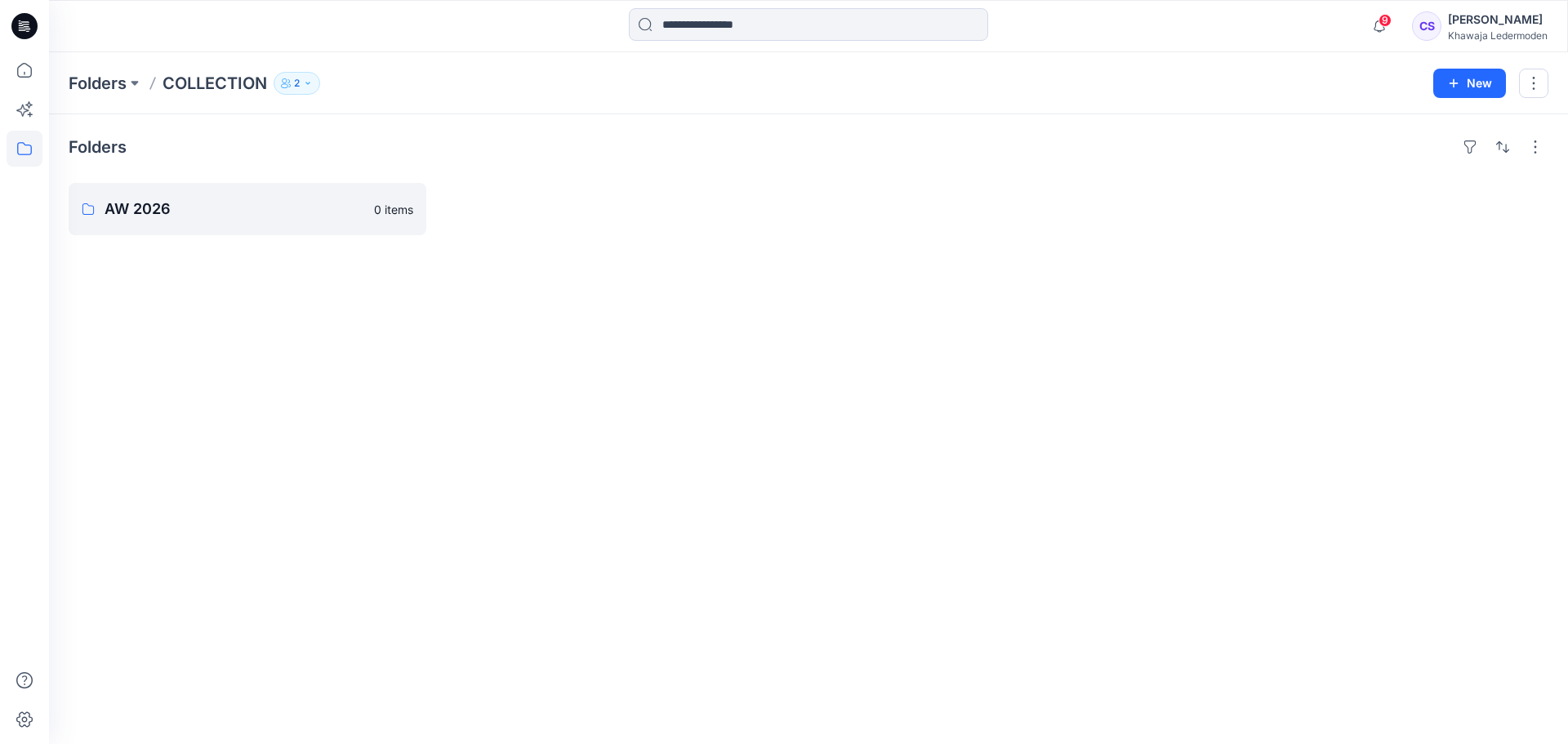
click at [233, 91] on p "COLLECTION" at bounding box center [214, 84] width 104 height 23
click at [234, 86] on p "COLLECTION" at bounding box center [214, 84] width 104 height 23
click at [177, 221] on link "AW 2026" at bounding box center [248, 209] width 358 height 52
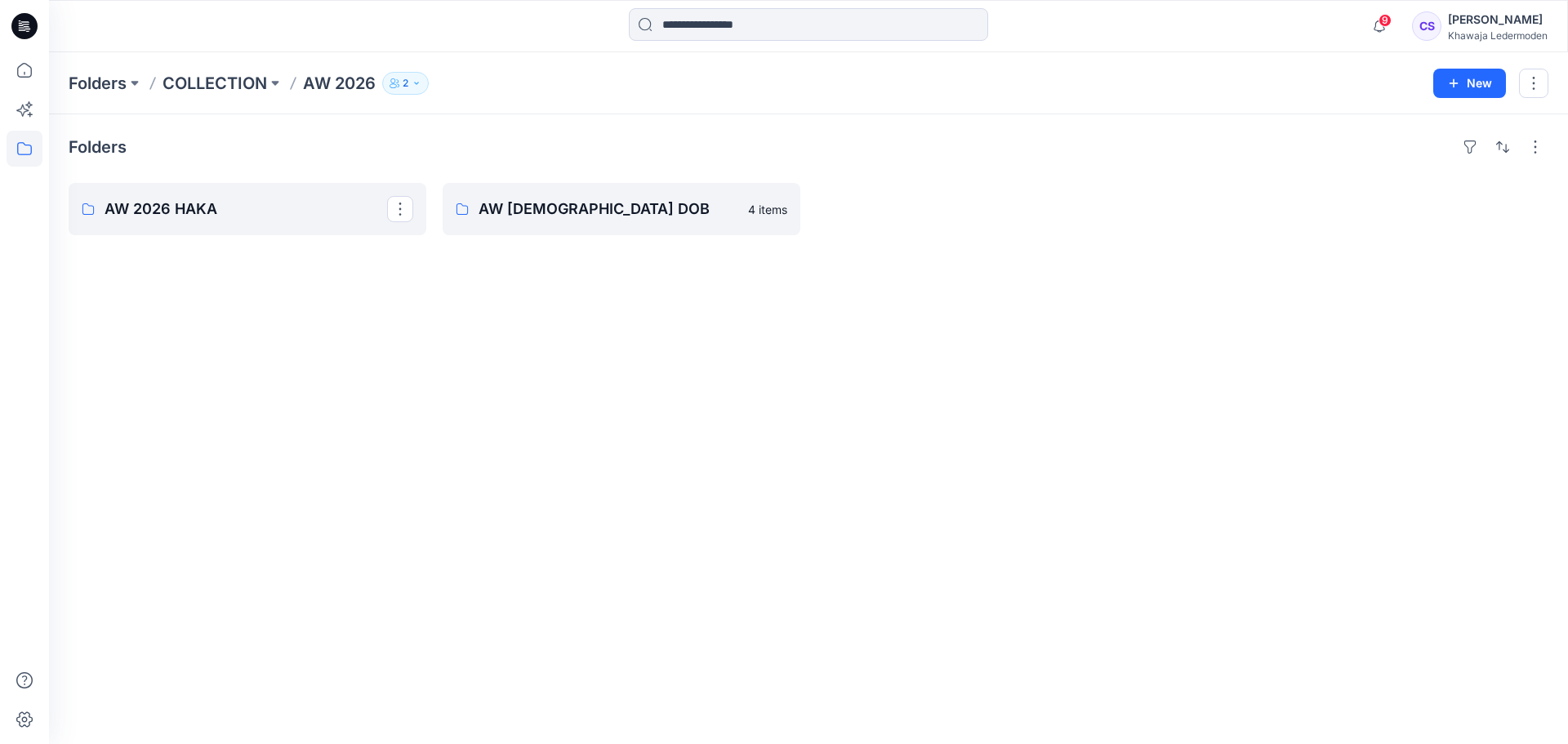
click at [177, 221] on link "AW 2026 HAKA" at bounding box center [248, 209] width 358 height 52
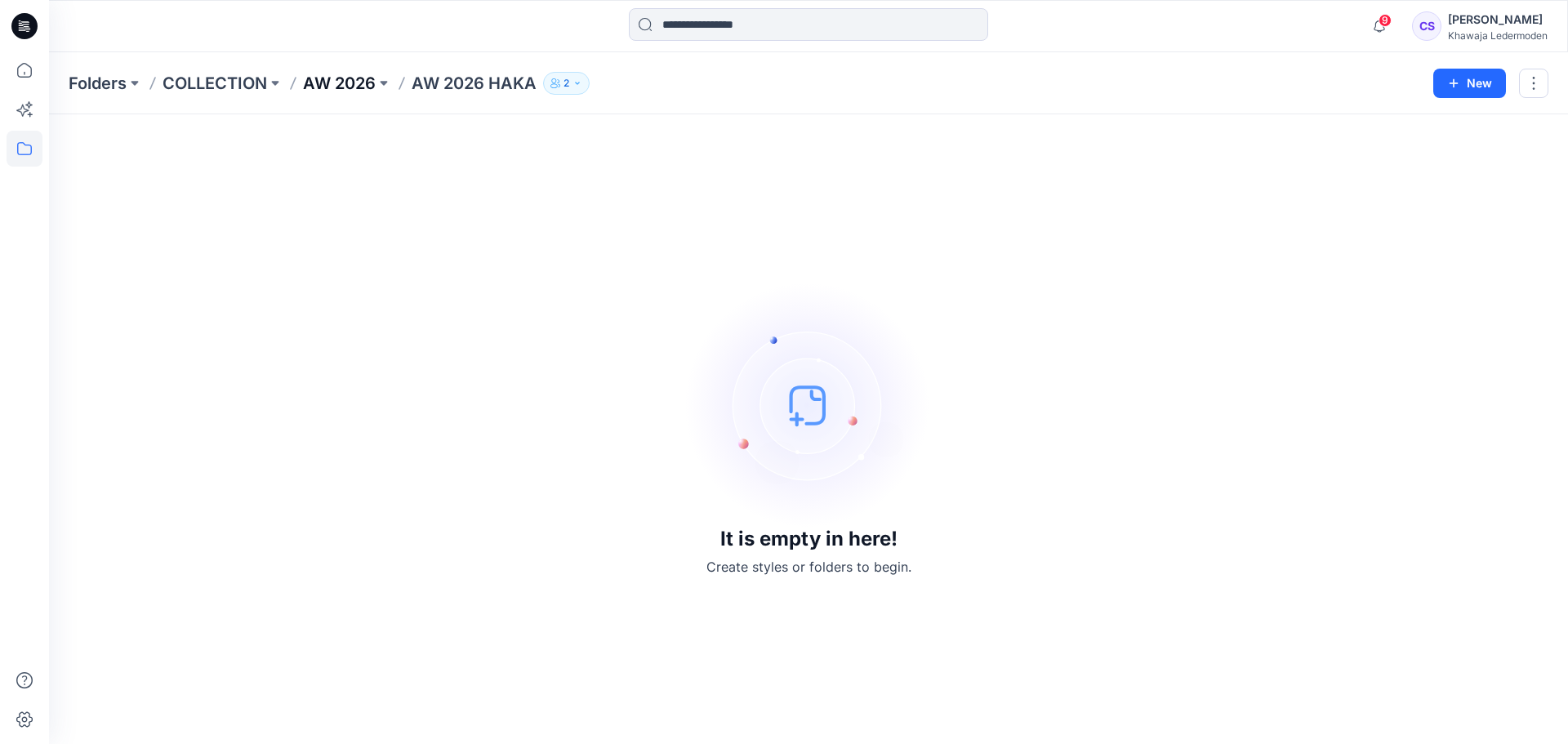
click at [358, 94] on p "AW 2026" at bounding box center [340, 84] width 73 height 23
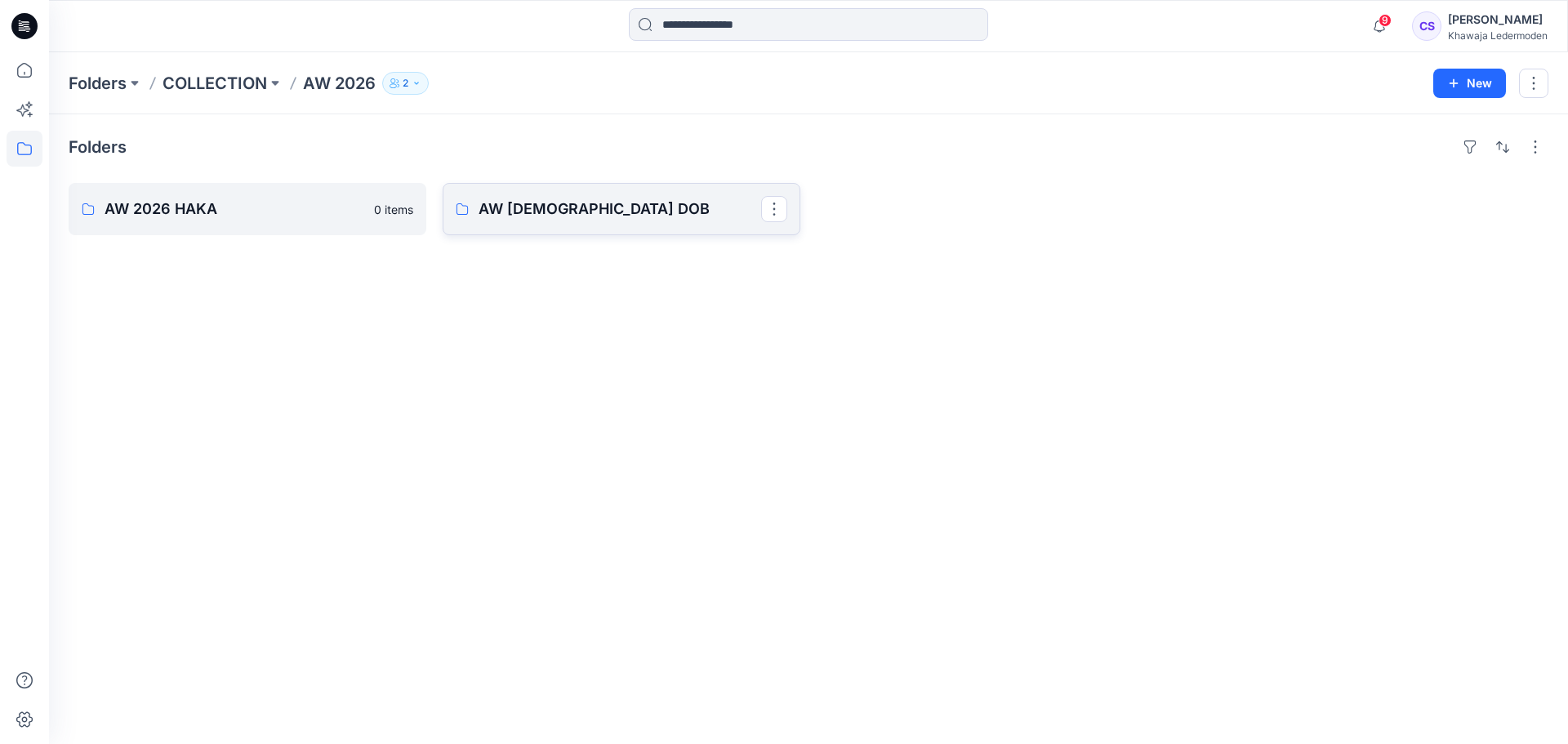
click at [547, 220] on p "AW [DEMOGRAPHIC_DATA] DOB" at bounding box center [620, 209] width 283 height 23
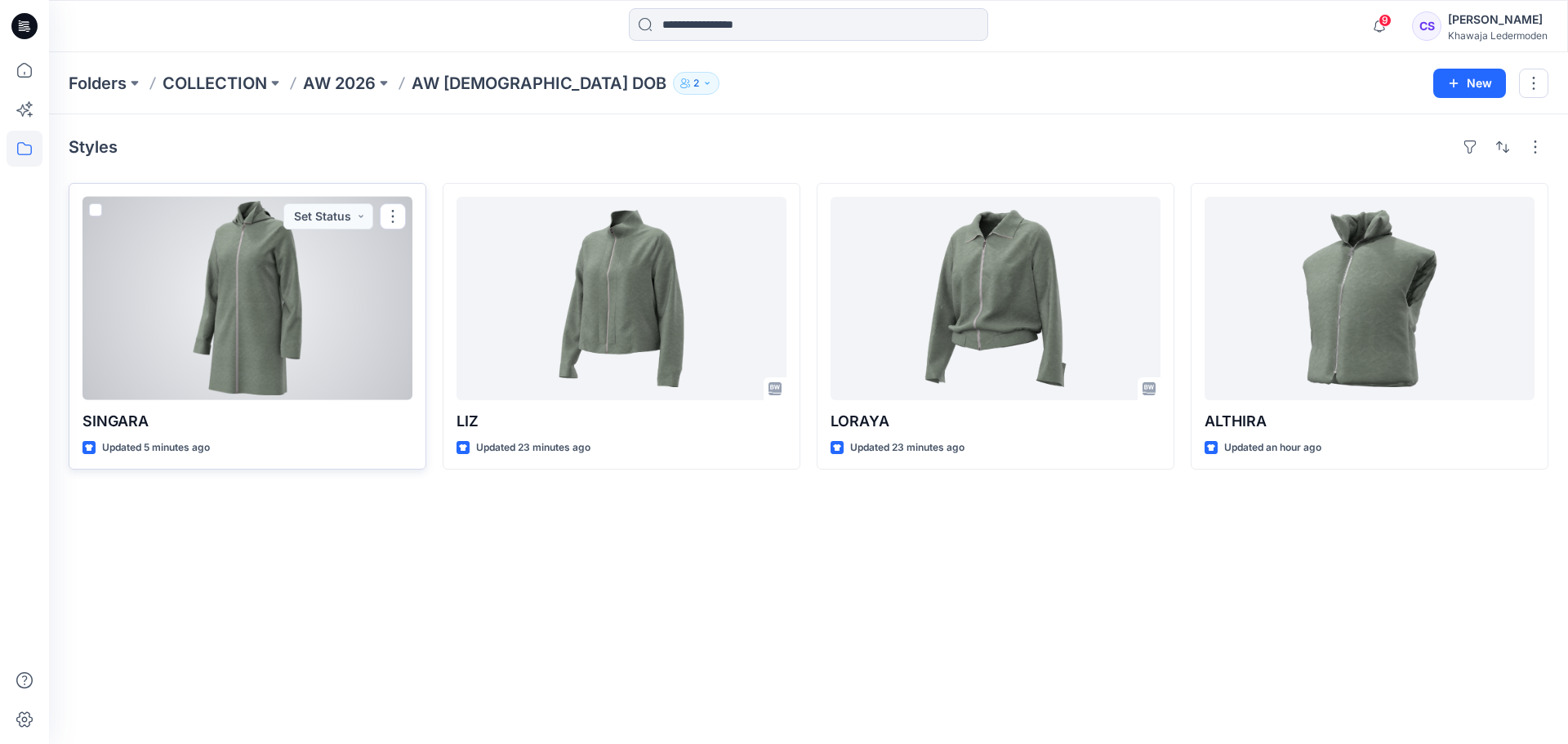
click at [224, 349] on div at bounding box center [248, 299] width 330 height 203
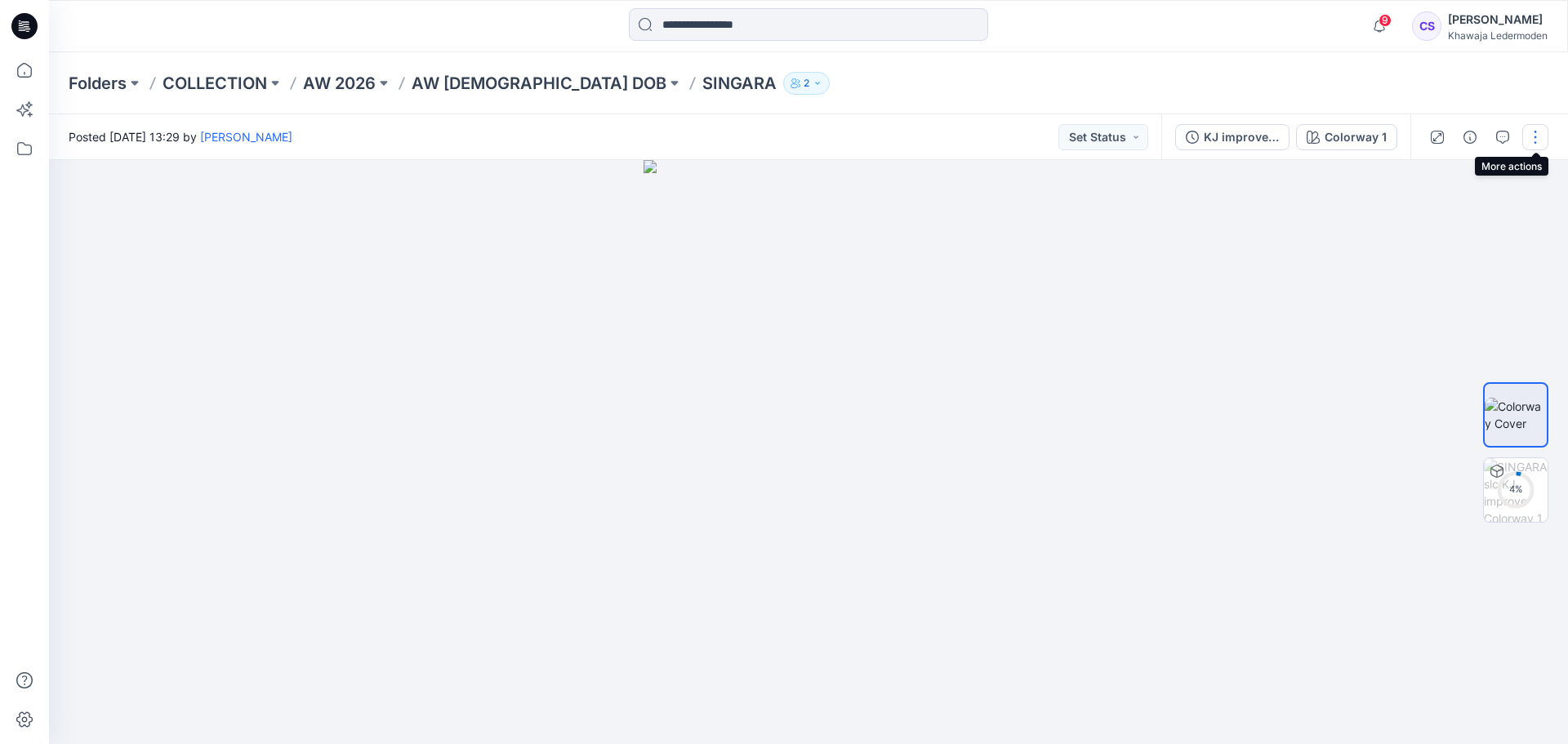
click at [1523, 133] on button "button" at bounding box center [1536, 137] width 26 height 26
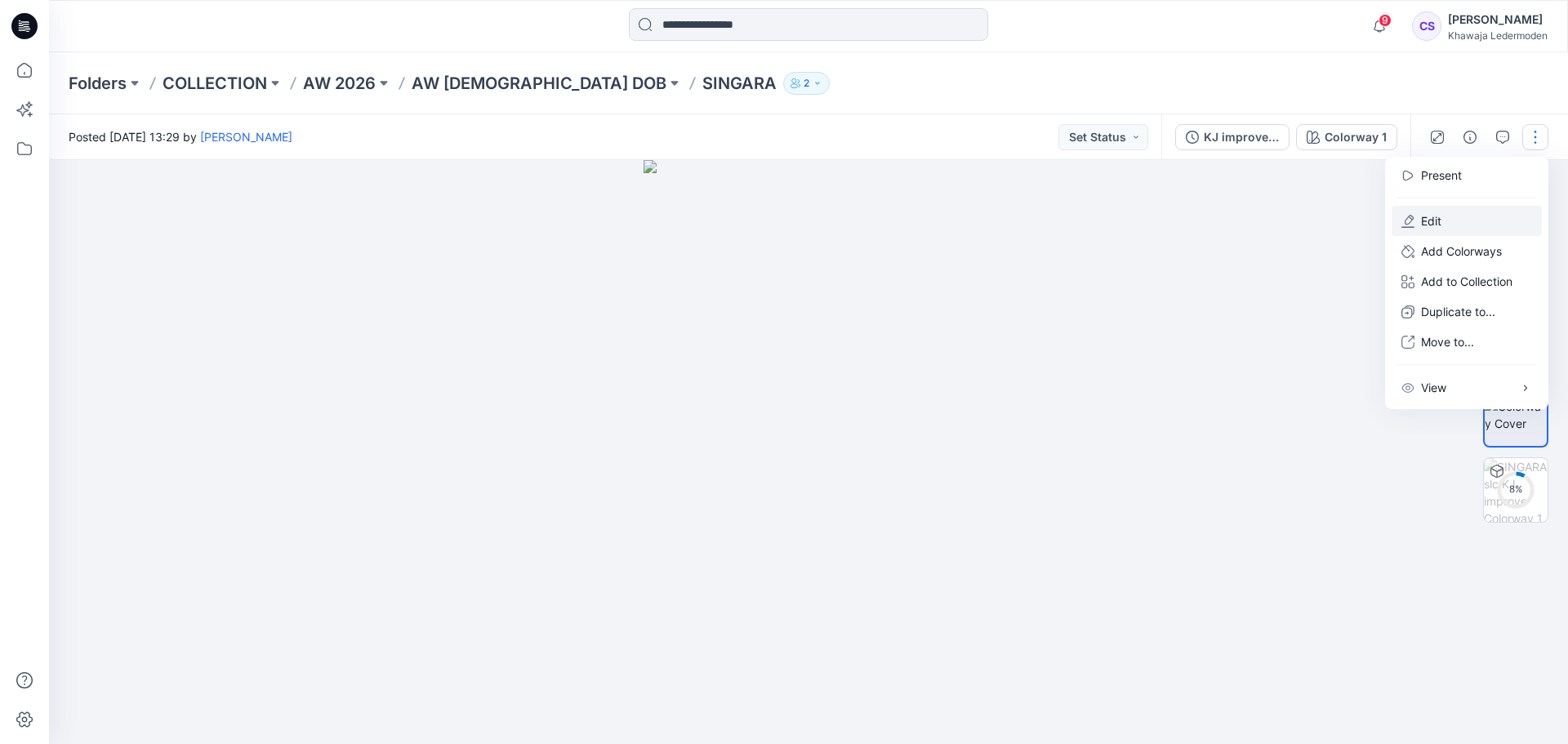
click at [1478, 218] on button "Edit" at bounding box center [1466, 221] width 150 height 30
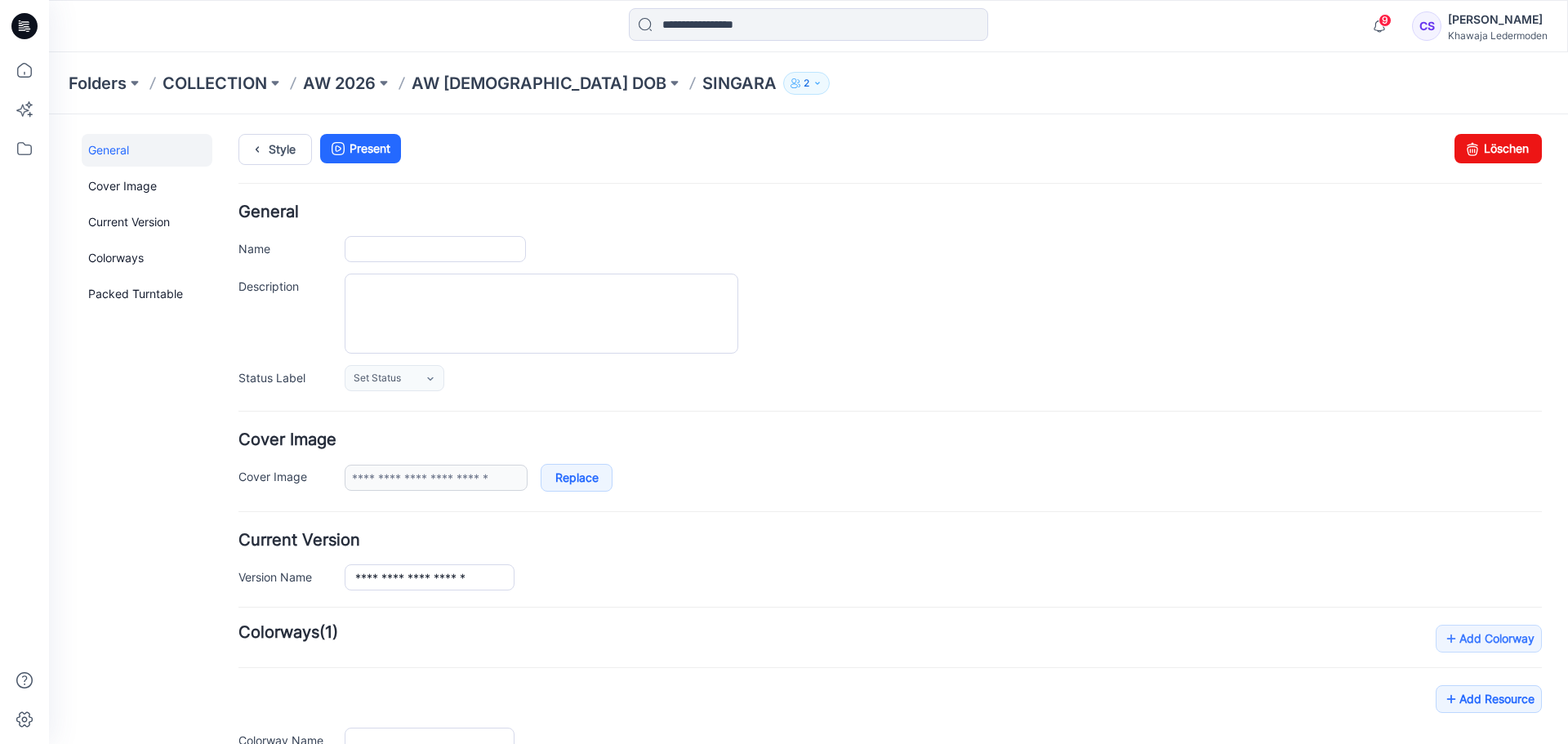
type input "*******"
type input "**********"
click at [458, 247] on input "*******" at bounding box center [435, 249] width 181 height 26
type input "**********"
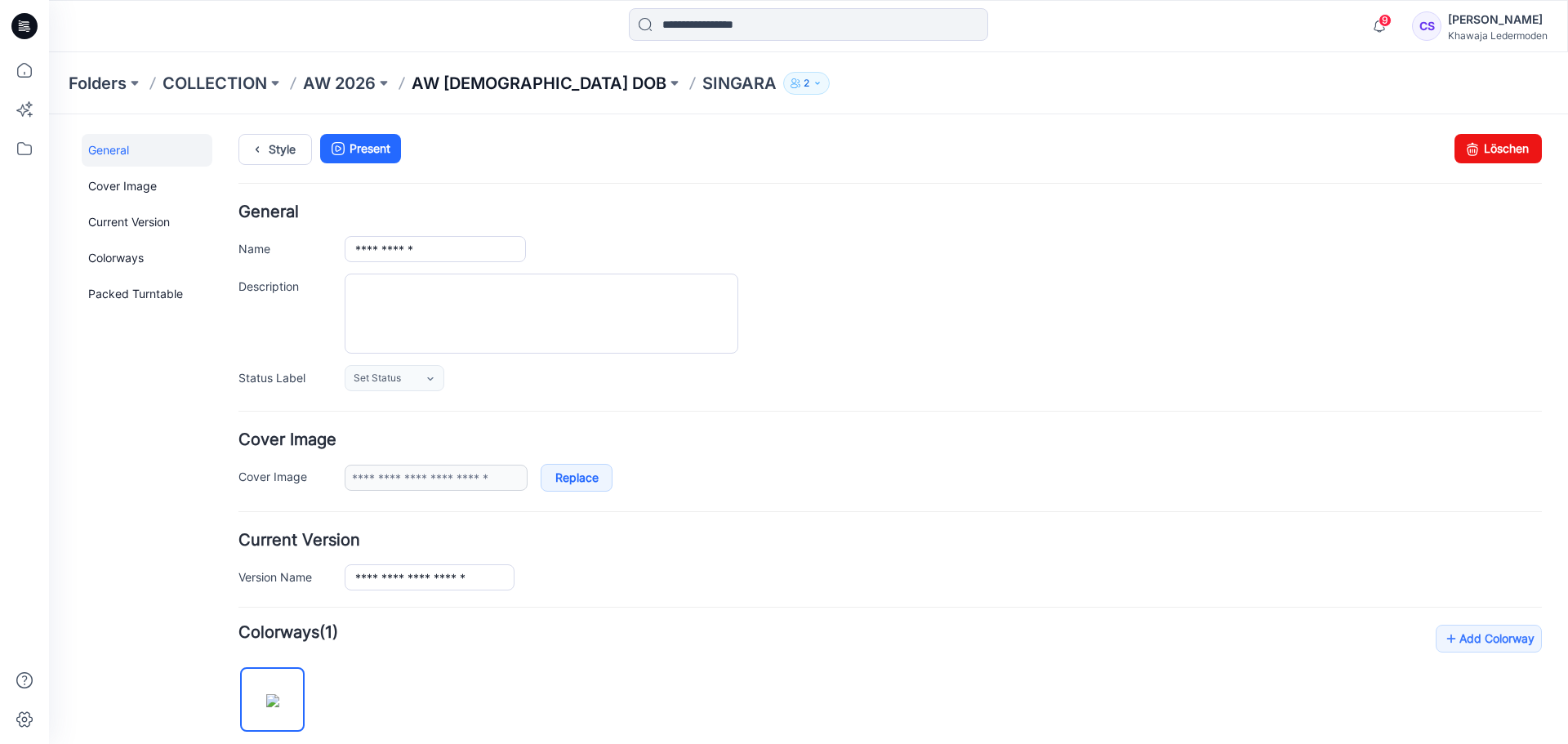
click at [470, 86] on p "AW [DEMOGRAPHIC_DATA] DOB" at bounding box center [539, 84] width 255 height 23
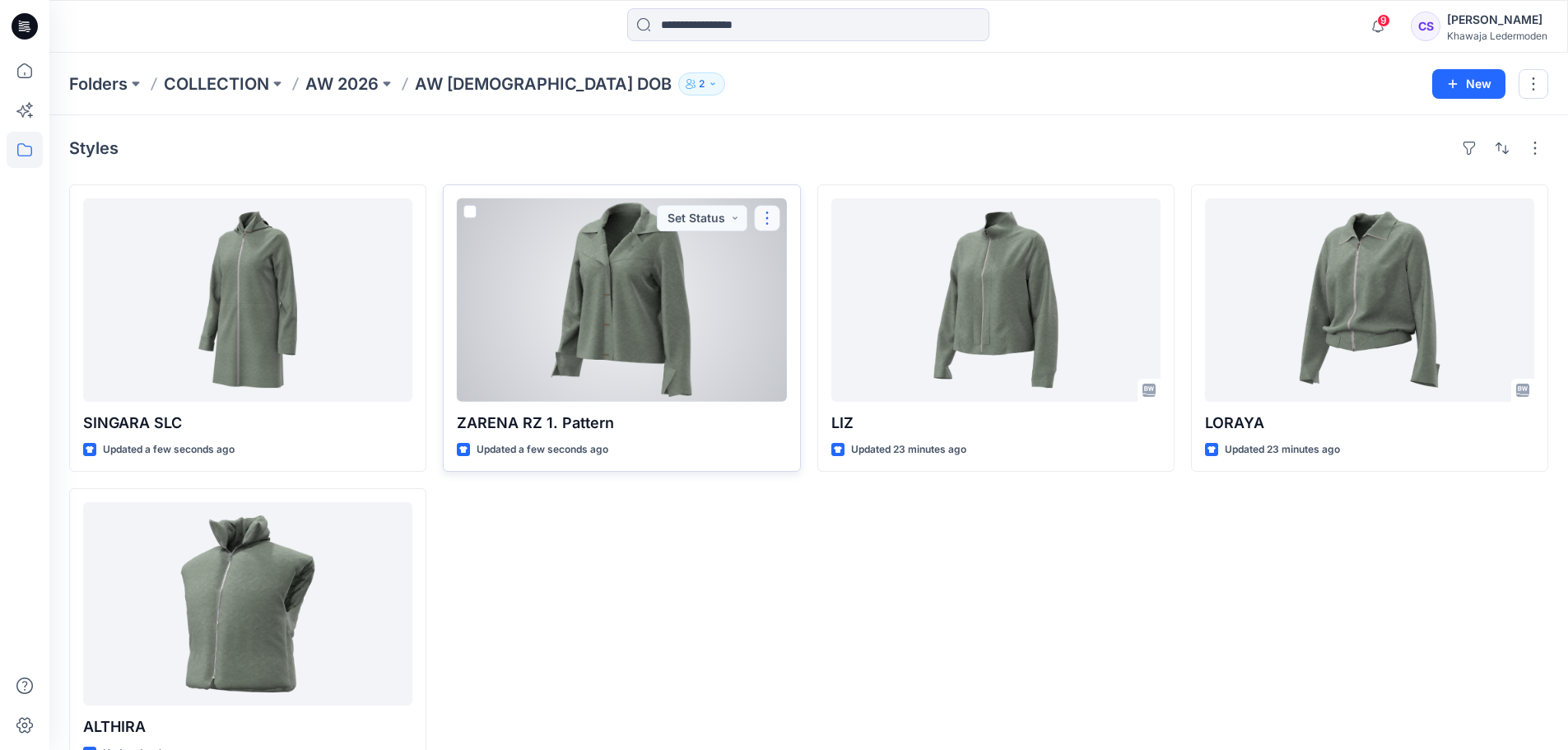
click at [760, 220] on button "button" at bounding box center [767, 218] width 26 height 26
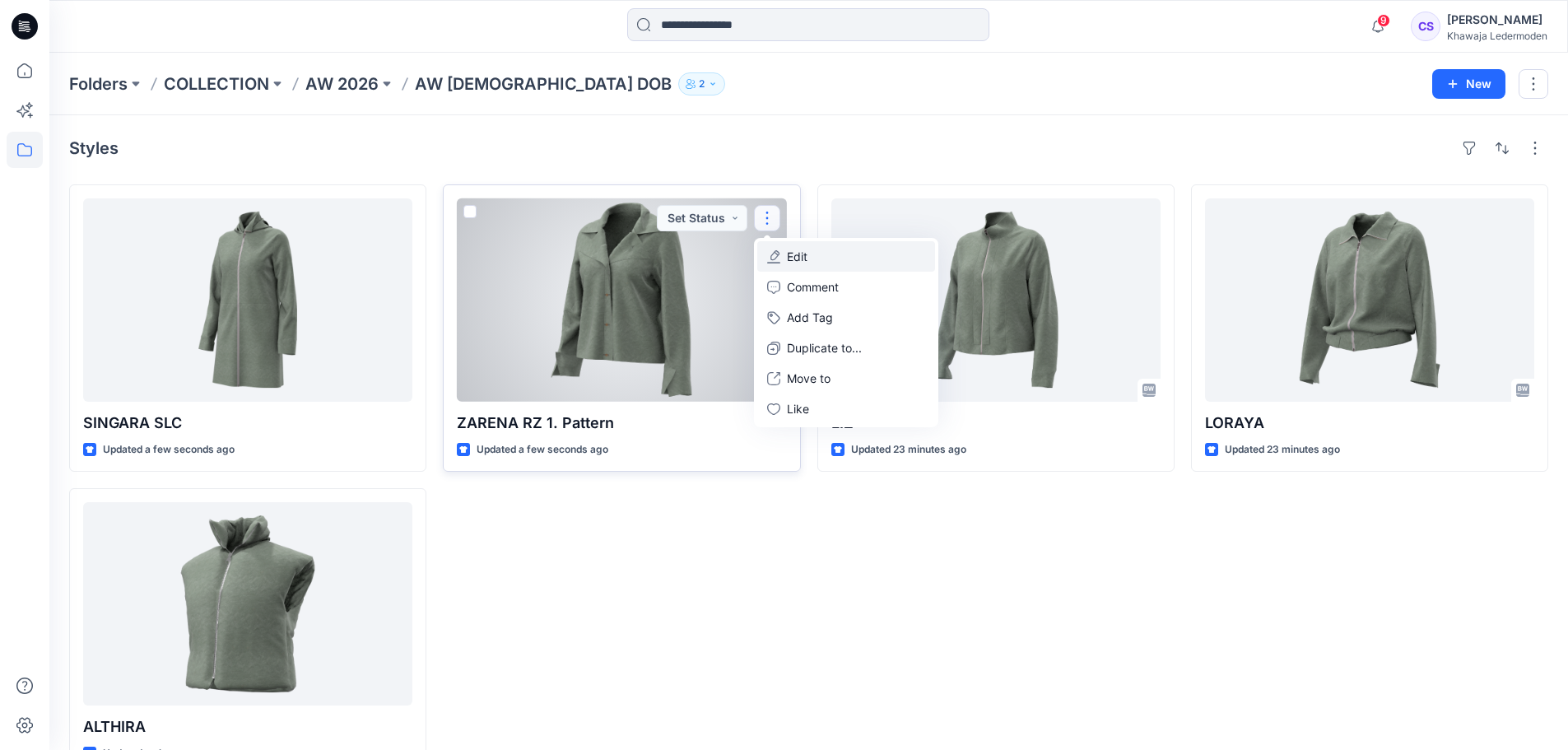
click at [801, 264] on p "Edit" at bounding box center [797, 256] width 21 height 17
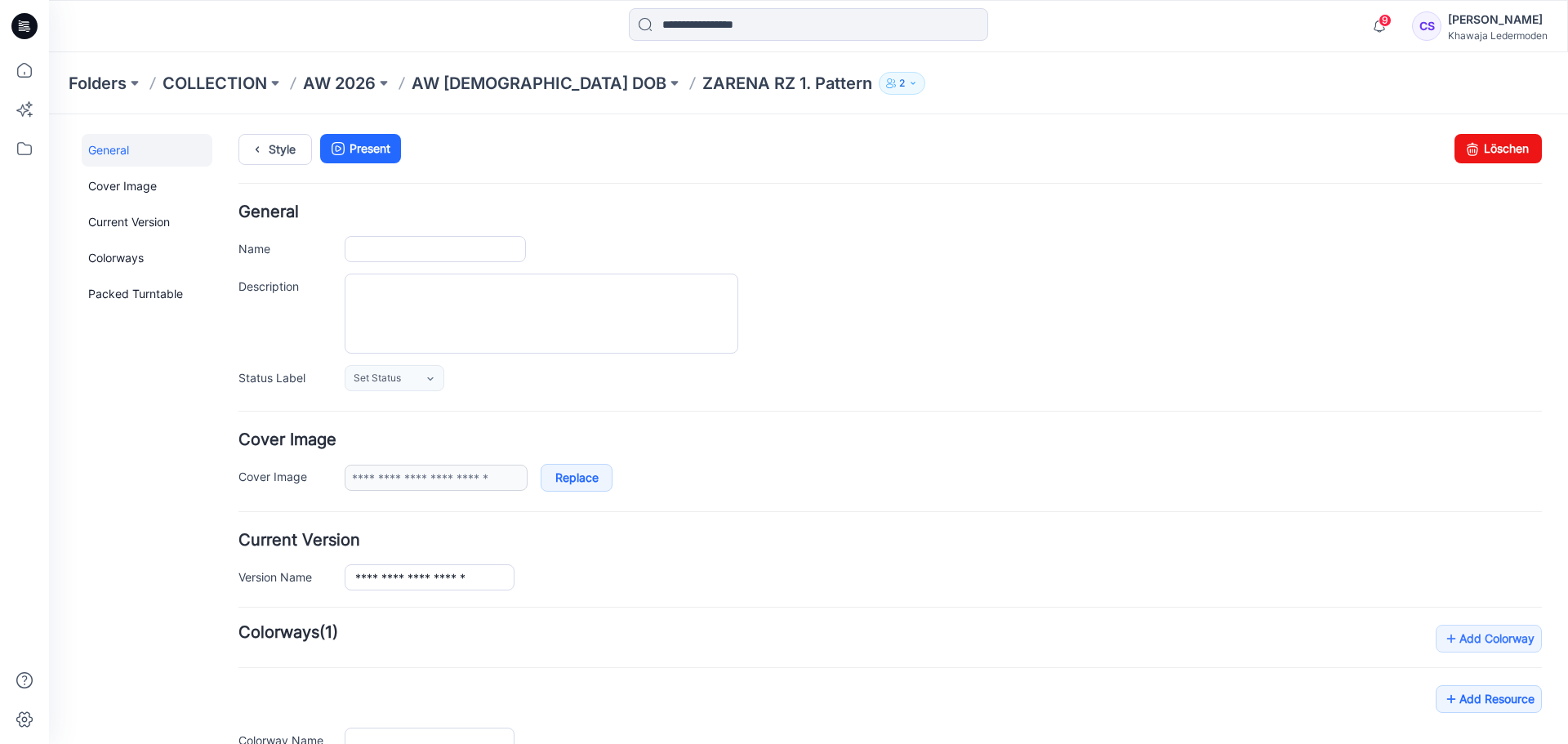
type input "**********"
drag, startPoint x: 472, startPoint y: 251, endPoint x: 417, endPoint y: 248, distance: 55.1
click at [417, 248] on input "**********" at bounding box center [435, 249] width 181 height 26
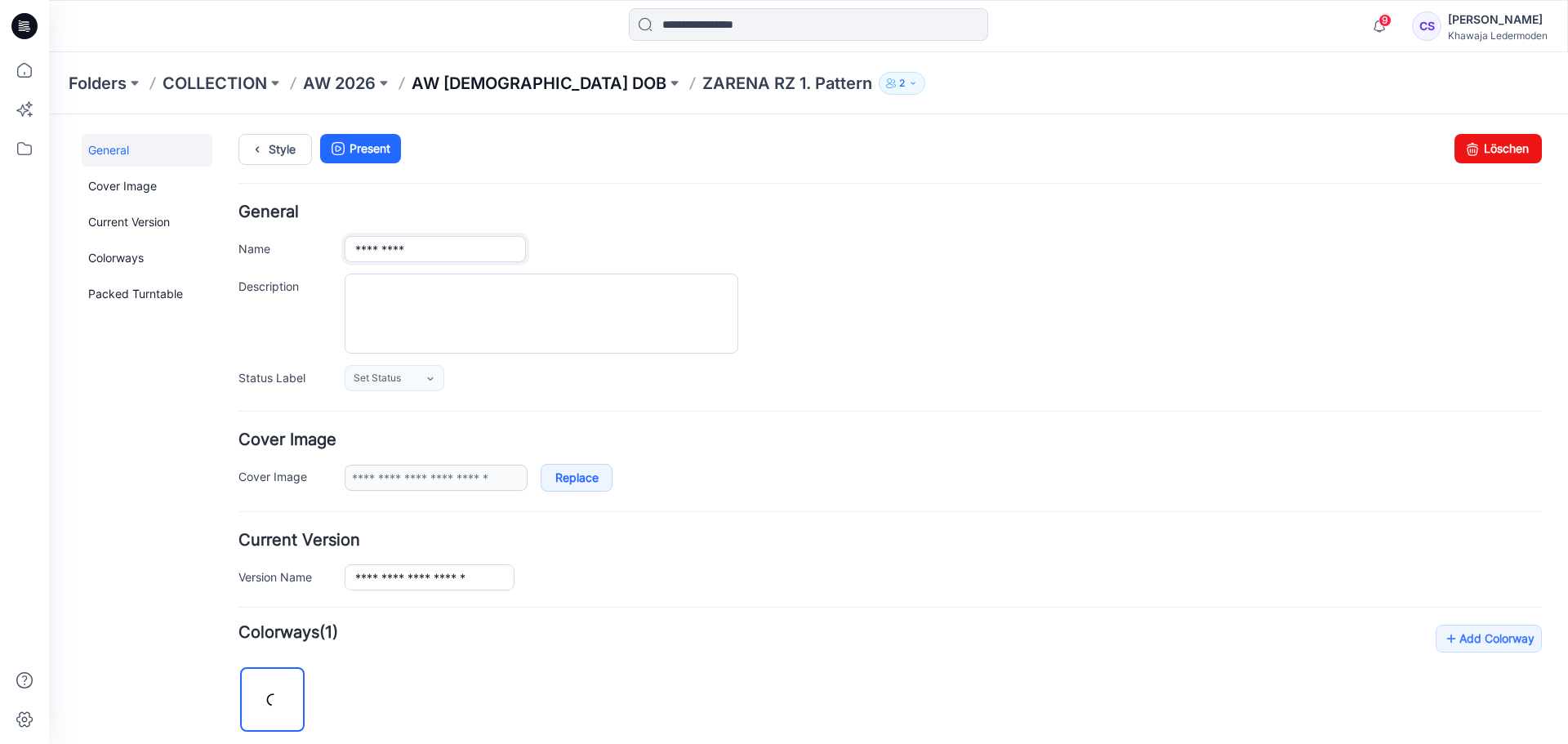
type input "*********"
click at [468, 80] on p "AW [DEMOGRAPHIC_DATA] DOB" at bounding box center [539, 84] width 255 height 23
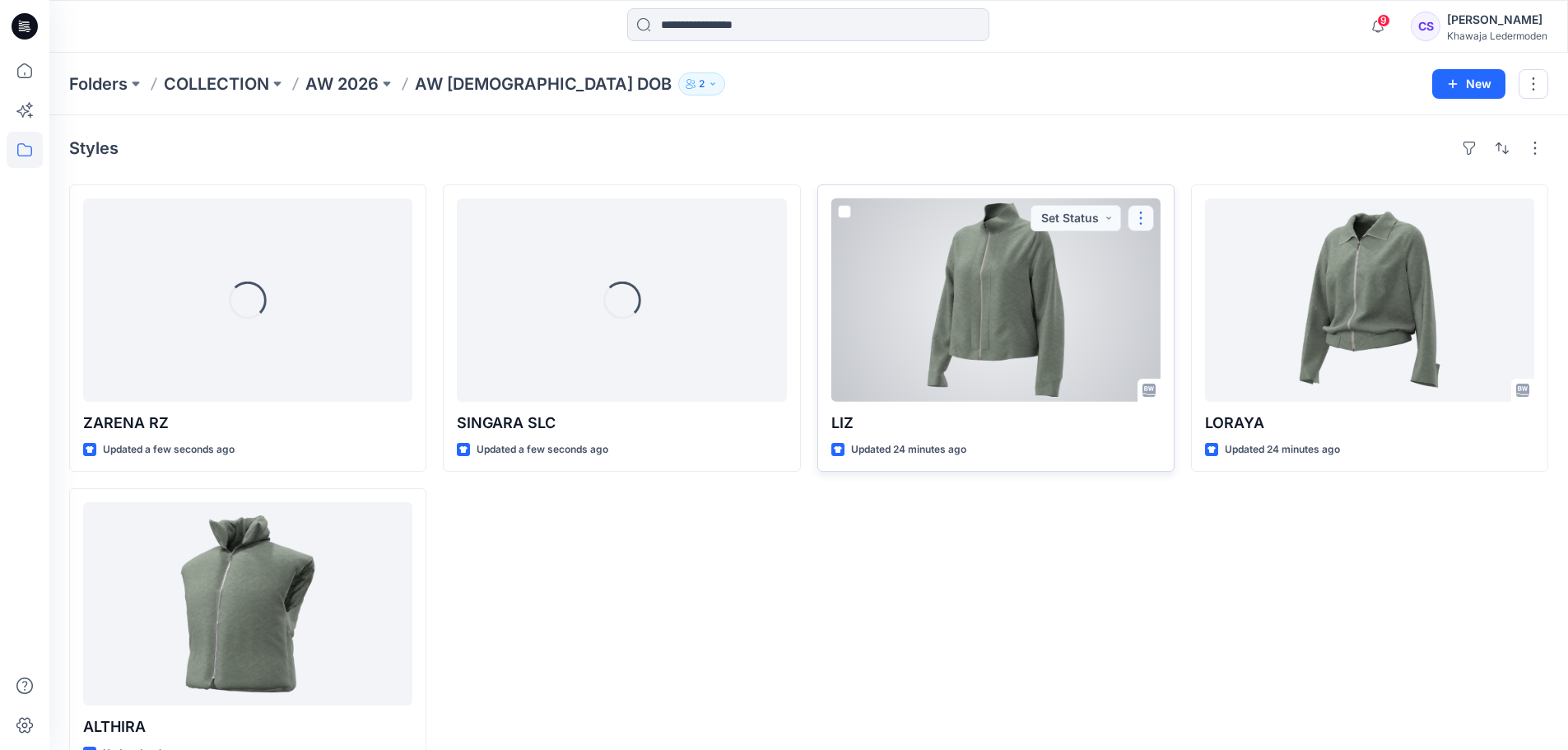
click at [1137, 224] on button "button" at bounding box center [1141, 218] width 26 height 26
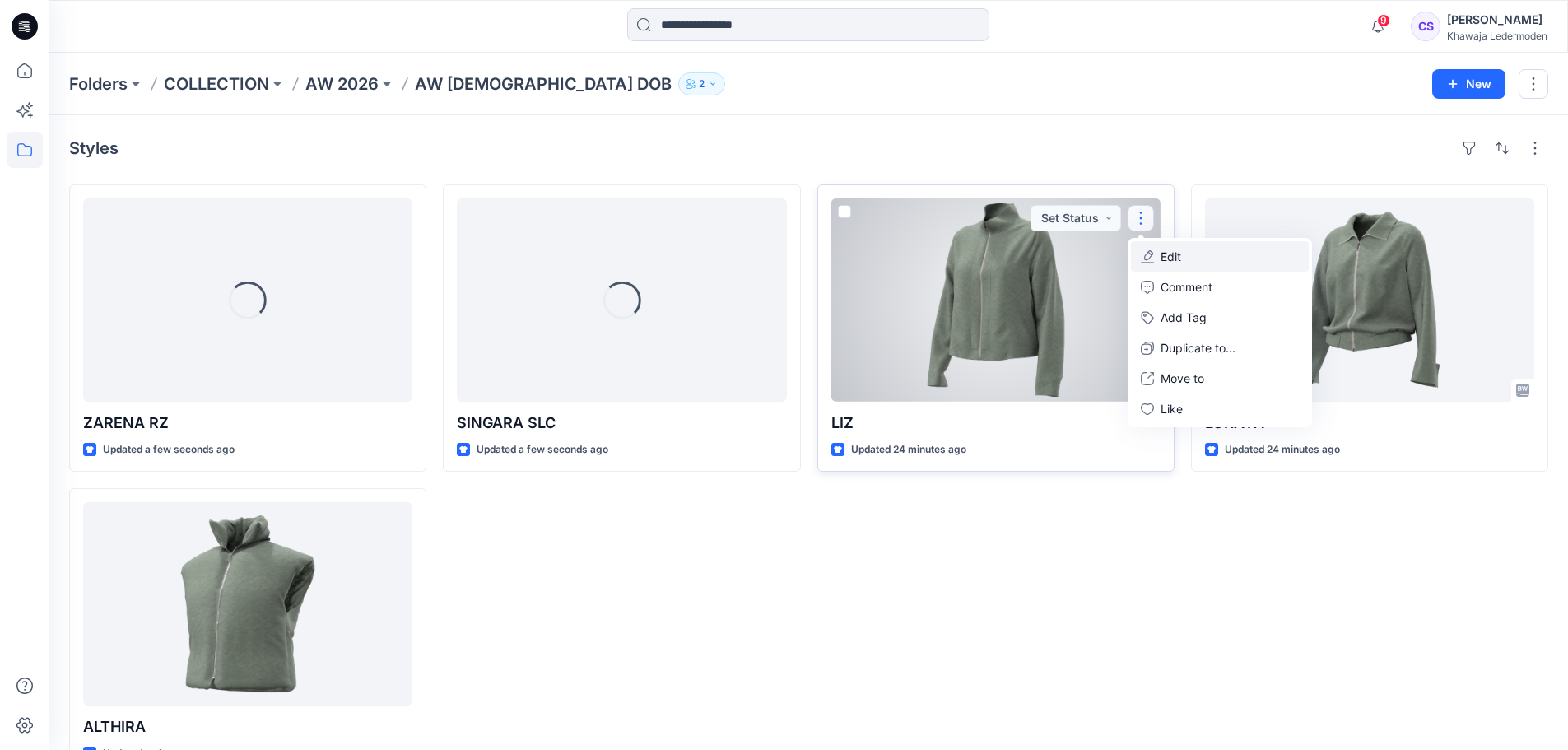
click at [1174, 269] on button "Edit" at bounding box center [1220, 256] width 178 height 31
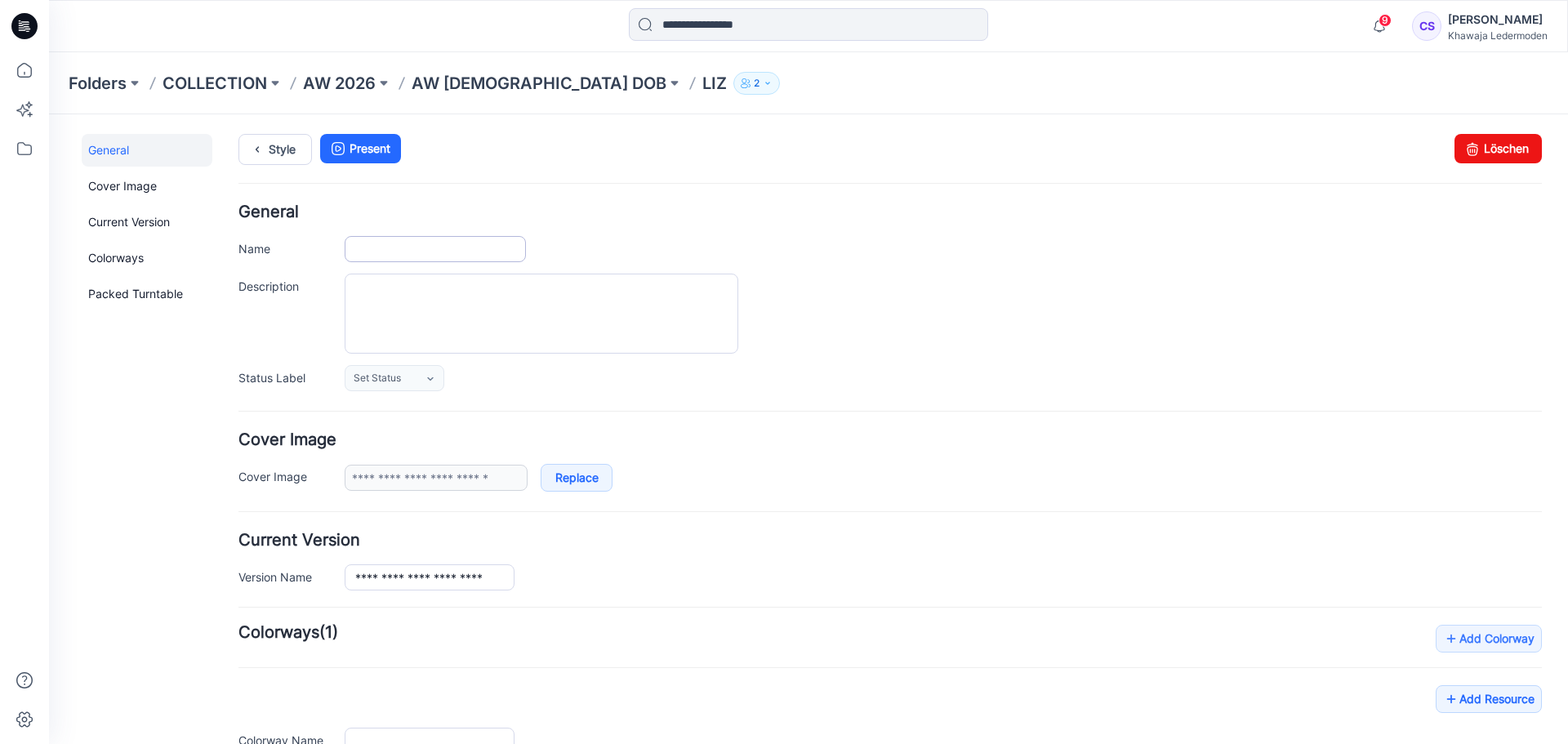
type input "***"
type input "**********"
click at [390, 250] on input "***" at bounding box center [435, 249] width 181 height 26
type input "******"
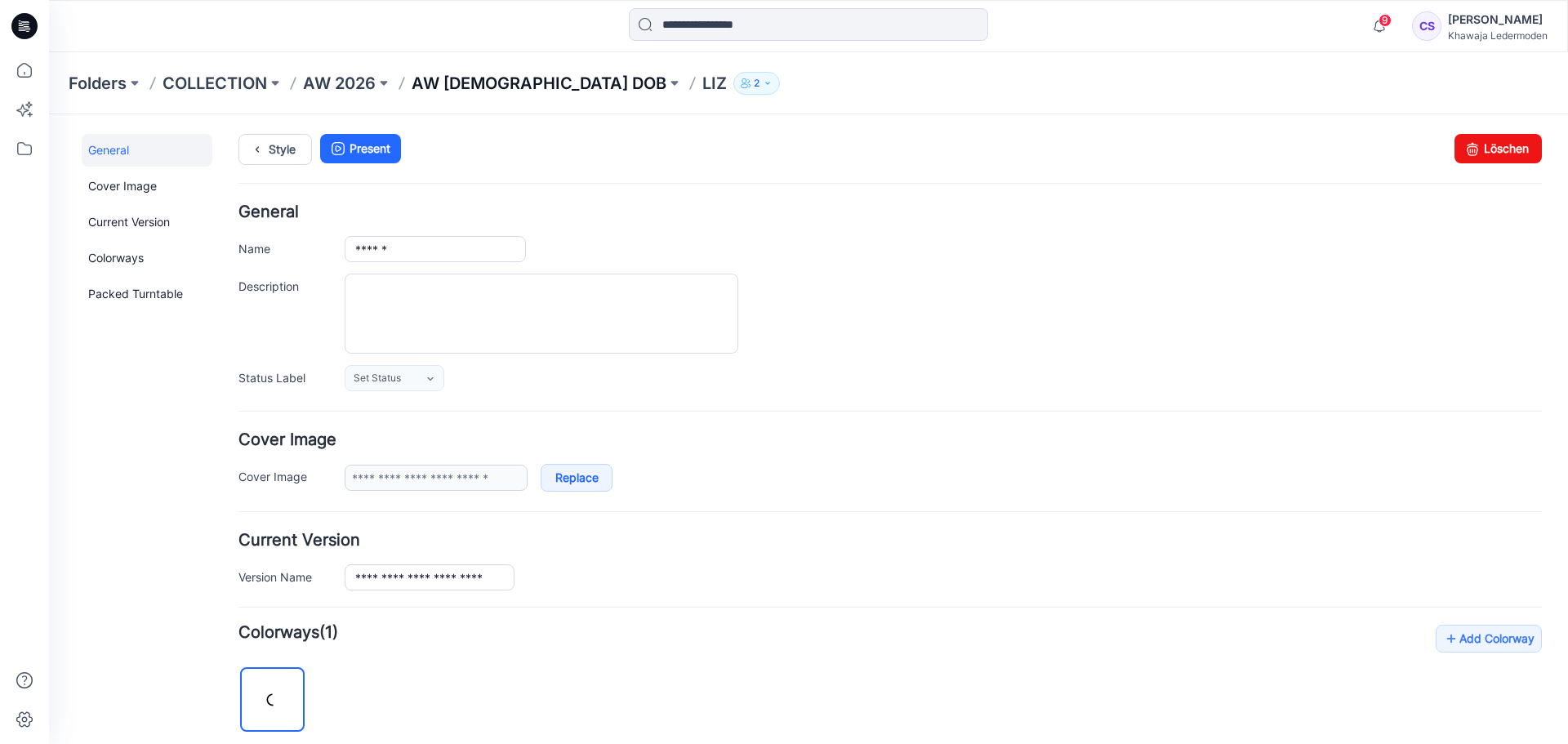
click at [499, 84] on p "AW [DEMOGRAPHIC_DATA] DOB" at bounding box center [539, 84] width 255 height 23
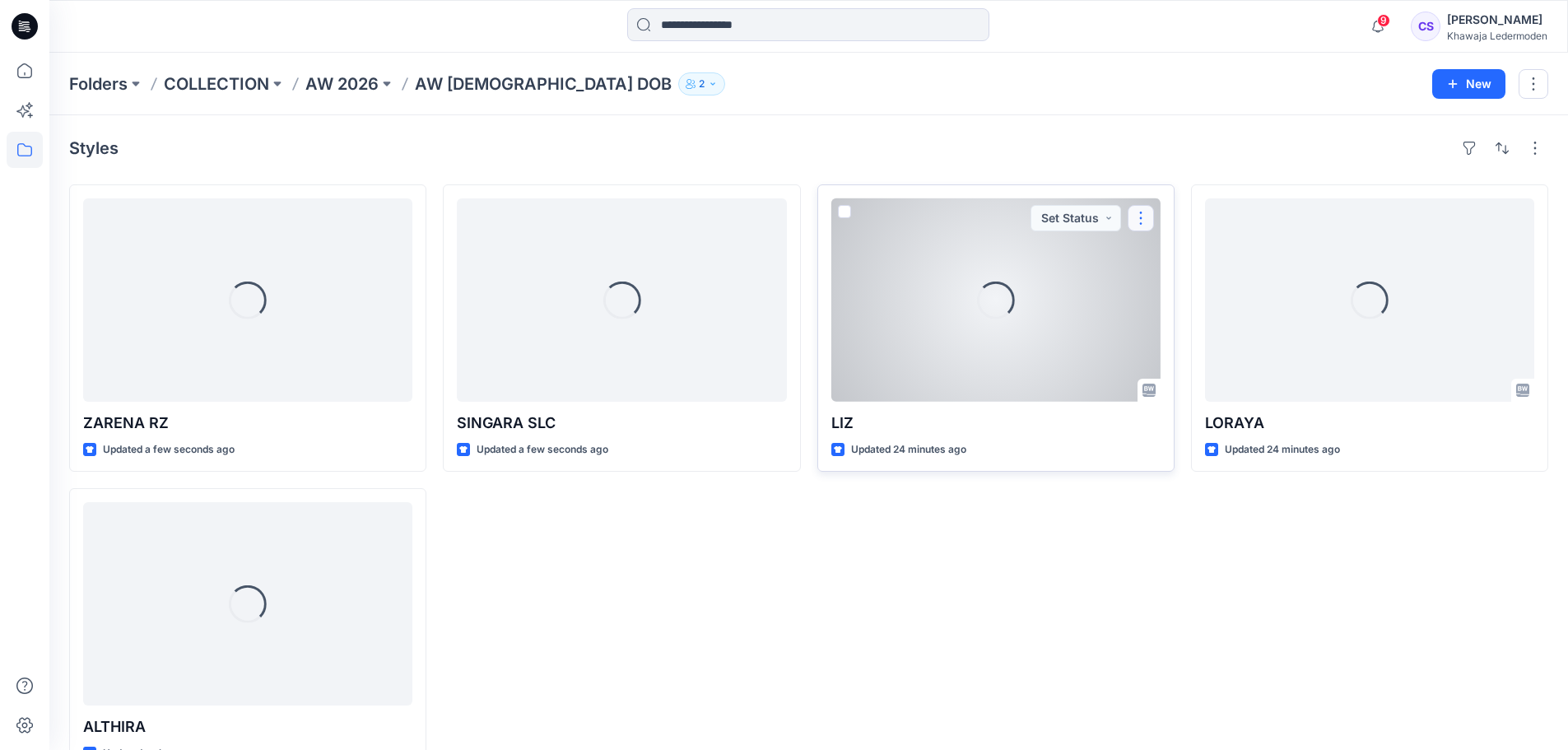
click at [1140, 219] on button "button" at bounding box center [1141, 218] width 26 height 26
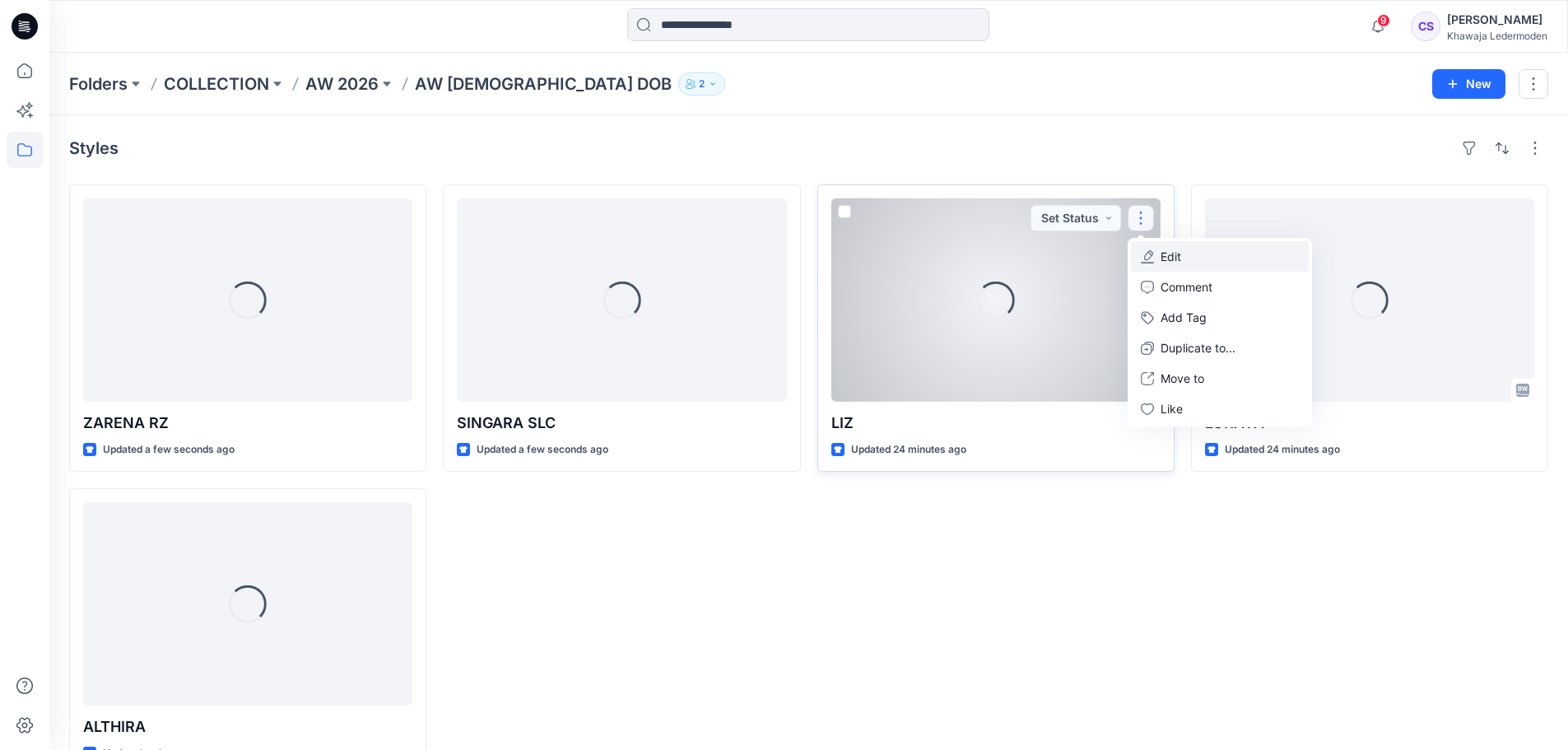
click at [1198, 263] on button "Edit" at bounding box center [1220, 256] width 178 height 31
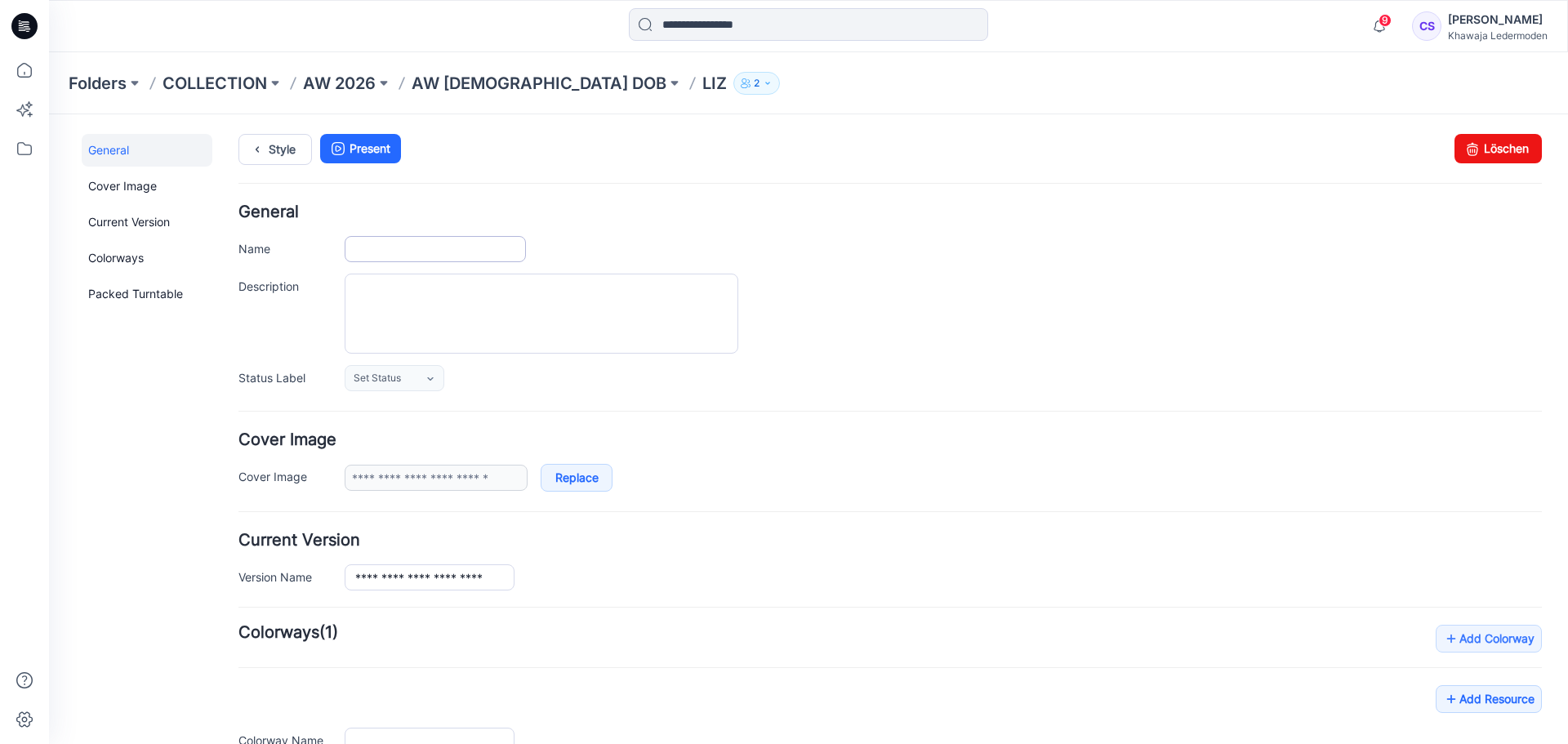
type input "***"
type input "**********"
click at [474, 248] on input "***" at bounding box center [435, 249] width 181 height 26
type input "******"
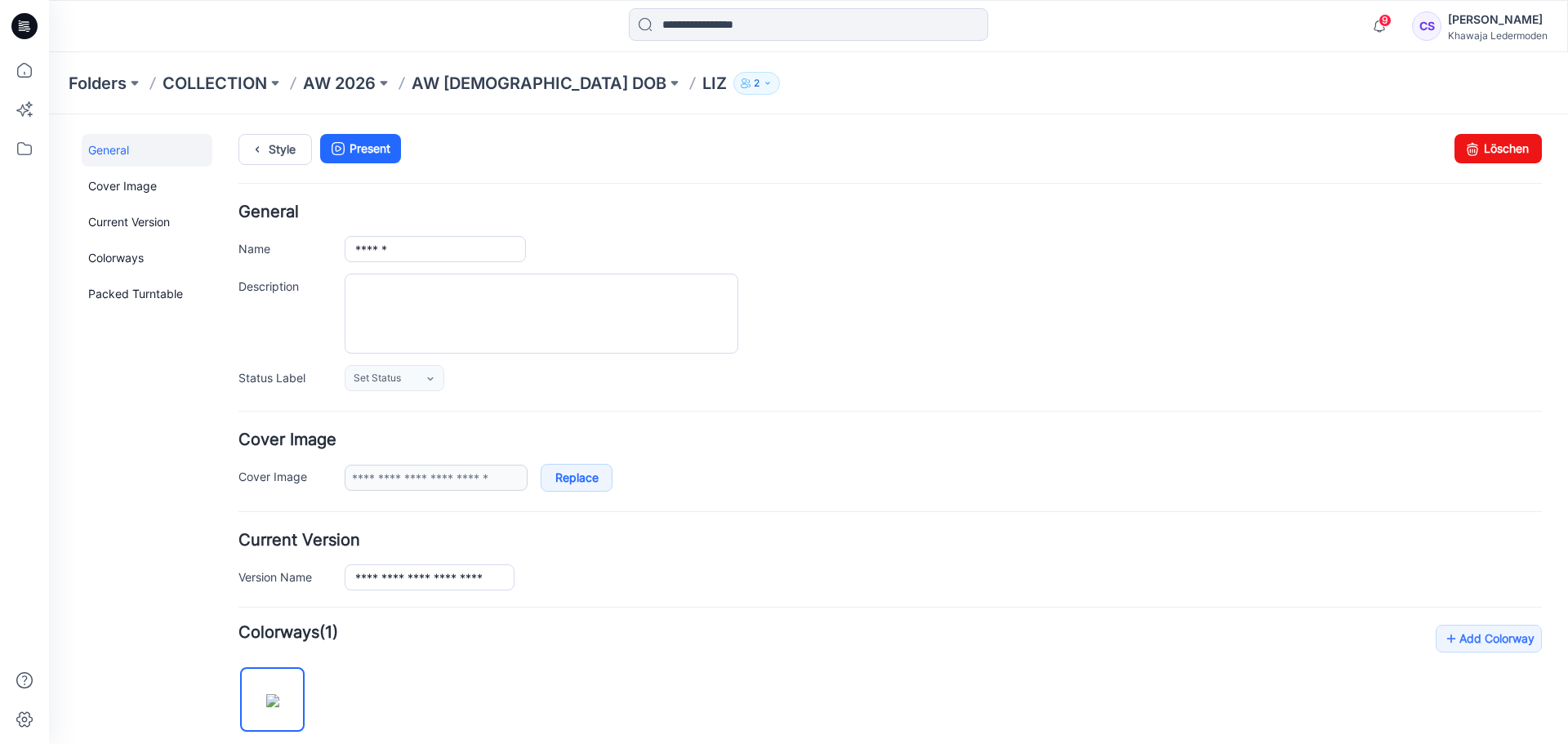
click at [693, 226] on div "General Name ****** Description Status Label Set Status Set Status Accepted Rej…" at bounding box center [891, 298] width 1304 height 187
click at [581, 333] on textarea "Description" at bounding box center [541, 314] width 394 height 80
click at [498, 79] on p "AW [DEMOGRAPHIC_DATA] DOB" at bounding box center [539, 84] width 255 height 23
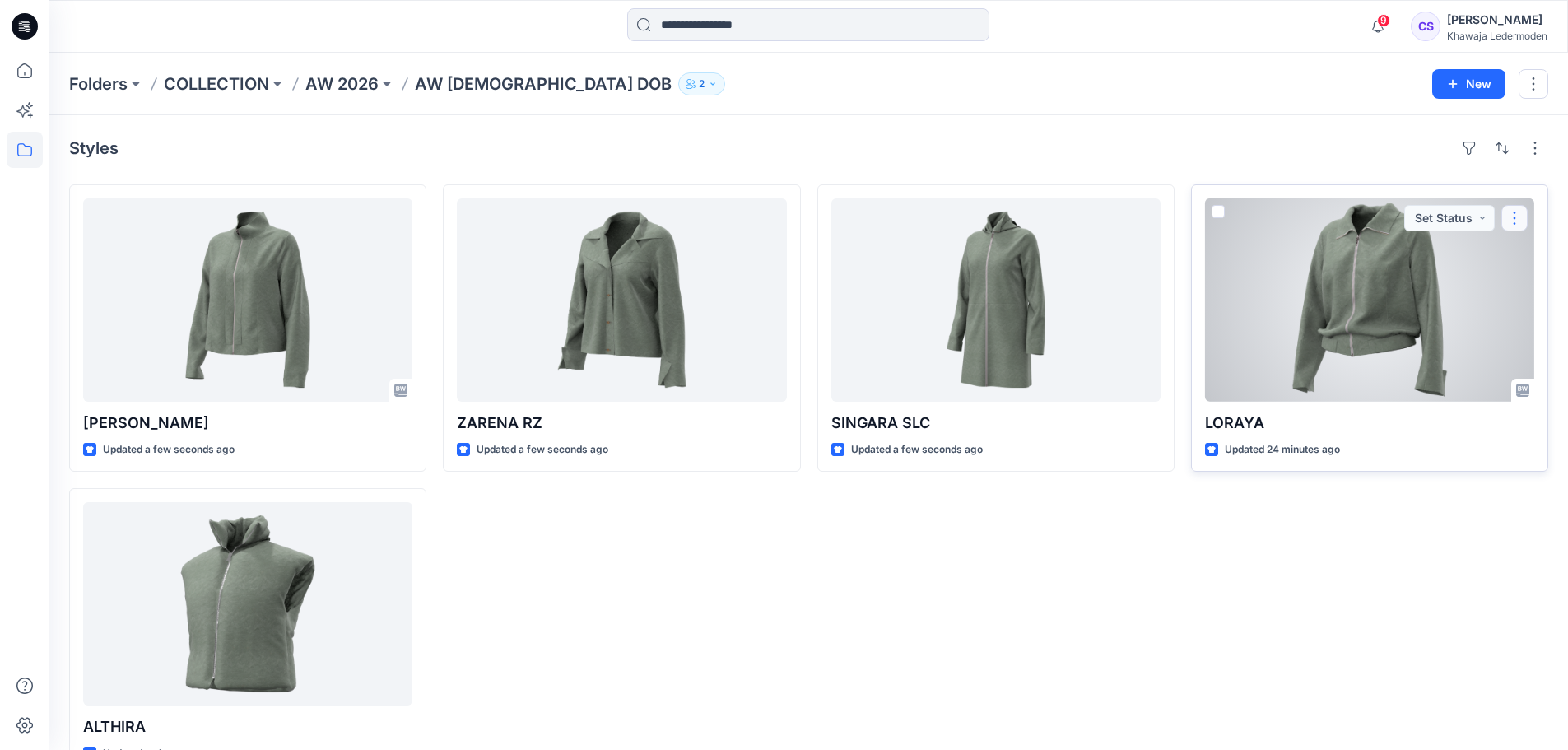
click at [1509, 227] on button "button" at bounding box center [1515, 218] width 26 height 26
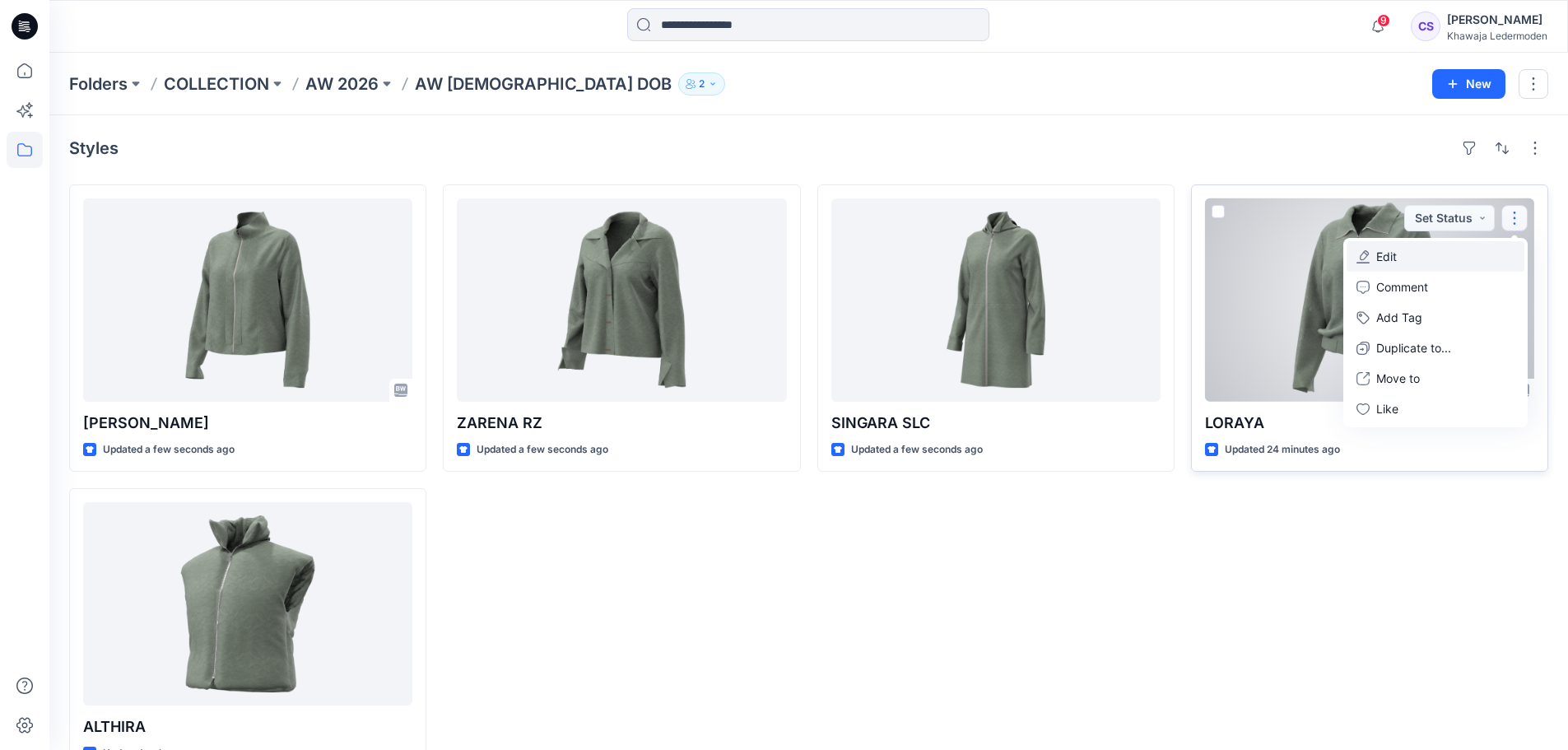
click at [1439, 266] on button "Edit" at bounding box center [1435, 256] width 178 height 31
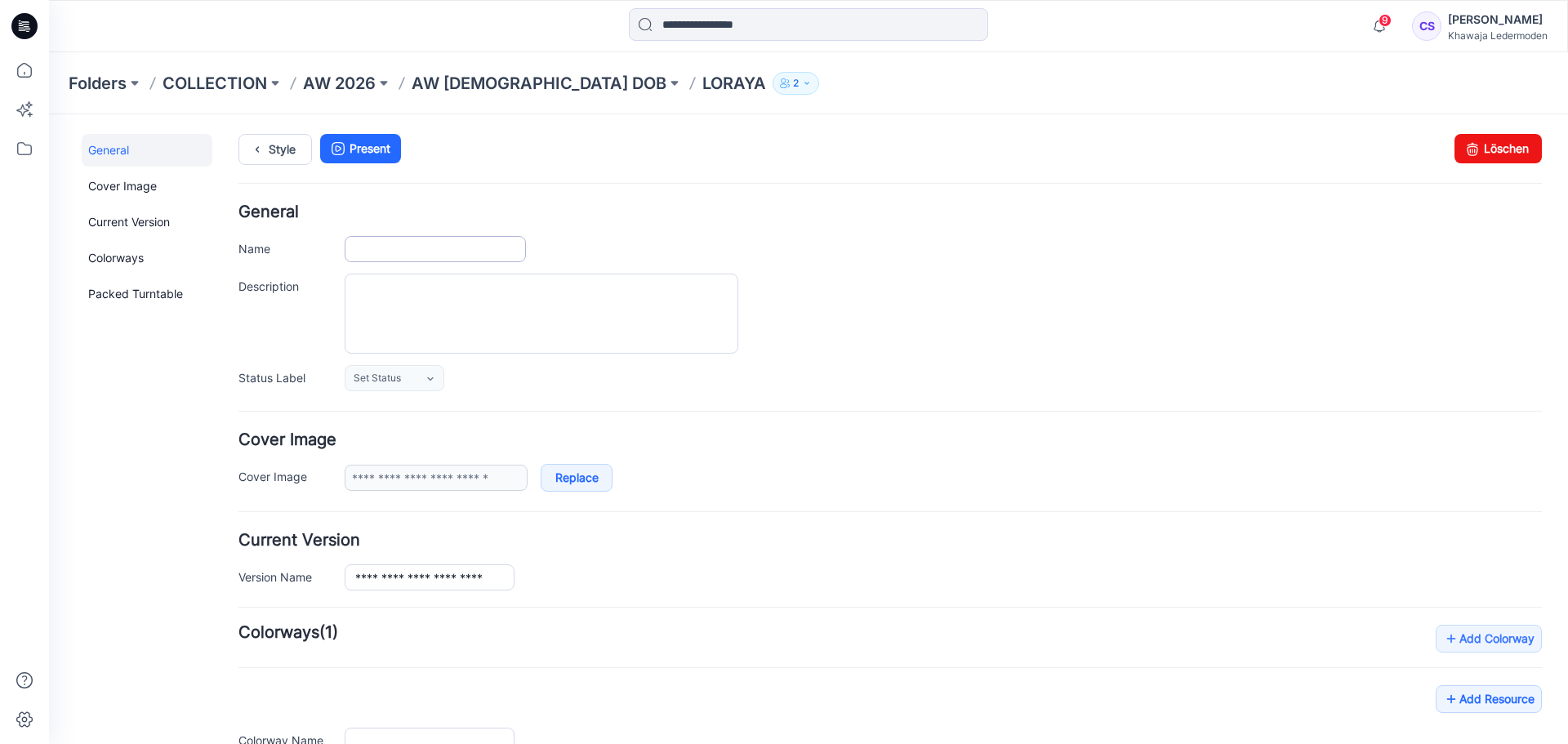
type input "******"
type input "**********"
click at [443, 254] on input "******" at bounding box center [435, 249] width 181 height 26
type input "*********"
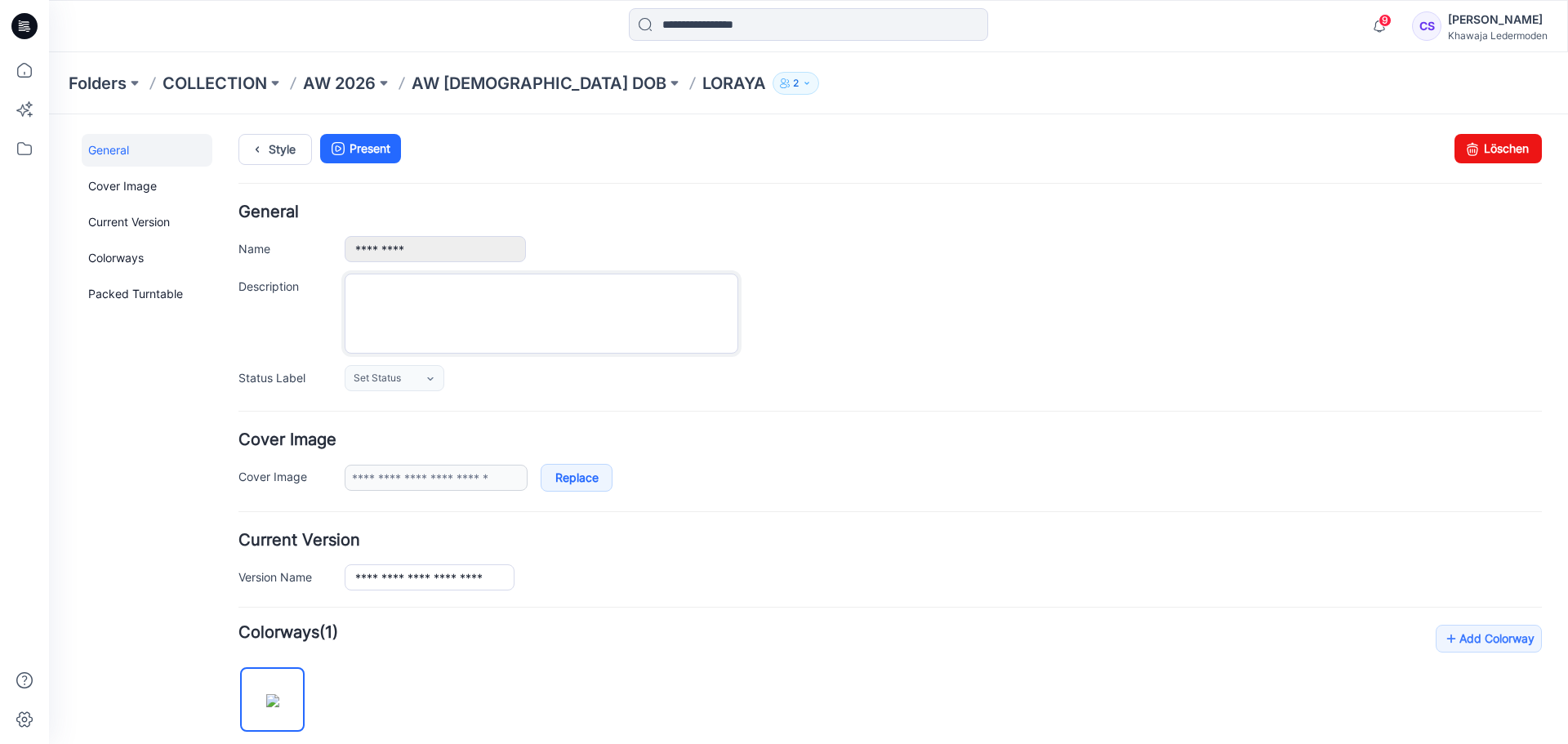
click at [451, 330] on textarea "Description" at bounding box center [541, 314] width 394 height 80
click at [499, 80] on p "AW [DEMOGRAPHIC_DATA] DOB" at bounding box center [539, 84] width 255 height 23
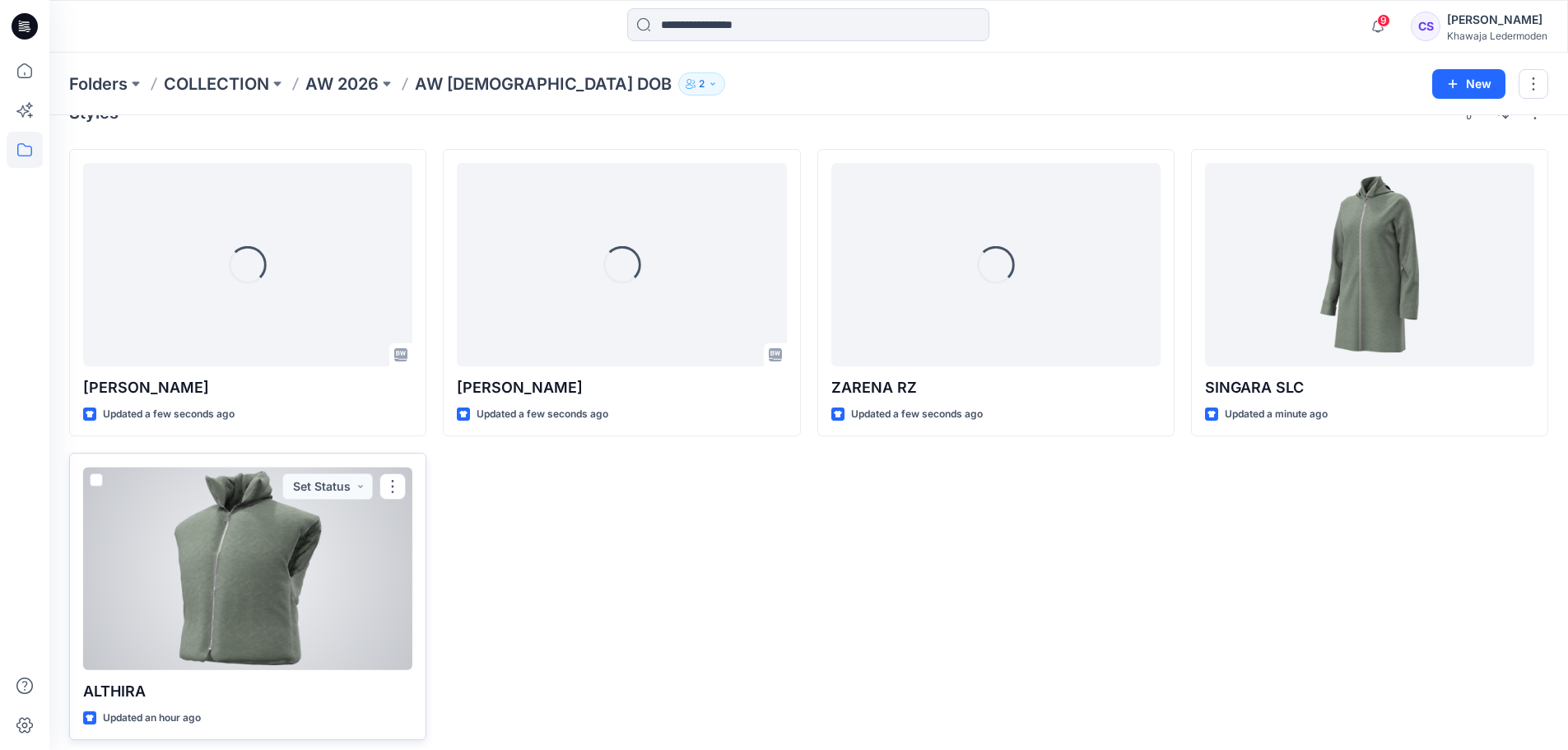
scroll to position [45, 0]
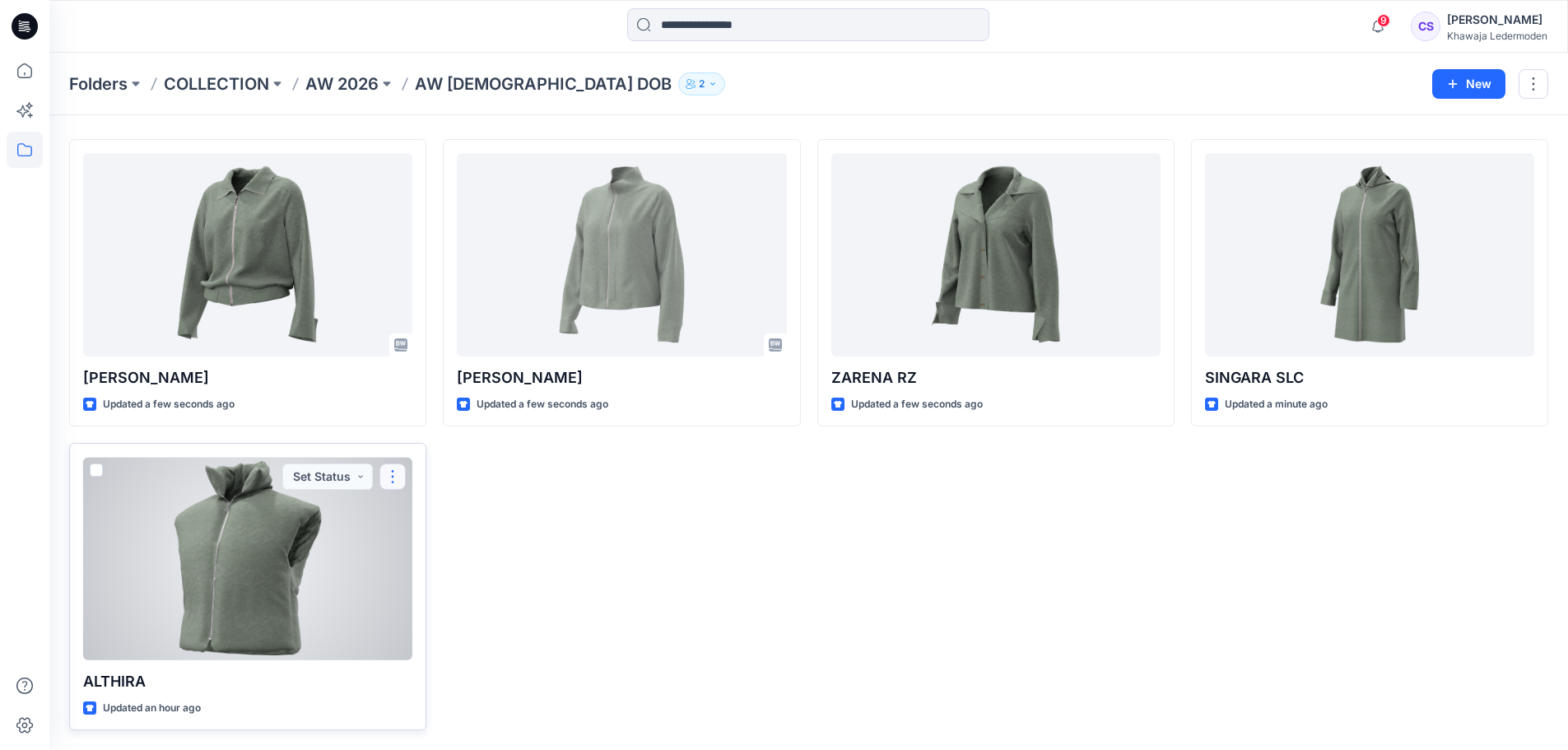
click at [393, 478] on button "button" at bounding box center [393, 477] width 26 height 26
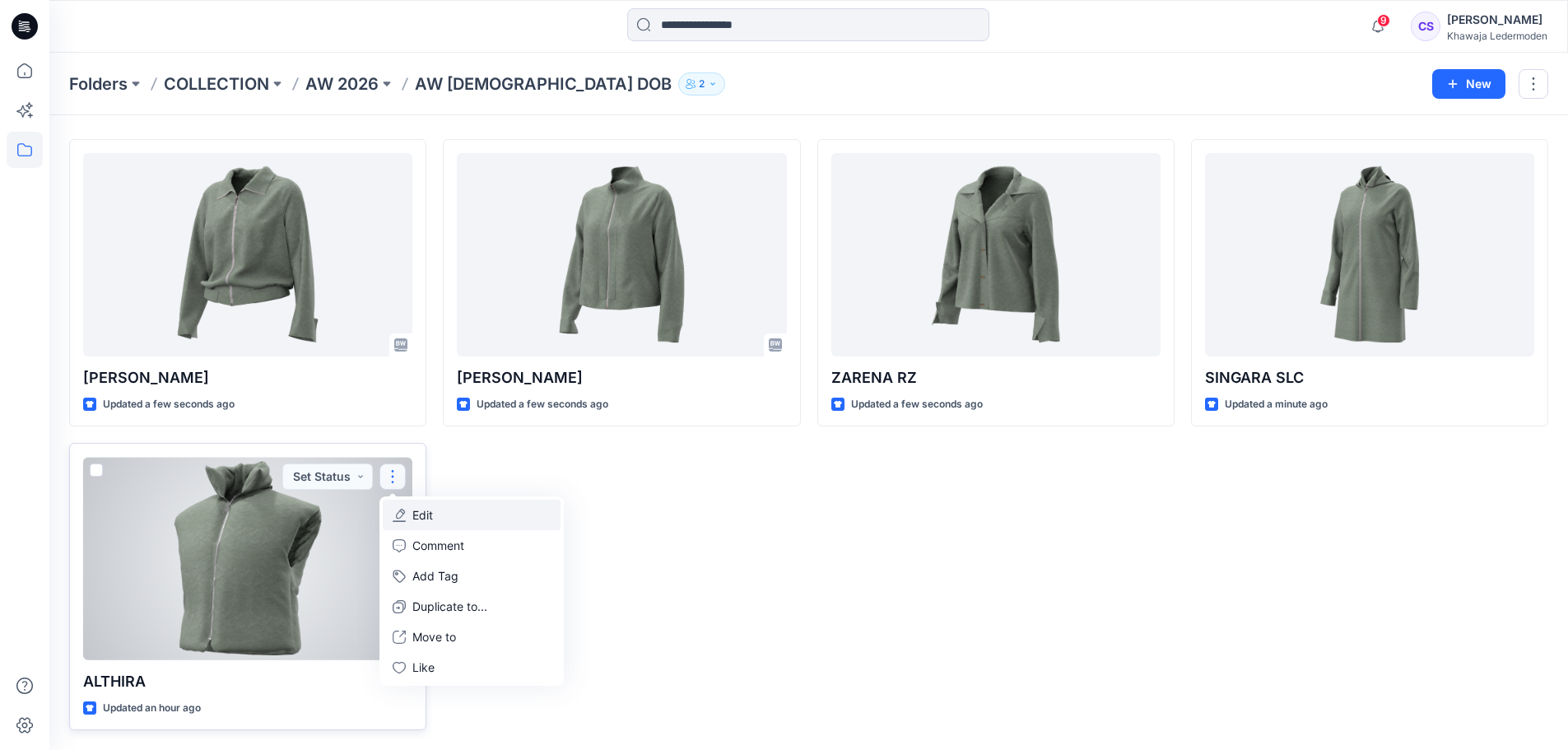
click at [438, 519] on button "Edit" at bounding box center [471, 515] width 178 height 31
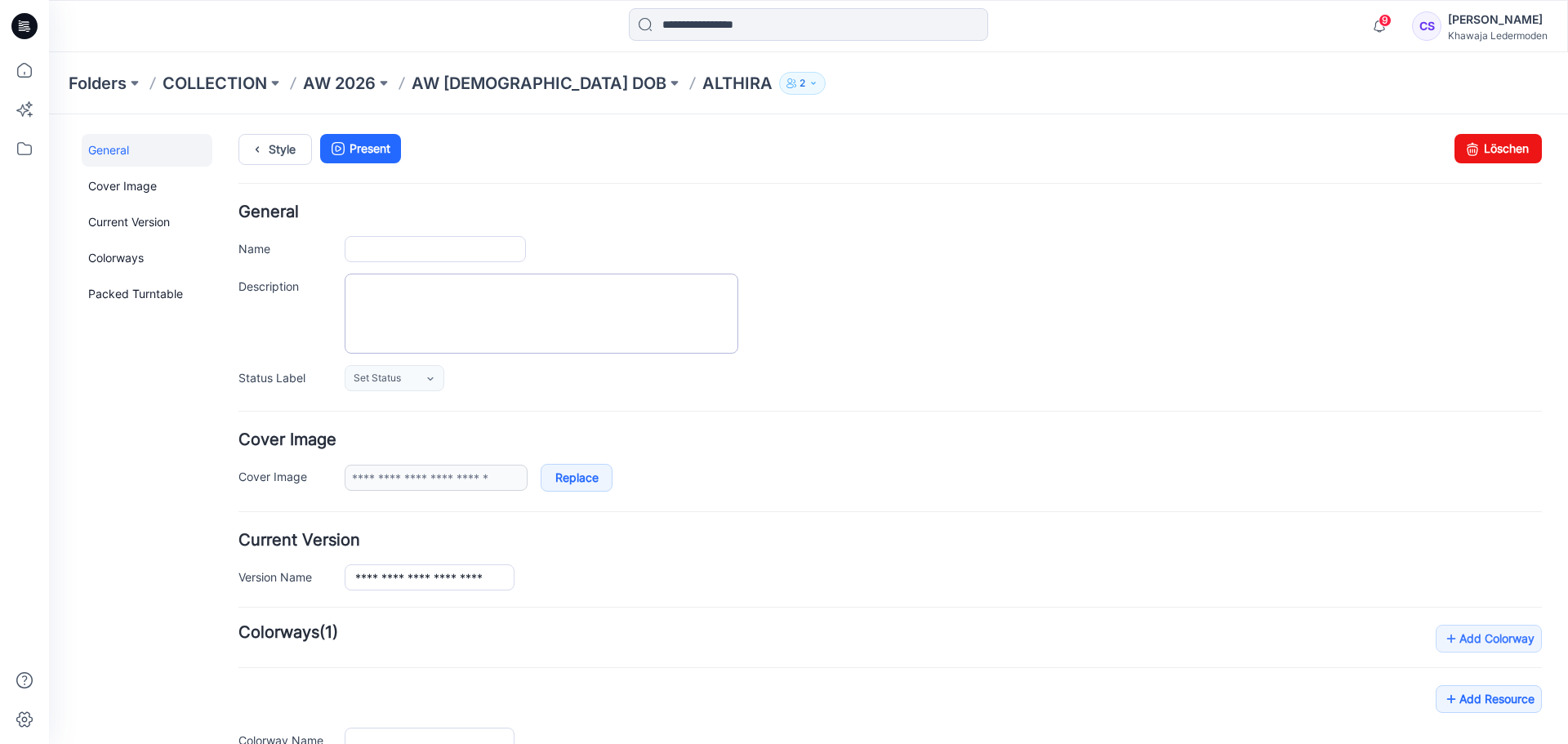
type input "*******"
type textarea "***"
type input "**********"
click at [456, 253] on input "*******" at bounding box center [435, 249] width 181 height 26
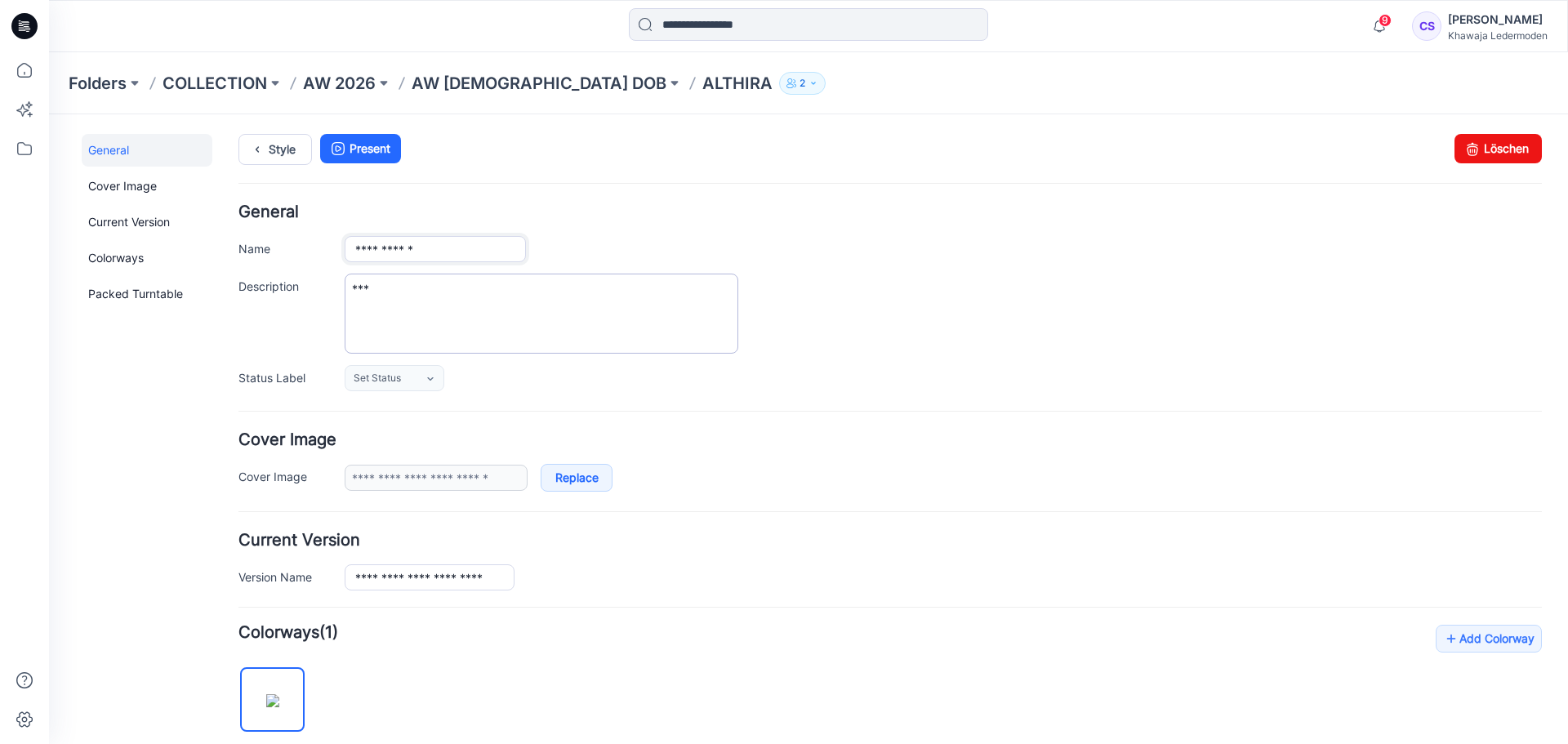
type input "**********"
click at [470, 317] on textarea "***" at bounding box center [541, 314] width 394 height 80
type textarea "*"
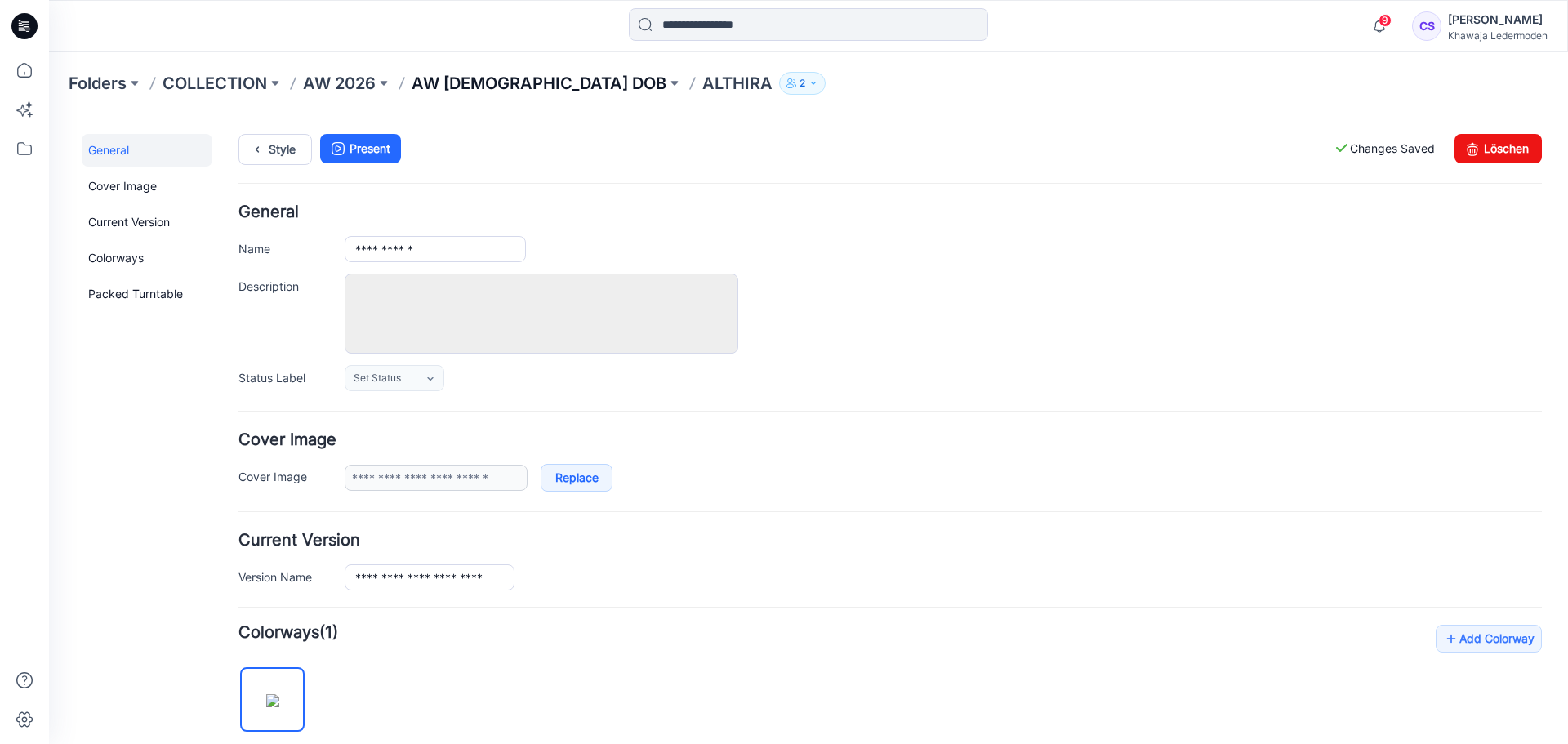
click at [493, 93] on p "AW [DEMOGRAPHIC_DATA] DOB" at bounding box center [539, 84] width 255 height 23
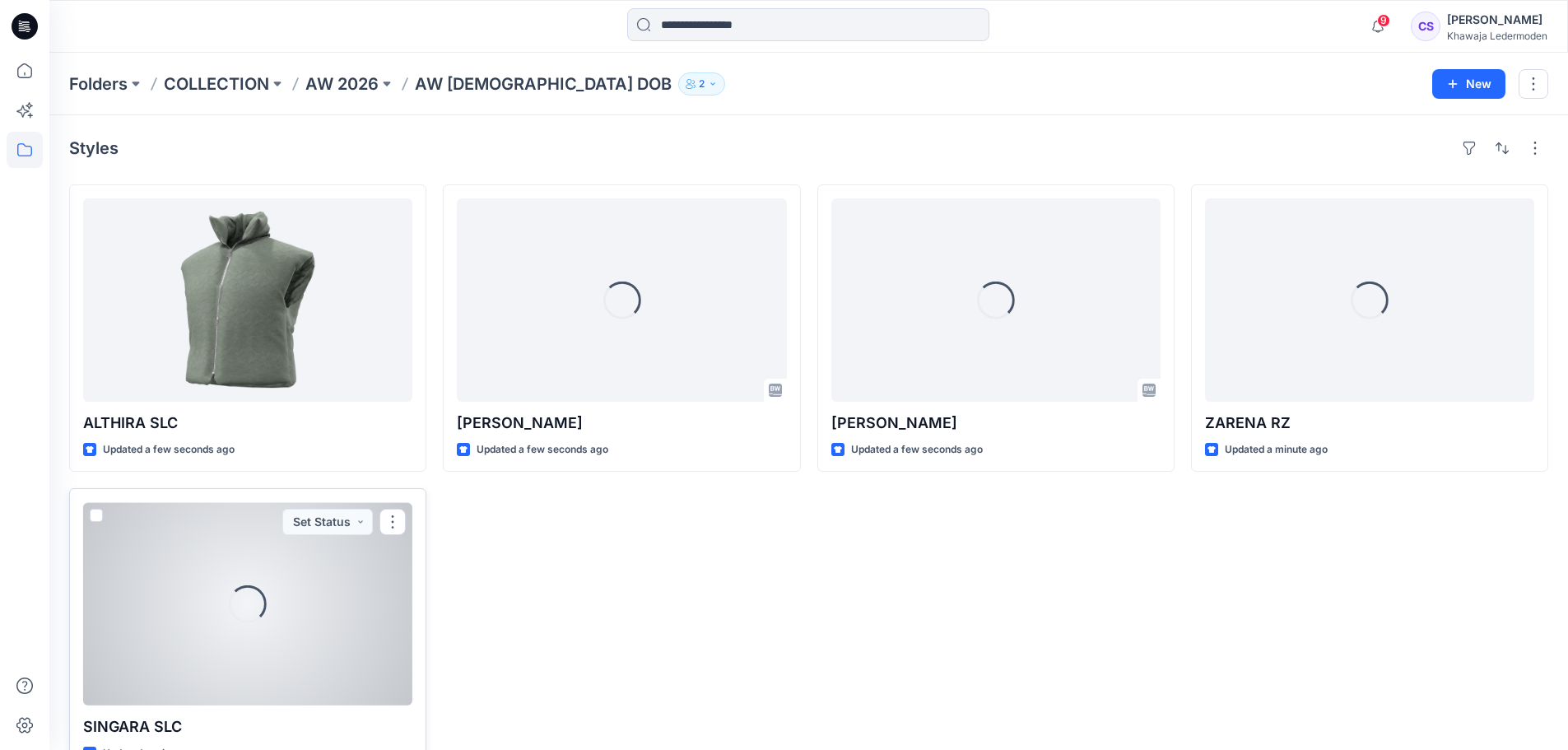
scroll to position [45, 0]
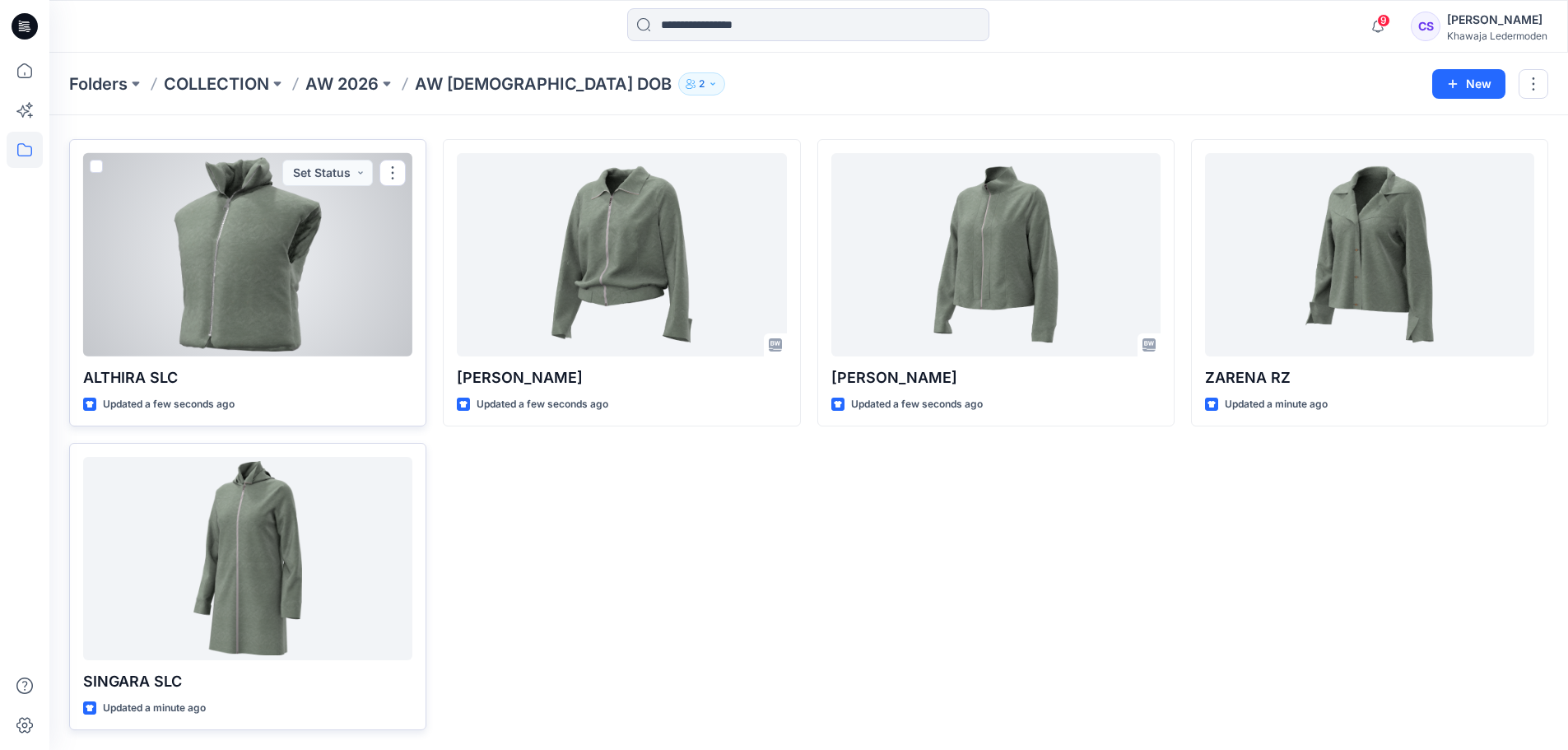
click at [315, 309] on div at bounding box center [248, 255] width 329 height 203
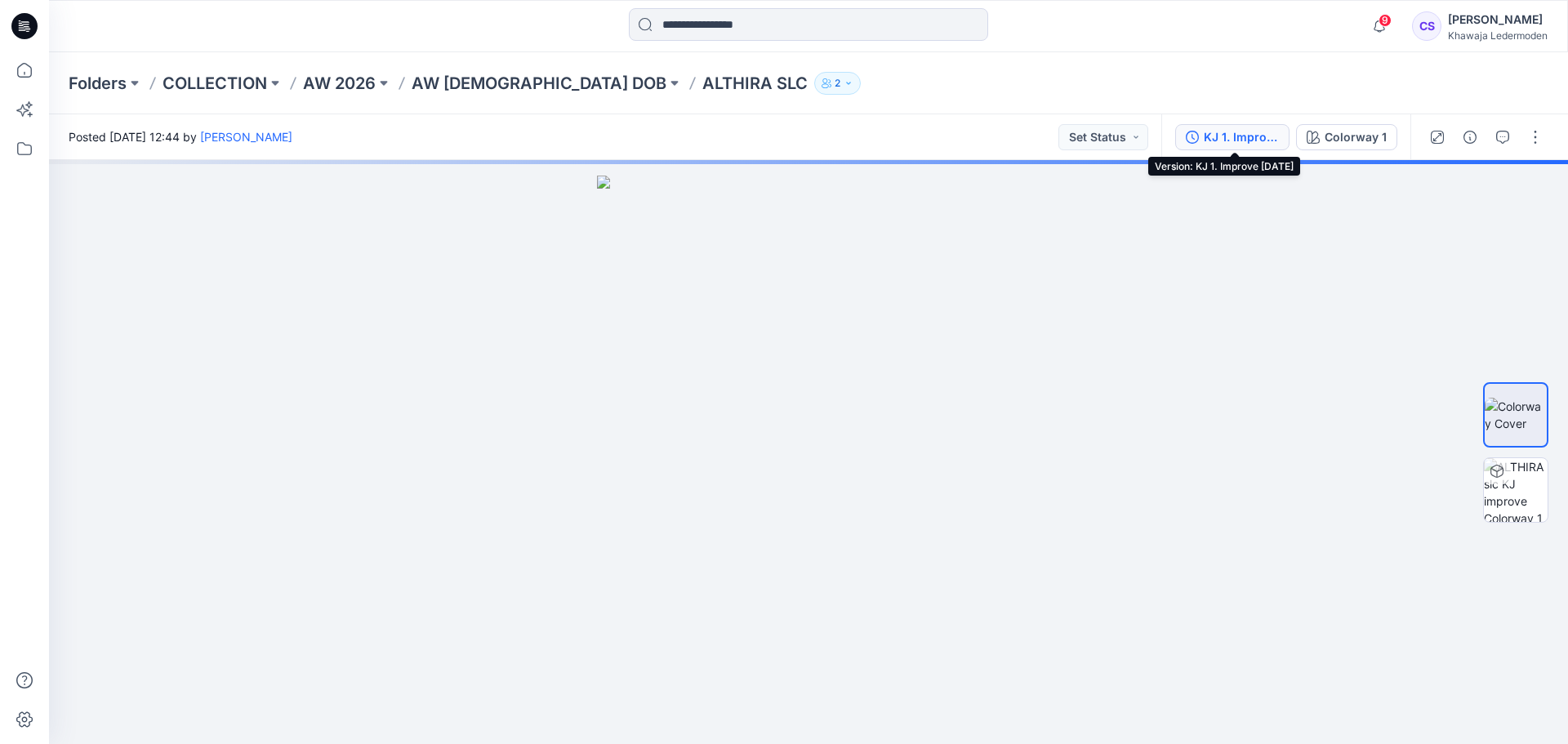
click at [1240, 134] on div "KJ 1. Improve 27.08.2025" at bounding box center [1242, 137] width 75 height 18
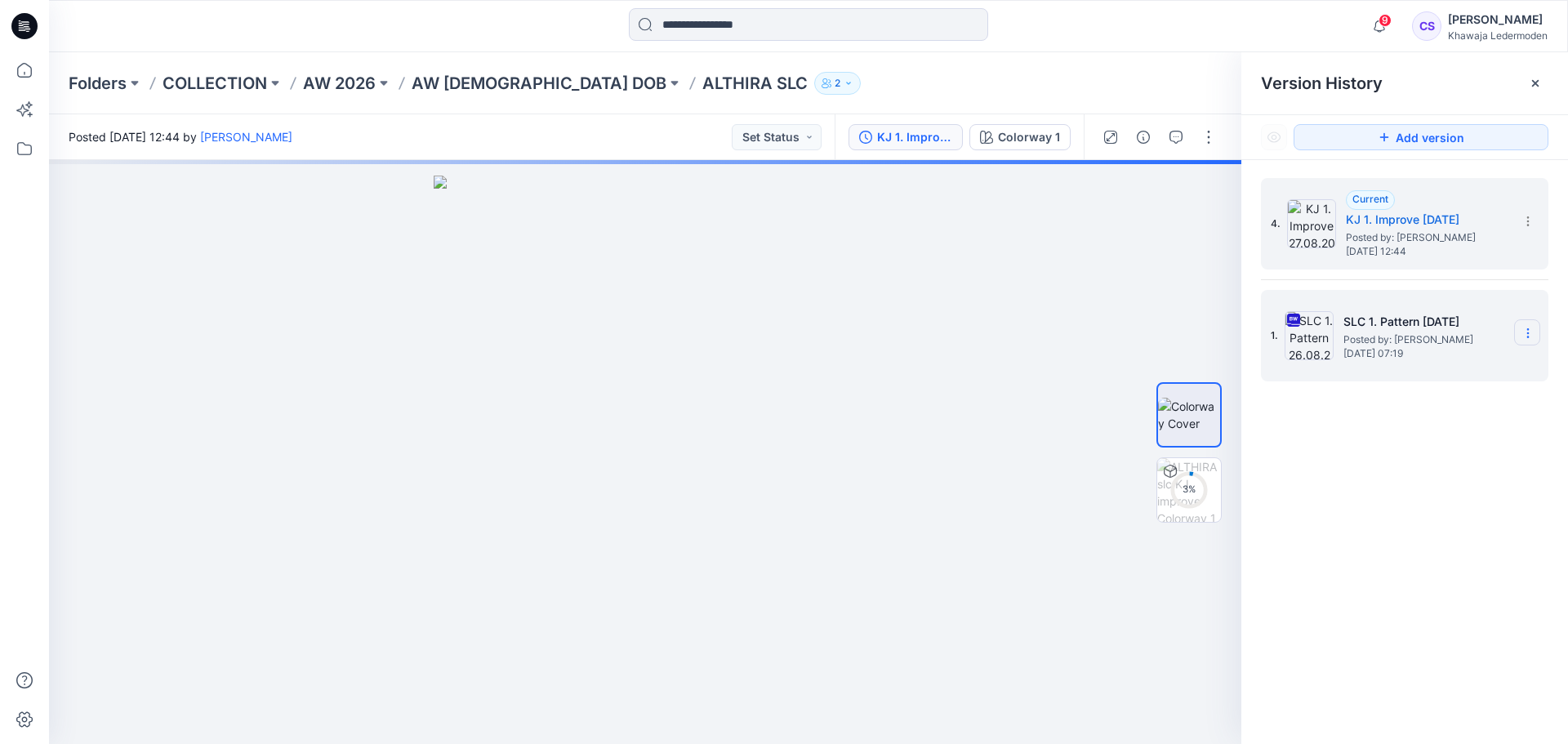
click at [1523, 331] on icon at bounding box center [1529, 333] width 13 height 13
click at [1432, 436] on span "Rename Version" at bounding box center [1420, 431] width 85 height 20
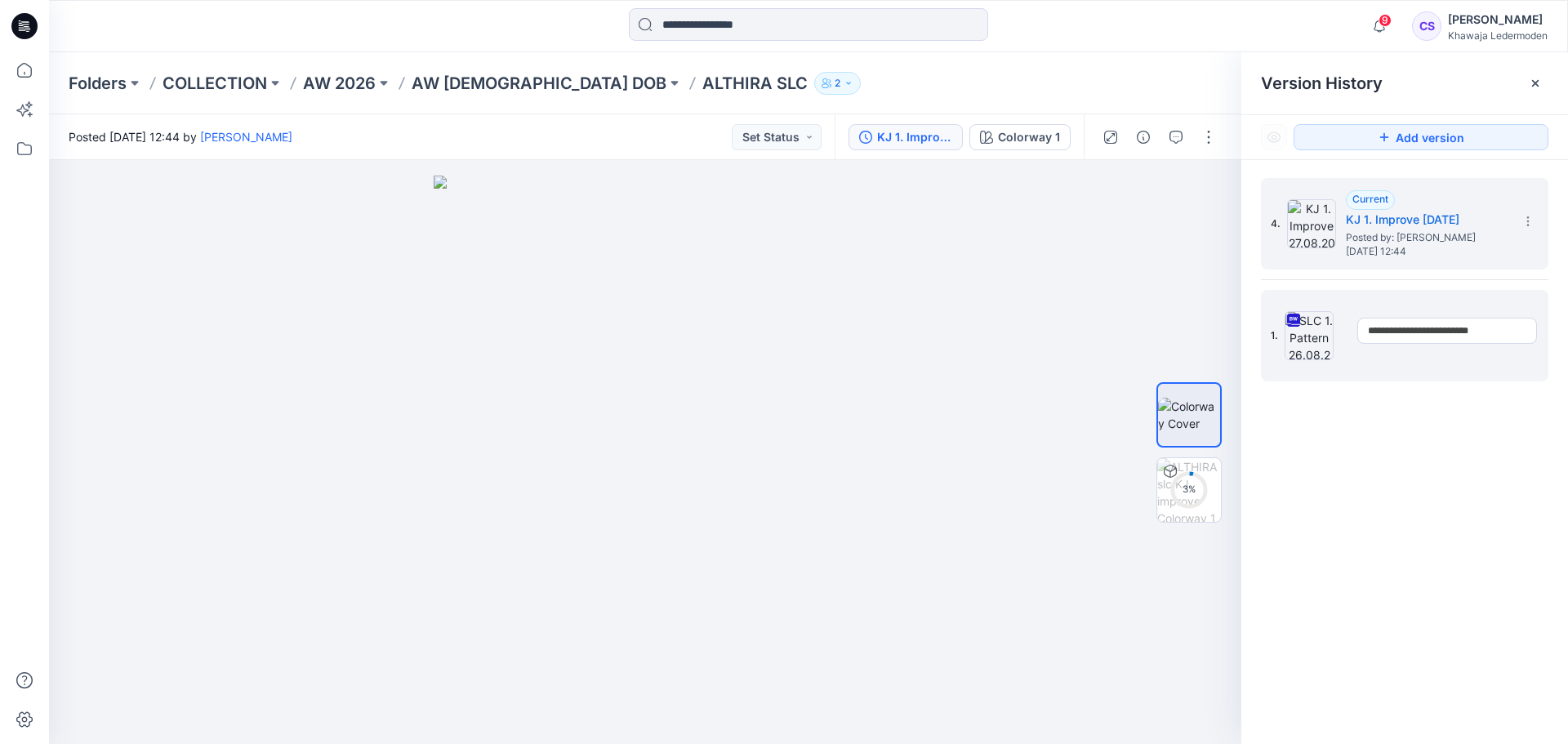
click at [1389, 333] on input "**********" at bounding box center [1447, 331] width 180 height 26
click at [628, 254] on img at bounding box center [645, 460] width 423 height 569
click at [494, 88] on p "AW [DEMOGRAPHIC_DATA] DOB" at bounding box center [539, 84] width 255 height 23
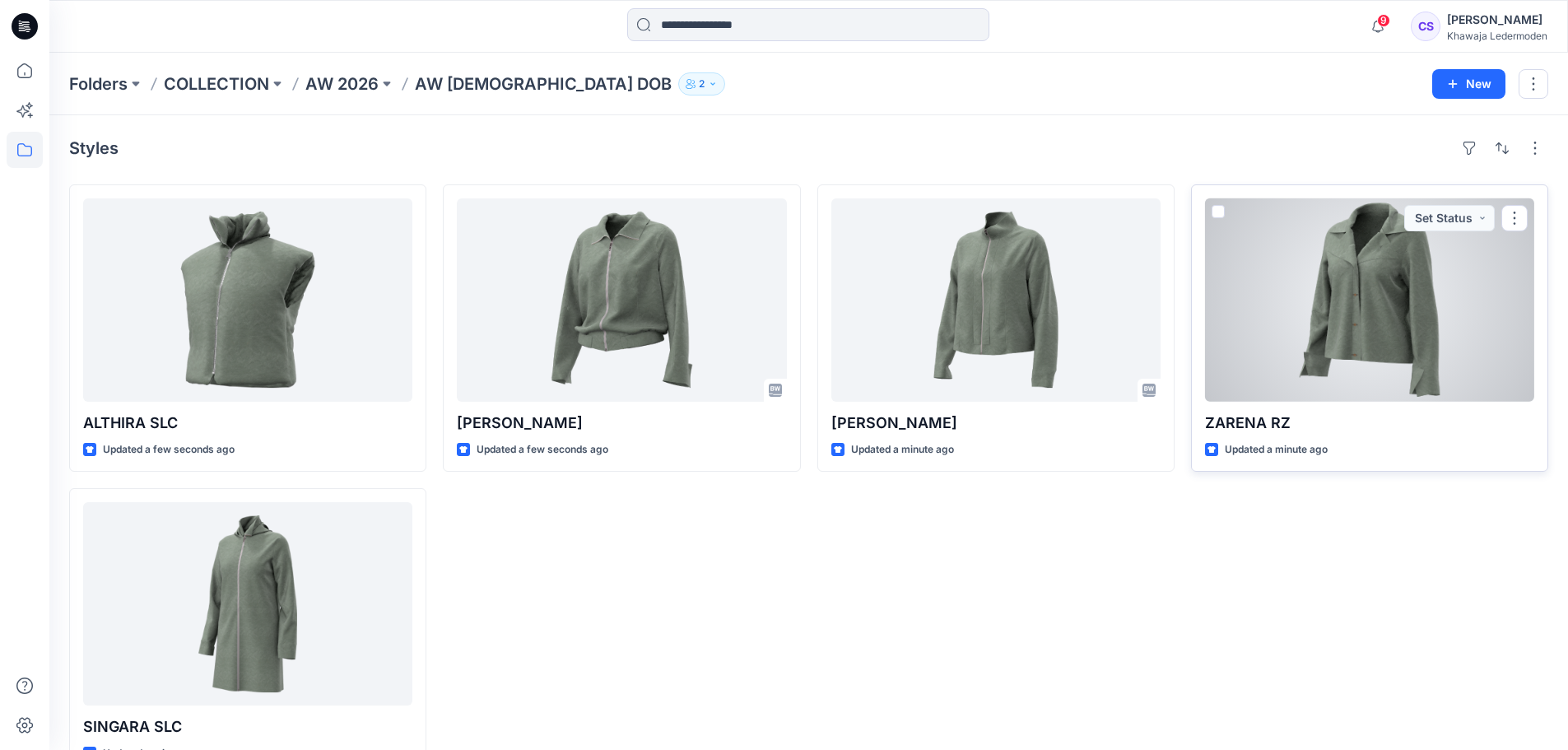
click at [1375, 353] on div at bounding box center [1370, 300] width 329 height 203
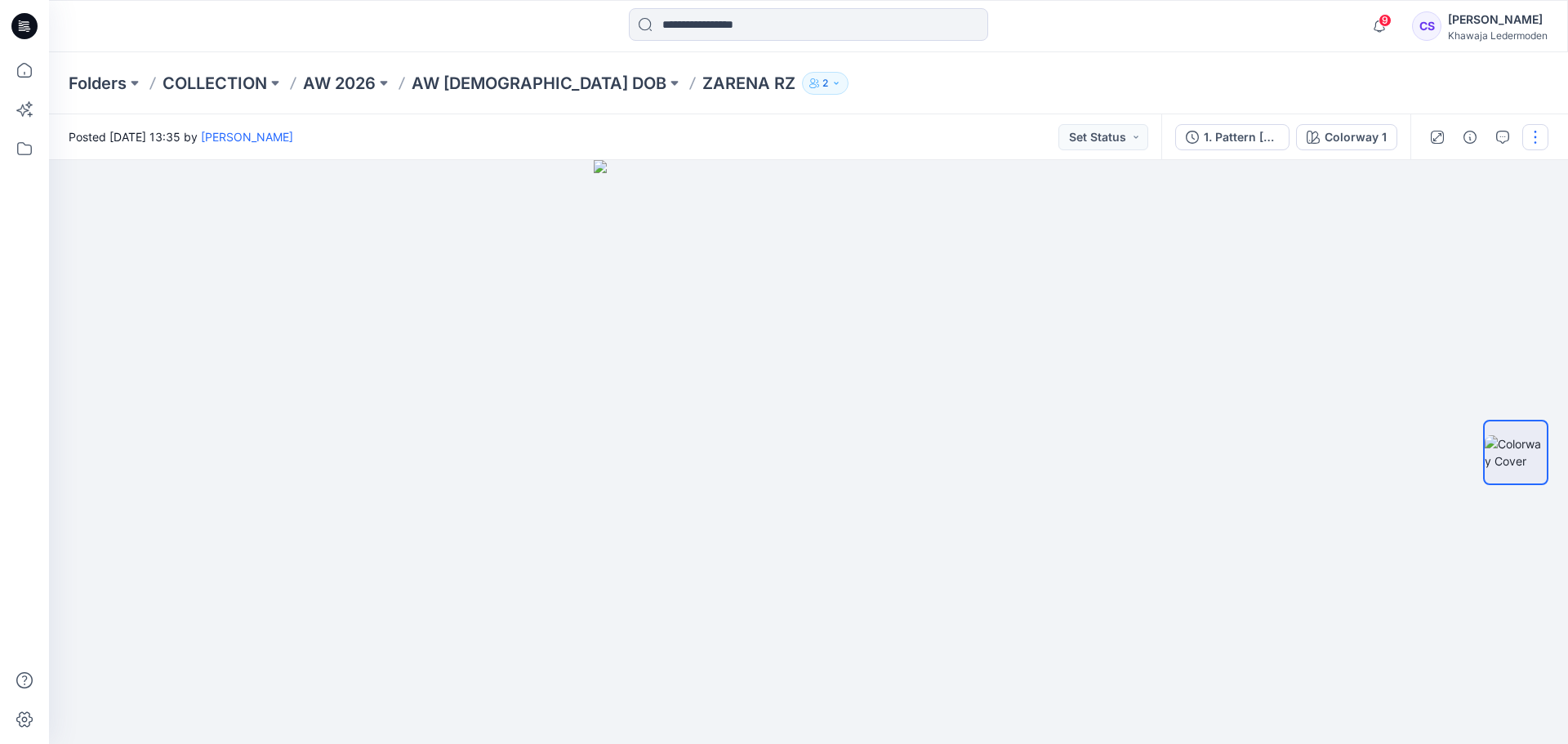
click at [1529, 131] on button "button" at bounding box center [1536, 137] width 26 height 26
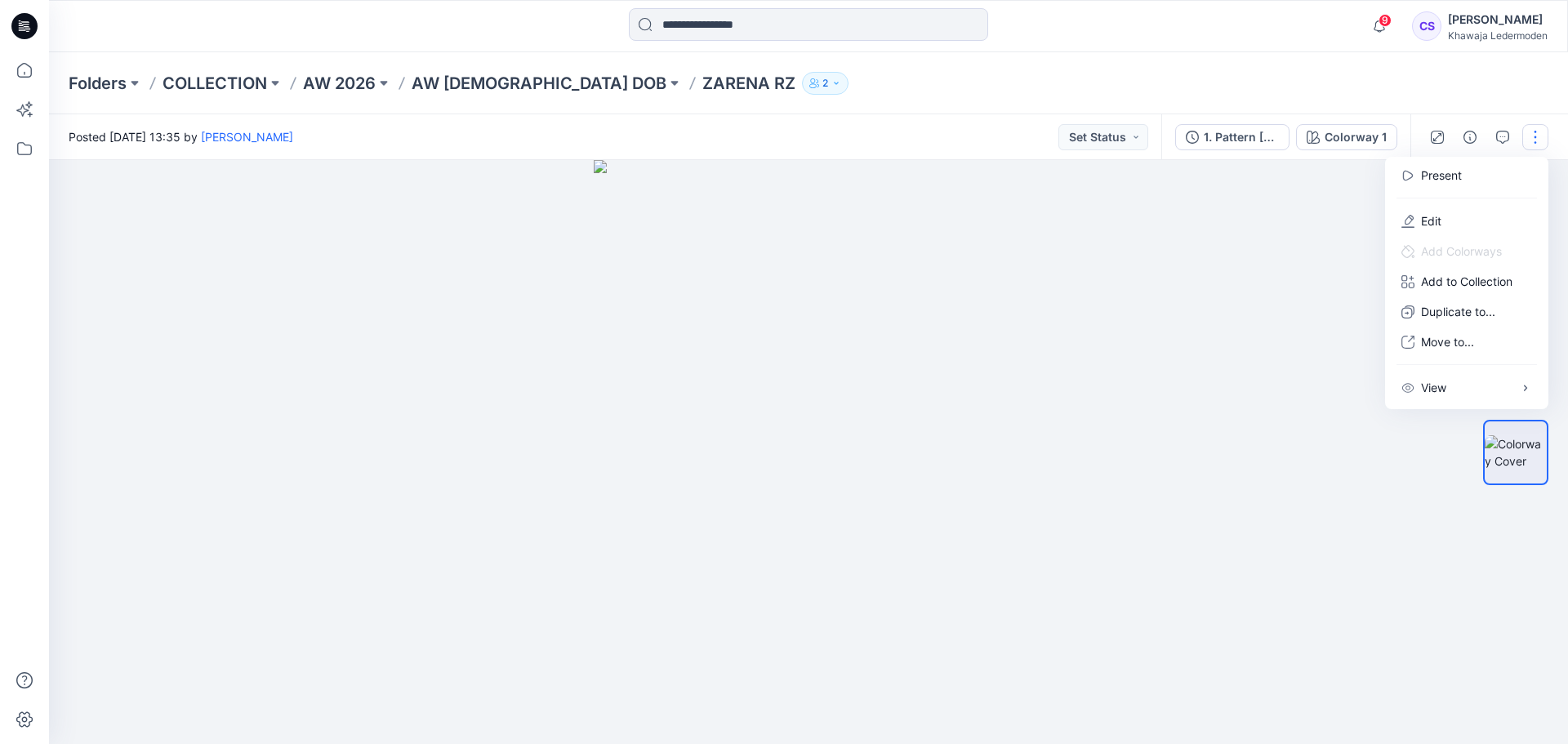
click at [1252, 344] on div at bounding box center [809, 452] width 1520 height 584
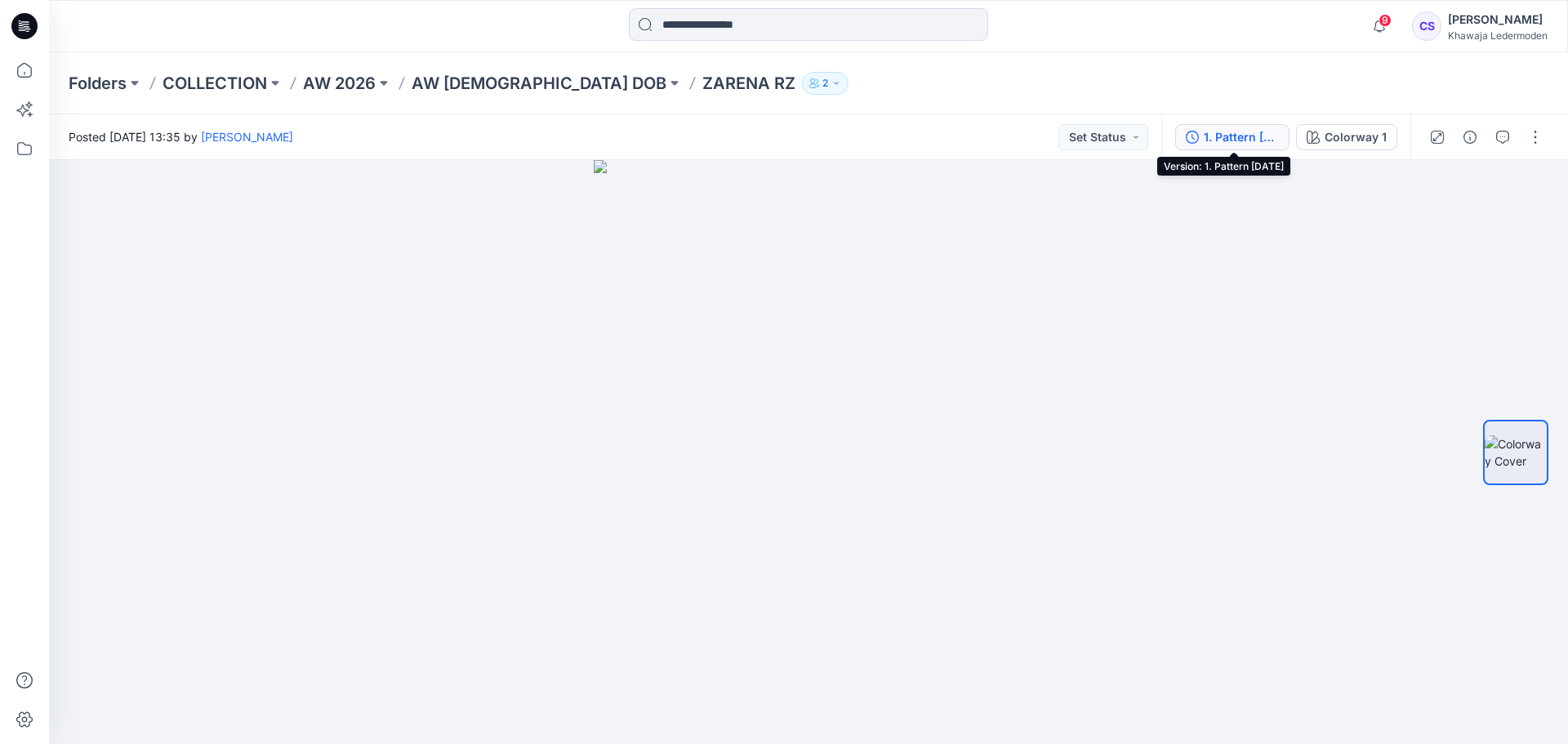
click at [1287, 138] on button "1. Pattern 01.09.2025" at bounding box center [1232, 137] width 114 height 26
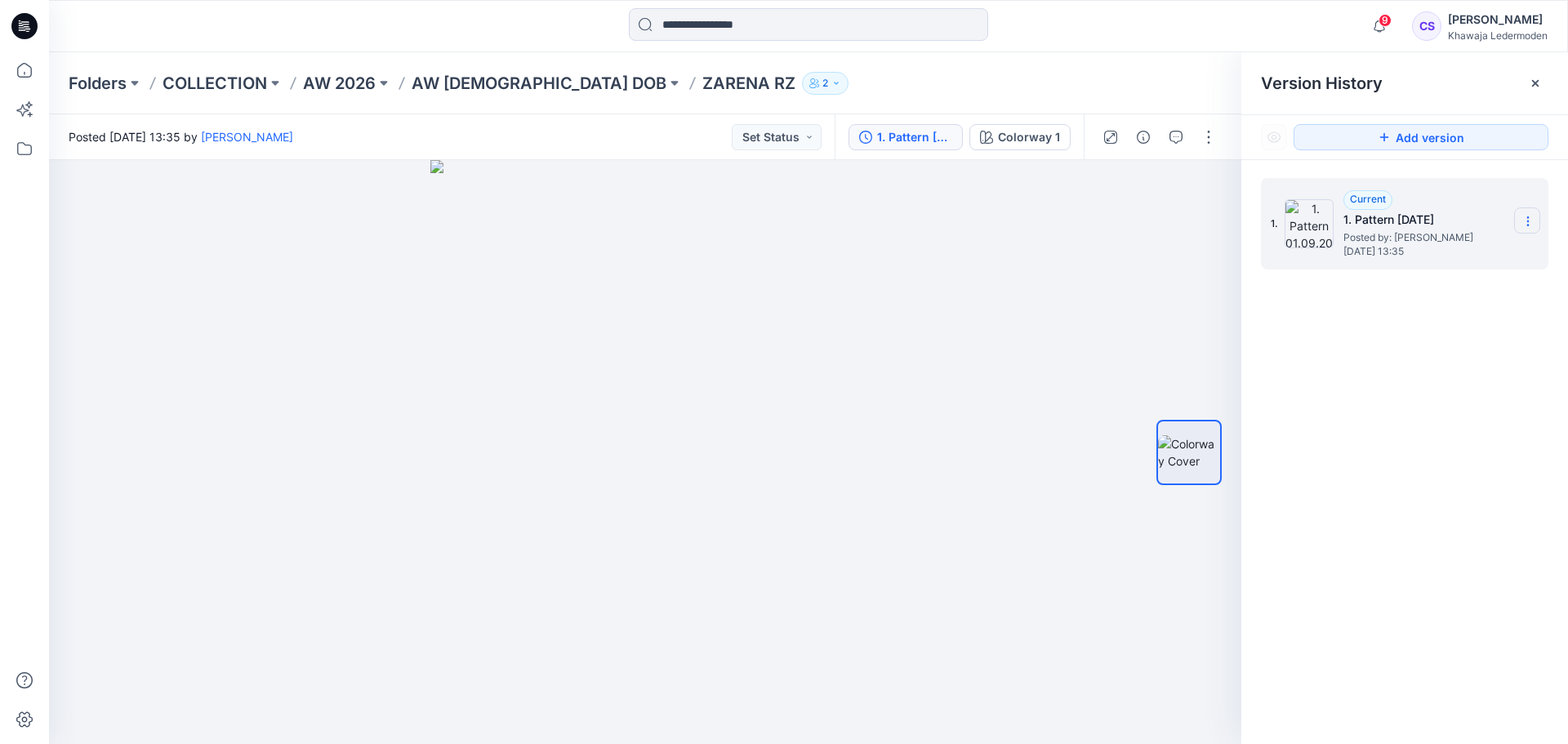
click at [1529, 217] on icon at bounding box center [1529, 221] width 13 height 13
click at [1443, 278] on span "Rename Version" at bounding box center [1420, 286] width 85 height 20
click at [1367, 221] on input "**********" at bounding box center [1447, 219] width 180 height 26
type input "**********"
click at [1081, 308] on div at bounding box center [645, 452] width 1192 height 584
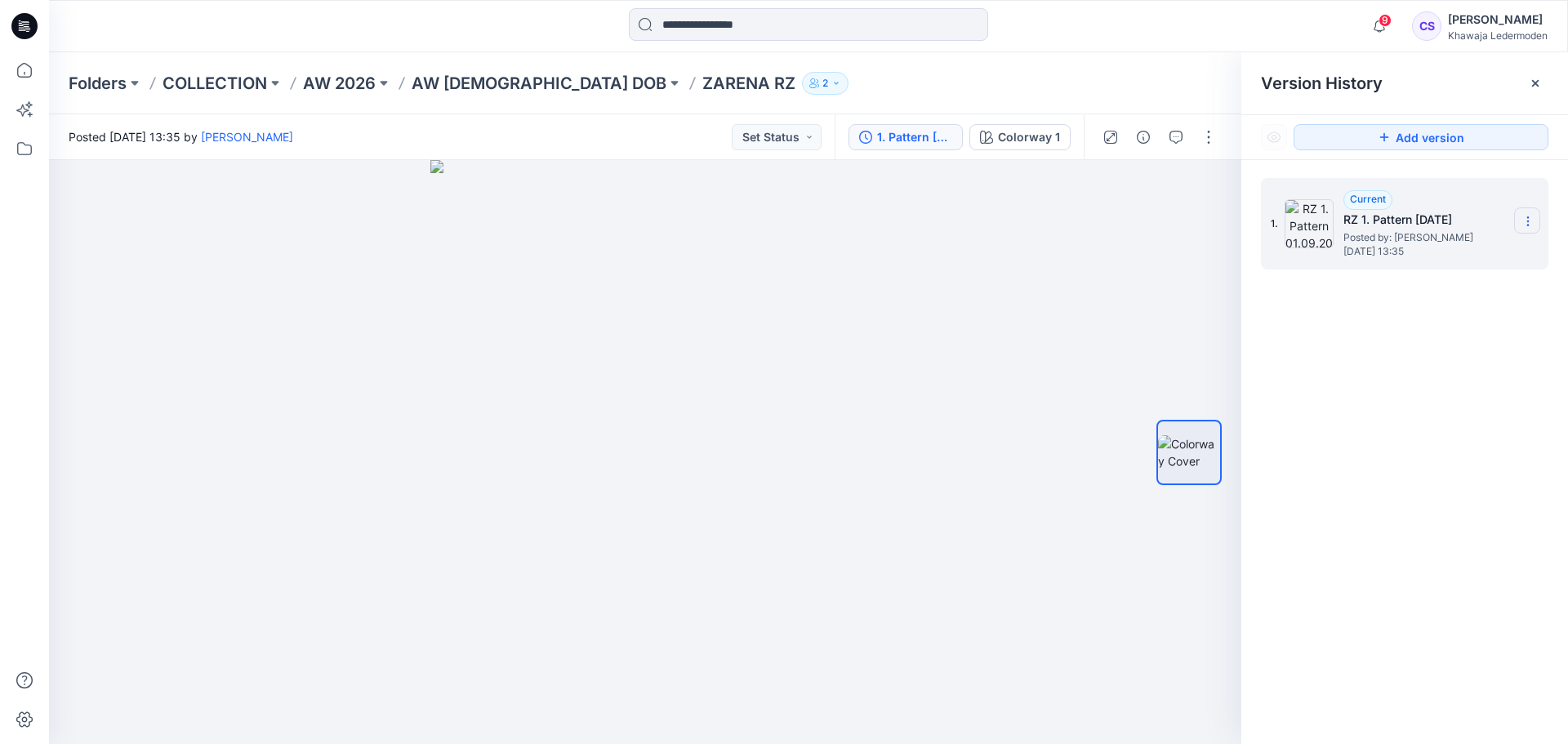
click at [1525, 220] on icon at bounding box center [1529, 221] width 13 height 13
click at [1434, 273] on div "Rename Version" at bounding box center [1440, 286] width 189 height 33
click at [1161, 245] on div at bounding box center [645, 452] width 1192 height 584
click at [235, 90] on p "COLLECTION" at bounding box center [214, 84] width 104 height 23
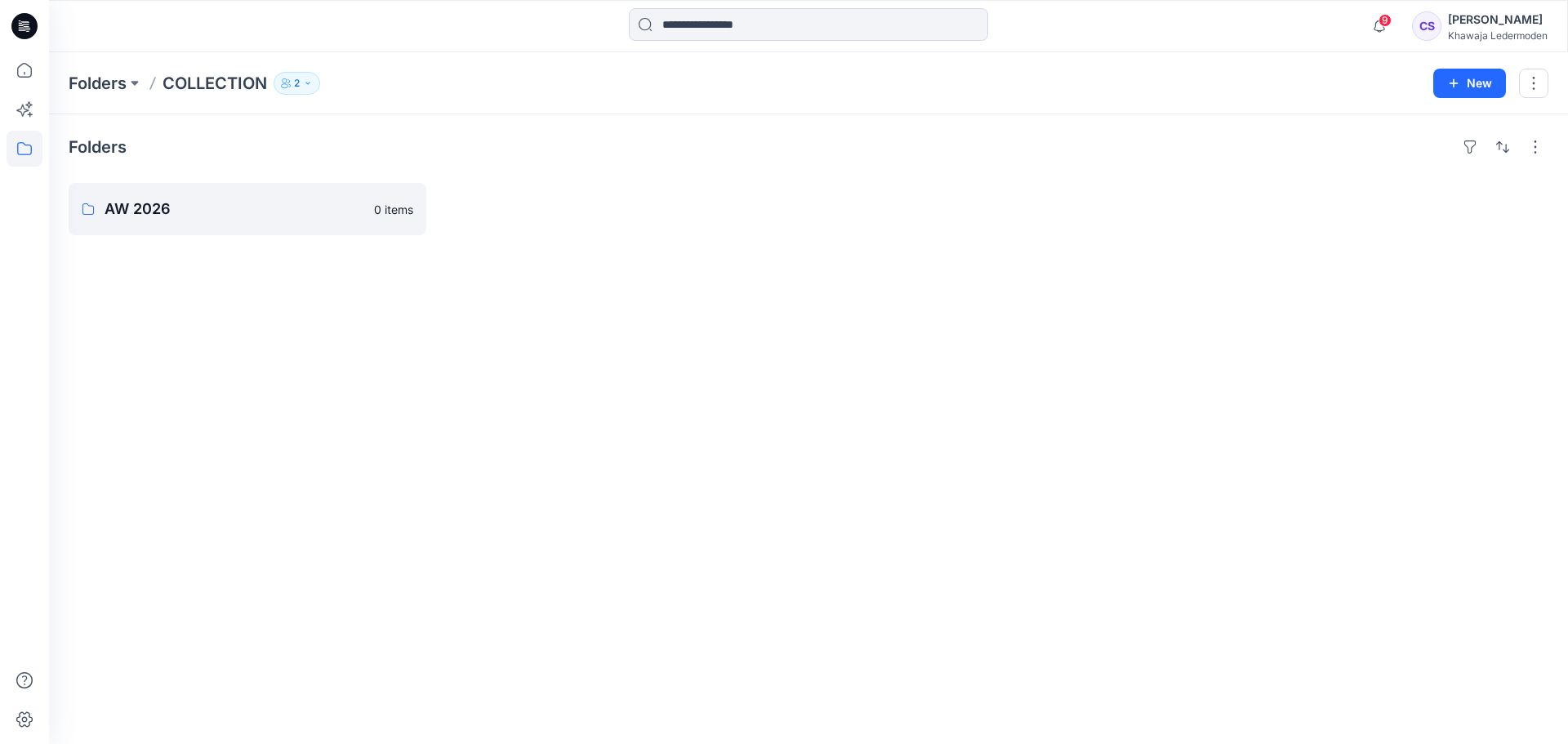
click at [314, 89] on button "2" at bounding box center [297, 84] width 47 height 23
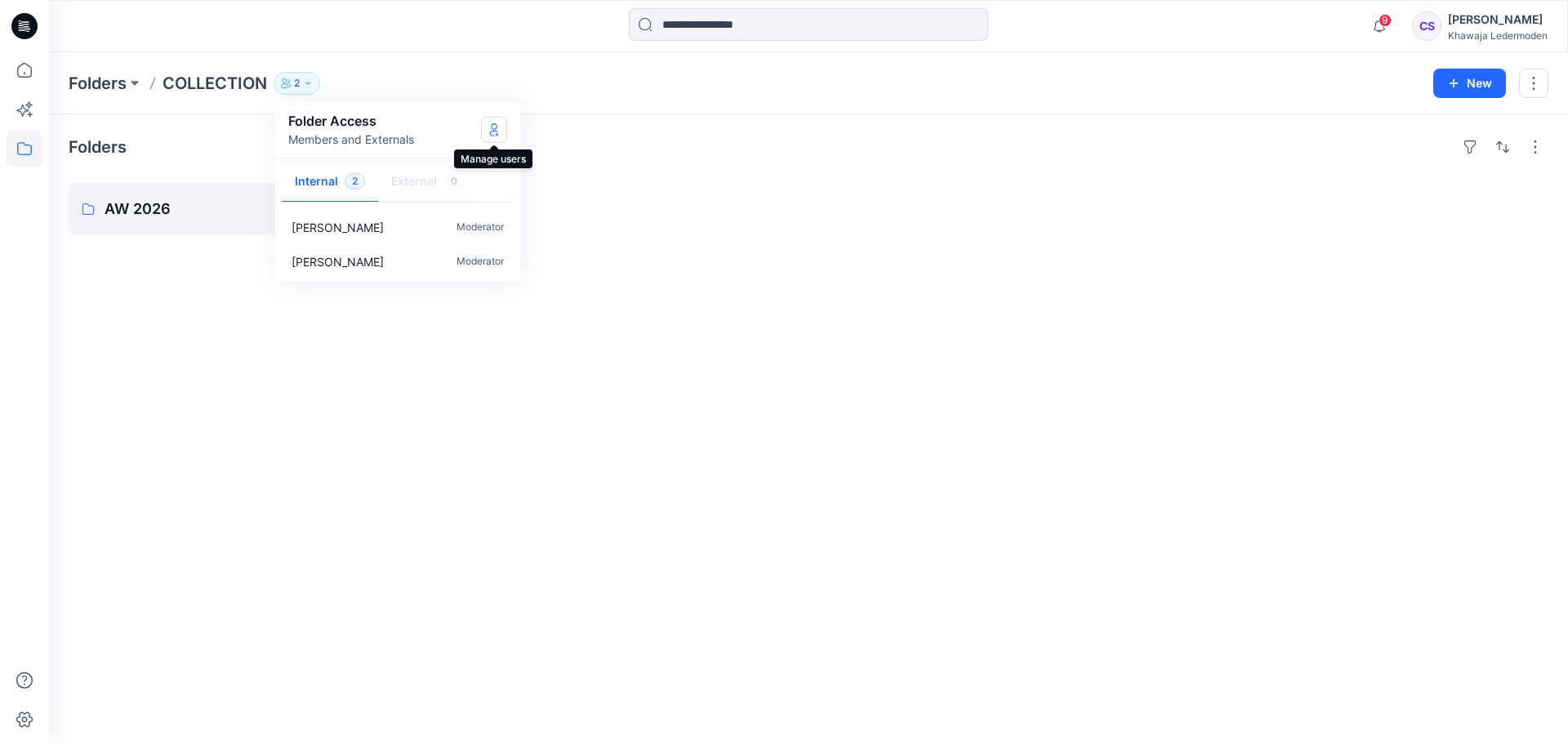
click at [495, 136] on button "Manage Users" at bounding box center [495, 130] width 26 height 26
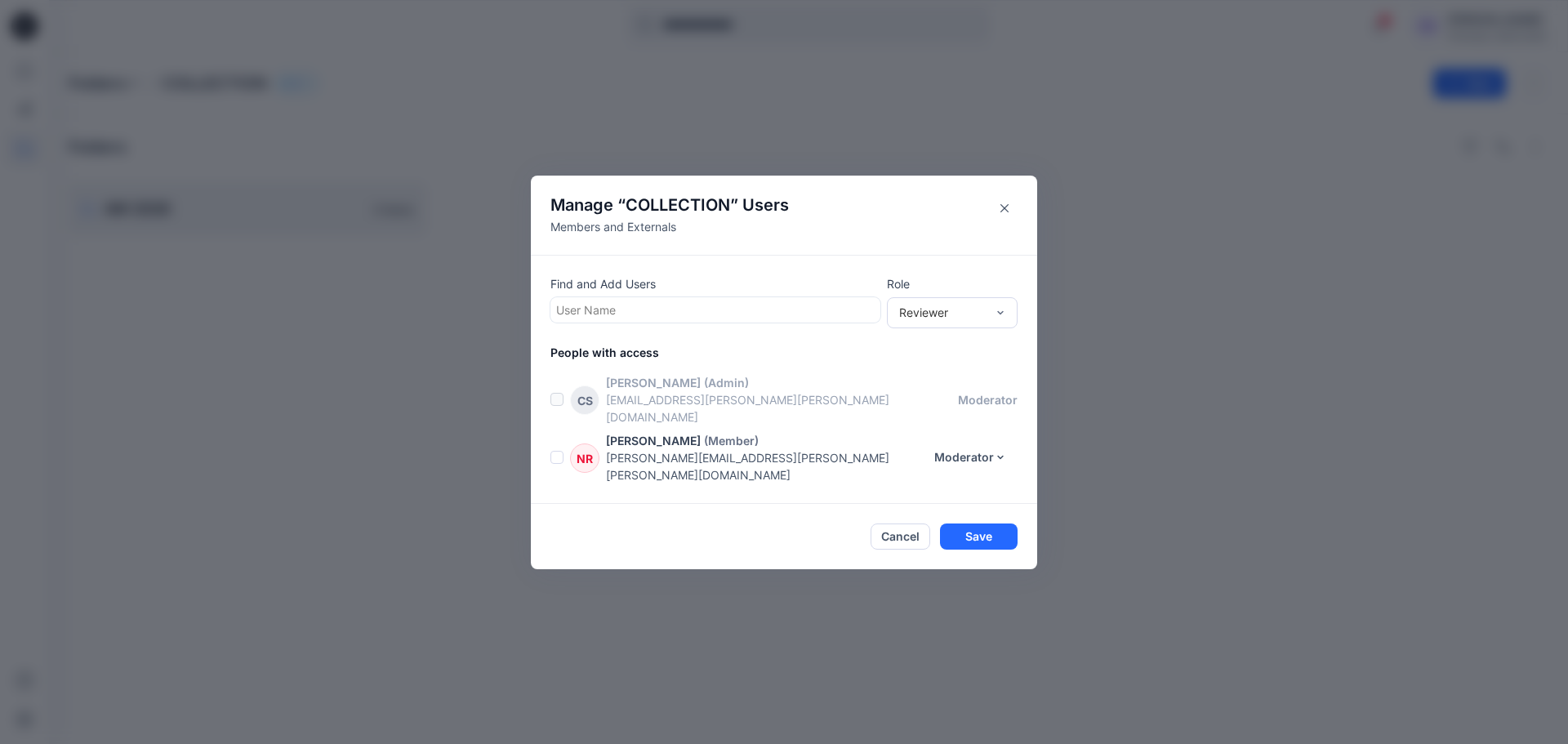
click at [686, 320] on div at bounding box center [715, 310] width 318 height 21
type input "*****"
click at [949, 321] on div "Reviewer" at bounding box center [943, 313] width 87 height 17
click at [725, 317] on div at bounding box center [715, 310] width 318 height 21
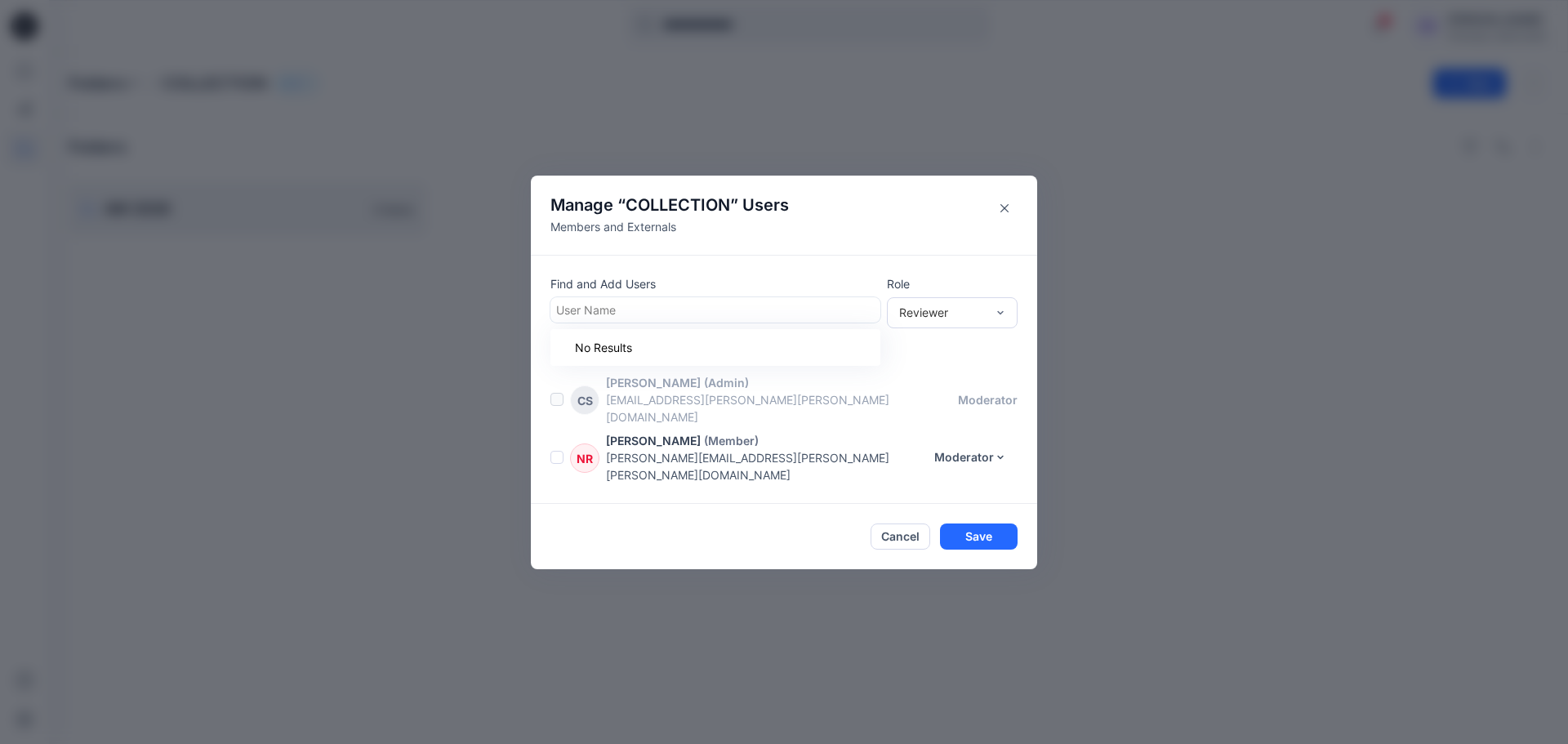
click at [732, 420] on p "charlotte.steinert@khawaja.de" at bounding box center [782, 409] width 352 height 34
click at [960, 448] on button "Moderator" at bounding box center [970, 458] width 94 height 26
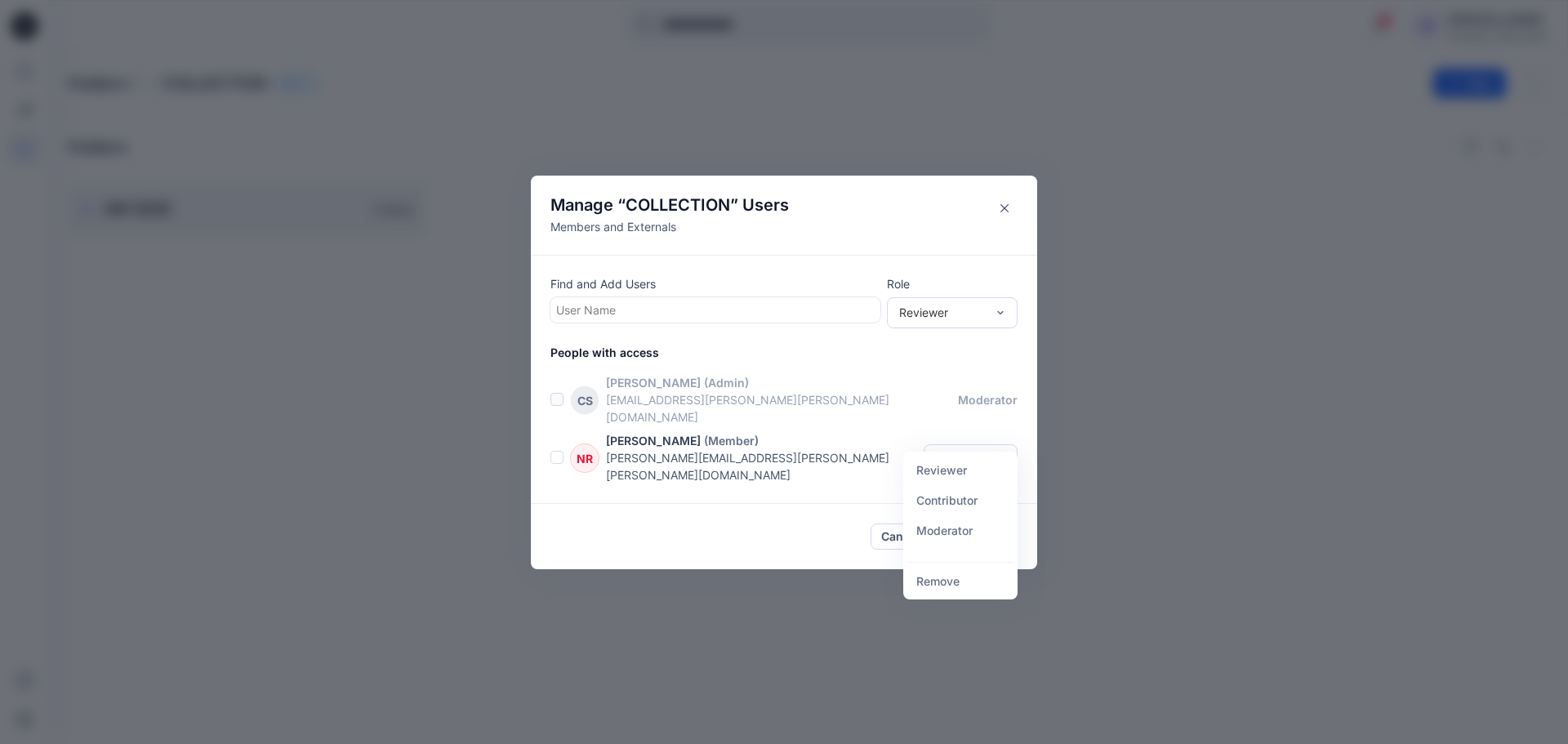
click at [960, 448] on button "Moderator" at bounding box center [970, 458] width 94 height 26
click at [704, 434] on p "(Member)" at bounding box center [732, 440] width 55 height 17
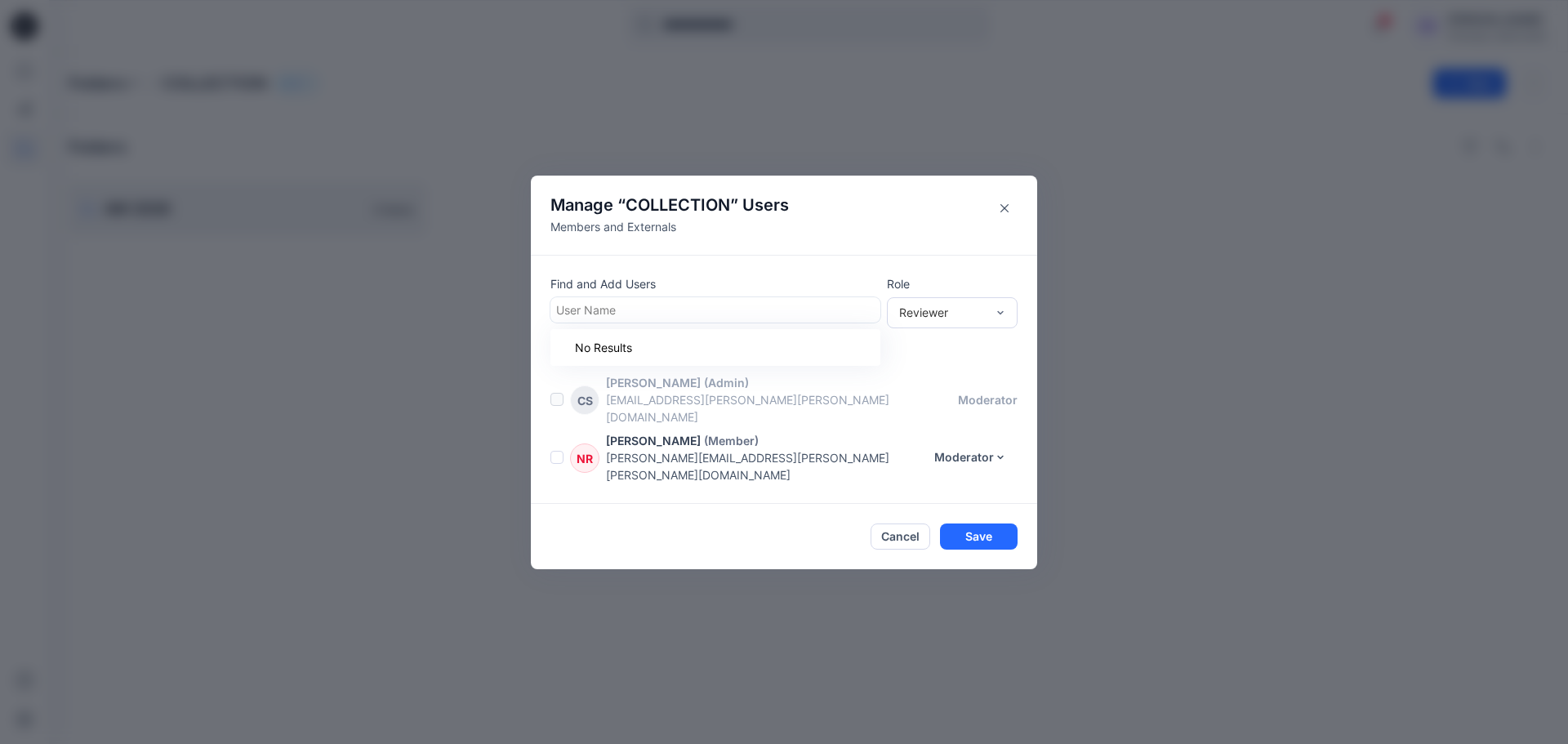
click at [800, 320] on div at bounding box center [715, 310] width 318 height 21
click at [928, 320] on div "Reviewer" at bounding box center [952, 313] width 130 height 31
click at [934, 384] on div "Contributor" at bounding box center [952, 372] width 124 height 29
click at [801, 320] on div at bounding box center [715, 310] width 318 height 21
type input "*"
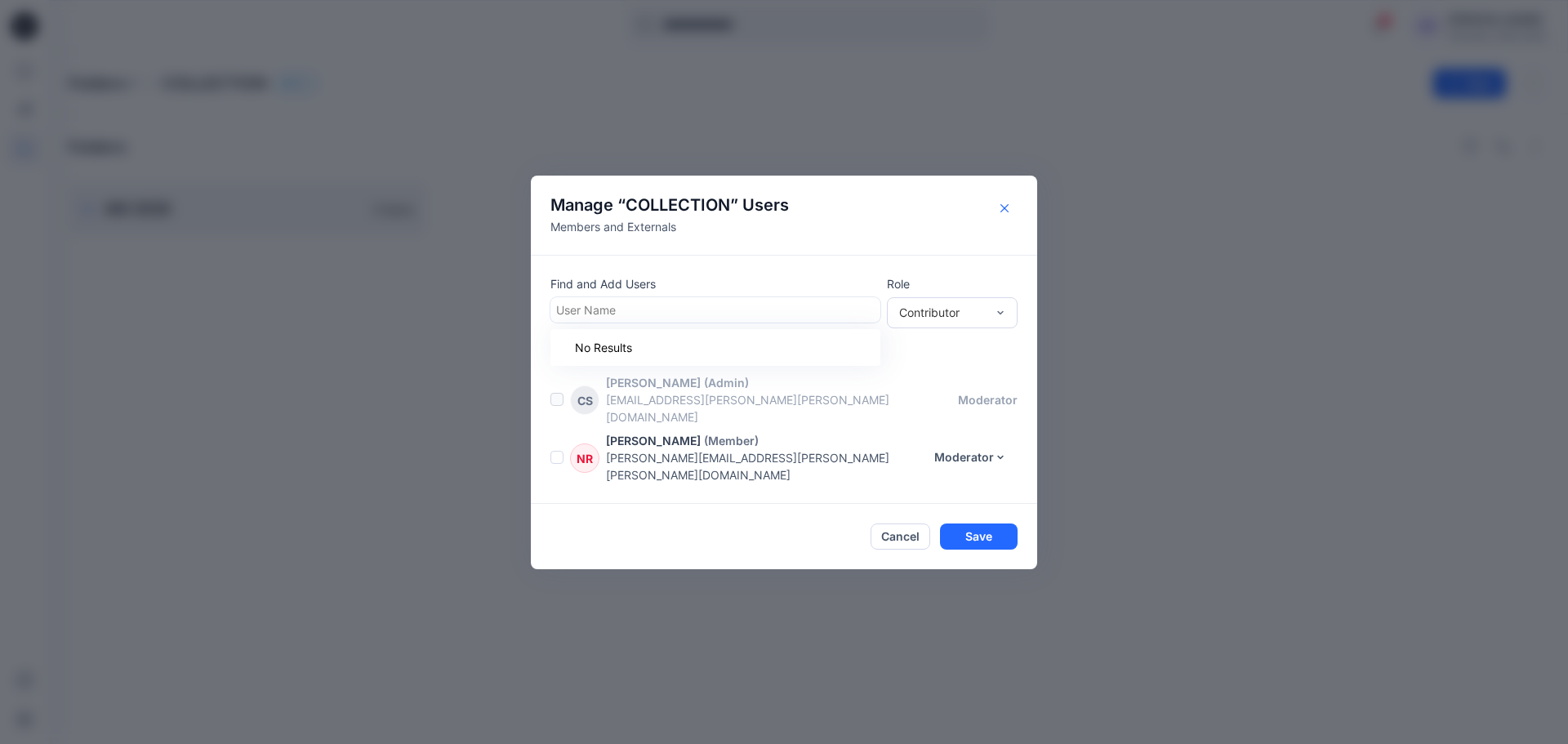
click at [1010, 221] on button "Close" at bounding box center [1005, 208] width 26 height 26
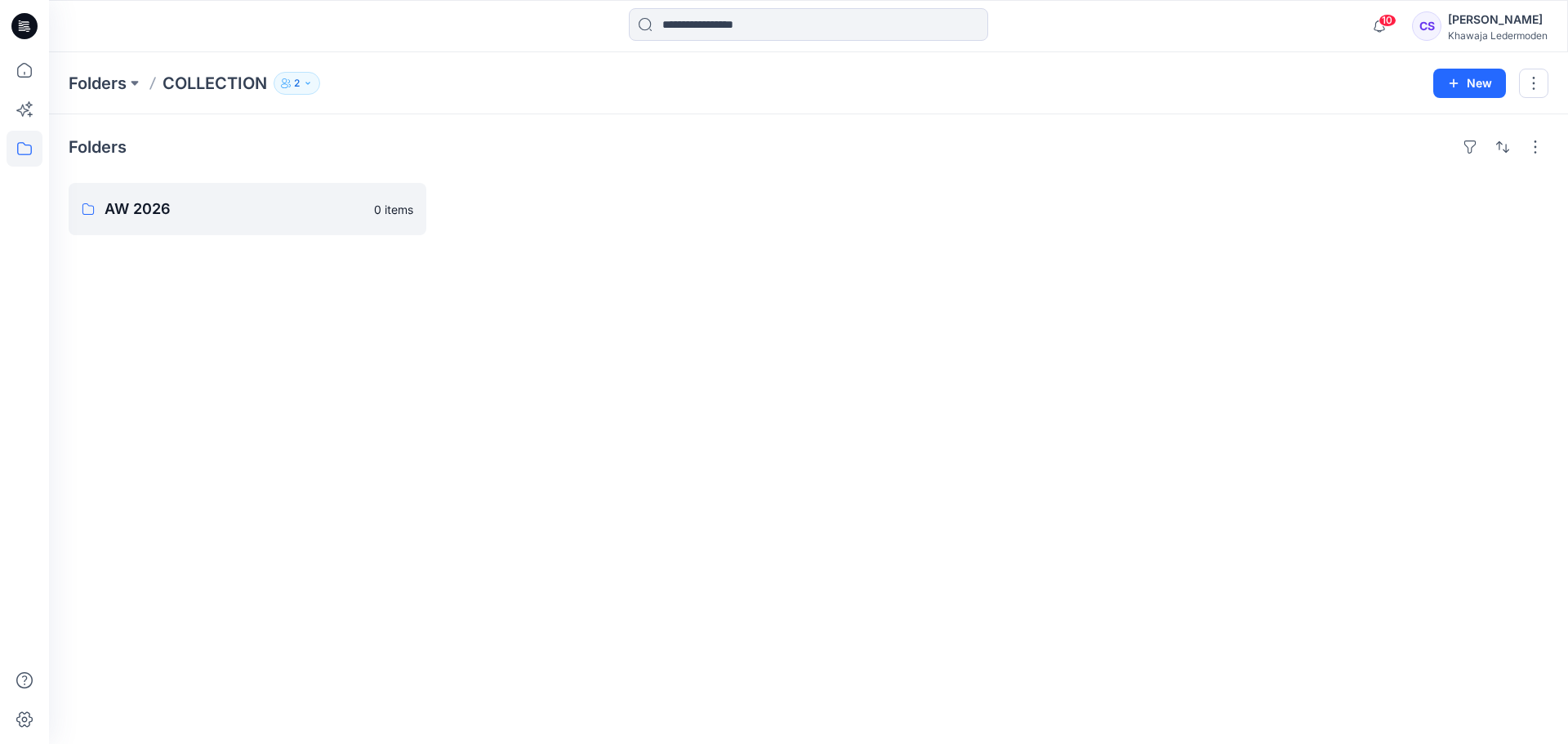
click at [294, 79] on button "2" at bounding box center [297, 84] width 47 height 23
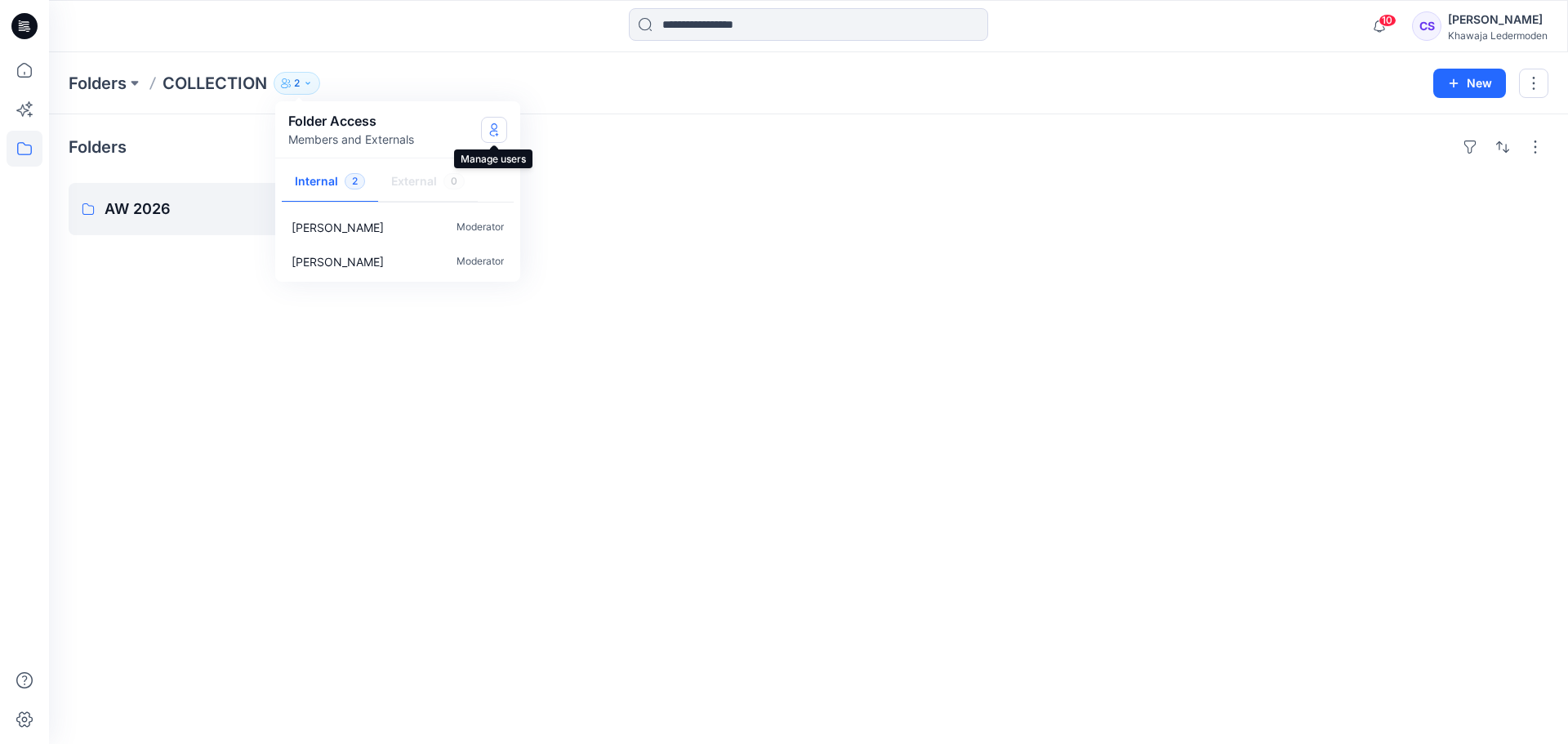
click at [488, 137] on button "Manage Users" at bounding box center [495, 130] width 26 height 26
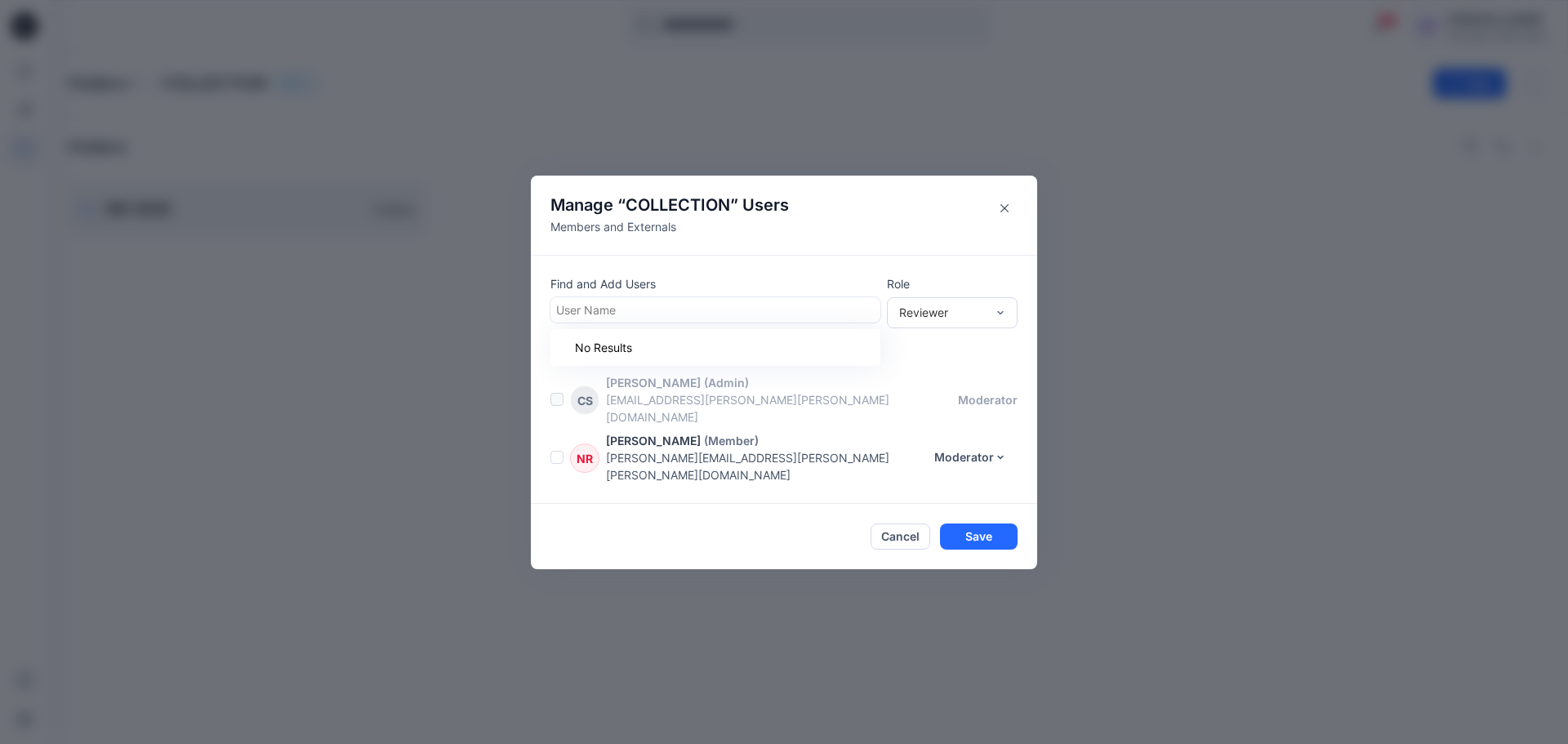
click at [648, 320] on div at bounding box center [715, 310] width 318 height 21
type input "**********"
click at [996, 327] on div at bounding box center [1001, 313] width 13 height 30
click at [979, 385] on div "Contributor" at bounding box center [952, 372] width 124 height 29
click at [694, 320] on div at bounding box center [715, 310] width 318 height 21
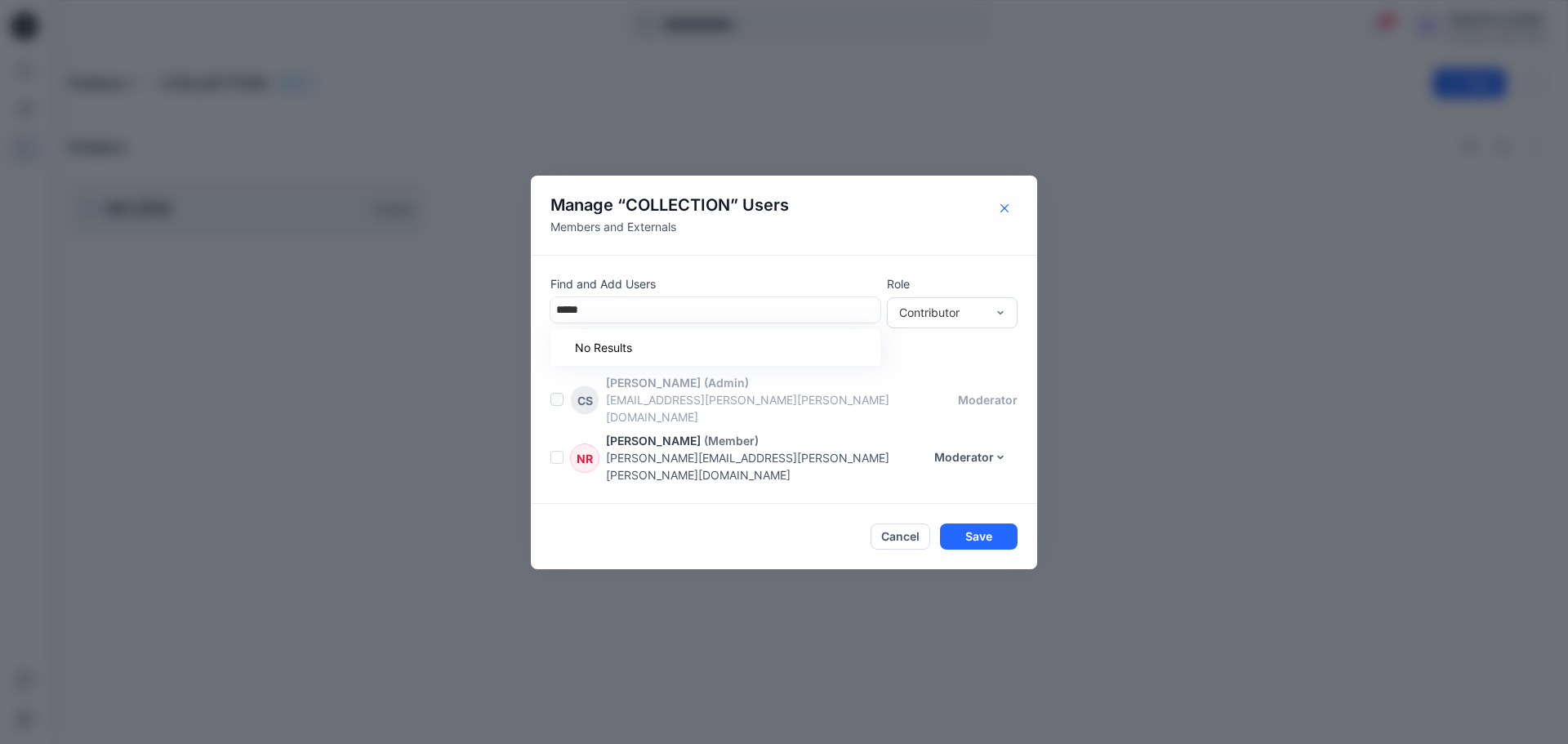
type input "*****"
click at [1009, 221] on button "Close" at bounding box center [1005, 208] width 26 height 26
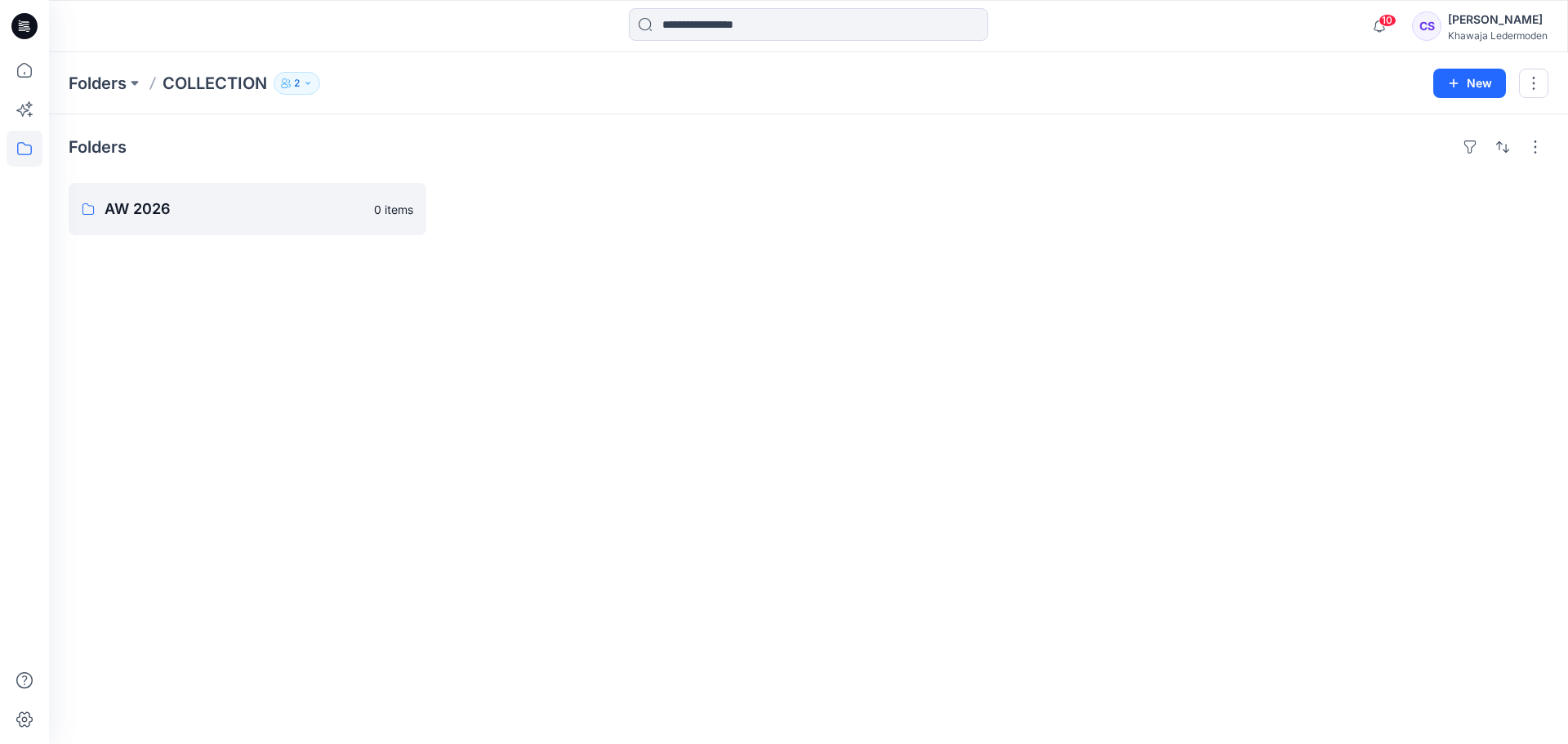
click at [448, 307] on div "Folders AW 2026 0 items" at bounding box center [809, 429] width 1520 height 630
click at [139, 203] on p "AW 2026" at bounding box center [245, 209] width 283 height 23
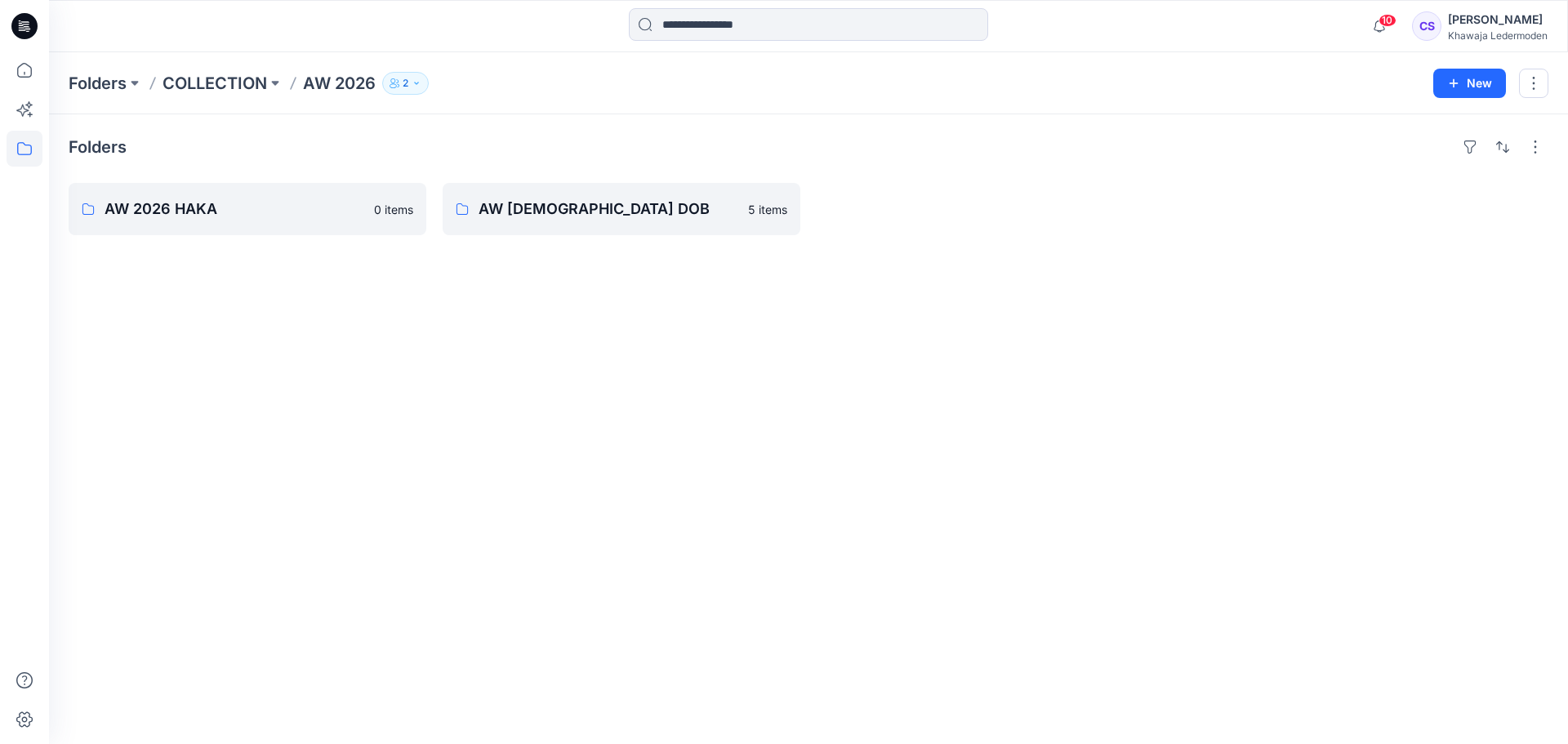
click at [406, 90] on p "2" at bounding box center [405, 84] width 6 height 18
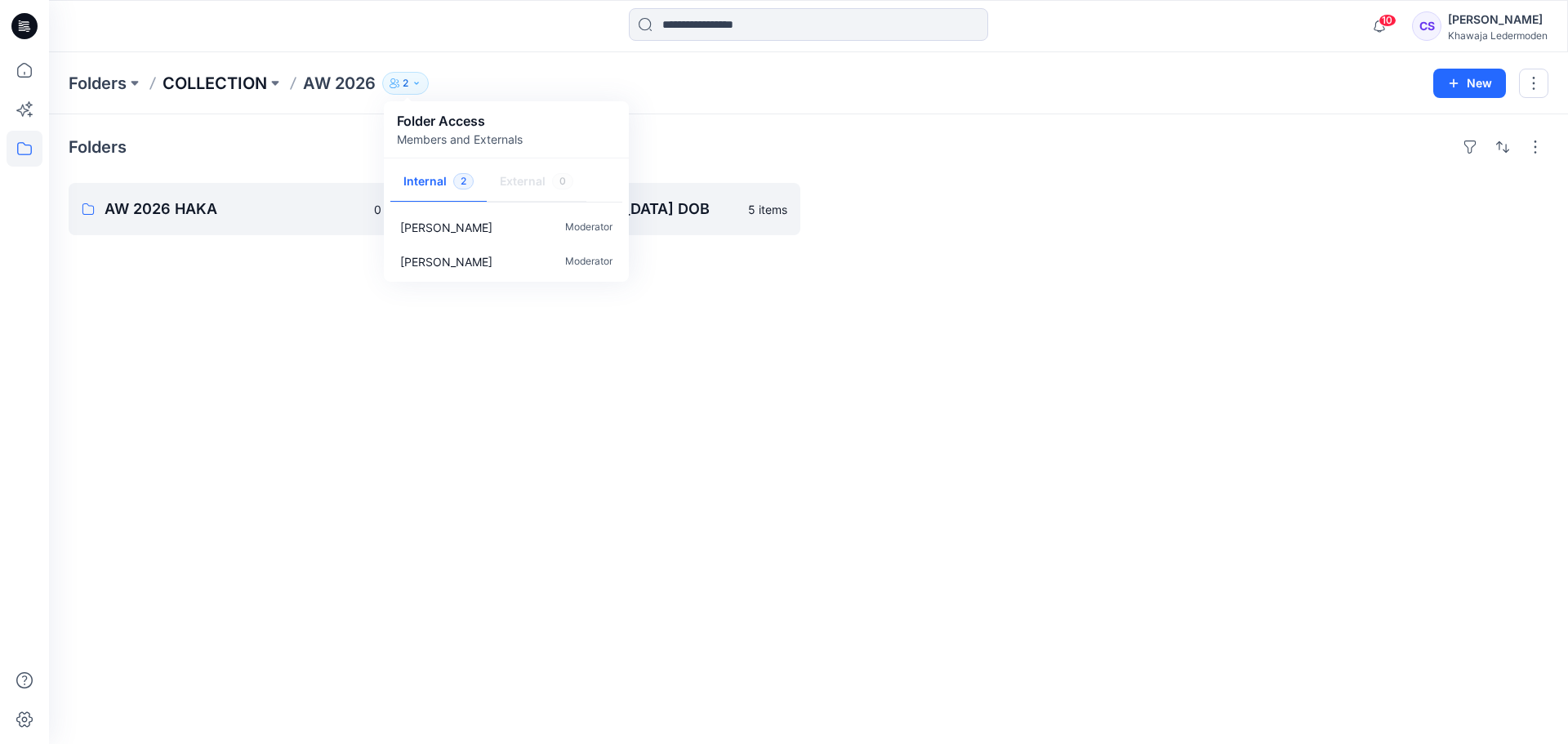
click at [235, 85] on p "COLLECTION" at bounding box center [214, 84] width 104 height 23
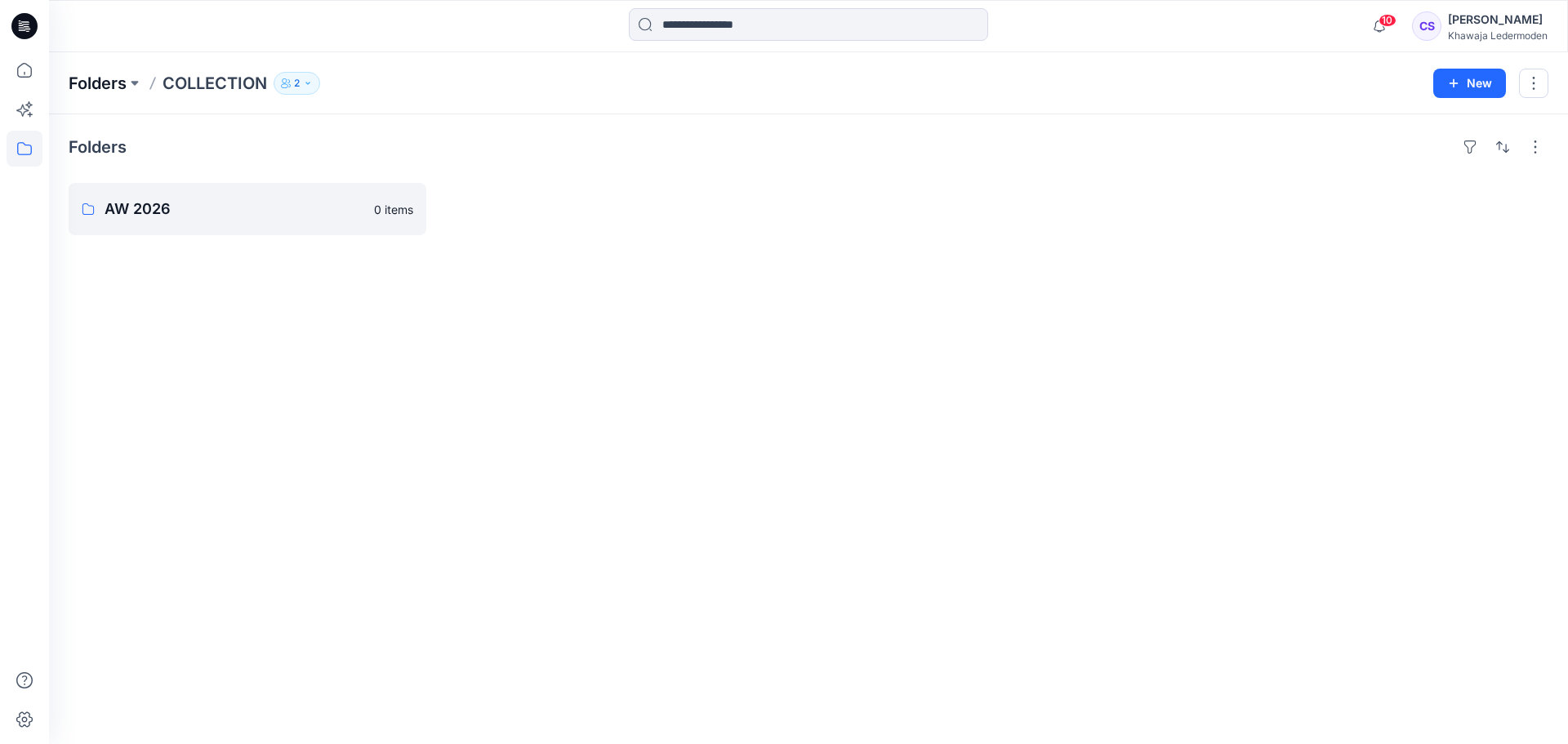
click at [100, 78] on p "Folders" at bounding box center [98, 84] width 58 height 23
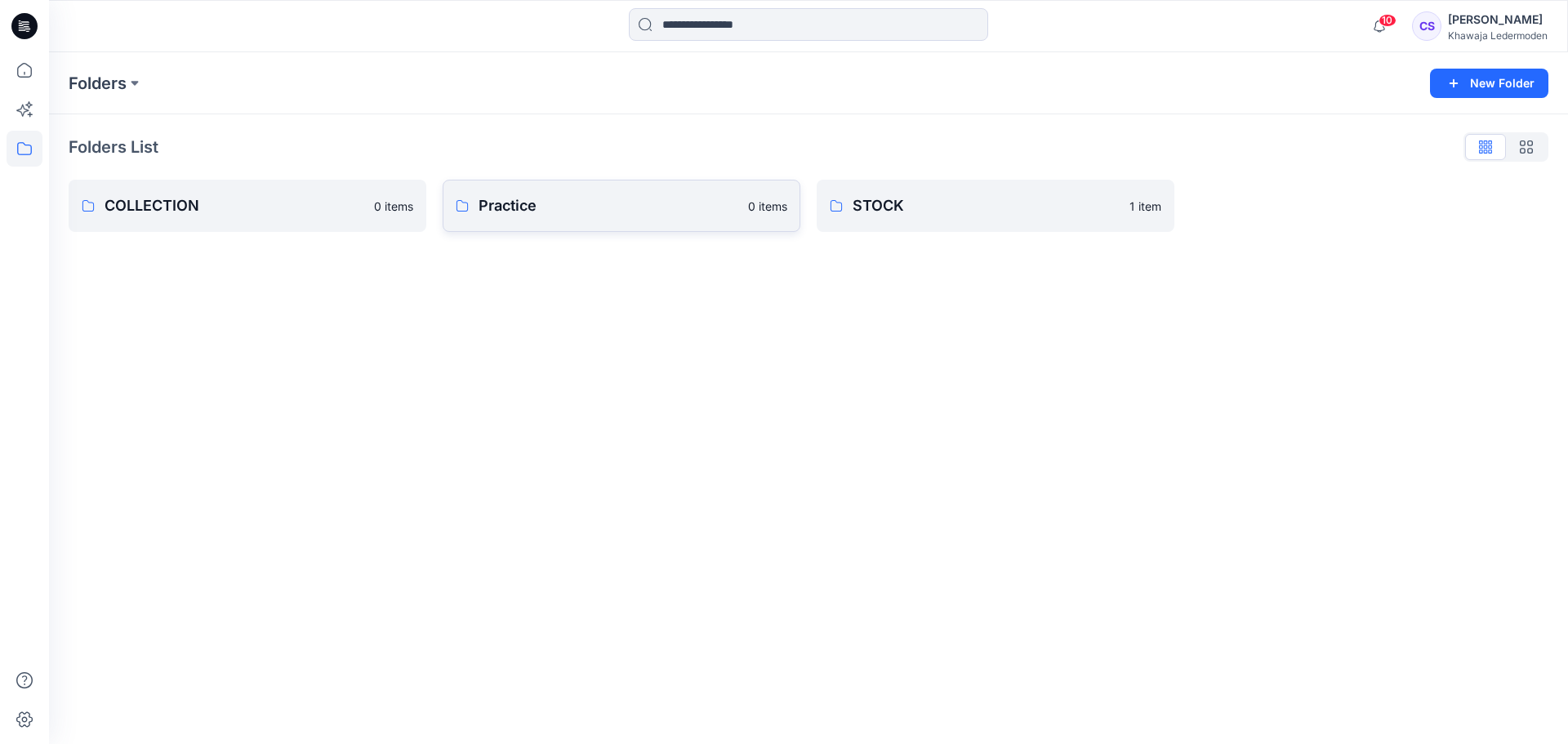
click at [467, 207] on icon at bounding box center [463, 206] width 13 height 13
click at [234, 199] on p "COLLECTION" at bounding box center [245, 206] width 283 height 23
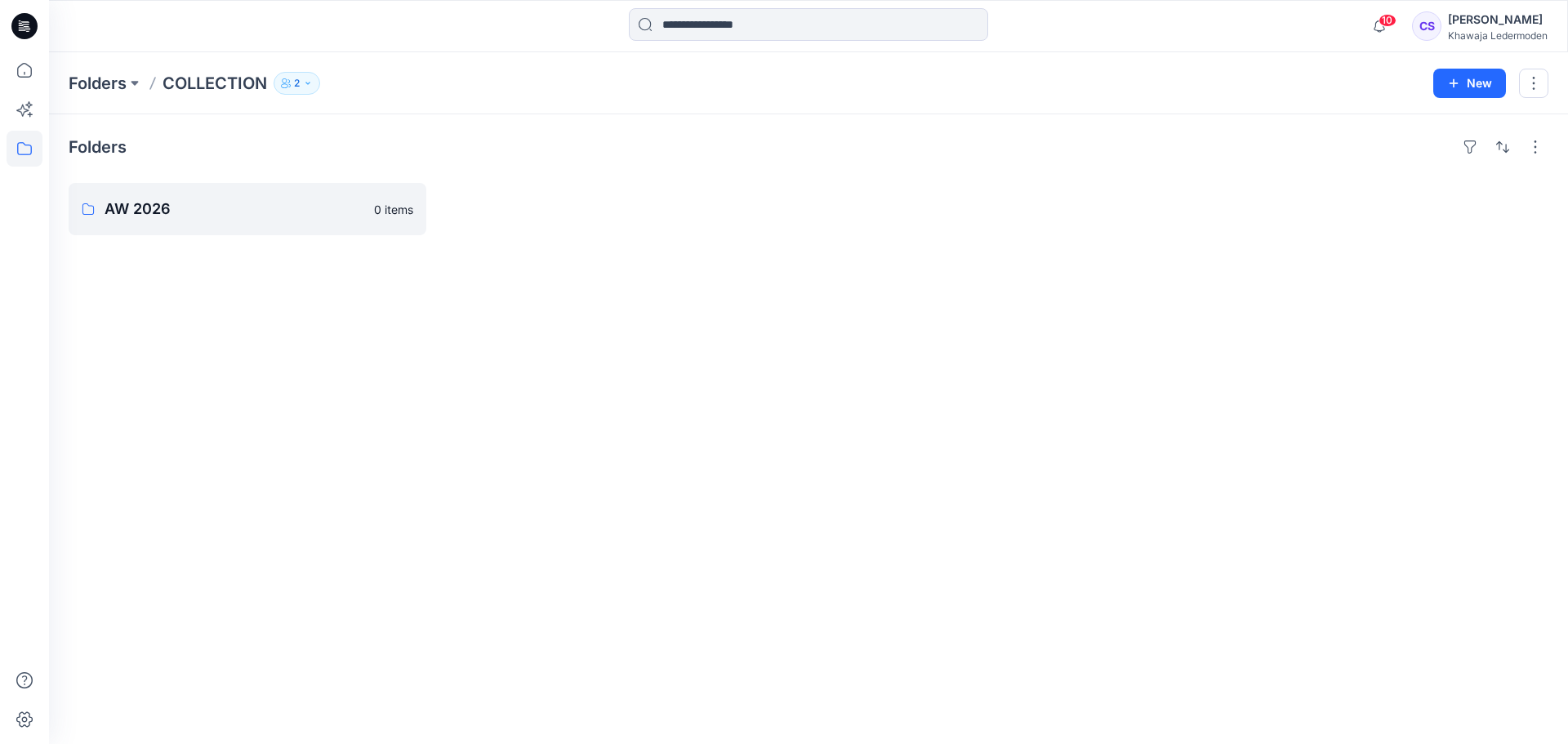
click at [307, 80] on icon "button" at bounding box center [308, 84] width 10 height 10
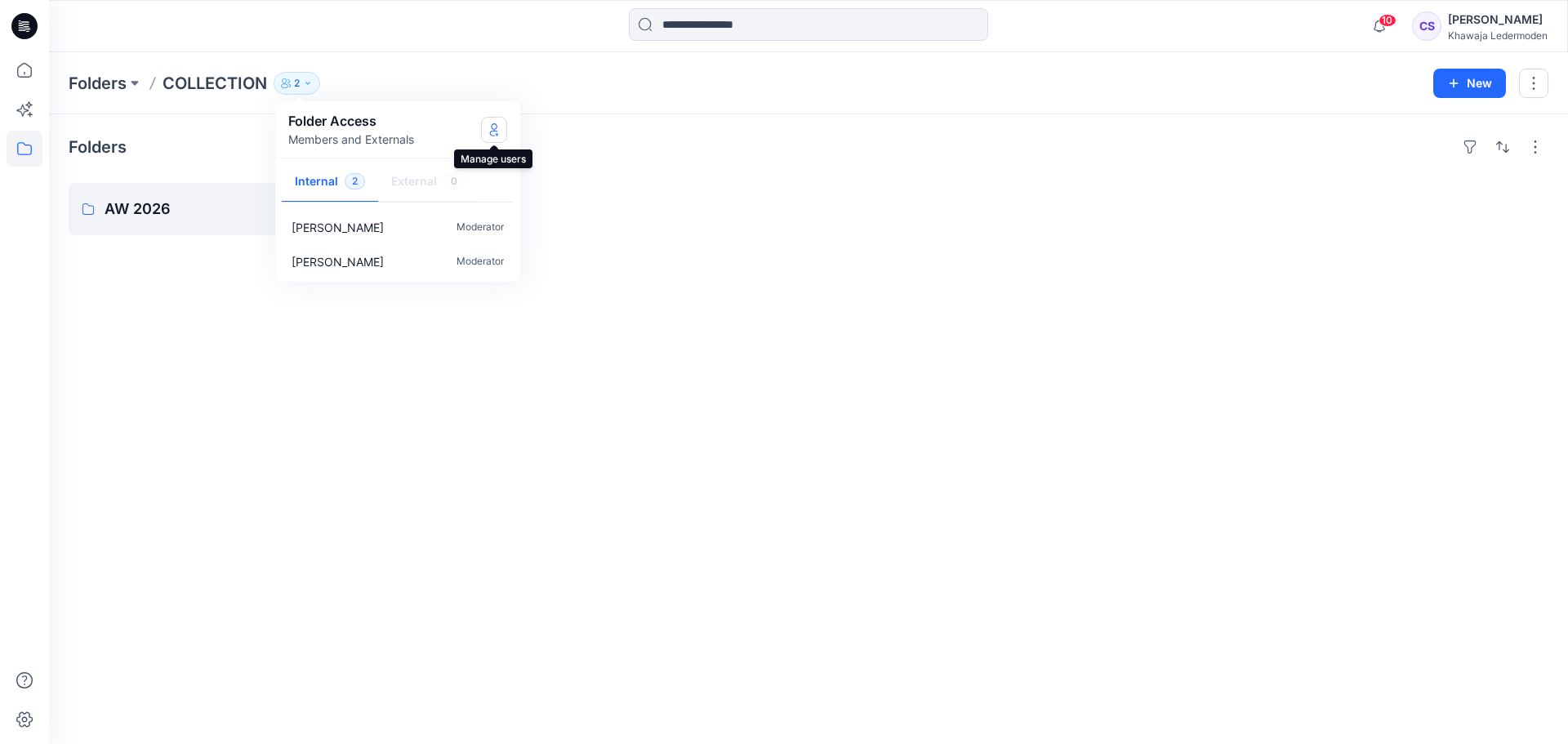
click at [491, 132] on icon "Manage Users" at bounding box center [495, 130] width 13 height 13
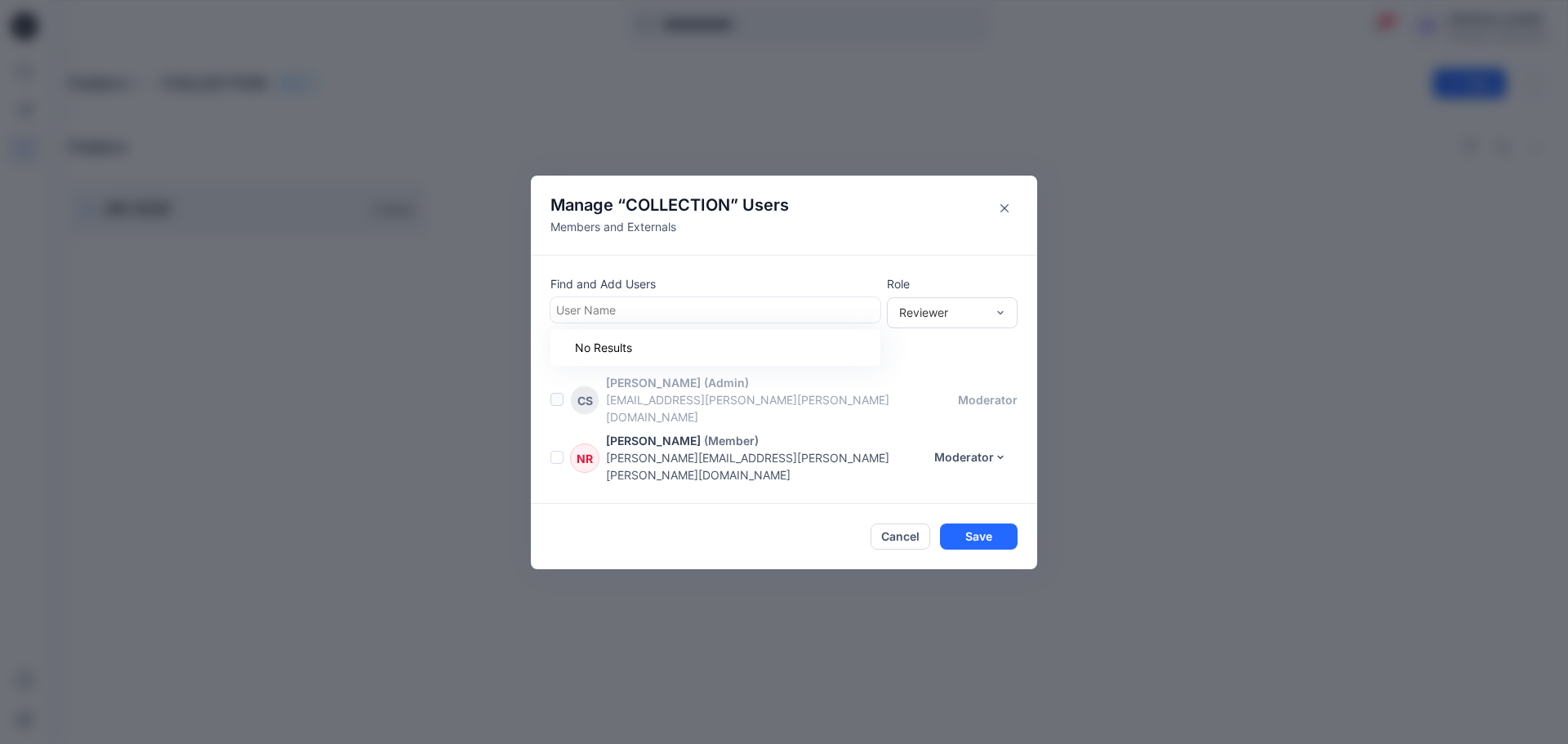
click at [808, 322] on div "User Name" at bounding box center [713, 310] width 325 height 24
type input "*"
click at [859, 293] on p "Find and Add Users" at bounding box center [715, 284] width 330 height 17
click at [564, 450] on div "NR Noemi Russo (Member) noemi.russo@khawaja.de Moderator Reviewer Contributor M…" at bounding box center [794, 458] width 487 height 52
click at [557, 451] on span at bounding box center [557, 458] width 13 height 13
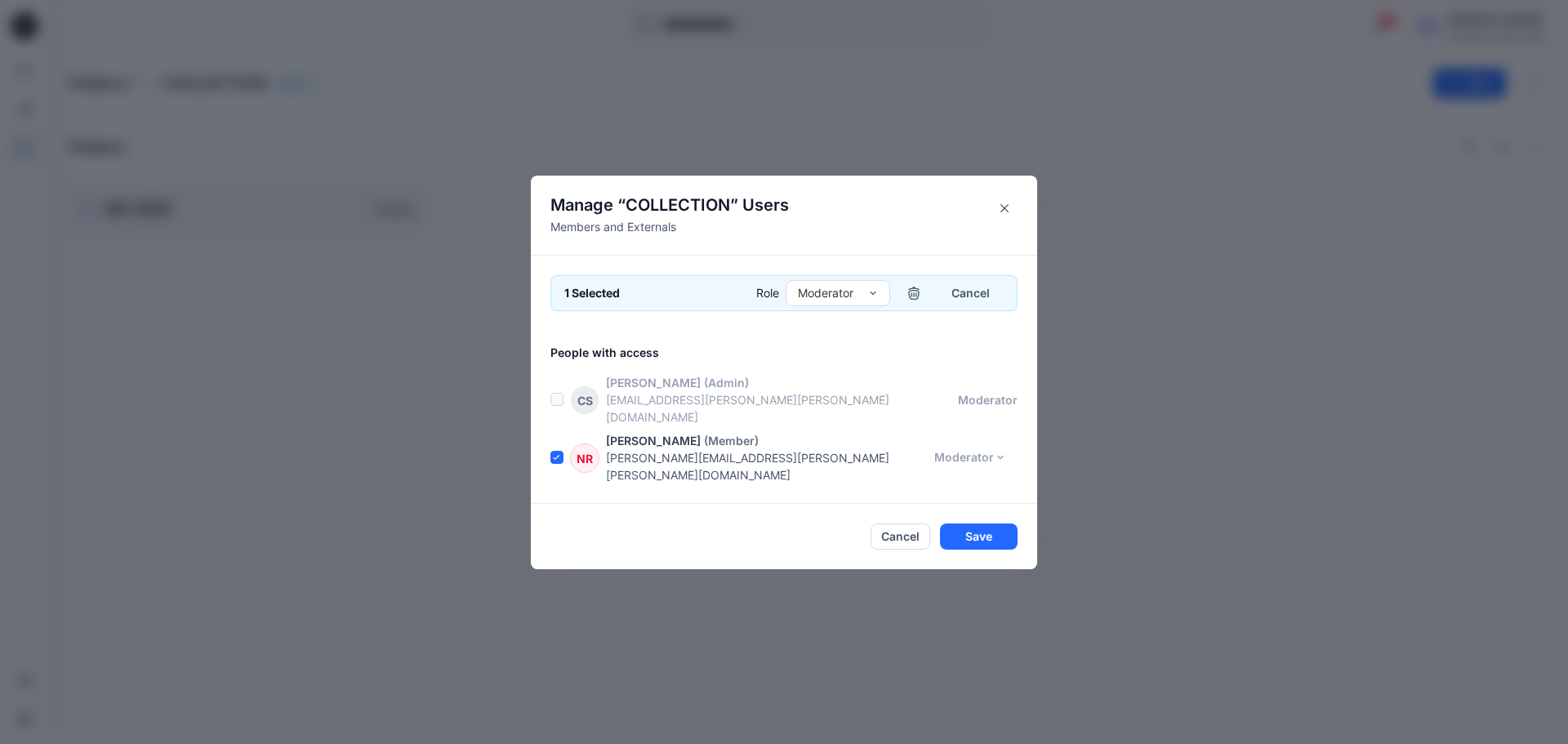
click at [559, 404] on label at bounding box center [557, 399] width 13 height 13
click at [561, 452] on span at bounding box center [557, 458] width 13 height 13
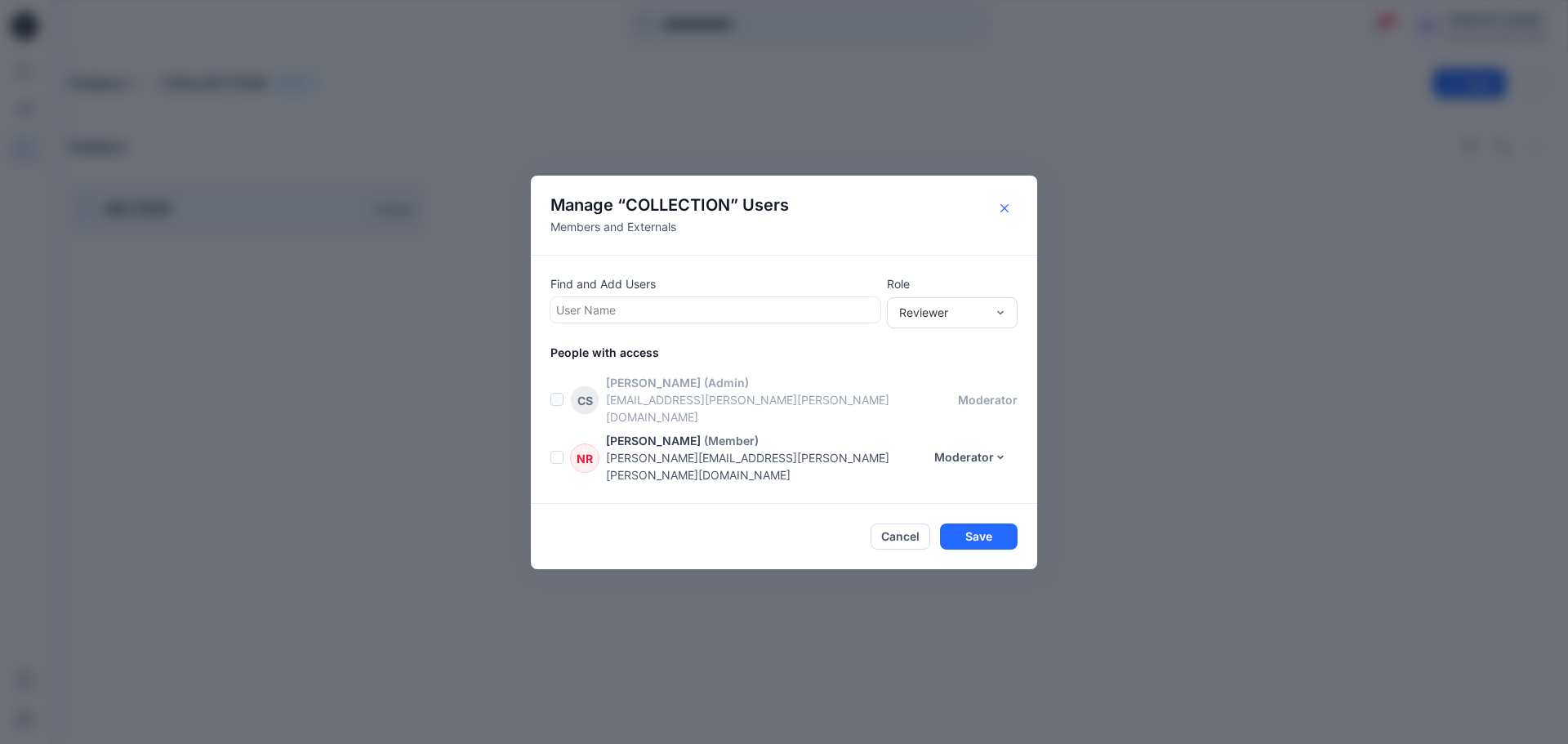
click at [1009, 221] on button "Close" at bounding box center [1005, 208] width 26 height 26
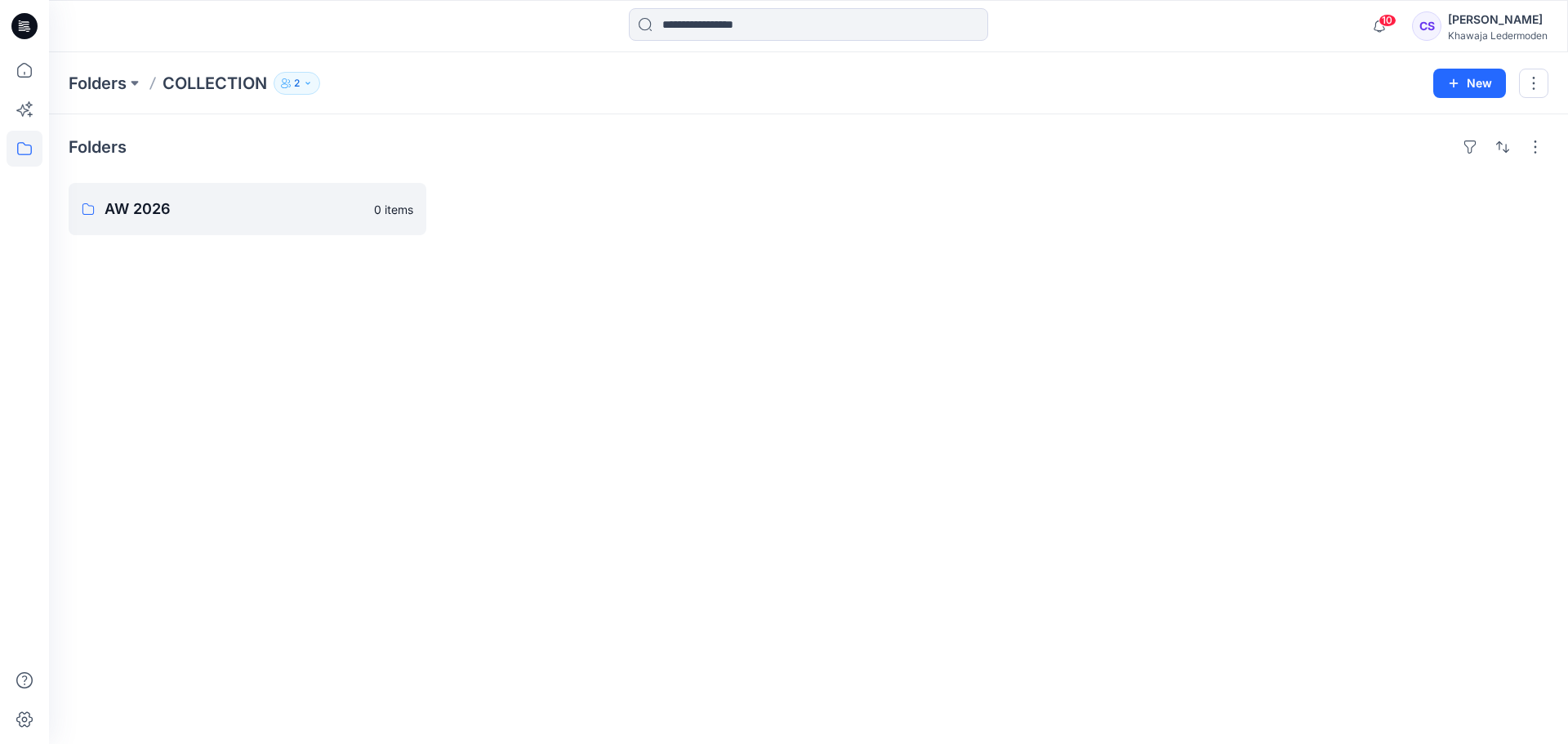
click at [305, 79] on icon "button" at bounding box center [308, 84] width 10 height 10
click at [666, 189] on div at bounding box center [622, 209] width 358 height 52
click at [1538, 87] on button "button" at bounding box center [1534, 84] width 30 height 30
click at [1479, 185] on button "Manage Users" at bounding box center [1456, 183] width 176 height 30
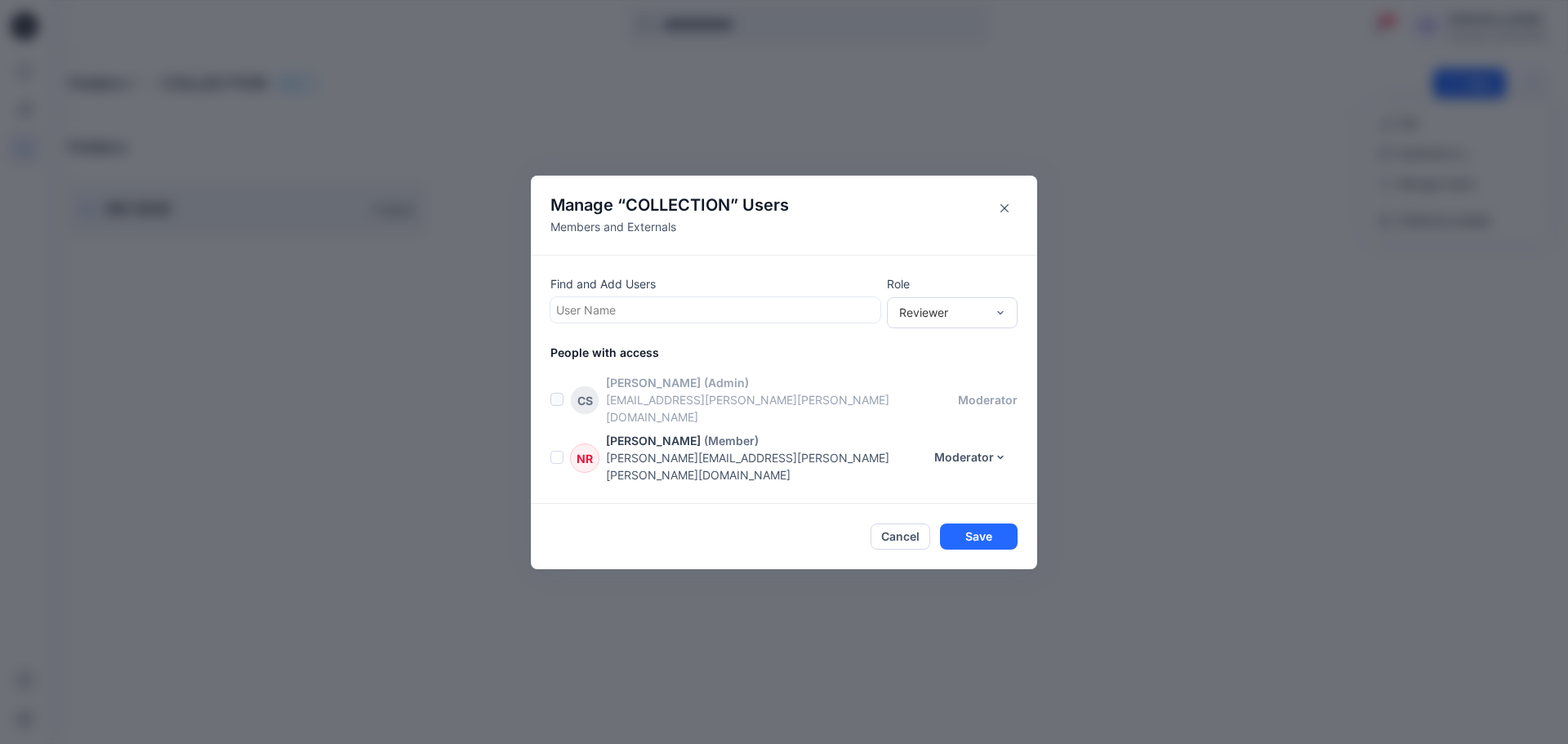
click at [729, 320] on div at bounding box center [715, 310] width 318 height 21
type input "*"
click at [994, 221] on button "Close" at bounding box center [1005, 208] width 26 height 26
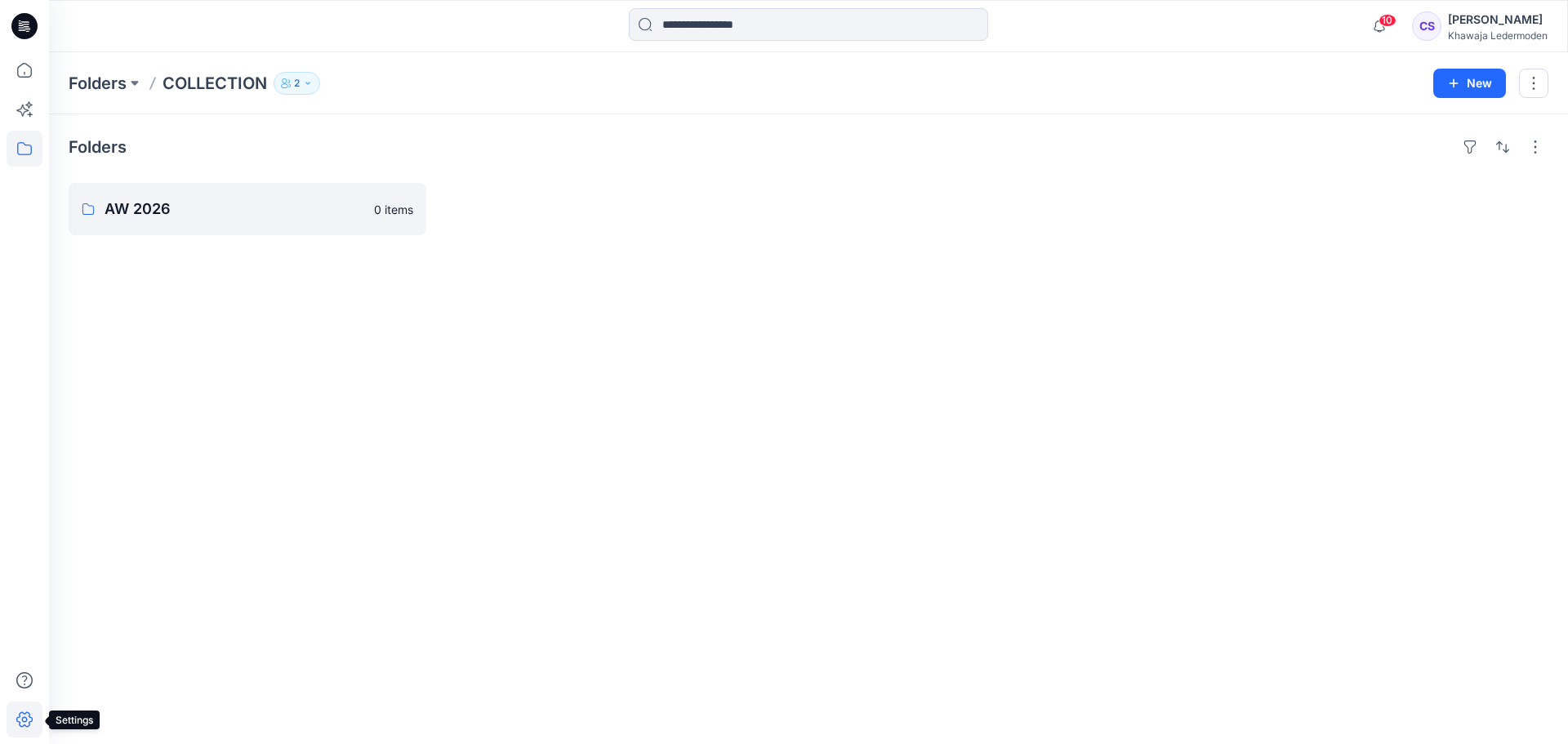
click at [33, 714] on icon at bounding box center [25, 720] width 36 height 36
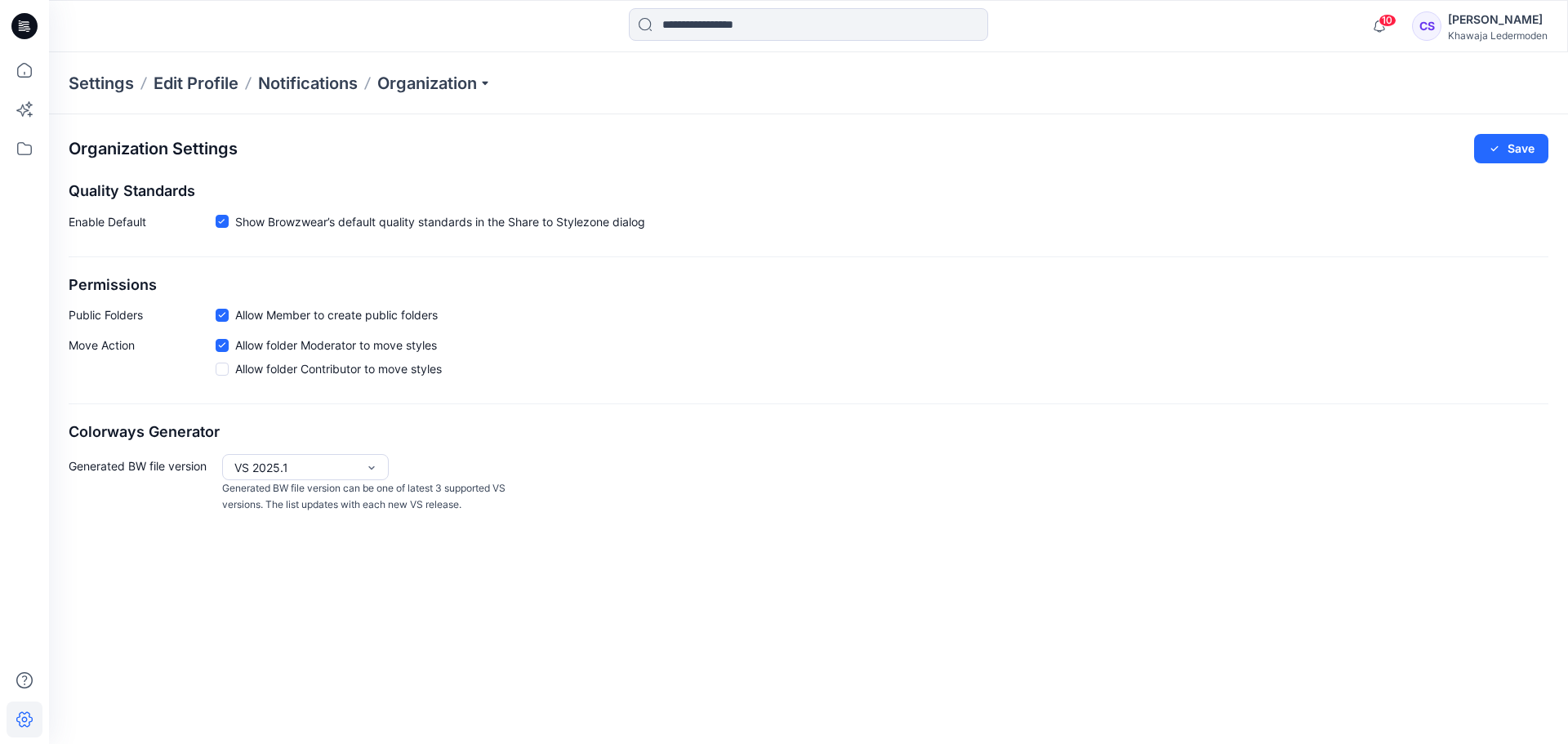
click at [226, 368] on span at bounding box center [222, 369] width 13 height 13
click at [223, 370] on icon at bounding box center [221, 368] width 7 height 6
click at [26, 70] on icon at bounding box center [25, 71] width 36 height 36
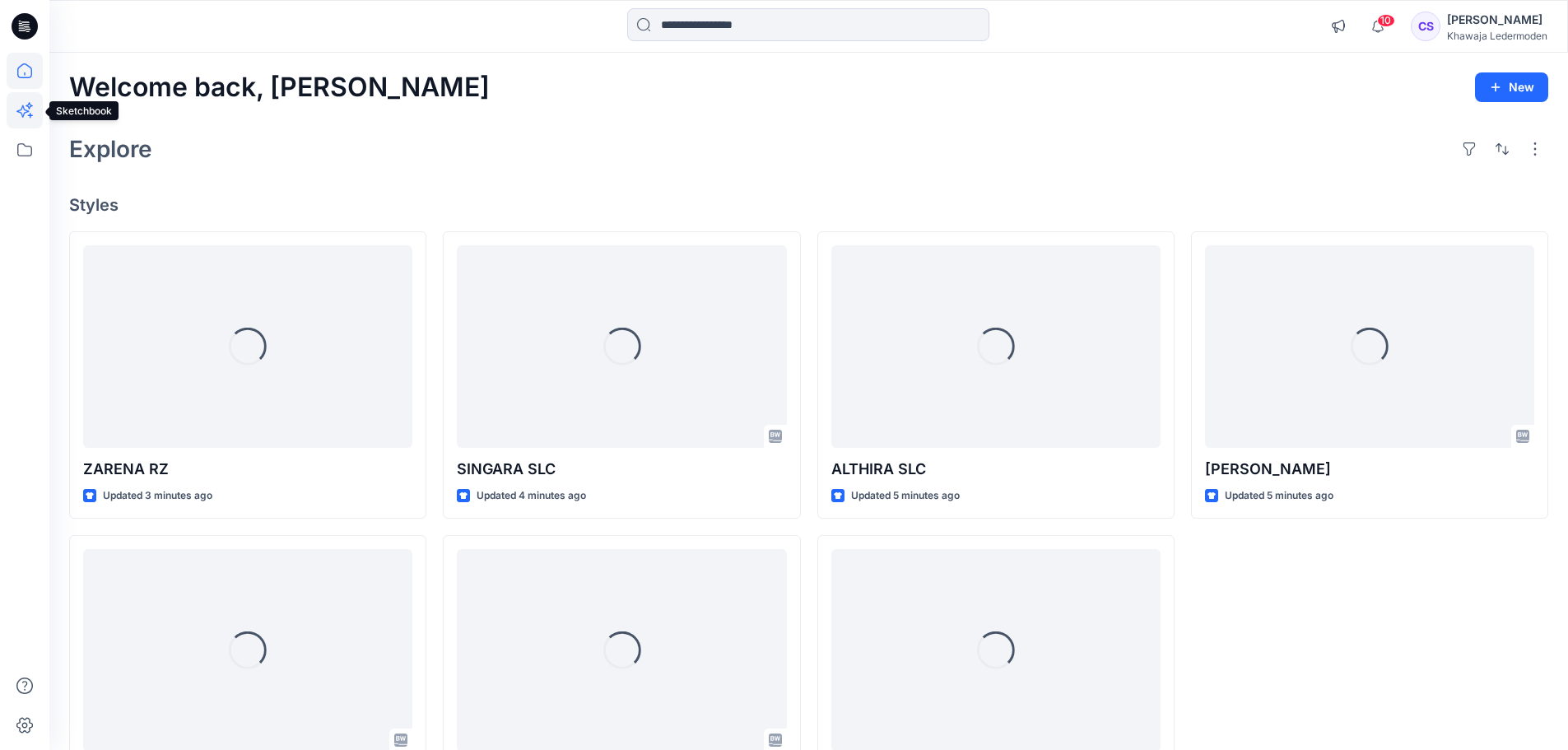
click at [29, 100] on icon at bounding box center [25, 111] width 36 height 36
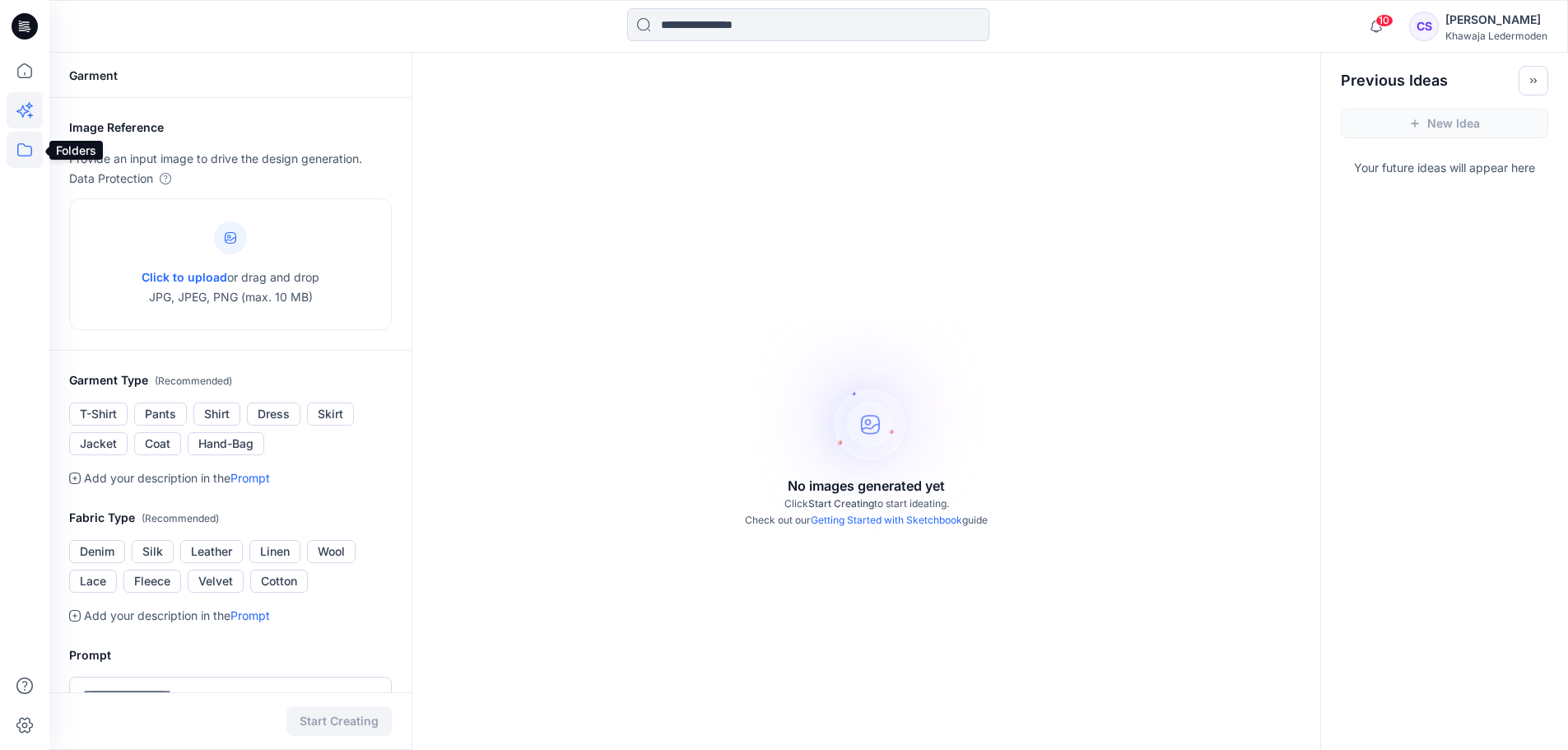
click at [28, 141] on icon at bounding box center [25, 150] width 36 height 36
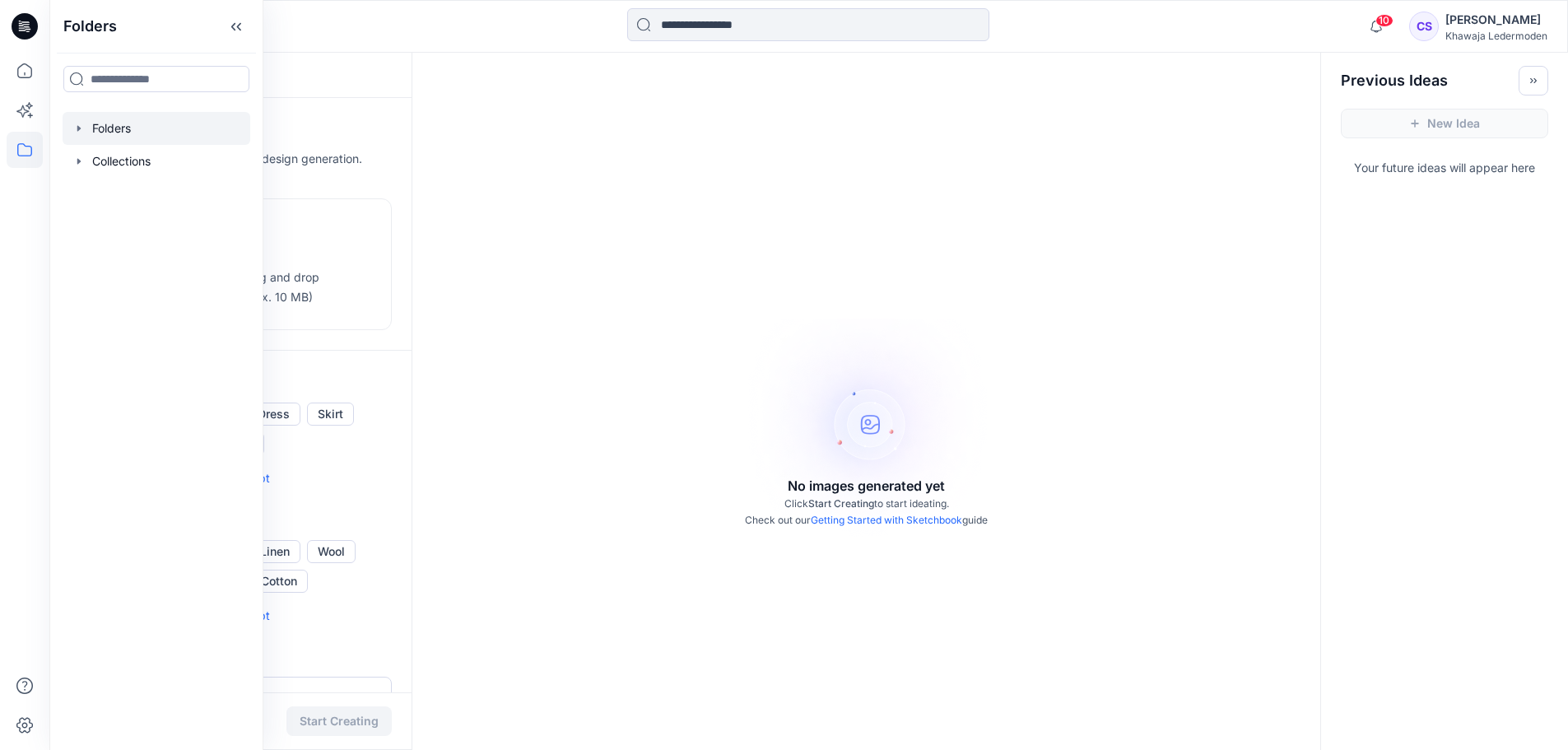
click at [107, 131] on div at bounding box center [156, 128] width 188 height 33
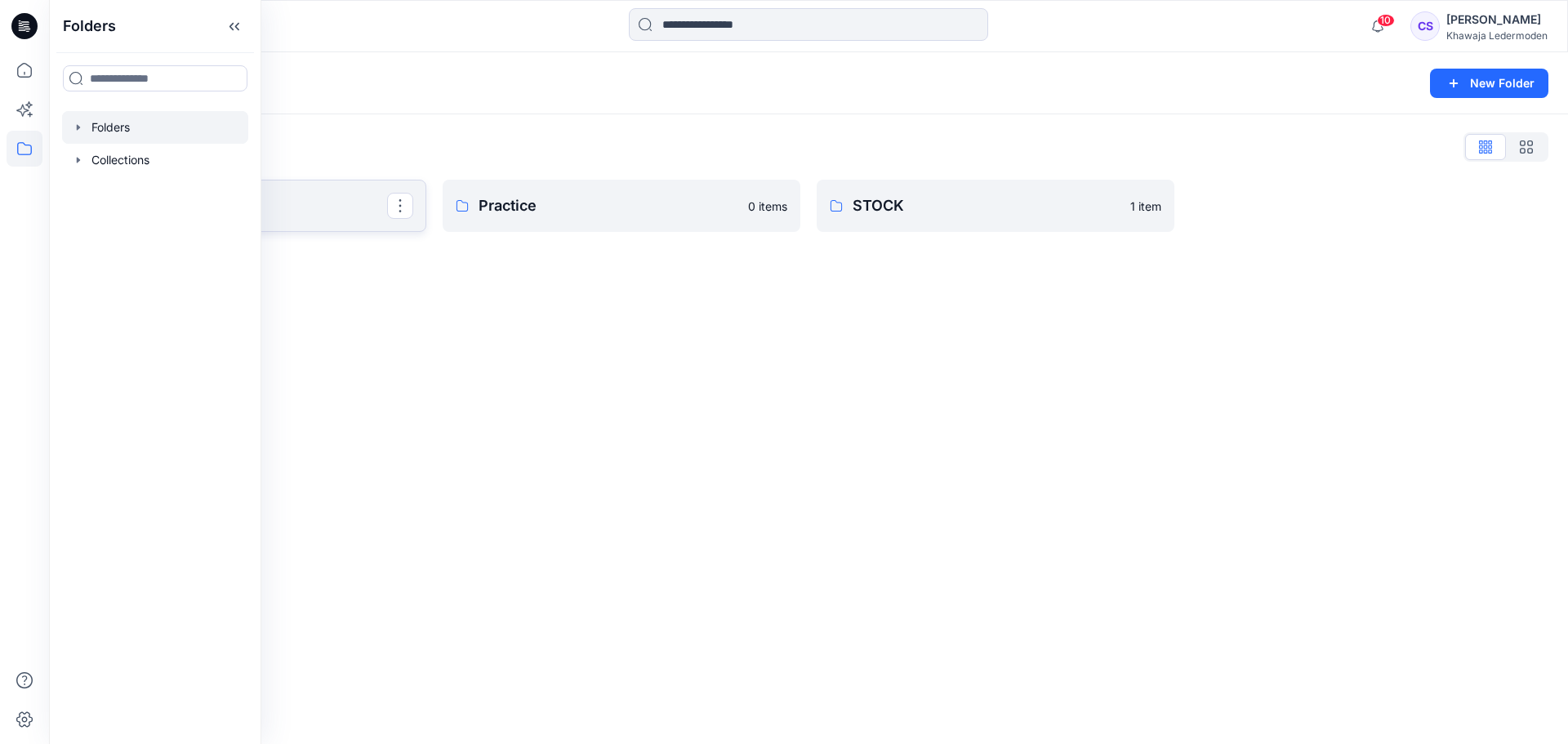
click at [327, 212] on p "COLLECTION" at bounding box center [245, 206] width 283 height 23
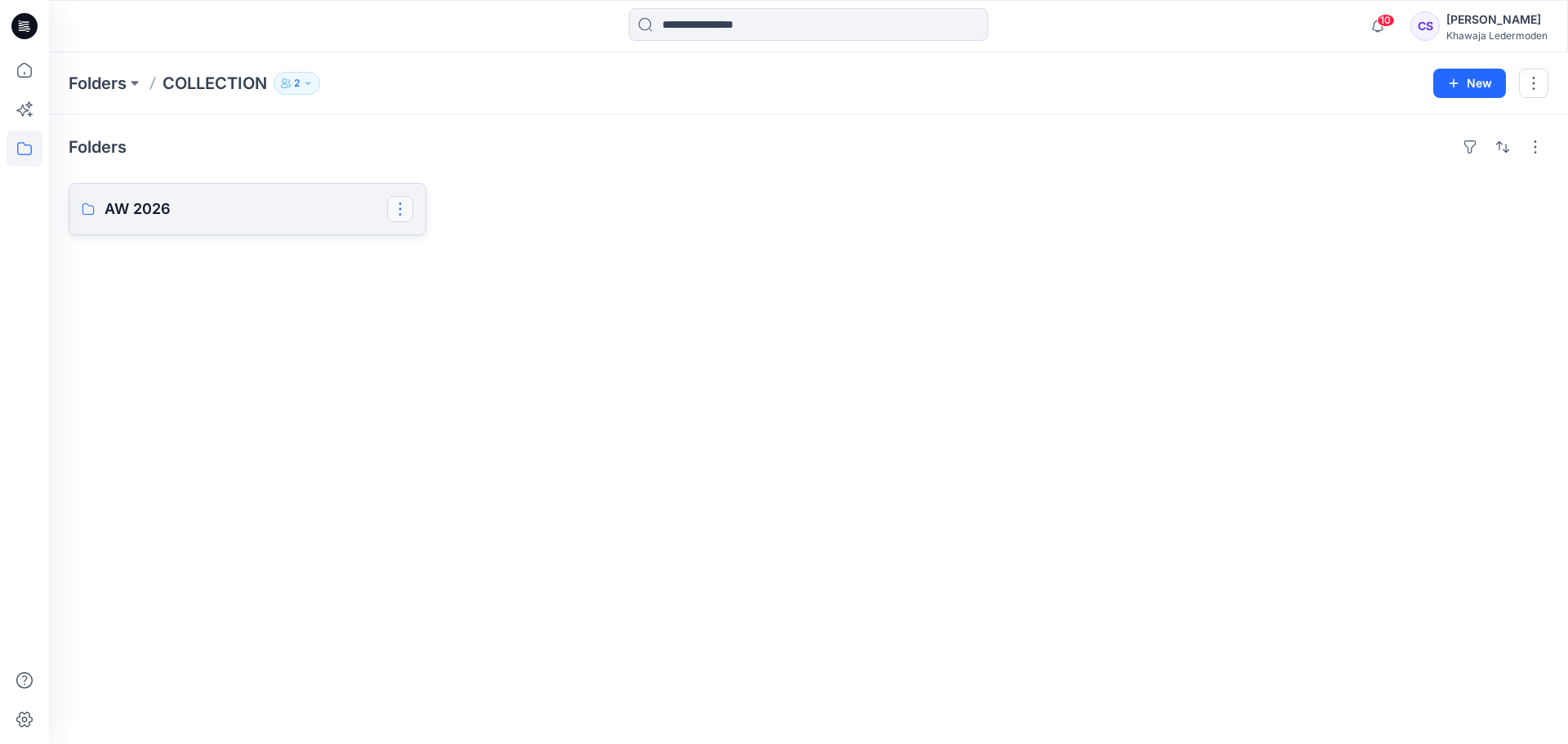
click at [394, 208] on button "button" at bounding box center [400, 209] width 26 height 26
click at [255, 205] on p "AW 2026" at bounding box center [245, 209] width 283 height 23
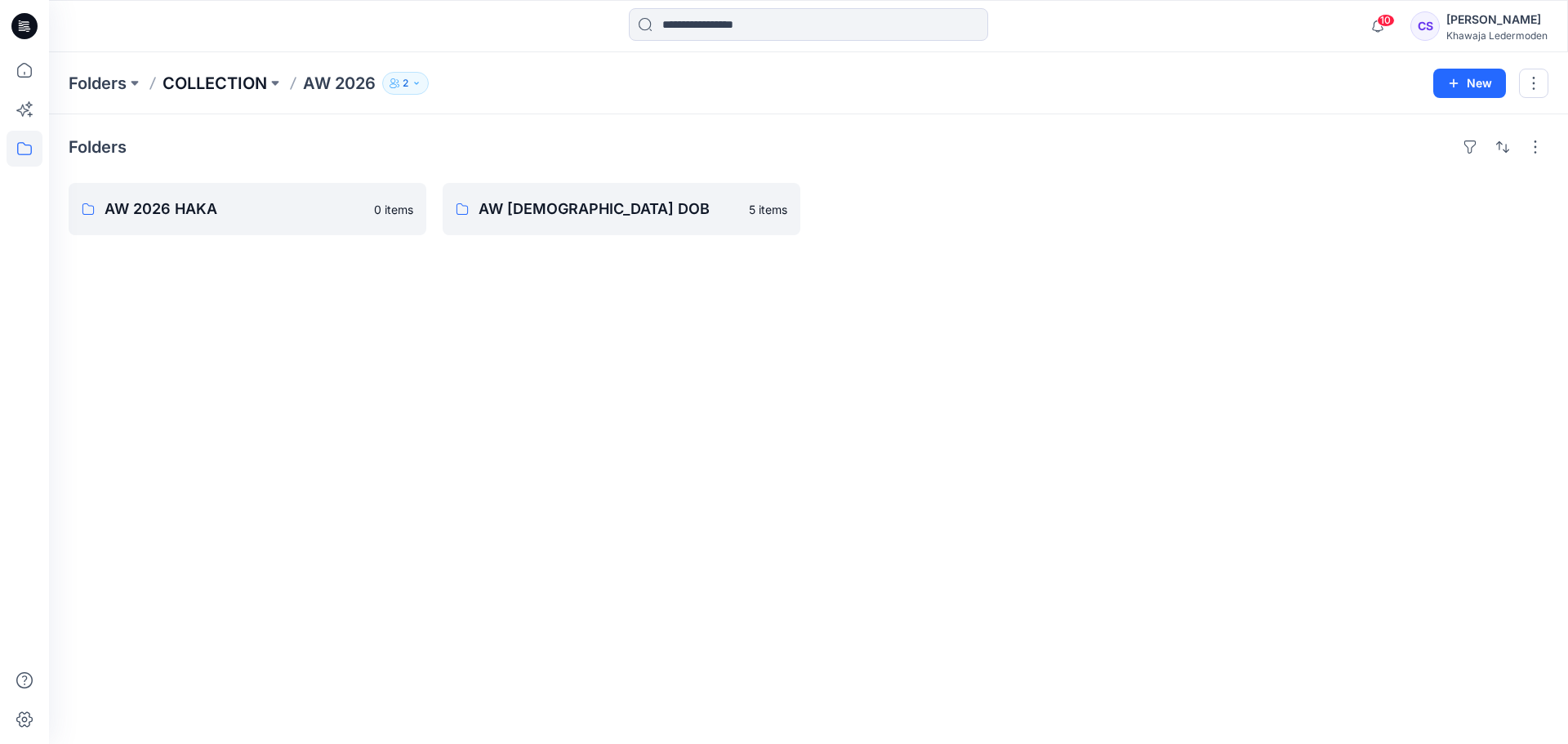
click at [248, 89] on p "COLLECTION" at bounding box center [214, 84] width 104 height 23
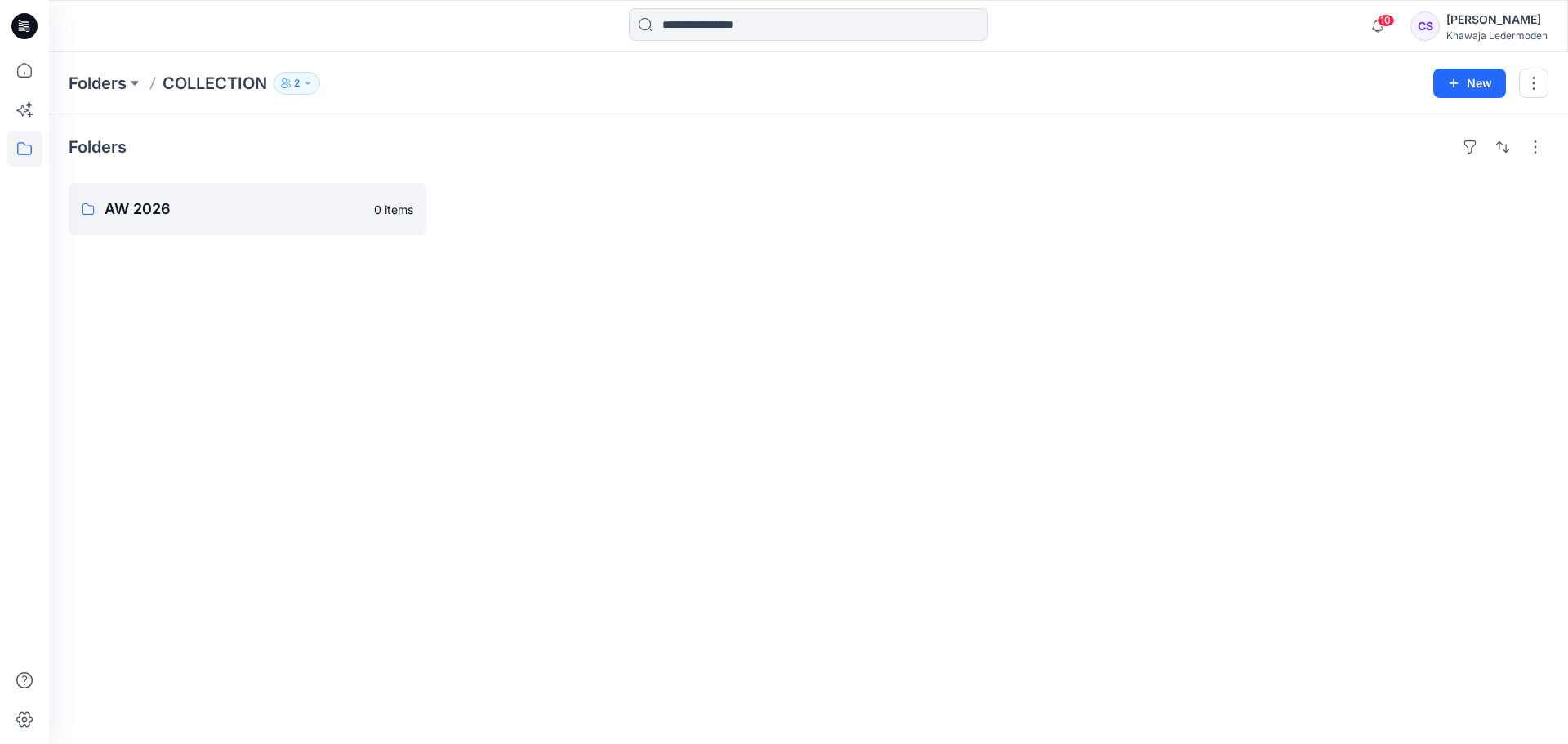
click at [296, 84] on p "2" at bounding box center [297, 84] width 6 height 18
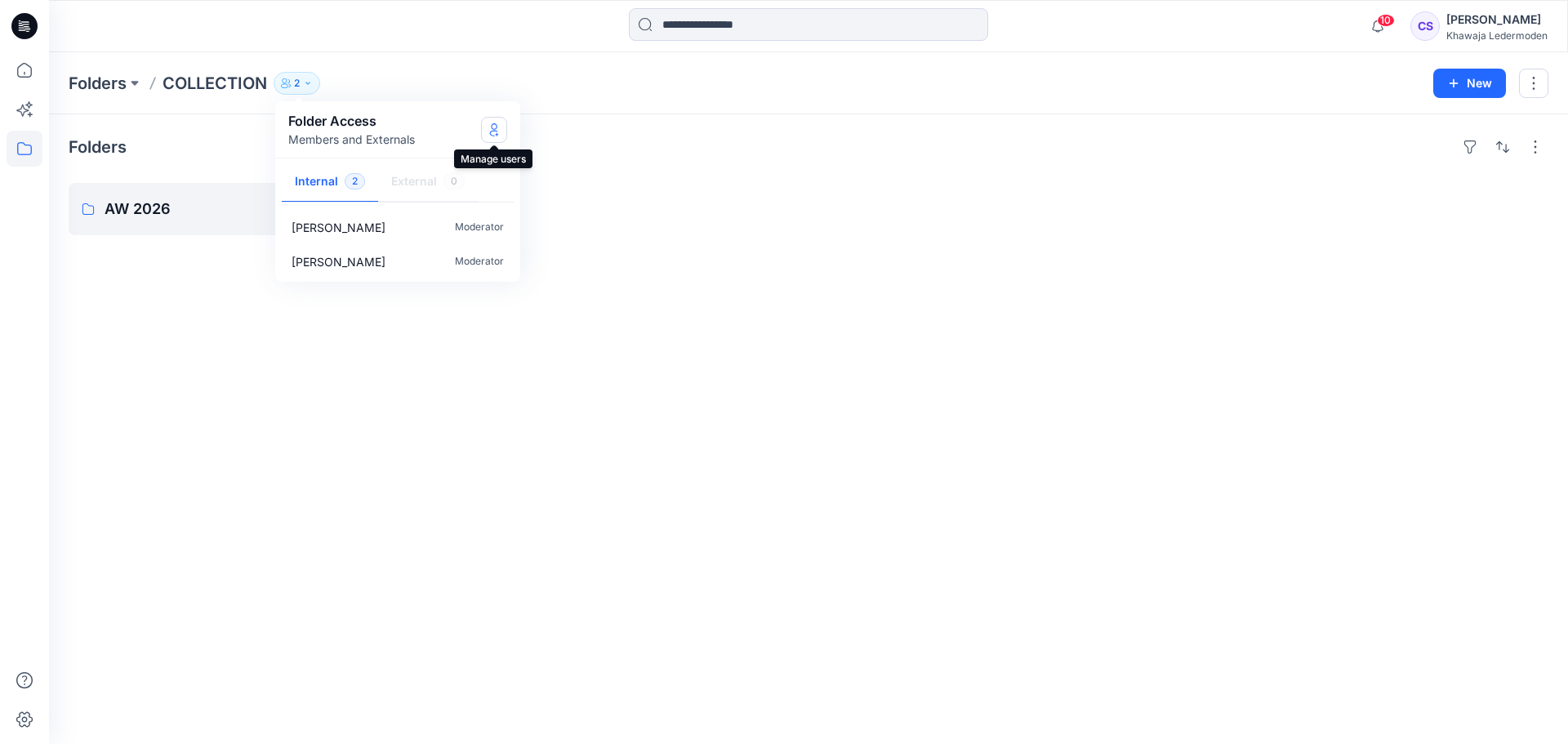
click at [498, 126] on icon "Manage Users" at bounding box center [495, 130] width 13 height 13
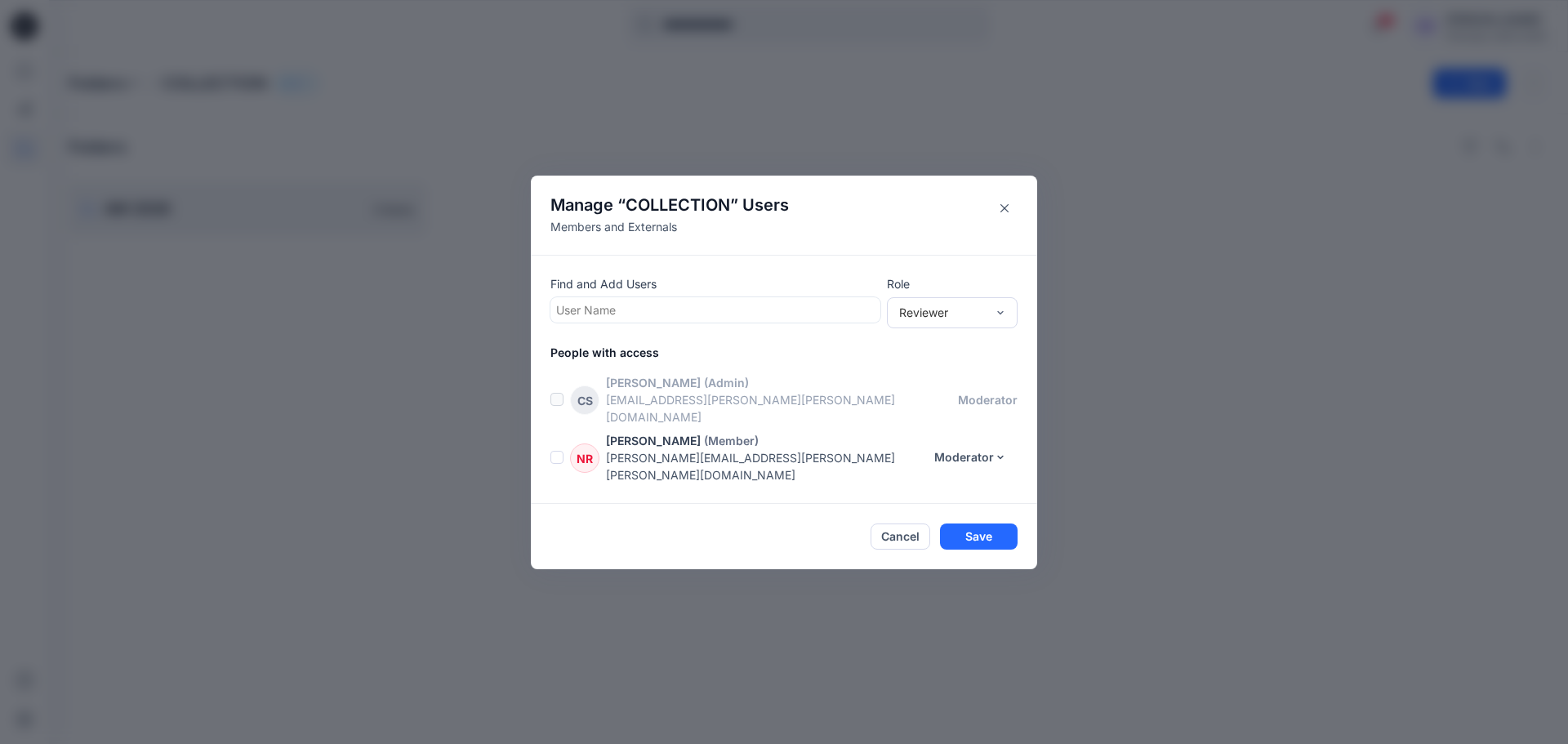
click at [686, 320] on div at bounding box center [715, 310] width 318 height 21
type input "**********"
click at [896, 523] on button "Cancel" at bounding box center [900, 536] width 60 height 26
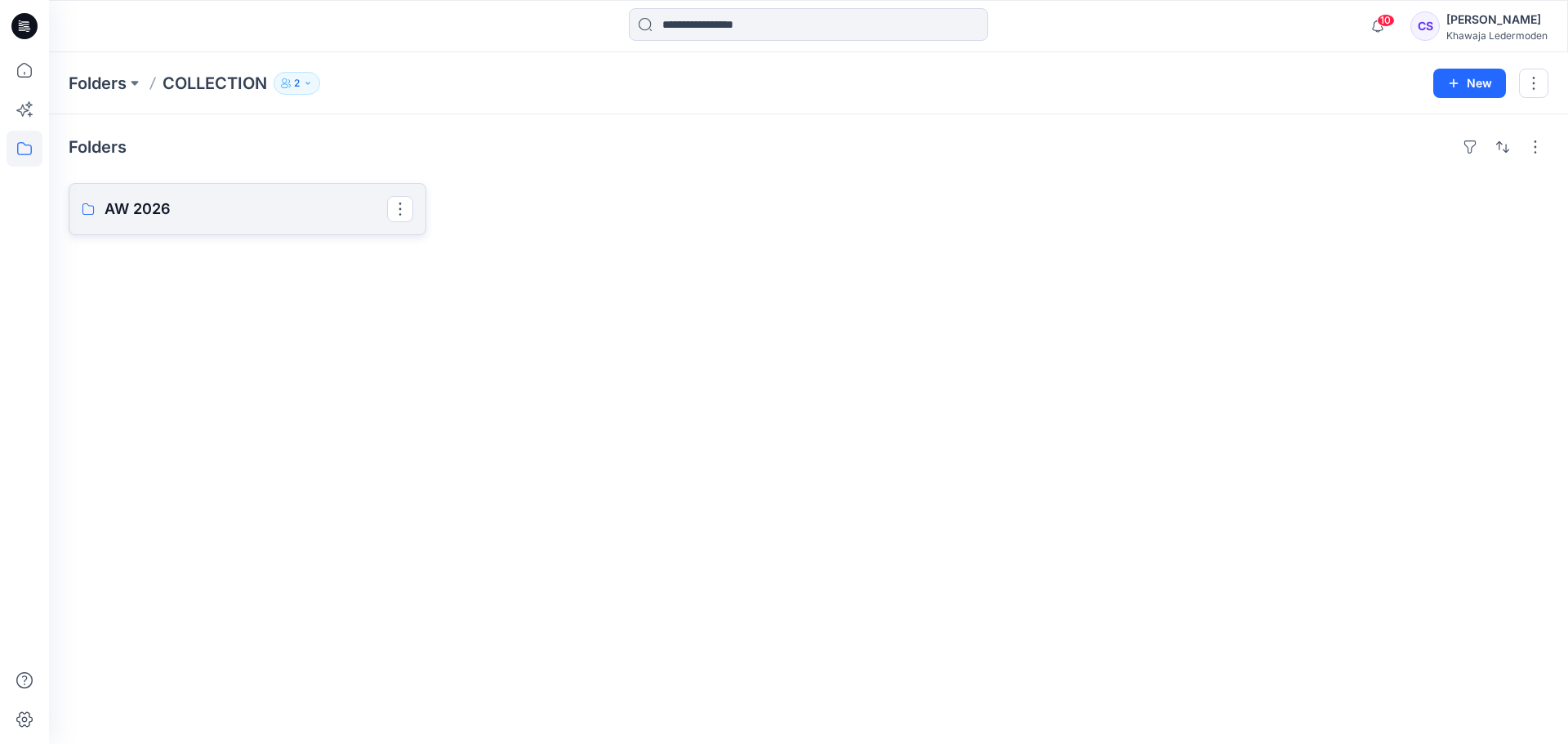
click at [199, 198] on p "AW 2026" at bounding box center [245, 209] width 283 height 23
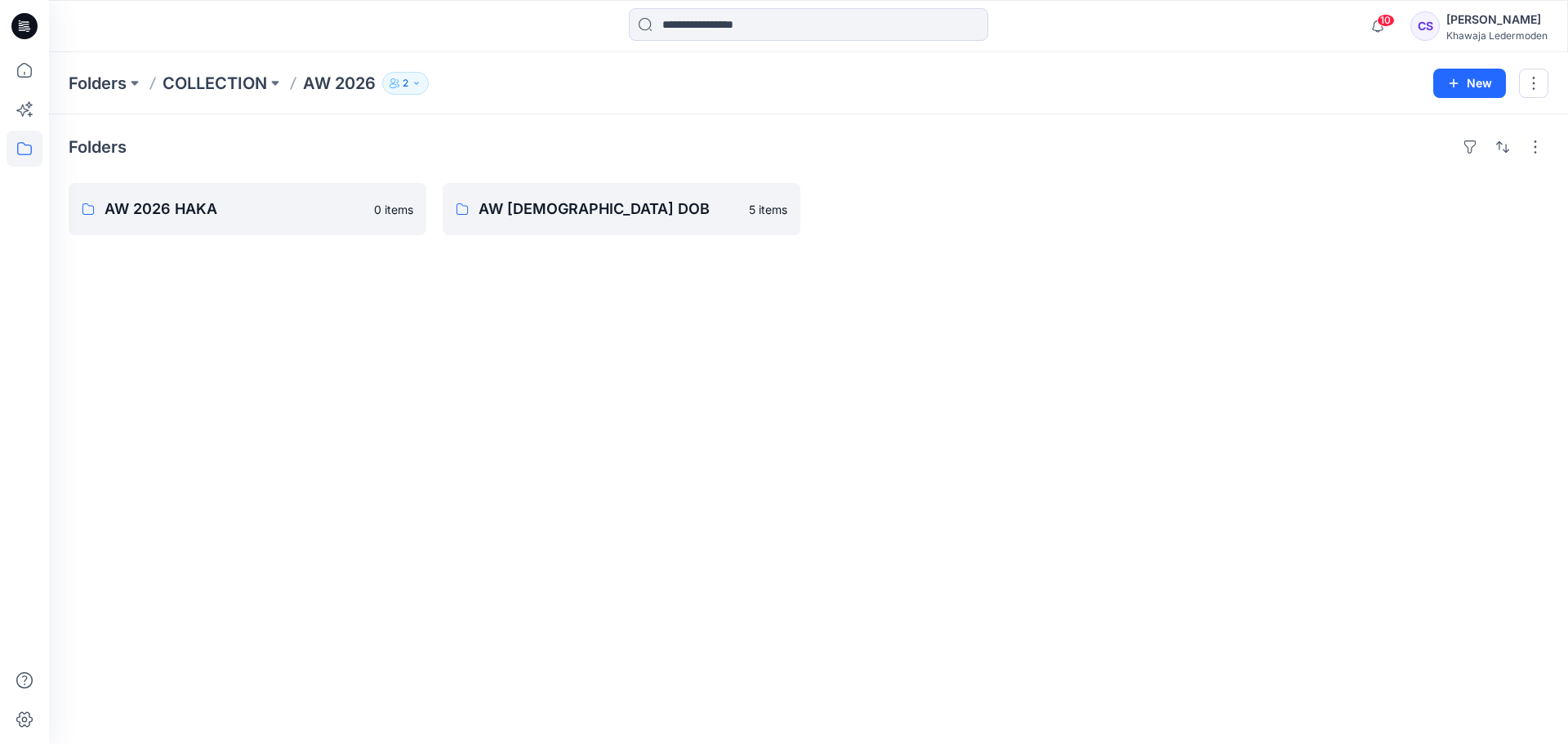
click at [398, 75] on button "2" at bounding box center [405, 84] width 47 height 23
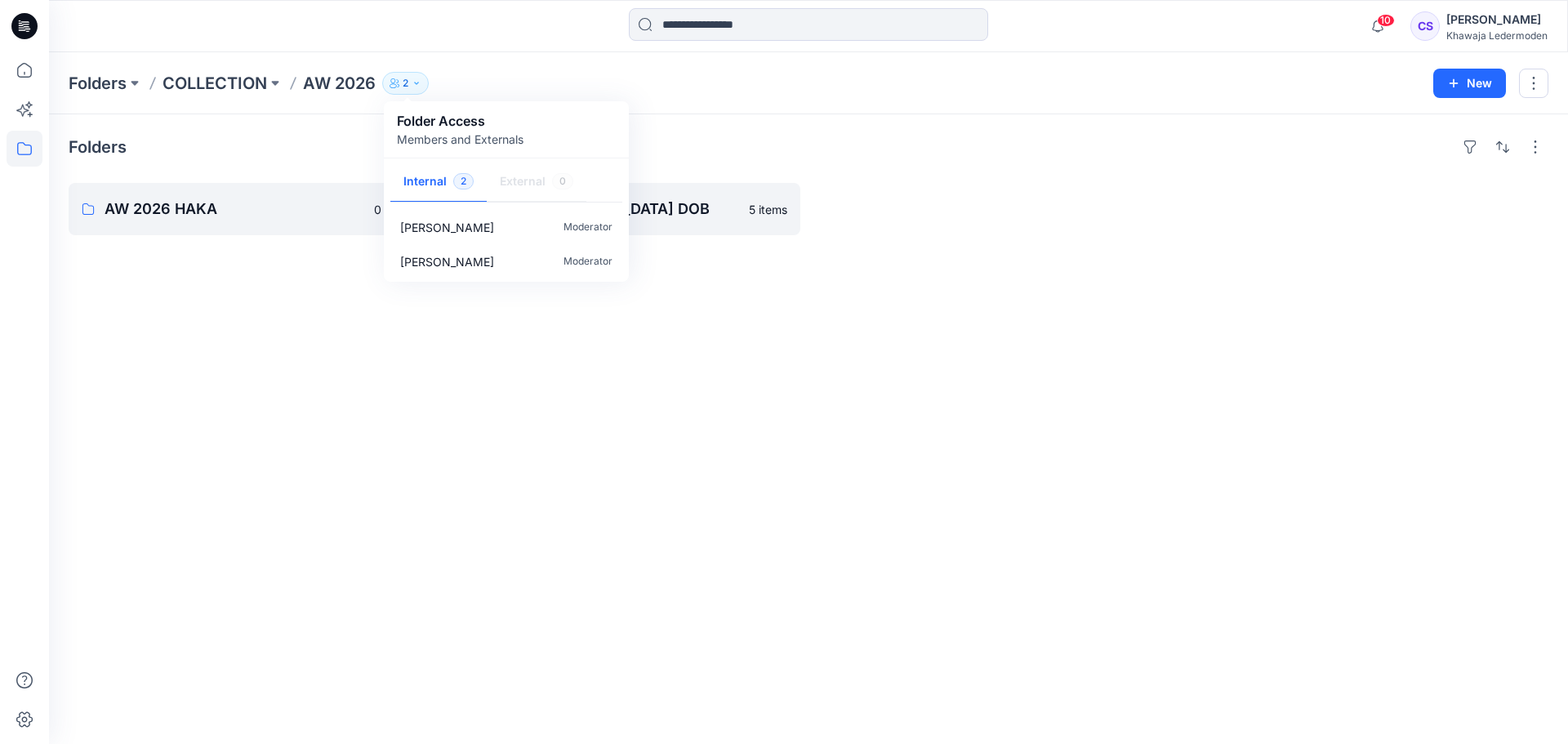
click at [487, 142] on p "Members and Externals" at bounding box center [460, 139] width 126 height 17
click at [1536, 148] on button "button" at bounding box center [1536, 147] width 26 height 26
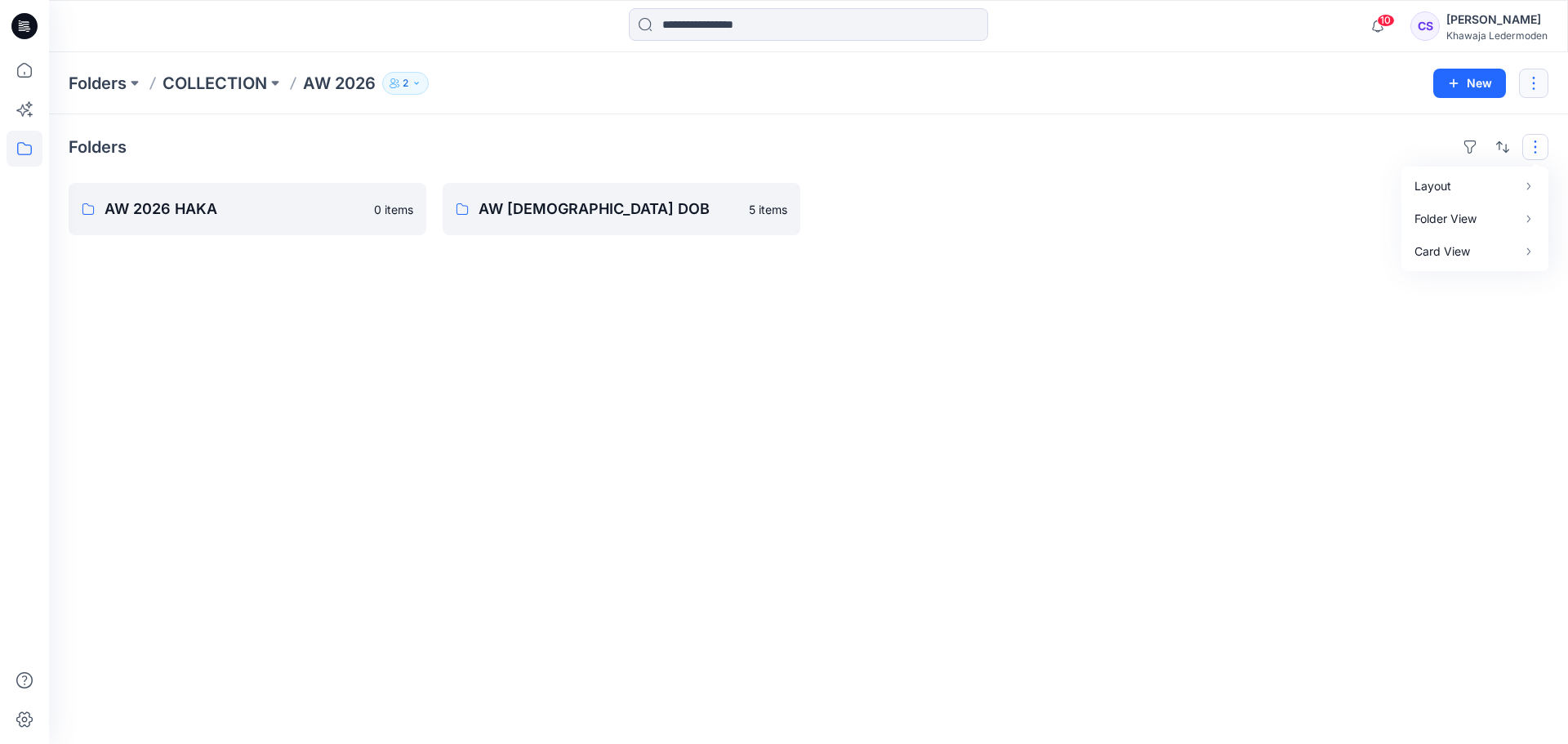
click at [1540, 90] on button "button" at bounding box center [1534, 84] width 30 height 30
click at [1467, 123] on button "Edit" at bounding box center [1456, 122] width 176 height 30
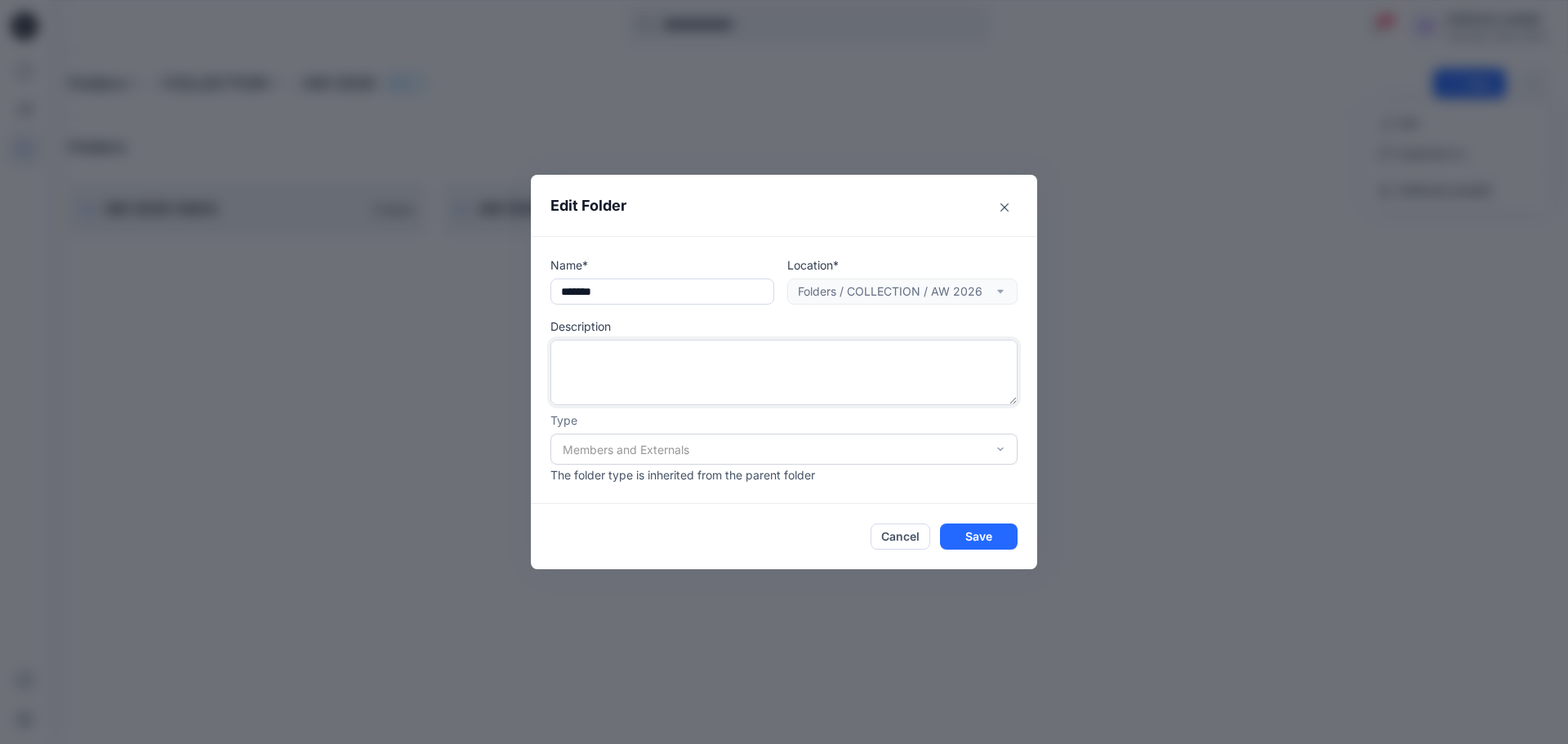
click at [630, 377] on textarea at bounding box center [784, 372] width 467 height 66
click at [757, 448] on div "Members and Externals" at bounding box center [784, 450] width 467 height 31
click at [931, 454] on div "Members and Externals" at bounding box center [784, 450] width 467 height 31
click at [1004, 443] on div "Members and Externals" at bounding box center [784, 450] width 467 height 31
click at [982, 455] on div "Members and Externals" at bounding box center [784, 450] width 467 height 31
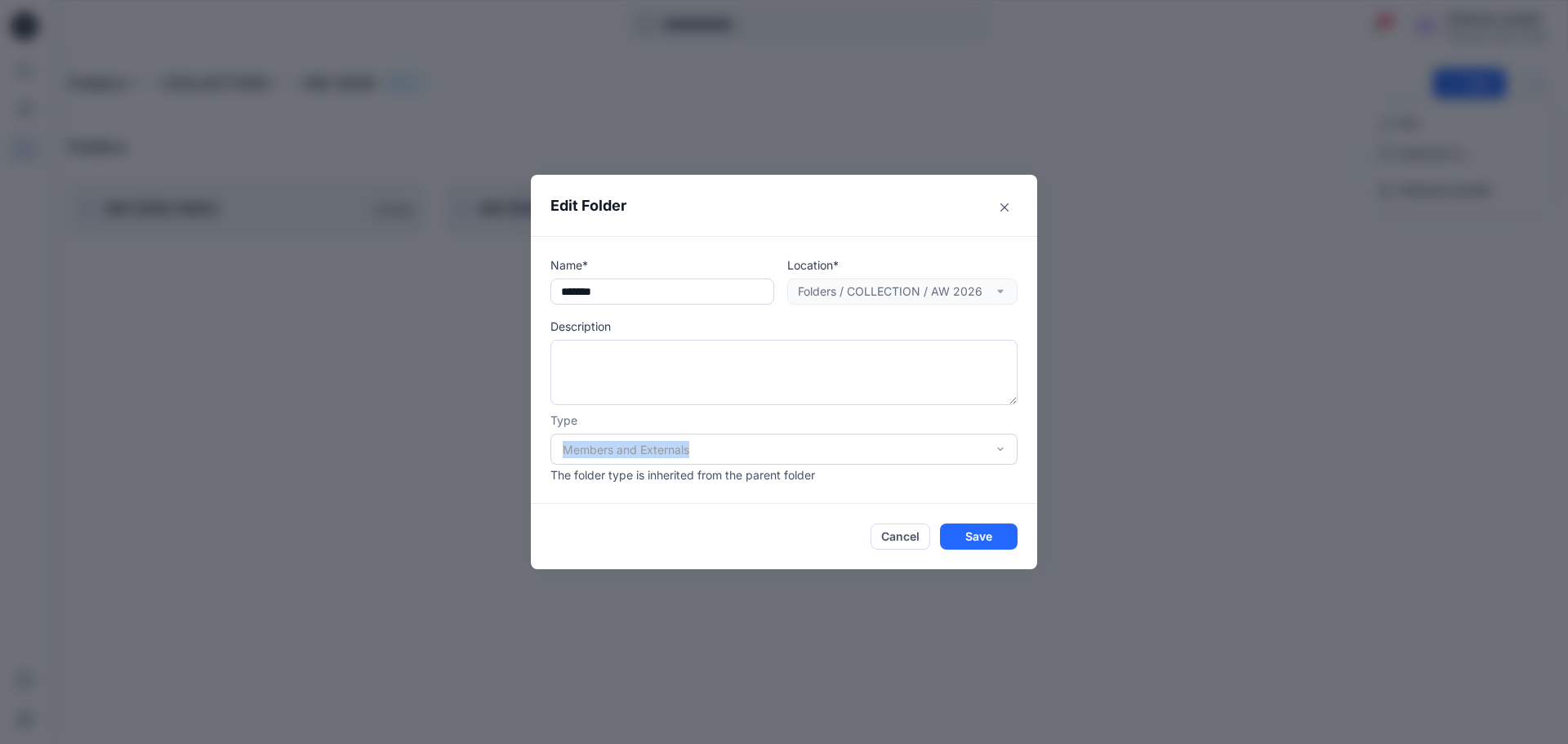
click at [982, 455] on div "Members and Externals" at bounding box center [784, 450] width 467 height 31
click at [1009, 199] on button "Close" at bounding box center [1005, 208] width 26 height 26
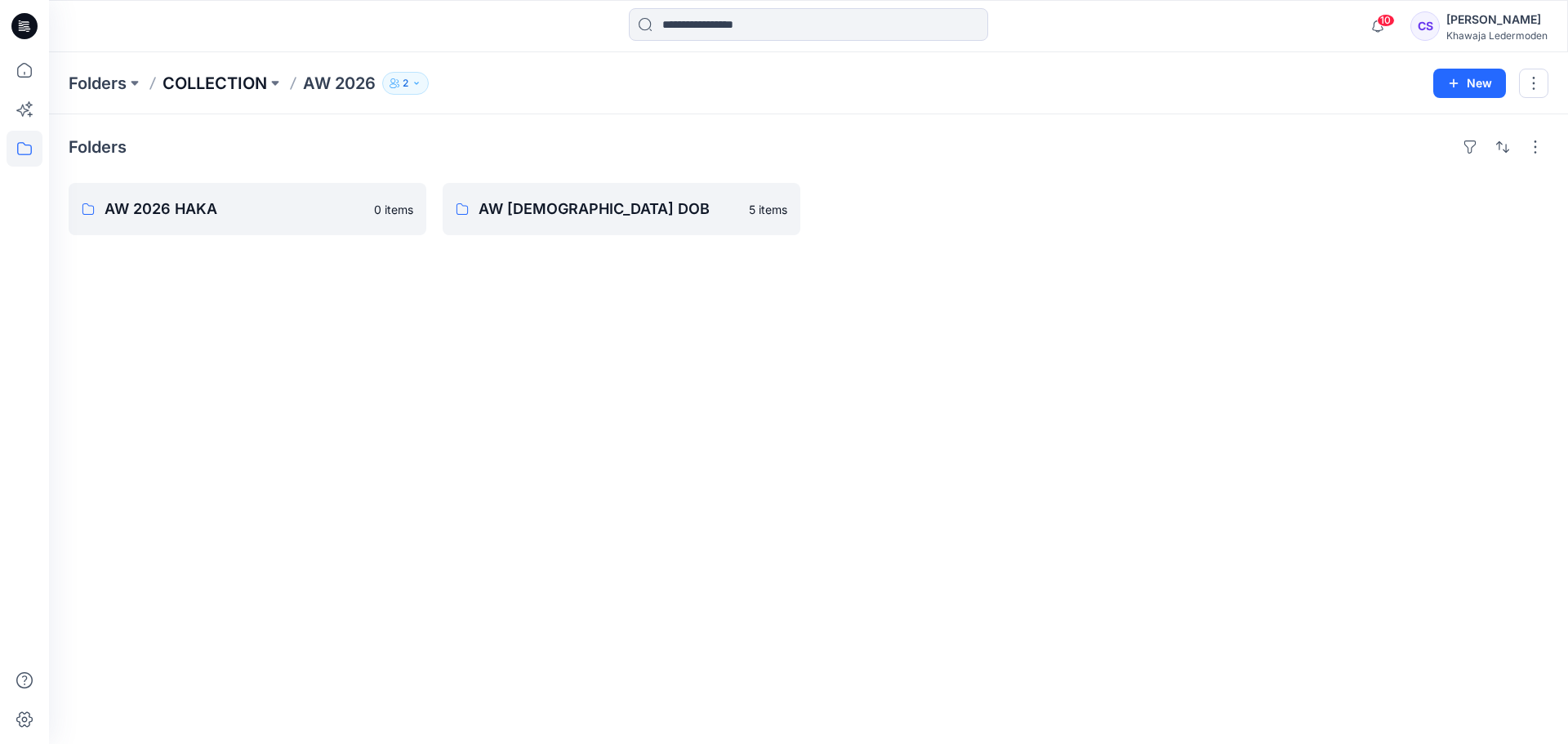
click at [260, 89] on p "COLLECTION" at bounding box center [214, 84] width 104 height 23
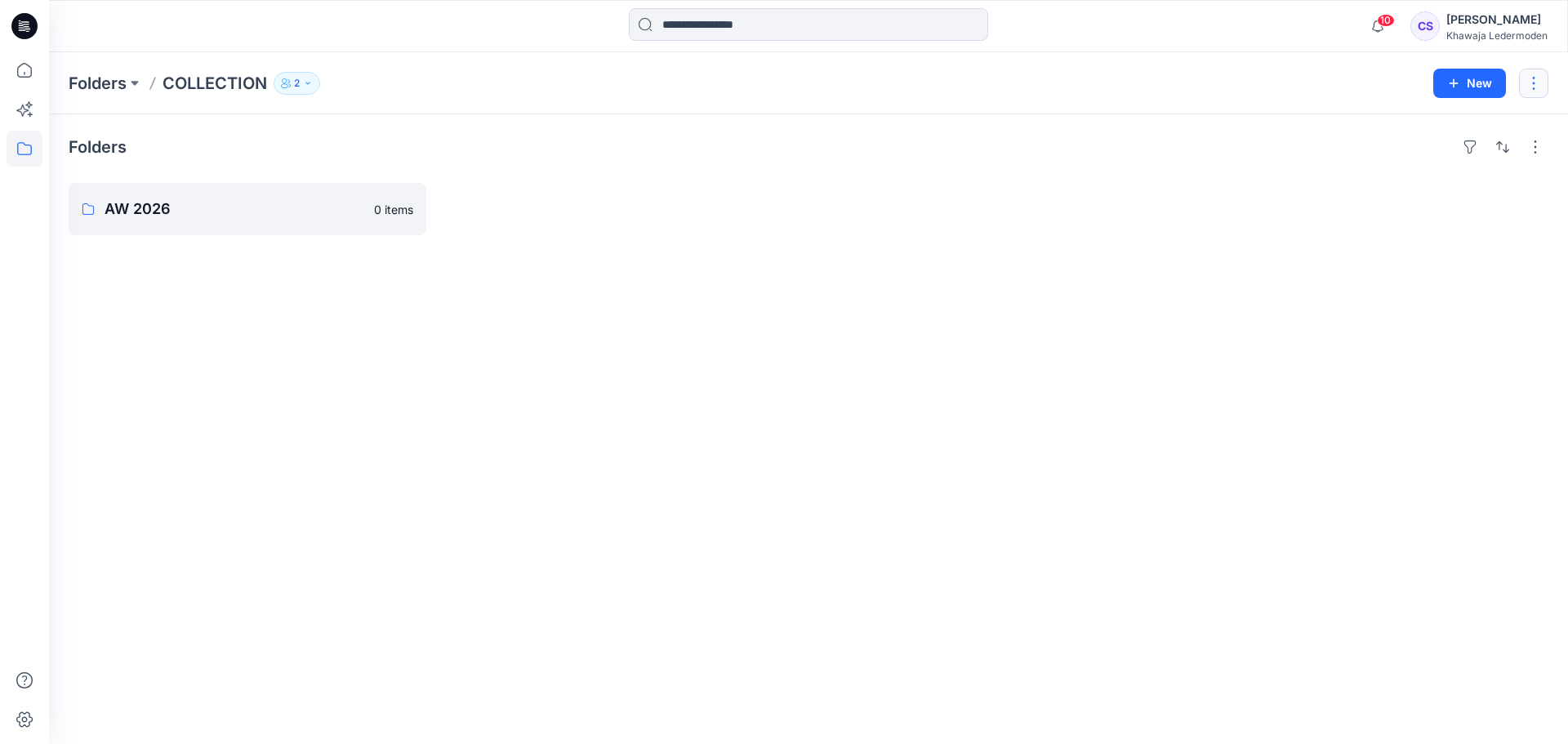
click at [1532, 88] on button "button" at bounding box center [1534, 84] width 30 height 30
click at [1479, 134] on button "Edit" at bounding box center [1456, 122] width 176 height 30
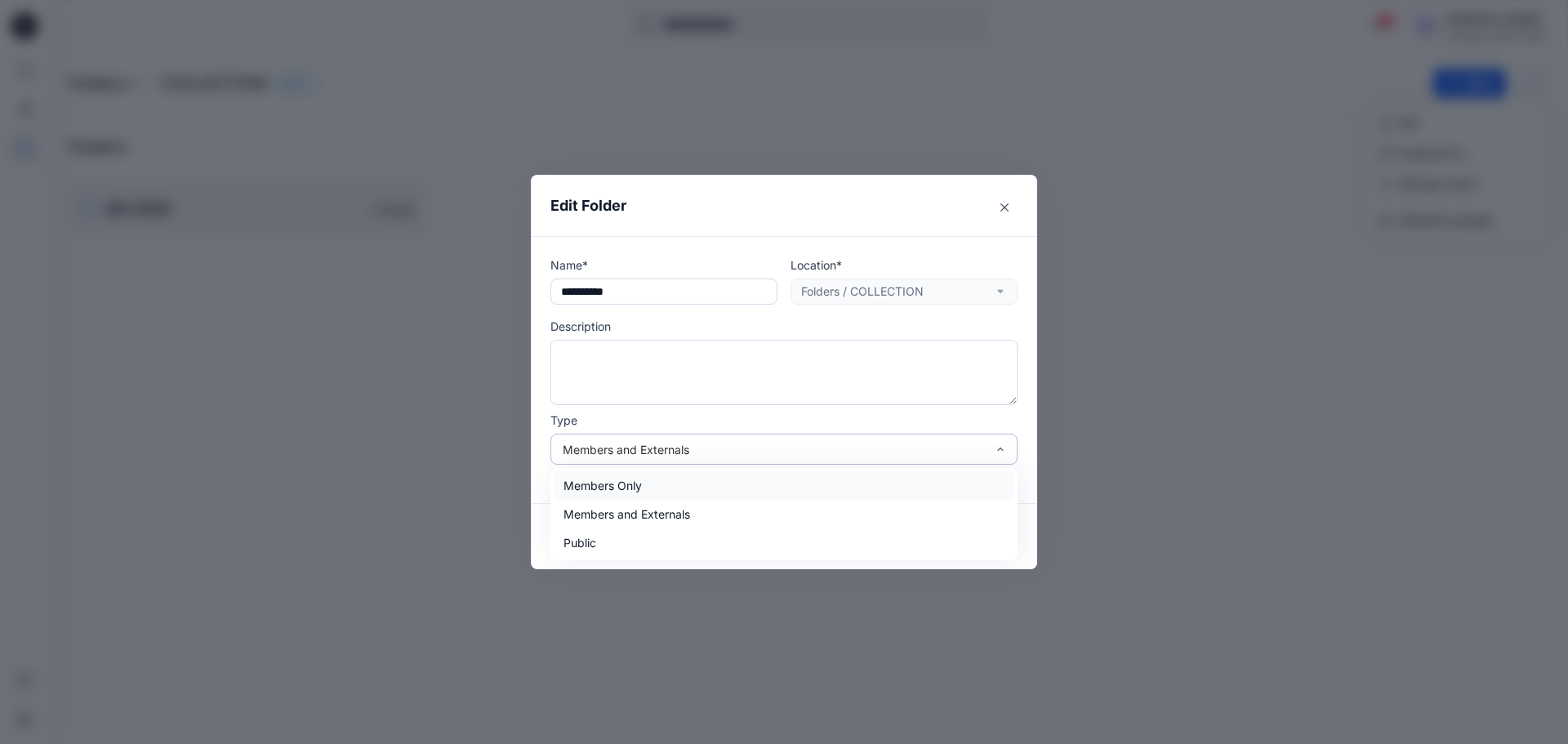
click at [833, 451] on div "Members and Externals" at bounding box center [774, 450] width 423 height 17
click at [649, 540] on div "Public" at bounding box center [784, 542] width 461 height 29
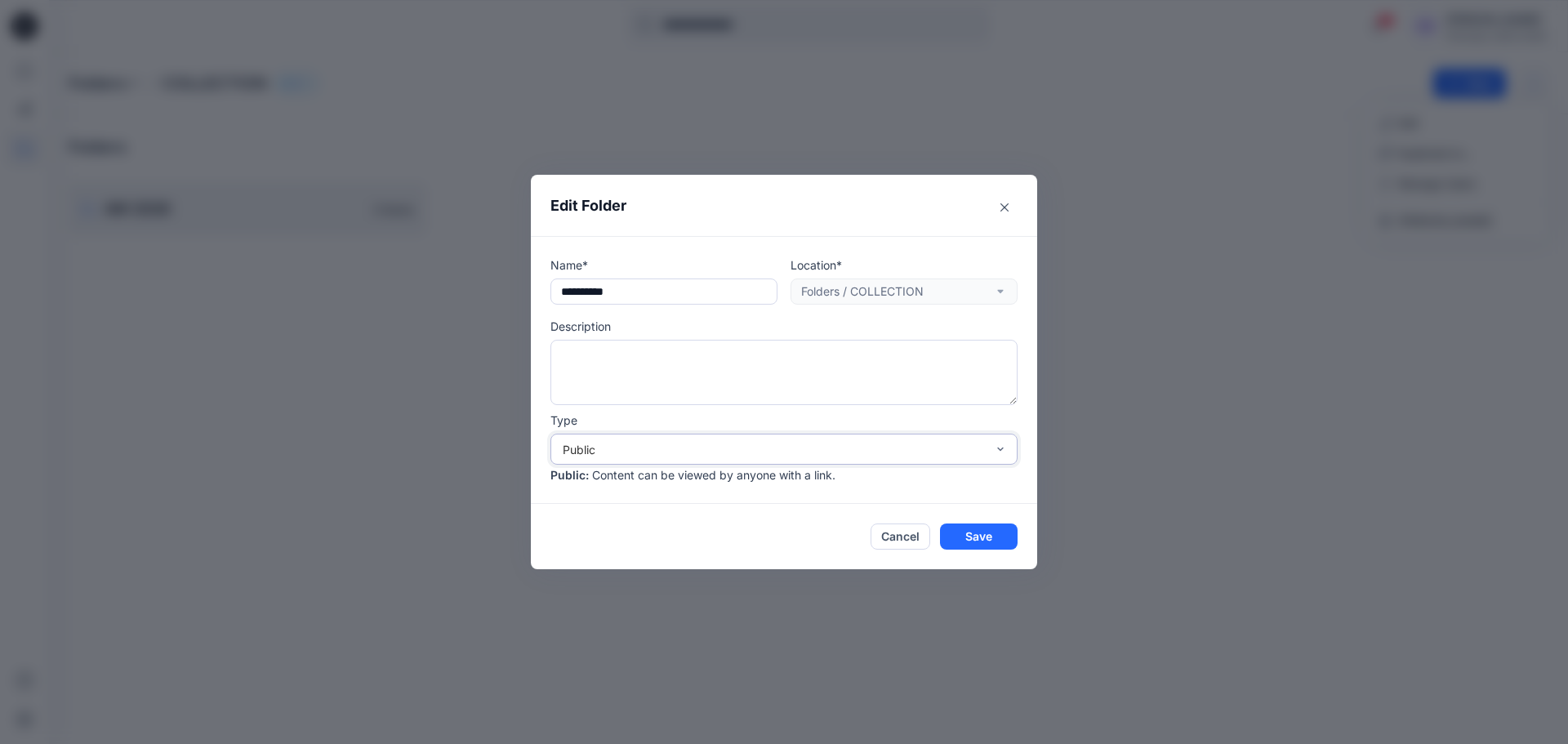
click at [923, 454] on div "Public" at bounding box center [774, 450] width 423 height 17
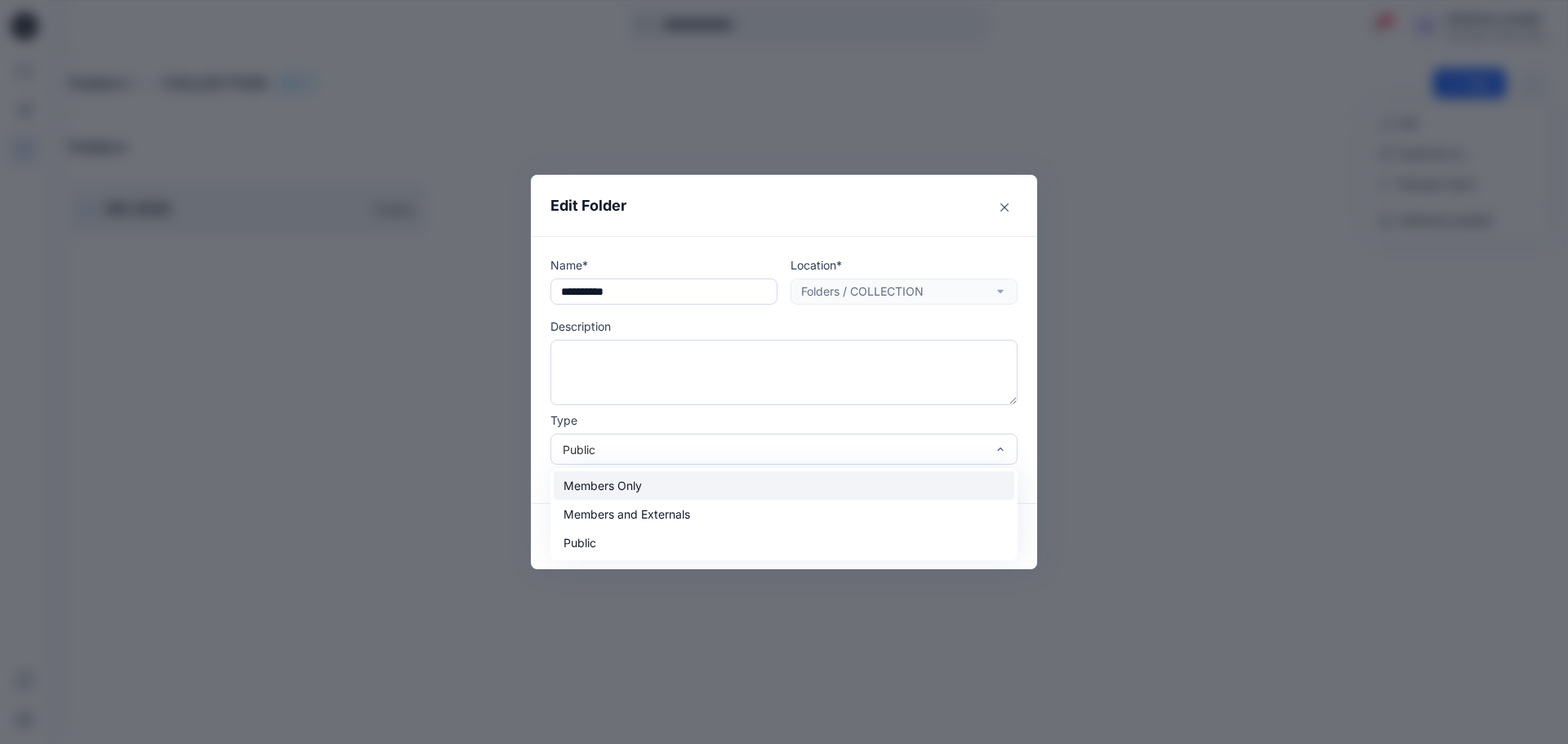
click at [790, 483] on div "Members Only" at bounding box center [784, 486] width 461 height 29
click at [700, 443] on div "Members Only" at bounding box center [774, 450] width 423 height 17
click at [683, 488] on div "Members Only" at bounding box center [784, 486] width 461 height 29
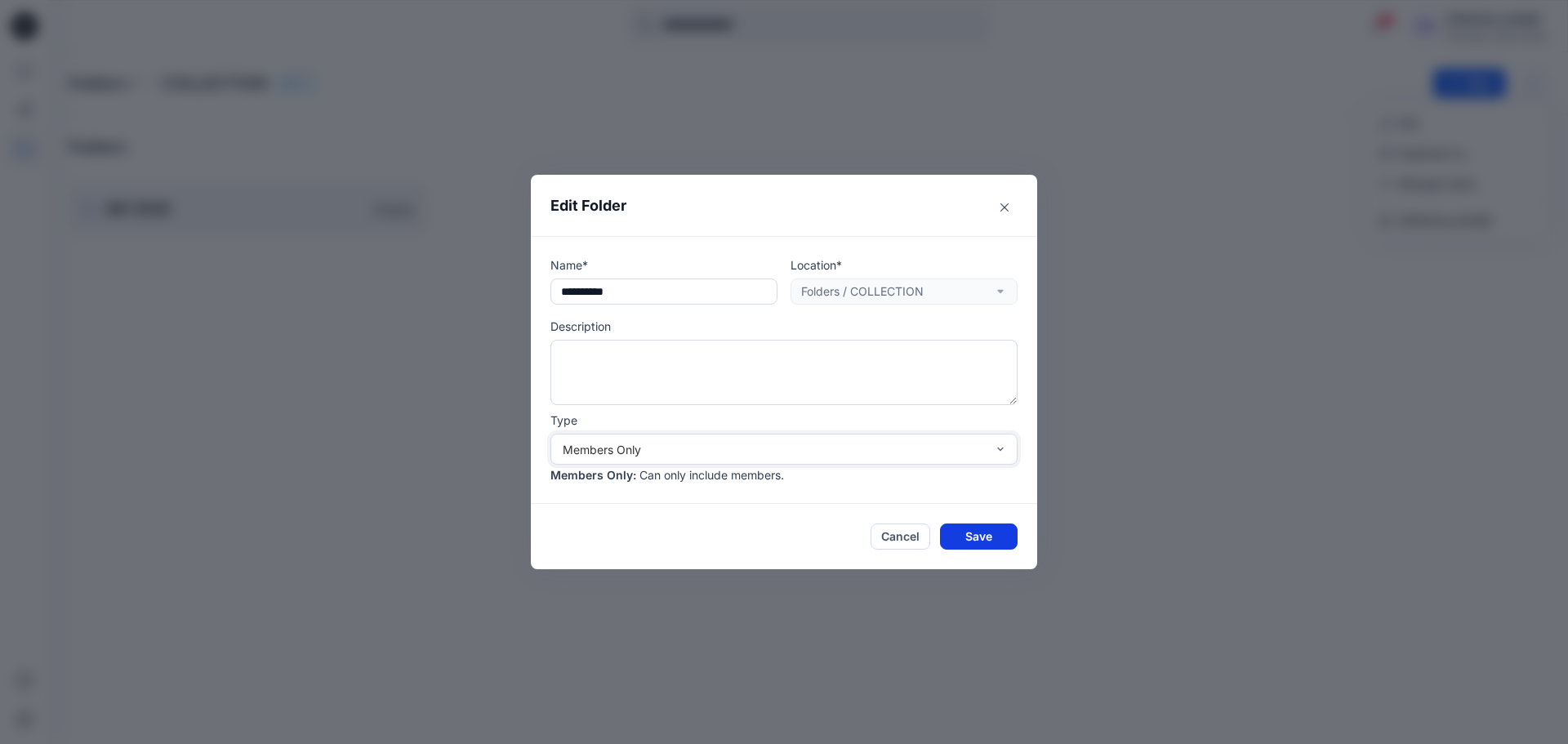
click at [982, 532] on button "Save" at bounding box center [978, 536] width 78 height 26
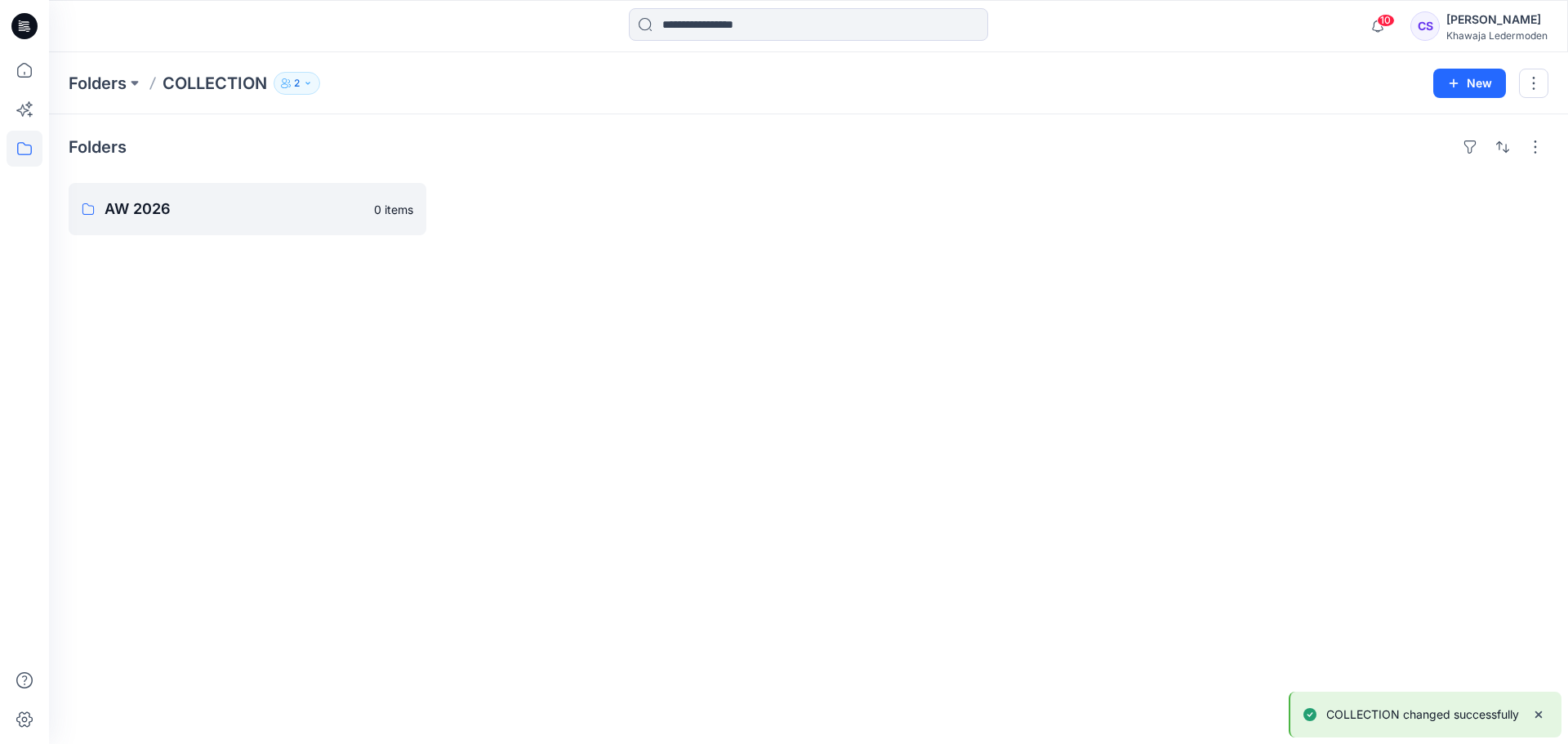
click at [319, 89] on button "2" at bounding box center [297, 84] width 47 height 23
click at [497, 131] on icon "Manage Users" at bounding box center [495, 130] width 13 height 13
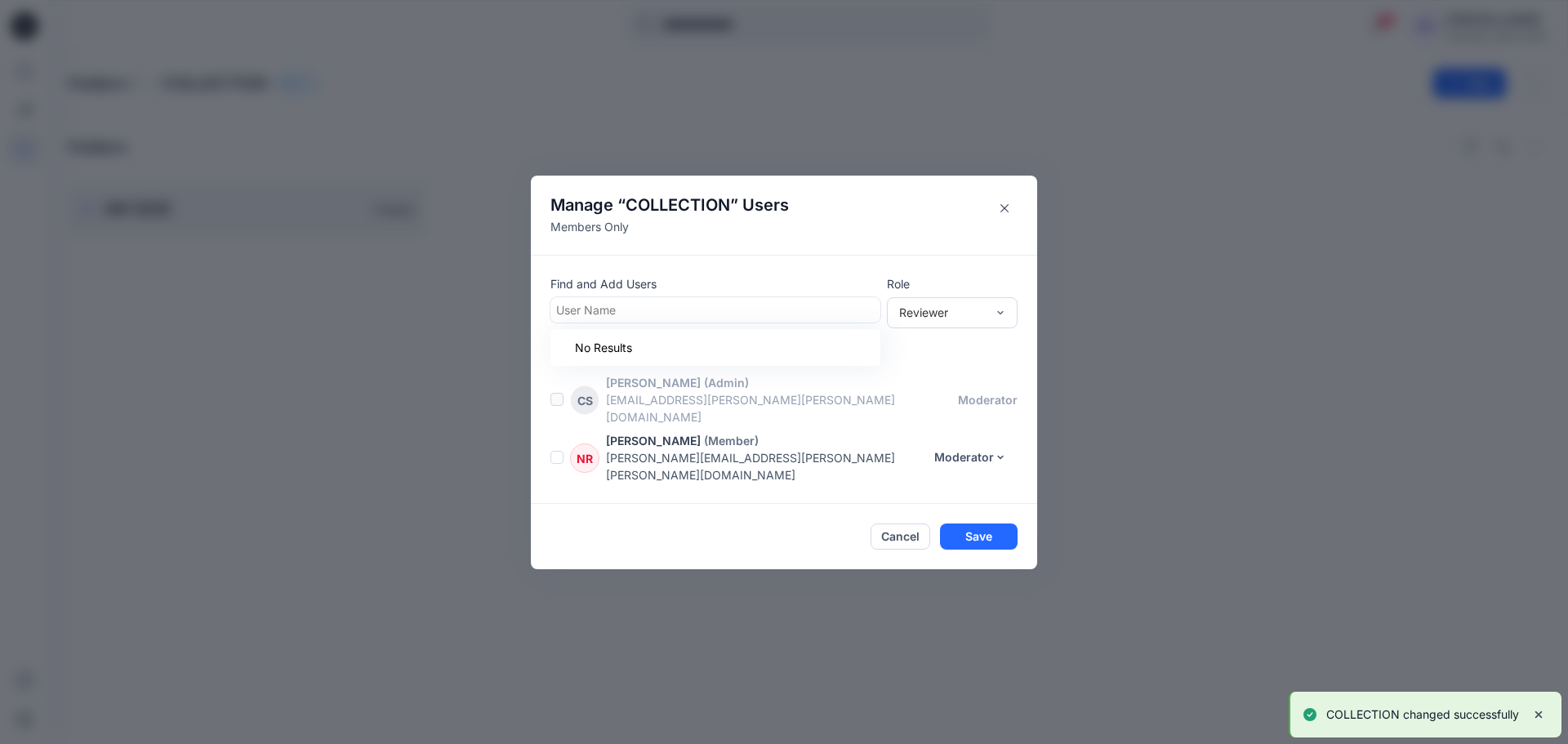
click at [696, 319] on div at bounding box center [715, 310] width 318 height 21
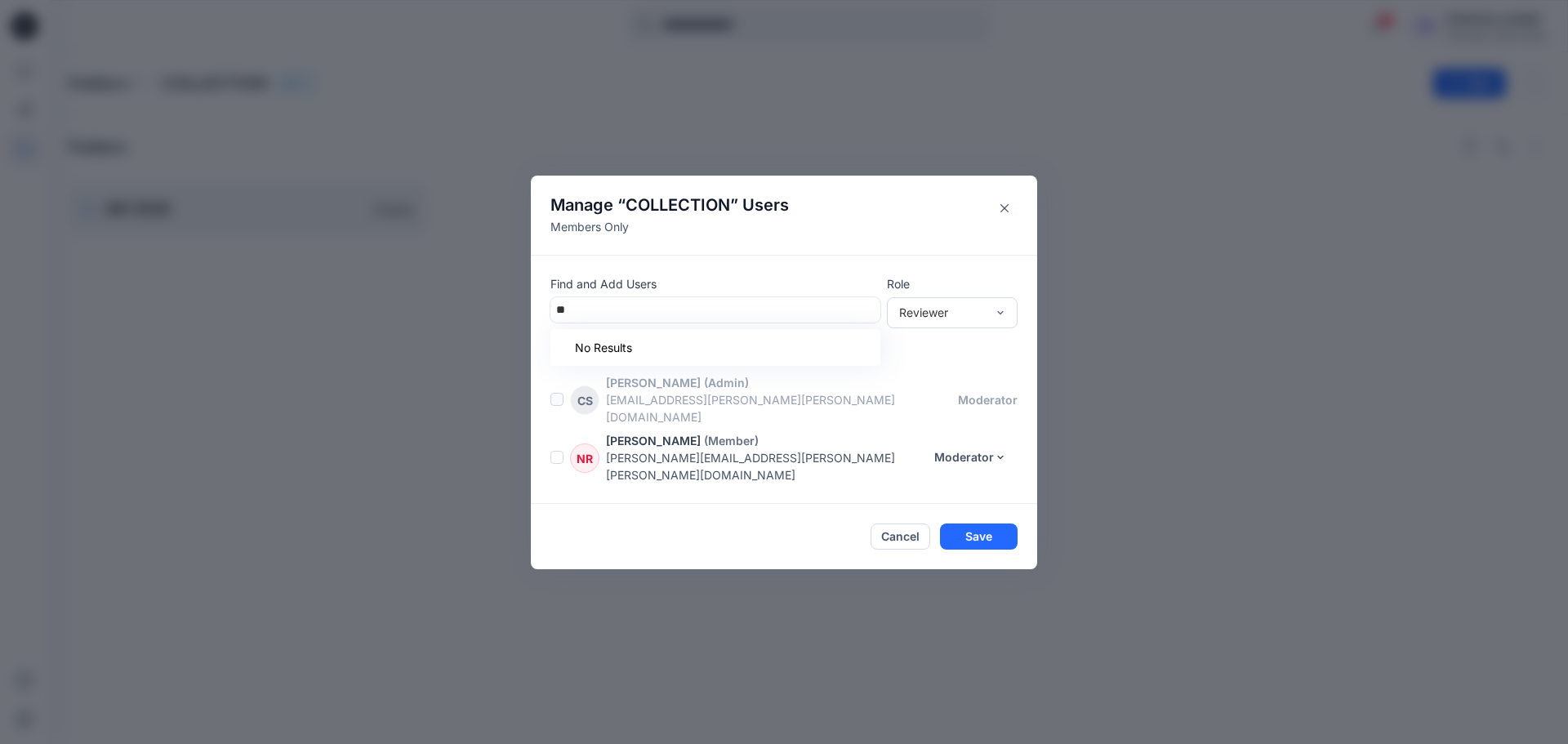
type input "*"
click at [988, 224] on header "Manage “ COLLECTION ” Users Members Only" at bounding box center [784, 215] width 507 height 80
click at [998, 221] on button "Close" at bounding box center [1005, 208] width 26 height 26
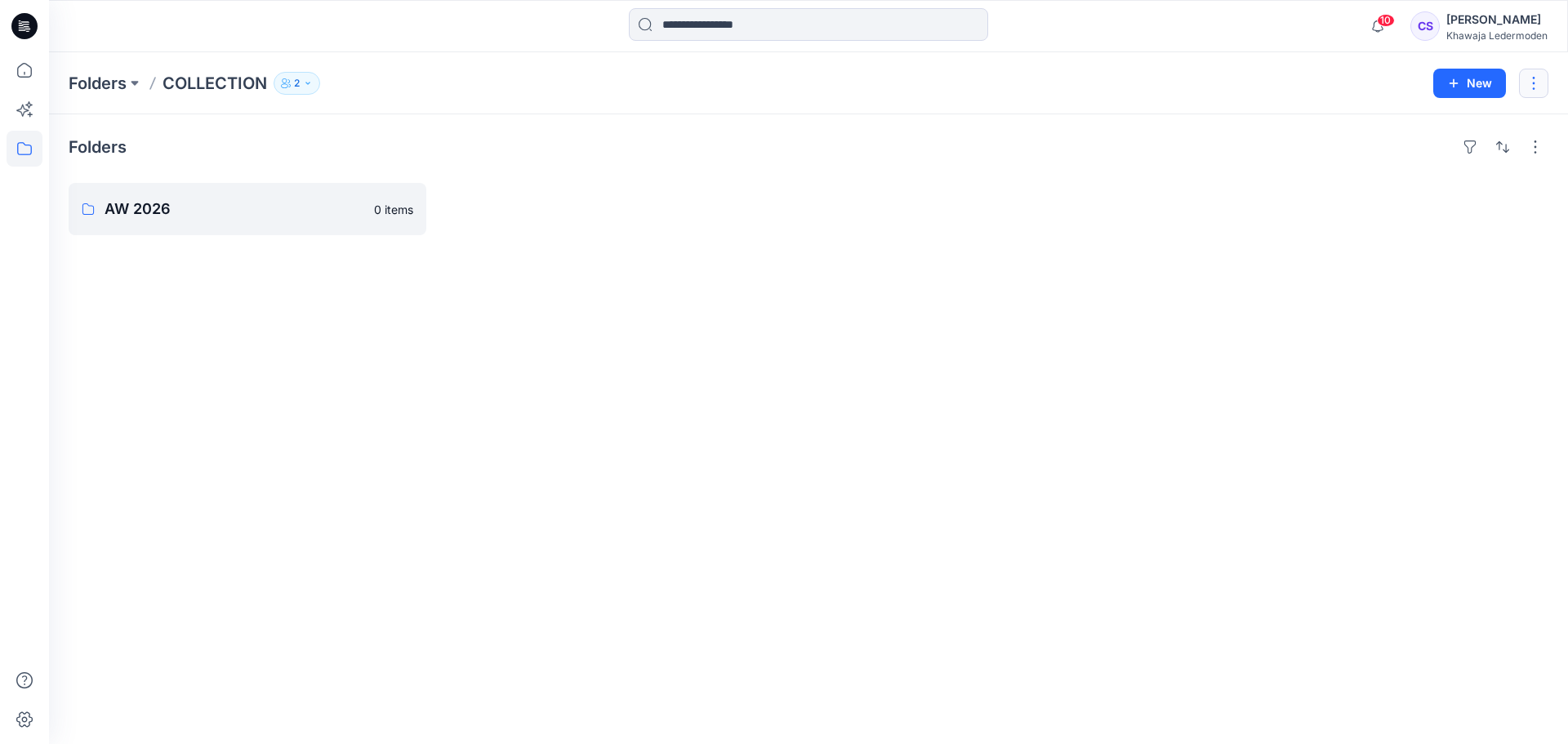
click at [1528, 75] on button "button" at bounding box center [1534, 84] width 30 height 30
click at [1475, 126] on button "Edit" at bounding box center [1456, 122] width 176 height 30
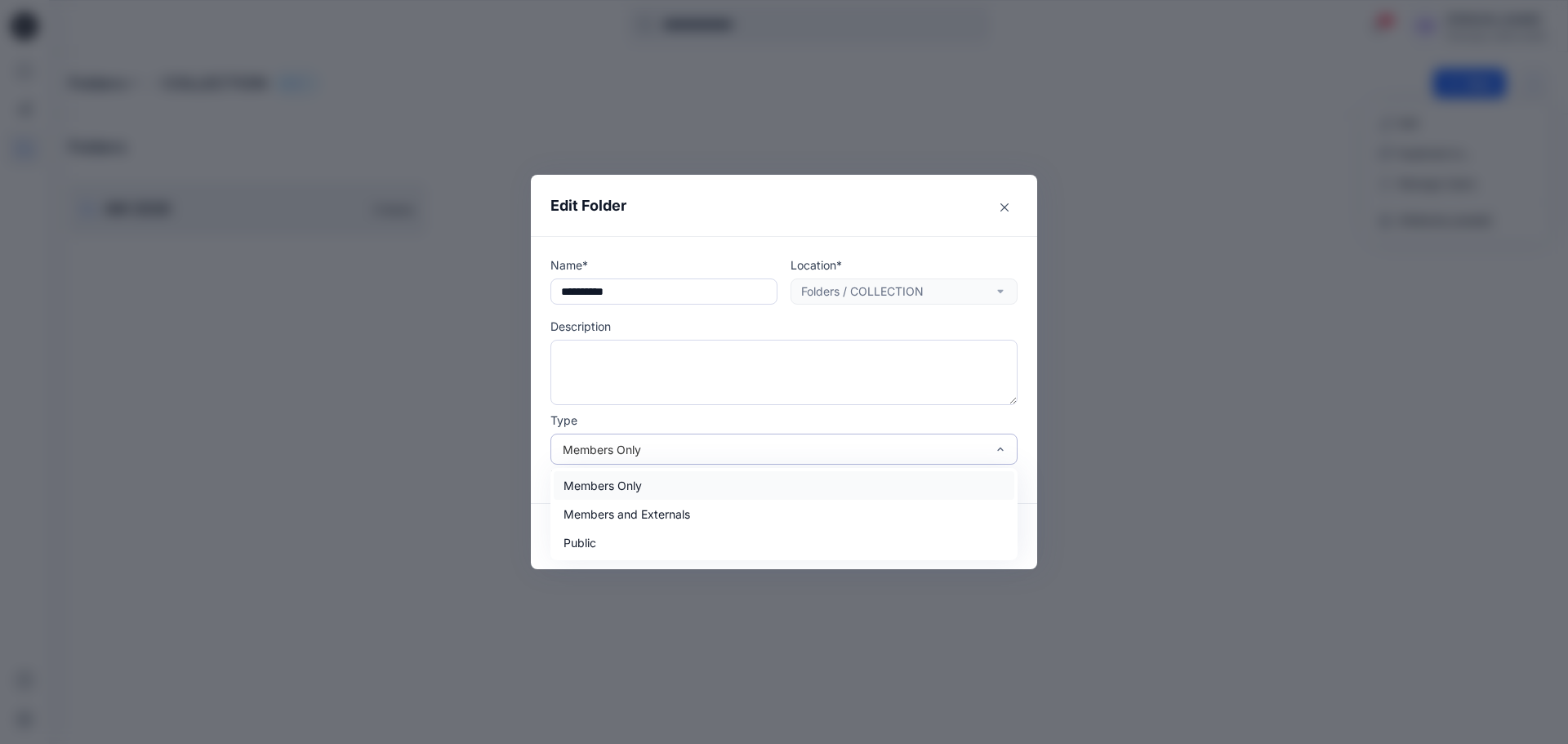
click at [799, 454] on div "Members Only" at bounding box center [774, 450] width 423 height 17
click at [722, 538] on div "Public" at bounding box center [784, 542] width 461 height 29
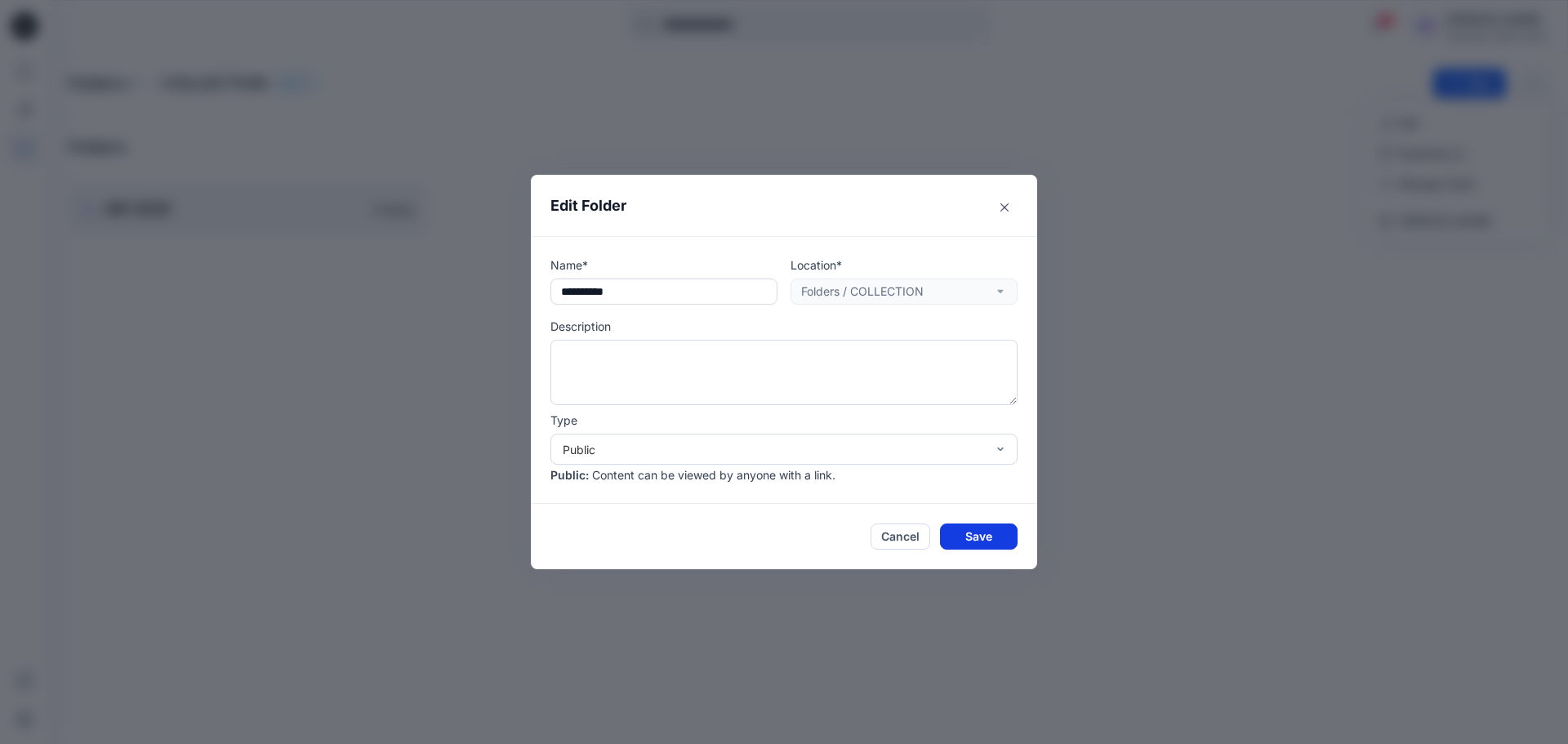
click at [985, 532] on button "Save" at bounding box center [978, 536] width 78 height 26
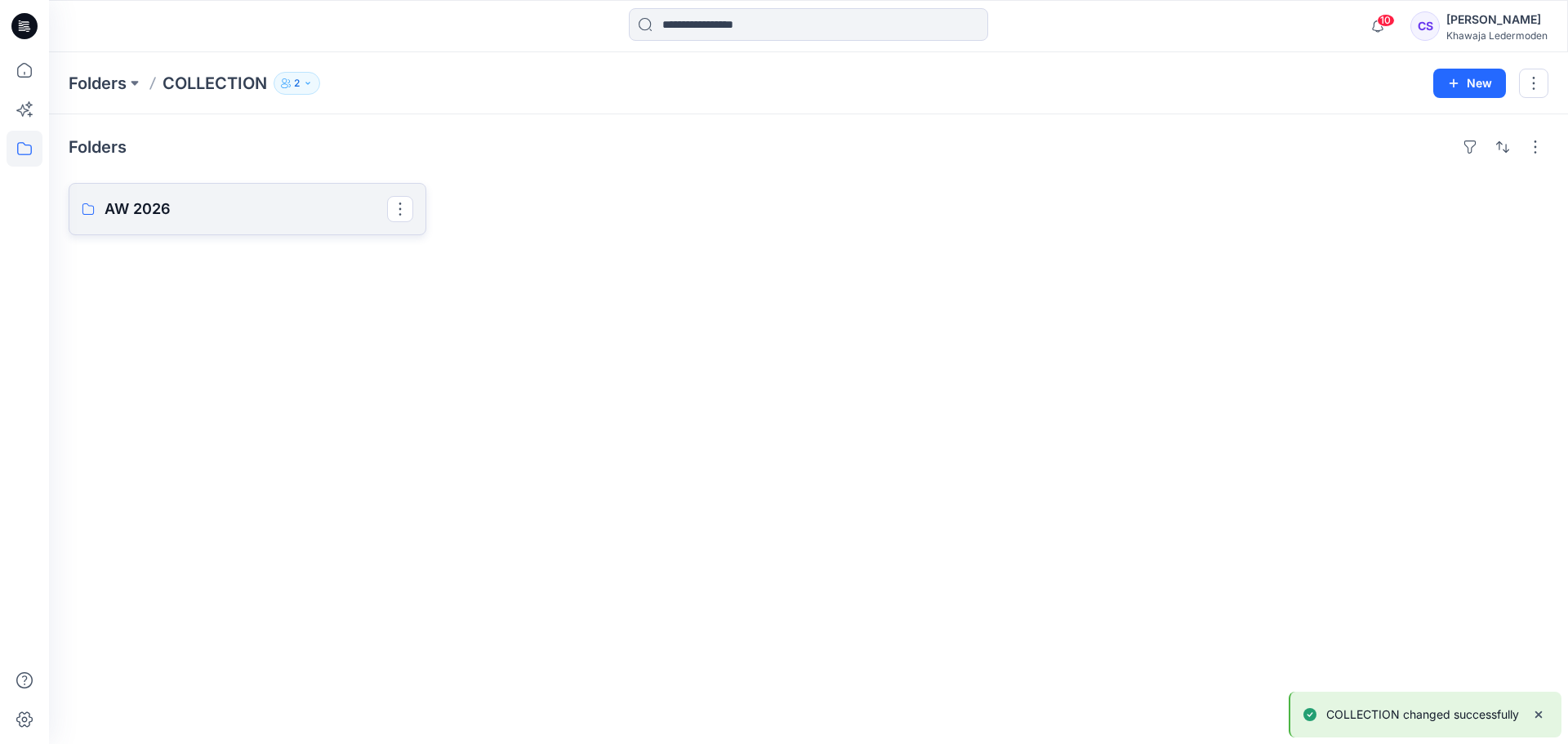
click at [321, 227] on link "AW 2026" at bounding box center [248, 209] width 358 height 52
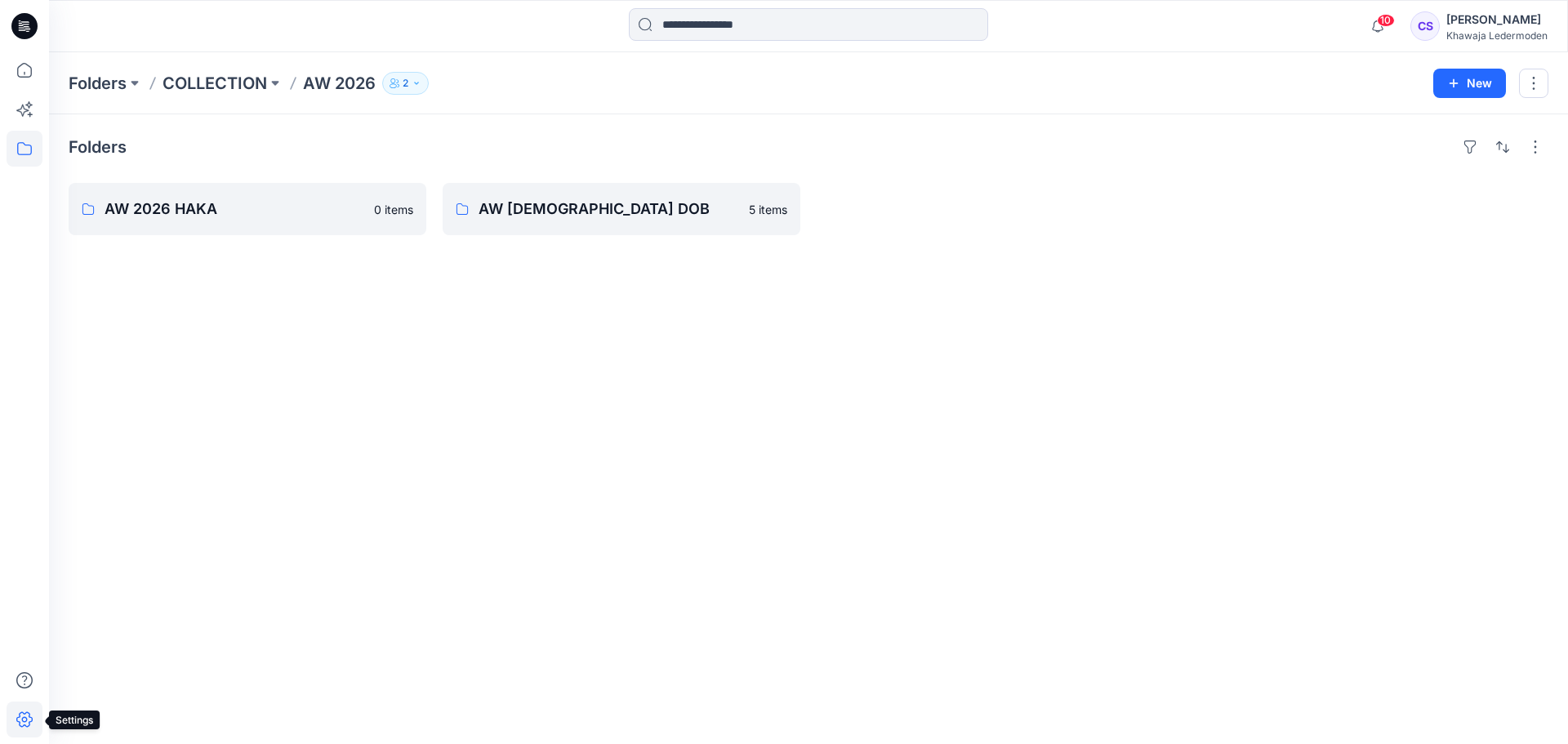
click at [20, 712] on icon at bounding box center [25, 720] width 36 height 36
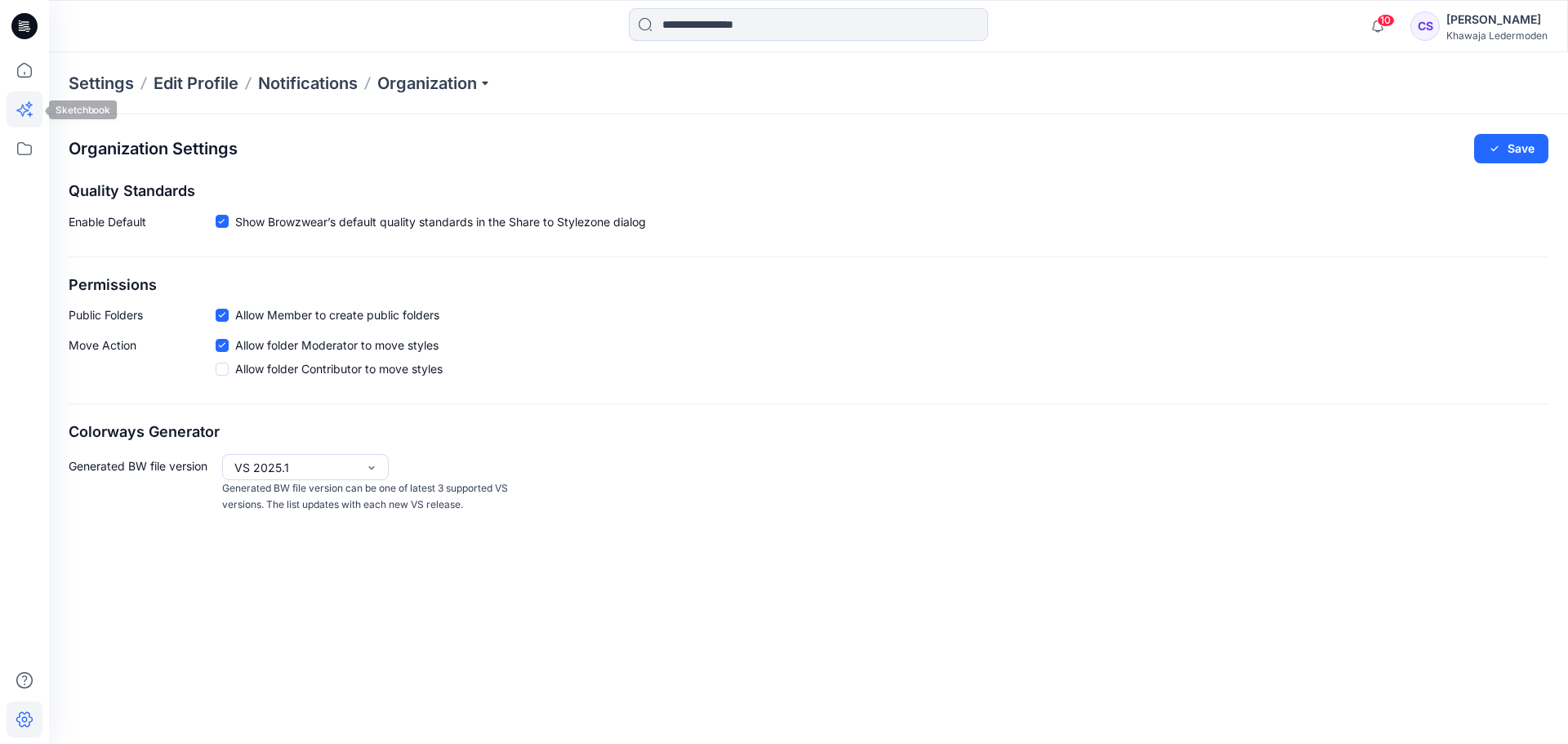
click at [16, 108] on icon at bounding box center [25, 110] width 36 height 36
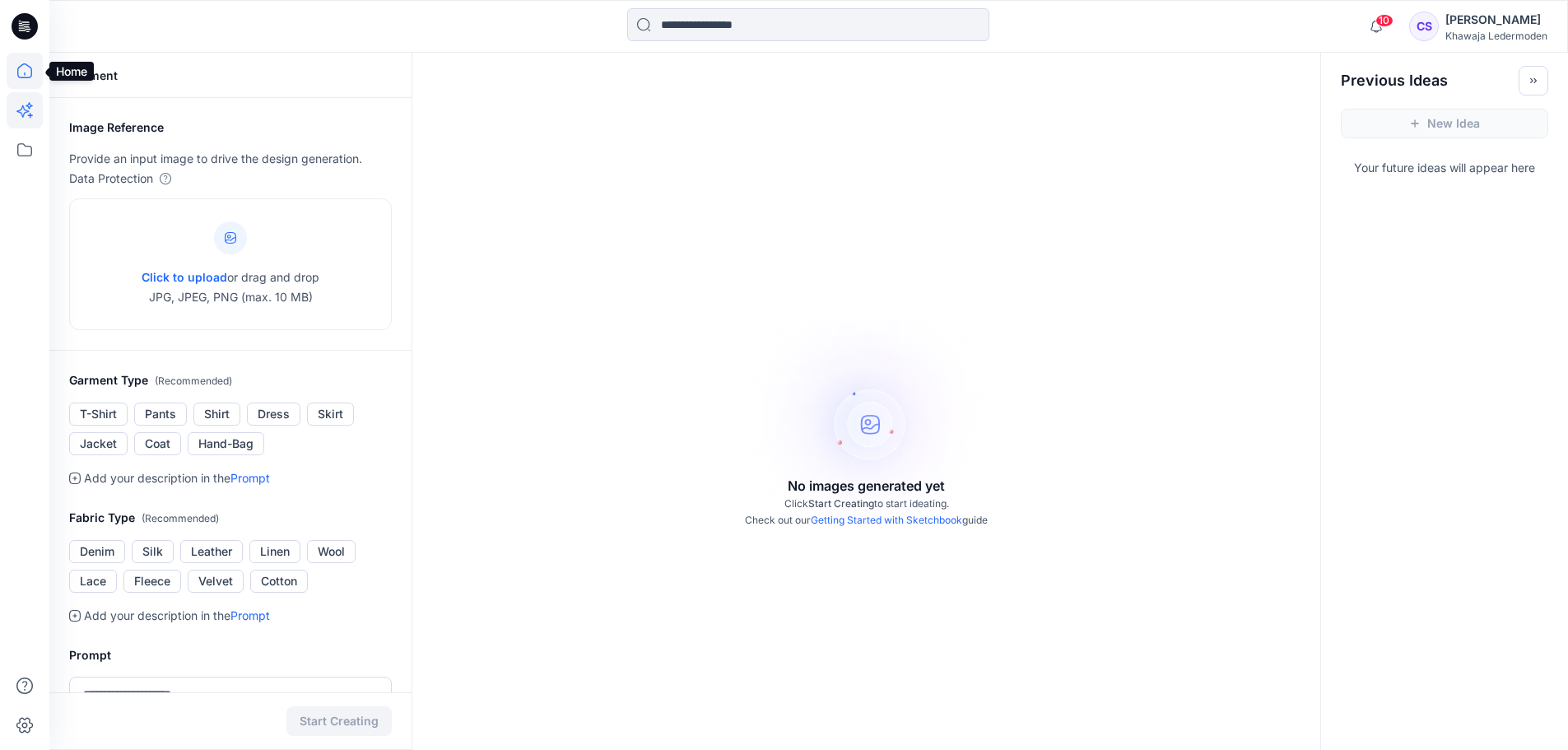
click at [26, 77] on icon at bounding box center [25, 71] width 36 height 36
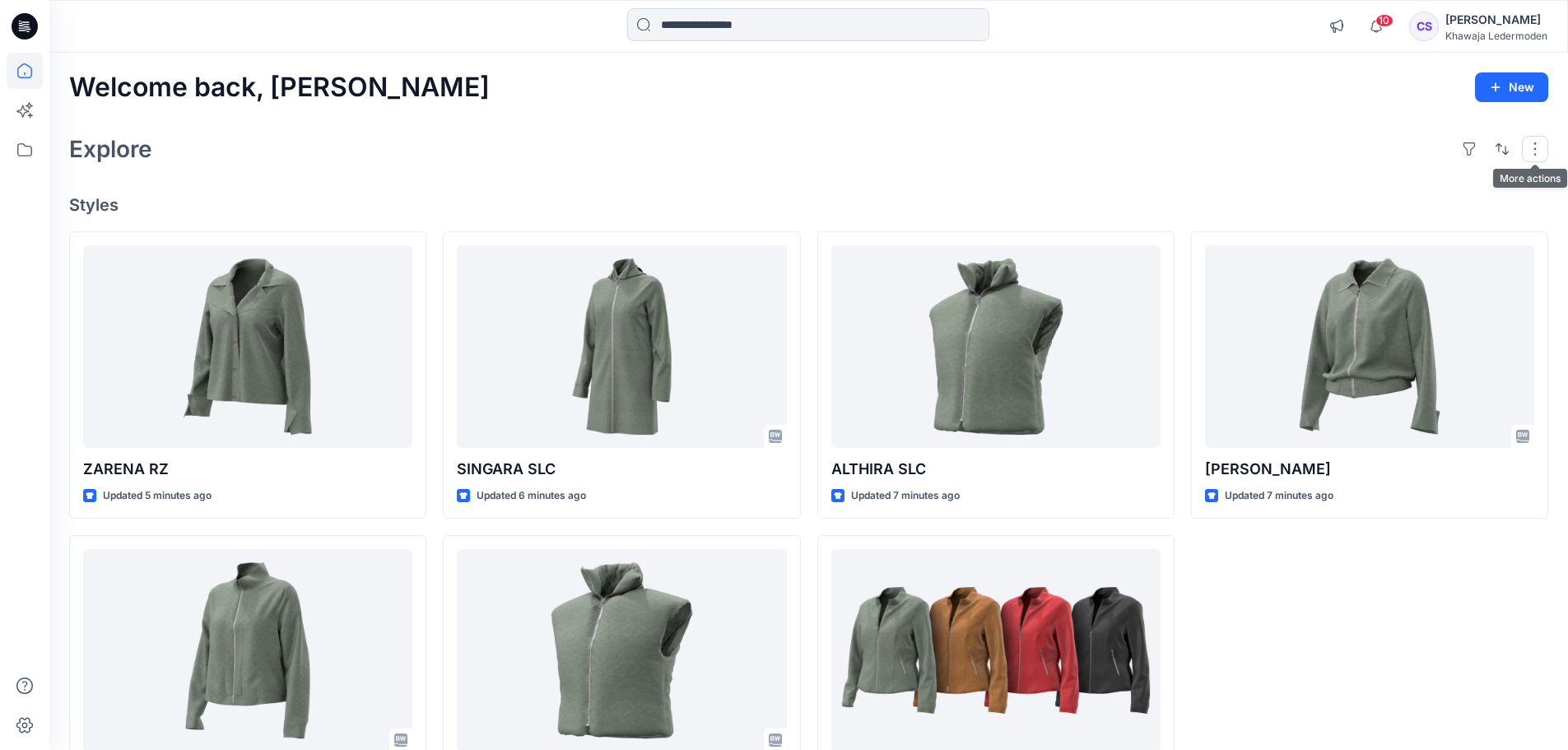
click at [1547, 148] on button "button" at bounding box center [1536, 149] width 26 height 26
click at [1315, 147] on div "Explore Layout Grid Large Grid Folder View Compact Card Card View Card Info Tags" at bounding box center [809, 149] width 1480 height 40
click at [1374, 18] on icon "button" at bounding box center [1376, 26] width 31 height 33
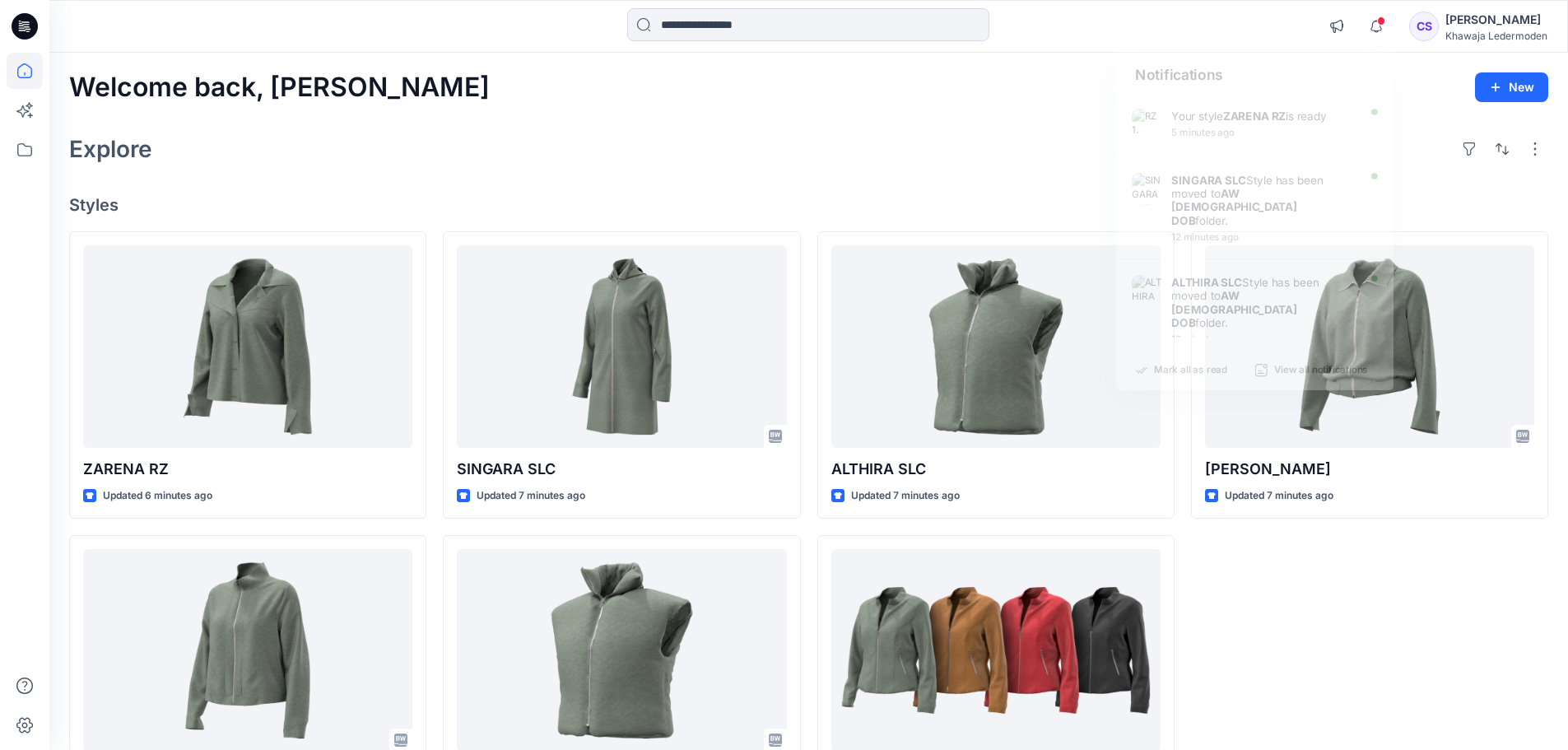
click at [31, 28] on div at bounding box center [25, 26] width 53 height 53
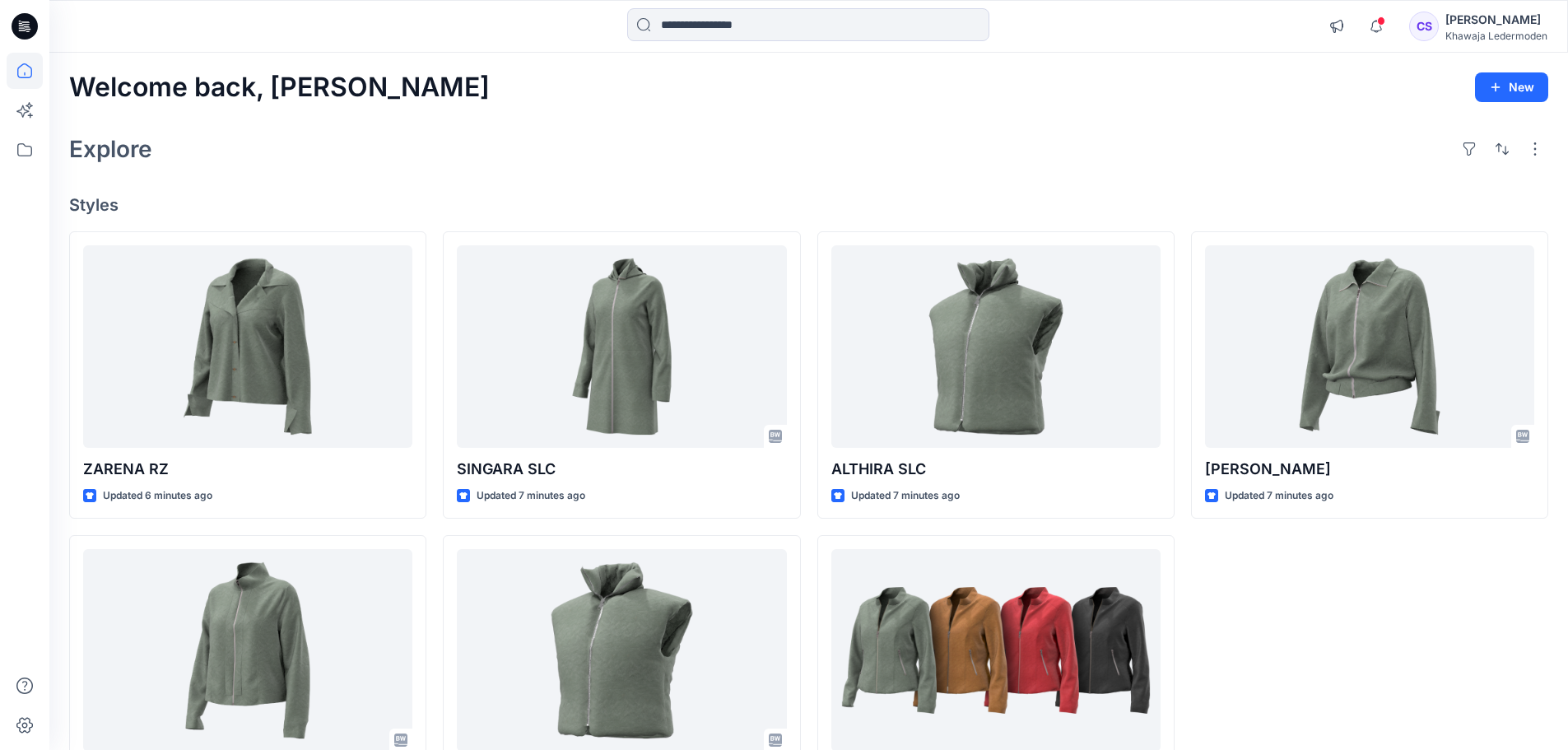
click at [31, 28] on icon at bounding box center [25, 26] width 26 height 26
click at [1461, 30] on div "Khawaja Ledermoden" at bounding box center [1497, 36] width 102 height 12
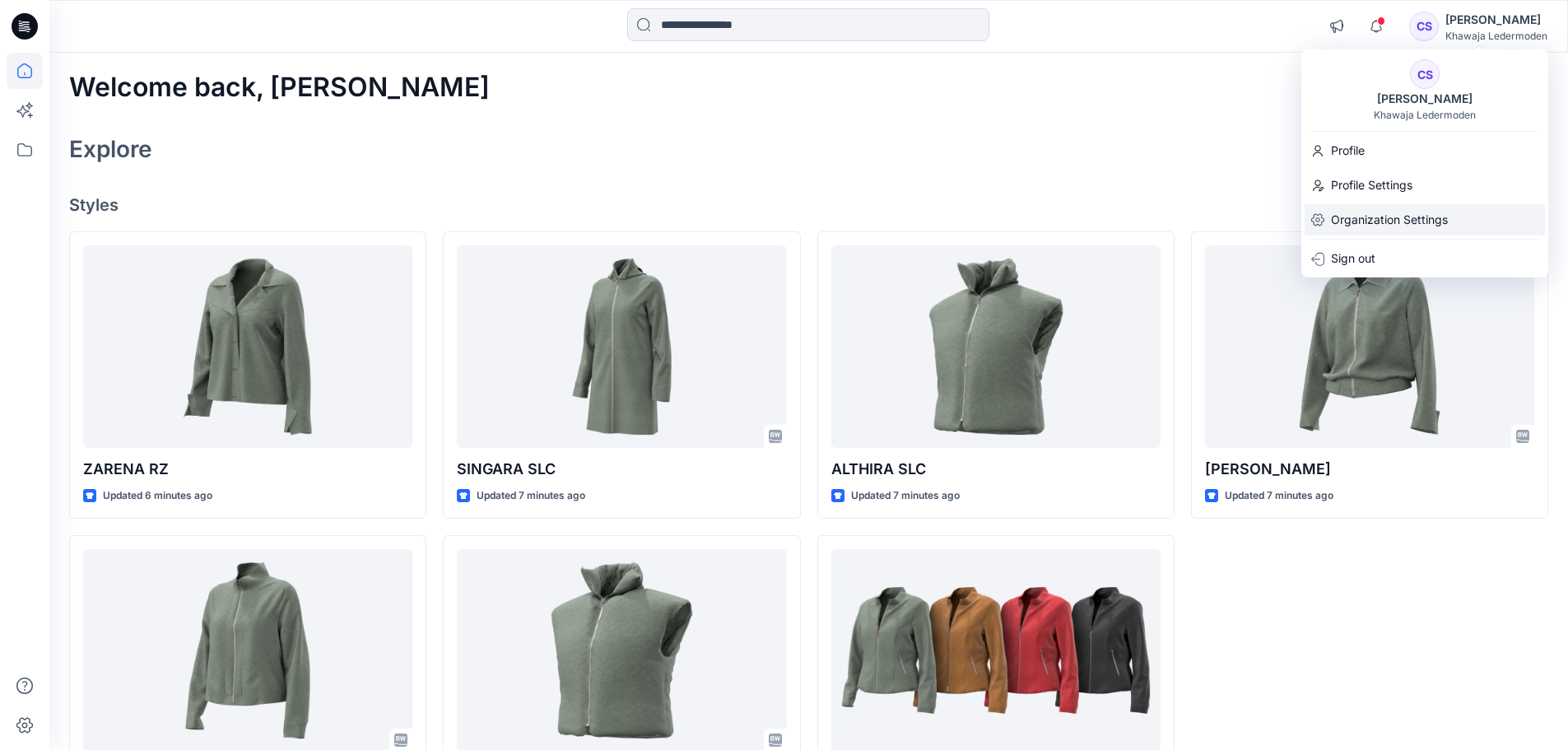
click at [1414, 210] on p "Organization Settings" at bounding box center [1389, 220] width 117 height 31
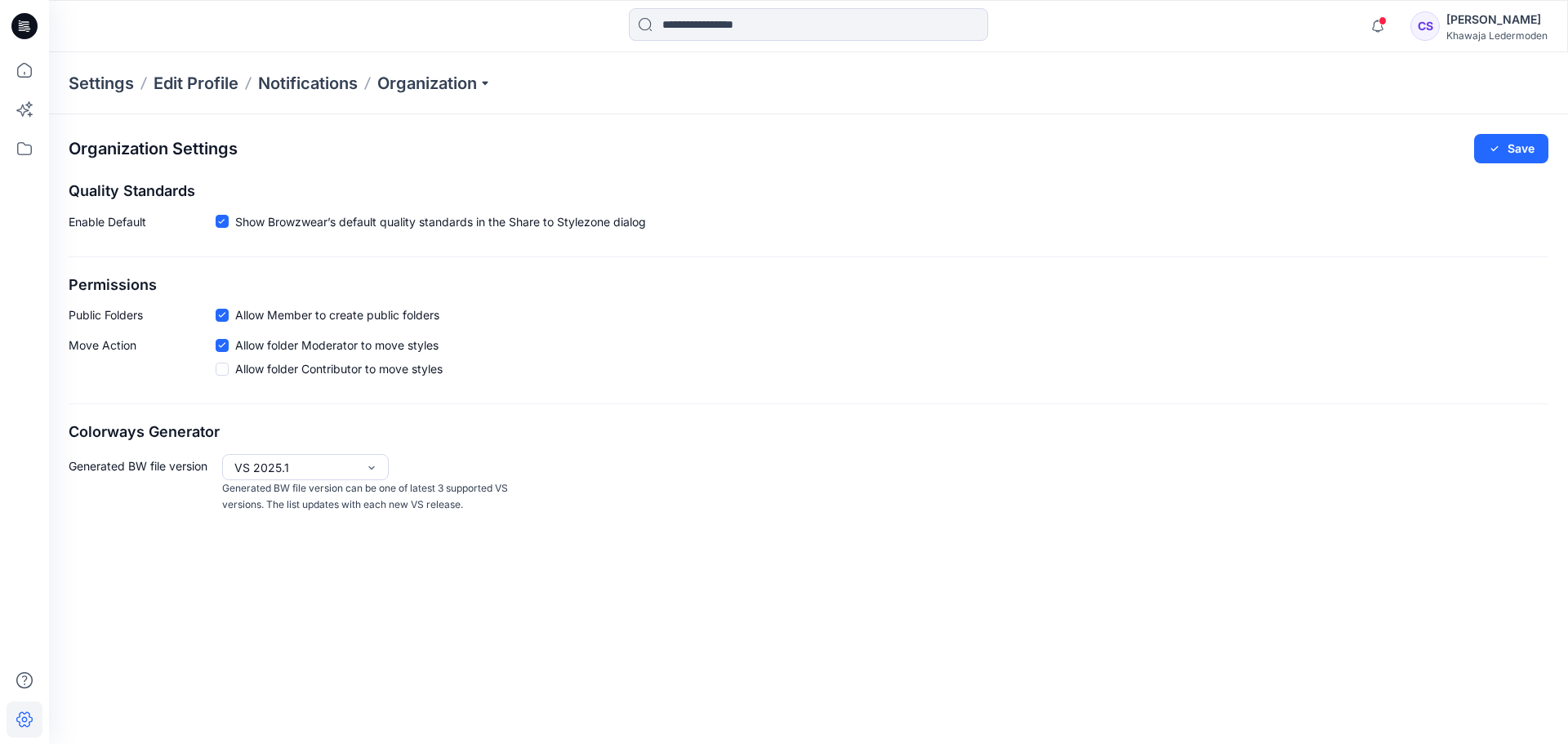
click at [1513, 21] on div "[PERSON_NAME]" at bounding box center [1497, 20] width 102 height 20
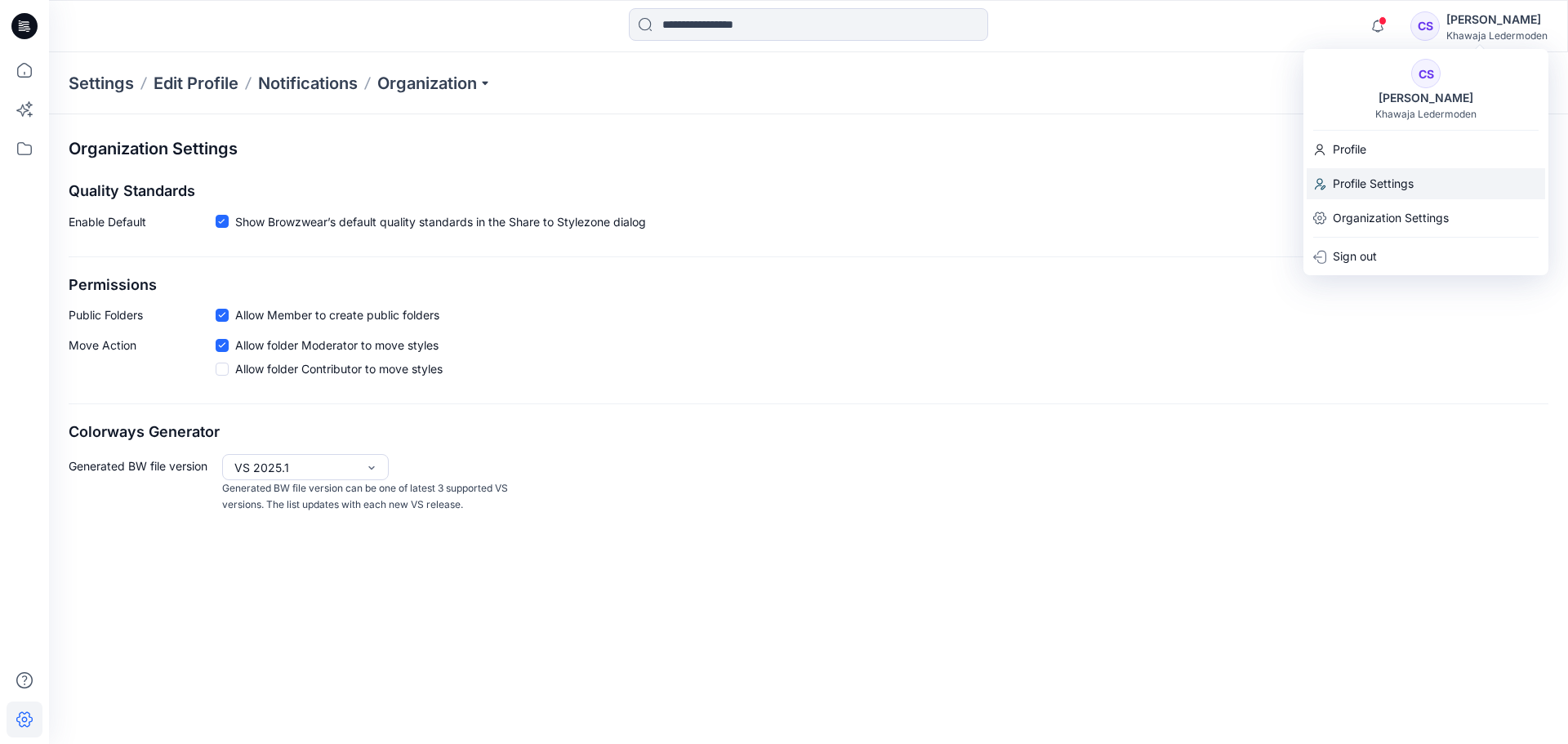
click at [1397, 183] on p "Profile Settings" at bounding box center [1373, 184] width 81 height 31
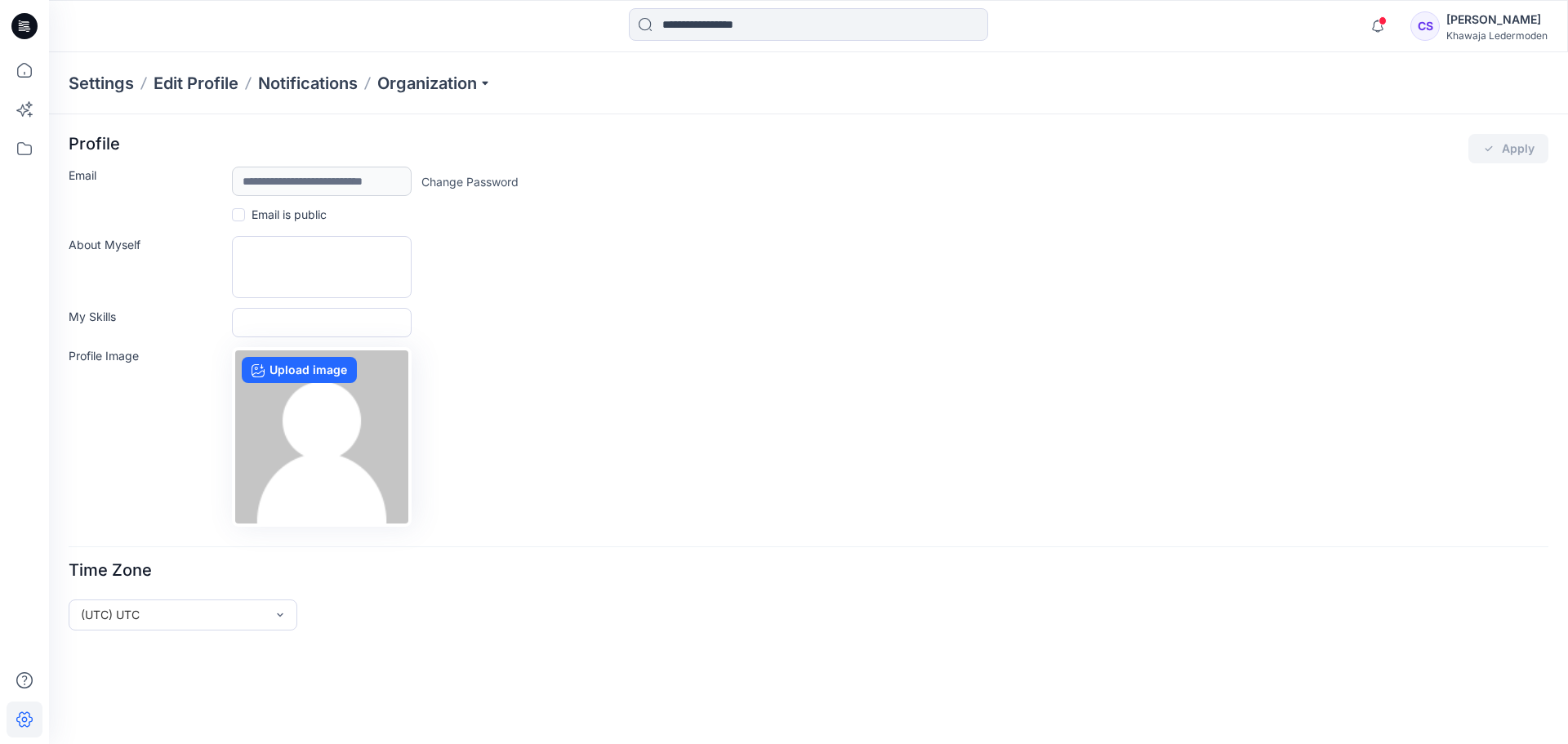
click at [1495, 32] on div "Khawaja Ledermoden" at bounding box center [1497, 35] width 102 height 12
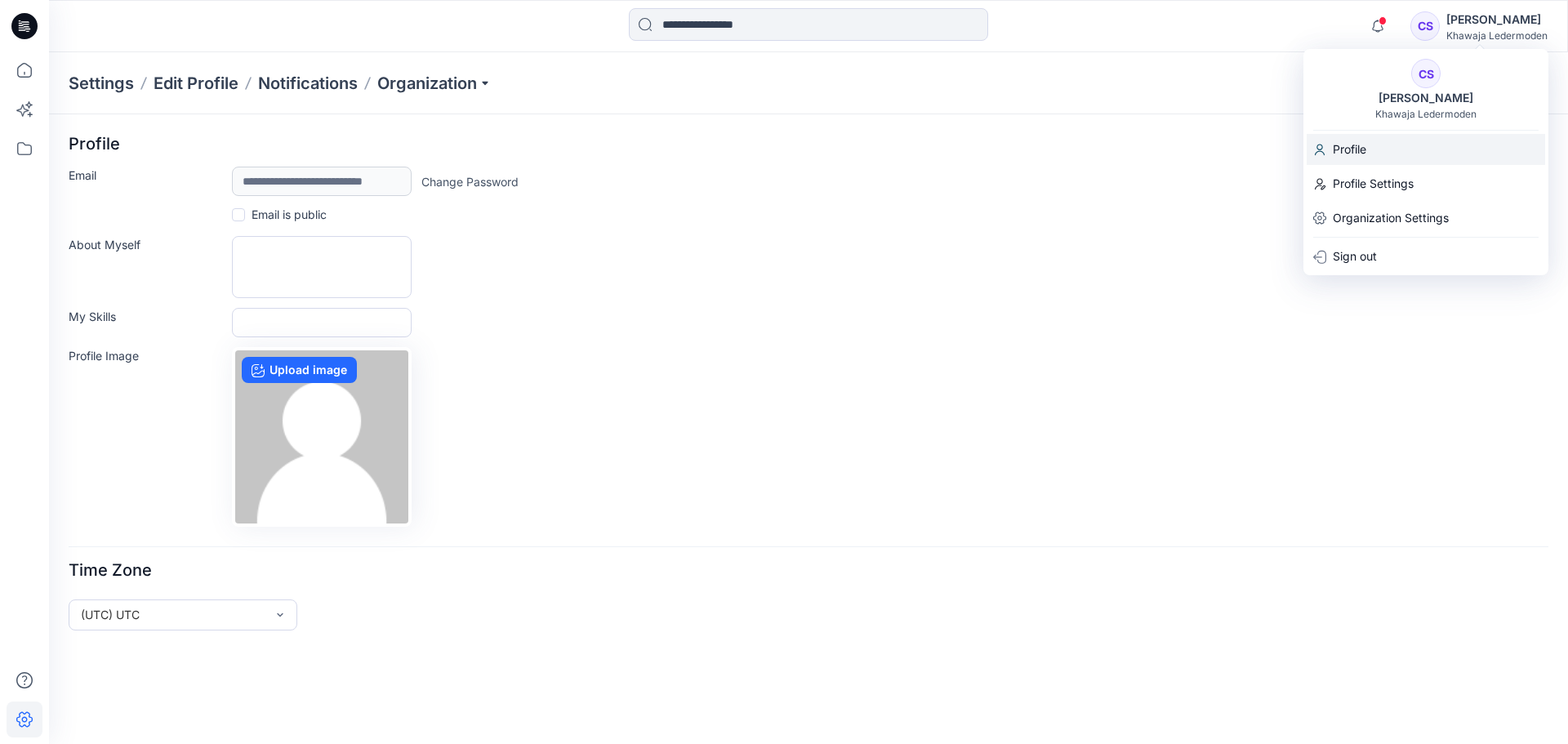
click at [1399, 144] on div "Profile" at bounding box center [1426, 149] width 239 height 31
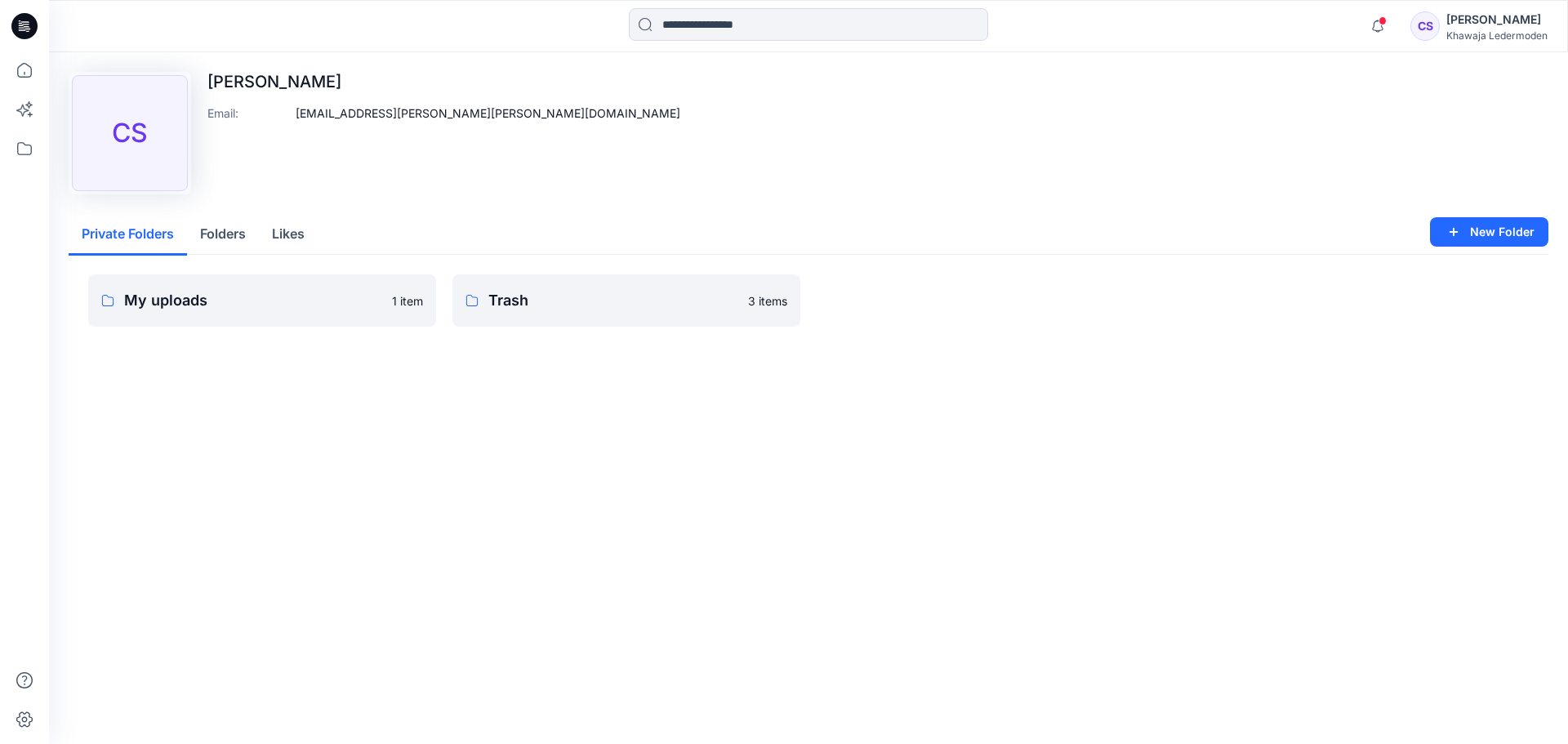
click at [288, 235] on button "Likes" at bounding box center [289, 235] width 59 height 42
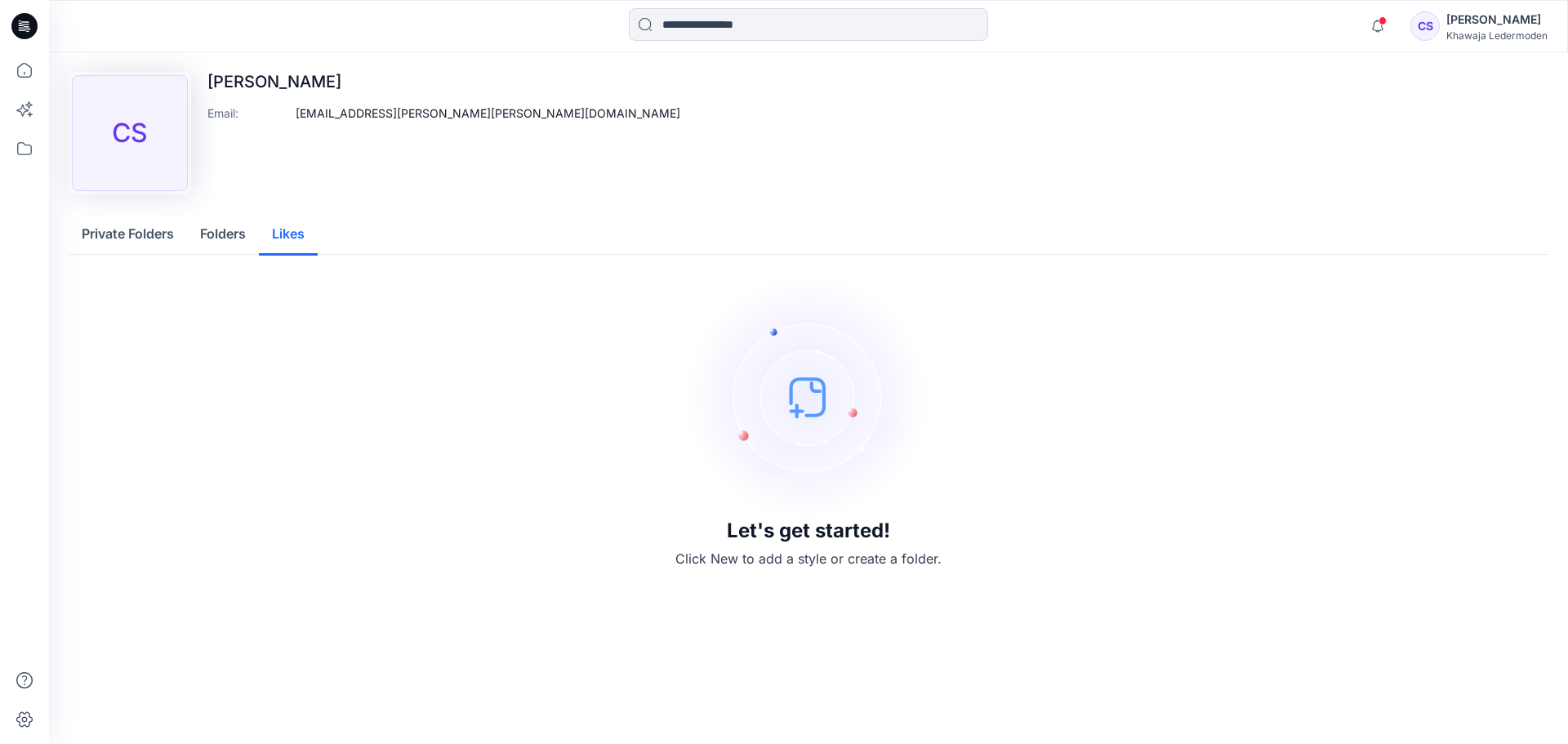
click at [203, 234] on button "Folders" at bounding box center [223, 235] width 72 height 42
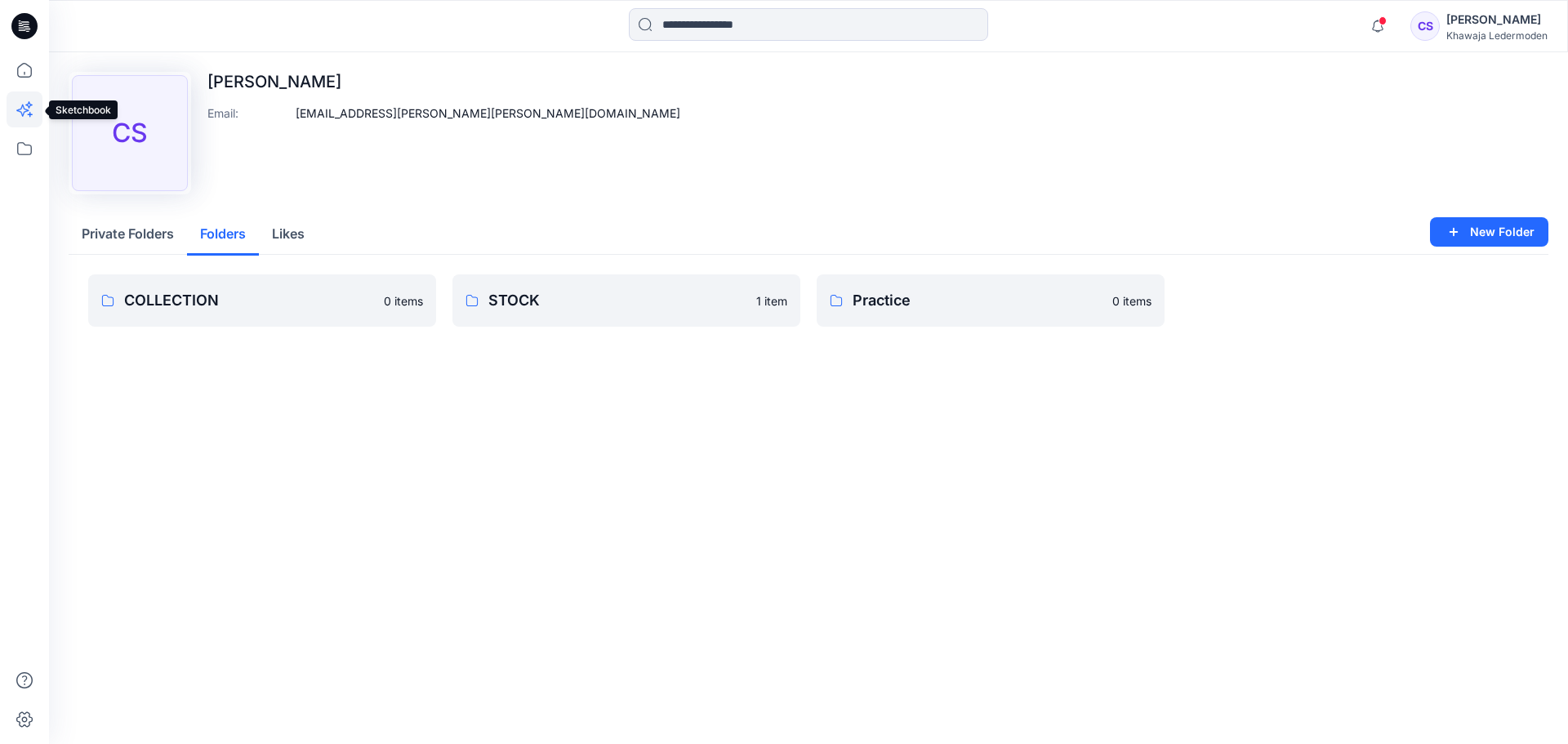
click at [25, 106] on icon at bounding box center [25, 110] width 36 height 36
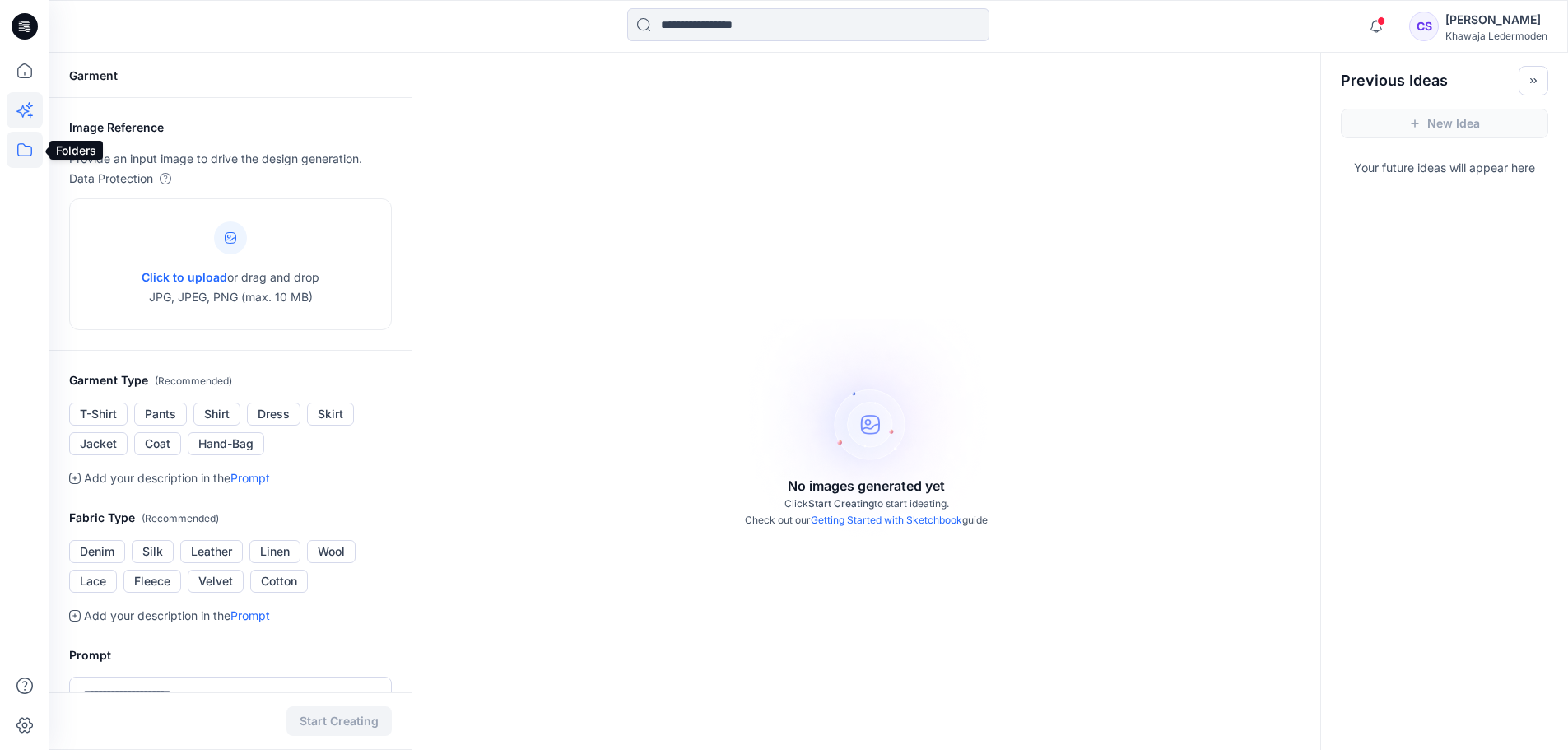
click at [13, 140] on icon at bounding box center [25, 150] width 36 height 36
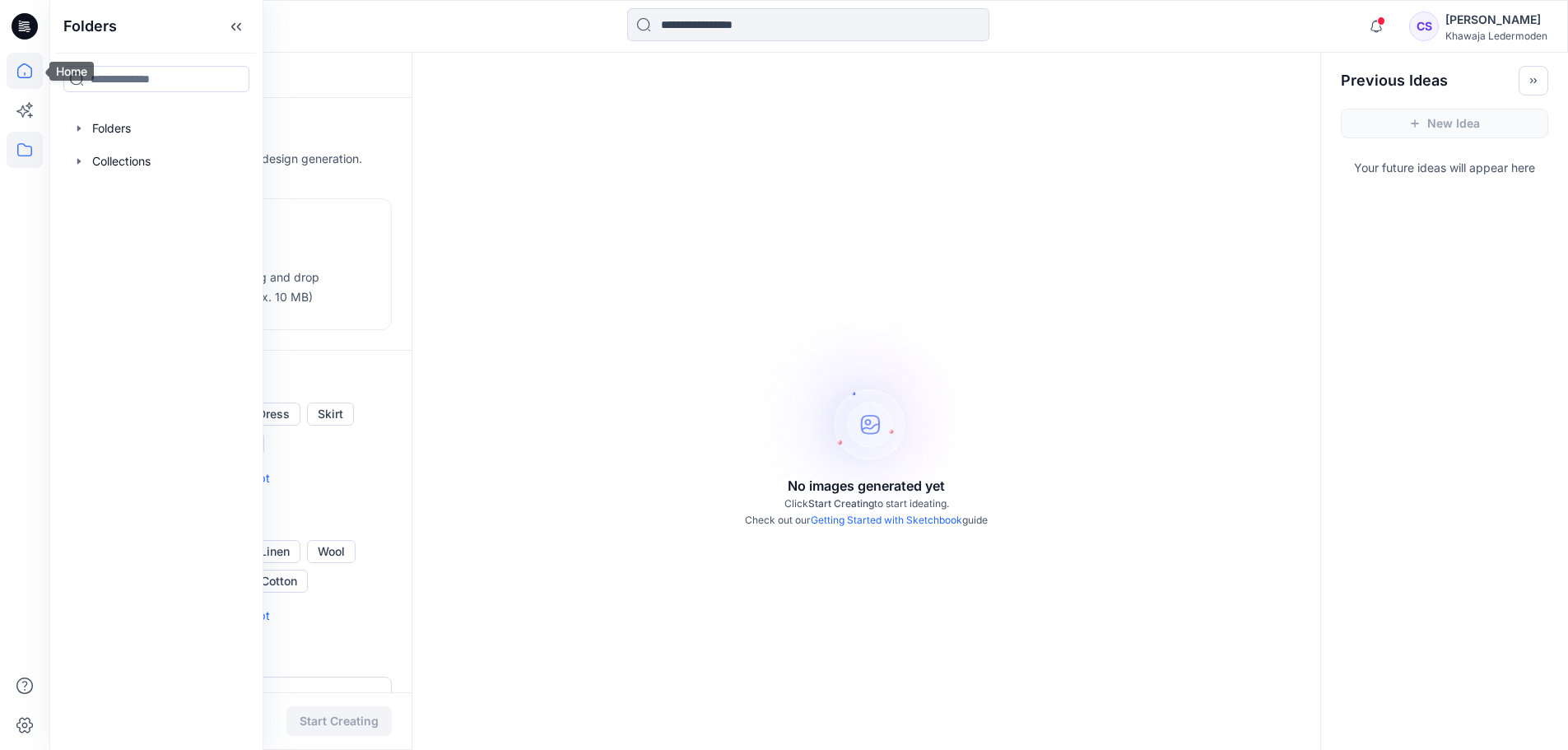
click at [26, 78] on icon at bounding box center [25, 71] width 15 height 15
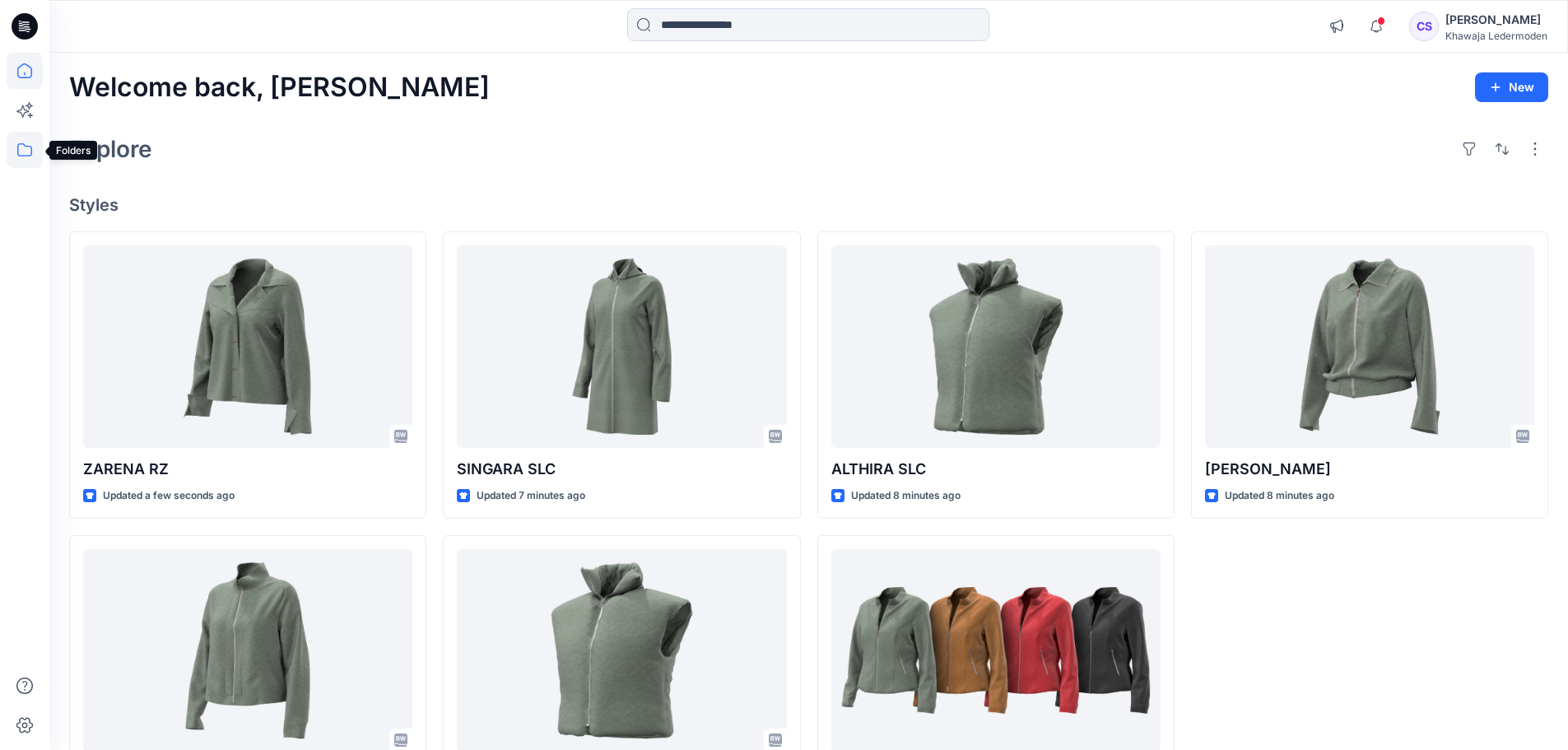
click at [26, 154] on icon at bounding box center [25, 150] width 36 height 36
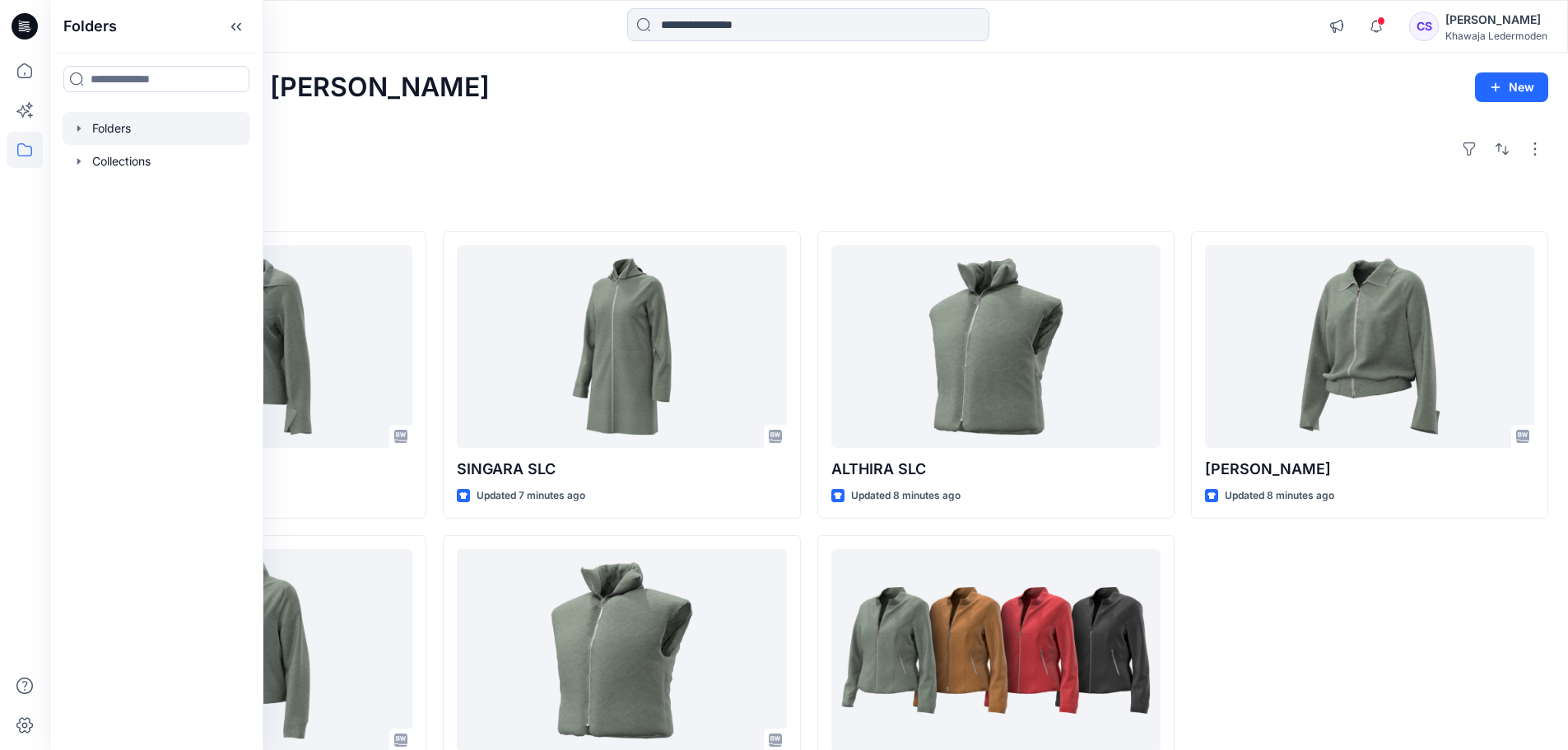
click at [126, 131] on div at bounding box center [156, 128] width 188 height 33
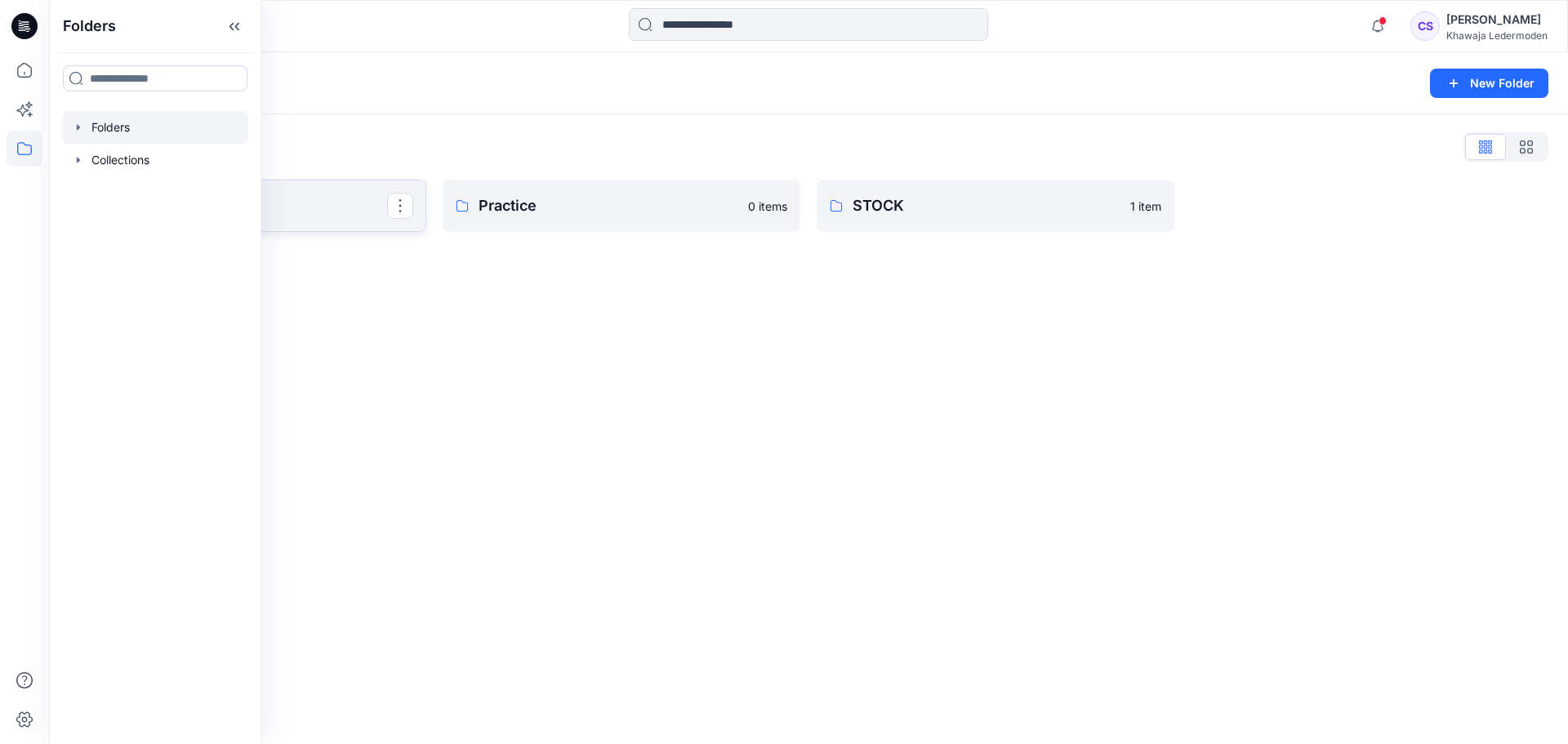
click at [335, 207] on p "COLLECTION" at bounding box center [245, 206] width 283 height 23
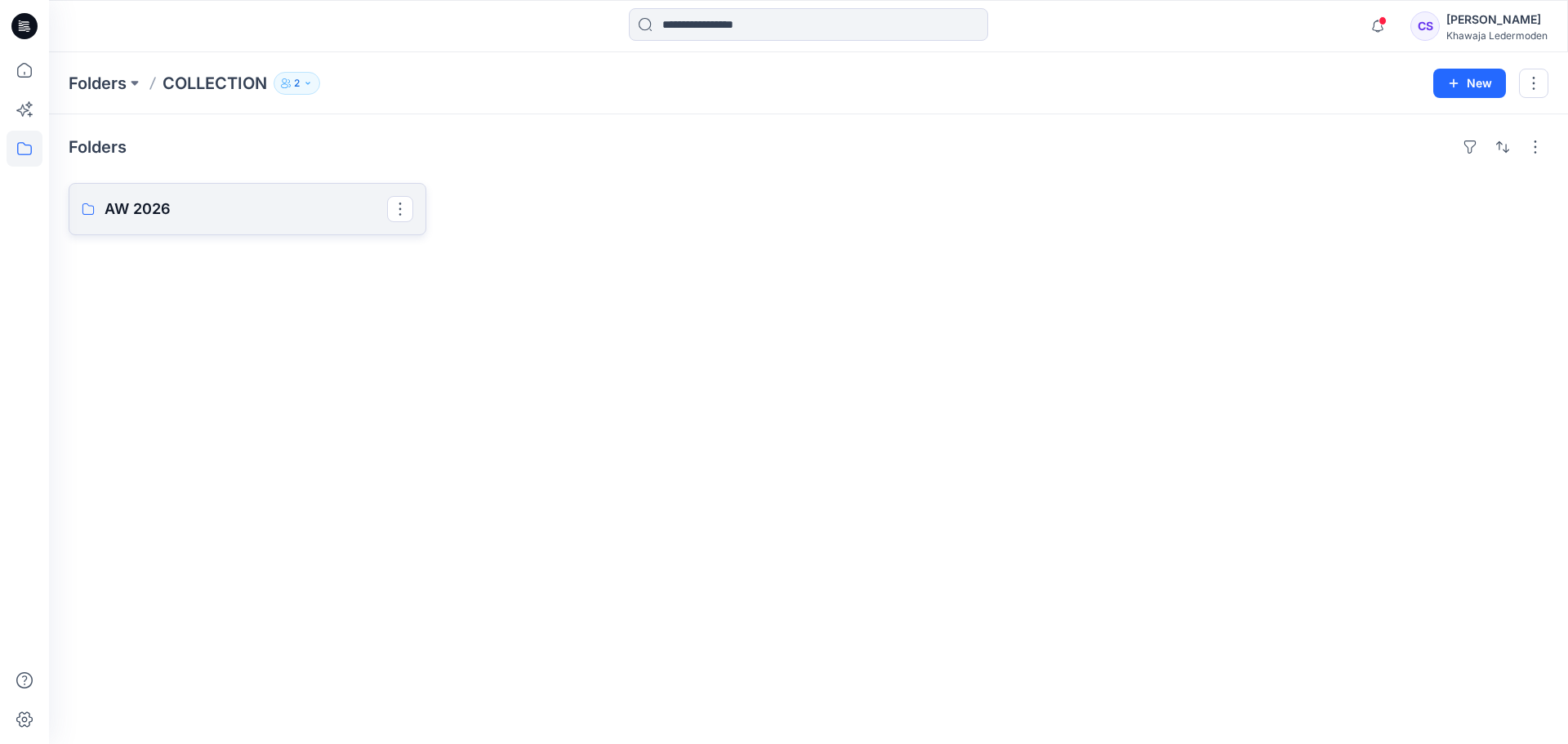
click at [335, 207] on p "AW 2026" at bounding box center [245, 209] width 283 height 23
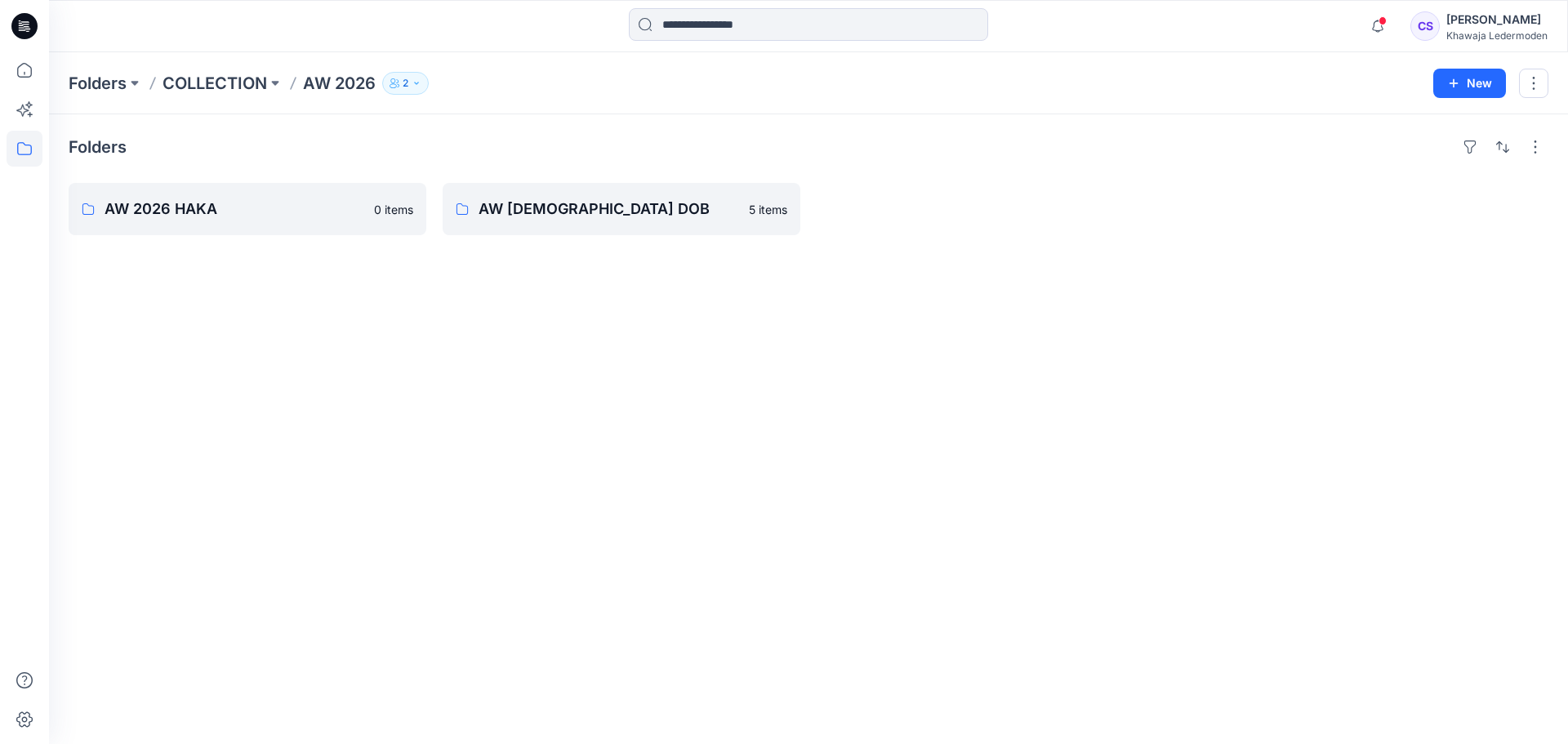
click at [413, 83] on icon "button" at bounding box center [417, 84] width 10 height 10
click at [482, 78] on div "Folders COLLECTION AW 2026 2 Folder Access Public Internal 2 External 0 Charlot…" at bounding box center [745, 84] width 1352 height 23
click at [205, 81] on p "COLLECTION" at bounding box center [214, 84] width 104 height 23
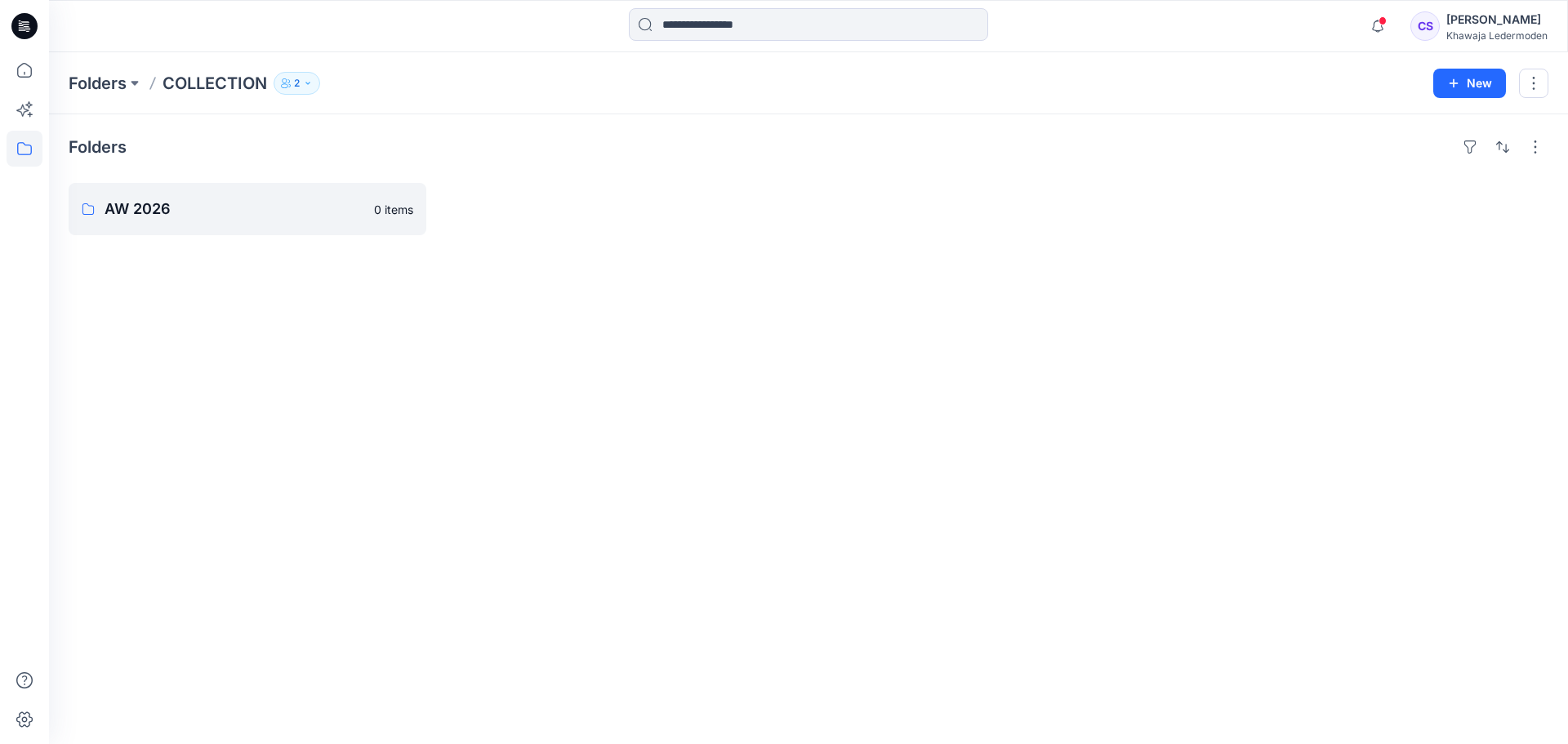
click at [312, 77] on button "2" at bounding box center [297, 84] width 47 height 23
click at [109, 89] on p "Folders" at bounding box center [98, 84] width 58 height 23
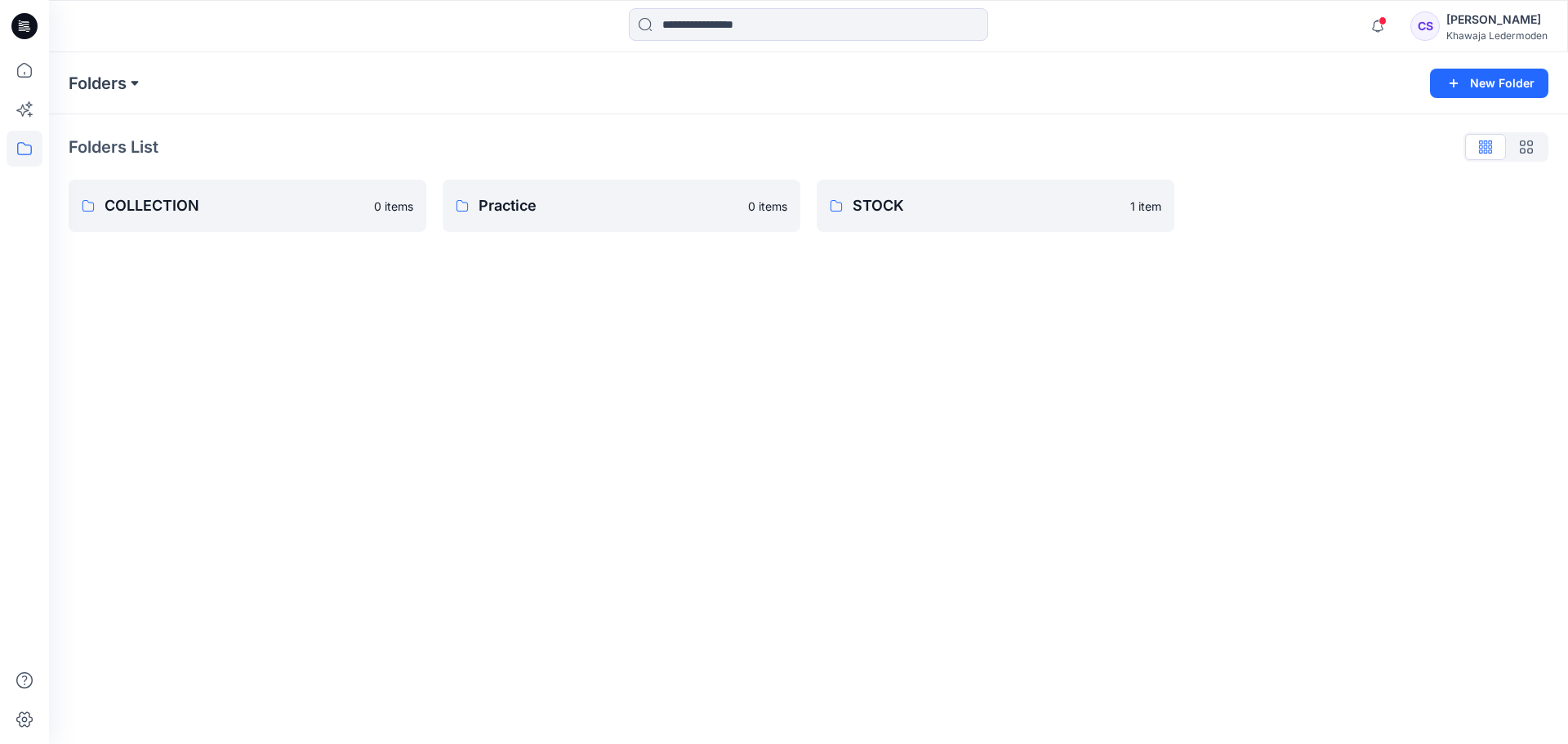
click at [127, 88] on button at bounding box center [134, 84] width 16 height 23
click at [150, 204] on p "COLLECTION" at bounding box center [119, 200] width 74 height 20
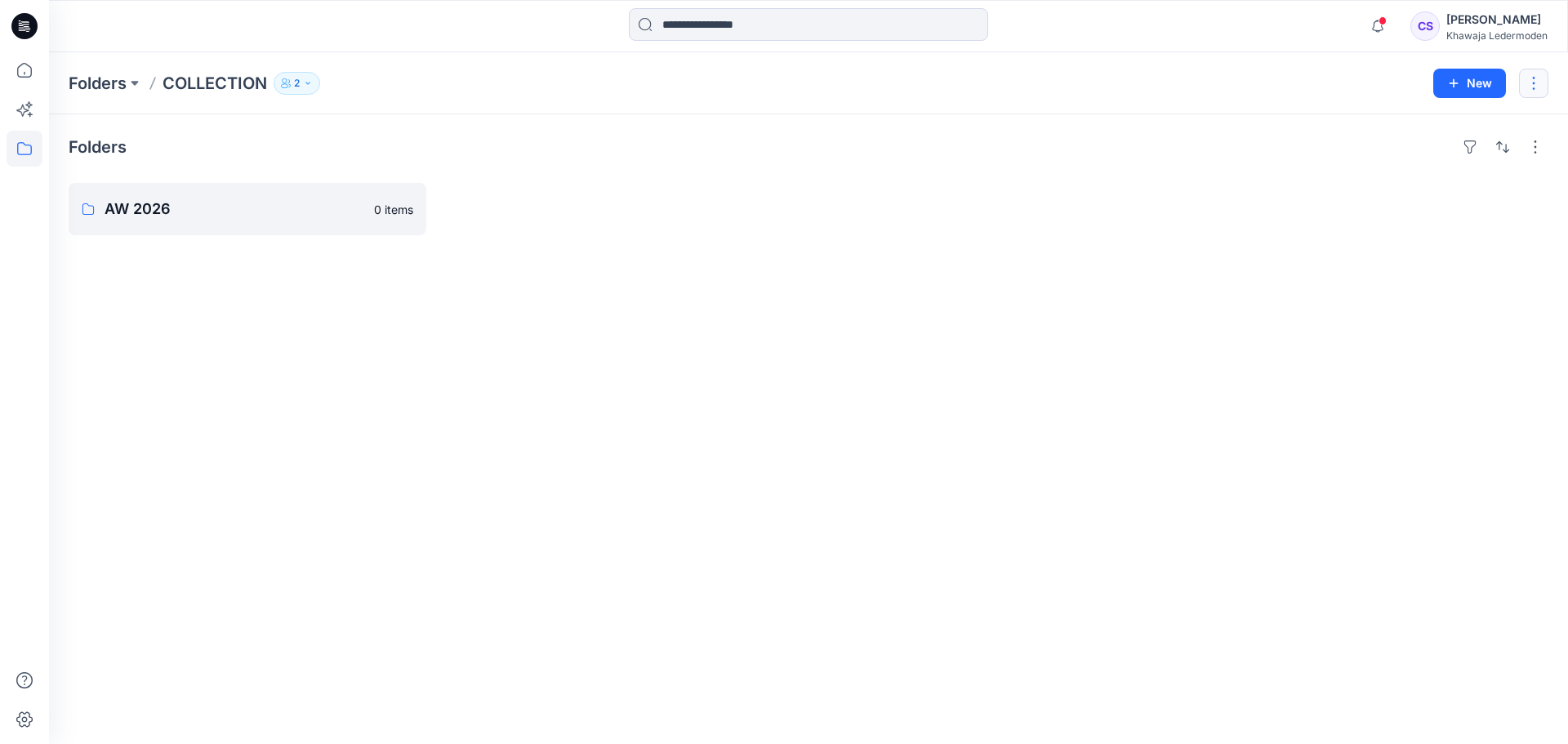
click at [1526, 80] on button "button" at bounding box center [1534, 84] width 30 height 30
click at [1467, 179] on p "Manage Users" at bounding box center [1437, 183] width 78 height 17
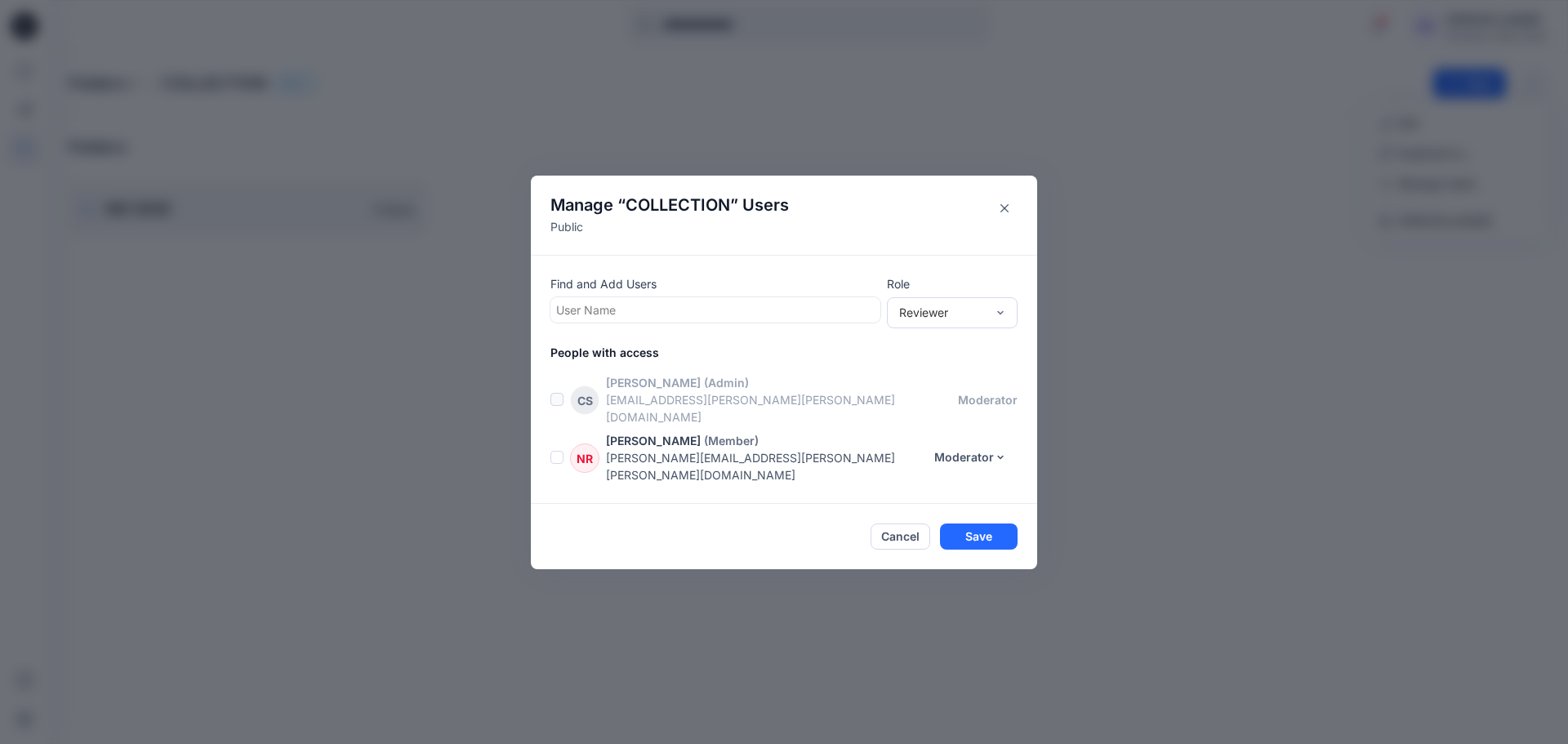
click at [754, 320] on div at bounding box center [715, 310] width 318 height 21
type input "*"
click at [1014, 221] on button "Close" at bounding box center [1005, 208] width 26 height 26
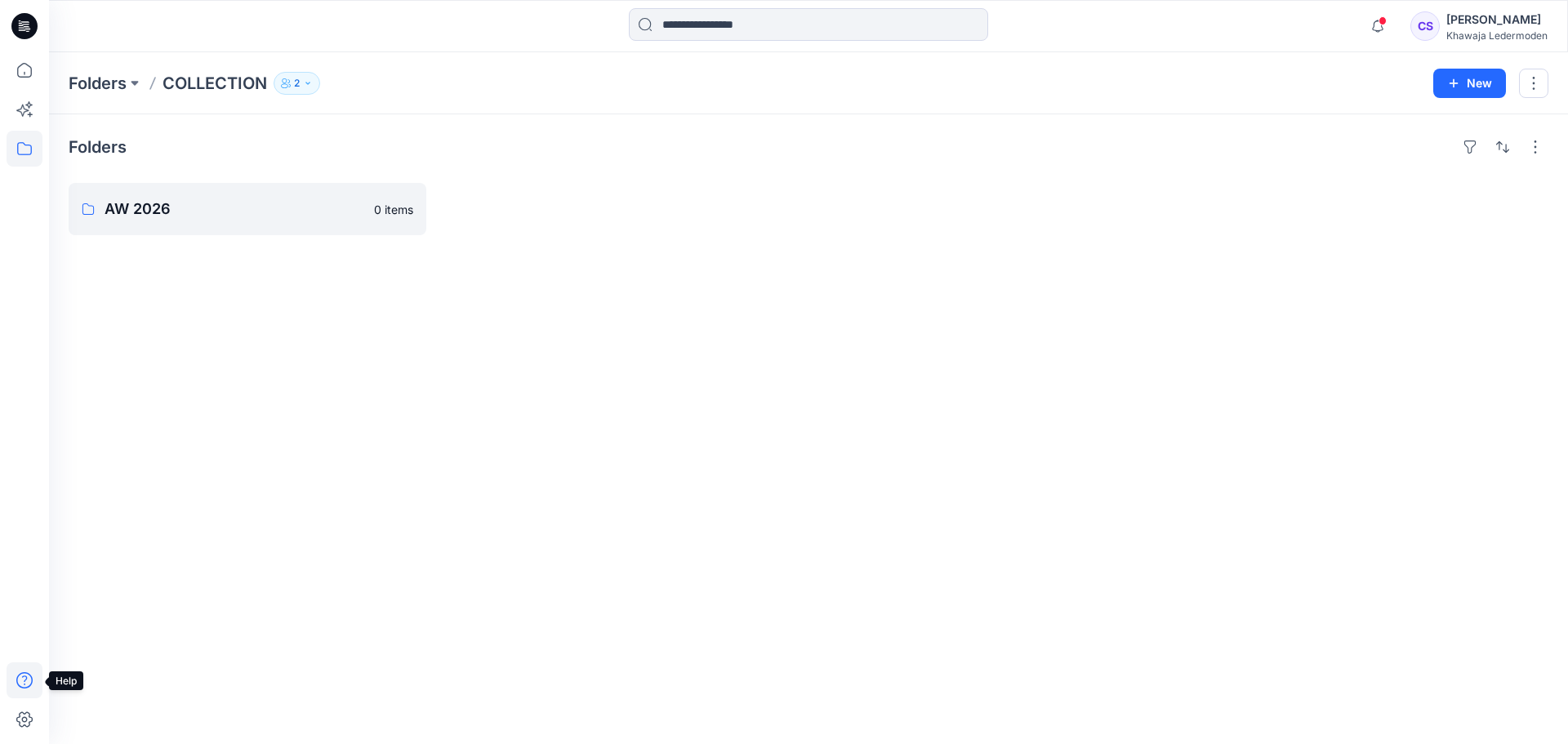
click at [25, 682] on icon at bounding box center [25, 681] width 36 height 36
click at [507, 546] on div "Folders AW 2026 0 items" at bounding box center [809, 429] width 1520 height 630
click at [22, 12] on icon at bounding box center [25, 26] width 26 height 52
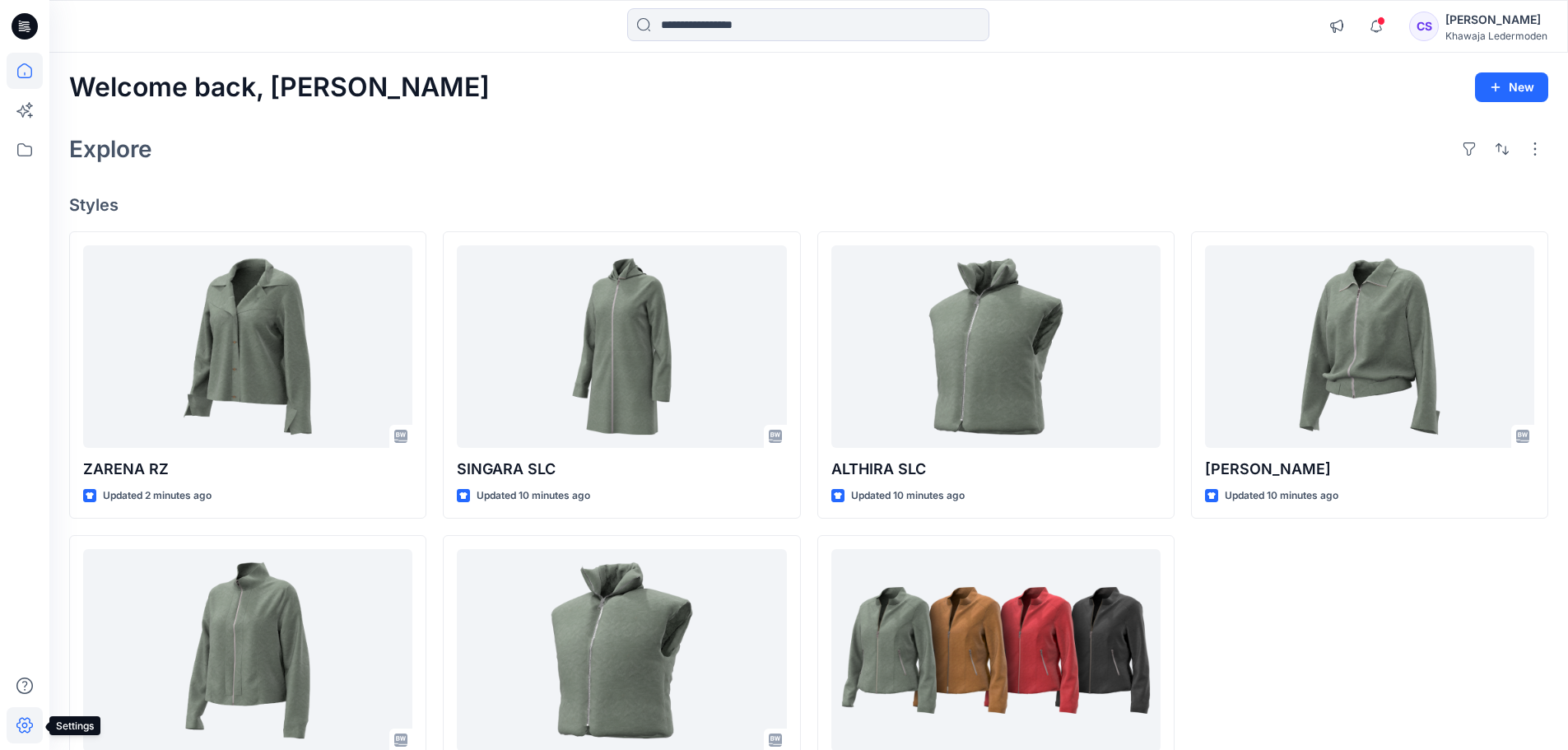
click at [26, 714] on icon at bounding box center [25, 726] width 36 height 36
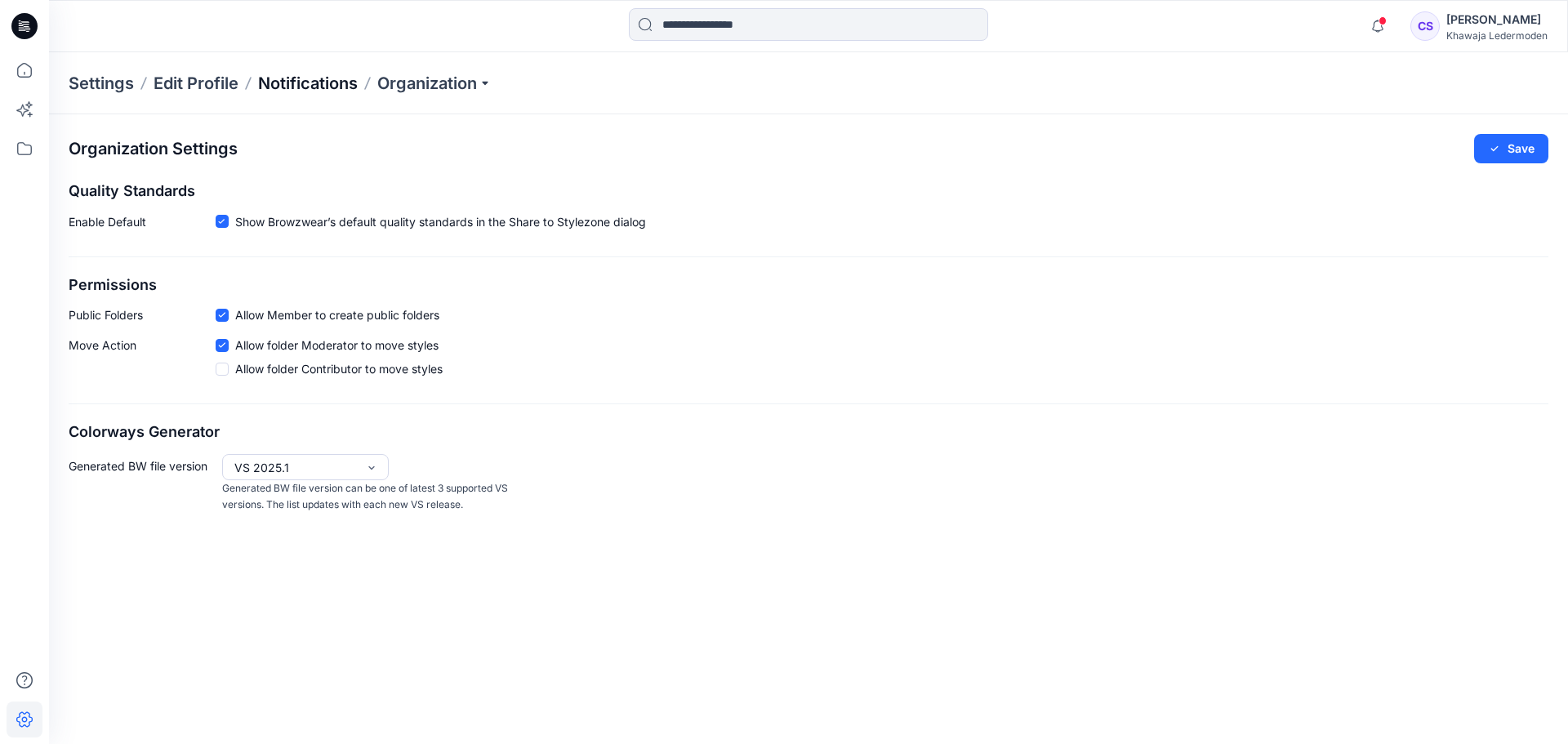
click at [342, 80] on p "Notifications" at bounding box center [308, 84] width 100 height 23
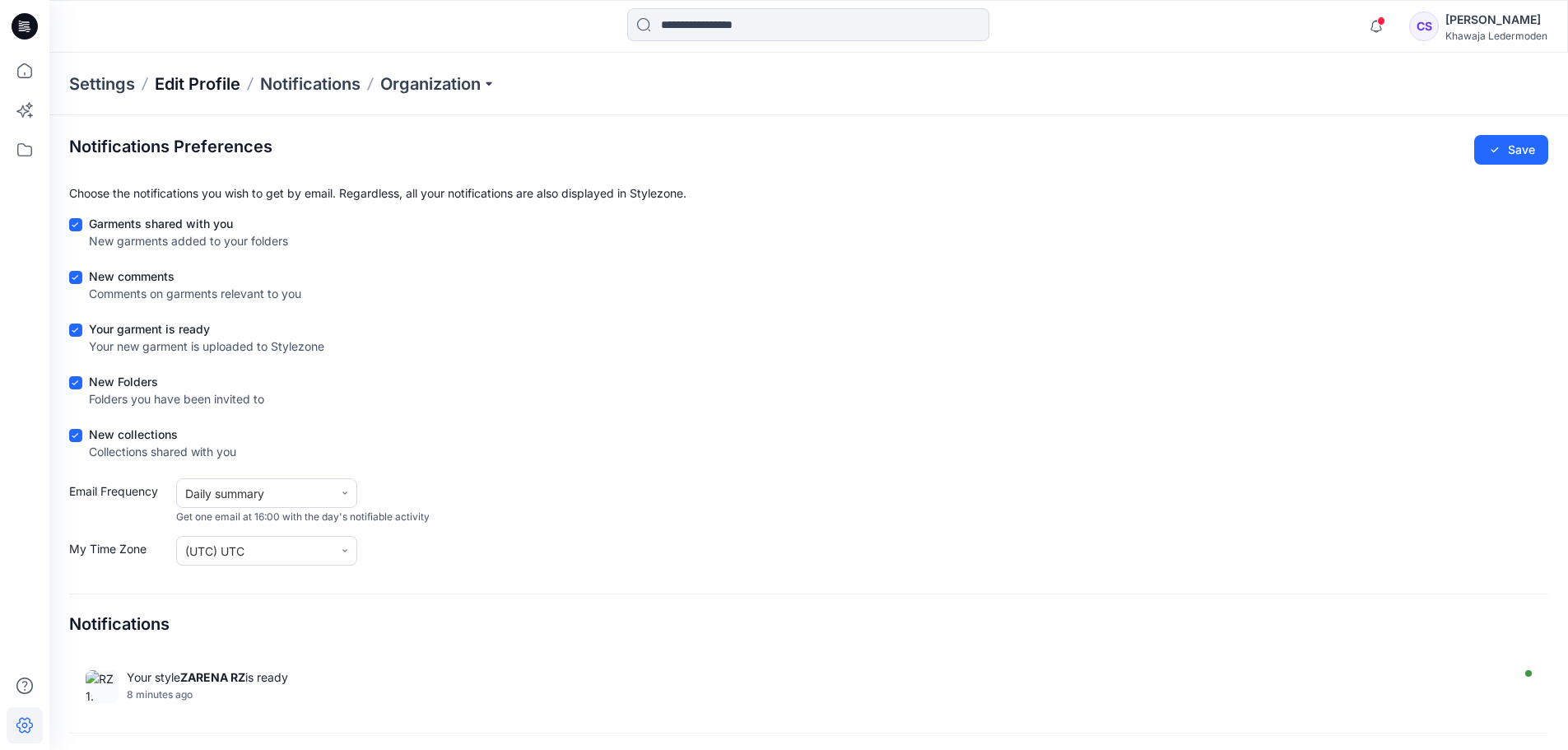
click at [183, 89] on p "Edit Profile" at bounding box center [198, 84] width 86 height 23
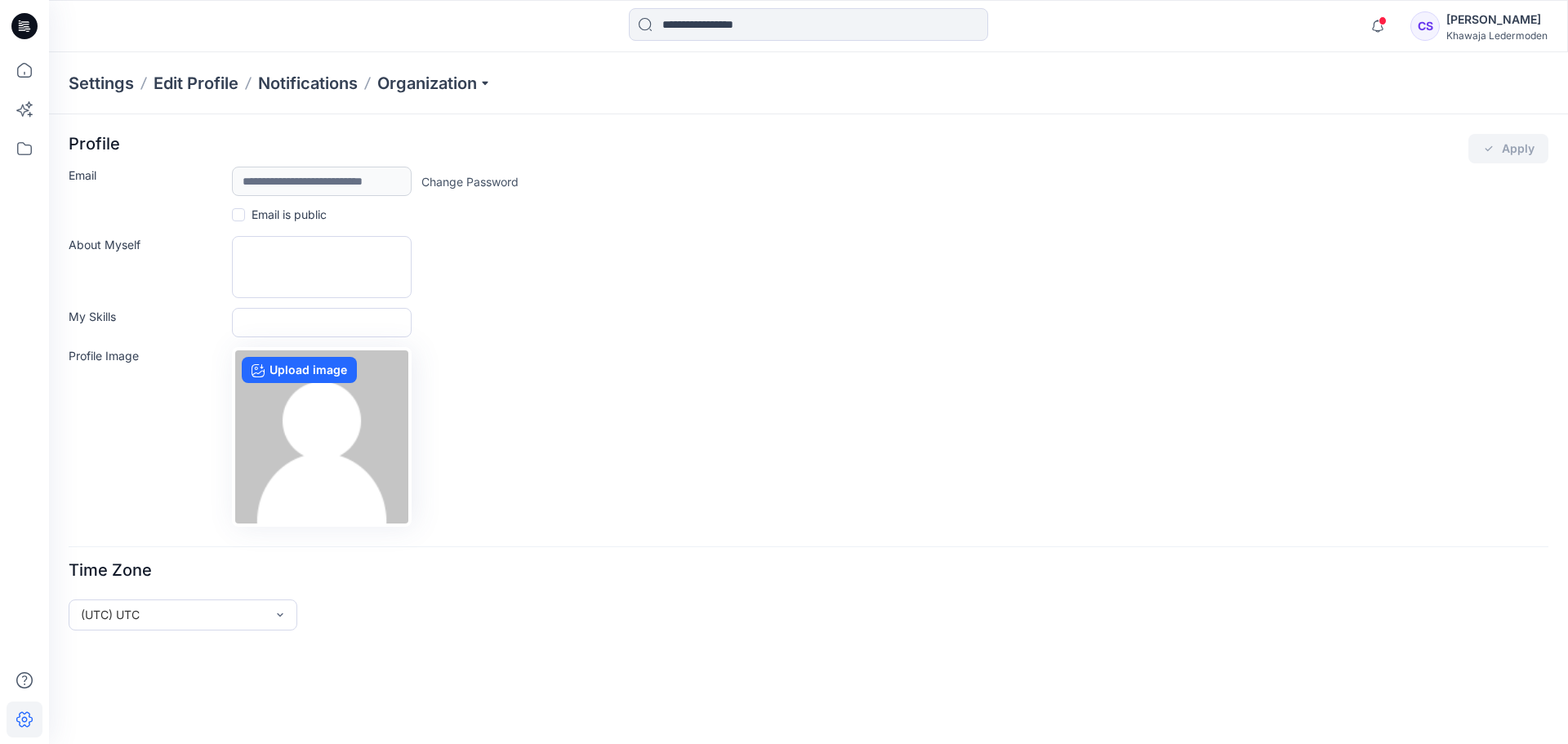
click at [98, 90] on p "Settings" at bounding box center [102, 84] width 66 height 23
click at [106, 82] on p "Settings" at bounding box center [102, 84] width 66 height 23
click at [203, 80] on p "Edit Profile" at bounding box center [196, 84] width 85 height 23
click at [282, 78] on p "Notifications" at bounding box center [308, 84] width 100 height 23
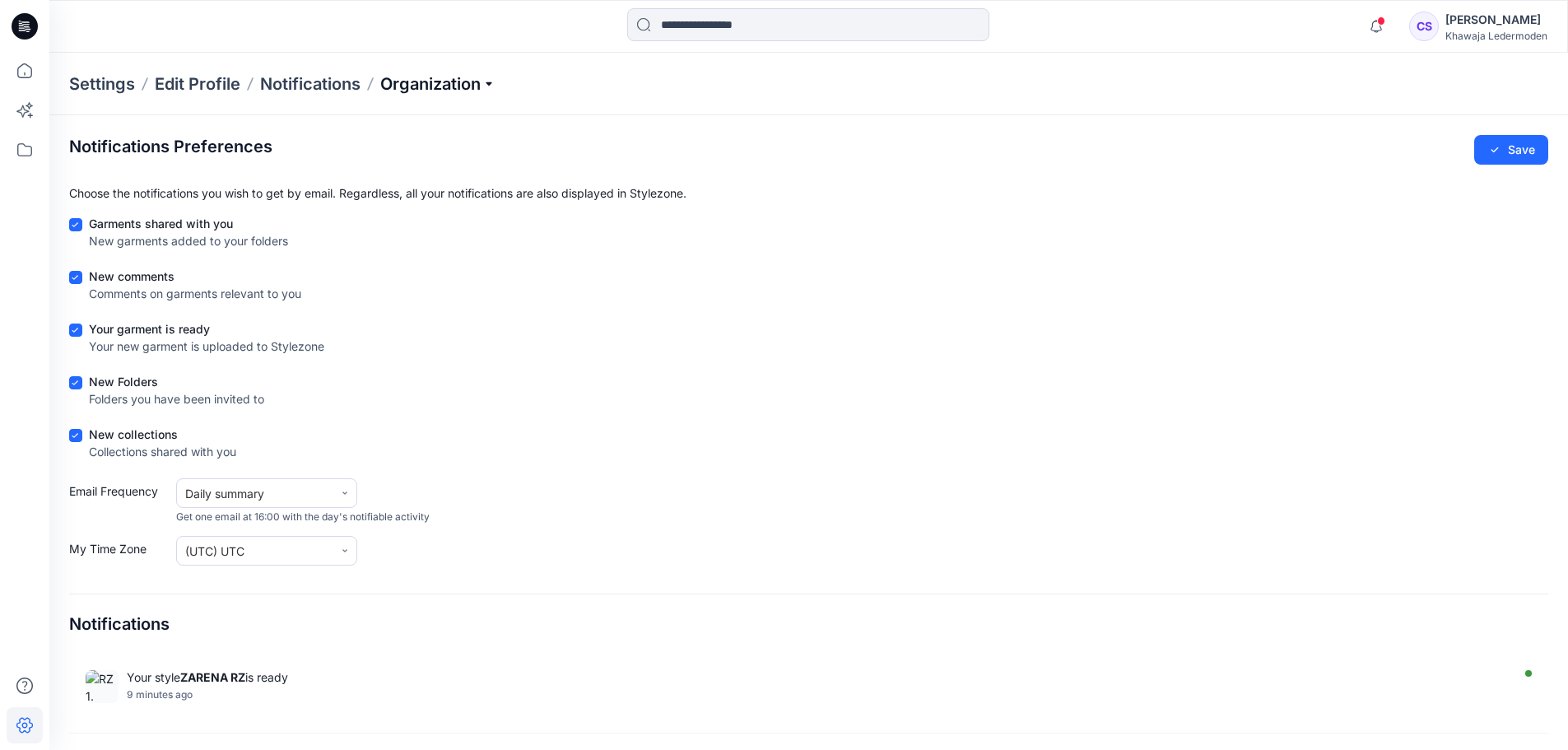
click at [398, 73] on p "Organization" at bounding box center [437, 84] width 115 height 23
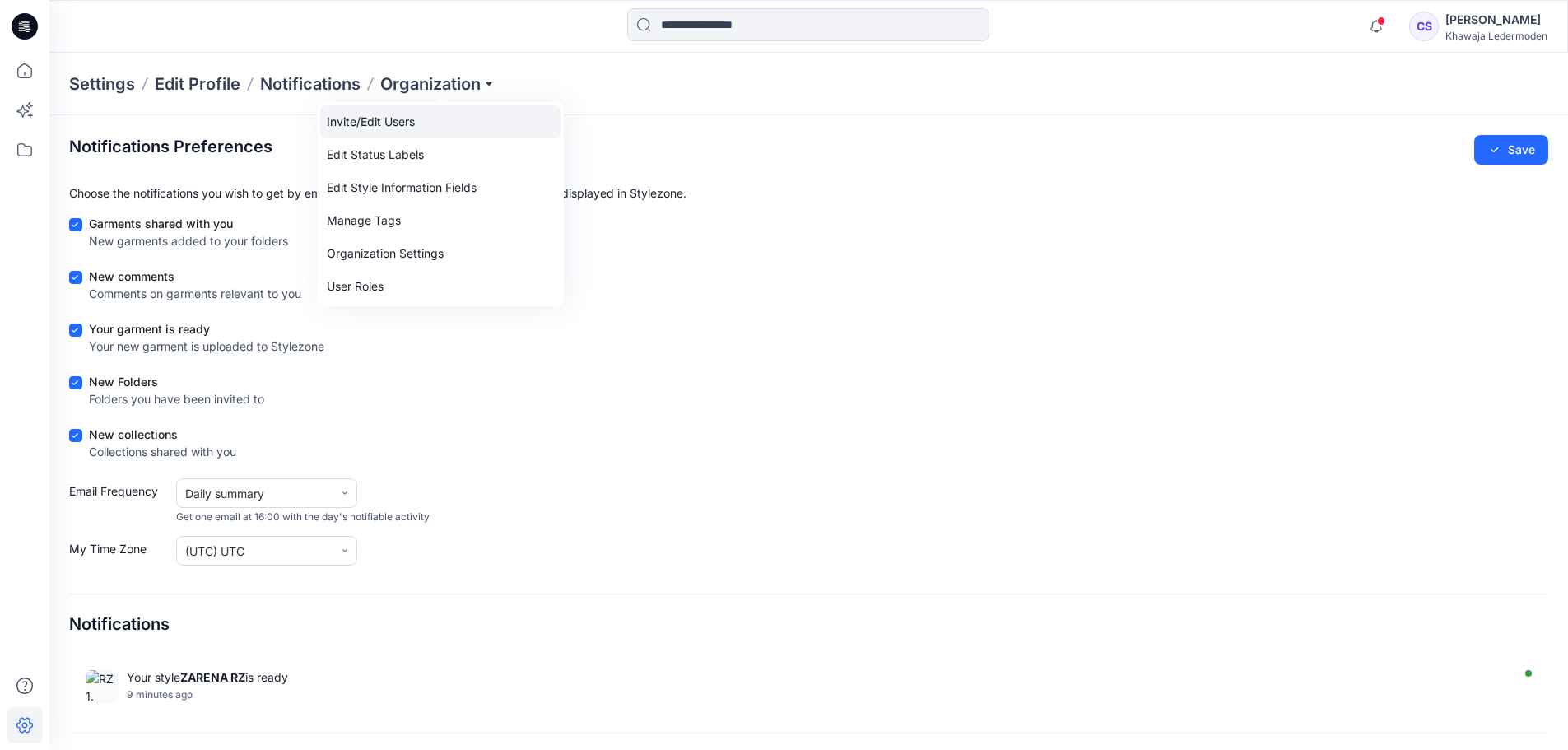
click at [432, 128] on link "Invite/Edit Users" at bounding box center [440, 122] width 241 height 33
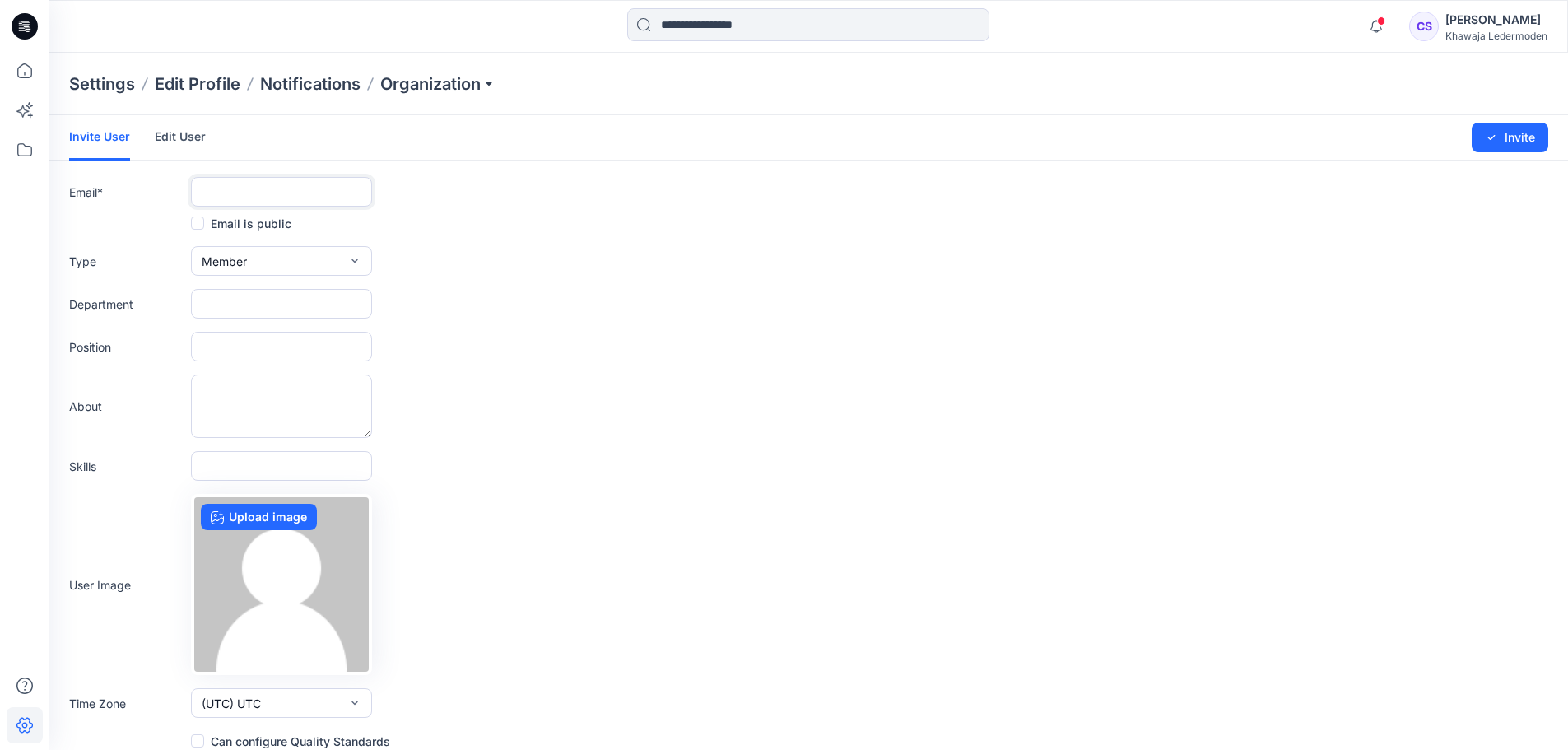
click at [307, 188] on input "text" at bounding box center [281, 192] width 181 height 30
type input "**********"
click at [255, 263] on button "Member" at bounding box center [281, 261] width 181 height 30
click at [624, 361] on form "**********" at bounding box center [809, 432] width 1519 height 636
click at [286, 308] on input "text" at bounding box center [281, 304] width 181 height 30
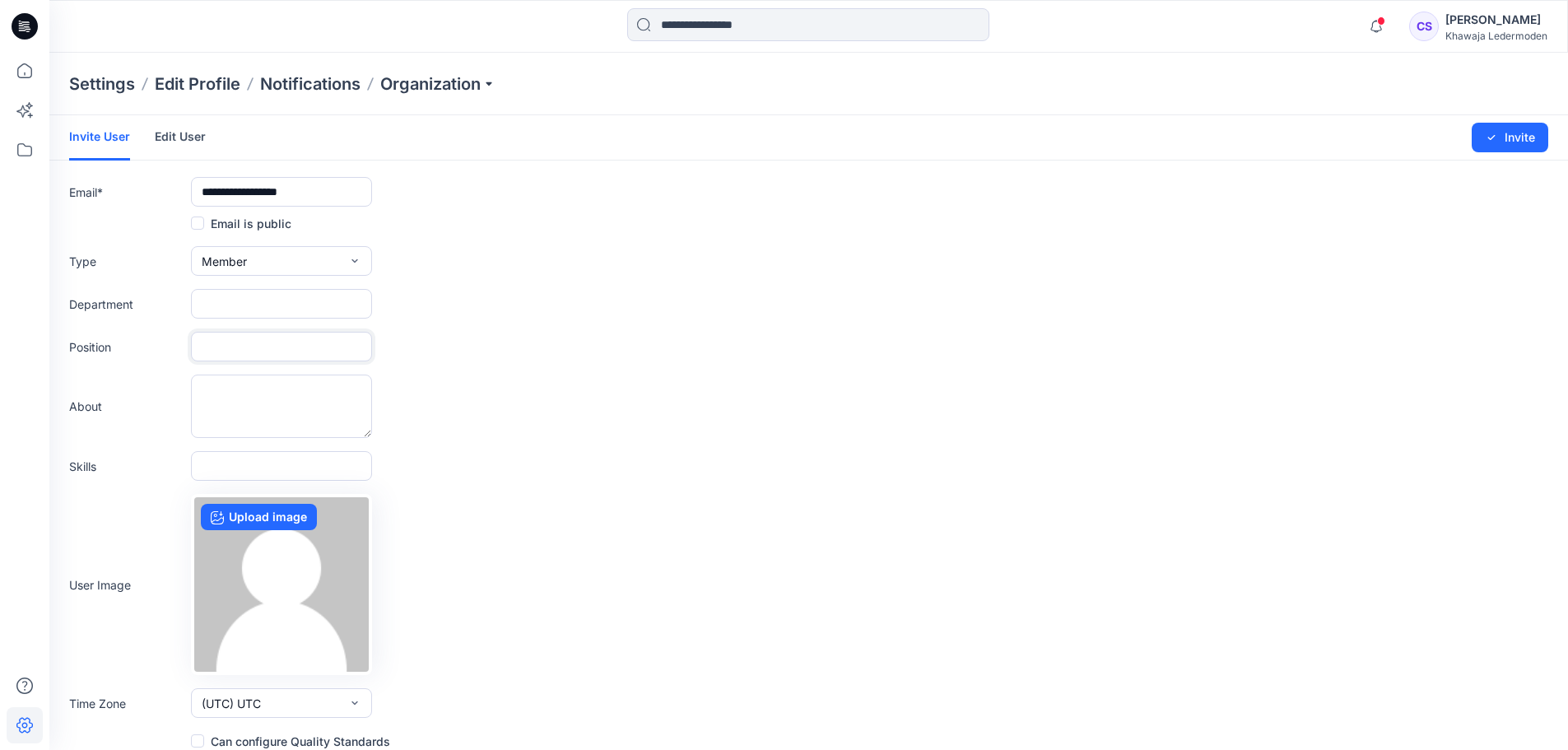
click at [286, 342] on input "text" at bounding box center [281, 346] width 181 height 30
click at [1524, 142] on button "Invite" at bounding box center [1510, 137] width 77 height 30
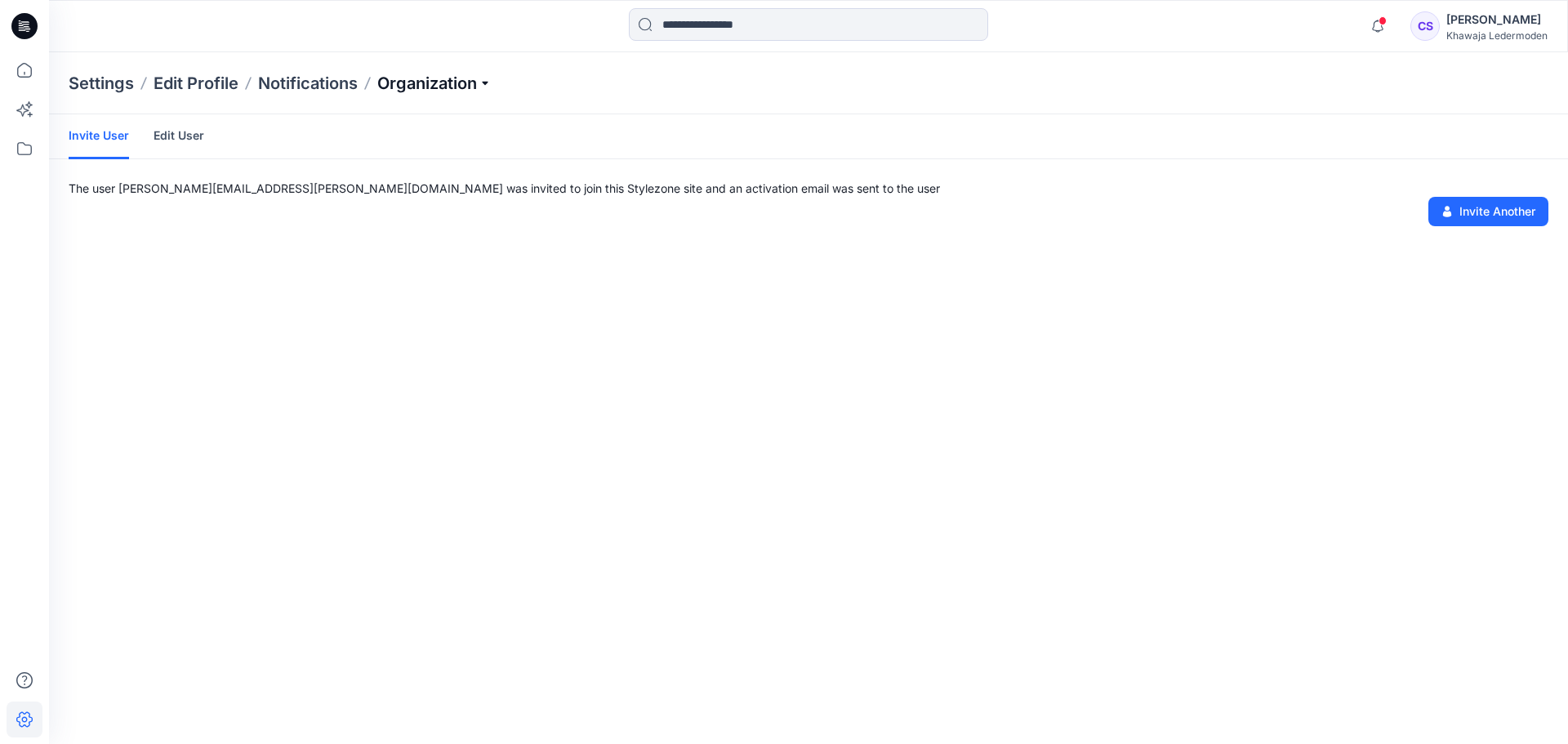
click at [434, 76] on p "Organization" at bounding box center [434, 84] width 114 height 23
click at [440, 253] on link "Organization Settings" at bounding box center [436, 252] width 239 height 33
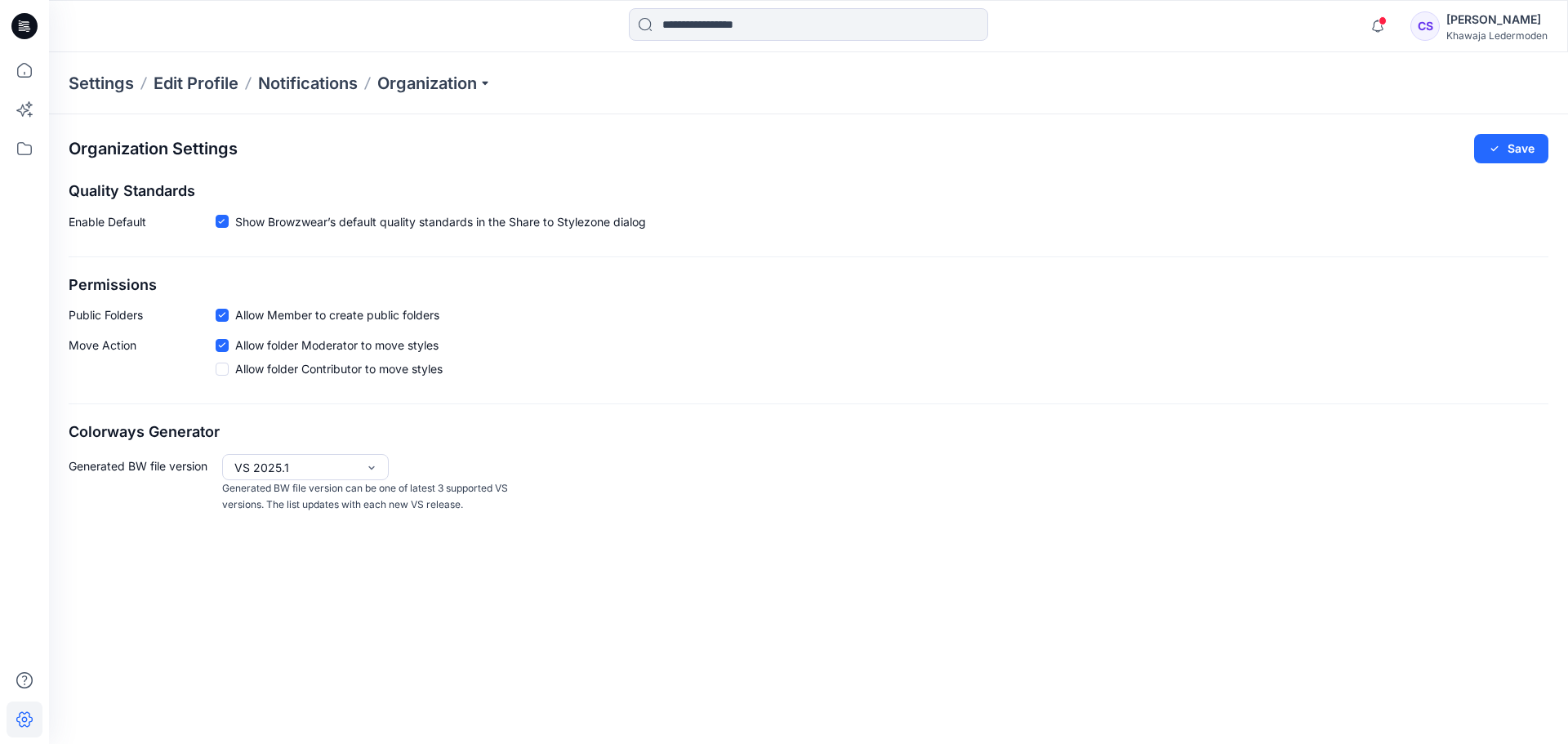
click at [485, 98] on div "Settings Edit Profile Notifications Organization" at bounding box center [809, 84] width 1520 height 62
click at [484, 78] on p "Organization" at bounding box center [434, 84] width 114 height 23
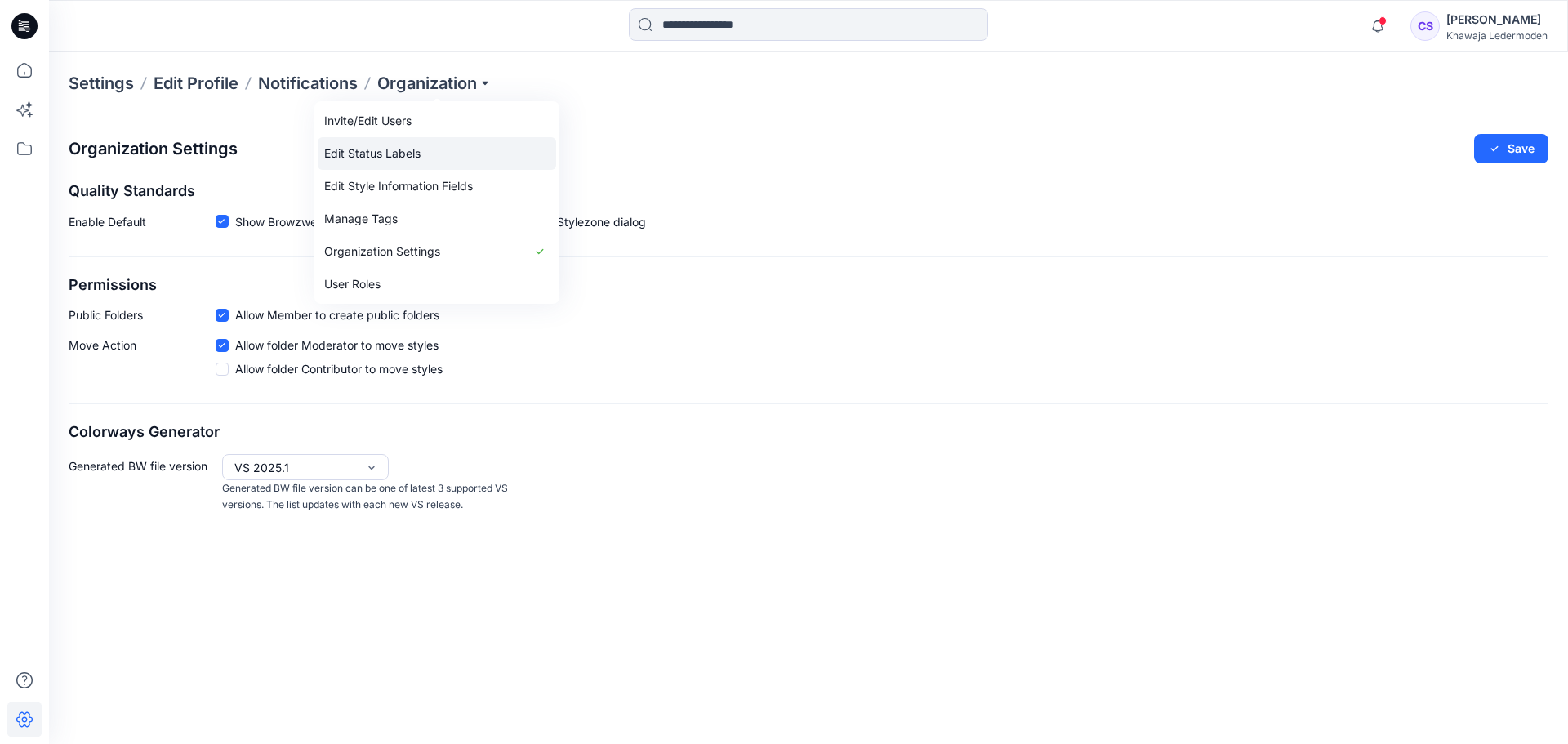
click at [472, 142] on link "Edit Status Labels" at bounding box center [436, 153] width 239 height 33
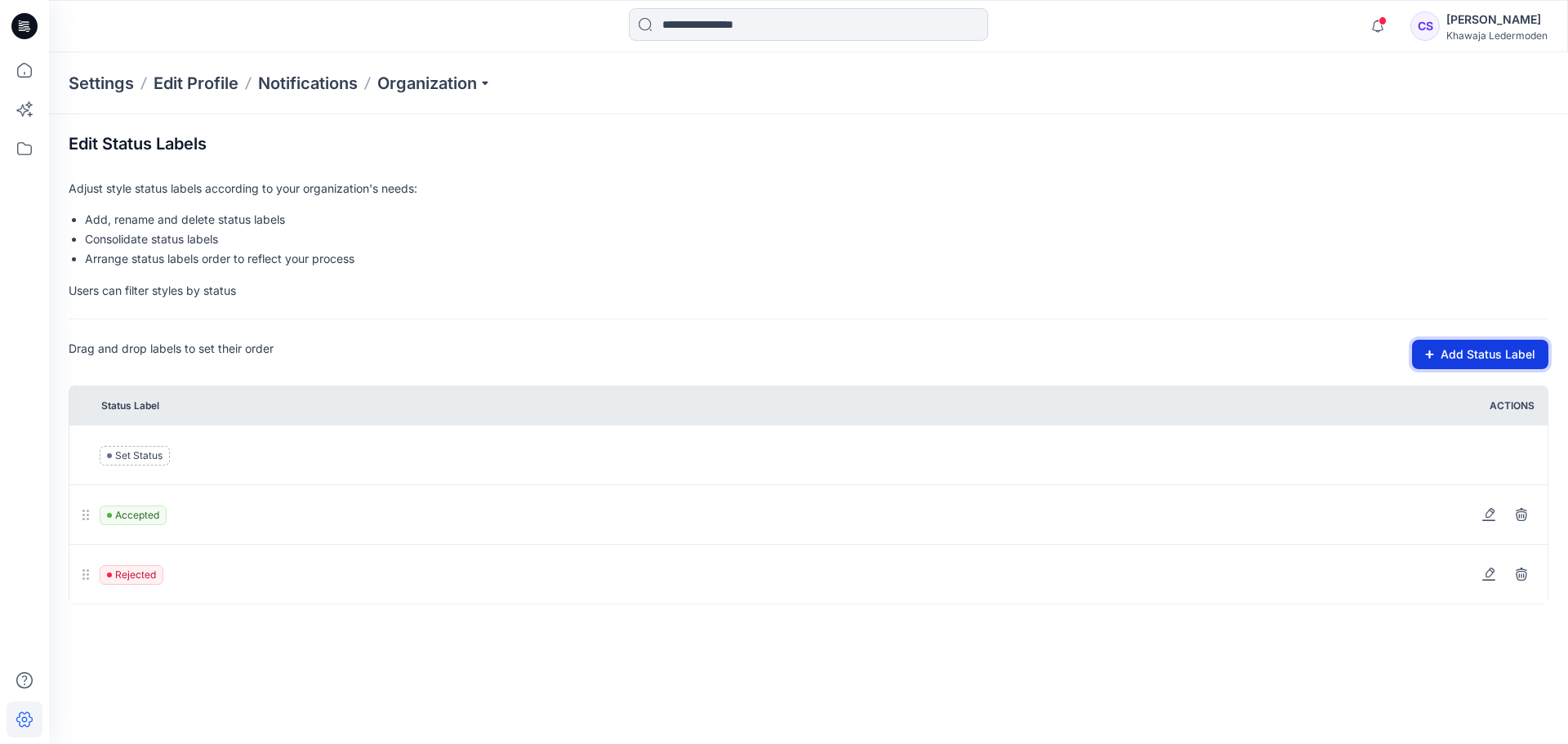
click at [1480, 356] on button "Add Status Label" at bounding box center [1480, 354] width 136 height 30
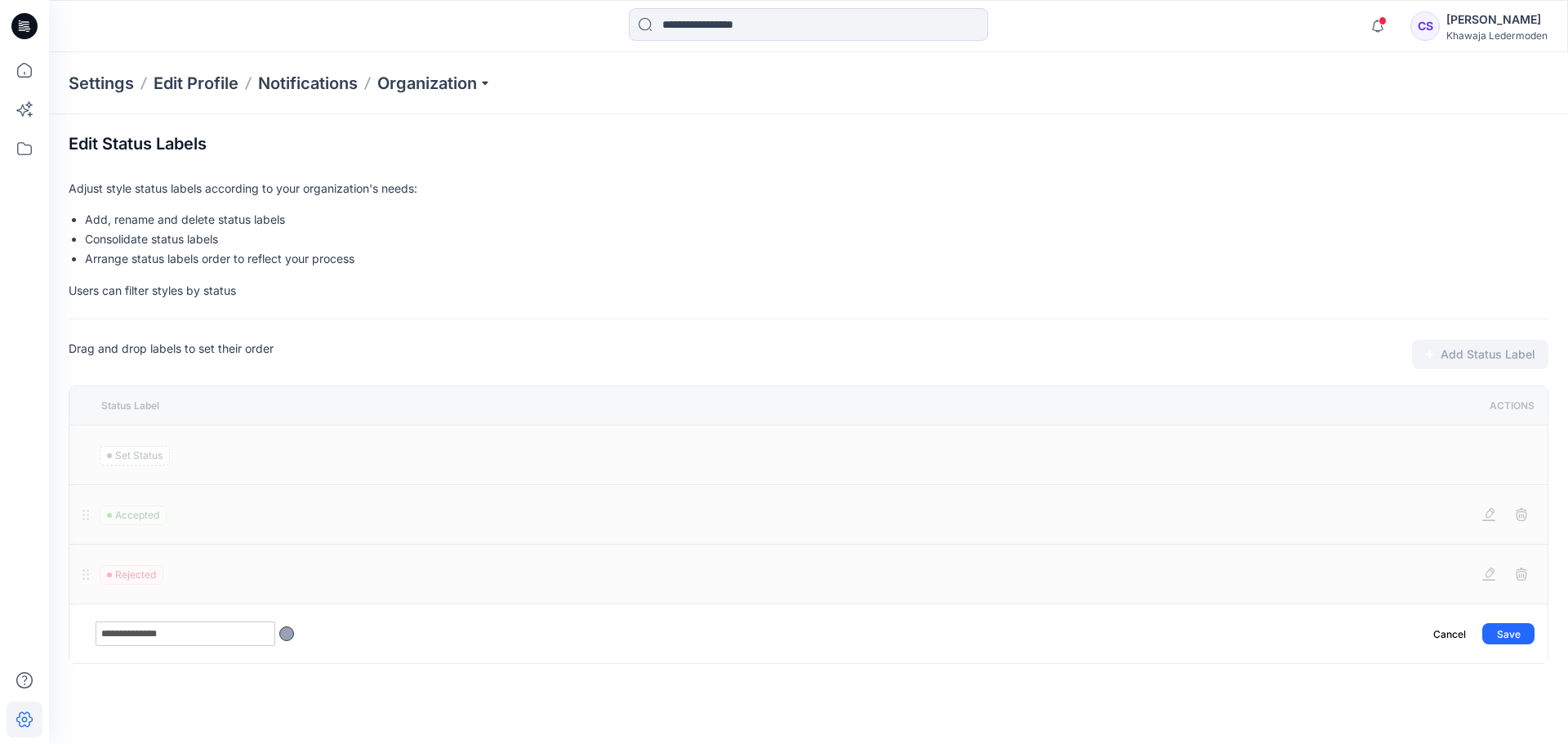
type input "**********"
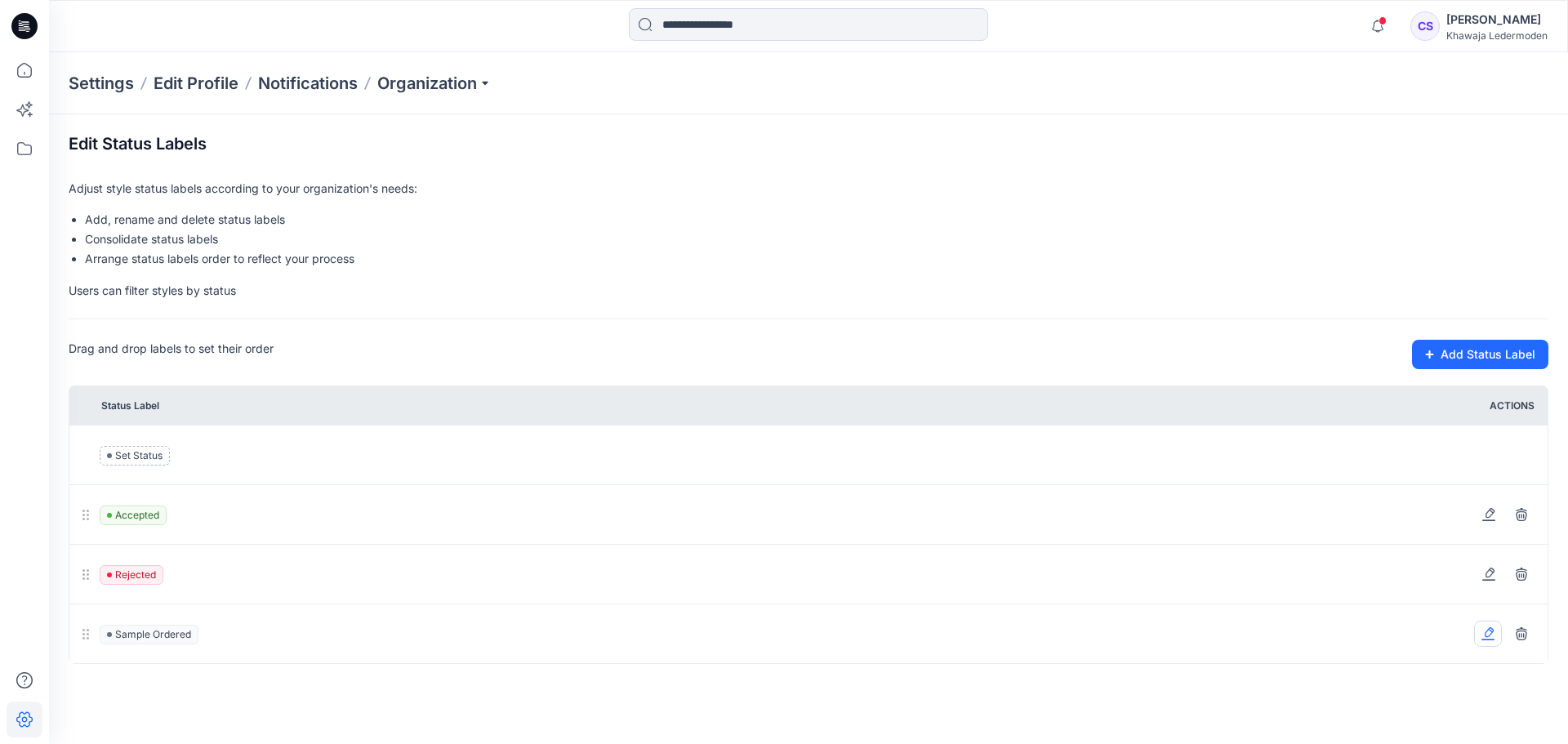
click at [1498, 628] on button at bounding box center [1488, 634] width 28 height 26
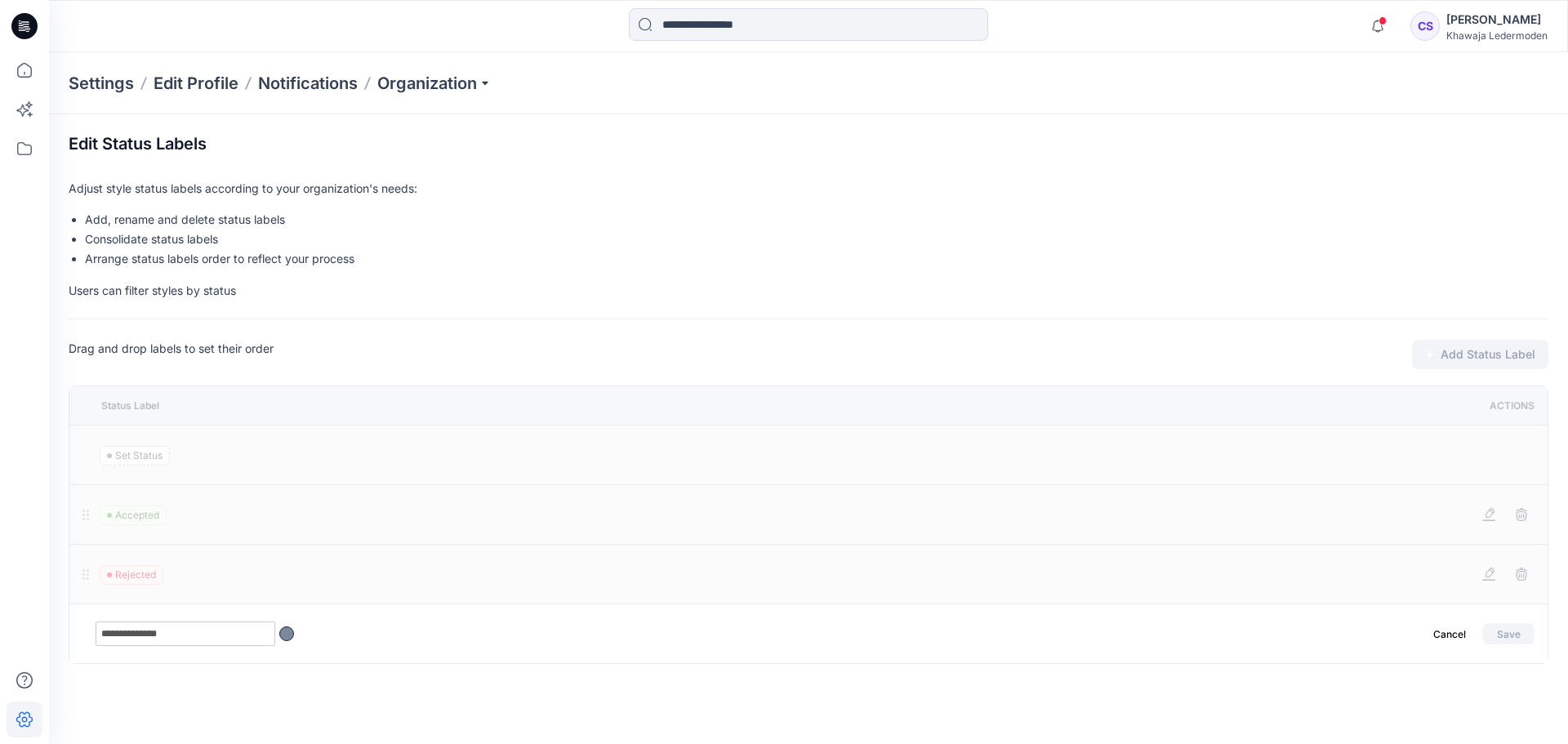
click at [286, 634] on div at bounding box center [287, 634] width 15 height 15
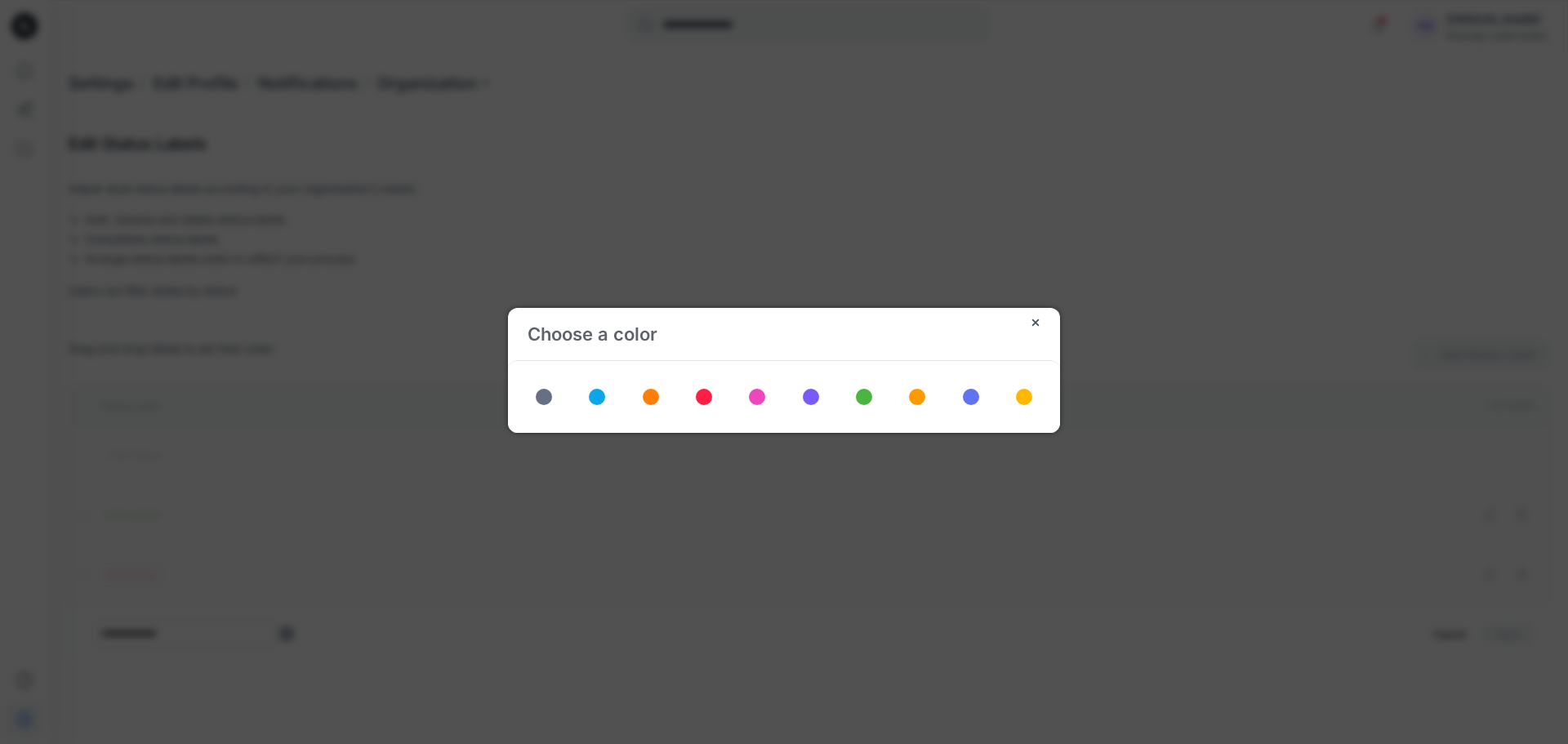
click at [1030, 398] on span at bounding box center [1024, 397] width 16 height 16
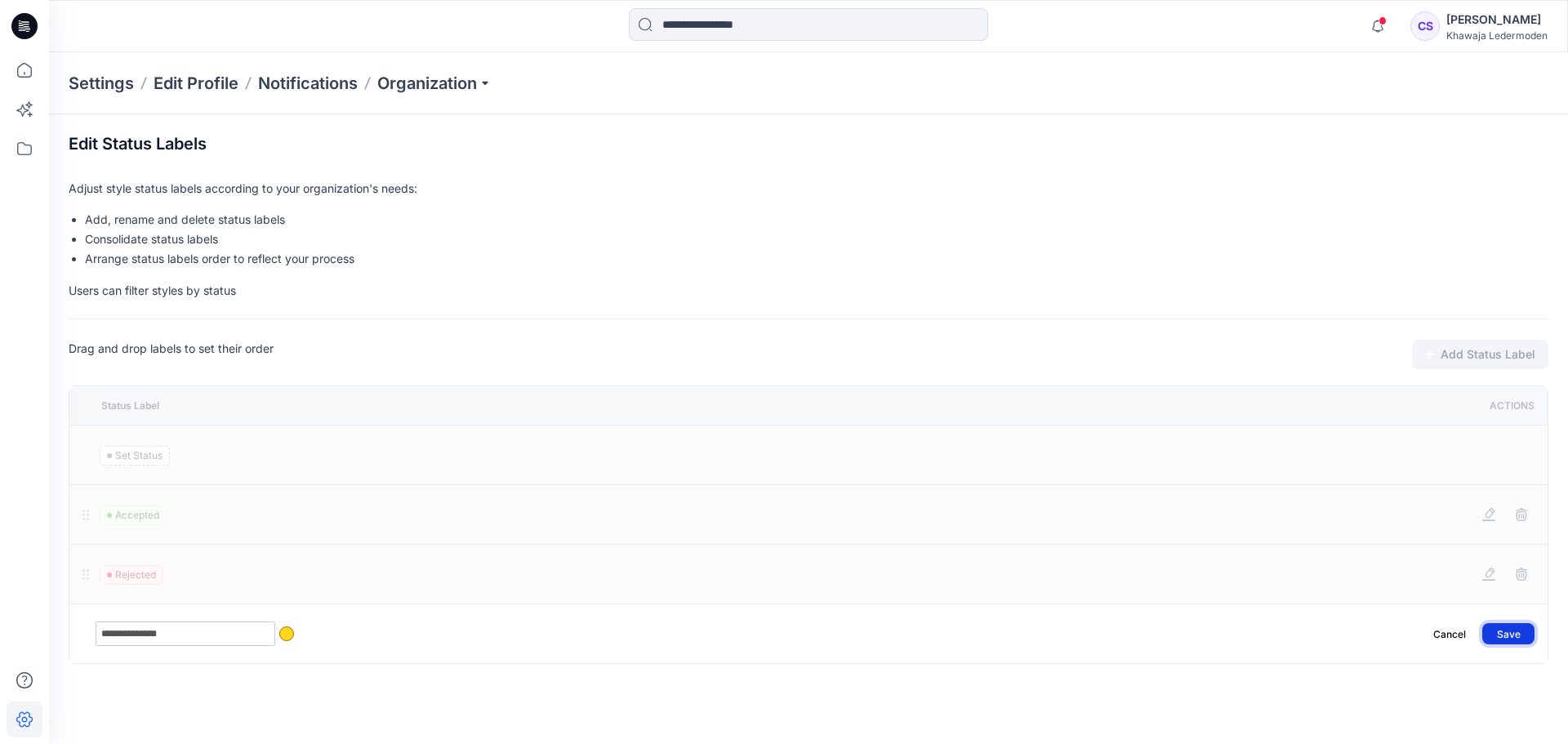
click at [1525, 636] on button "Save" at bounding box center [1509, 634] width 52 height 21
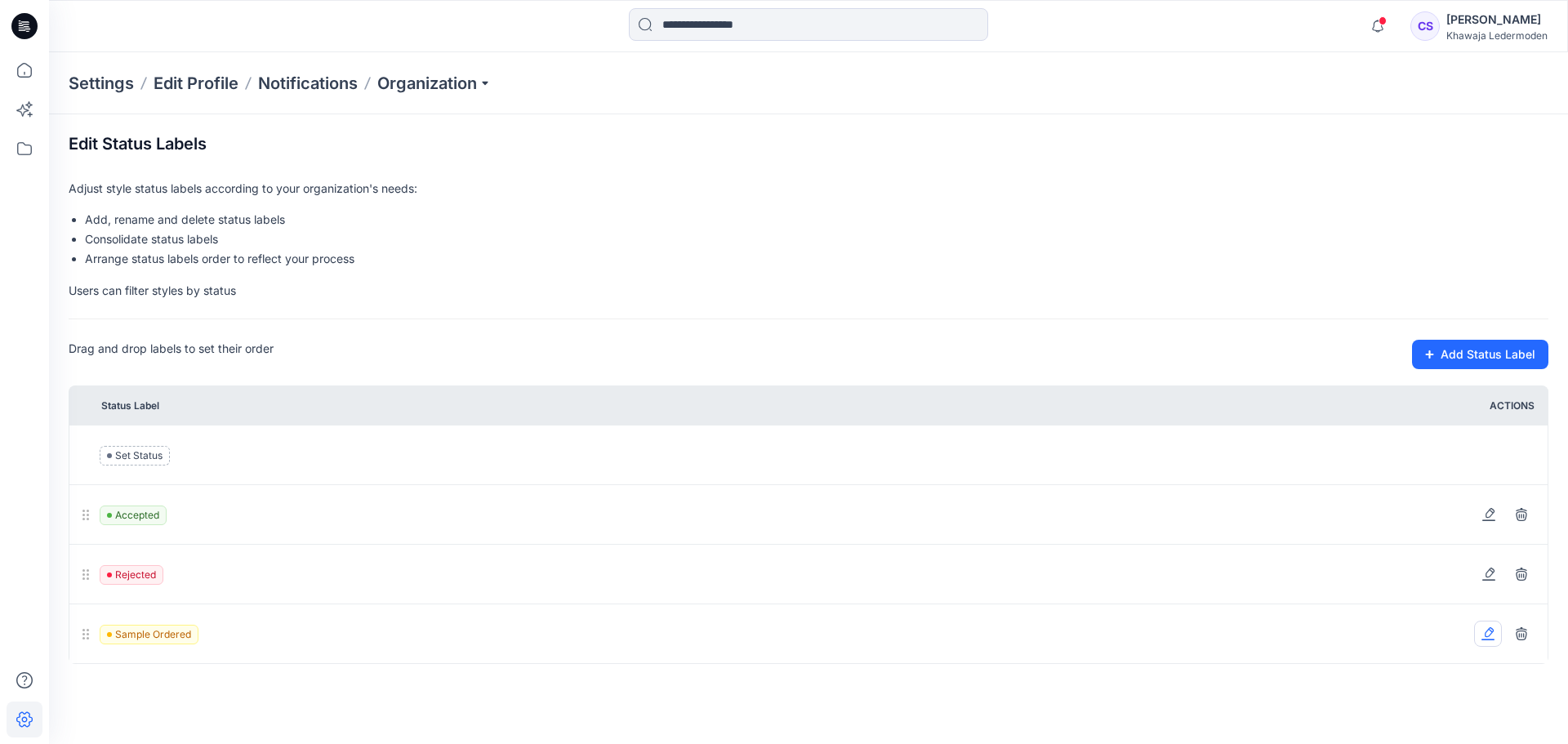
click at [1488, 638] on icon at bounding box center [1488, 634] width 13 height 13
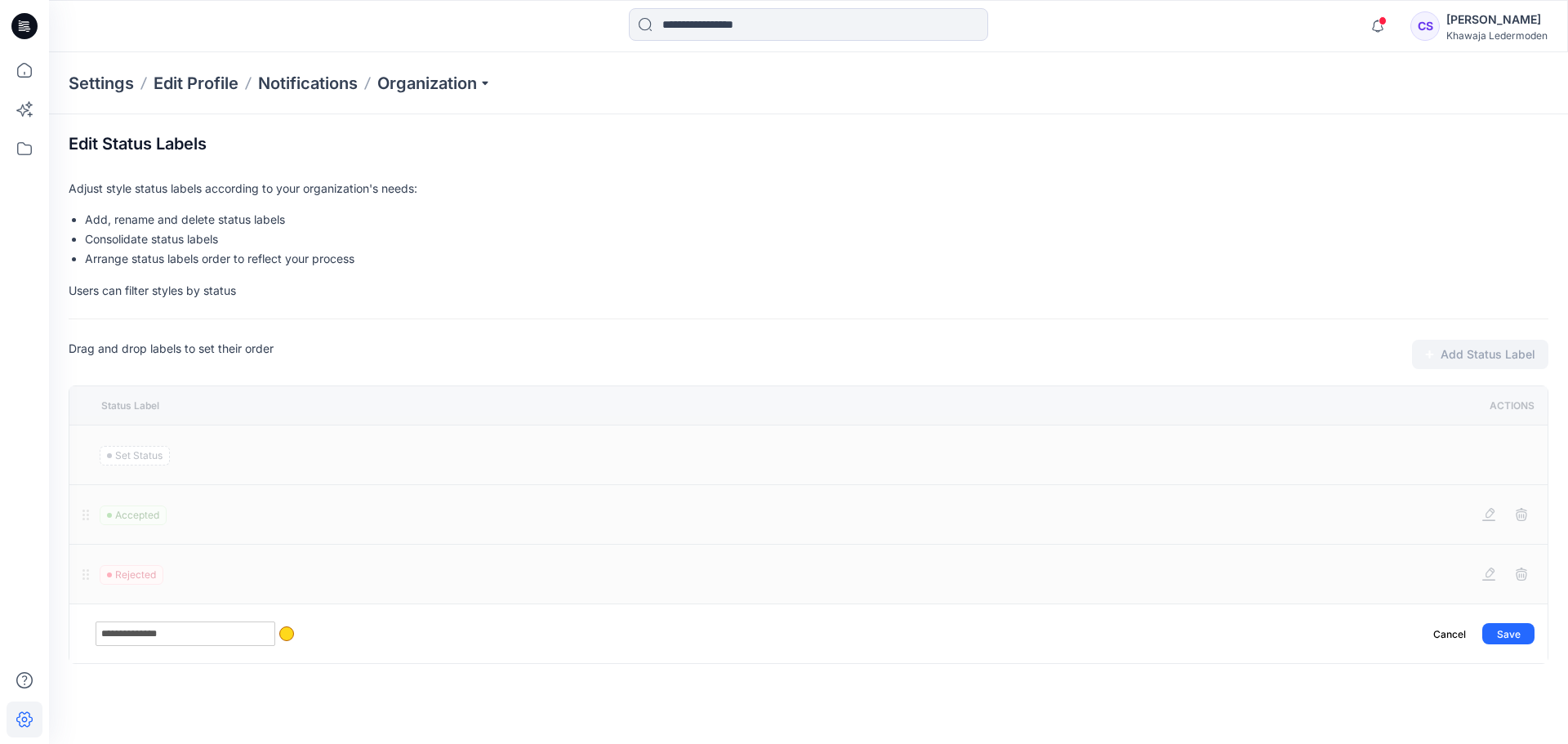
click at [125, 632] on input "**********" at bounding box center [185, 634] width 180 height 25
type input "**********"
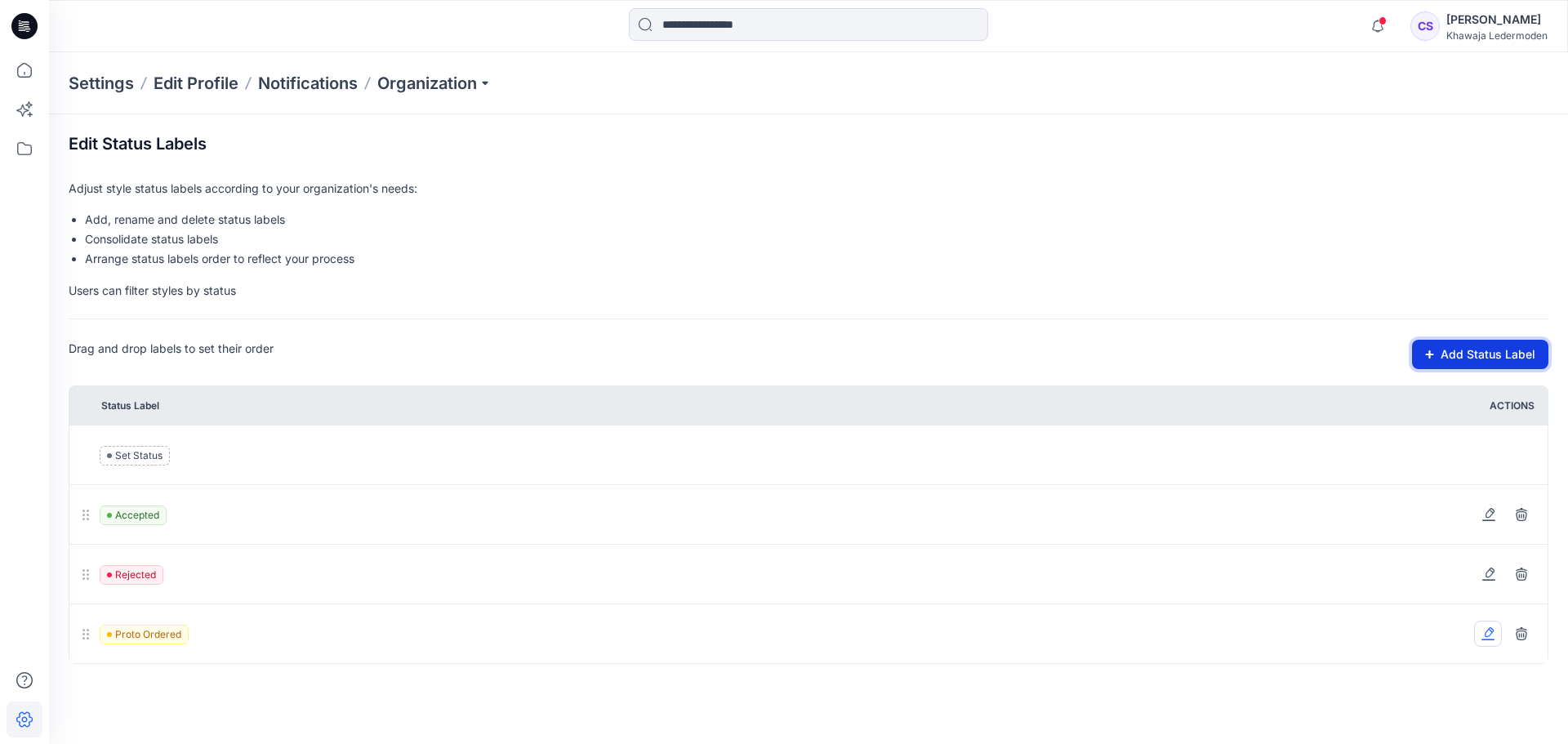
click at [1470, 361] on button "Add Status Label" at bounding box center [1480, 354] width 136 height 30
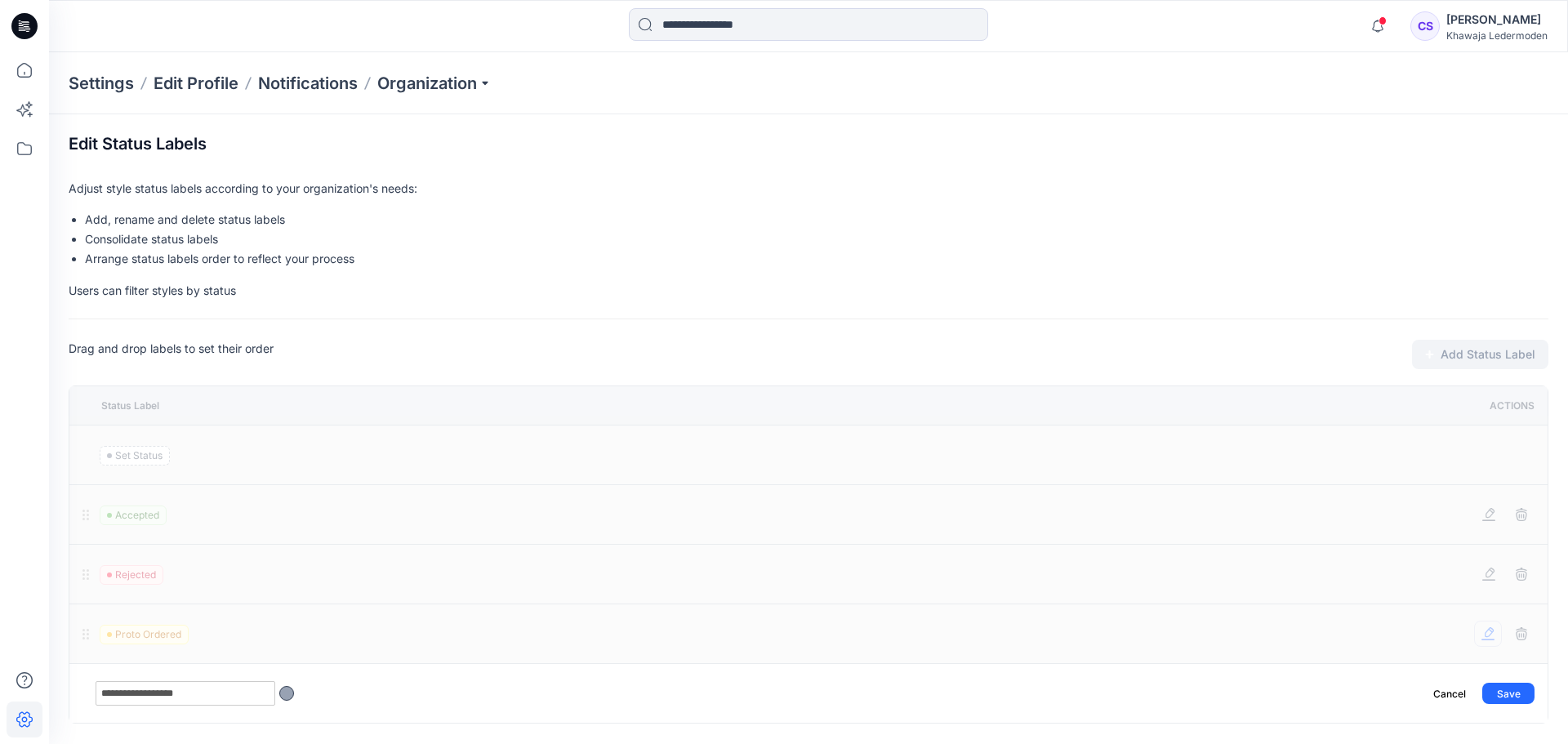
type input "**********"
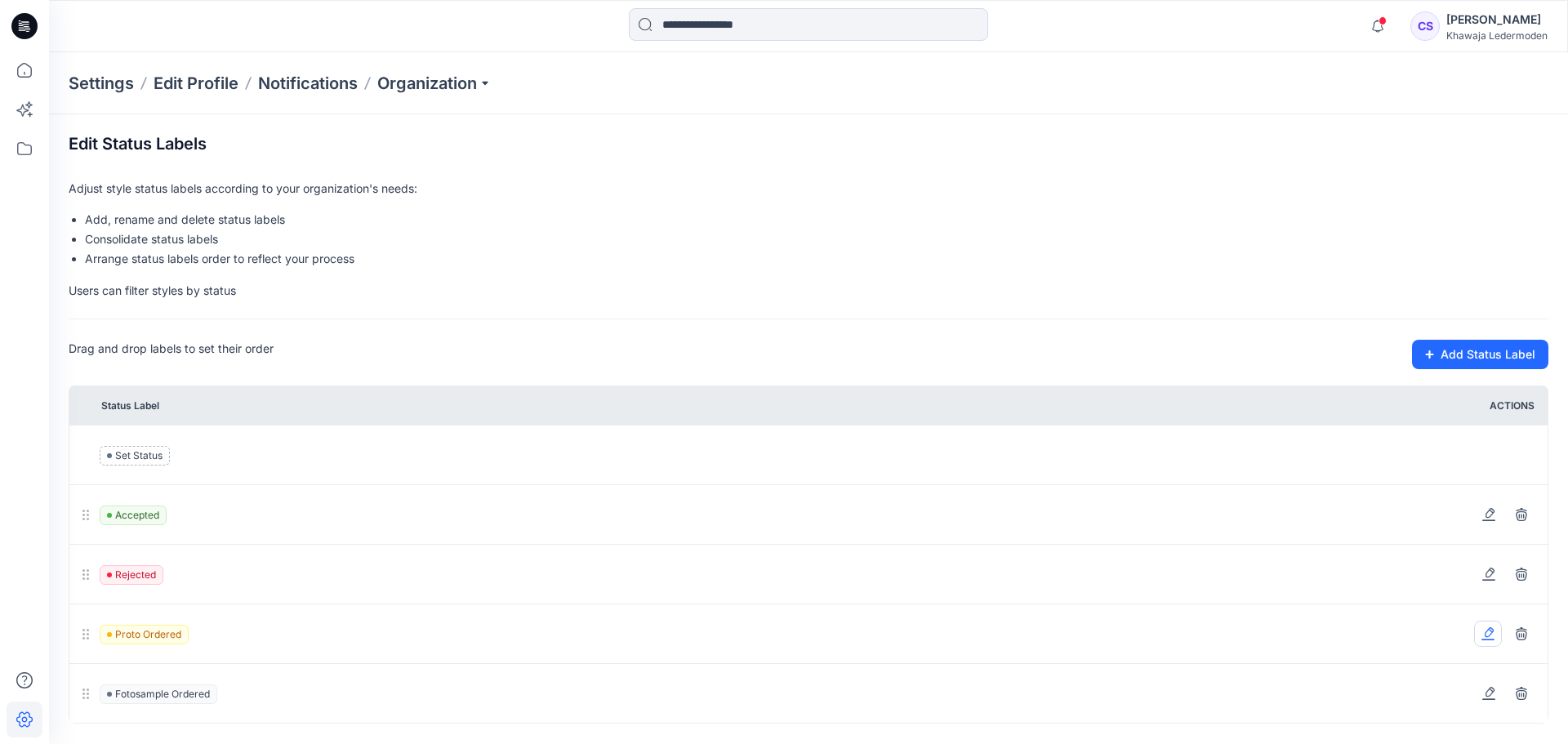
click at [200, 695] on span "Fotosample Ordered" at bounding box center [158, 695] width 117 height 20
click at [1488, 692] on icon at bounding box center [1489, 692] width 9 height 10
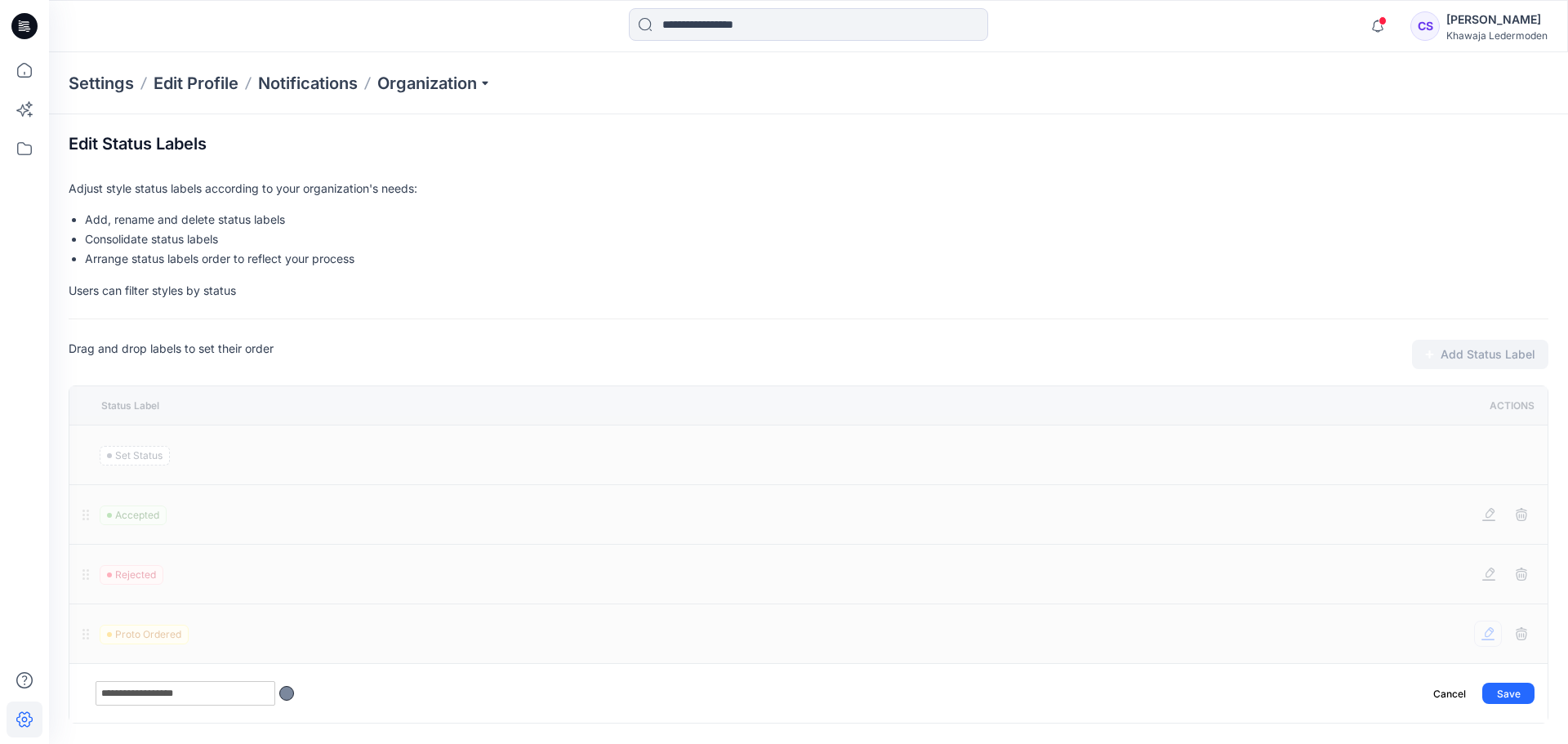
click at [287, 698] on div at bounding box center [287, 694] width 15 height 15
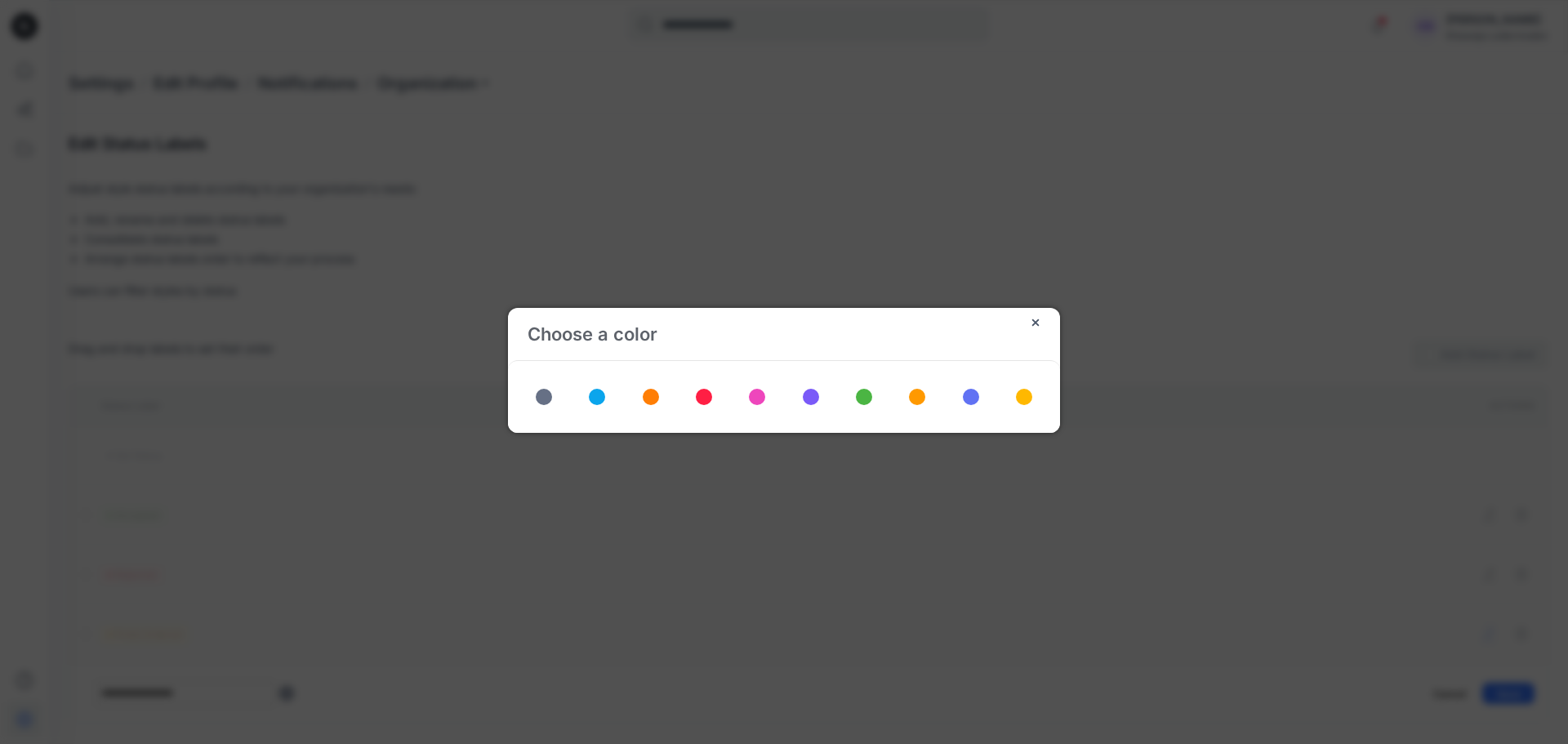
click at [970, 395] on span at bounding box center [971, 397] width 16 height 16
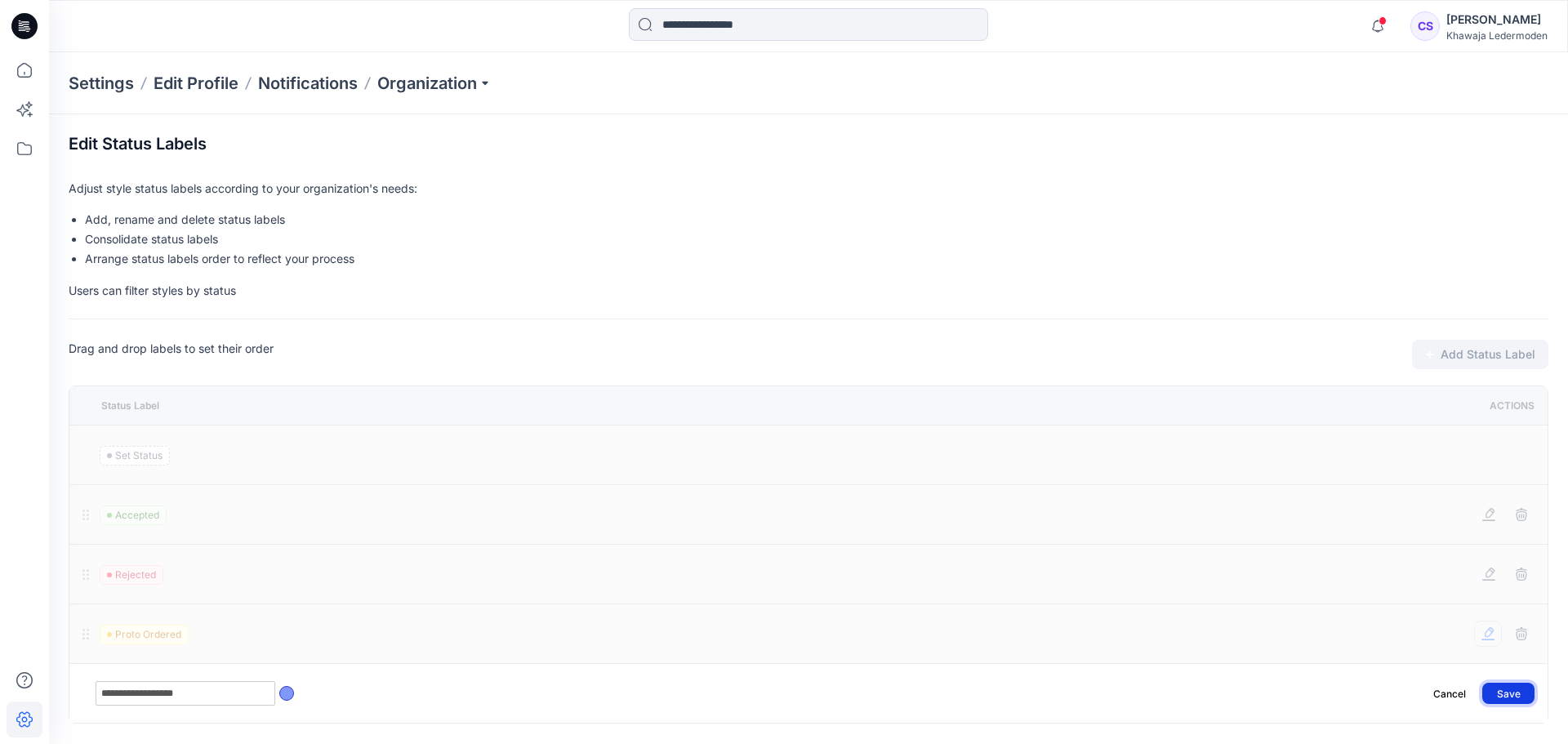
click at [1507, 694] on button "Save" at bounding box center [1509, 694] width 52 height 21
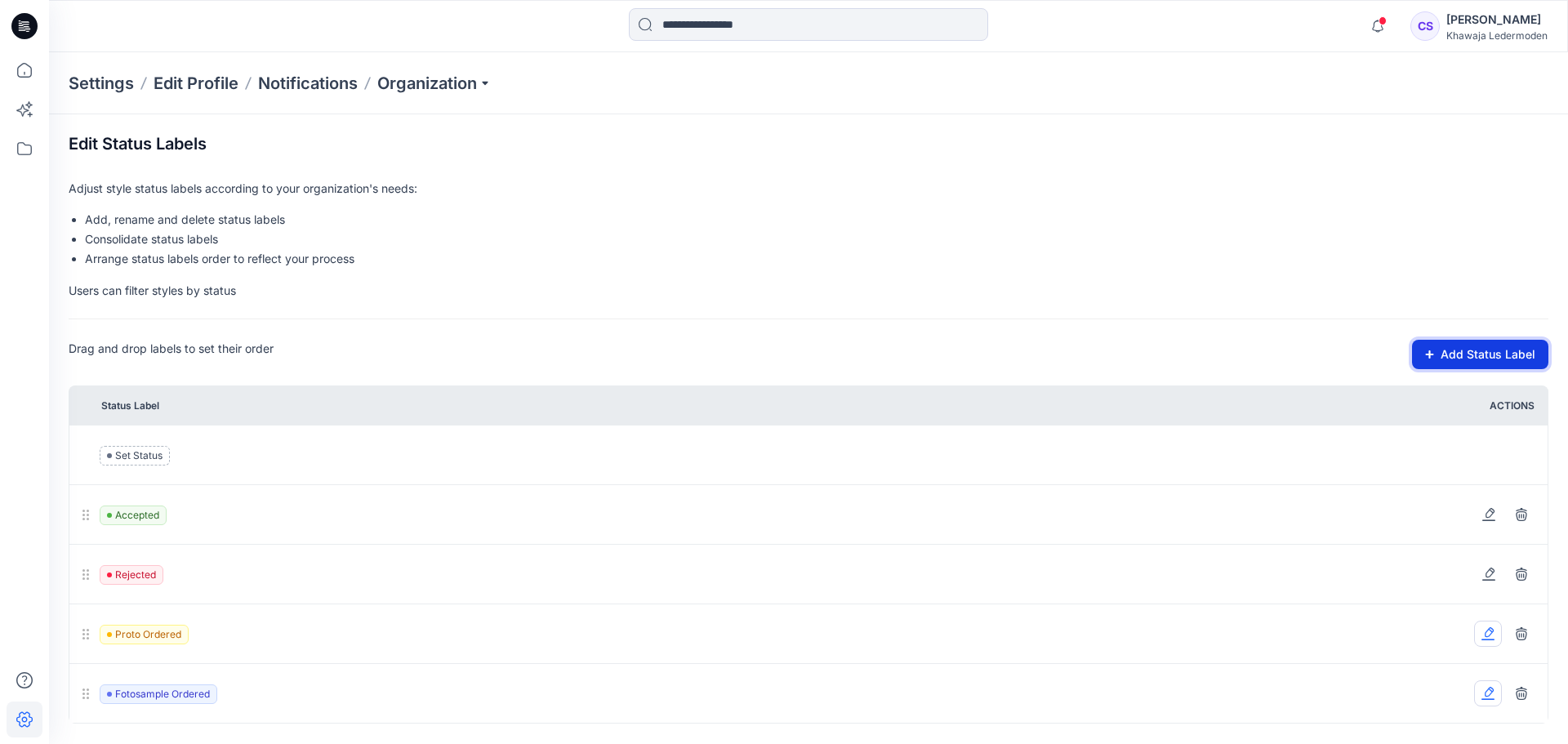
click at [1477, 359] on button "Add Status Label" at bounding box center [1480, 354] width 136 height 30
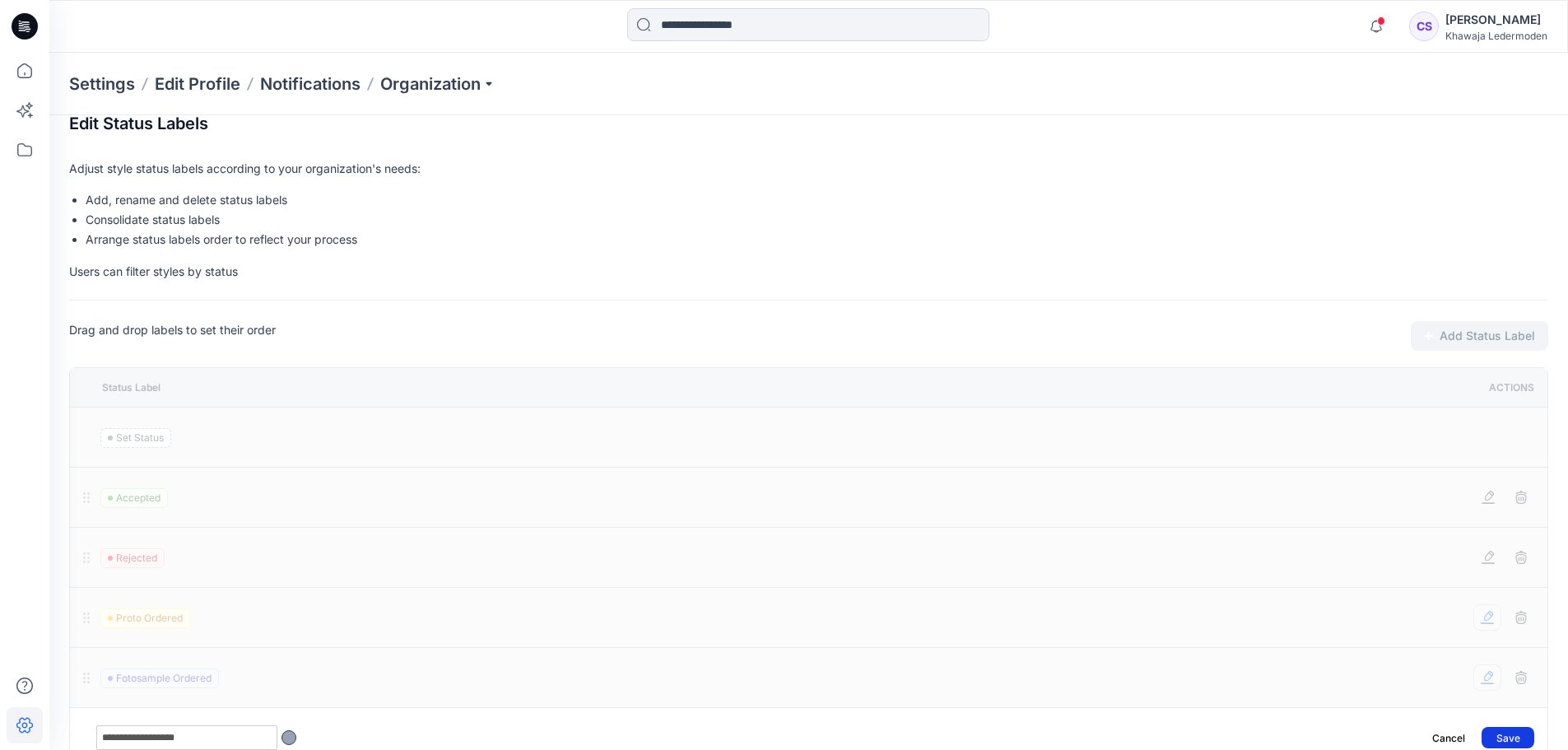
type input "**********"
click at [1519, 734] on button "Save" at bounding box center [1508, 738] width 53 height 21
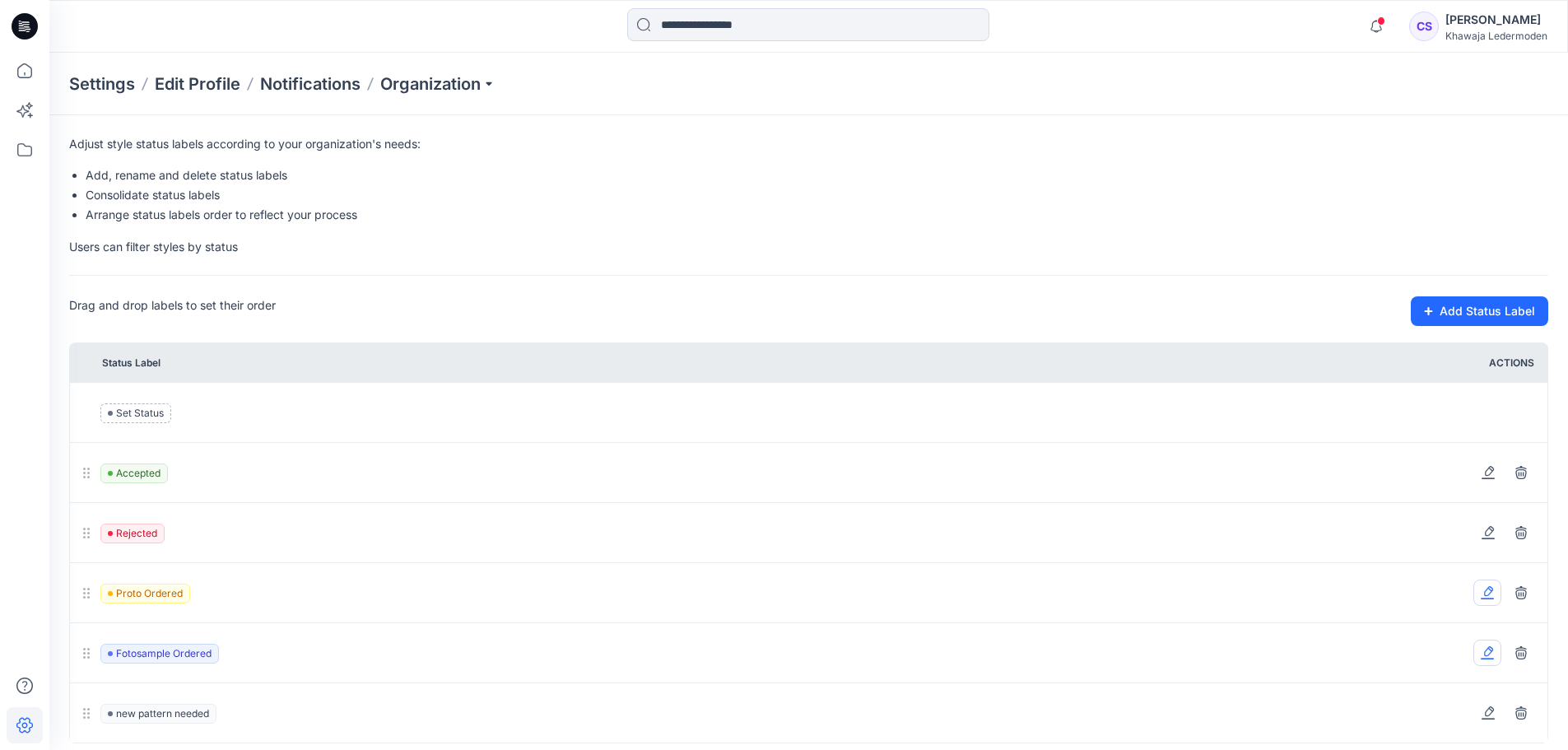
scroll to position [60, 0]
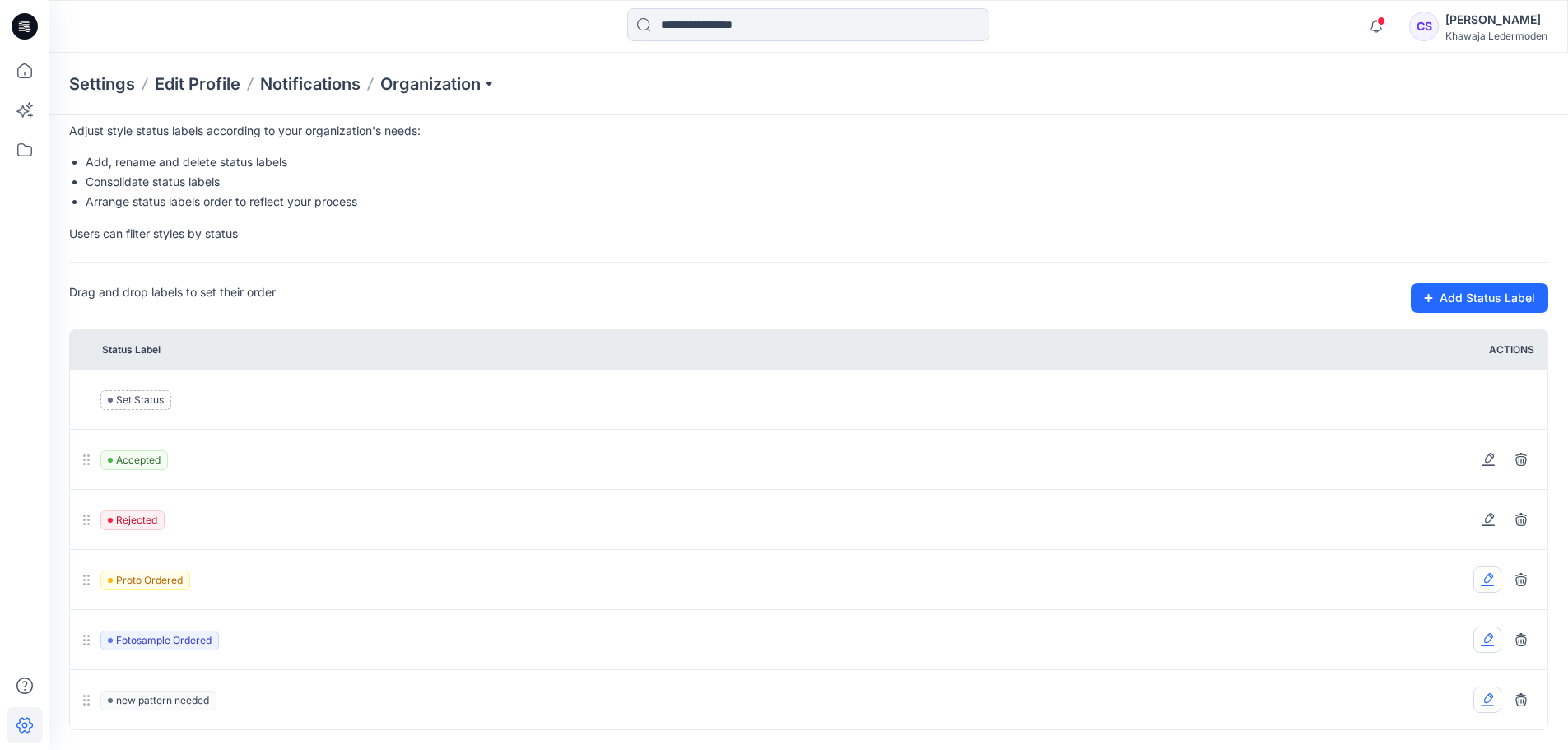
click at [1490, 701] on icon at bounding box center [1489, 699] width 9 height 10
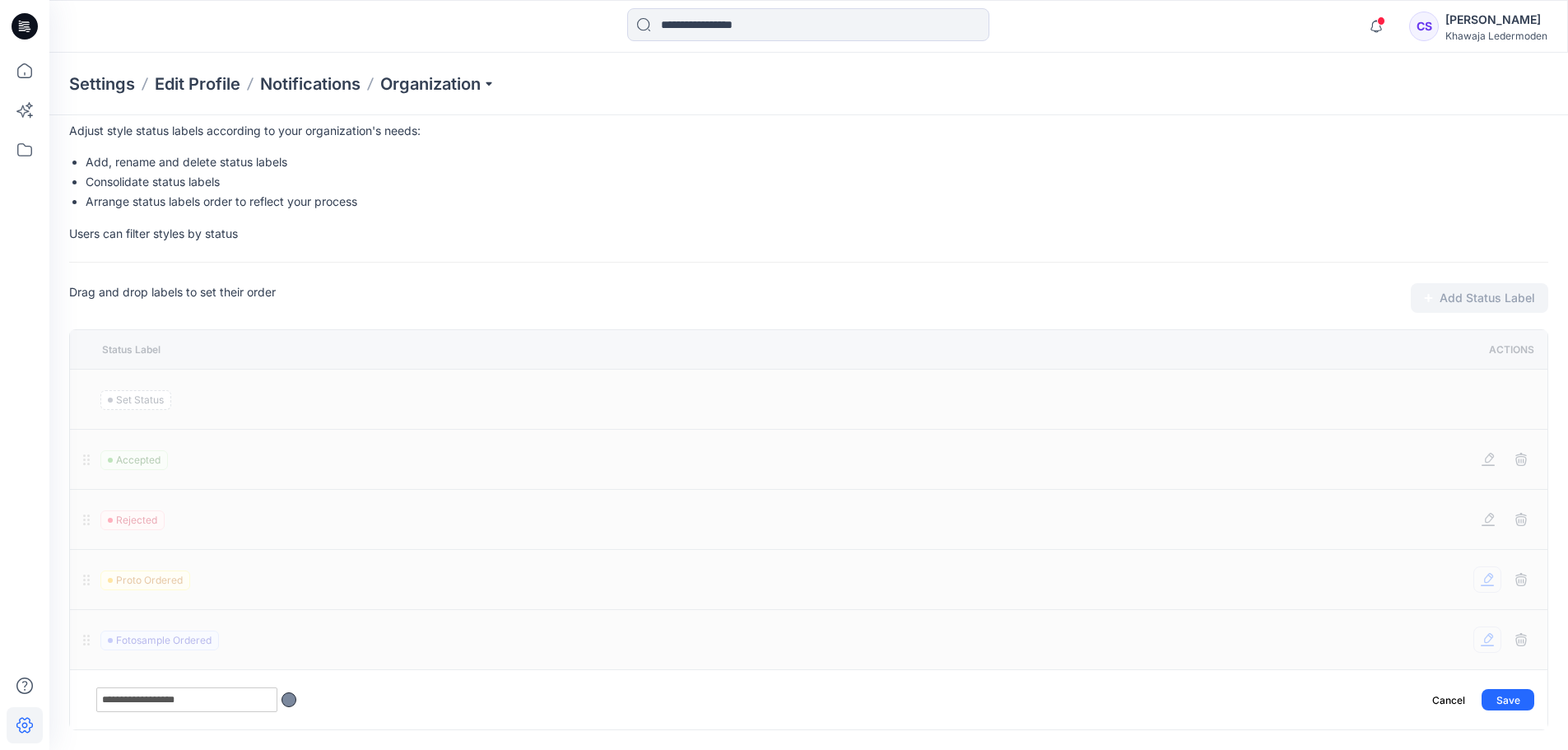
click at [294, 702] on div at bounding box center [289, 700] width 15 height 15
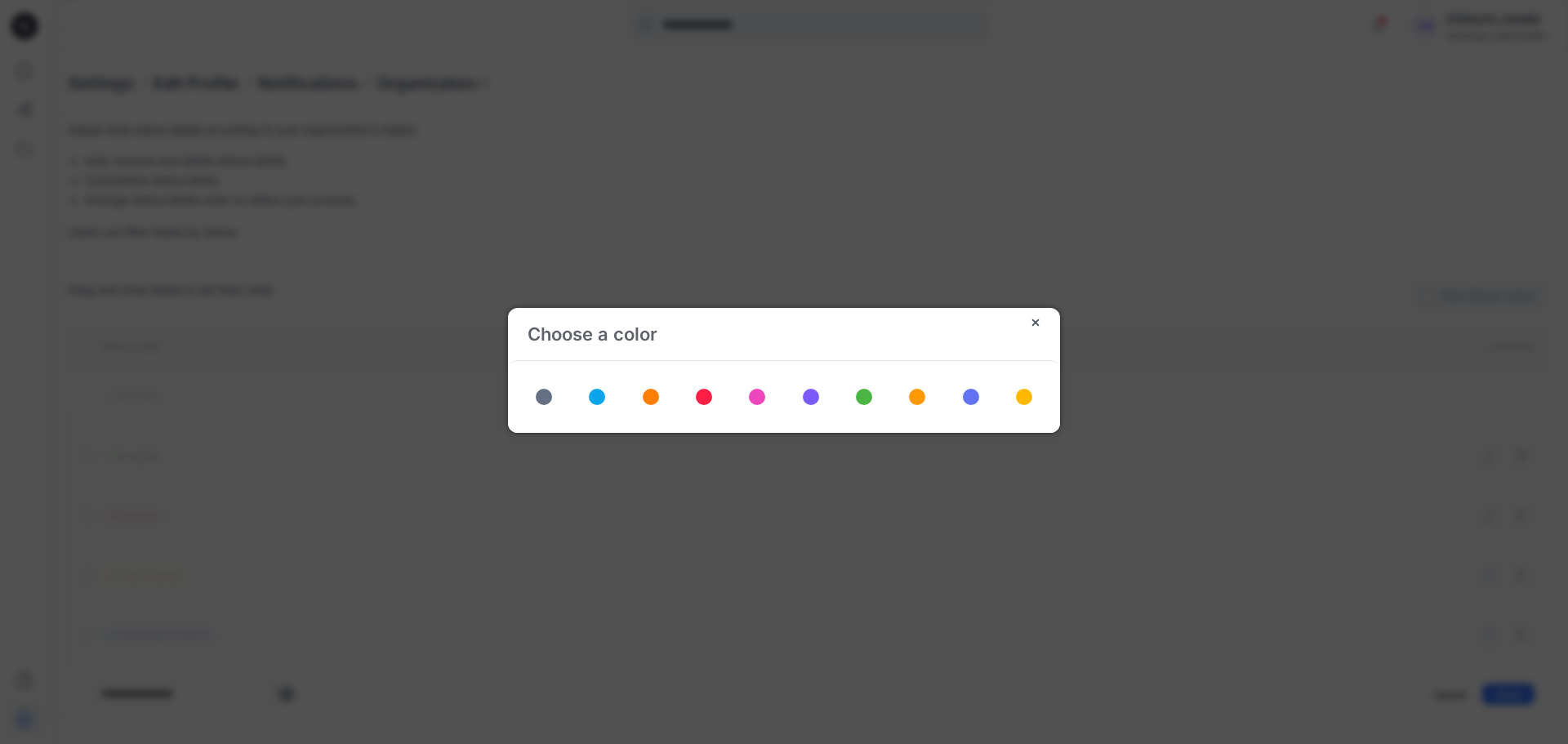
click at [640, 402] on div at bounding box center [651, 397] width 33 height 33
click at [649, 399] on span at bounding box center [651, 397] width 16 height 16
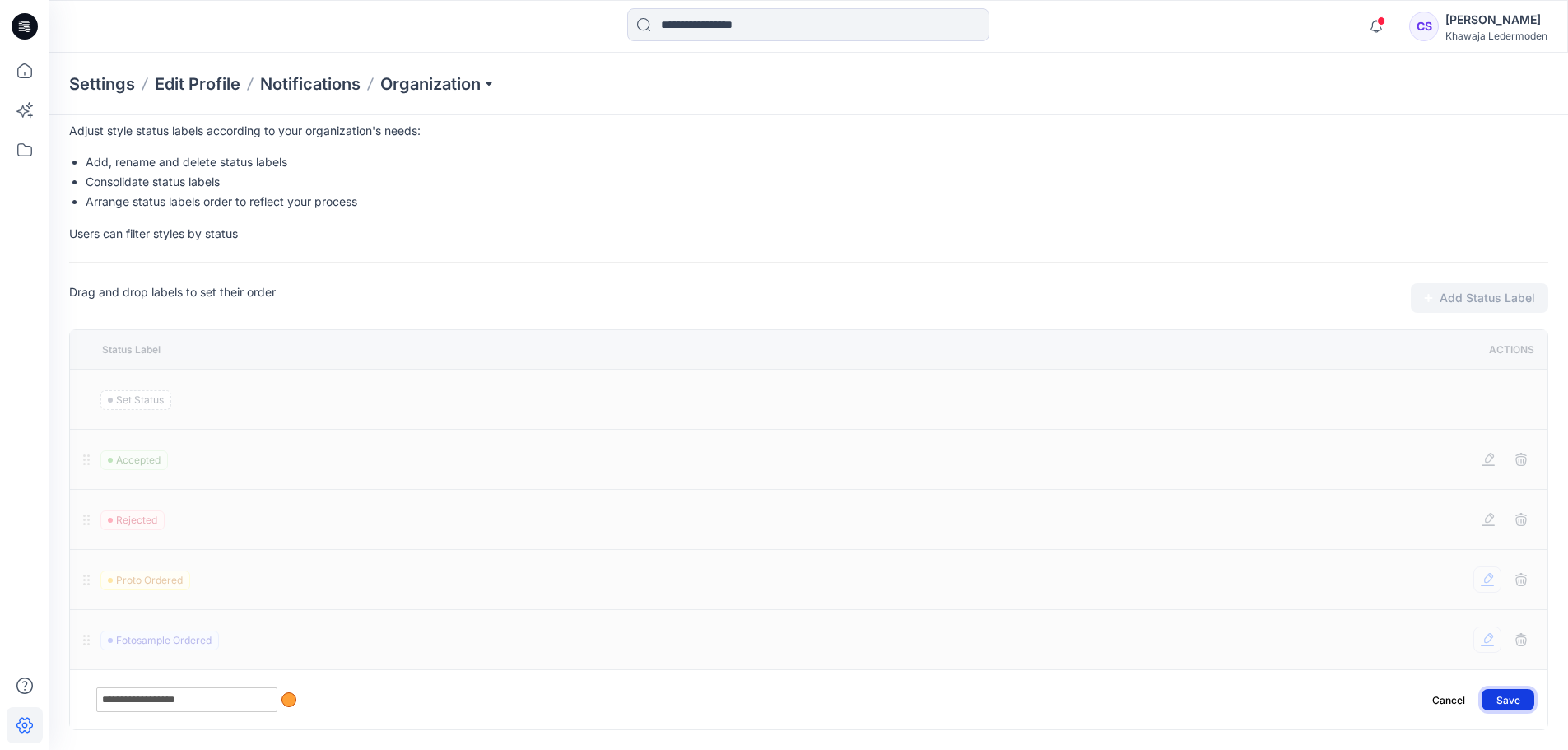
click at [1531, 697] on button "Save" at bounding box center [1508, 700] width 53 height 21
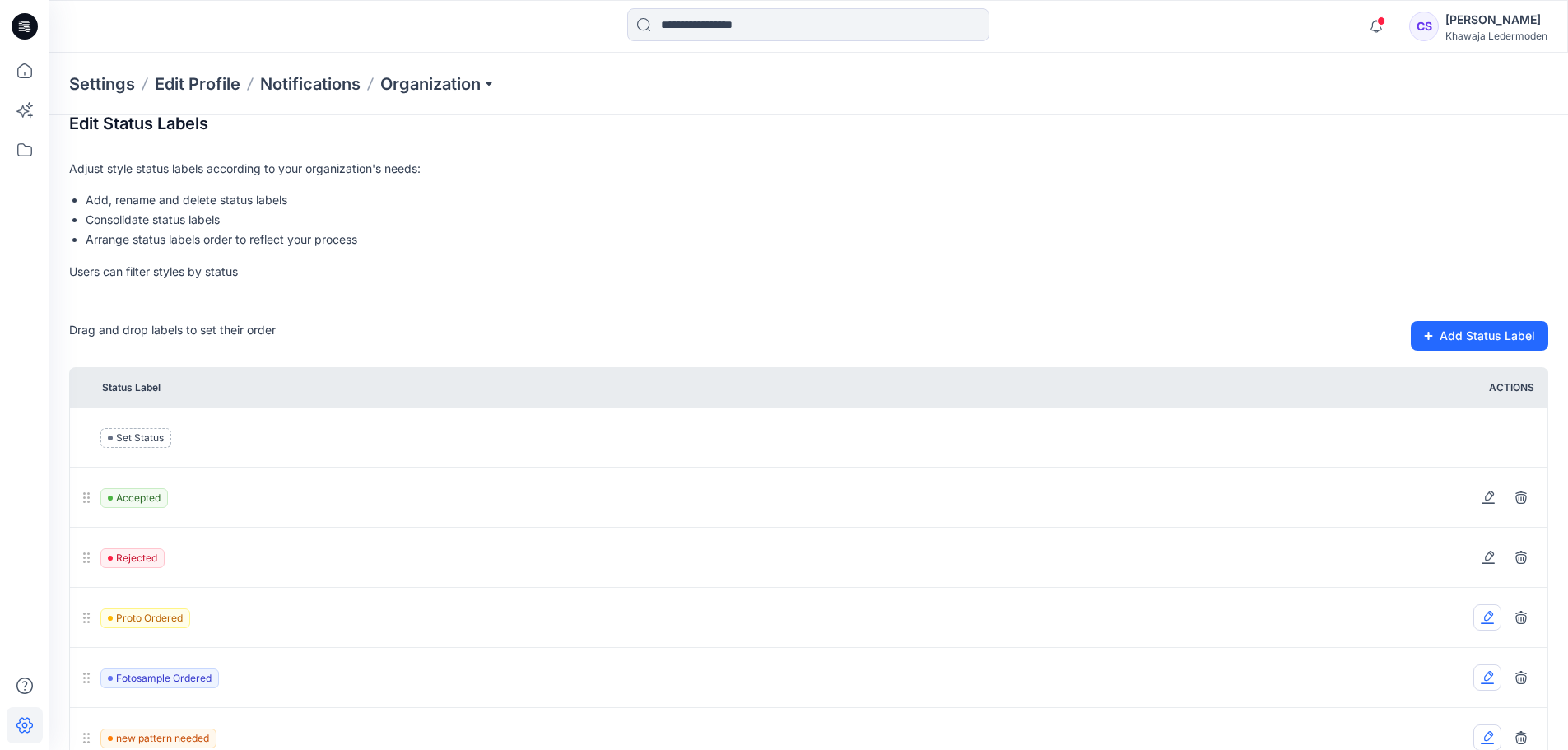
scroll to position [0, 0]
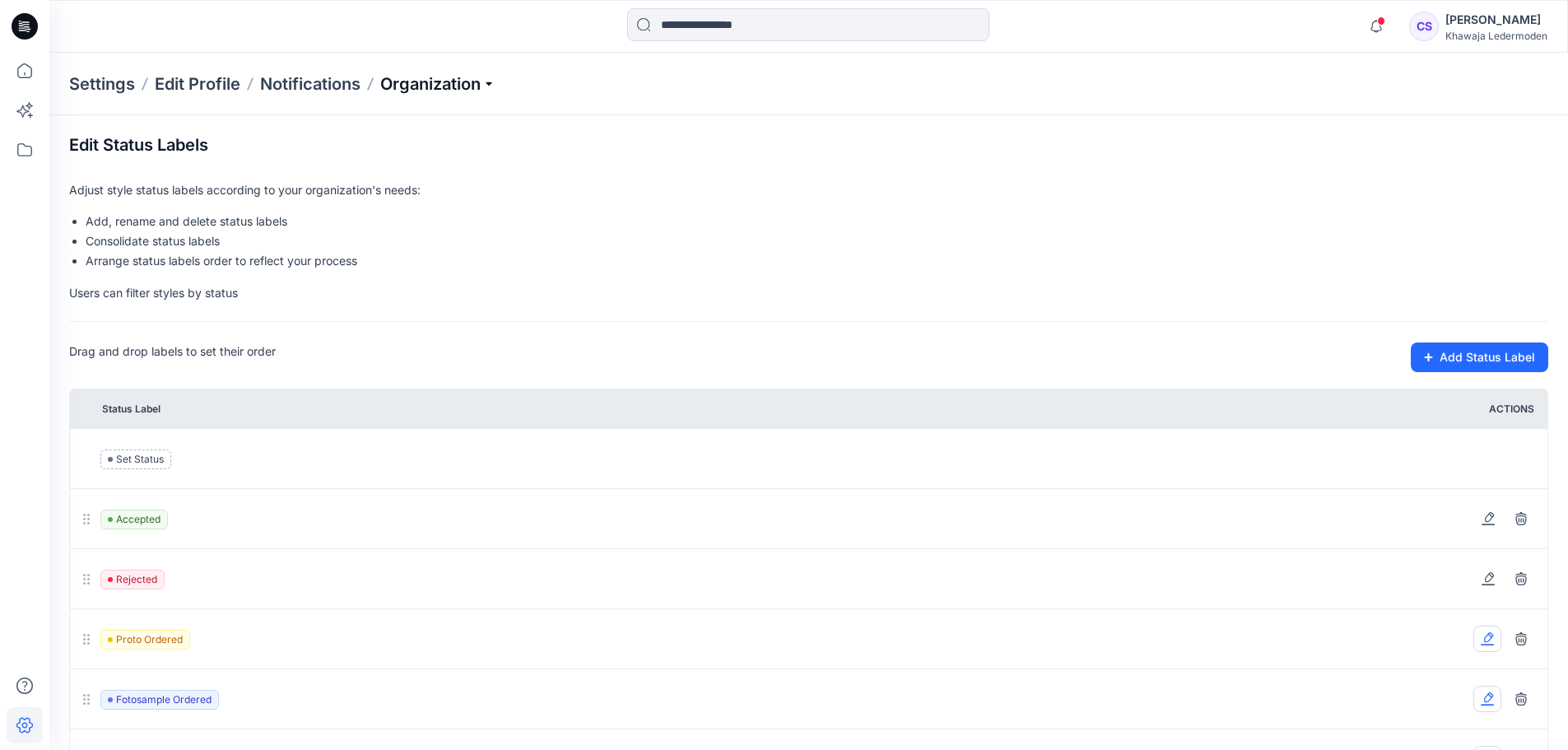
click at [439, 78] on p "Organization" at bounding box center [437, 84] width 115 height 23
click at [450, 221] on link "Manage Tags" at bounding box center [440, 221] width 241 height 33
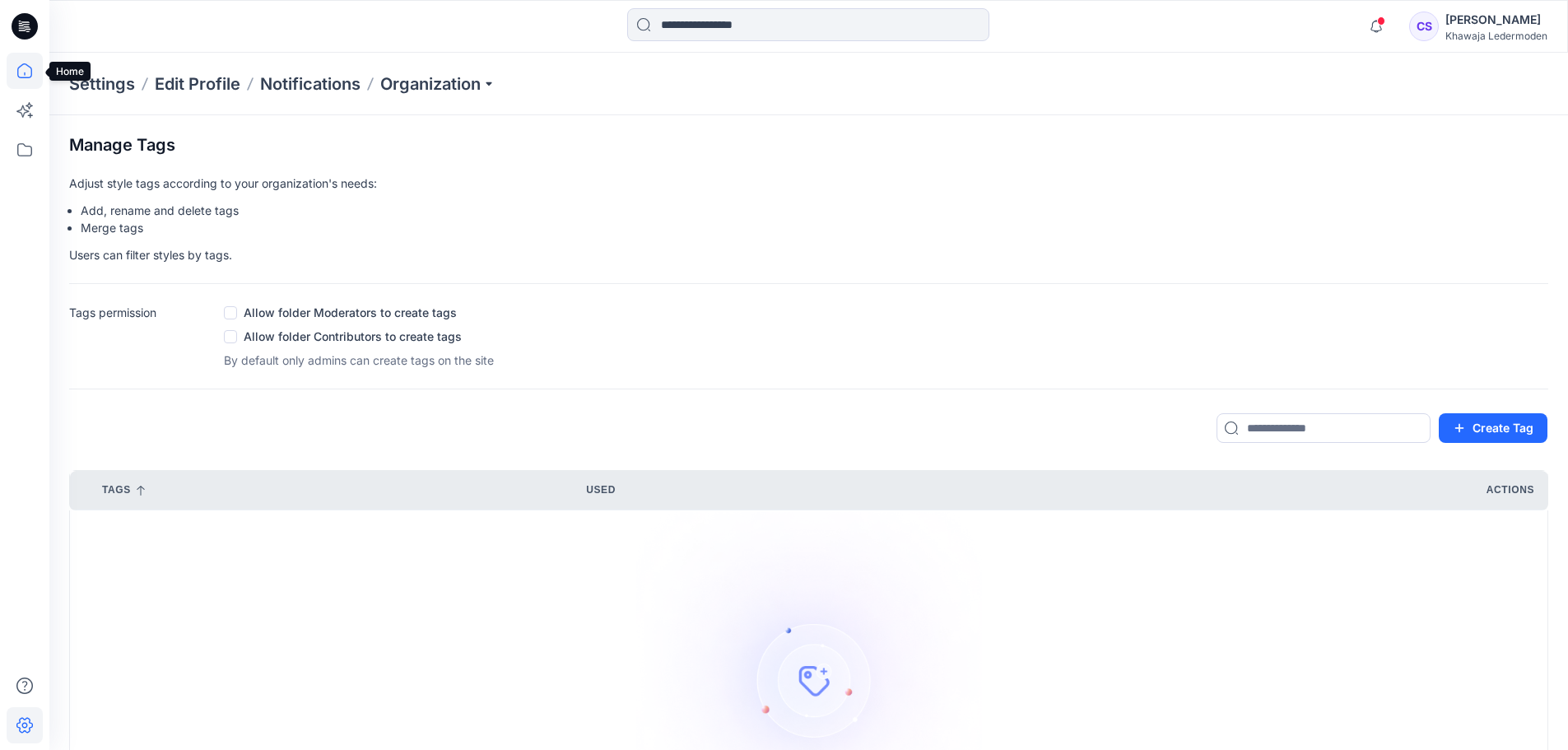
click at [24, 67] on icon at bounding box center [25, 71] width 36 height 36
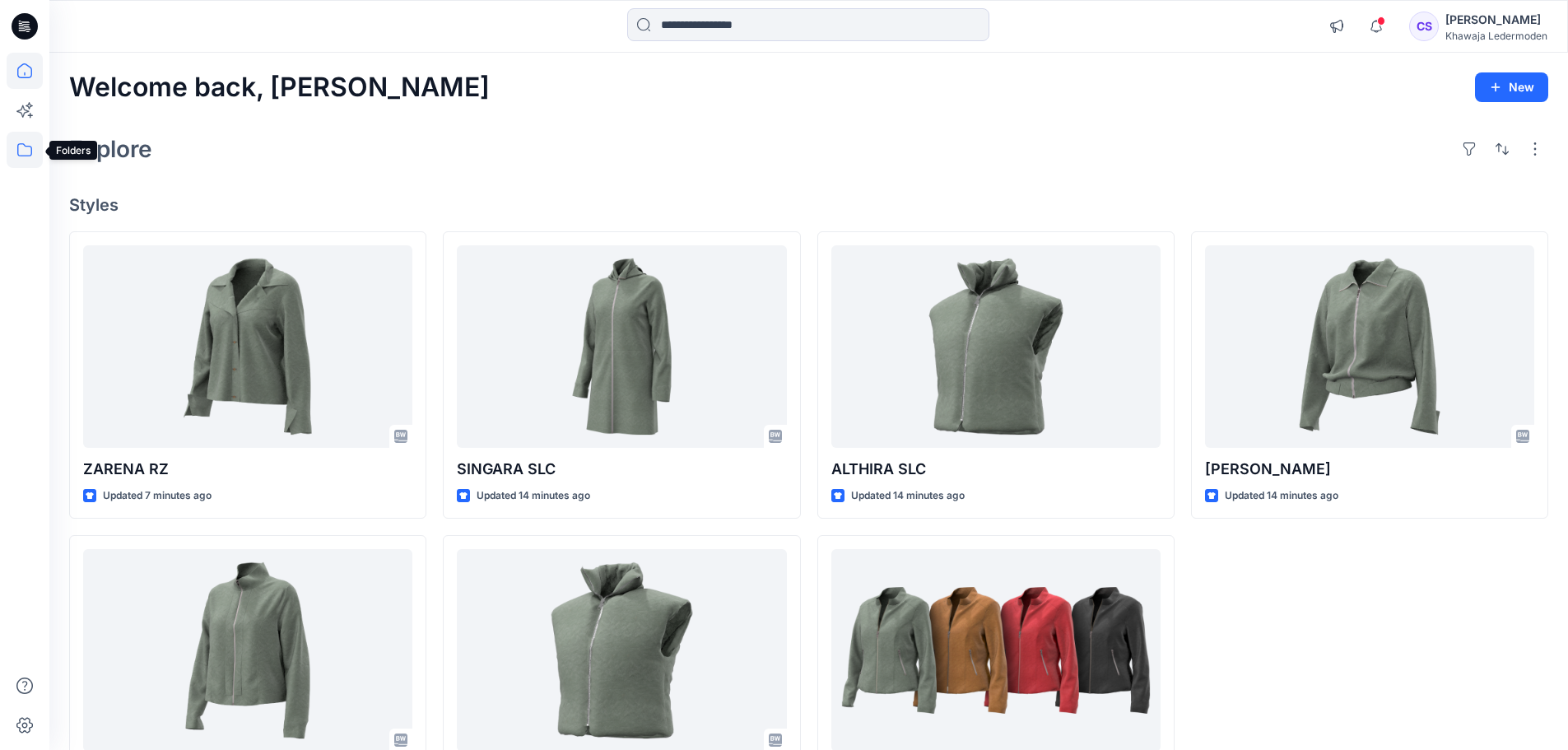
click at [28, 136] on icon at bounding box center [25, 150] width 36 height 36
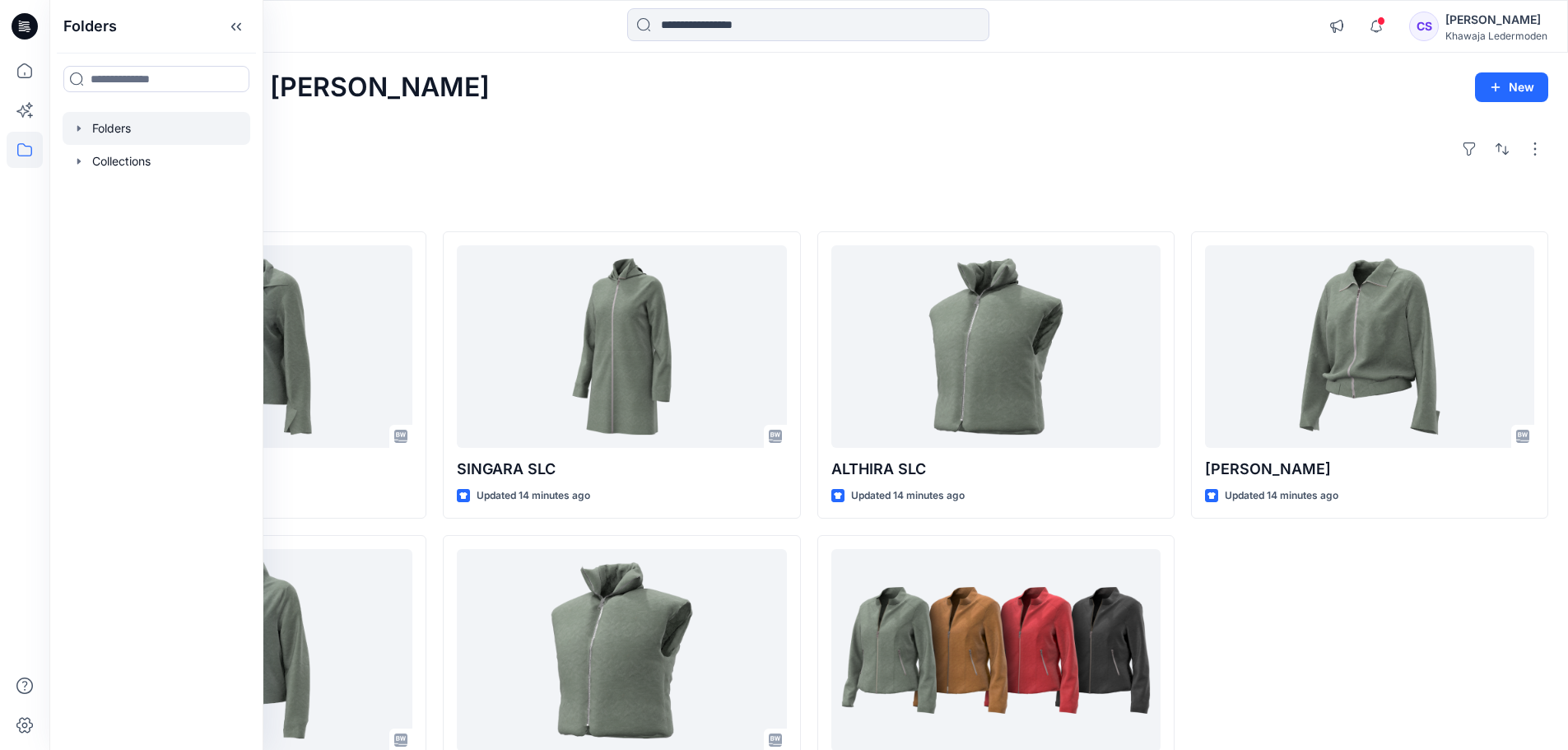
click at [139, 135] on div at bounding box center [156, 128] width 188 height 33
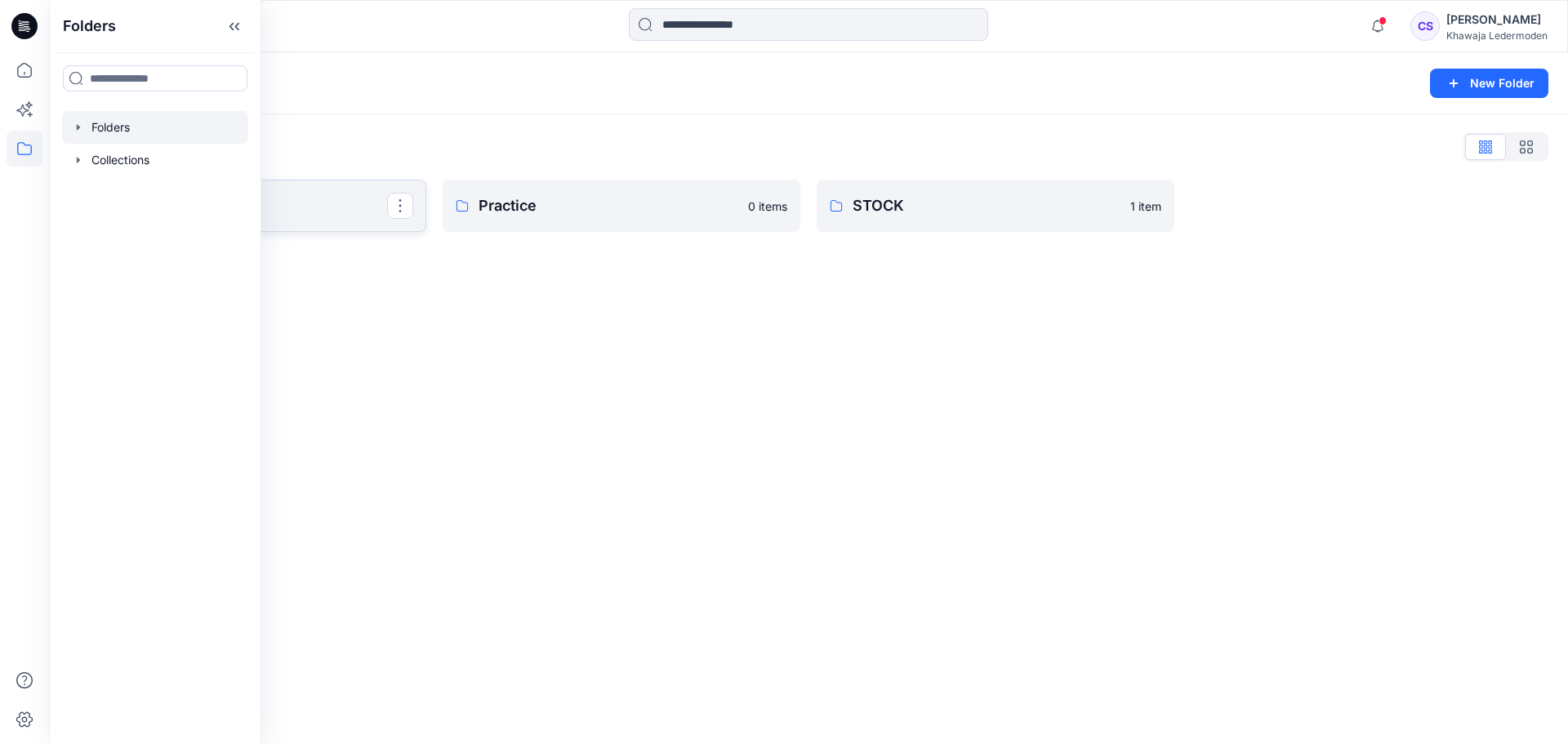
click at [367, 213] on p "COLLECTION" at bounding box center [245, 206] width 283 height 23
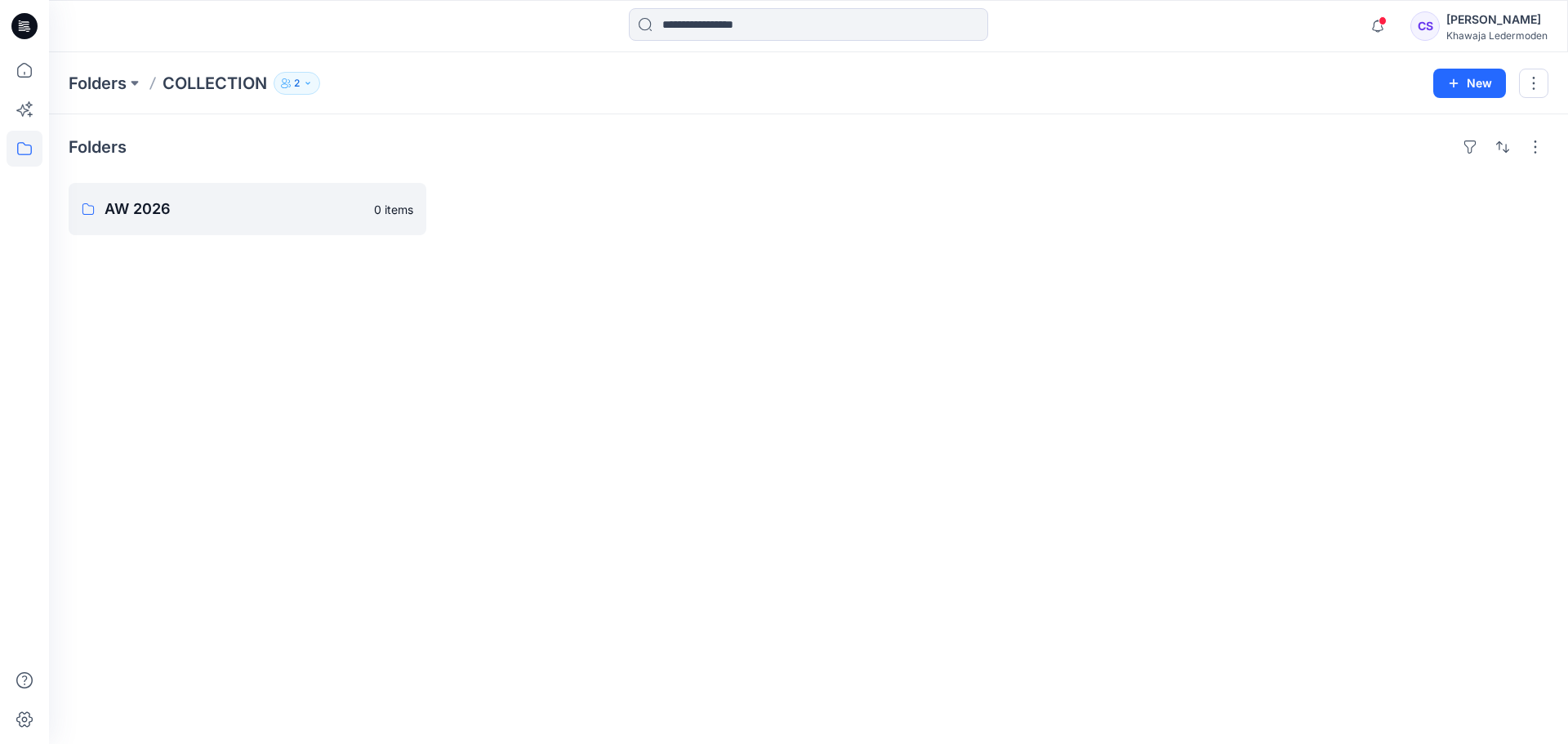
click at [318, 89] on button "2" at bounding box center [297, 84] width 47 height 23
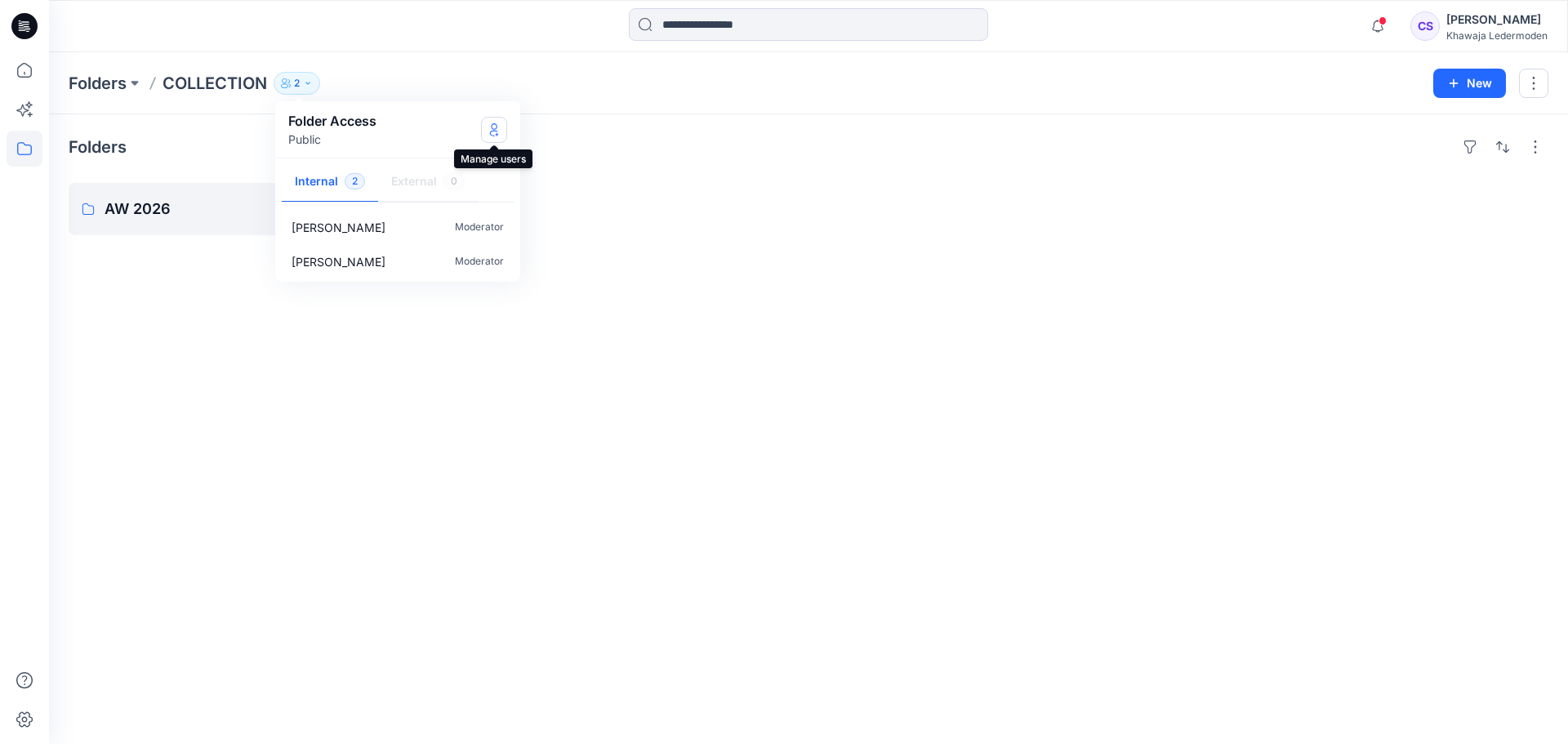
click at [496, 128] on icon "Manage Users" at bounding box center [495, 130] width 7 height 13
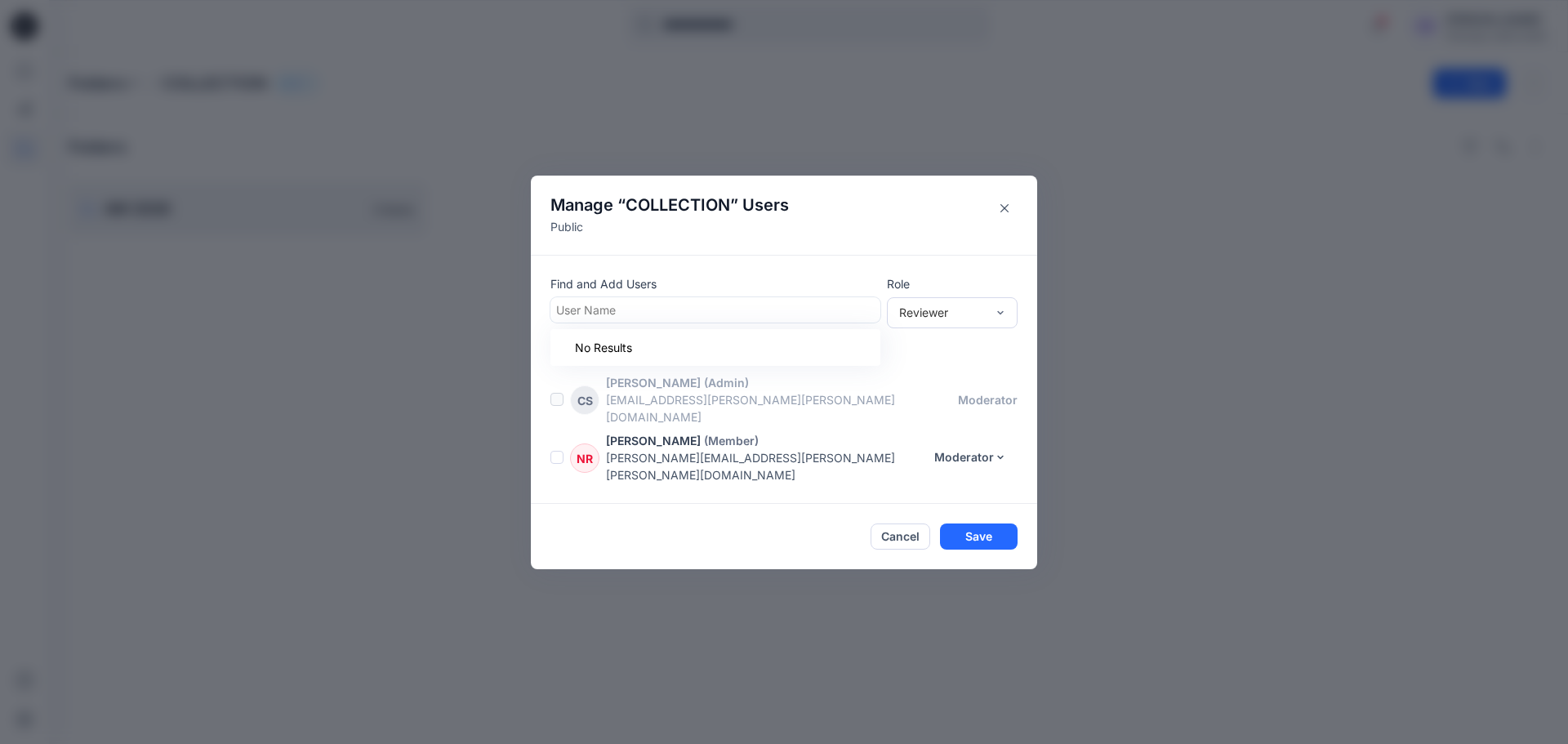
click at [678, 319] on div at bounding box center [715, 310] width 318 height 21
type input "**"
click at [978, 523] on button "Save" at bounding box center [978, 536] width 78 height 26
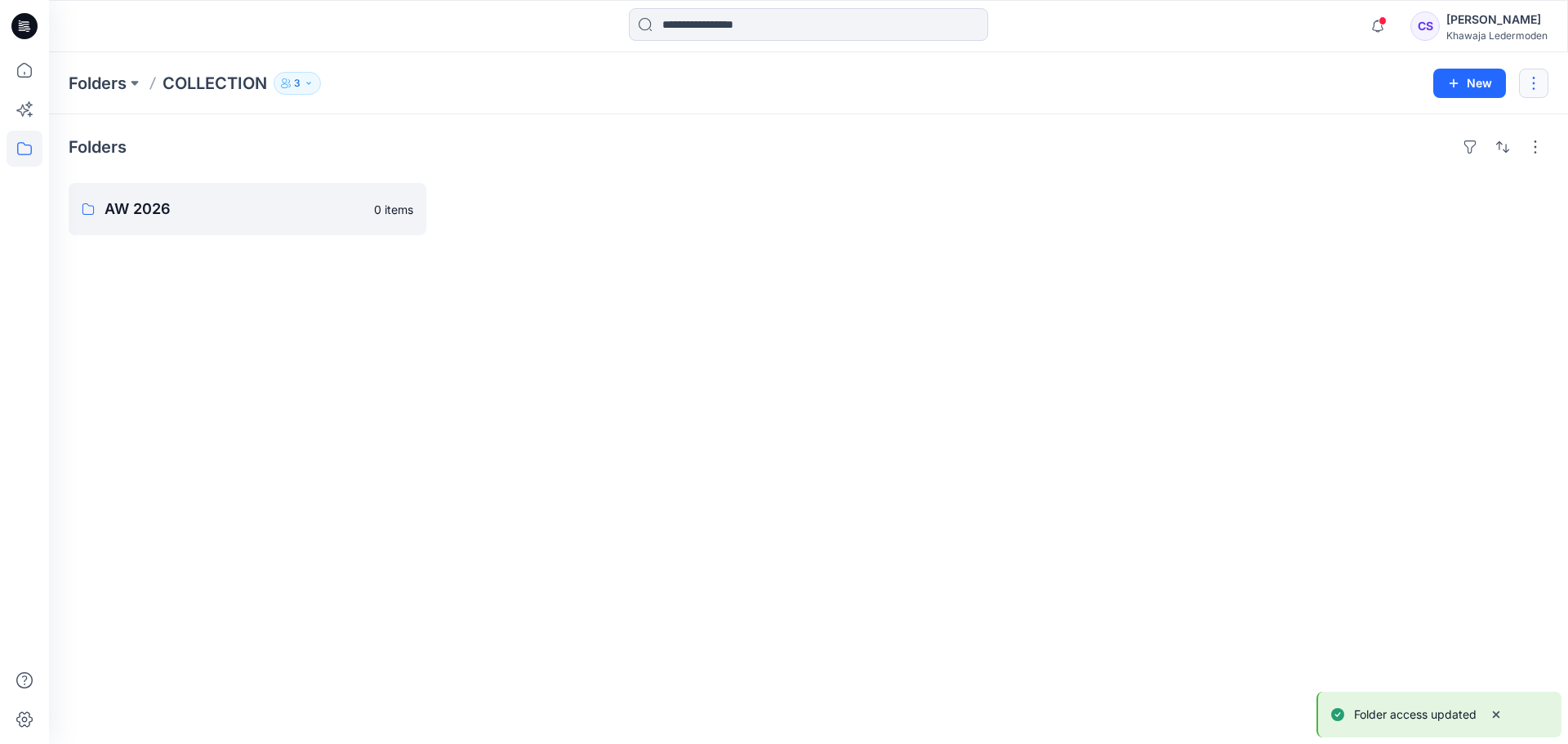
click at [1523, 83] on button "button" at bounding box center [1534, 84] width 30 height 30
click at [1461, 187] on p "Manage Users" at bounding box center [1437, 183] width 78 height 17
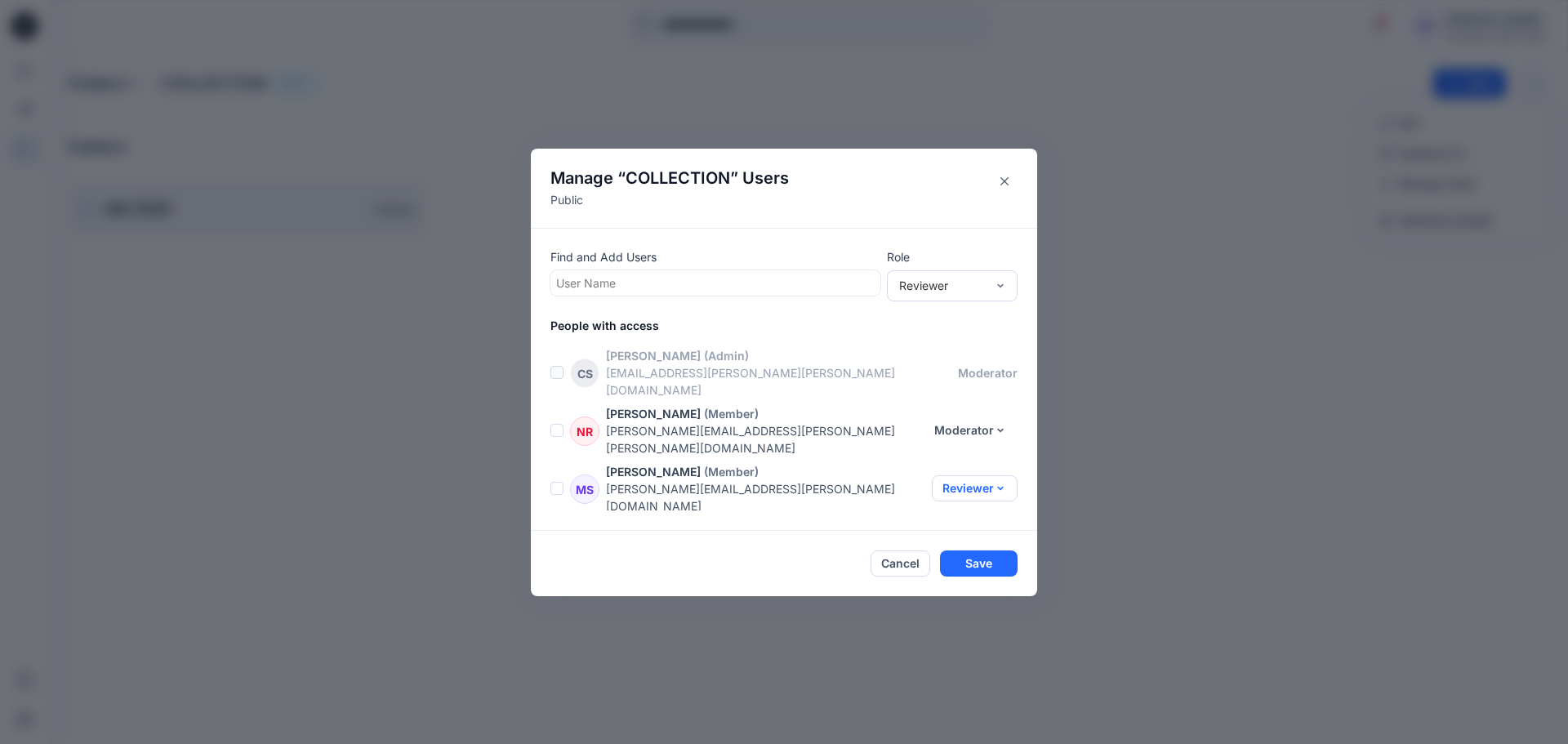
click at [985, 476] on button "Reviewer" at bounding box center [974, 489] width 86 height 26
click at [971, 559] on button "Moderator" at bounding box center [960, 544] width 107 height 30
click at [984, 550] on button "Save" at bounding box center [978, 564] width 78 height 26
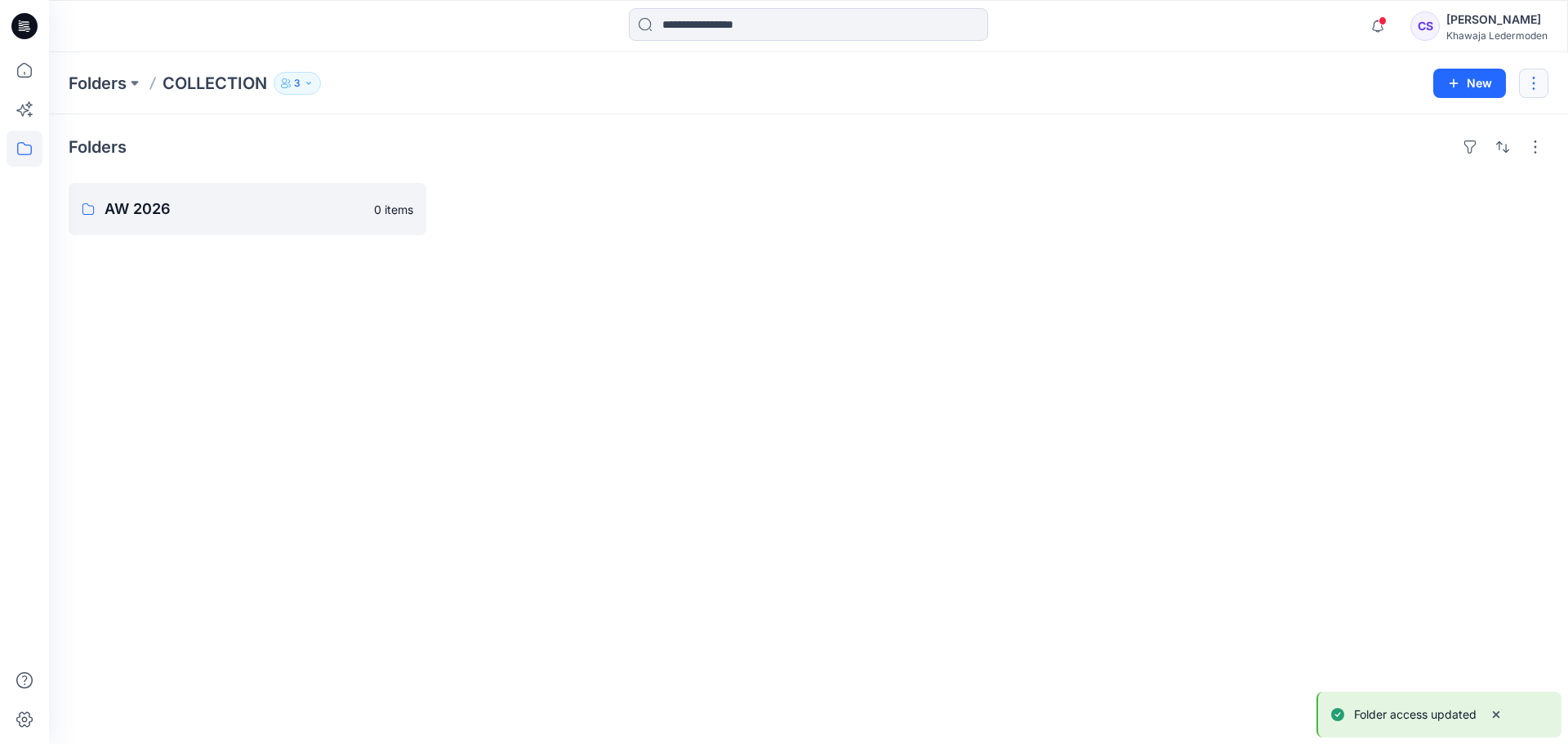
click at [1530, 71] on button "button" at bounding box center [1534, 84] width 30 height 30
click at [1427, 119] on button "Edit" at bounding box center [1456, 122] width 176 height 30
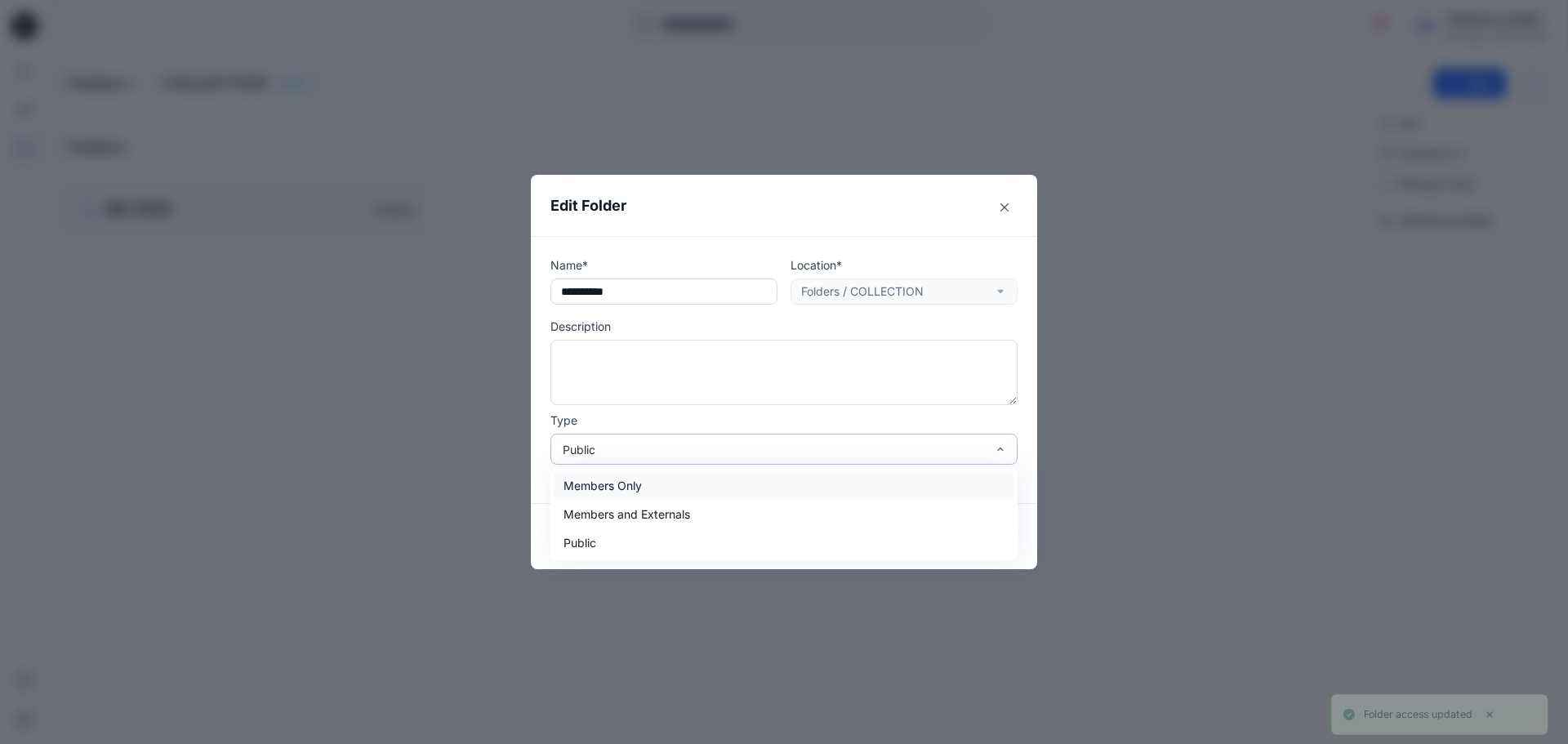
click at [791, 464] on div "Public" at bounding box center [784, 450] width 467 height 31
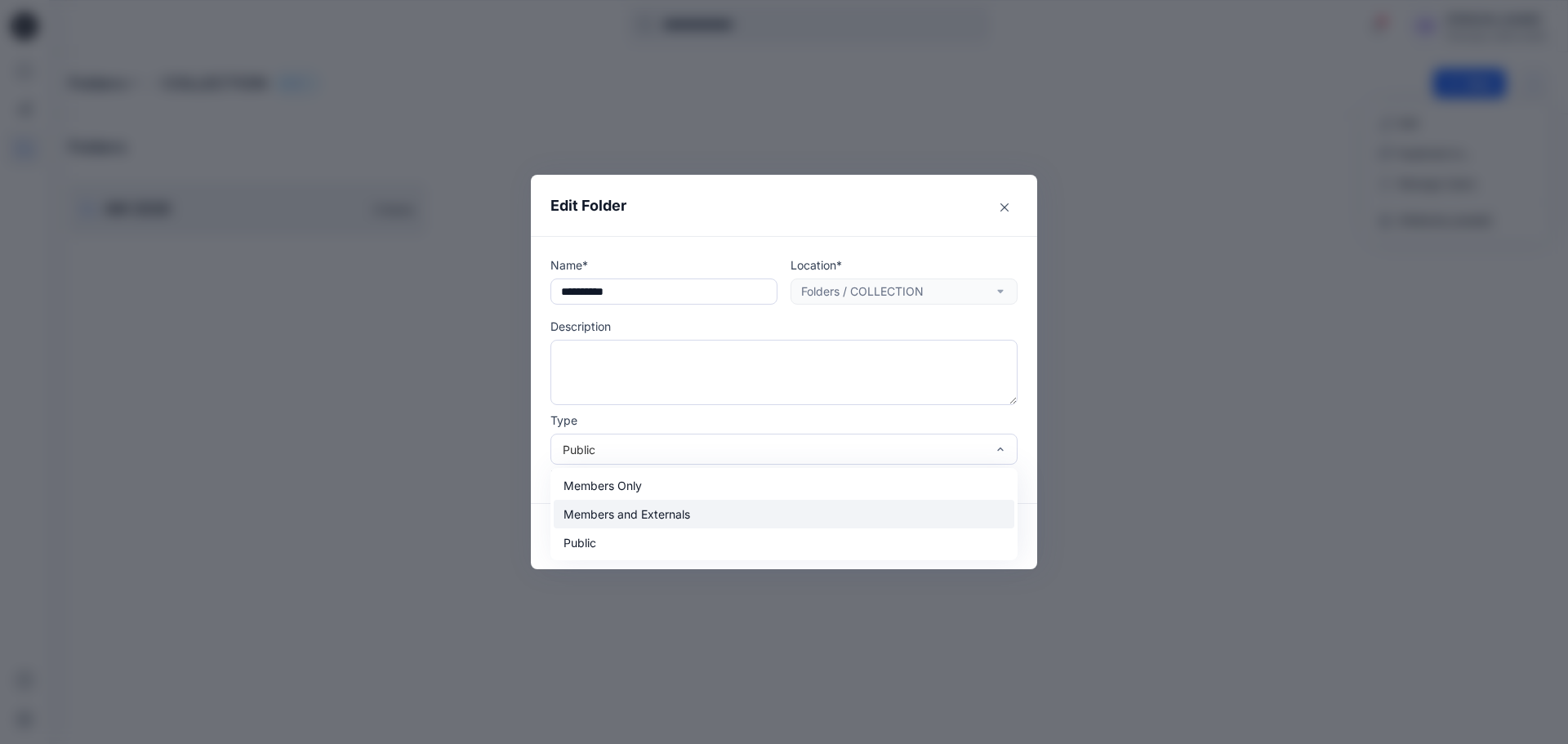
click at [704, 517] on div "Members and Externals" at bounding box center [784, 514] width 461 height 29
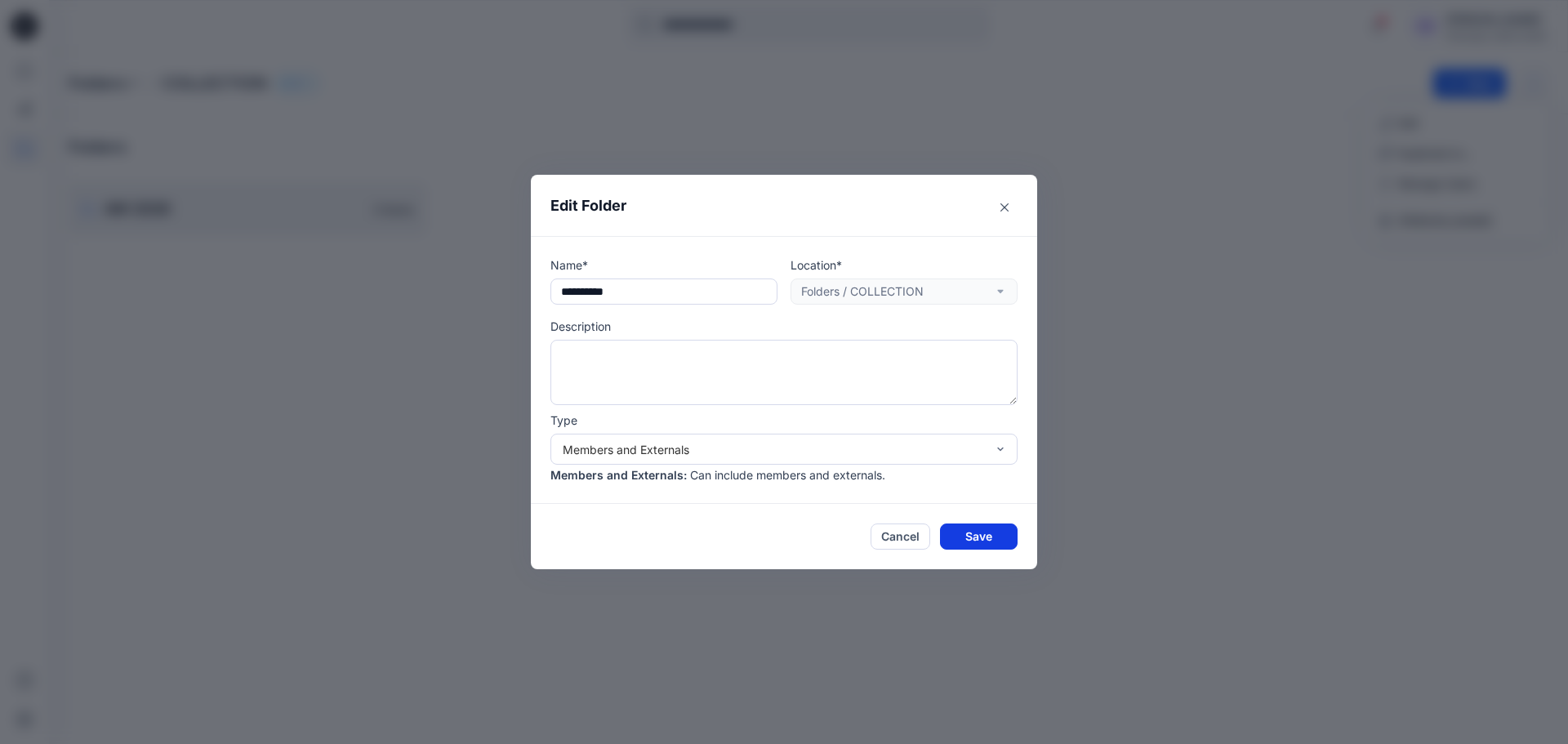
click at [959, 536] on button "Save" at bounding box center [978, 536] width 78 height 26
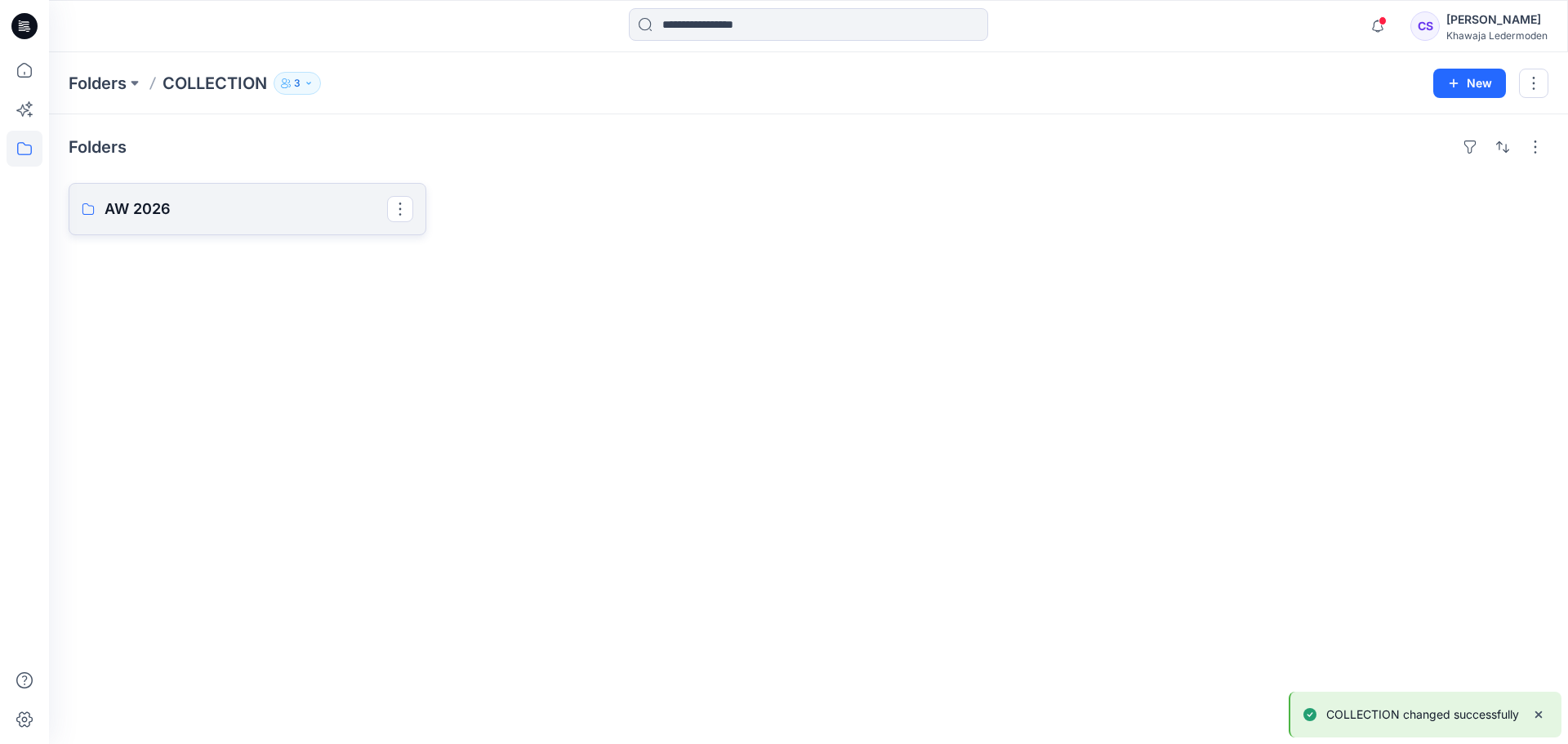
click at [250, 189] on link "AW 2026" at bounding box center [248, 209] width 358 height 52
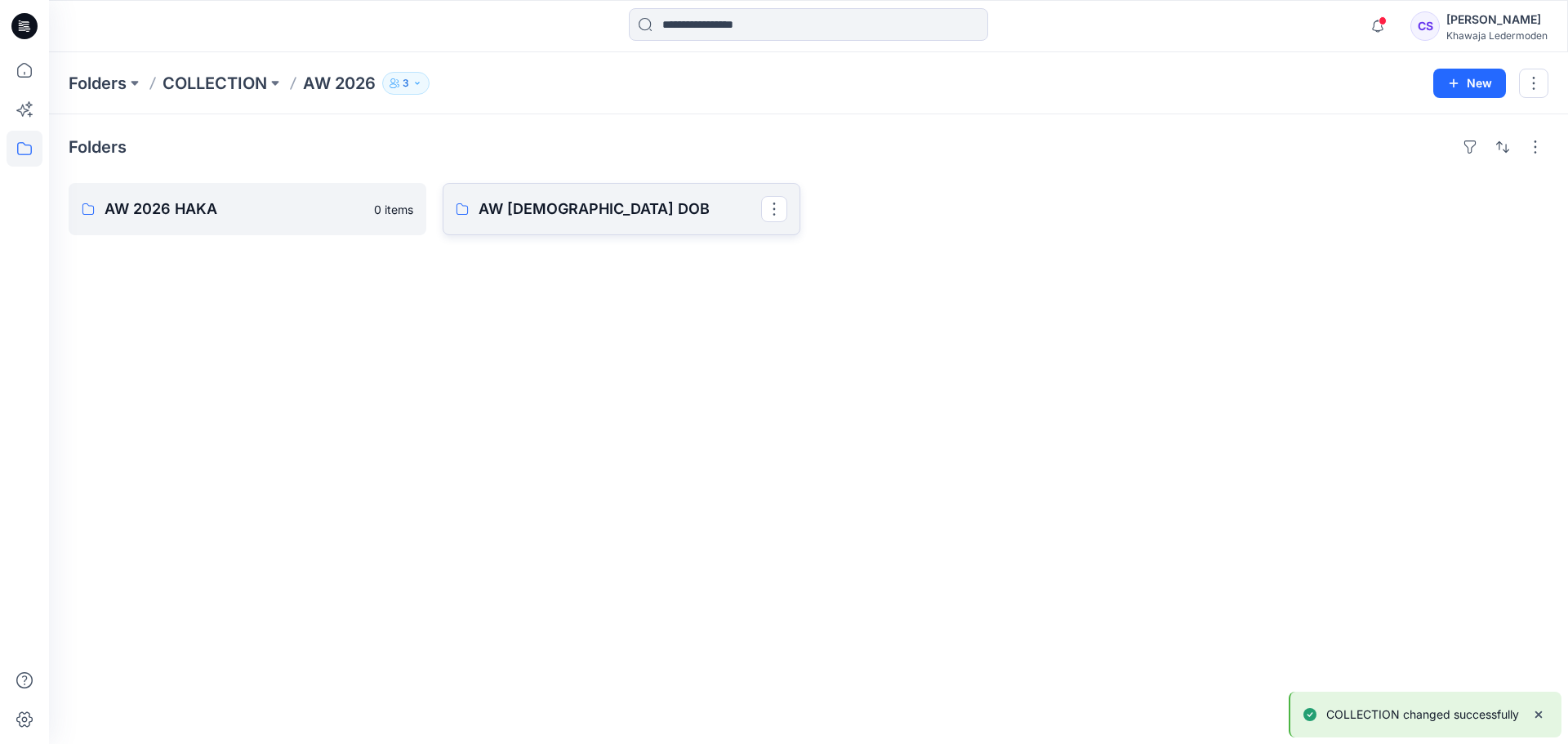
click at [627, 208] on p "AW [DEMOGRAPHIC_DATA] DOB" at bounding box center [620, 209] width 283 height 23
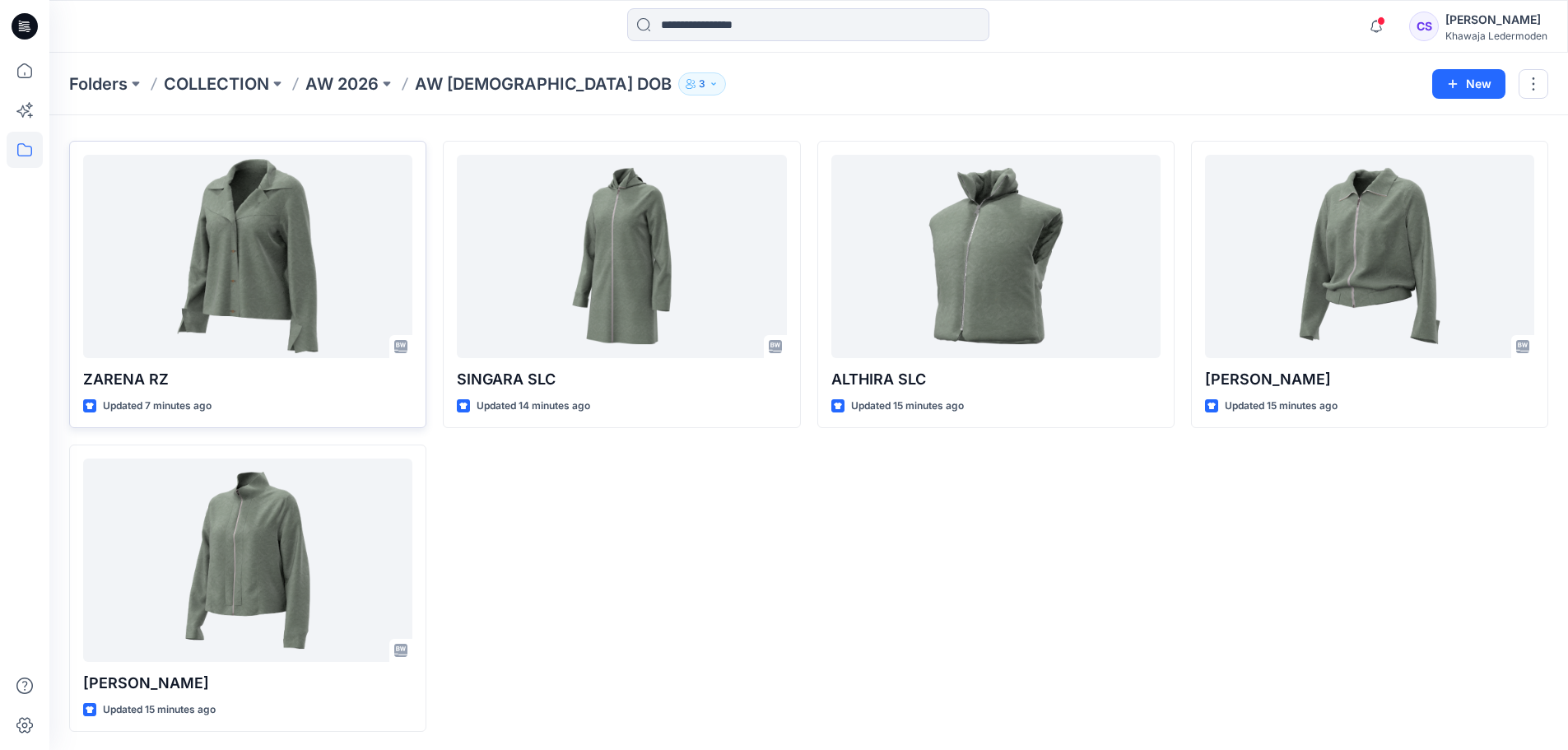
scroll to position [45, 0]
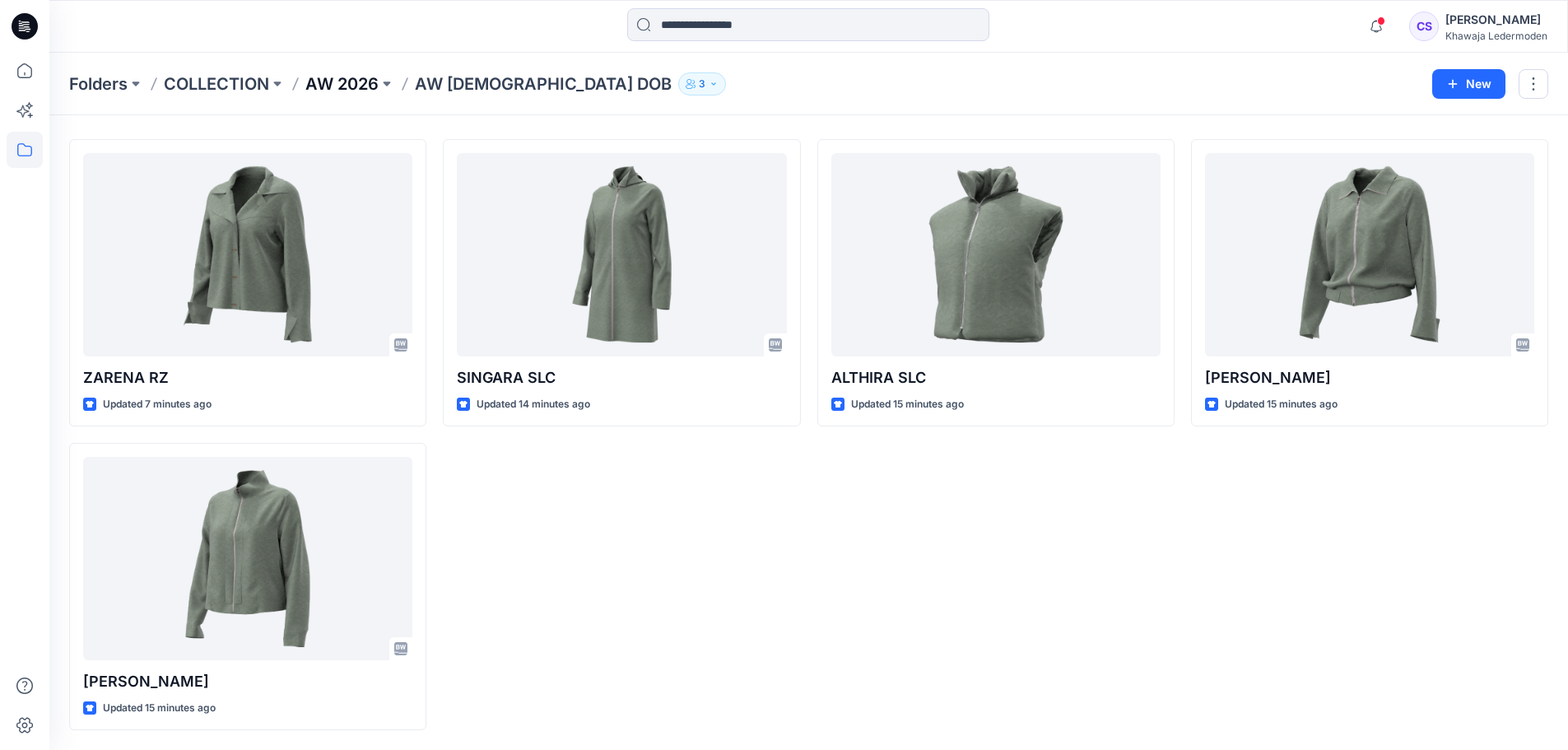
click at [350, 92] on p "AW 2026" at bounding box center [342, 84] width 74 height 23
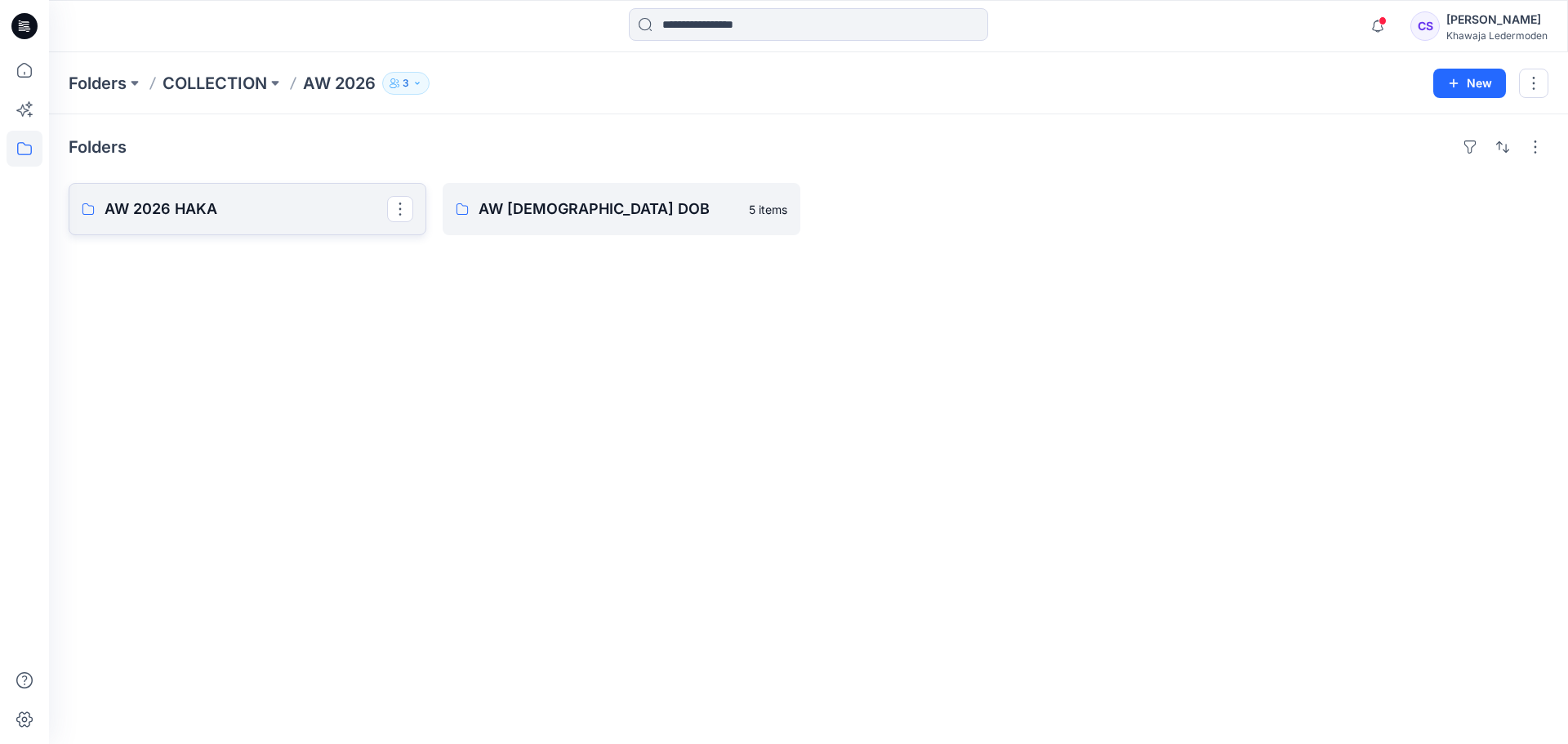
click at [276, 201] on p "AW 2026 HAKA" at bounding box center [245, 209] width 283 height 23
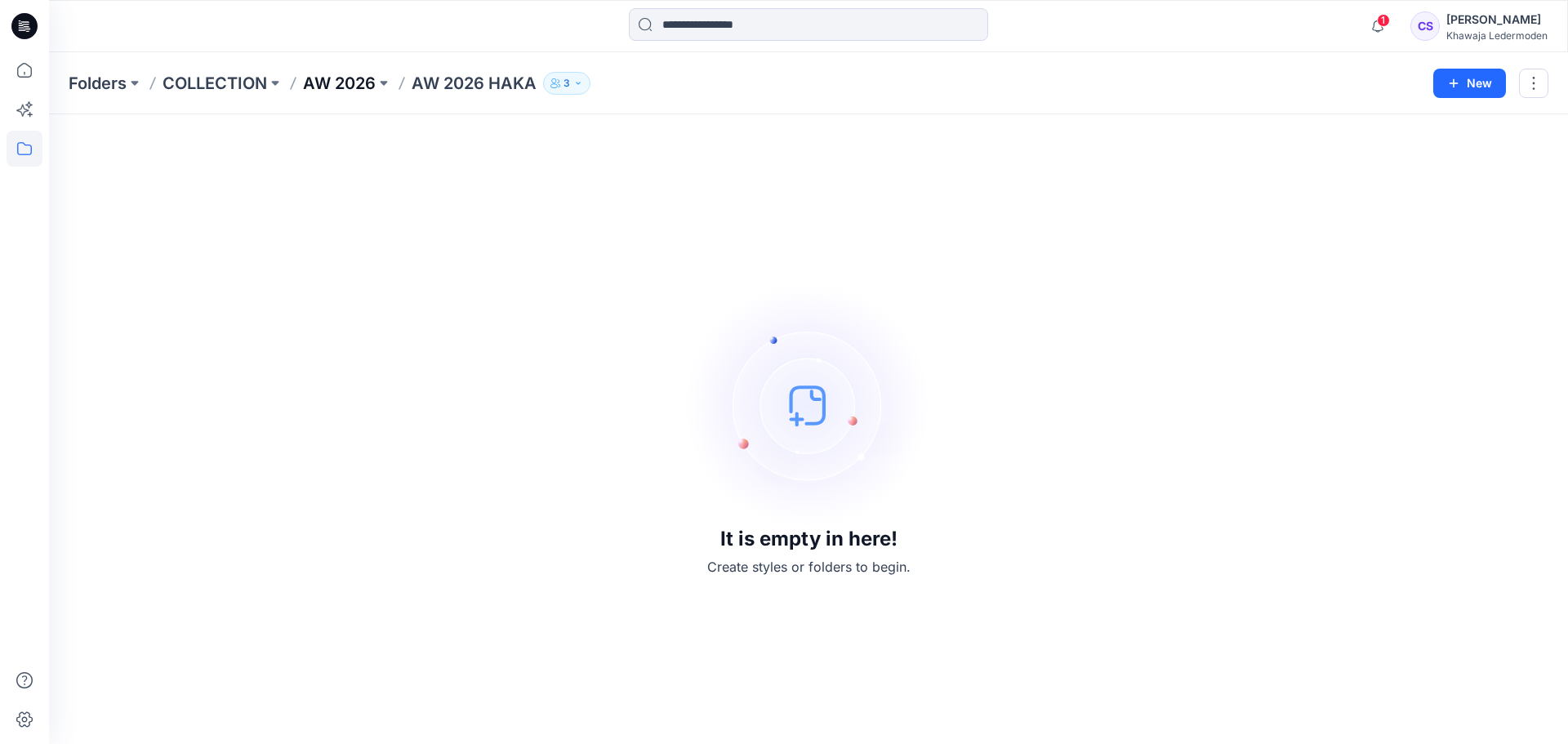
click at [325, 86] on p "AW 2026" at bounding box center [340, 84] width 73 height 23
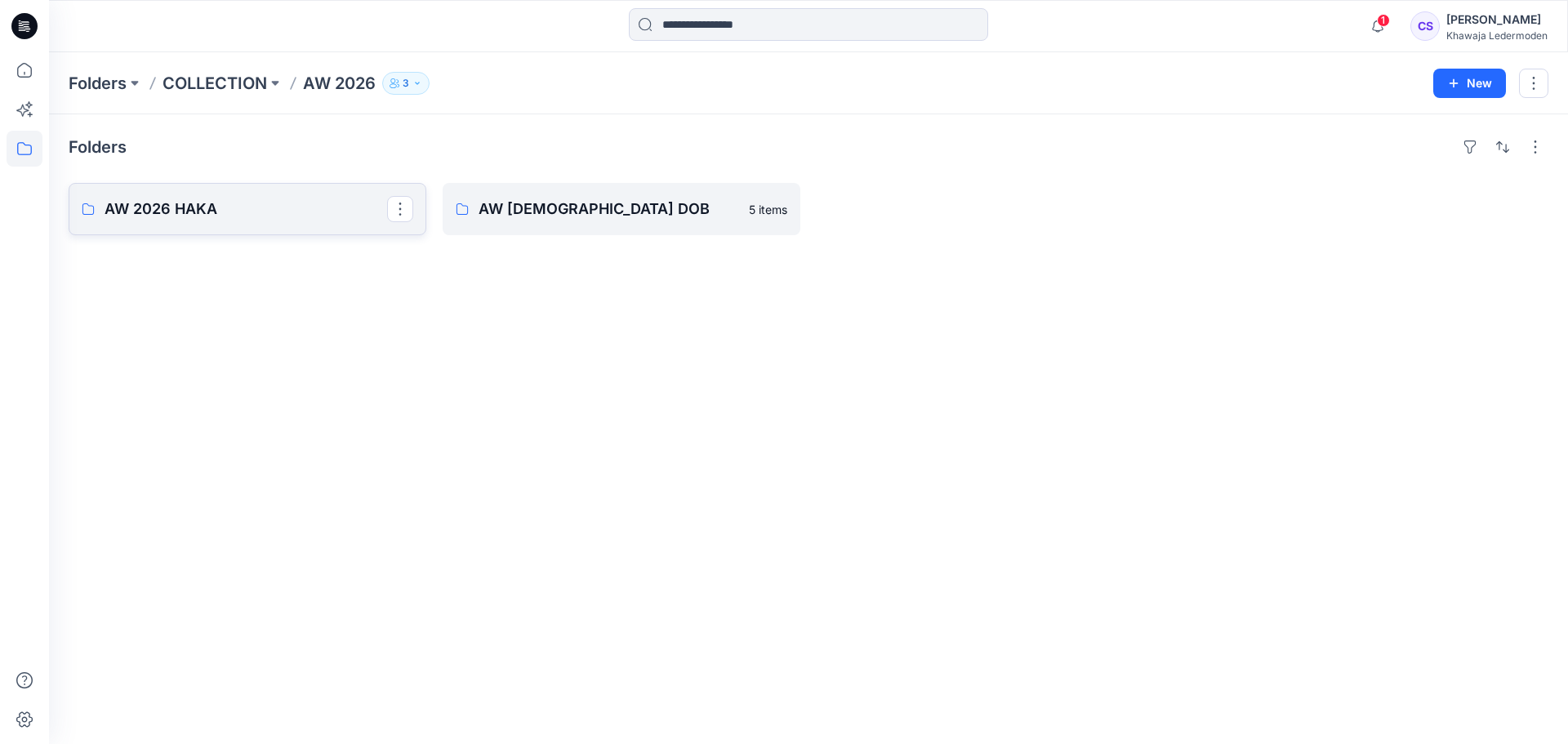
click at [280, 229] on link "AW 2026 HAKA" at bounding box center [248, 209] width 358 height 52
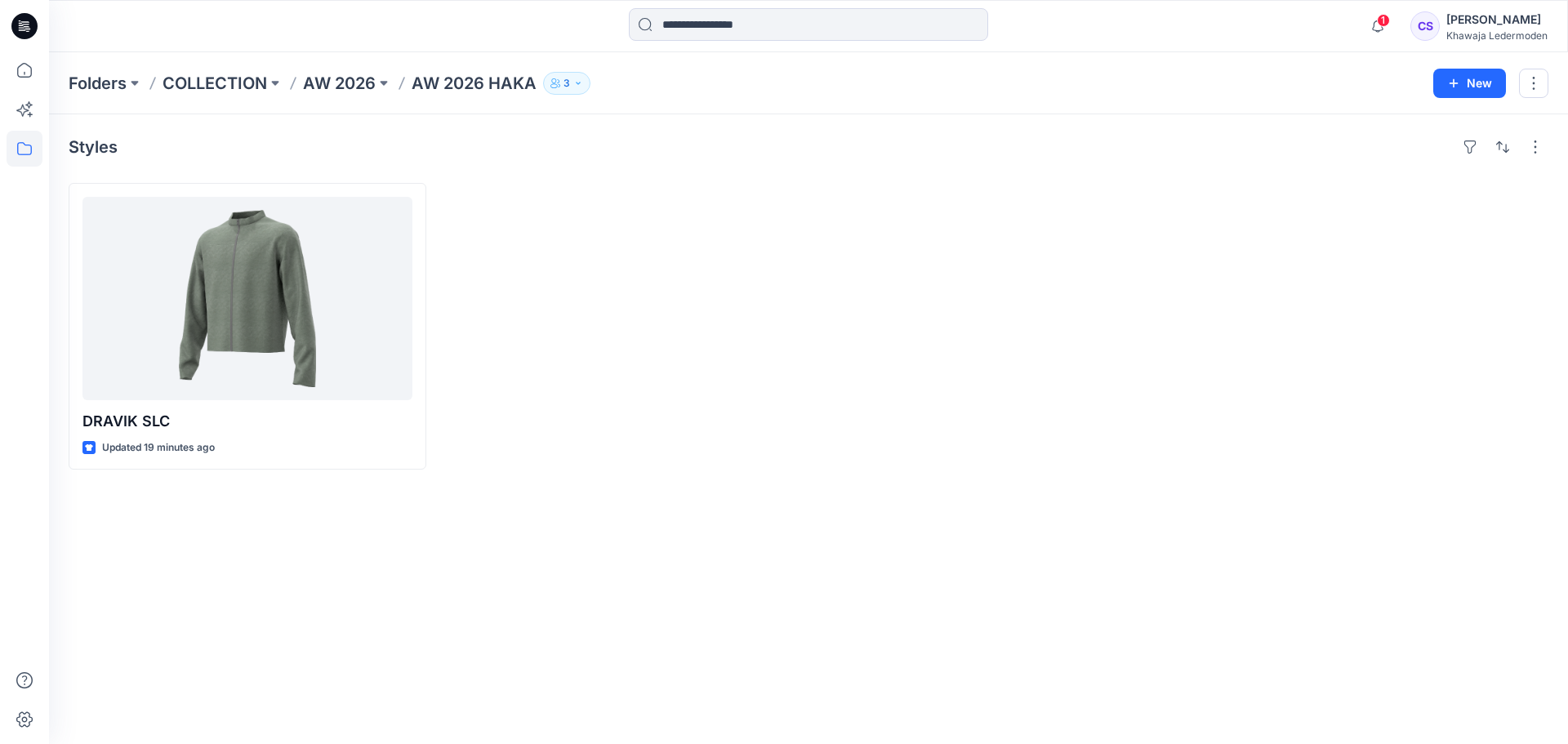
click at [495, 345] on div at bounding box center [622, 326] width 358 height 287
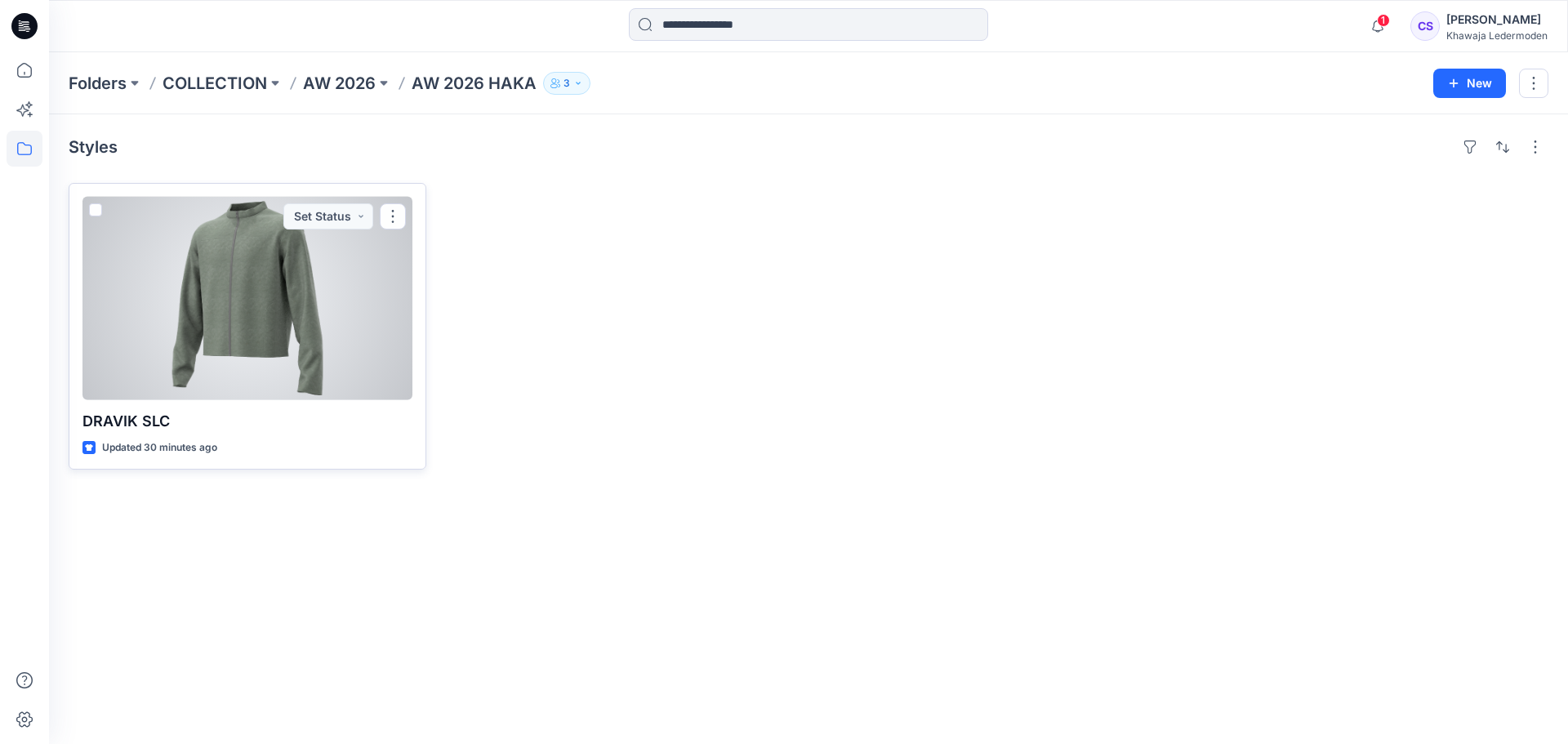
click at [280, 235] on div at bounding box center [248, 299] width 330 height 203
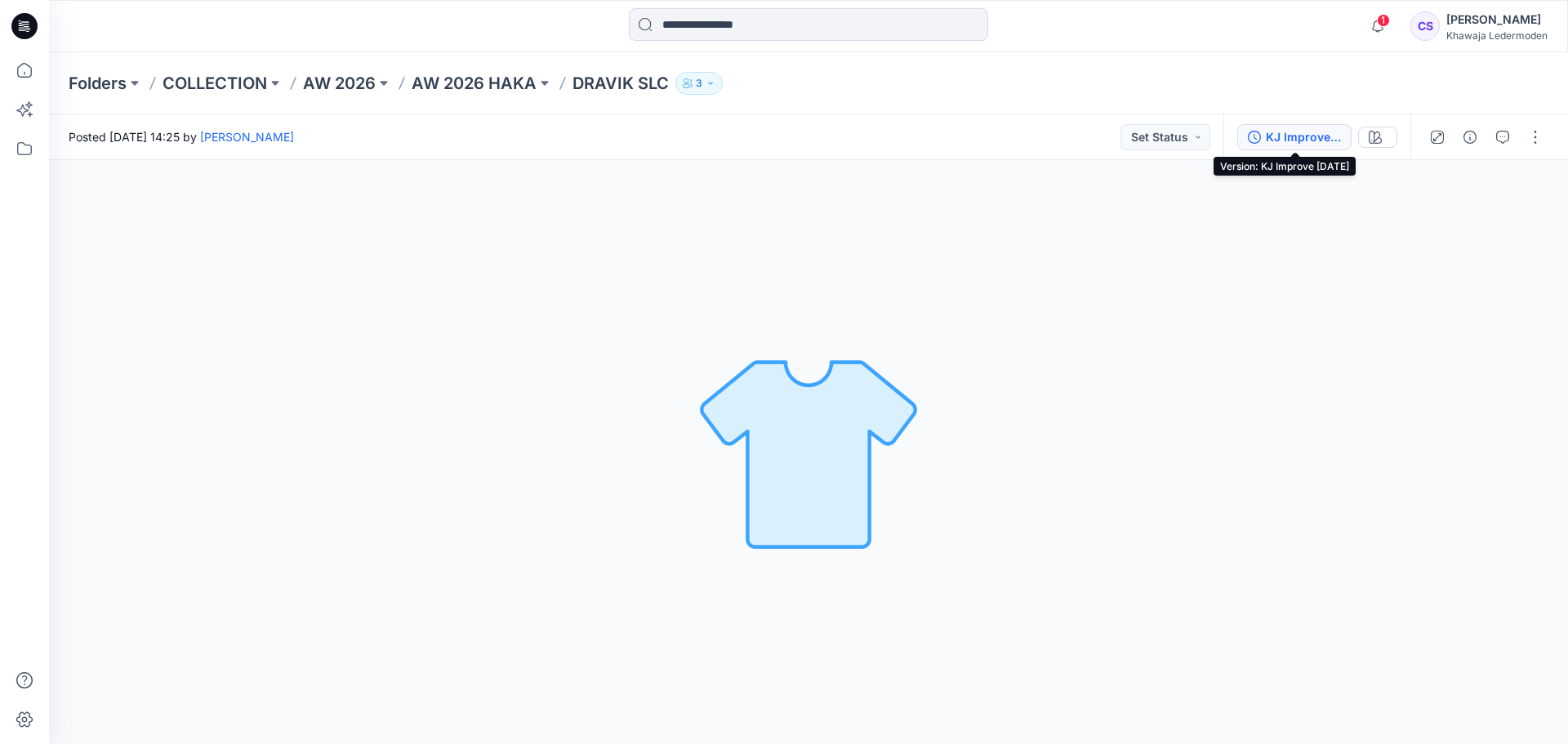
click at [1298, 140] on div "KJ Improve [DATE]" at bounding box center [1304, 137] width 75 height 18
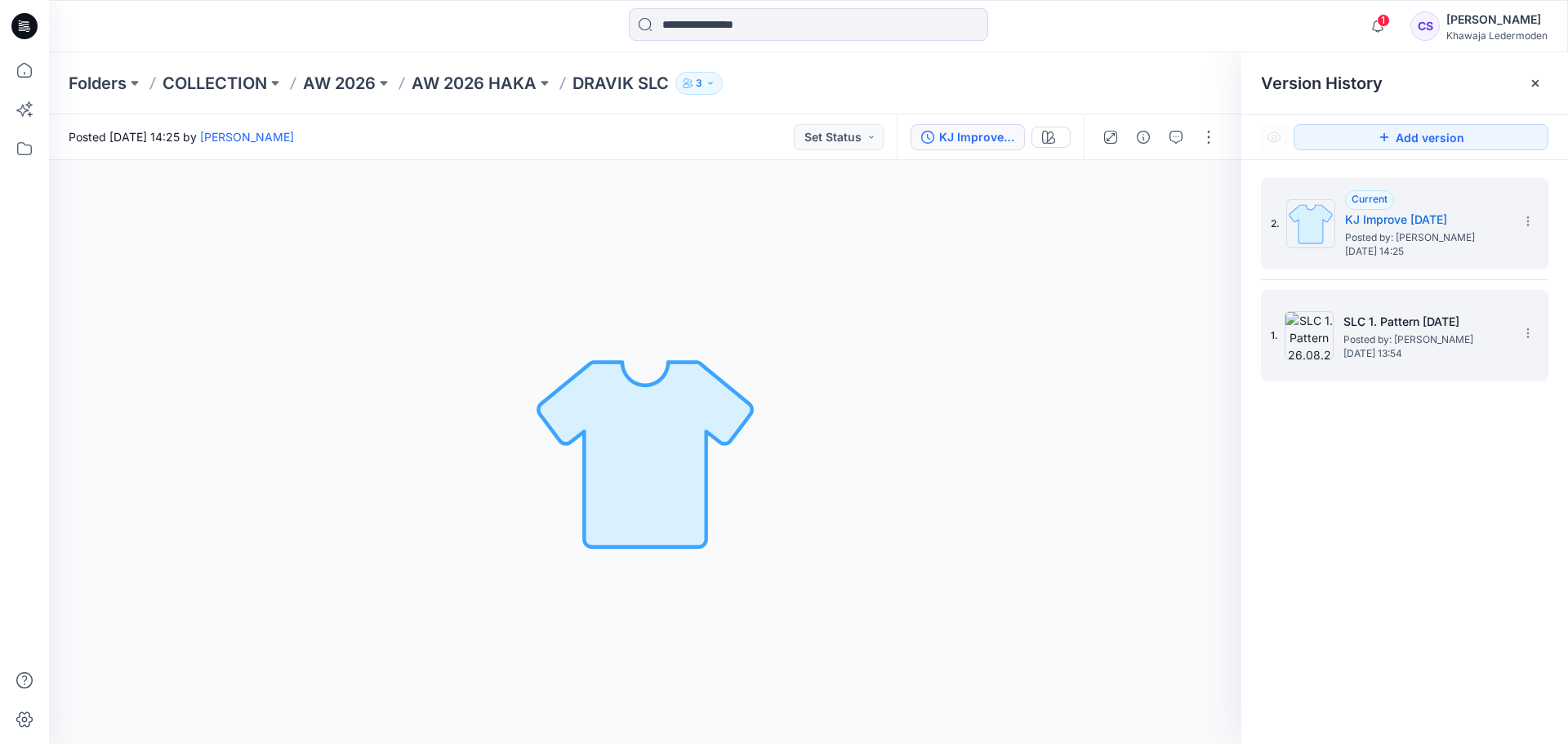
click at [1360, 361] on div "1. SLC 1. Pattern 26.08.2025 Posted by: Charlotte Steinert Tuesday, September 0…" at bounding box center [1393, 336] width 245 height 79
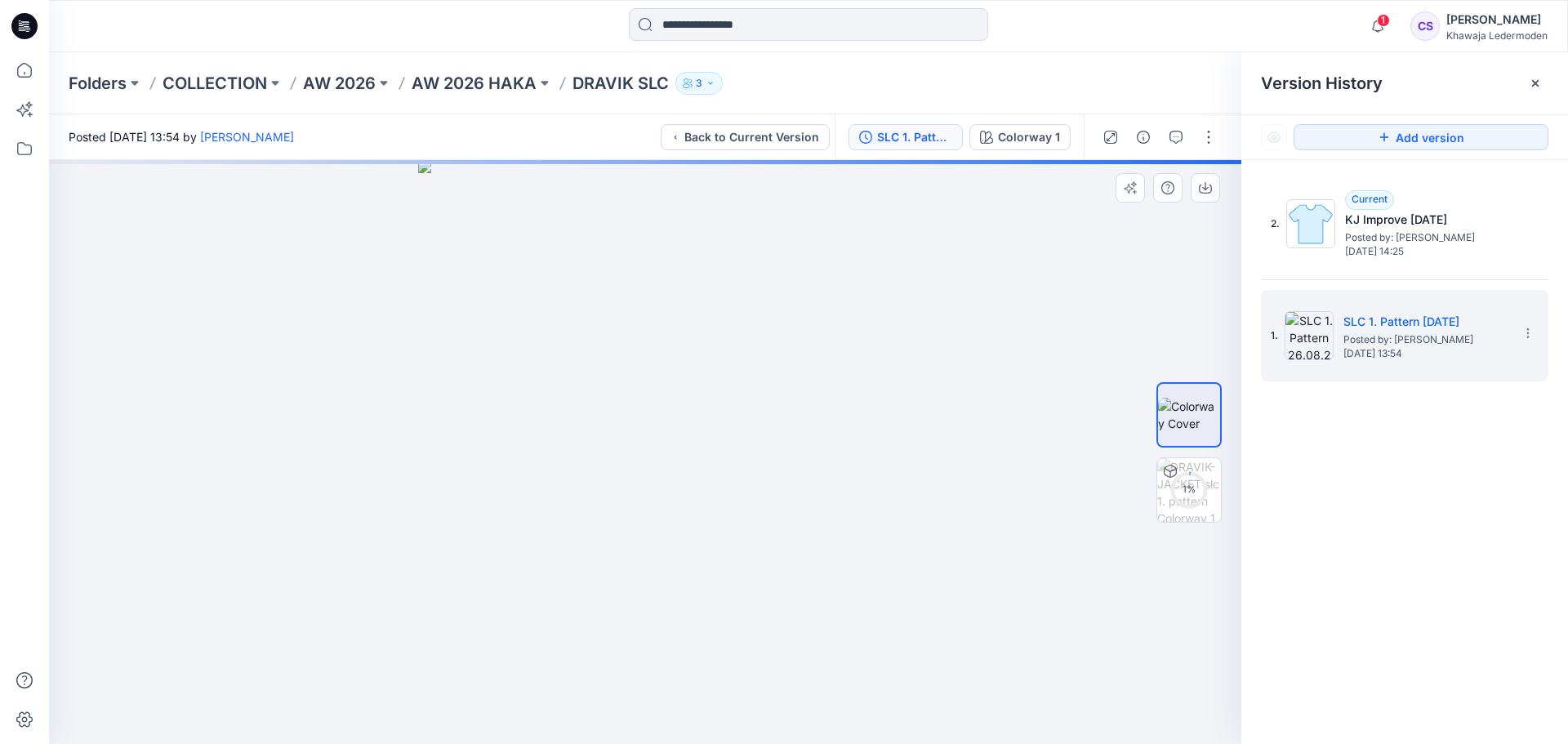
click at [982, 442] on div at bounding box center [645, 452] width 1192 height 584
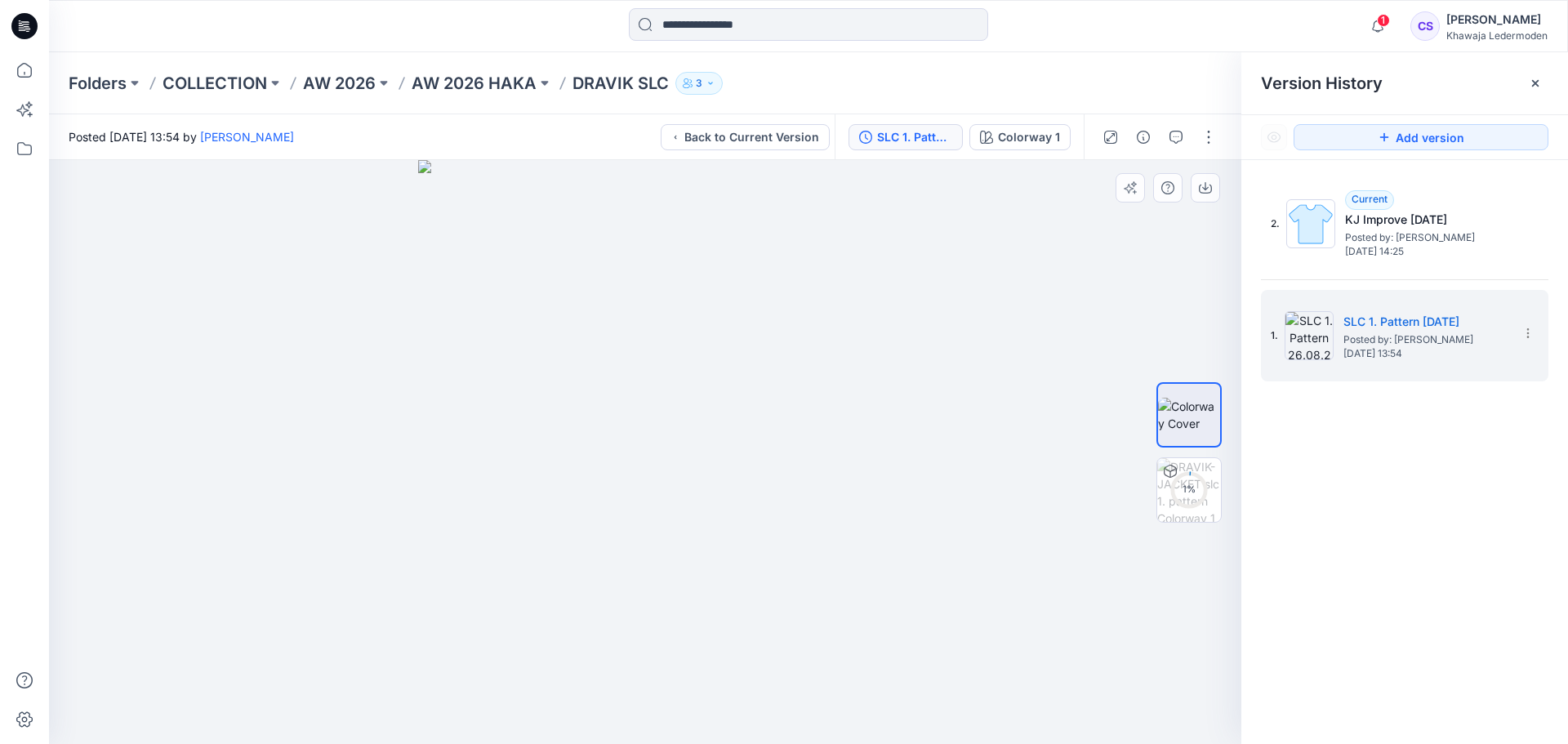
drag, startPoint x: 756, startPoint y: 433, endPoint x: 615, endPoint y: 422, distance: 141.4
click at [615, 422] on img at bounding box center [645, 452] width 454 height 584
click at [987, 447] on div at bounding box center [645, 452] width 1192 height 584
click at [1191, 496] on div "2 %" at bounding box center [1189, 490] width 39 height 14
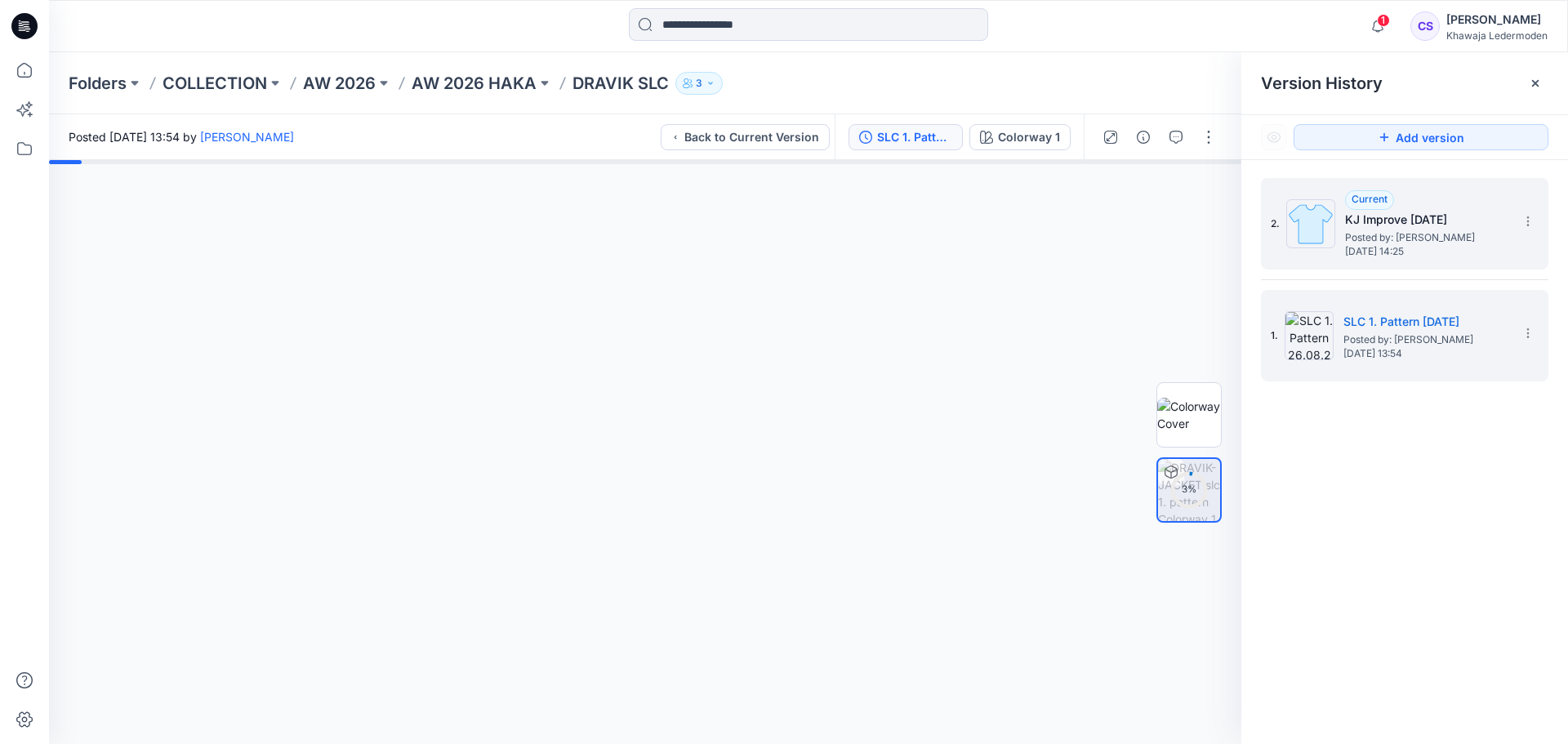
click at [1388, 235] on span "Posted by: Charlotte Steinert" at bounding box center [1426, 238] width 163 height 16
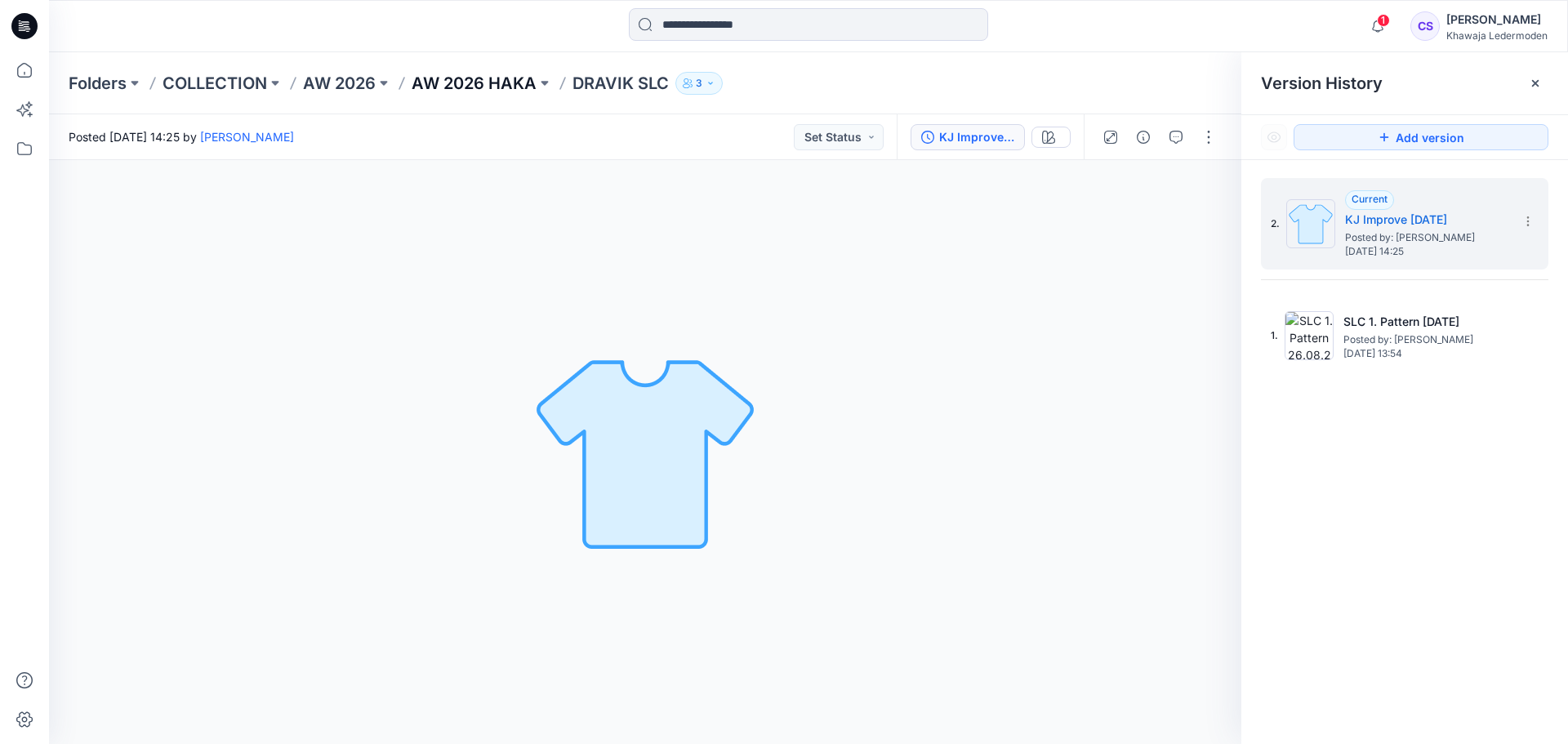
click at [487, 78] on p "AW 2026 HAKA" at bounding box center [474, 84] width 125 height 23
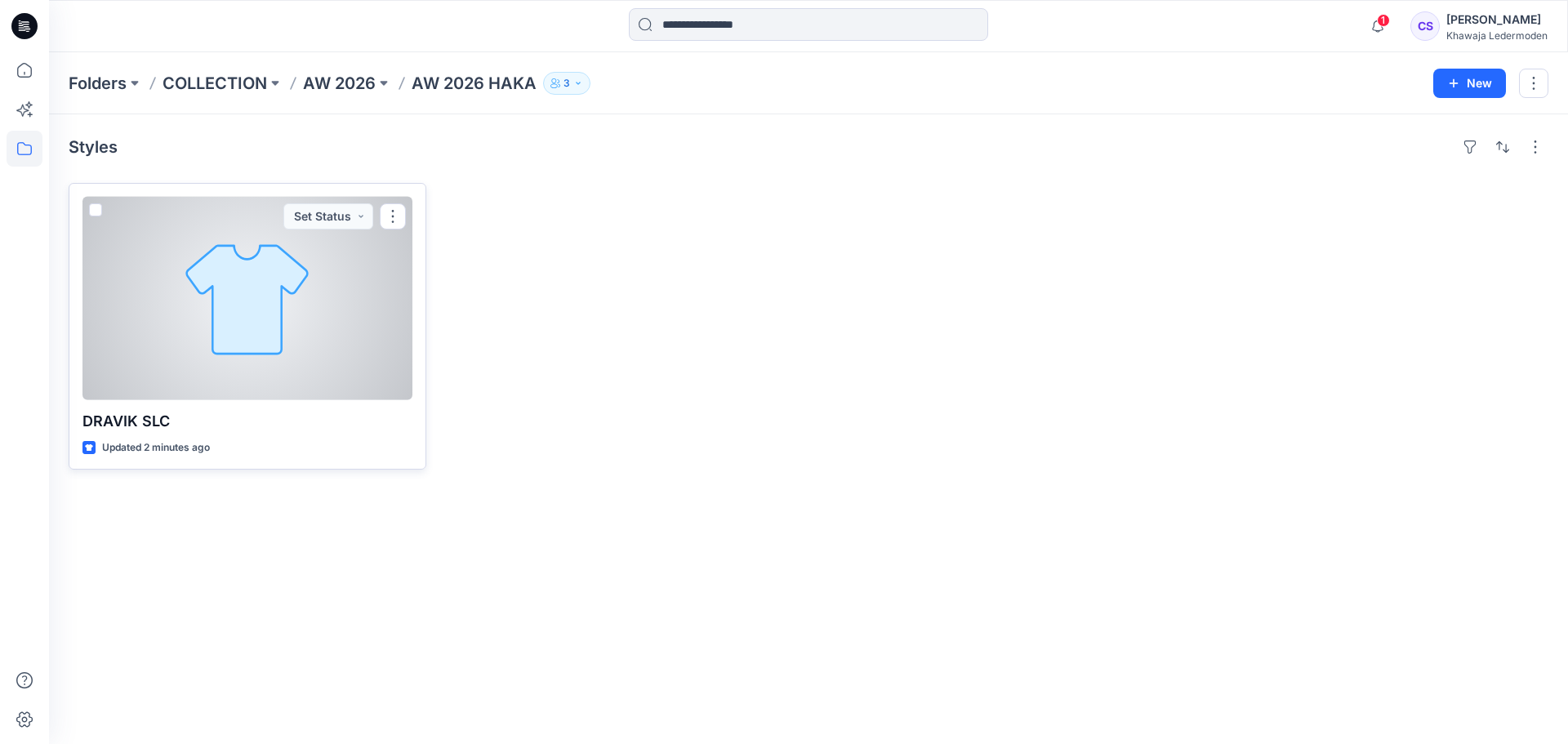
click at [260, 294] on div at bounding box center [248, 299] width 330 height 203
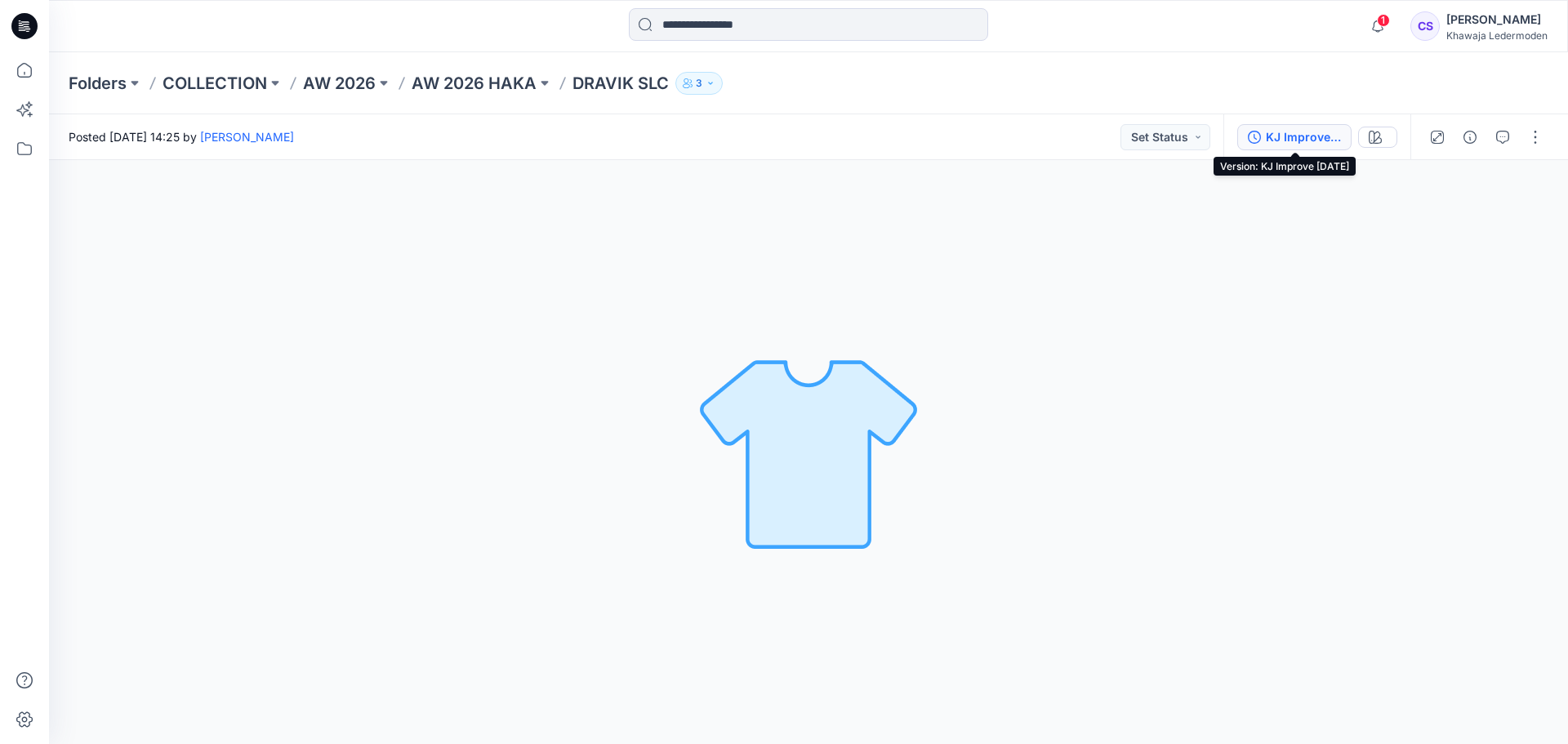
click at [1292, 139] on div "KJ Improve [DATE]" at bounding box center [1304, 137] width 75 height 18
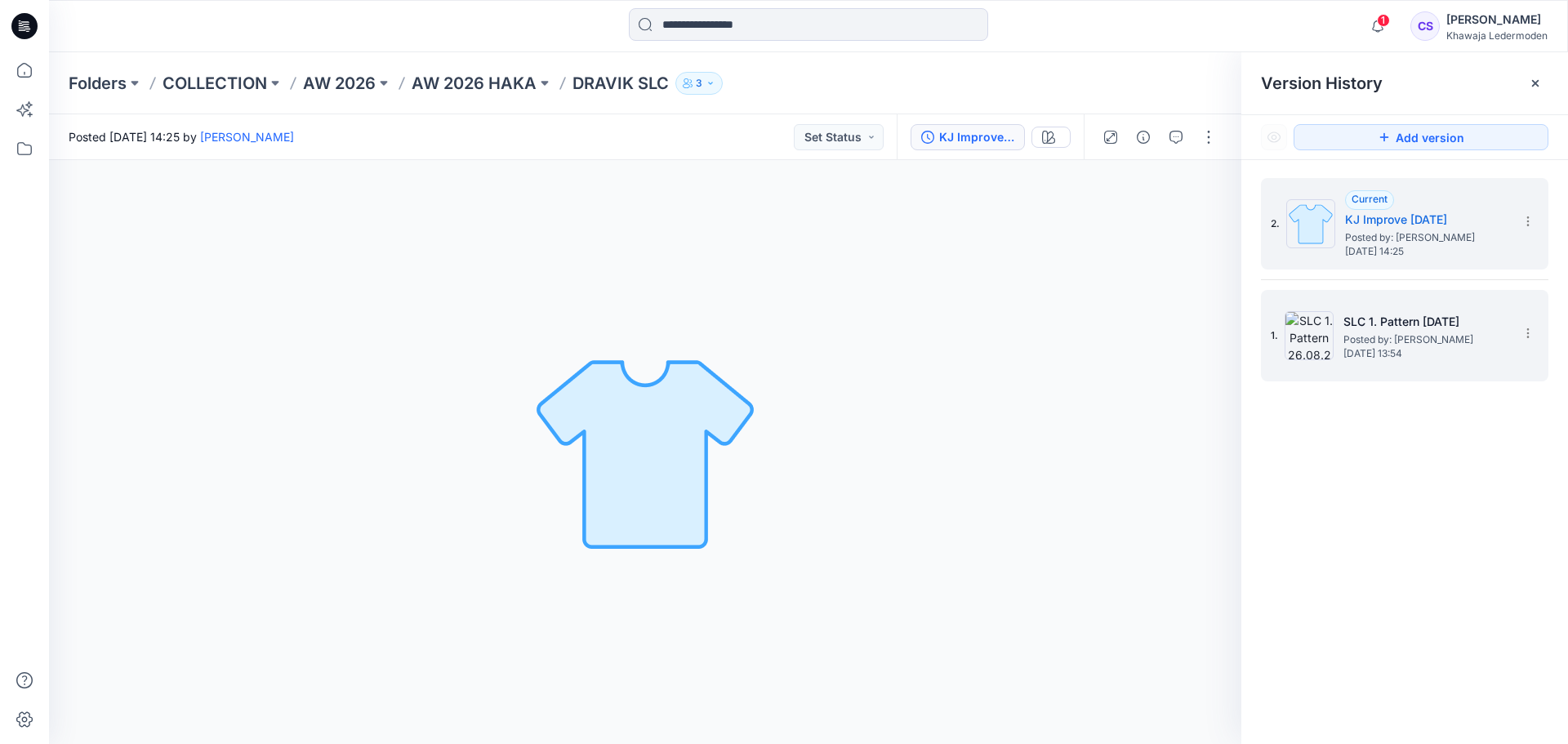
click at [1423, 343] on span "Posted by: Charlotte Steinert" at bounding box center [1424, 340] width 163 height 16
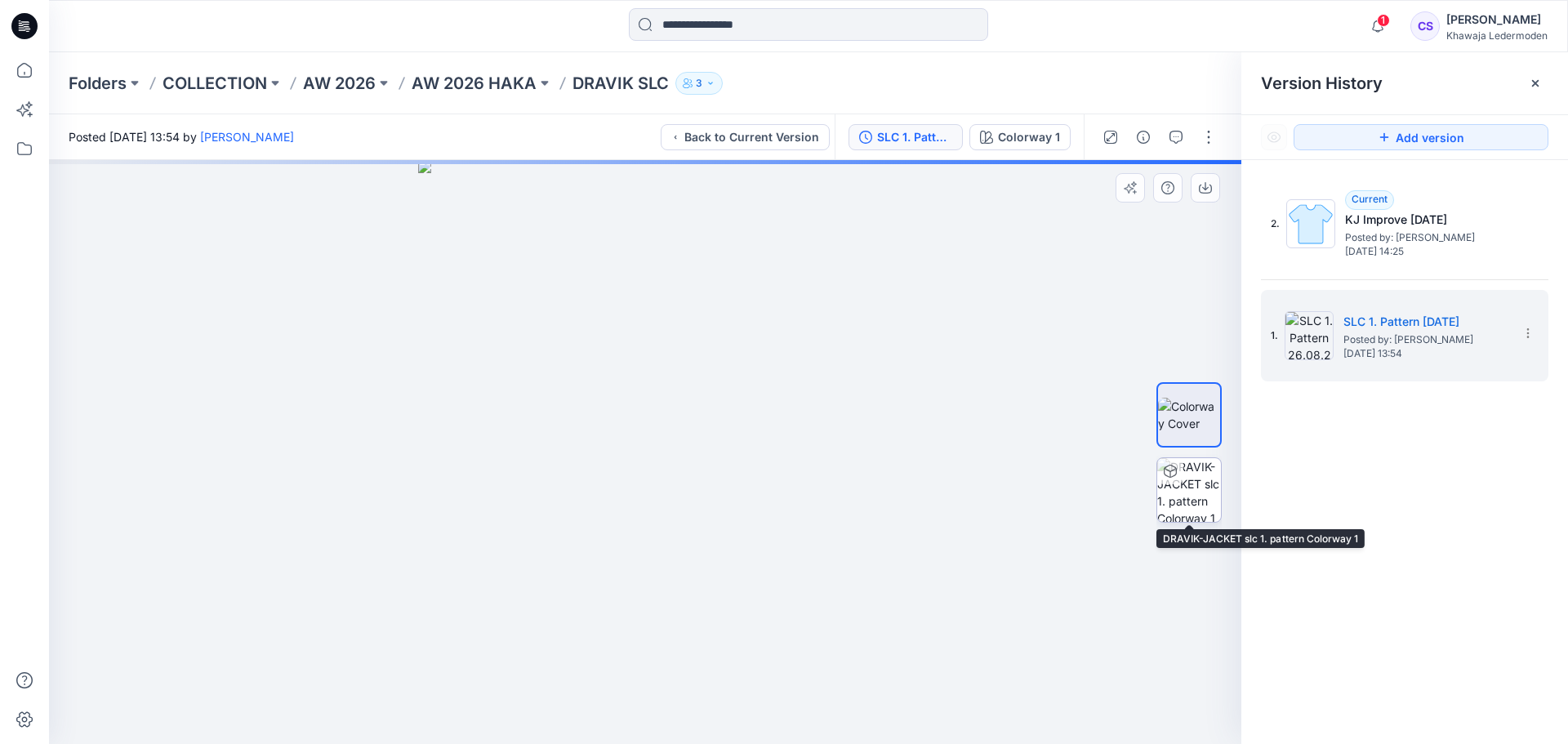
click at [1168, 491] on img at bounding box center [1189, 491] width 64 height 64
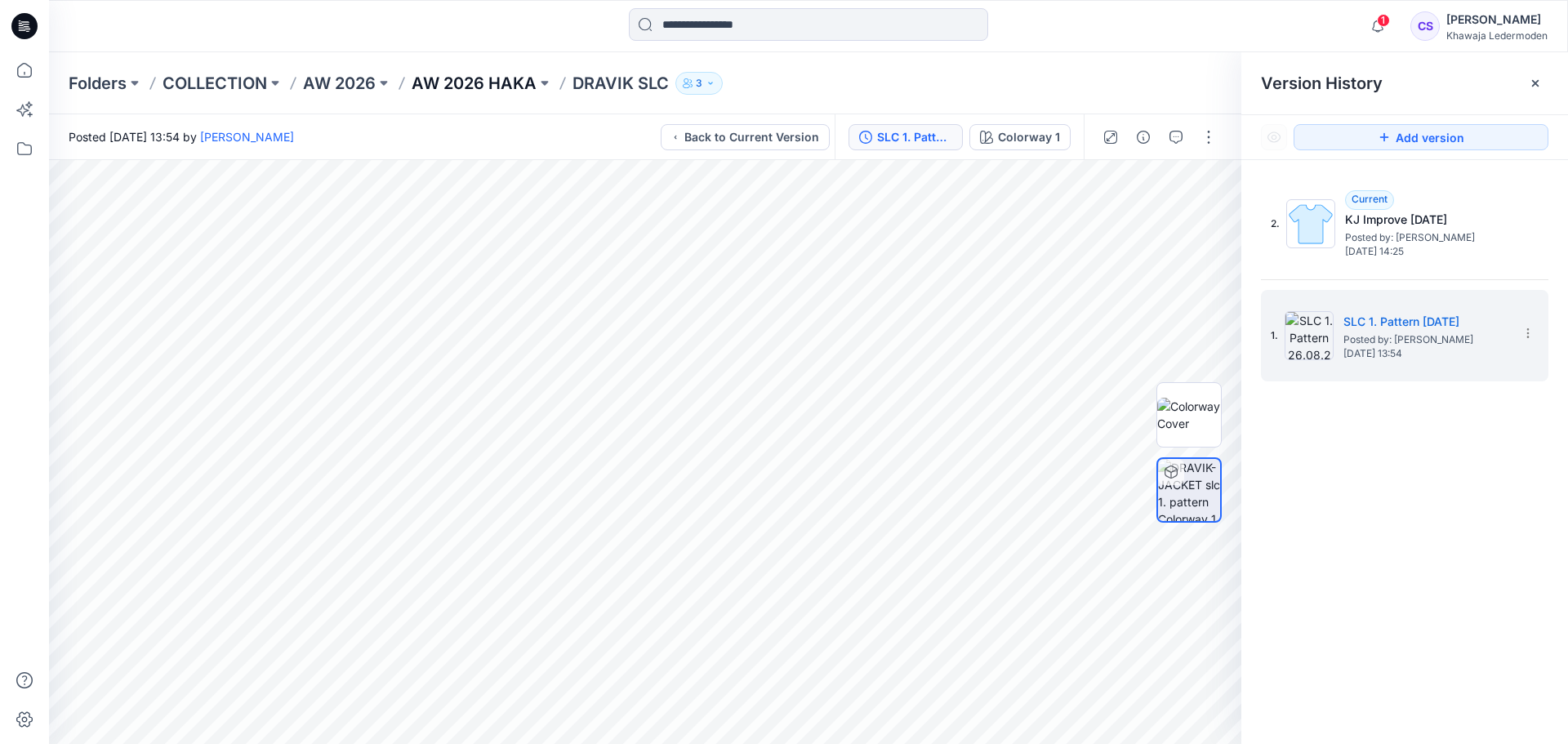
click at [459, 88] on p "AW 2026 HAKA" at bounding box center [474, 84] width 125 height 23
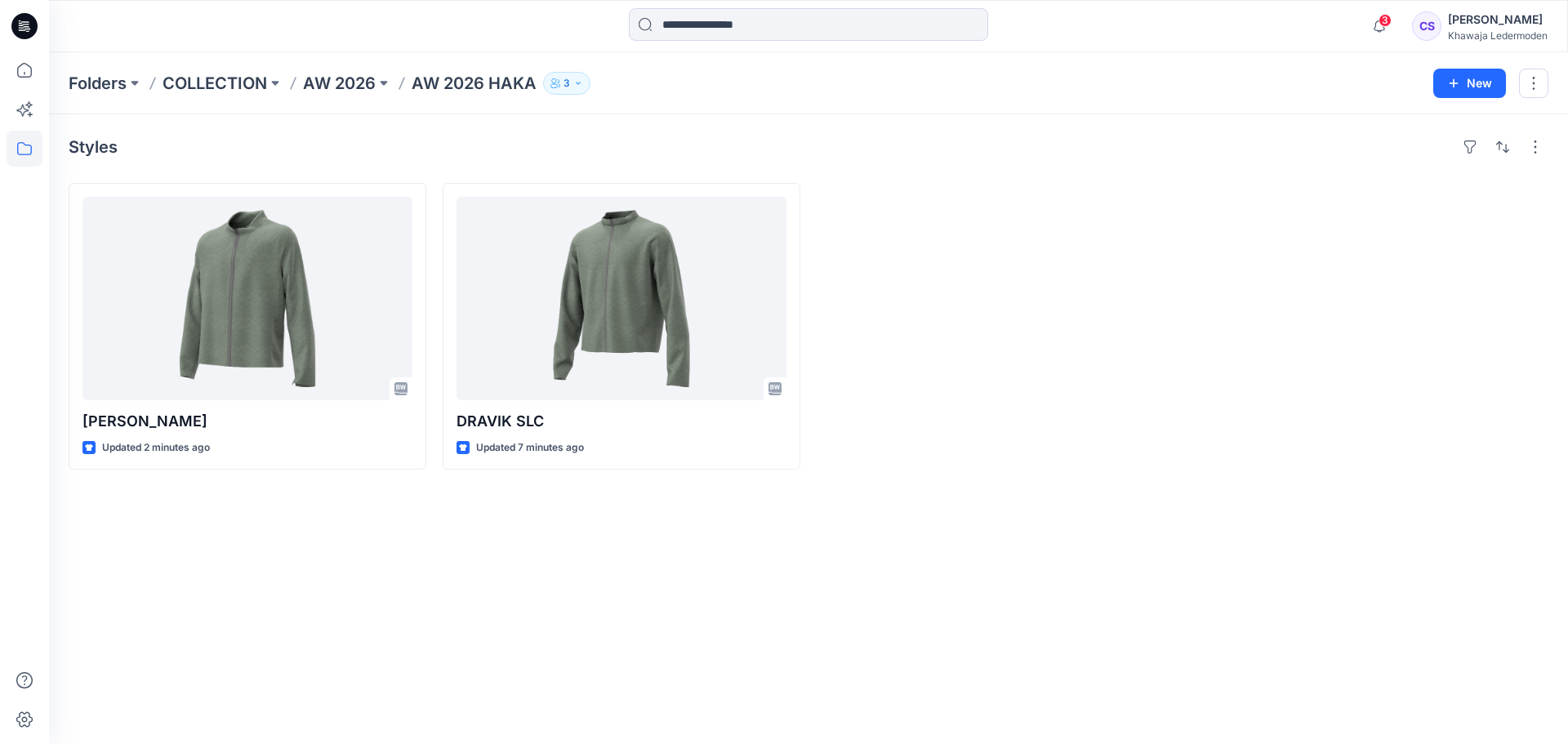
drag, startPoint x: 1093, startPoint y: 445, endPoint x: 1079, endPoint y: 477, distance: 34.9
click at [1093, 445] on div at bounding box center [996, 326] width 358 height 287
click at [1273, 513] on div "Styles [PERSON_NAME] Updated 2 minutes ago DRAVIK SLC Updated 9 minutes ago" at bounding box center [809, 429] width 1520 height 630
